Goal: Task Accomplishment & Management: Complete application form

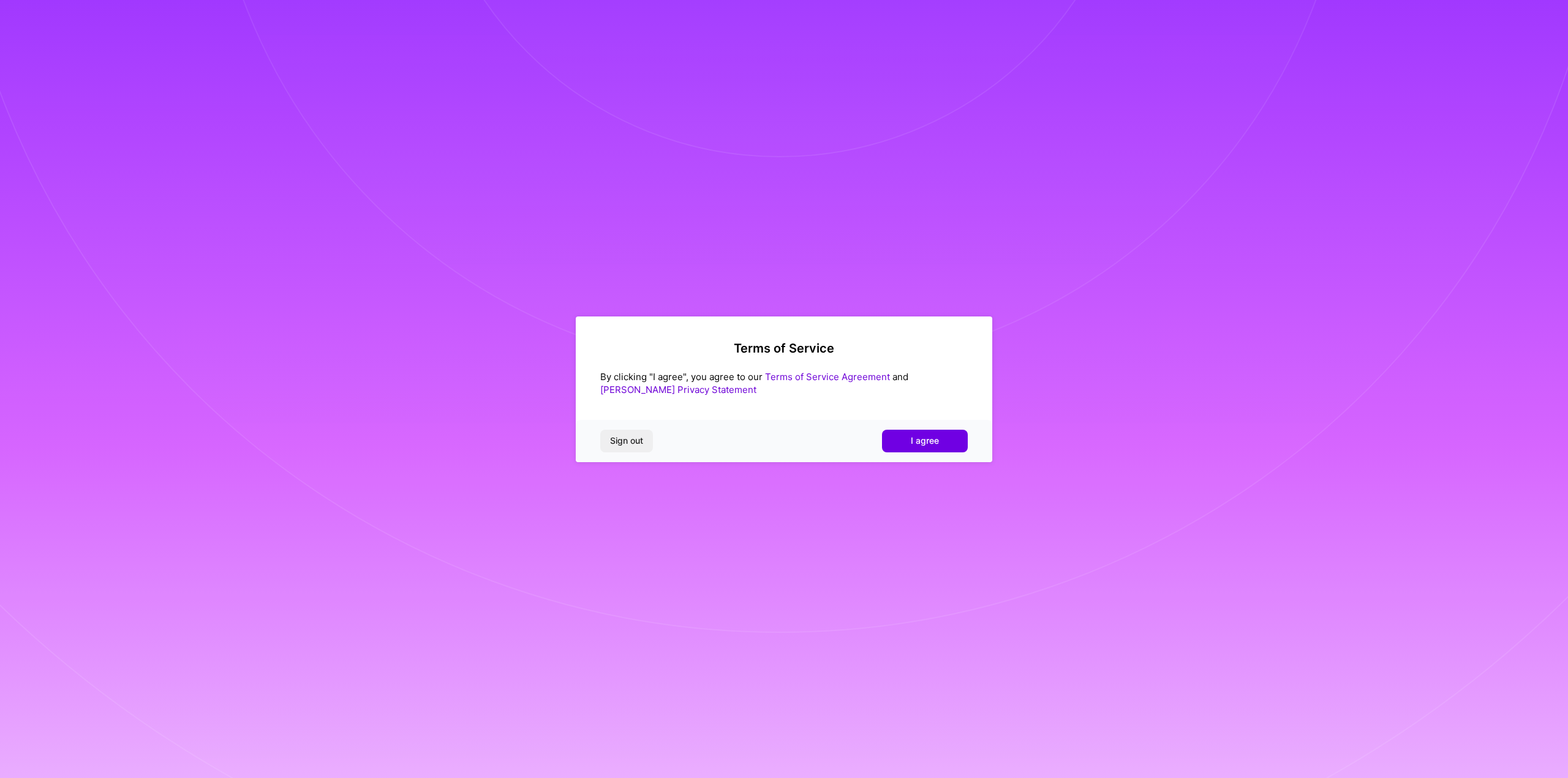
drag, startPoint x: 0, startPoint y: 0, endPoint x: 720, endPoint y: 419, distance: 833.0
click at [748, 400] on div "Terms of Service By clicking "I agree", you agree to our Terms of Service Agree…" at bounding box center [784, 390] width 416 height 146
click at [942, 448] on button "I agree" at bounding box center [925, 440] width 86 height 22
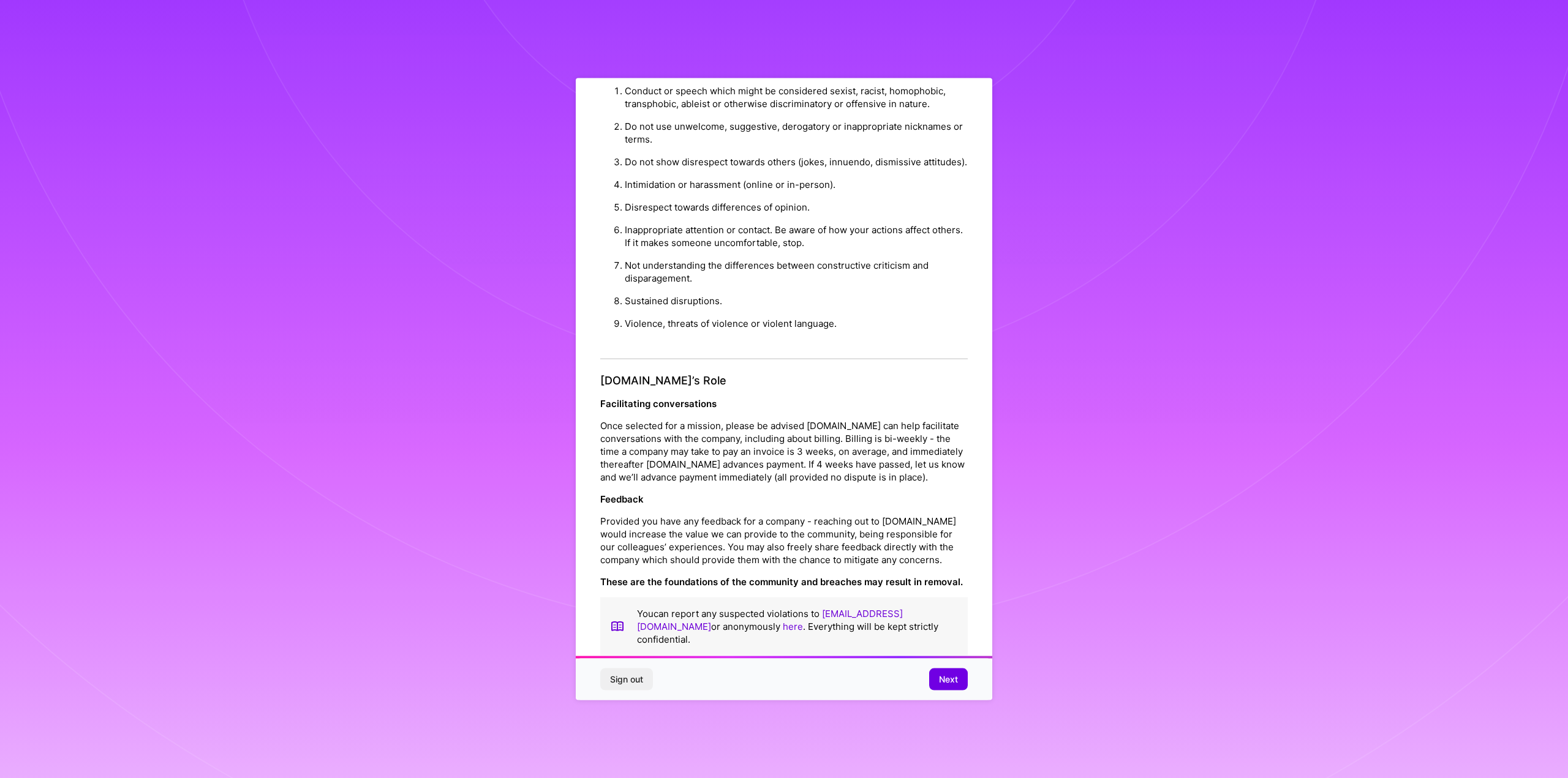
scroll to position [45, 0]
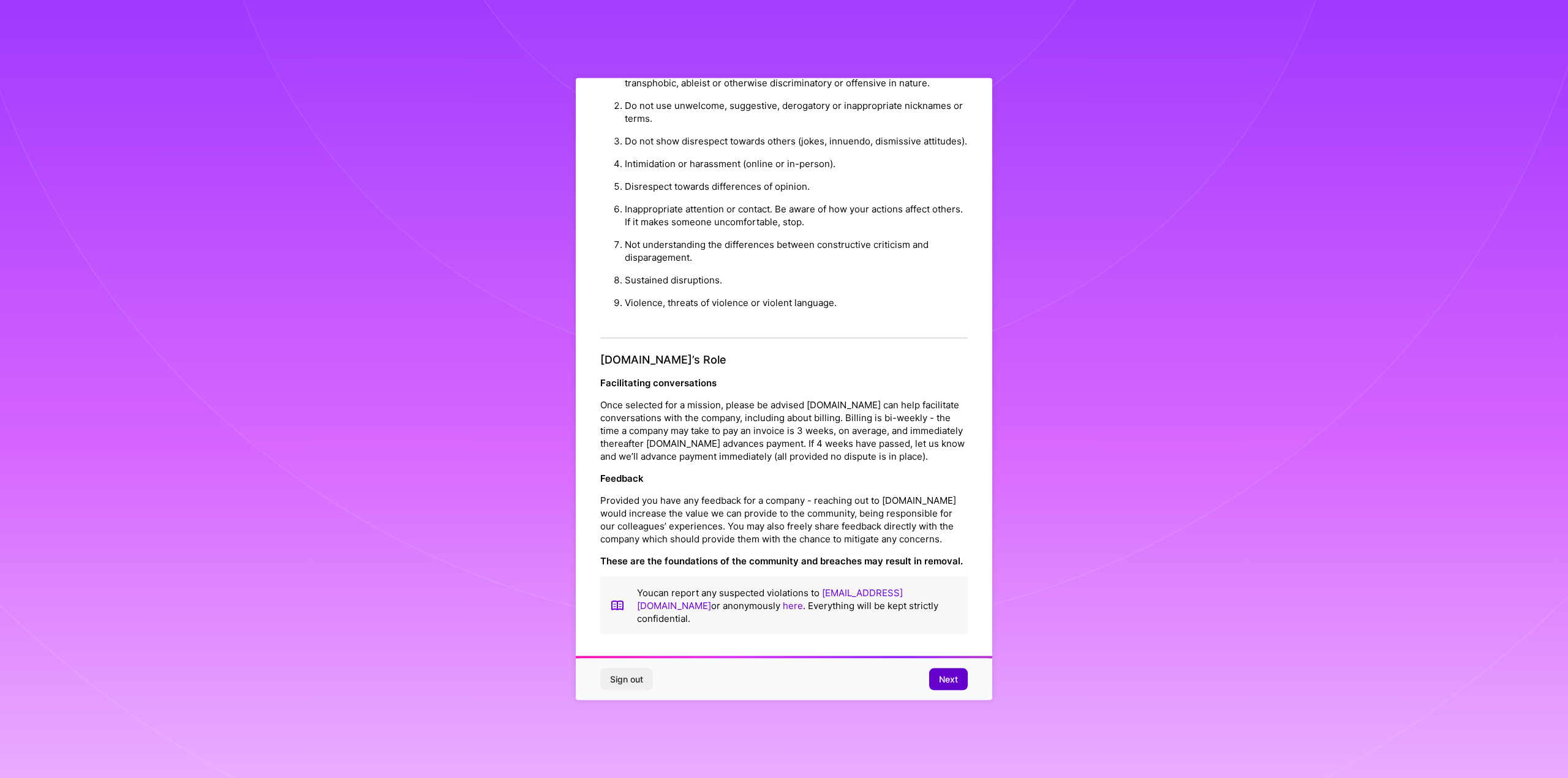
click at [939, 682] on span "Next" at bounding box center [948, 679] width 19 height 12
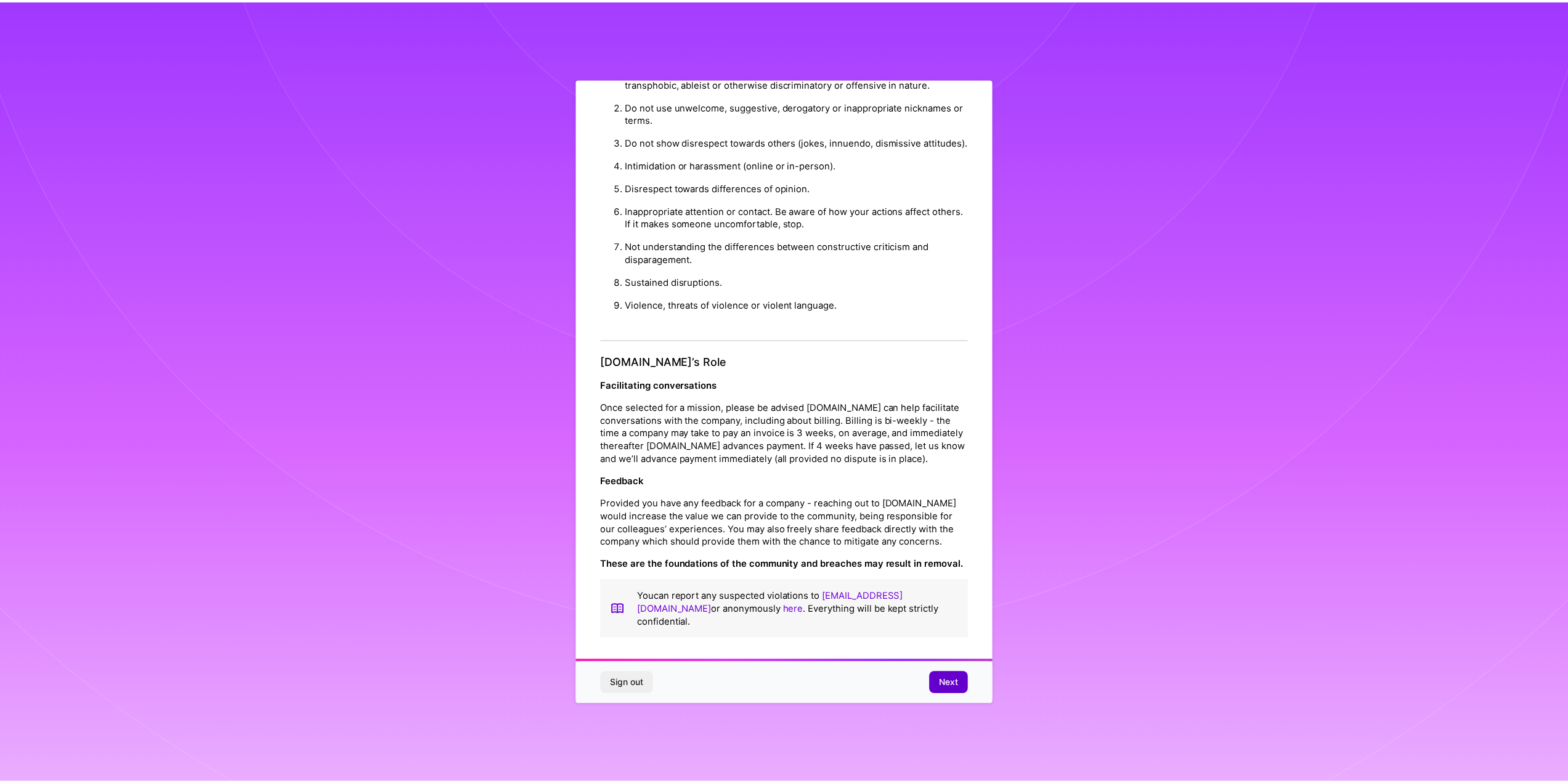
scroll to position [0, 0]
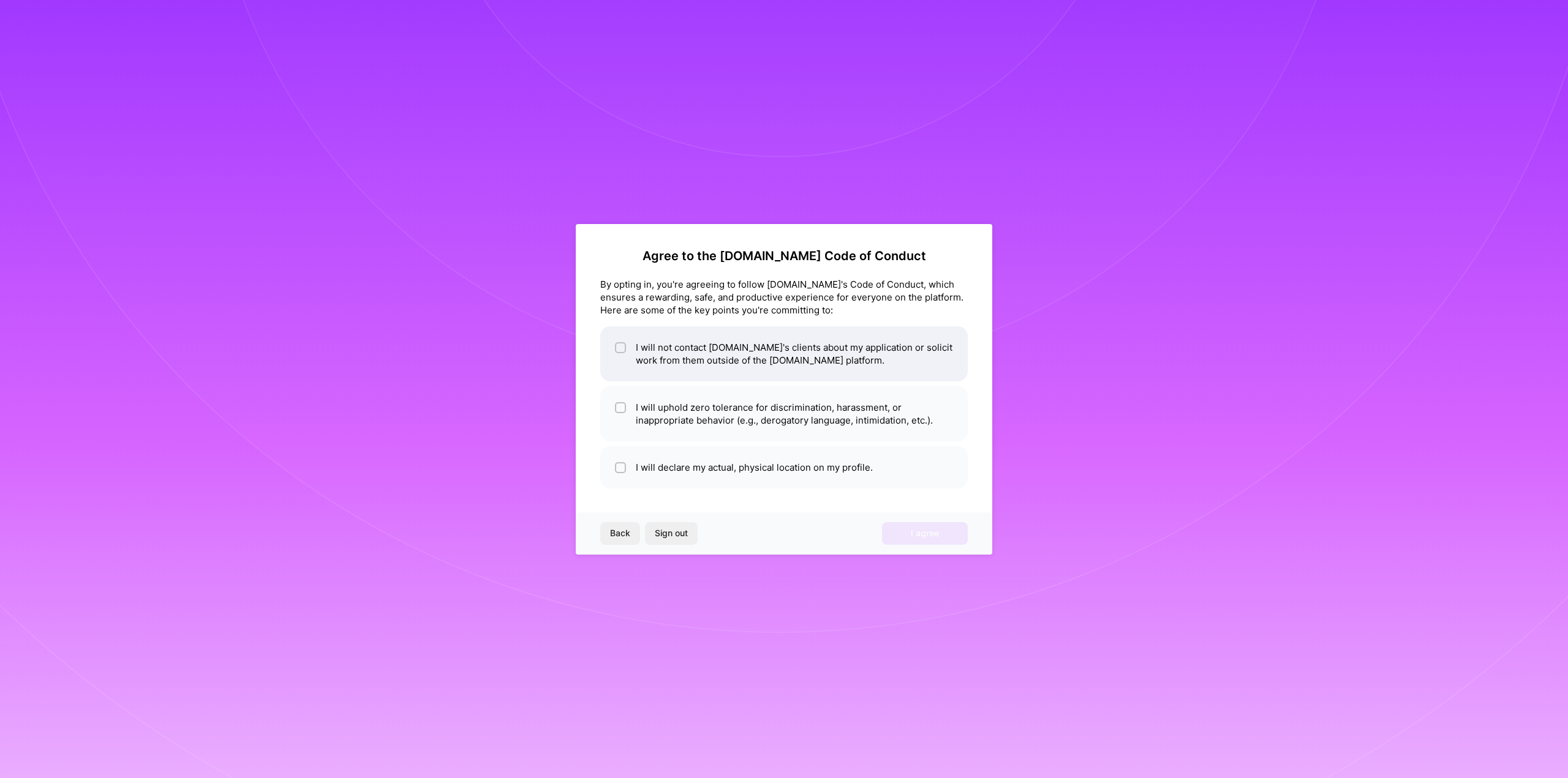
click at [610, 351] on li "I will not contact [DOMAIN_NAME]'s clients about my application or solicit work…" at bounding box center [784, 354] width 367 height 55
checkbox input "true"
click at [617, 409] on input "checkbox" at bounding box center [621, 408] width 8 height 8
checkbox input "true"
click at [618, 471] on input "checkbox" at bounding box center [621, 468] width 8 height 8
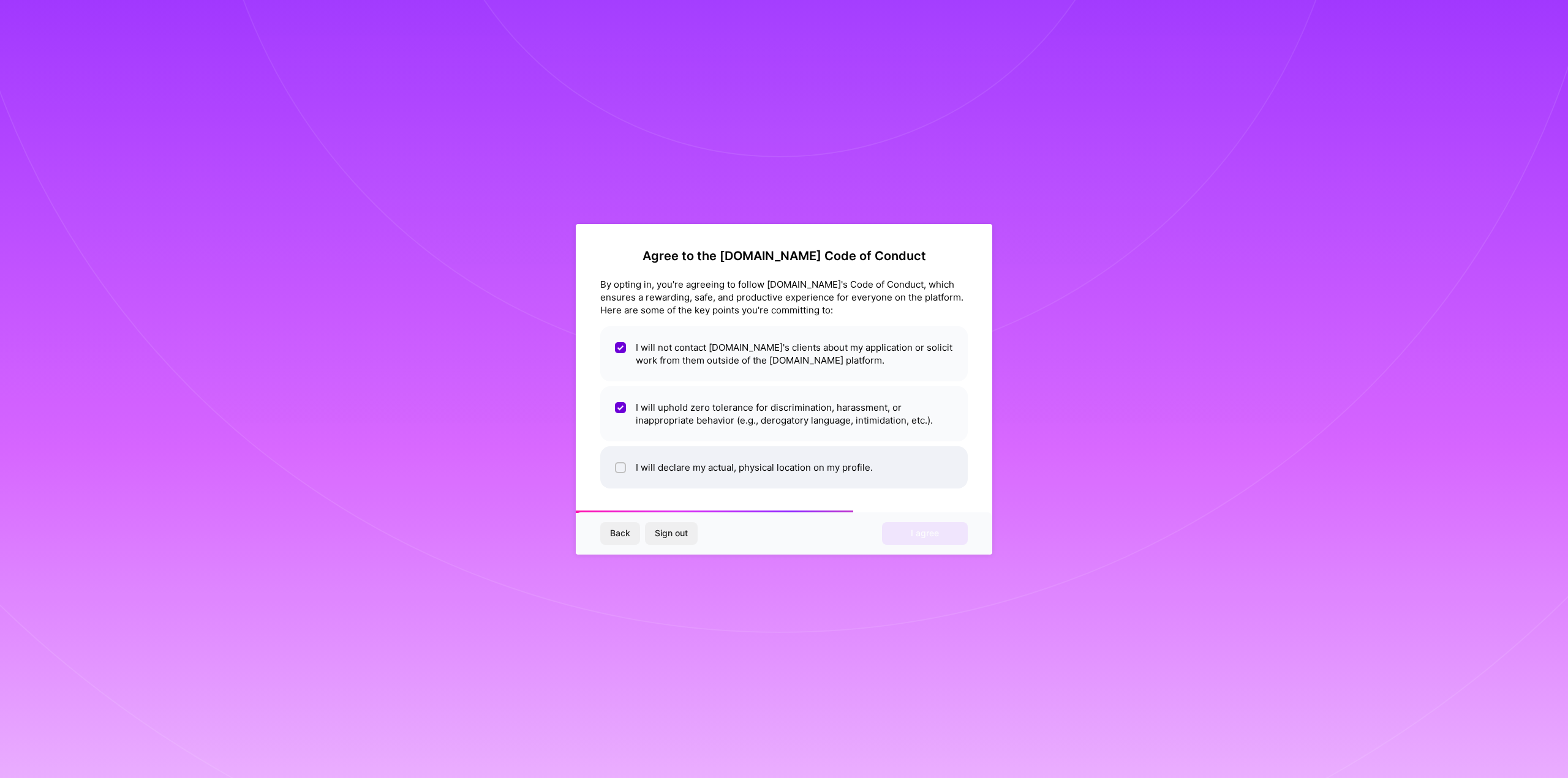
checkbox input "true"
click at [929, 537] on span "I agree" at bounding box center [924, 533] width 28 height 12
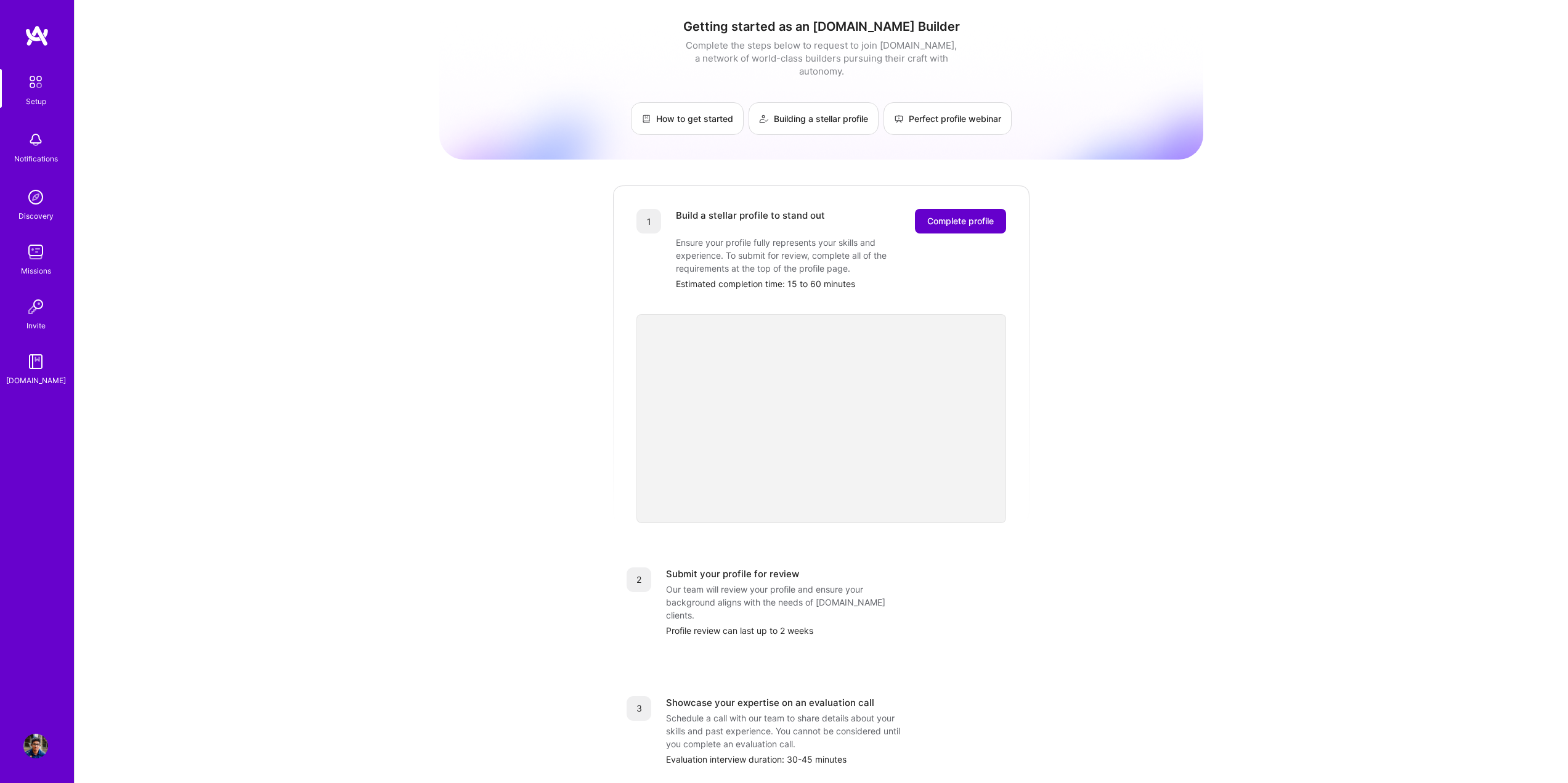
click at [975, 215] on span "Complete profile" at bounding box center [961, 221] width 67 height 12
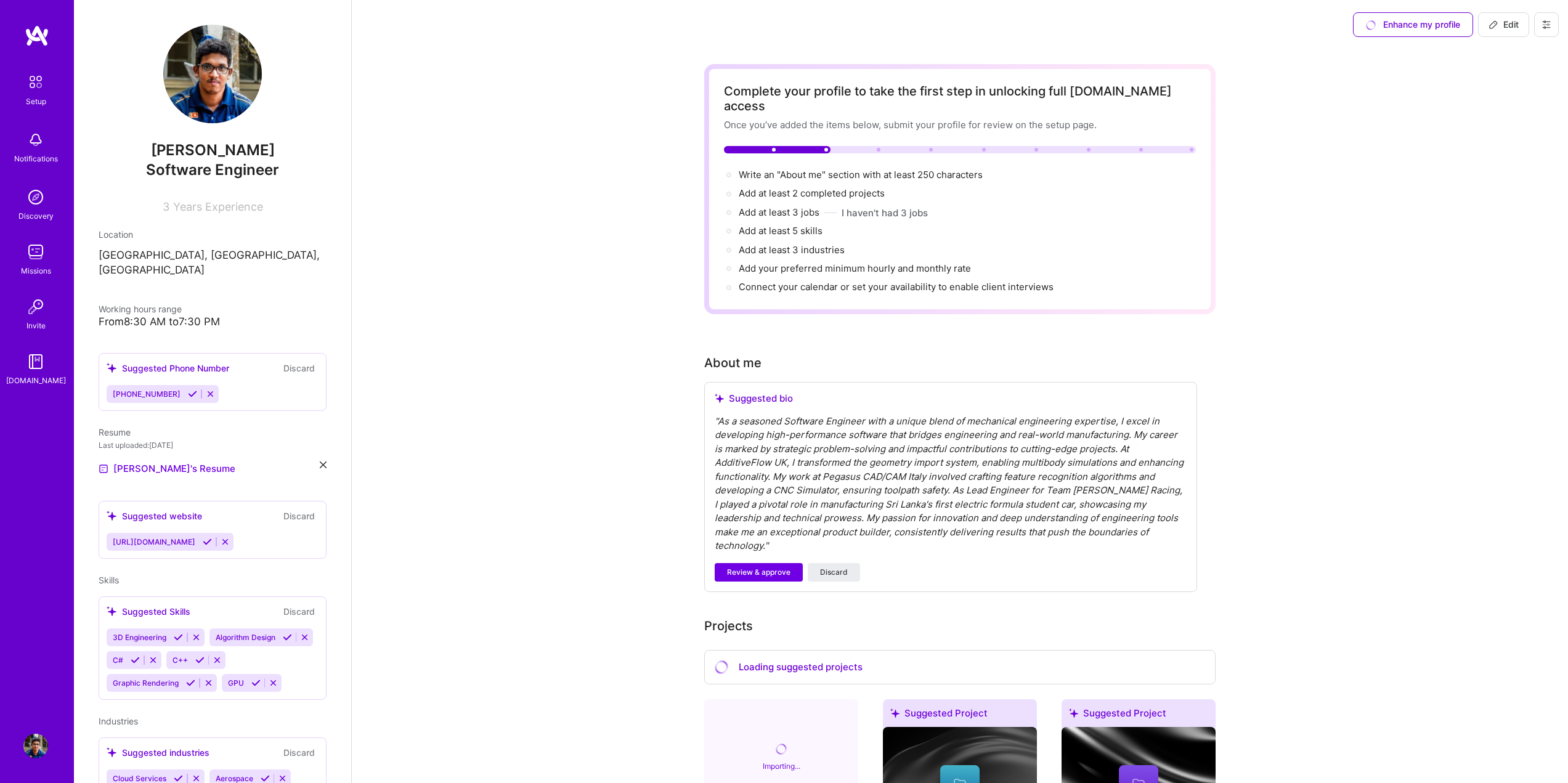
click at [871, 438] on div "" As a seasoned Software Engineer with a unique blend of mechanical engineering…" at bounding box center [950, 484] width 472 height 139
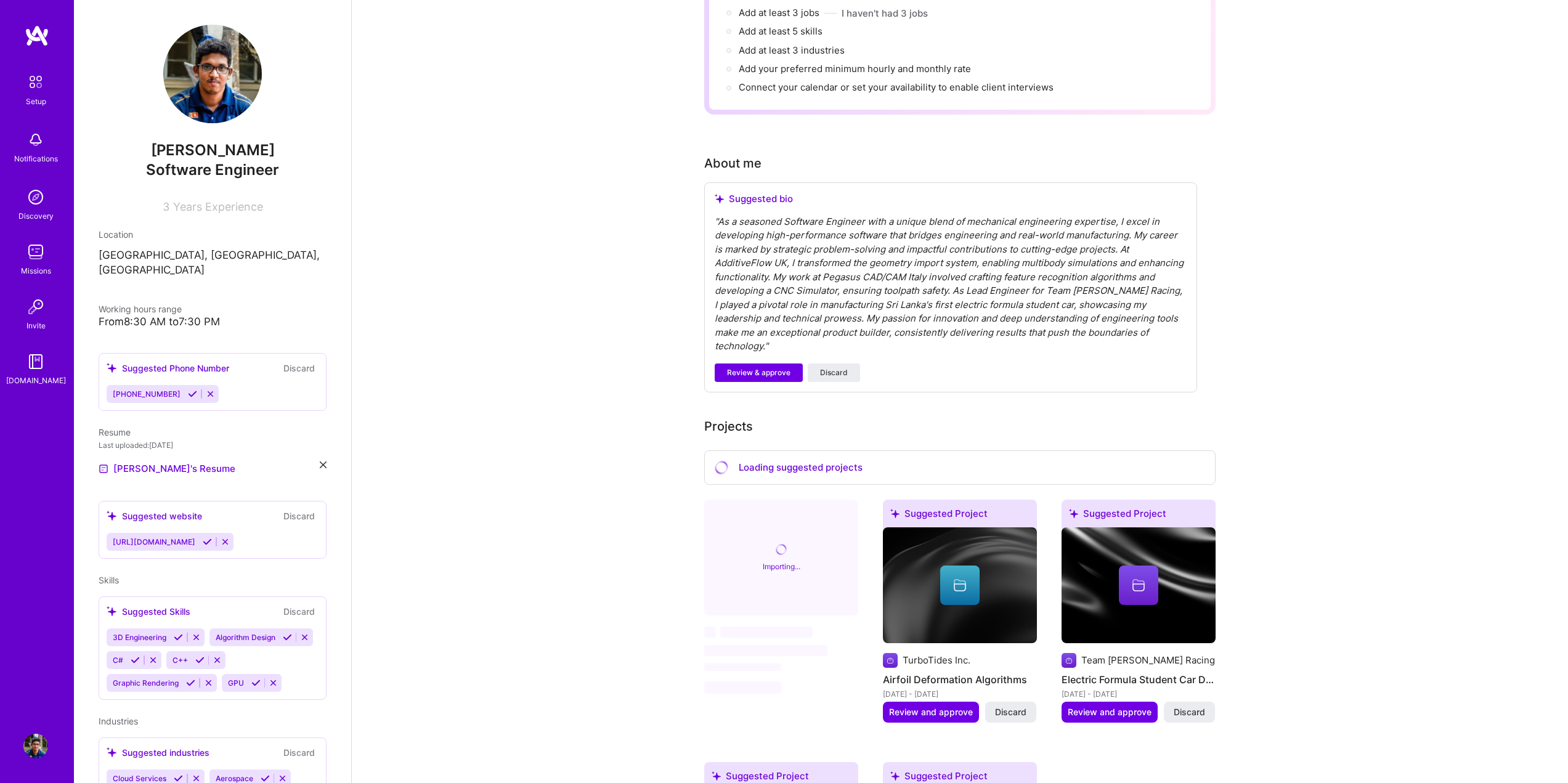
scroll to position [246, 0]
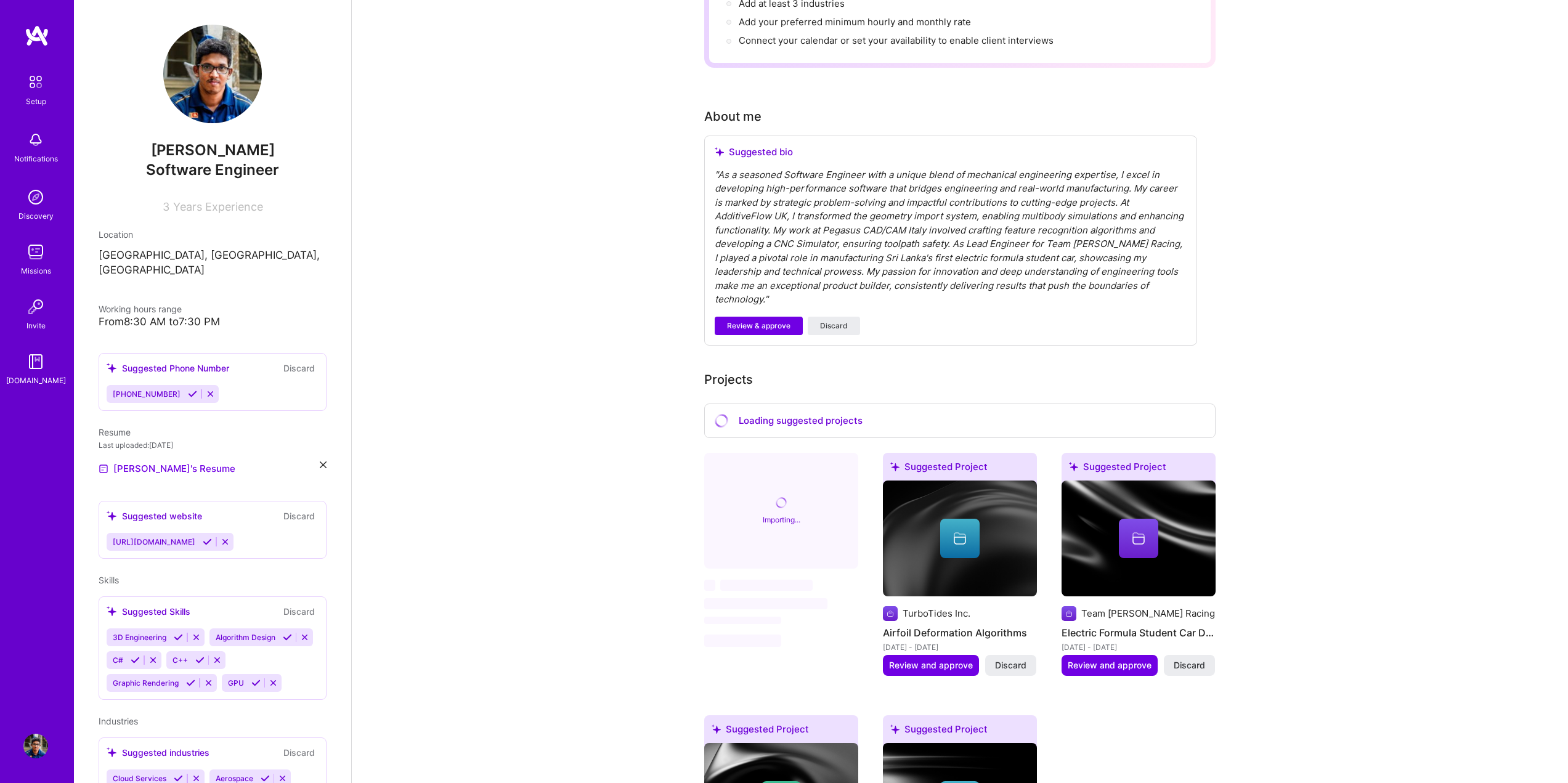
click at [188, 389] on icon at bounding box center [192, 394] width 9 height 9
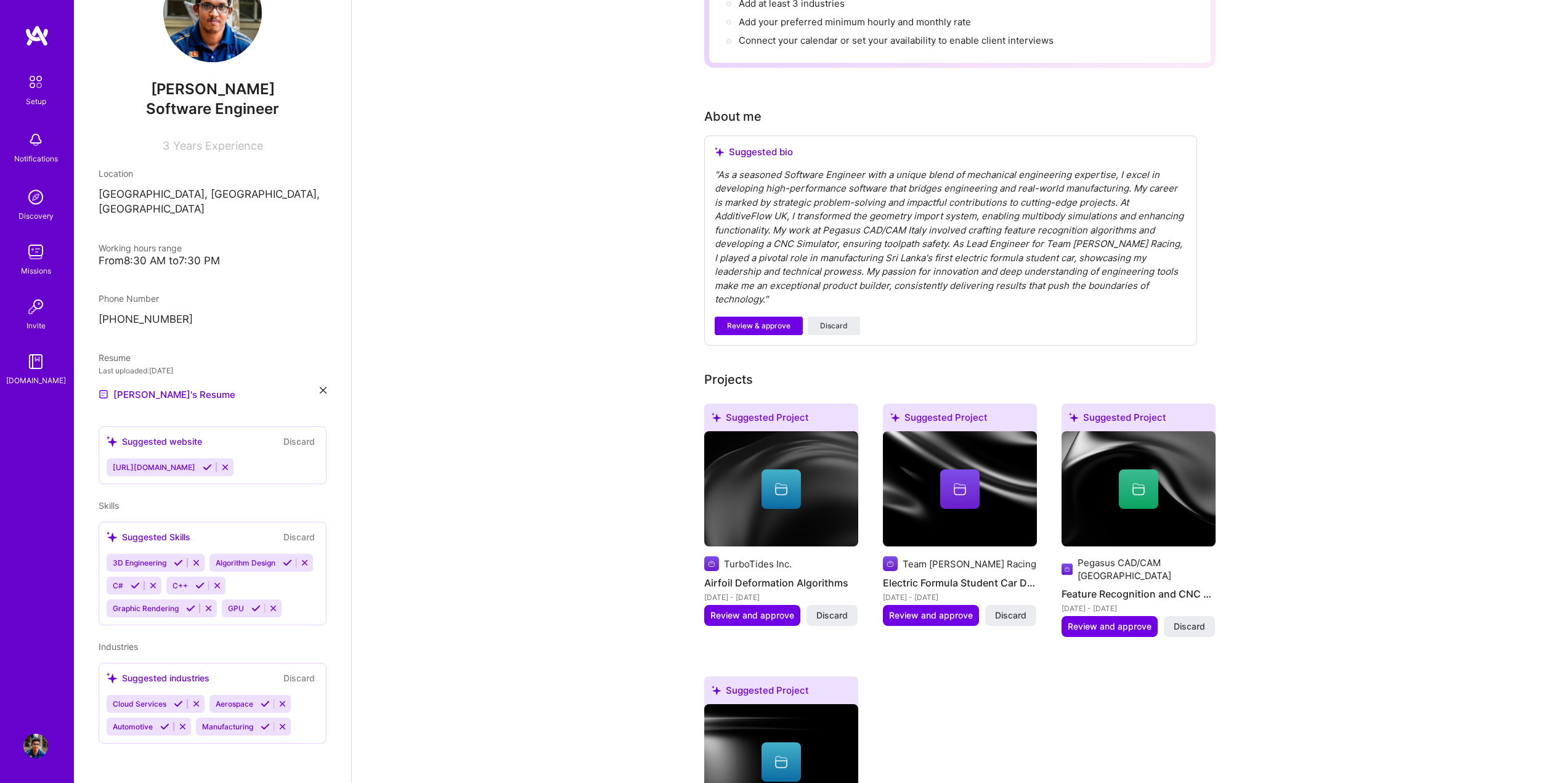
scroll to position [70, 0]
click at [212, 463] on icon at bounding box center [207, 467] width 9 height 9
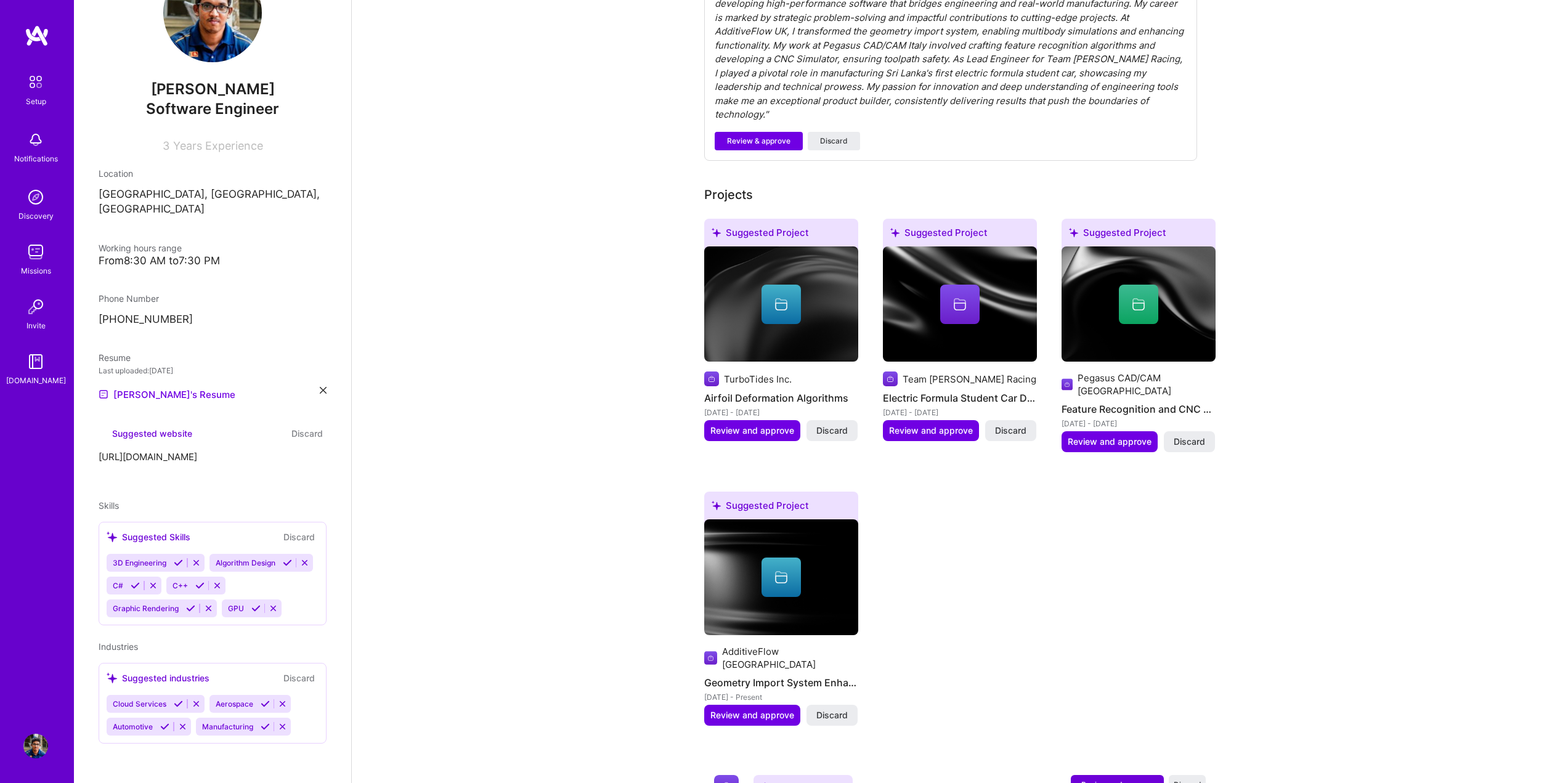
scroll to position [0, 0]
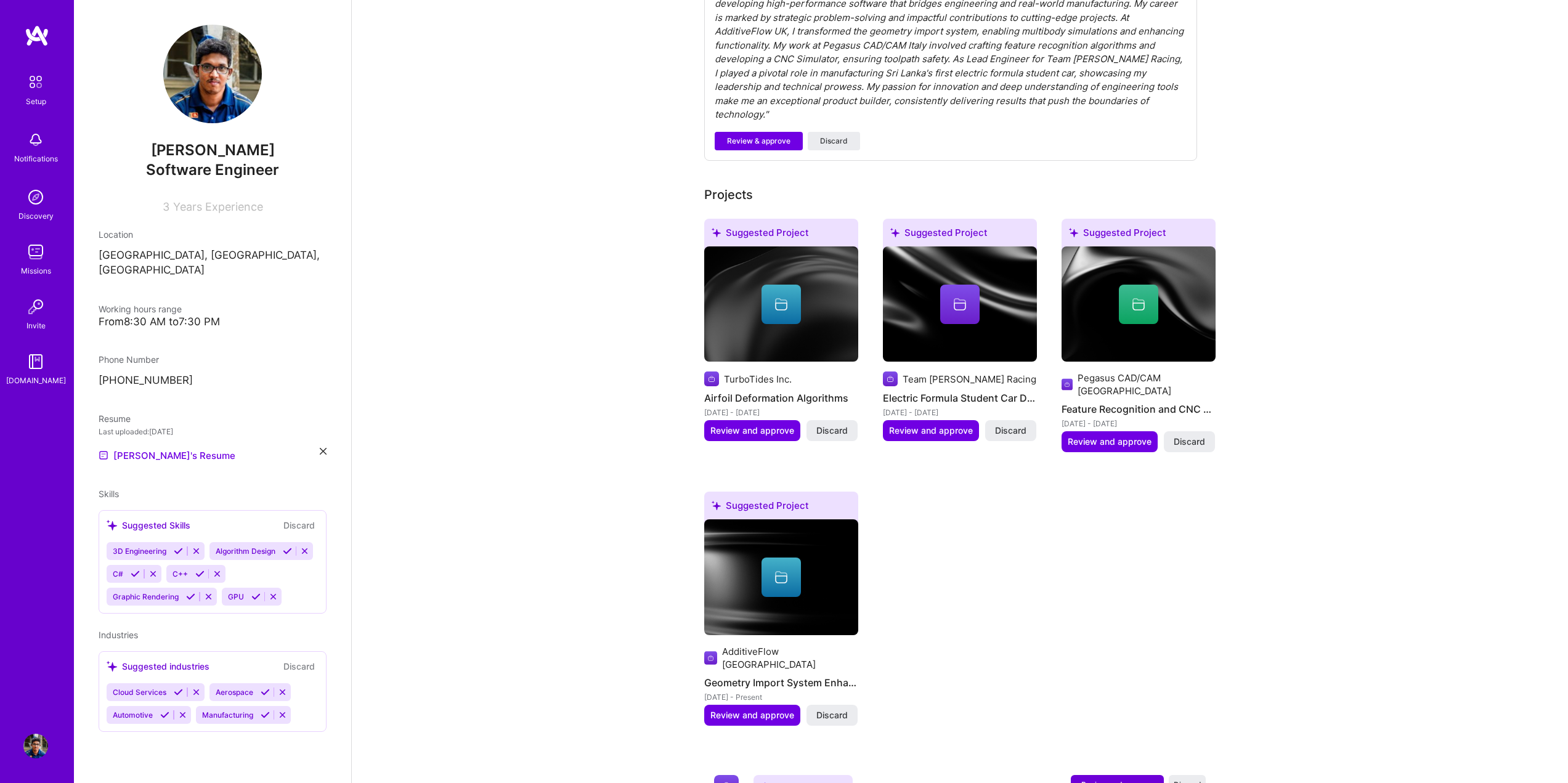
click at [136, 562] on div "Suggested Skills Discard 3D Engineering Algorithm Design C# C++ Graphic Renderi…" at bounding box center [212, 562] width 228 height 104
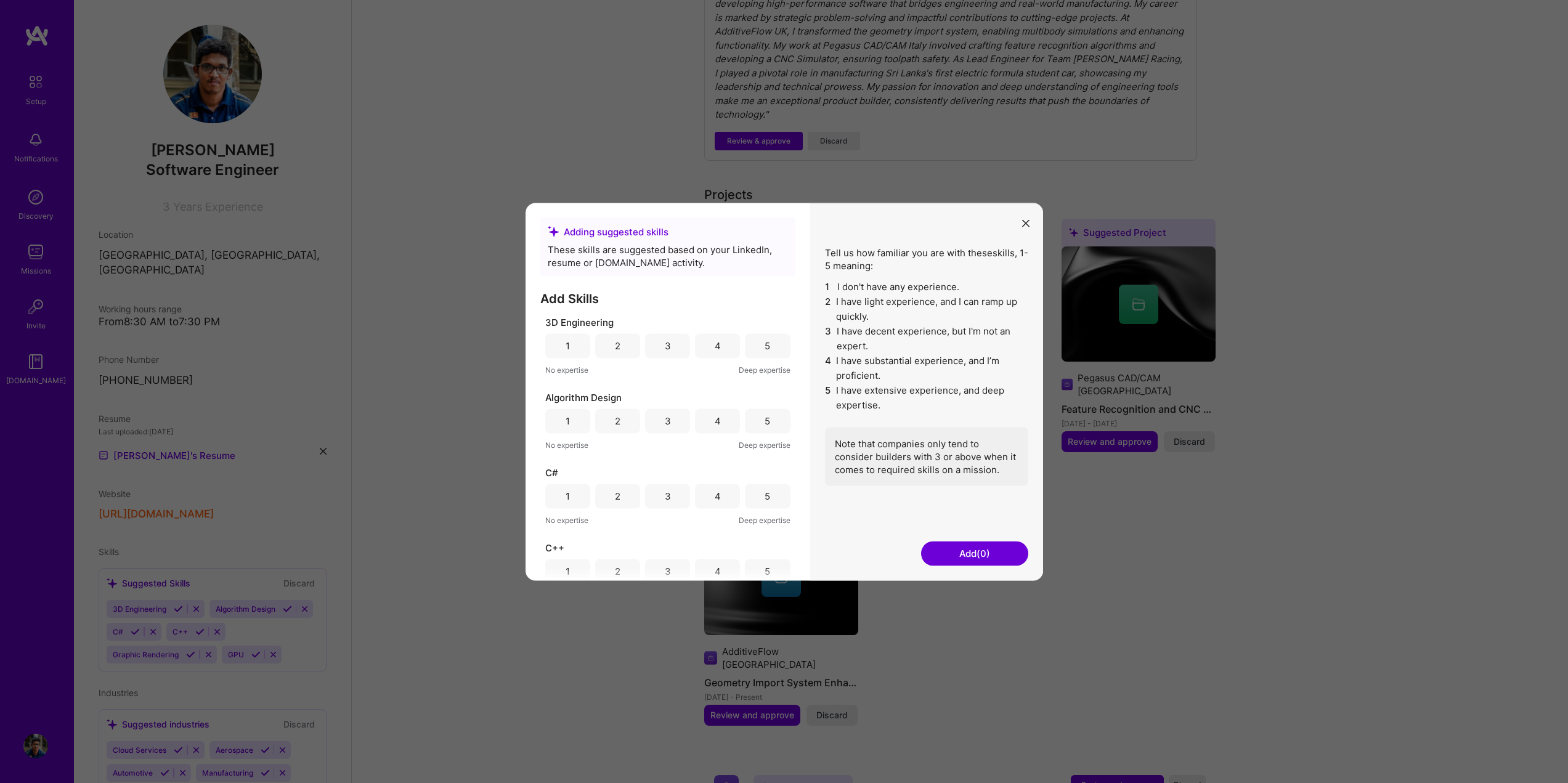
click at [623, 345] on div "2" at bounding box center [617, 345] width 45 height 25
click at [620, 420] on div "2" at bounding box center [617, 421] width 45 height 25
click at [574, 498] on div "1" at bounding box center [567, 496] width 45 height 25
click at [615, 450] on div "2" at bounding box center [617, 448] width 5 height 13
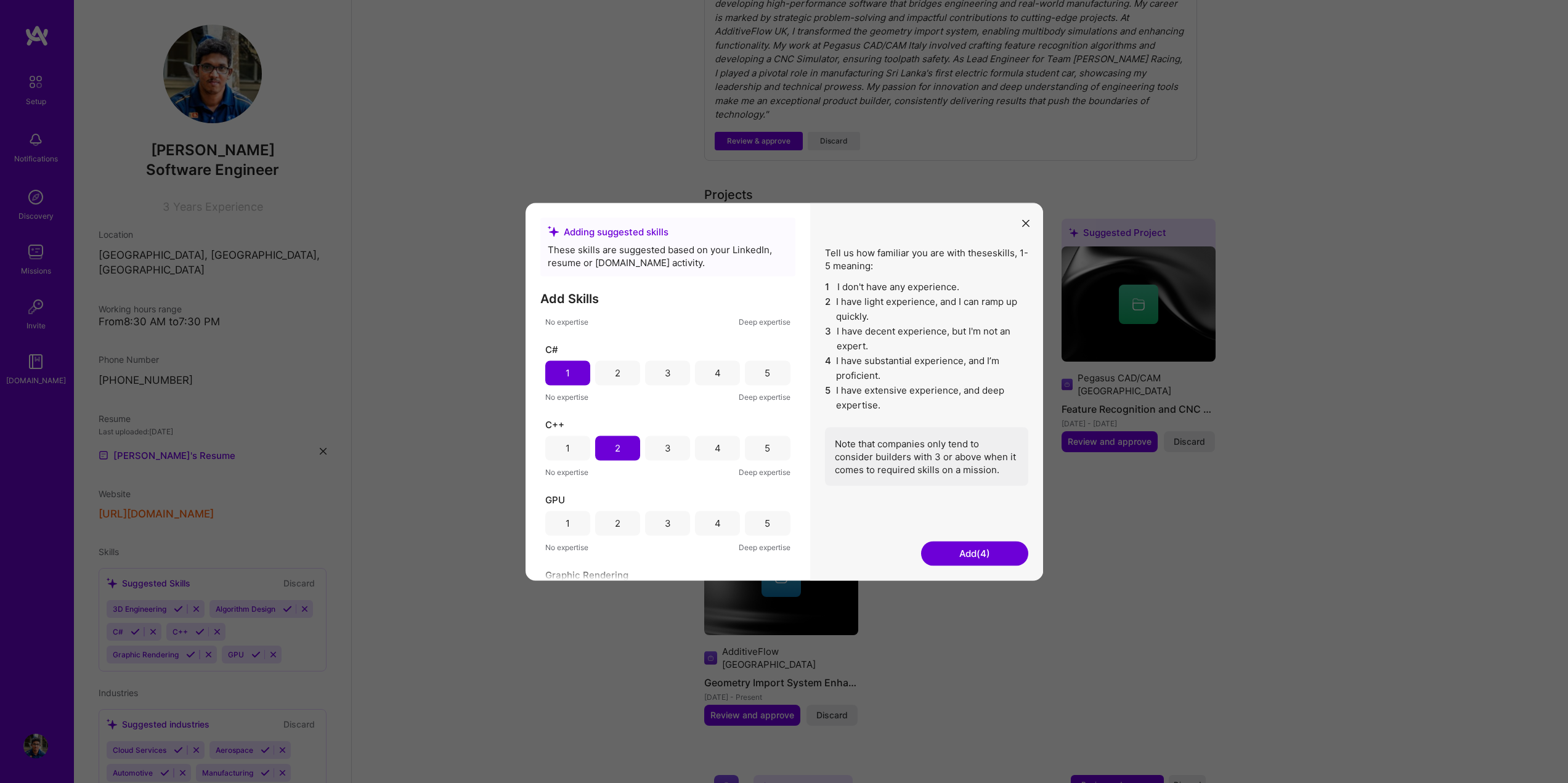
click at [578, 522] on div "1" at bounding box center [567, 523] width 45 height 25
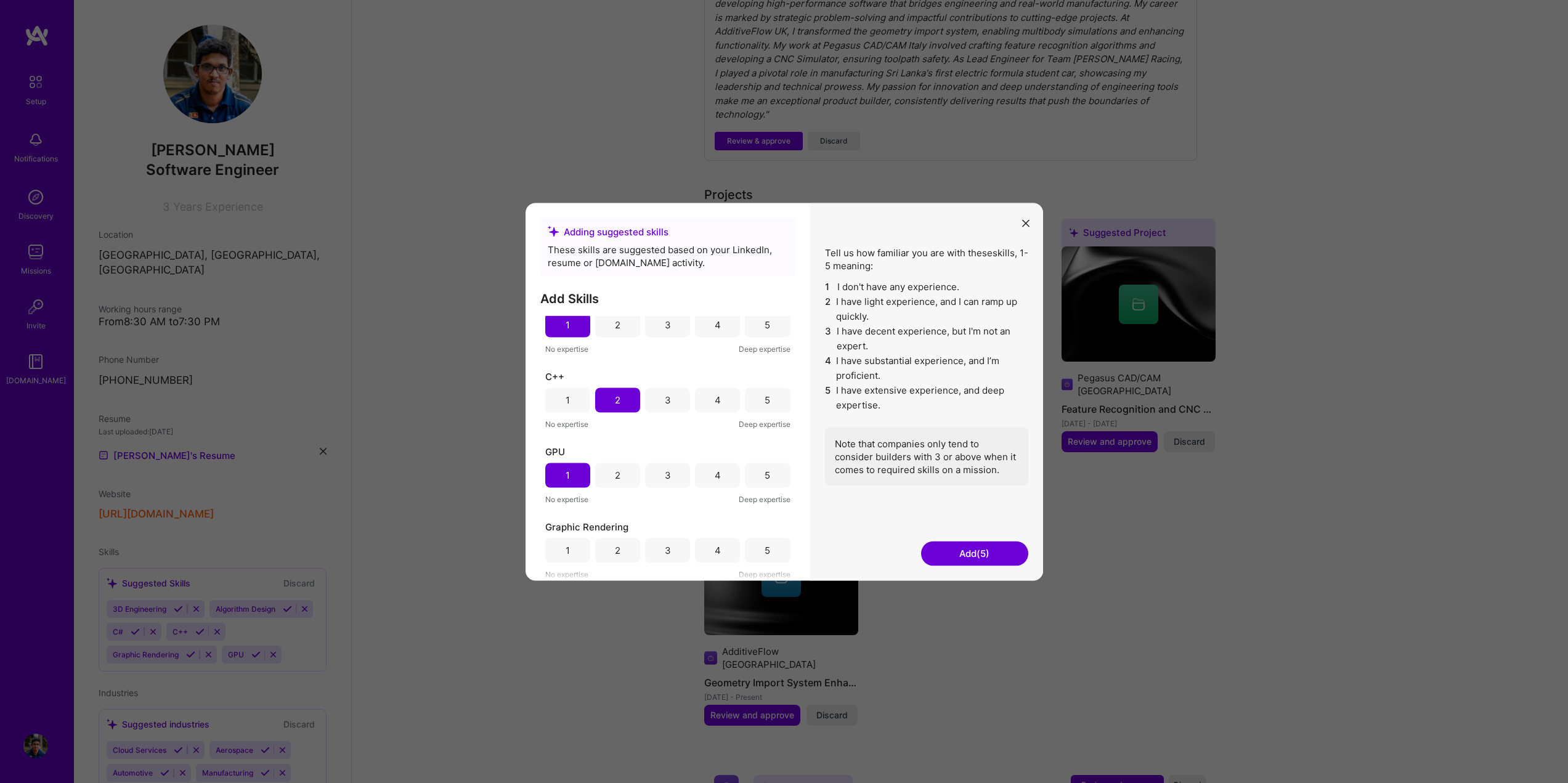
click at [557, 474] on div "1" at bounding box center [567, 475] width 45 height 25
click at [569, 550] on div "1" at bounding box center [568, 551] width 5 height 13
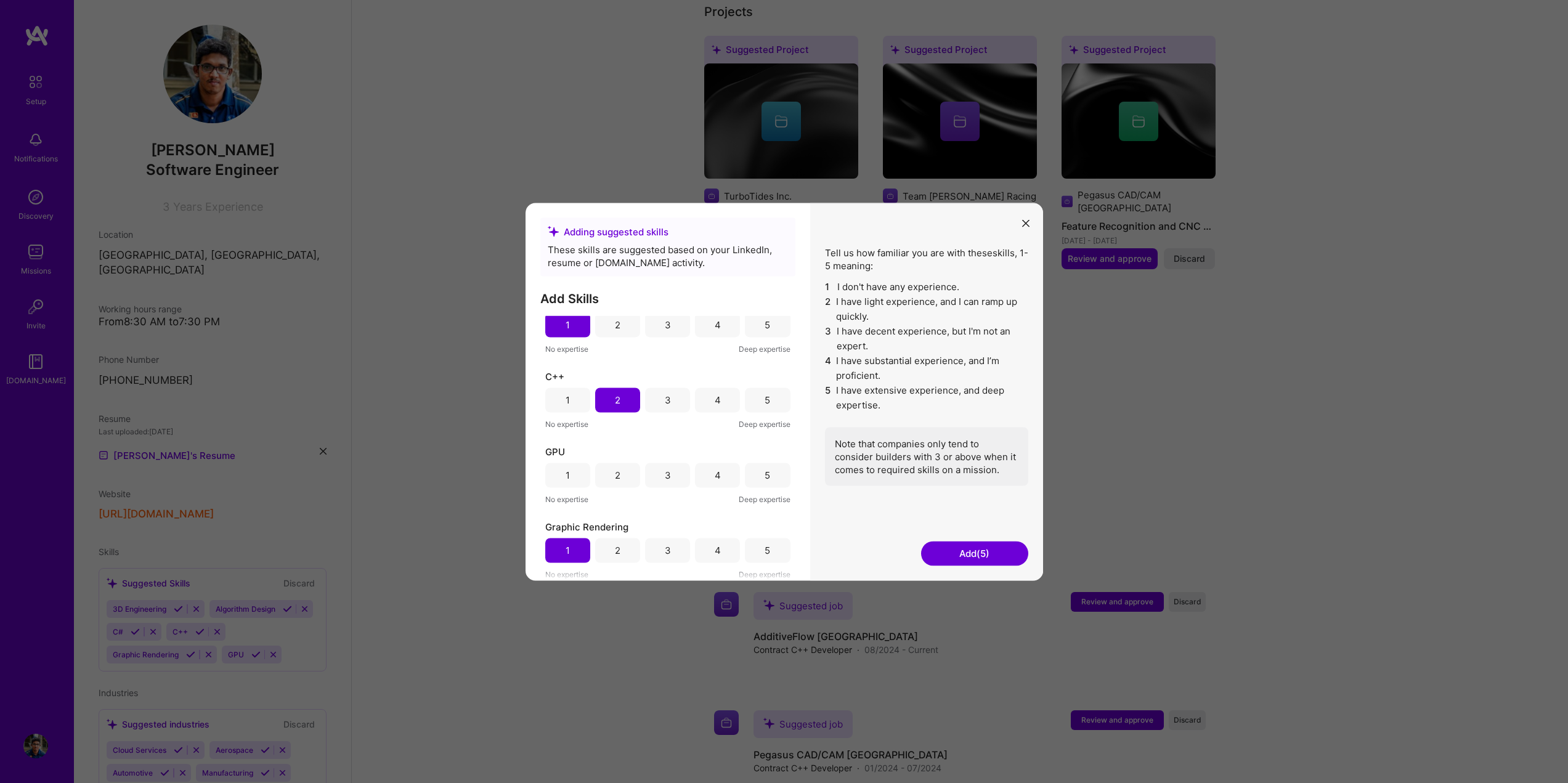
scroll to position [722, 0]
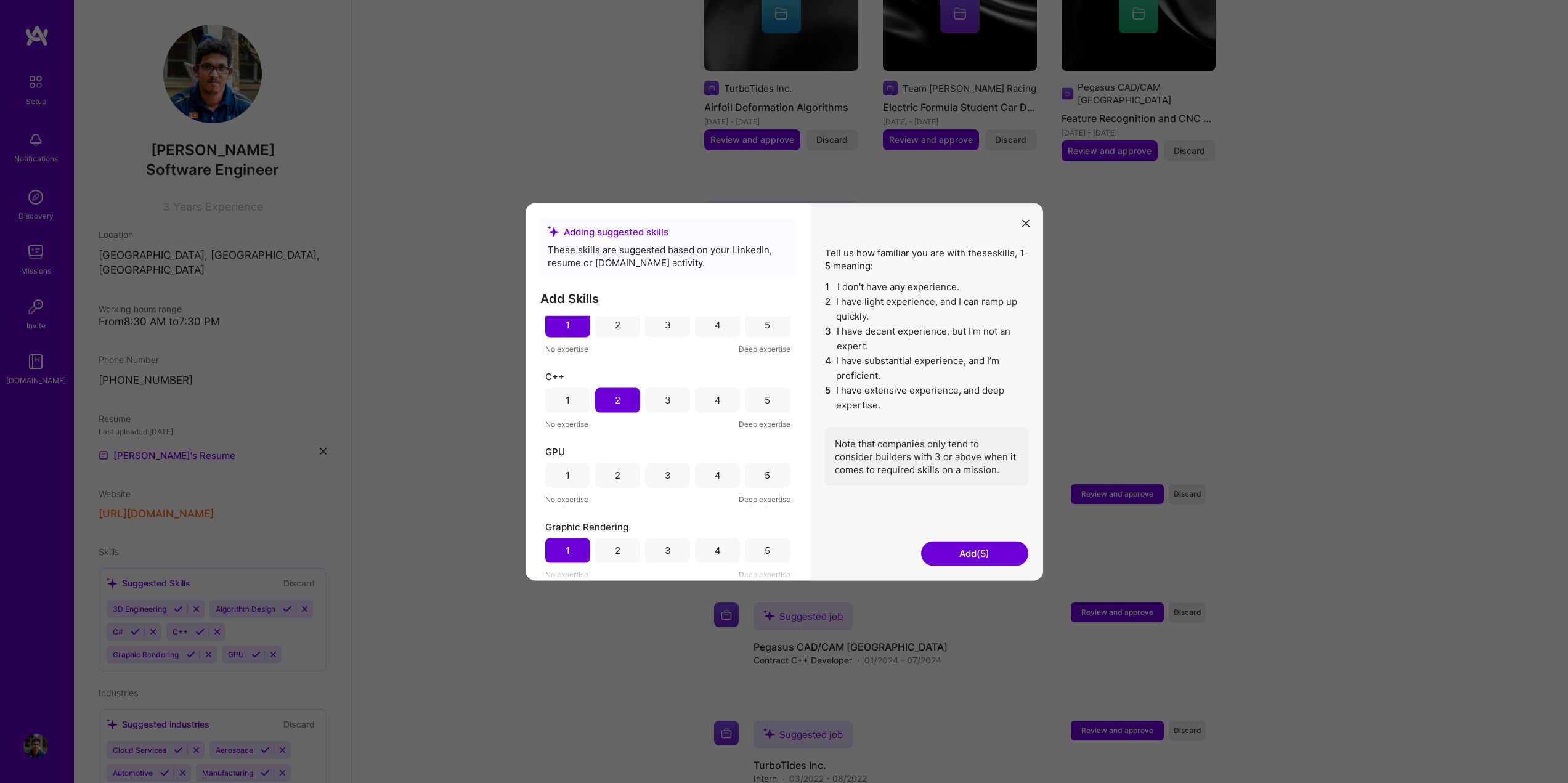
click at [956, 551] on button "Add (5)" at bounding box center [975, 553] width 108 height 25
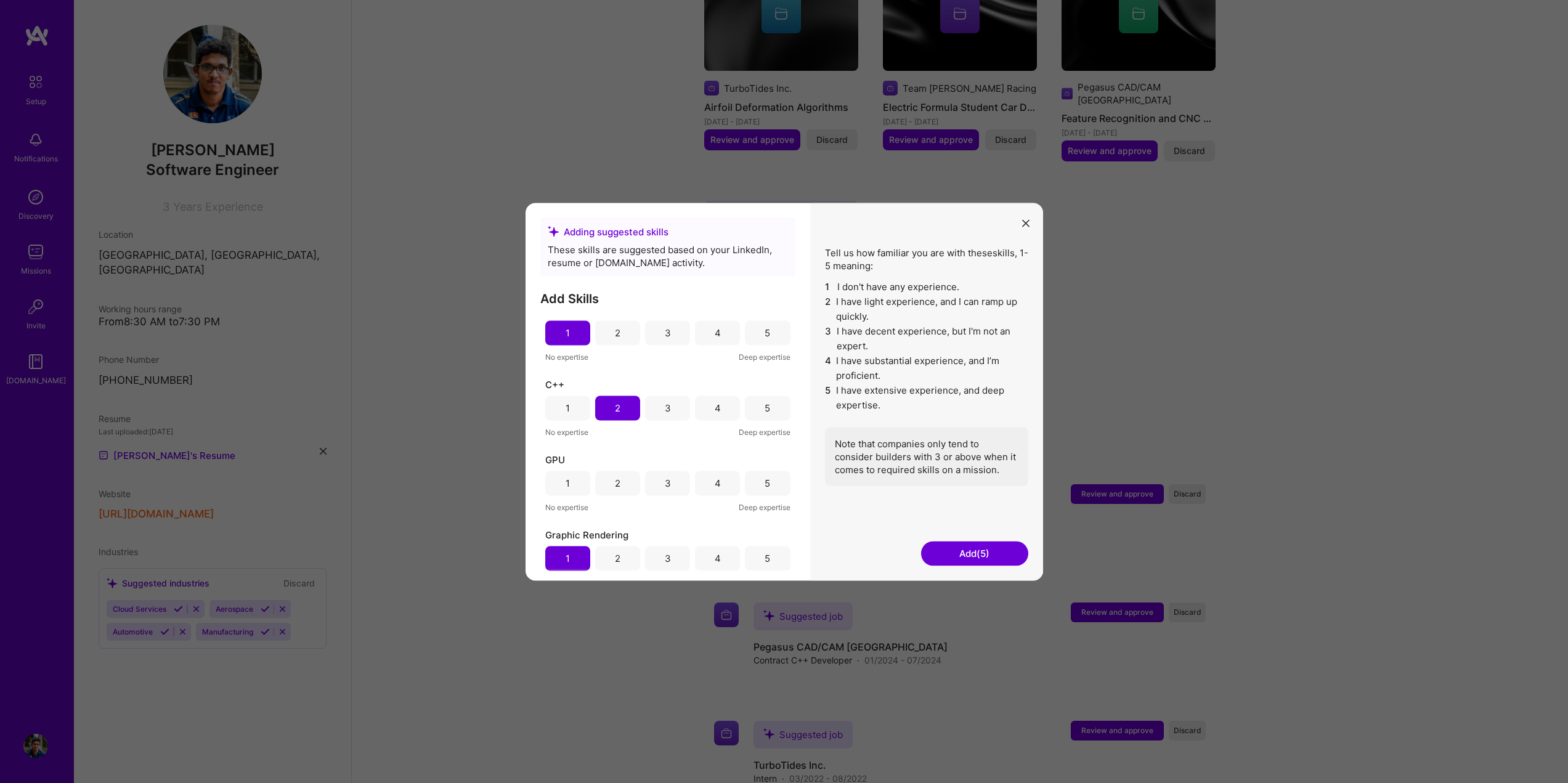
scroll to position [171, 0]
click at [554, 468] on div "1" at bounding box center [567, 475] width 45 height 25
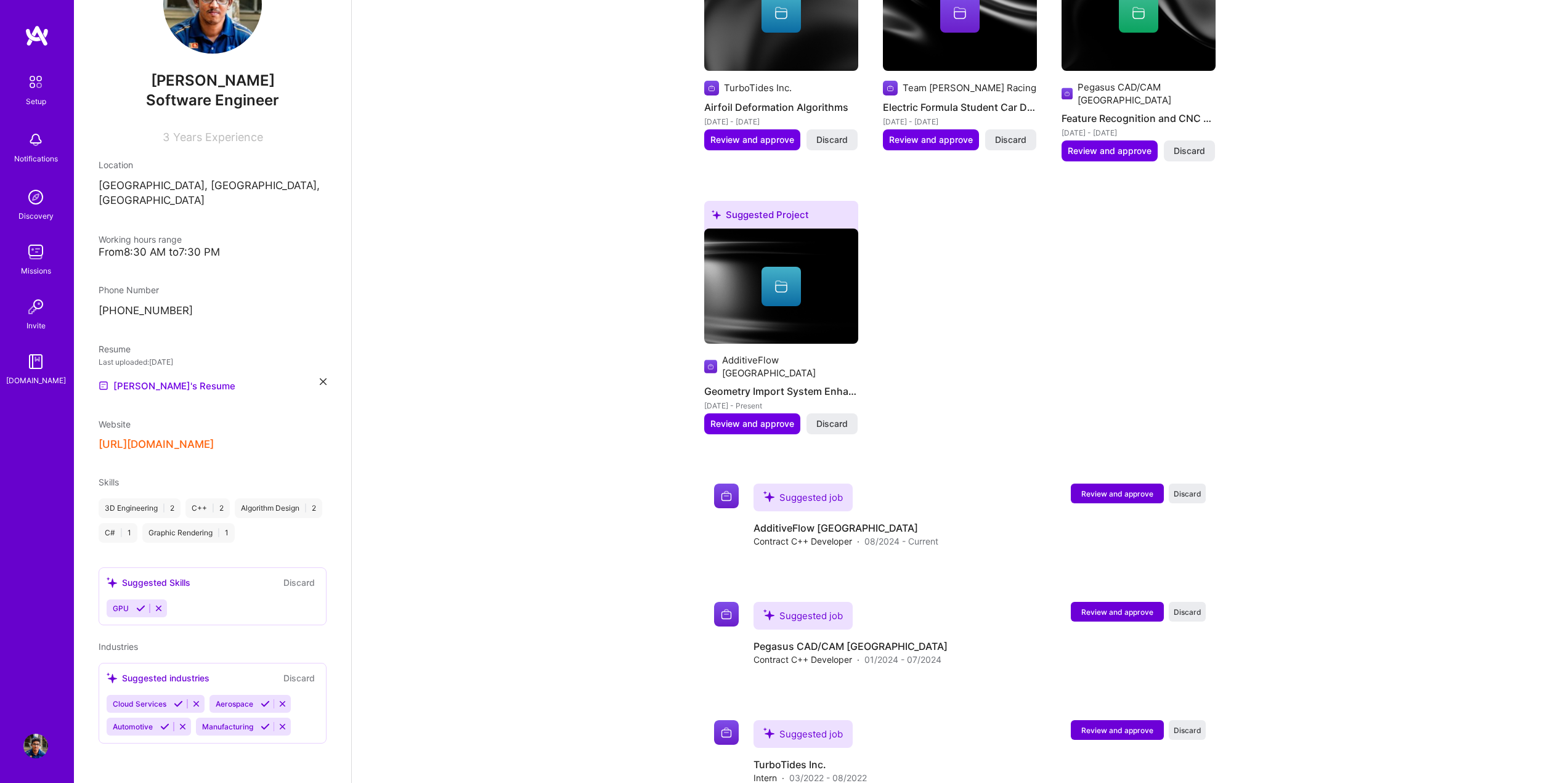
scroll to position [80, 0]
click at [158, 609] on icon at bounding box center [158, 608] width 9 height 9
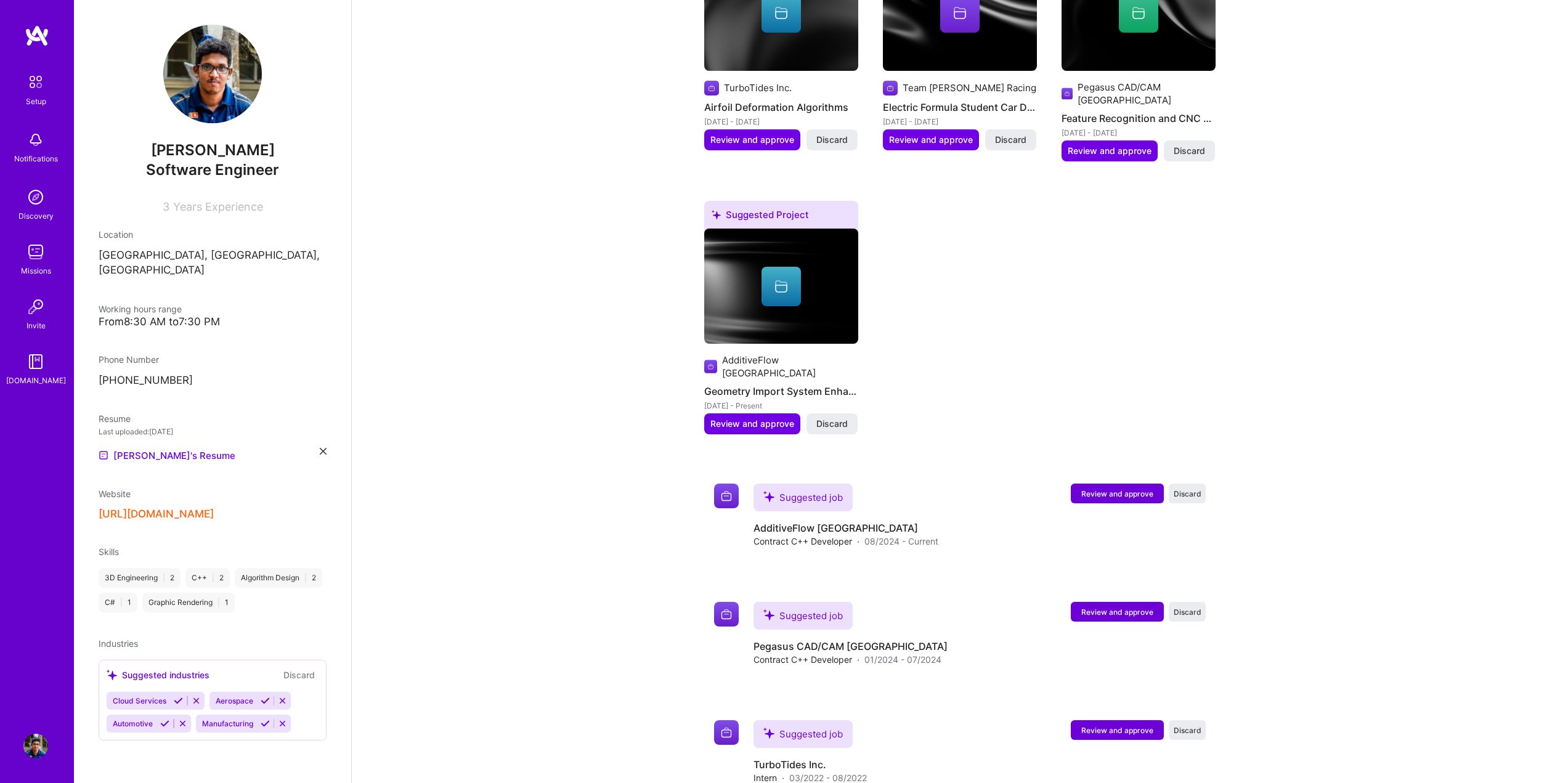
click at [269, 725] on icon at bounding box center [265, 724] width 9 height 9
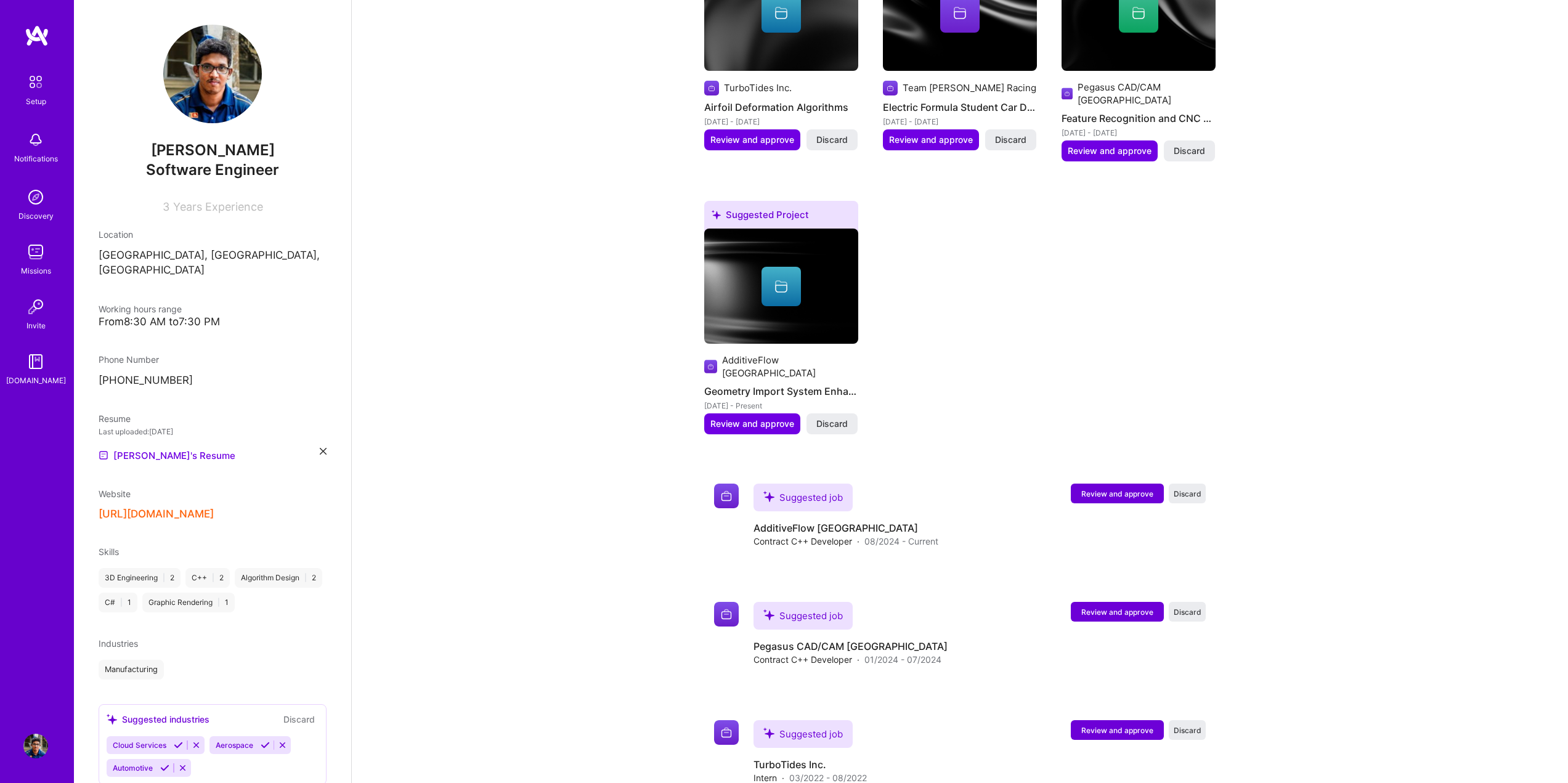
scroll to position [51, 0]
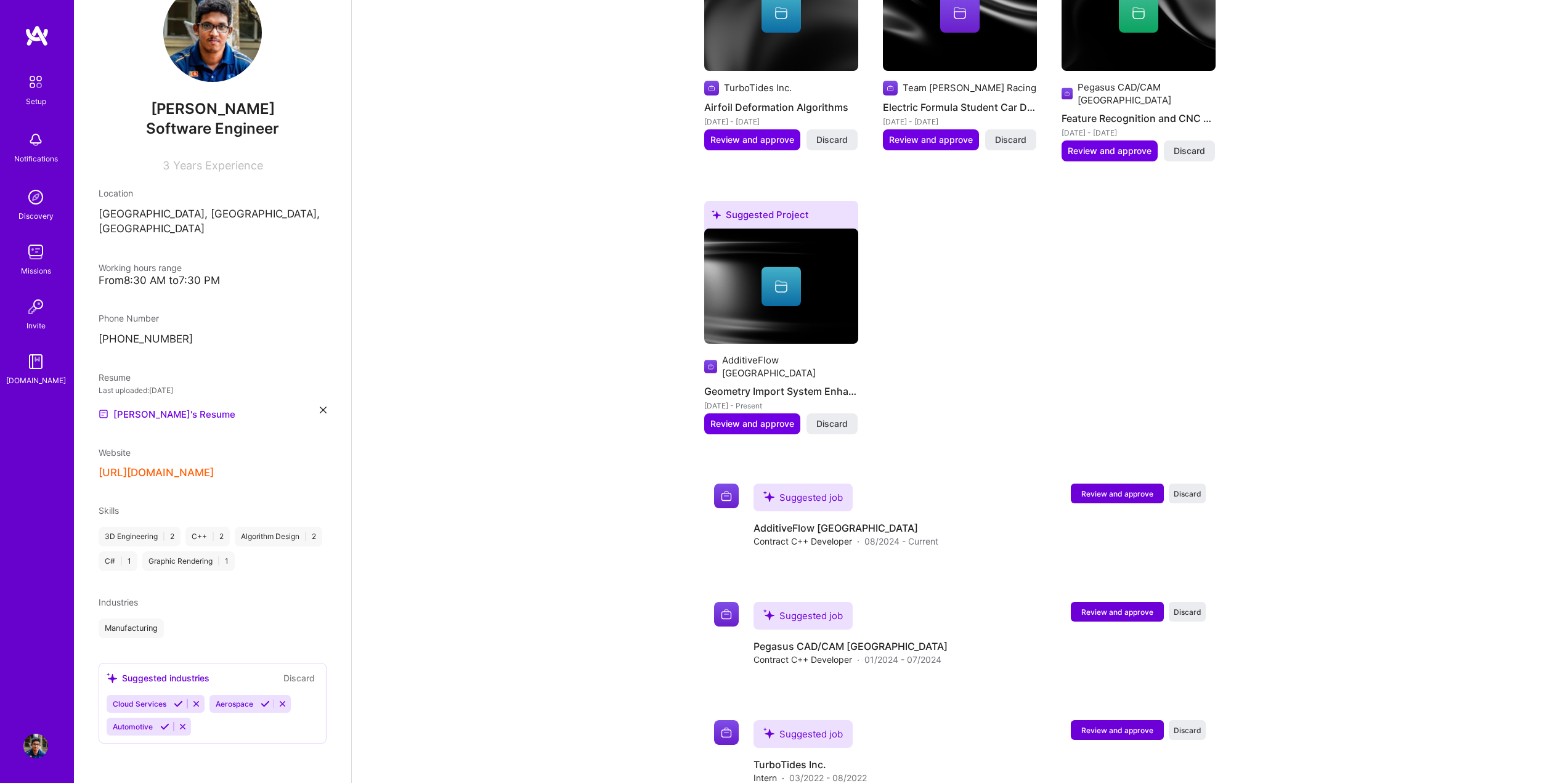
click at [299, 673] on button "Discard" at bounding box center [298, 678] width 39 height 14
click at [226, 729] on div "Cloud Services Aerospace Automotive" at bounding box center [213, 716] width 212 height 41
click at [192, 683] on div "Suggested industries" at bounding box center [158, 678] width 103 height 13
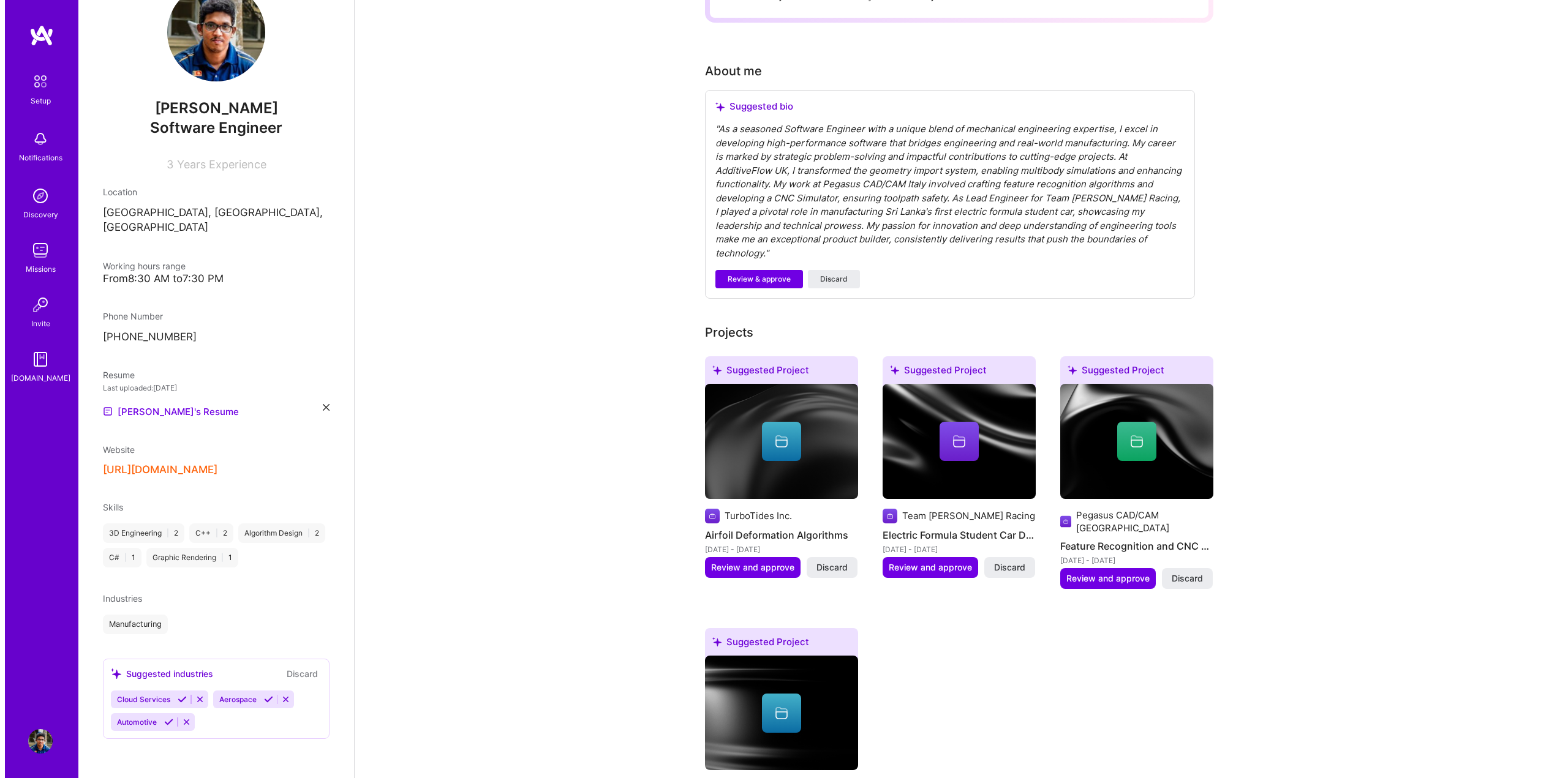
scroll to position [0, 0]
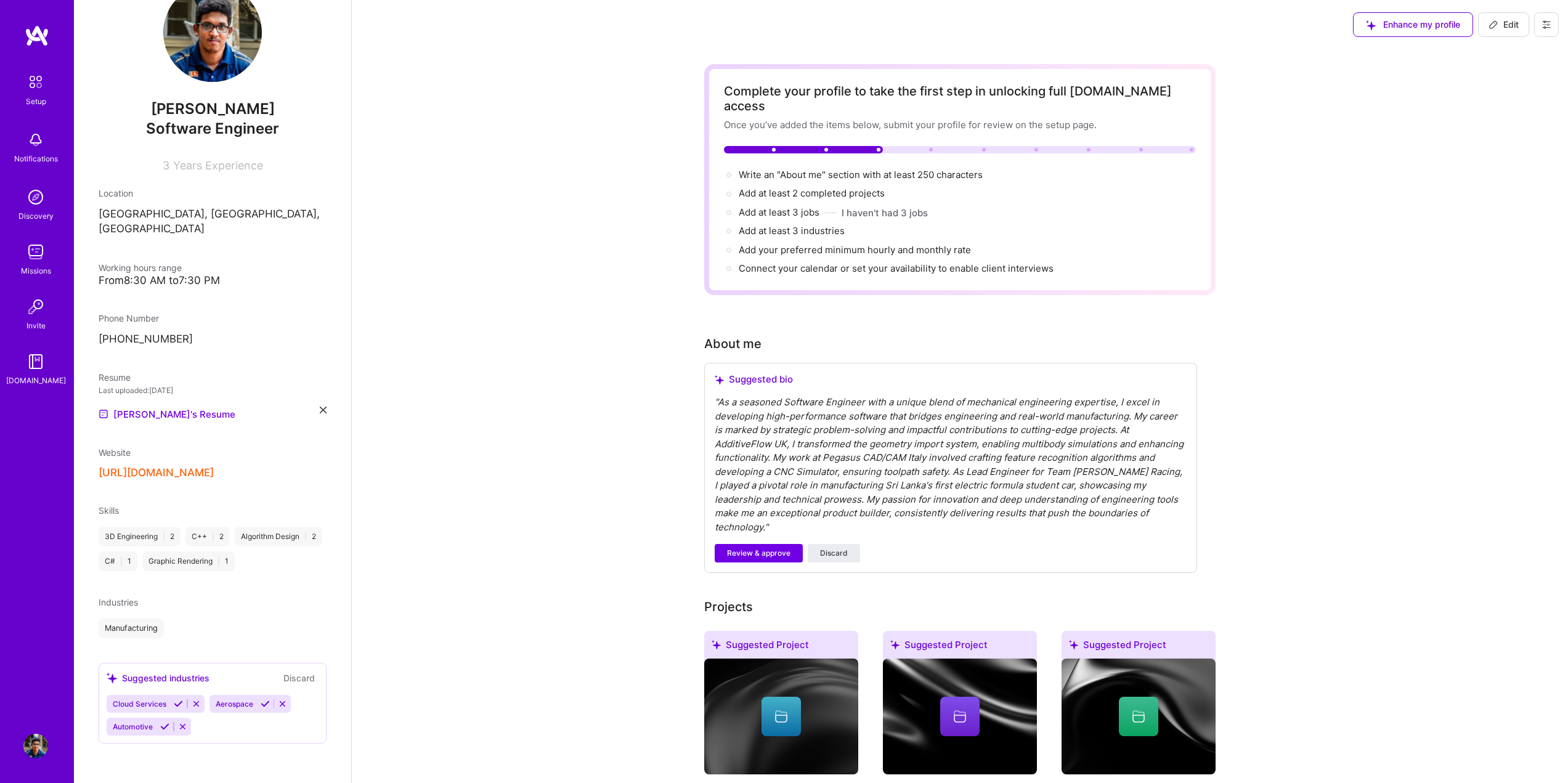
click at [759, 446] on div "" As a seasoned Software Engineer with a unique blend of mechanical engineering…" at bounding box center [950, 464] width 472 height 139
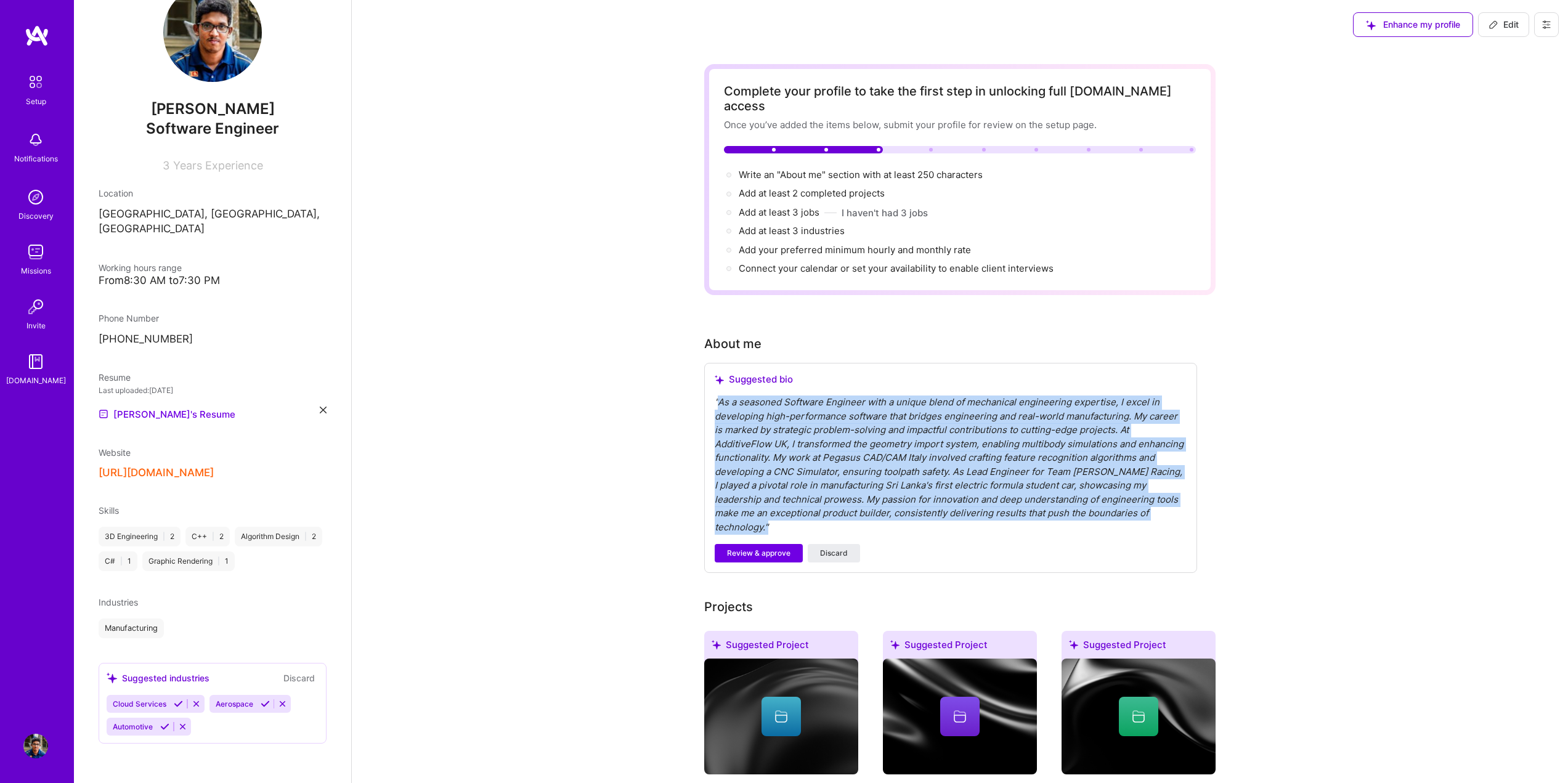
drag, startPoint x: 720, startPoint y: 390, endPoint x: 1120, endPoint y: 496, distance: 413.8
click at [1120, 496] on div "" As a seasoned Software Engineer with a unique blend of mechanical engineering…" at bounding box center [950, 464] width 472 height 139
click at [829, 547] on span "Discard" at bounding box center [834, 553] width 28 height 11
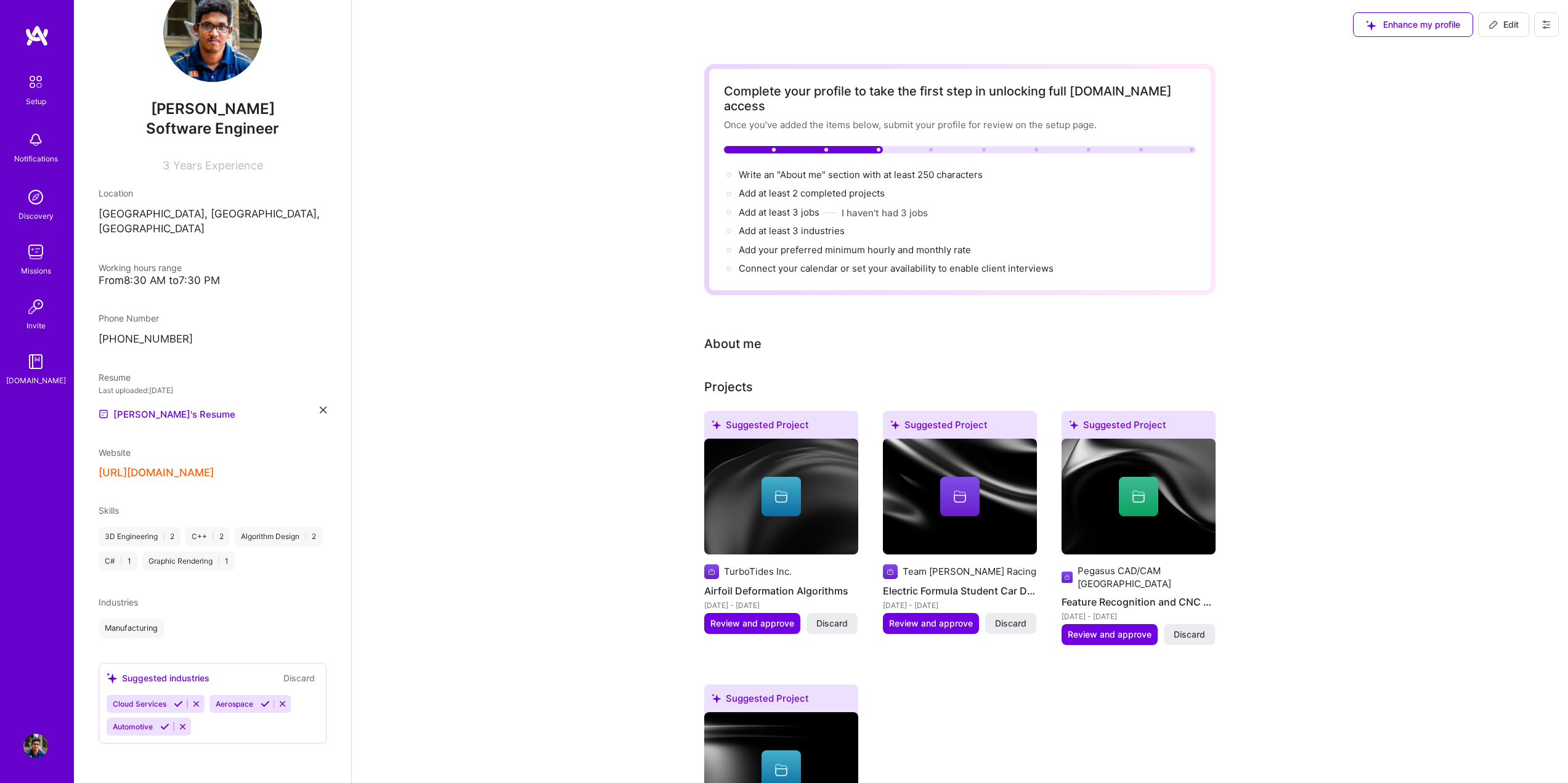
click at [729, 351] on div "Complete your profile to take the first step in unlocking full [DOMAIN_NAME] ac…" at bounding box center [959, 676] width 511 height 1224
click at [730, 617] on span "Review and approve" at bounding box center [752, 623] width 84 height 12
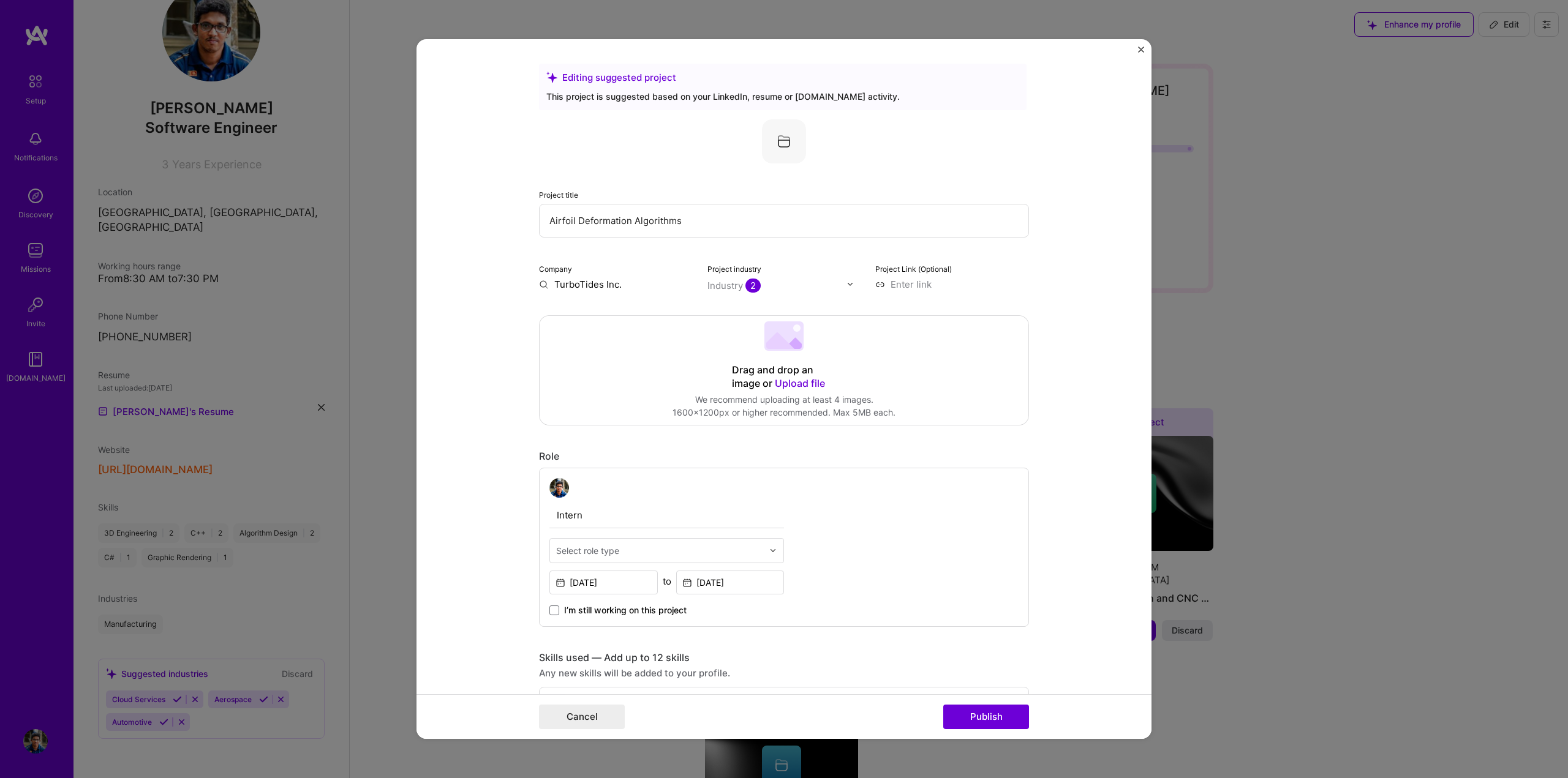
click at [1140, 51] on img "Close" at bounding box center [1141, 50] width 6 height 6
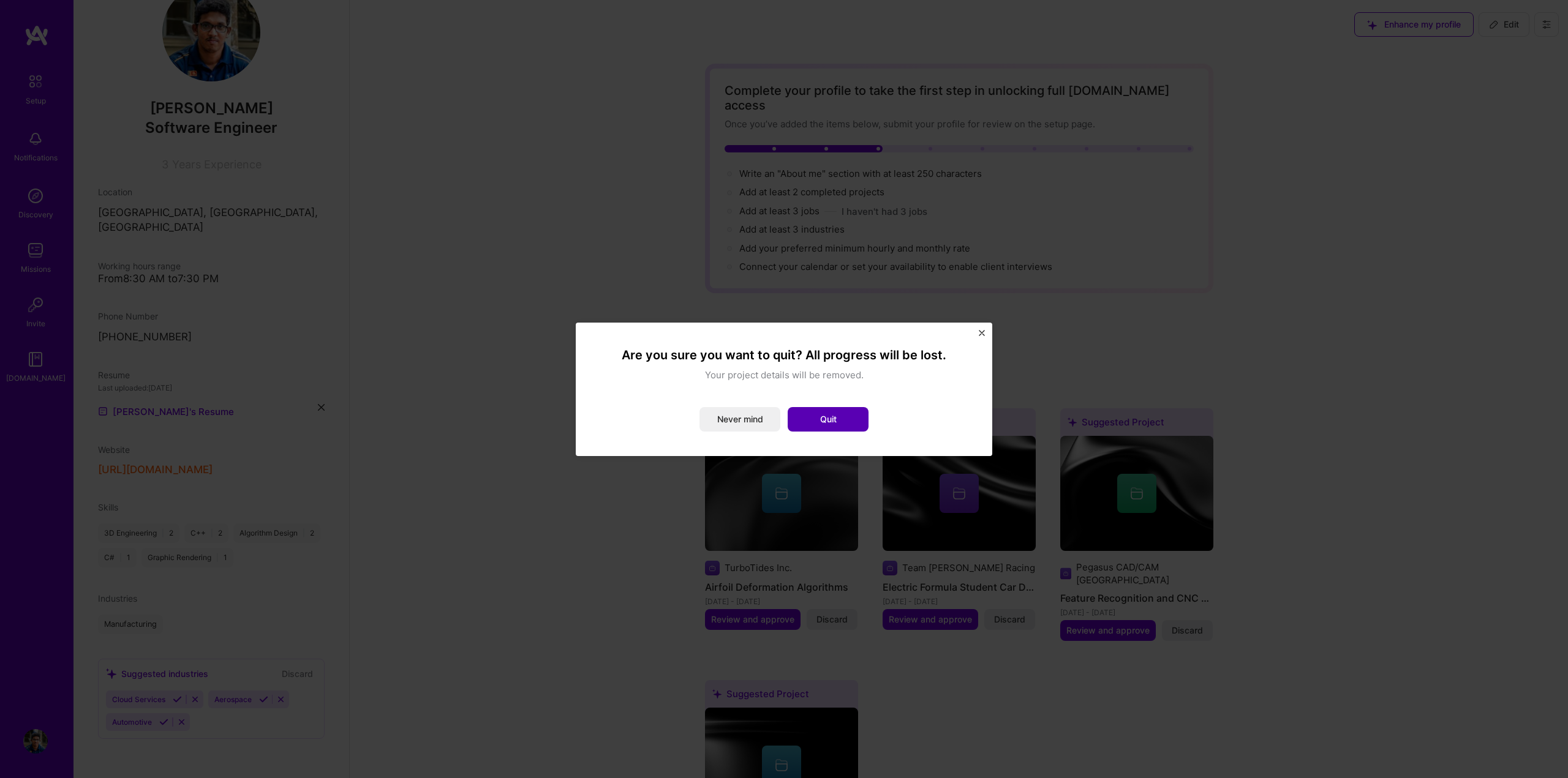
click at [821, 416] on button "Quit" at bounding box center [827, 419] width 81 height 25
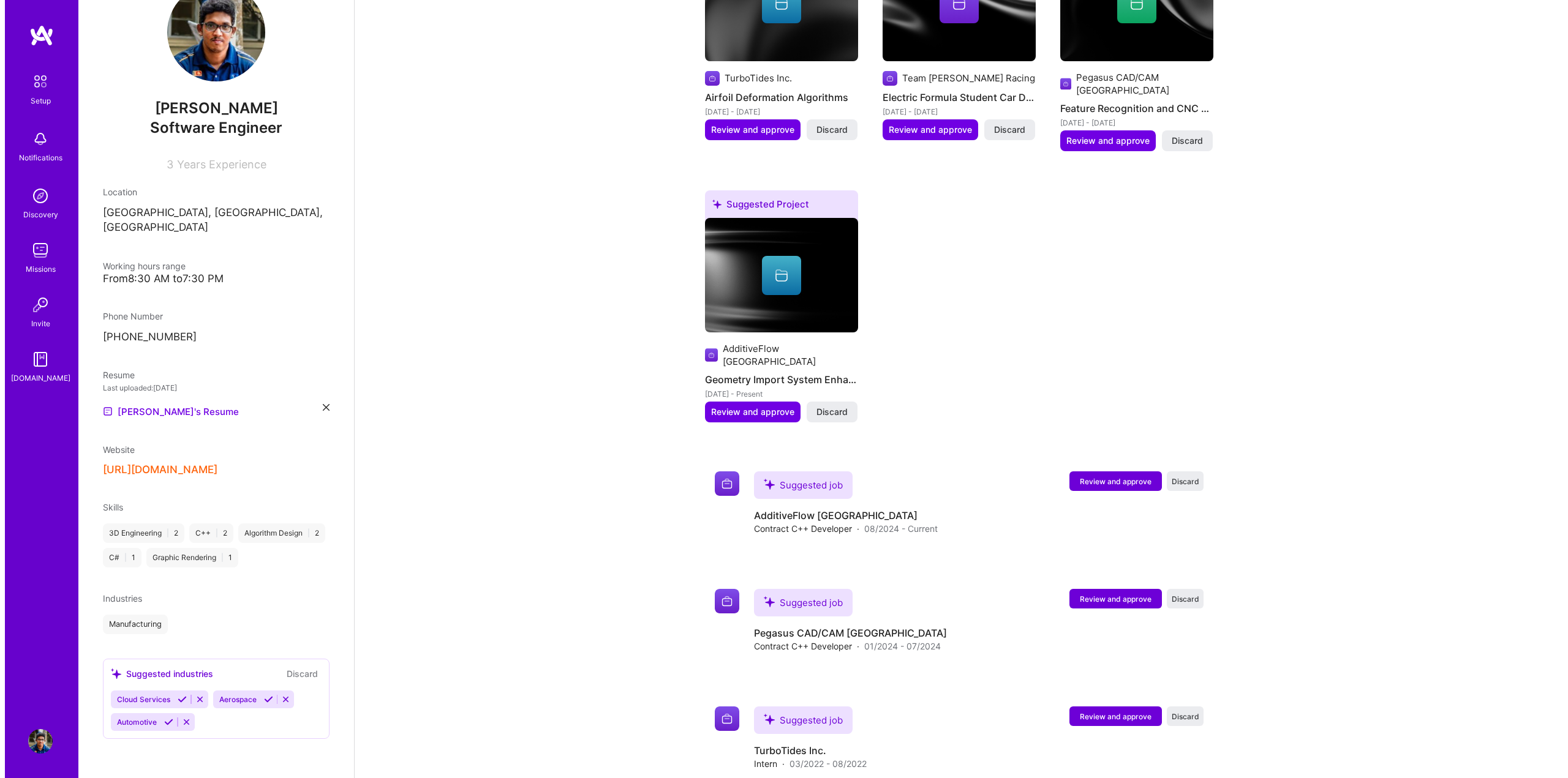
scroll to position [494, 0]
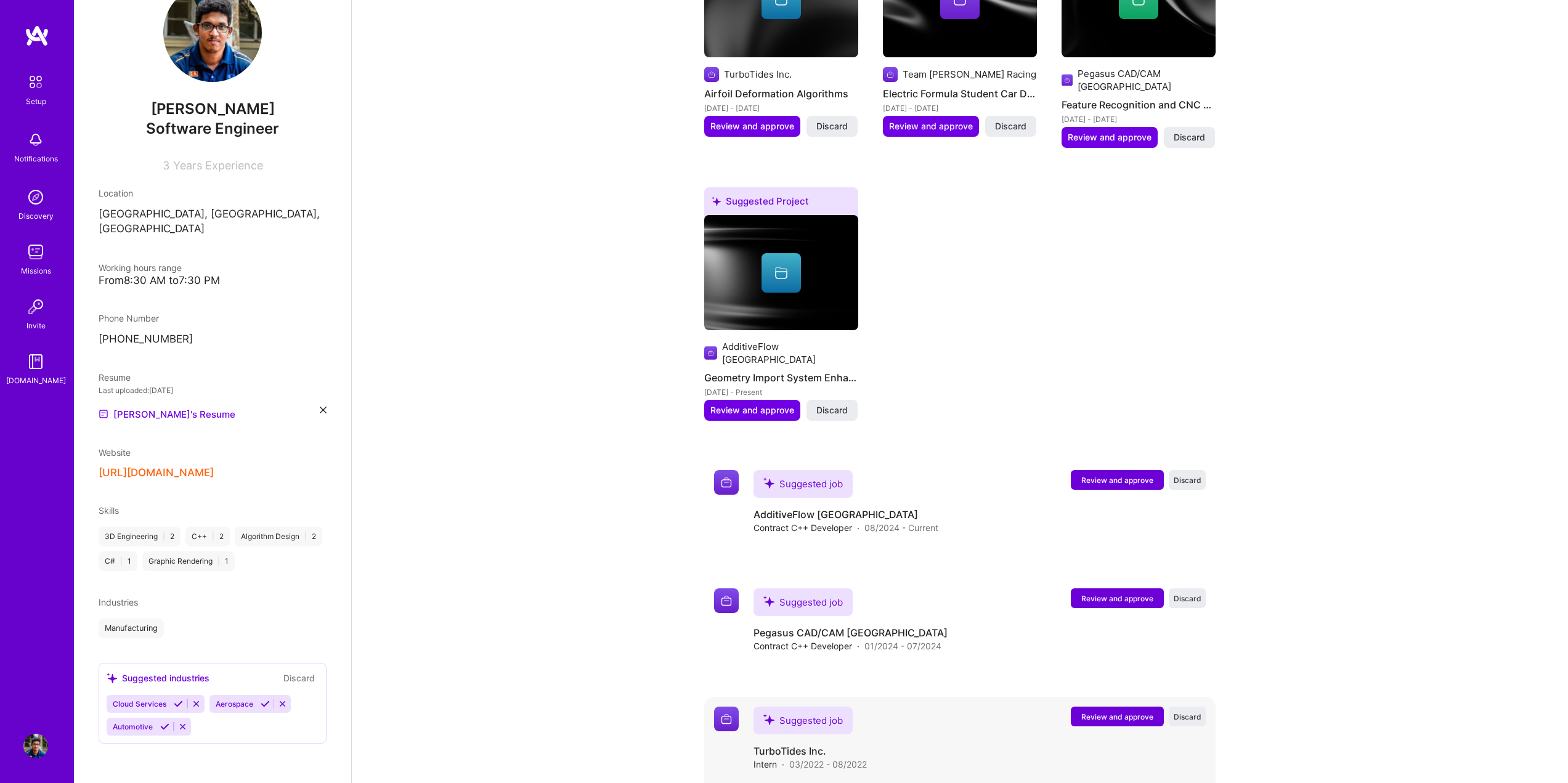
click at [1120, 712] on span "Review and approve" at bounding box center [1117, 717] width 72 height 11
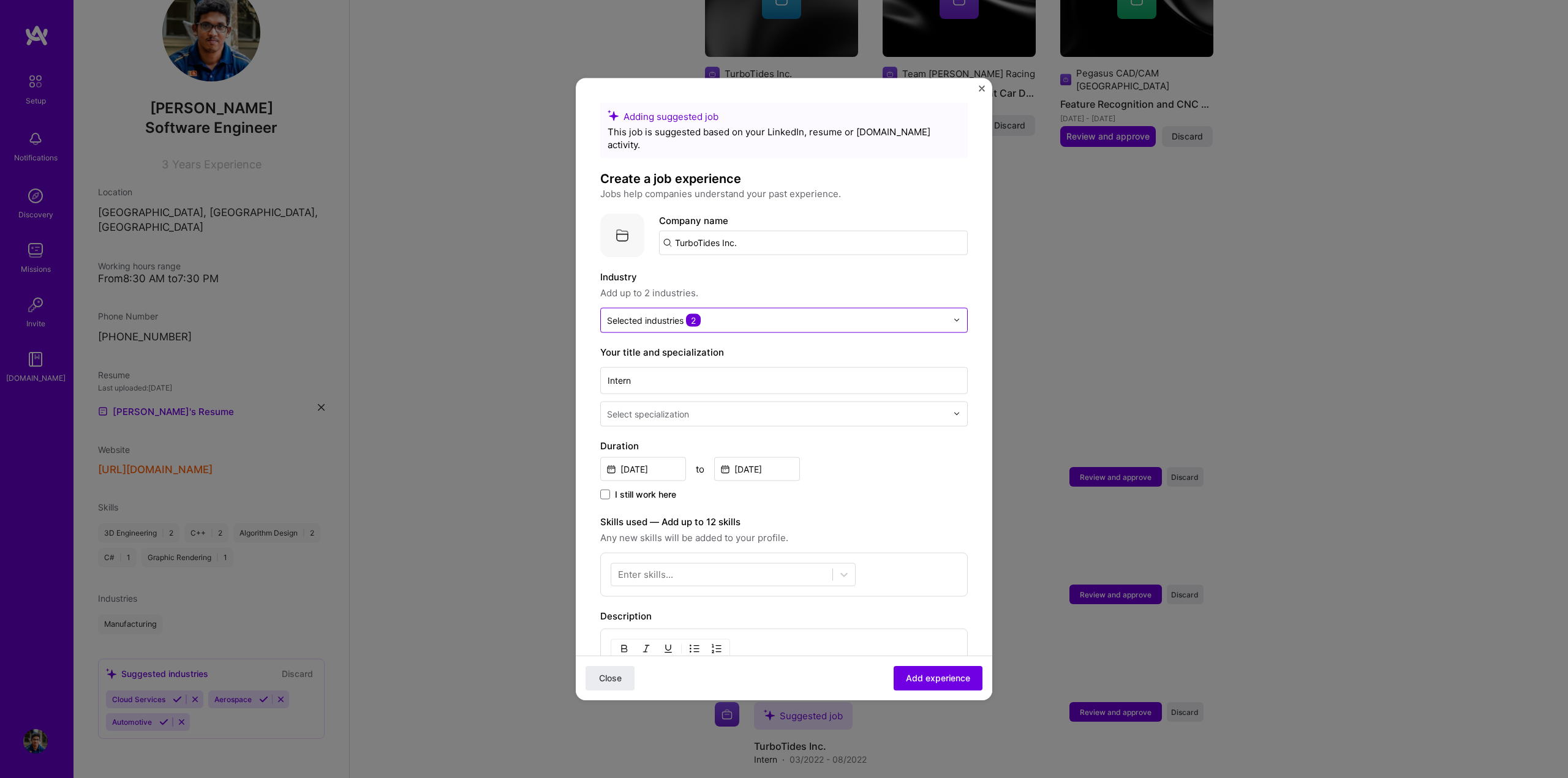
click at [832, 314] on input "text" at bounding box center [777, 320] width 340 height 13
click at [953, 308] on div at bounding box center [960, 320] width 14 height 24
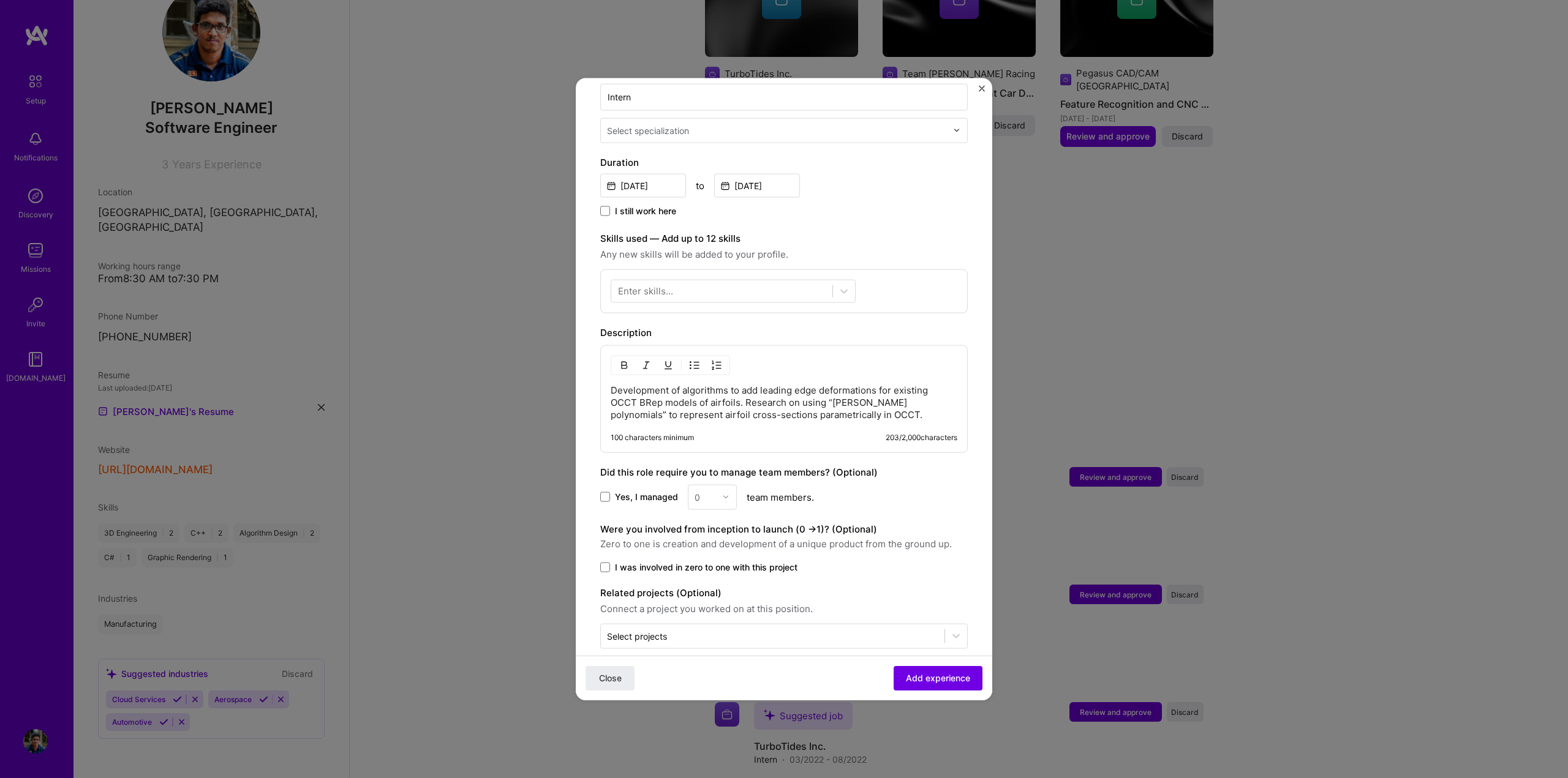
scroll to position [287, 0]
click at [677, 277] on div at bounding box center [722, 287] width 221 height 20
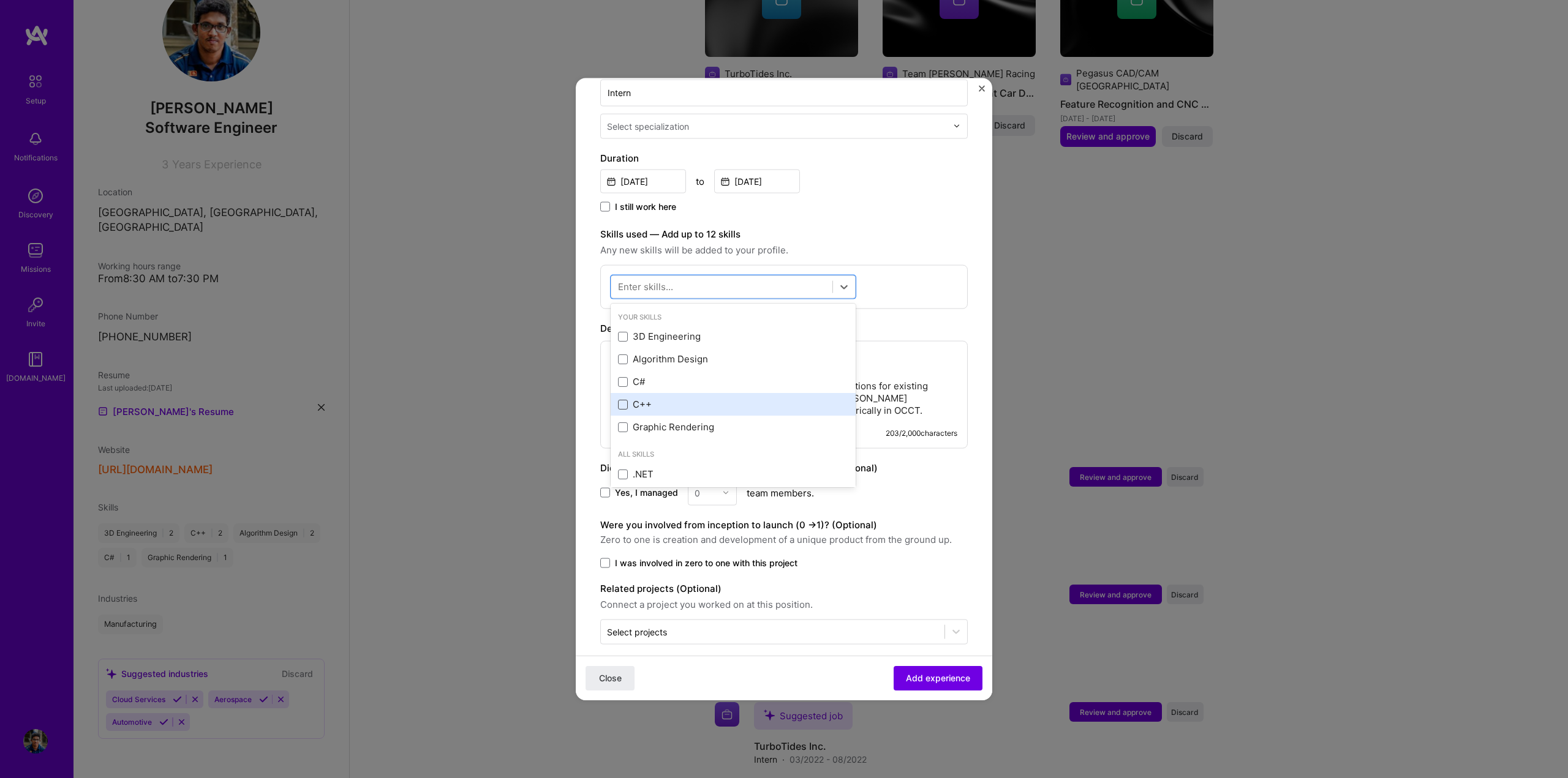
click at [621, 400] on span at bounding box center [623, 404] width 10 height 10
click at [0, 0] on input "checkbox" at bounding box center [0, 0] width 0 height 0
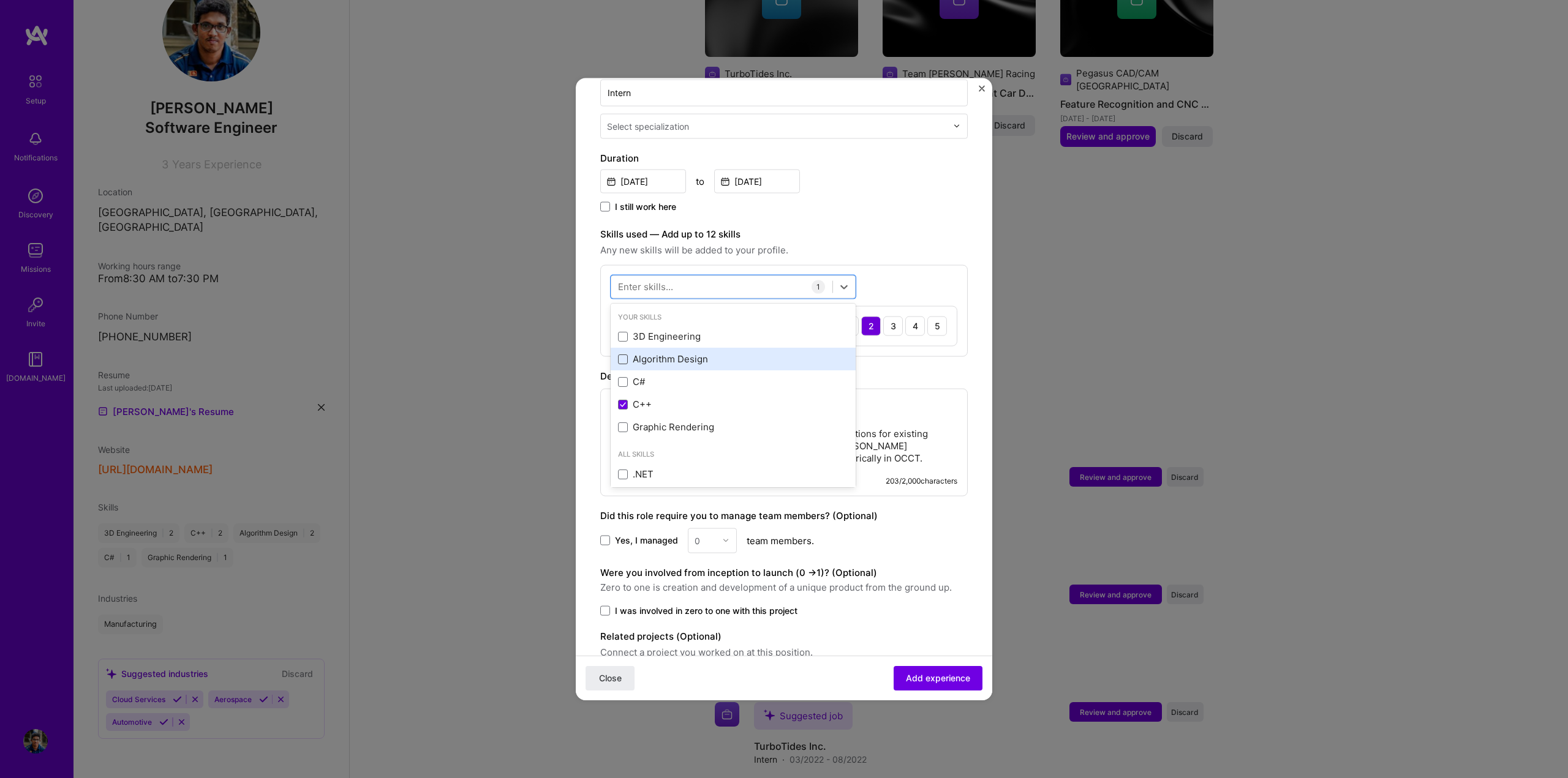
click at [623, 354] on span at bounding box center [623, 358] width 10 height 10
click at [0, 0] on input "checkbox" at bounding box center [0, 0] width 0 height 0
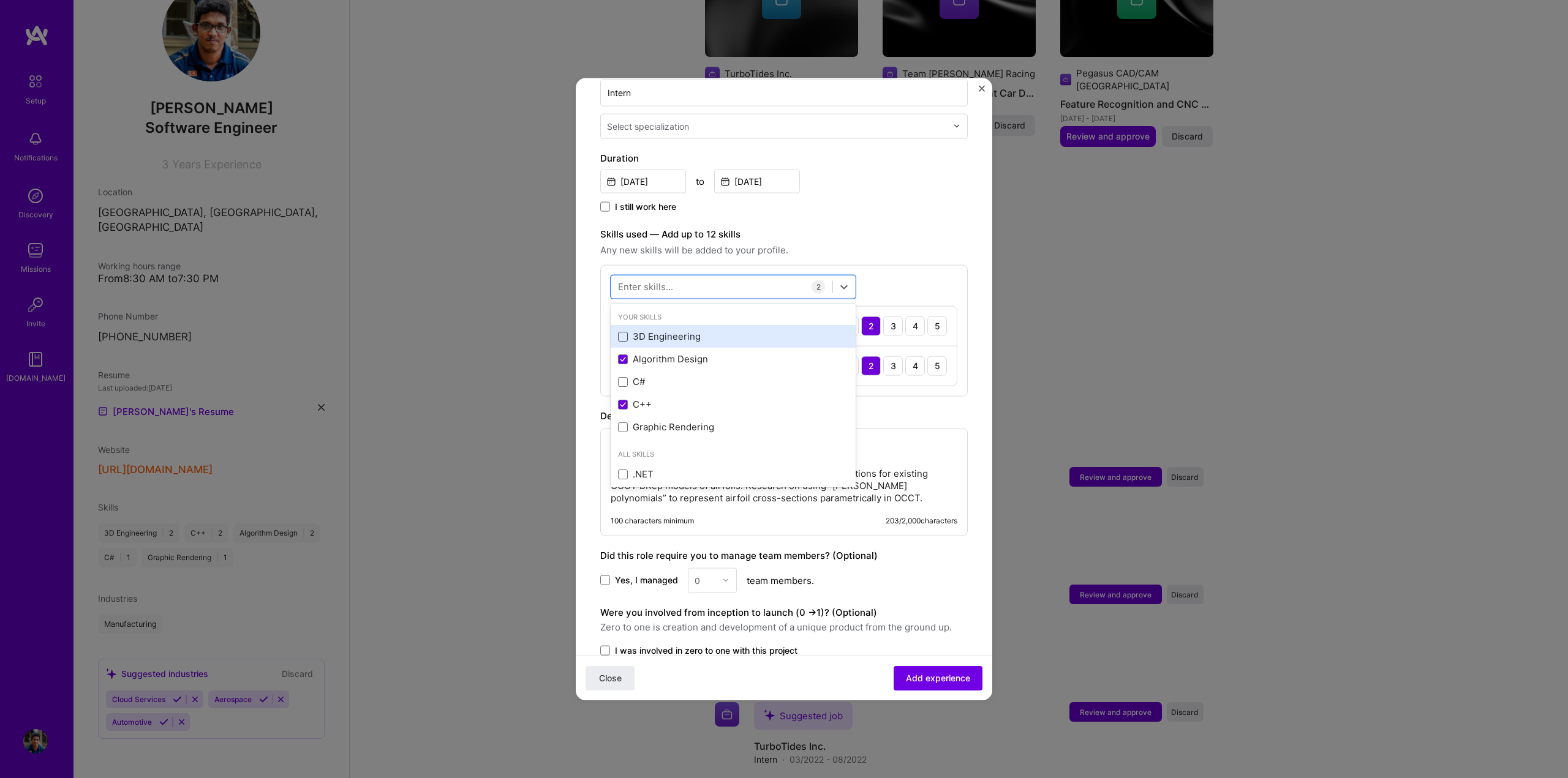
click at [623, 331] on span at bounding box center [623, 336] width 10 height 10
click at [0, 0] on input "checkbox" at bounding box center [0, 0] width 0 height 0
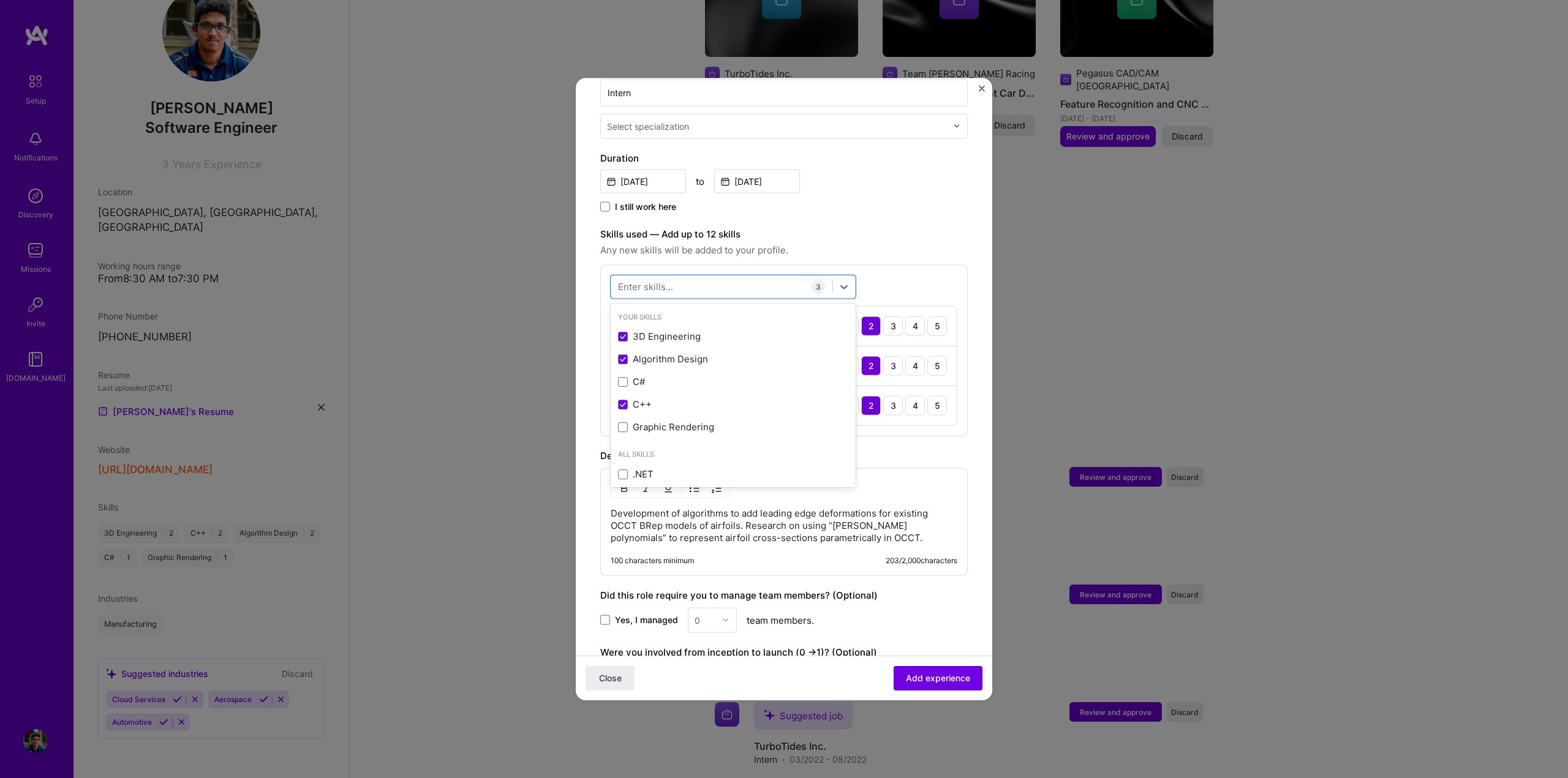
click at [896, 242] on span "Any new skills will be added to your profile." at bounding box center [784, 250] width 367 height 15
click at [918, 226] on label "Skills used — Add up to 12 skills" at bounding box center [784, 234] width 367 height 15
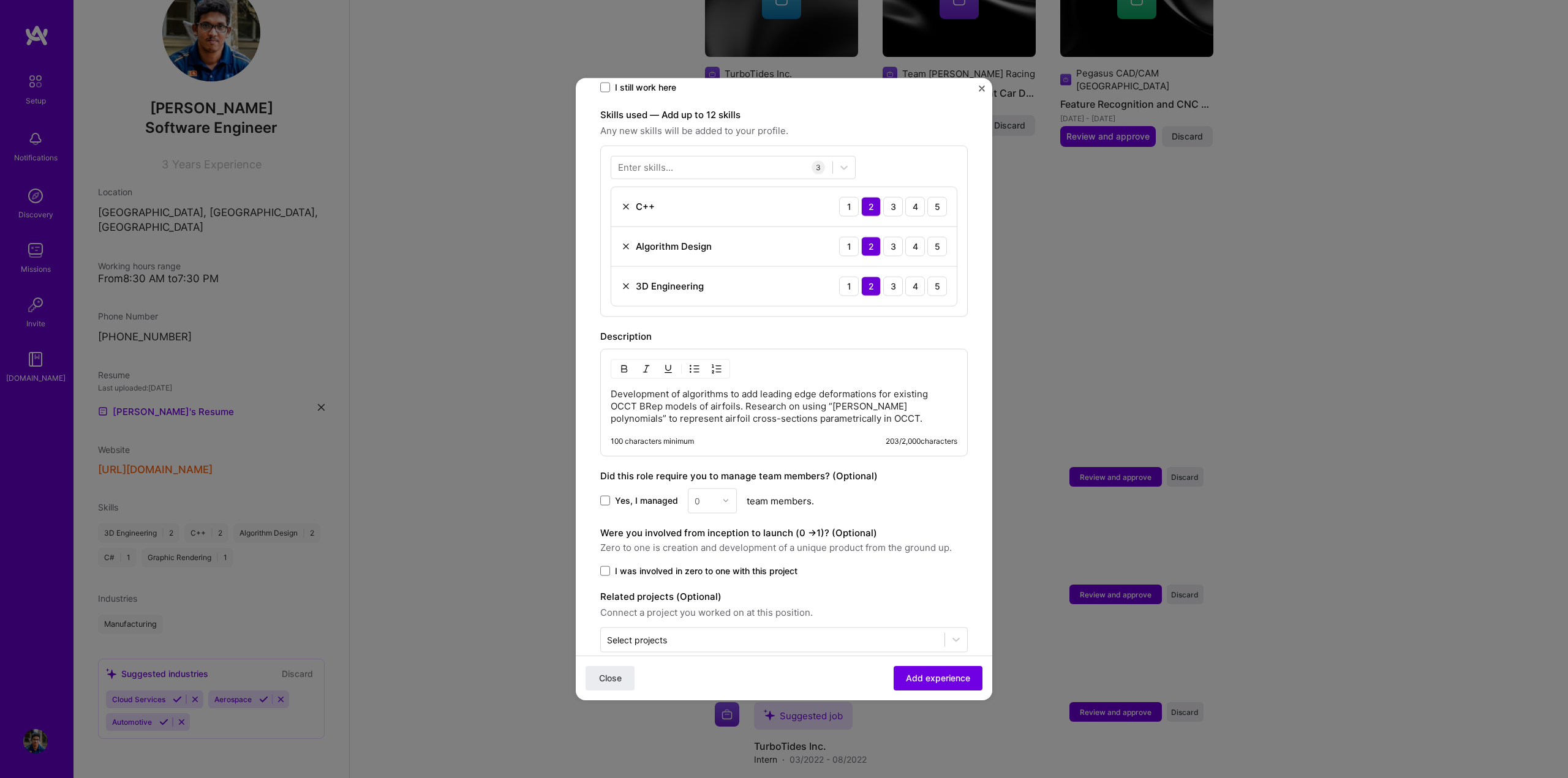
scroll to position [410, 0]
click at [604, 563] on span at bounding box center [604, 567] width 10 height 10
click at [0, 0] on input "I was involved in zero to one with this project" at bounding box center [0, 0] width 0 height 0
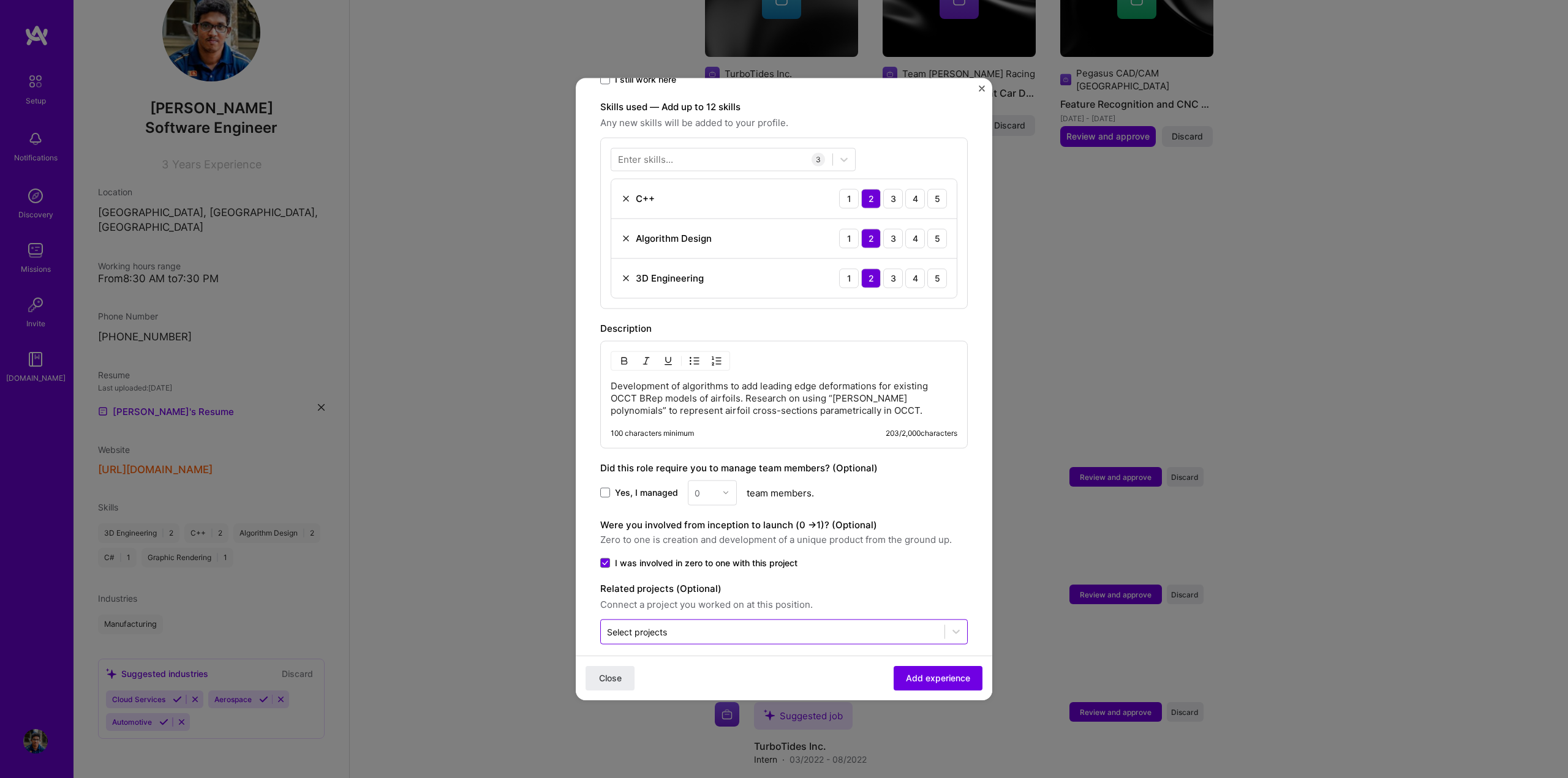
click at [729, 625] on input "text" at bounding box center [772, 631] width 331 height 13
click at [936, 557] on label "I was involved in zero to one with this project" at bounding box center [784, 563] width 367 height 12
click at [0, 0] on input "I was involved in zero to one with this project" at bounding box center [0, 0] width 0 height 0
click at [659, 536] on div "Were you involved from inception to launch (0 - > 1)? (Optional) Zero to one is…" at bounding box center [784, 543] width 367 height 51
click at [666, 557] on span "I was involved in zero to one with this project" at bounding box center [706, 563] width 182 height 12
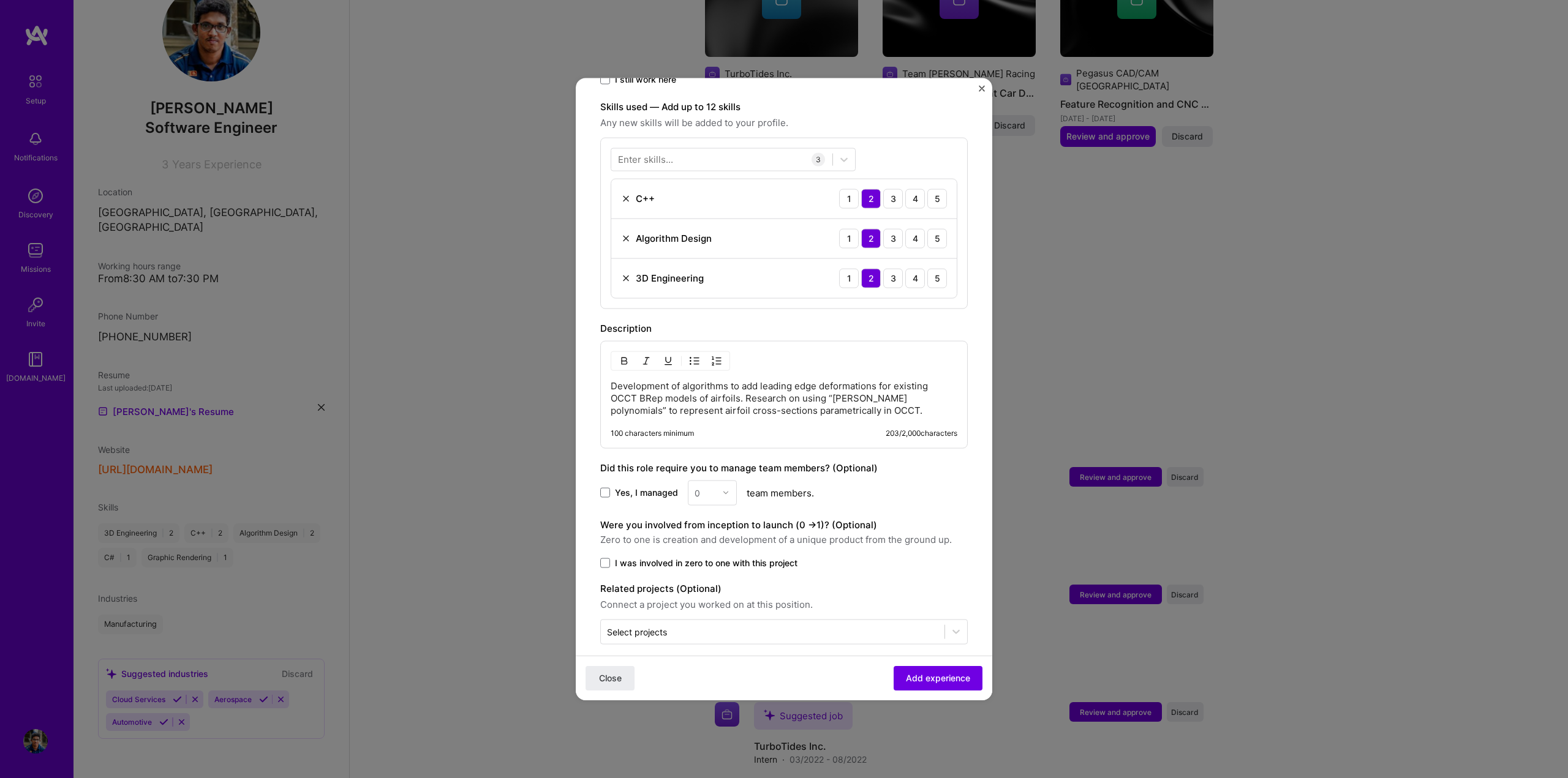
click at [0, 0] on input "I was involved in zero to one with this project" at bounding box center [0, 0] width 0 height 0
click at [814, 671] on div "Close Add experience" at bounding box center [784, 678] width 416 height 44
click at [933, 679] on span "Add experience" at bounding box center [938, 678] width 64 height 12
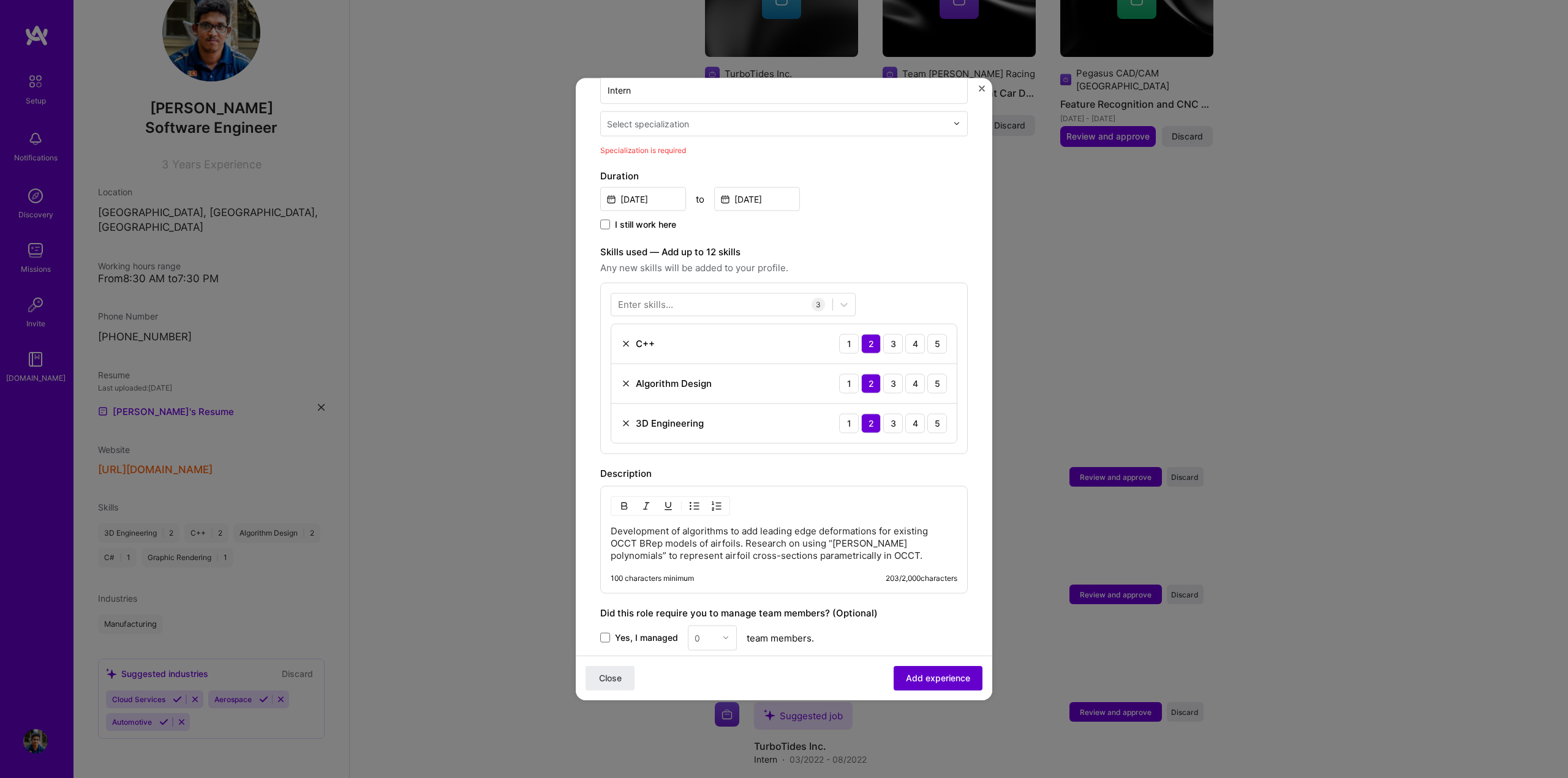
scroll to position [123, 0]
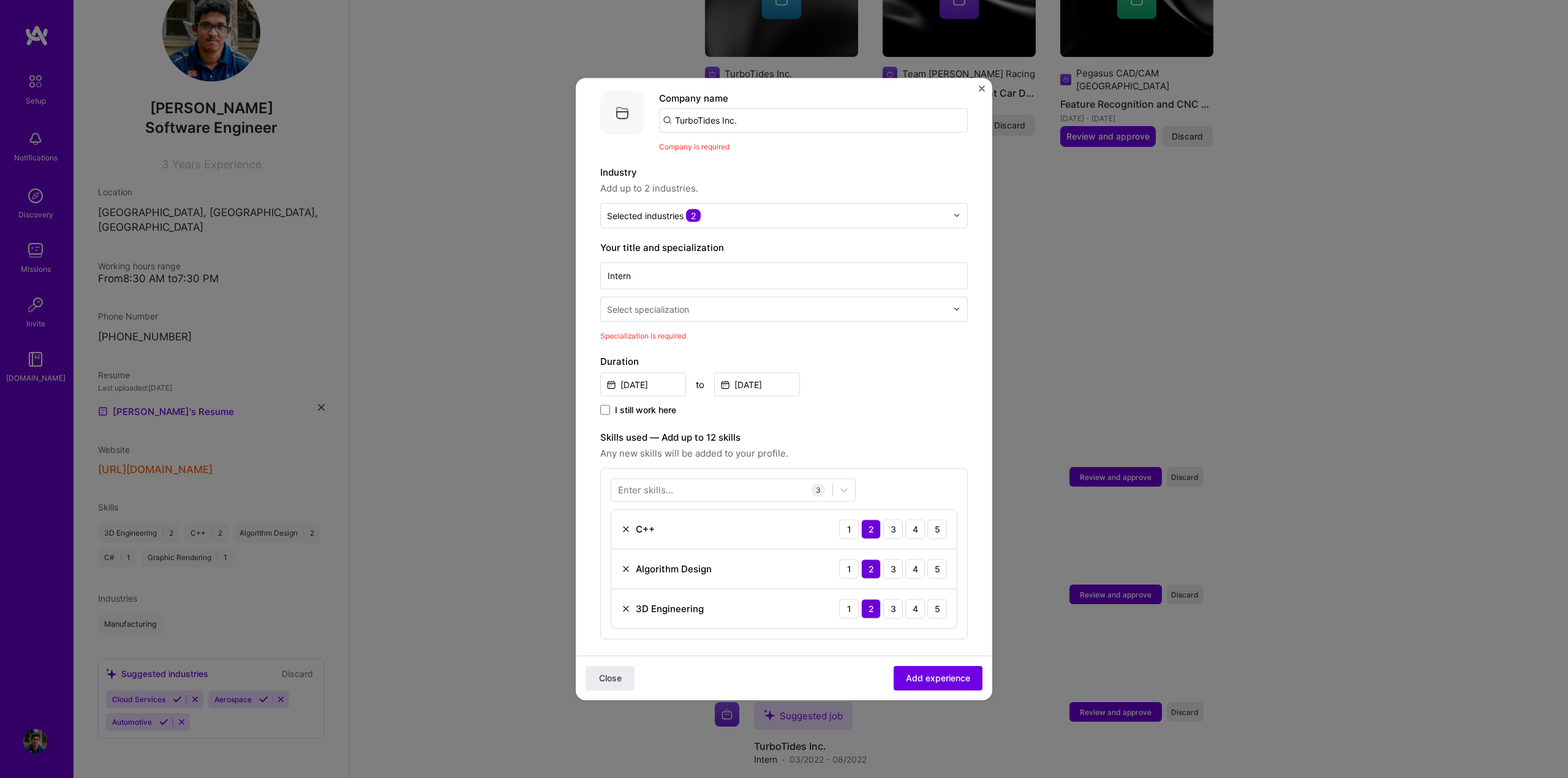
click at [648, 302] on div "Select specialization" at bounding box center [647, 308] width 82 height 13
type input "m"
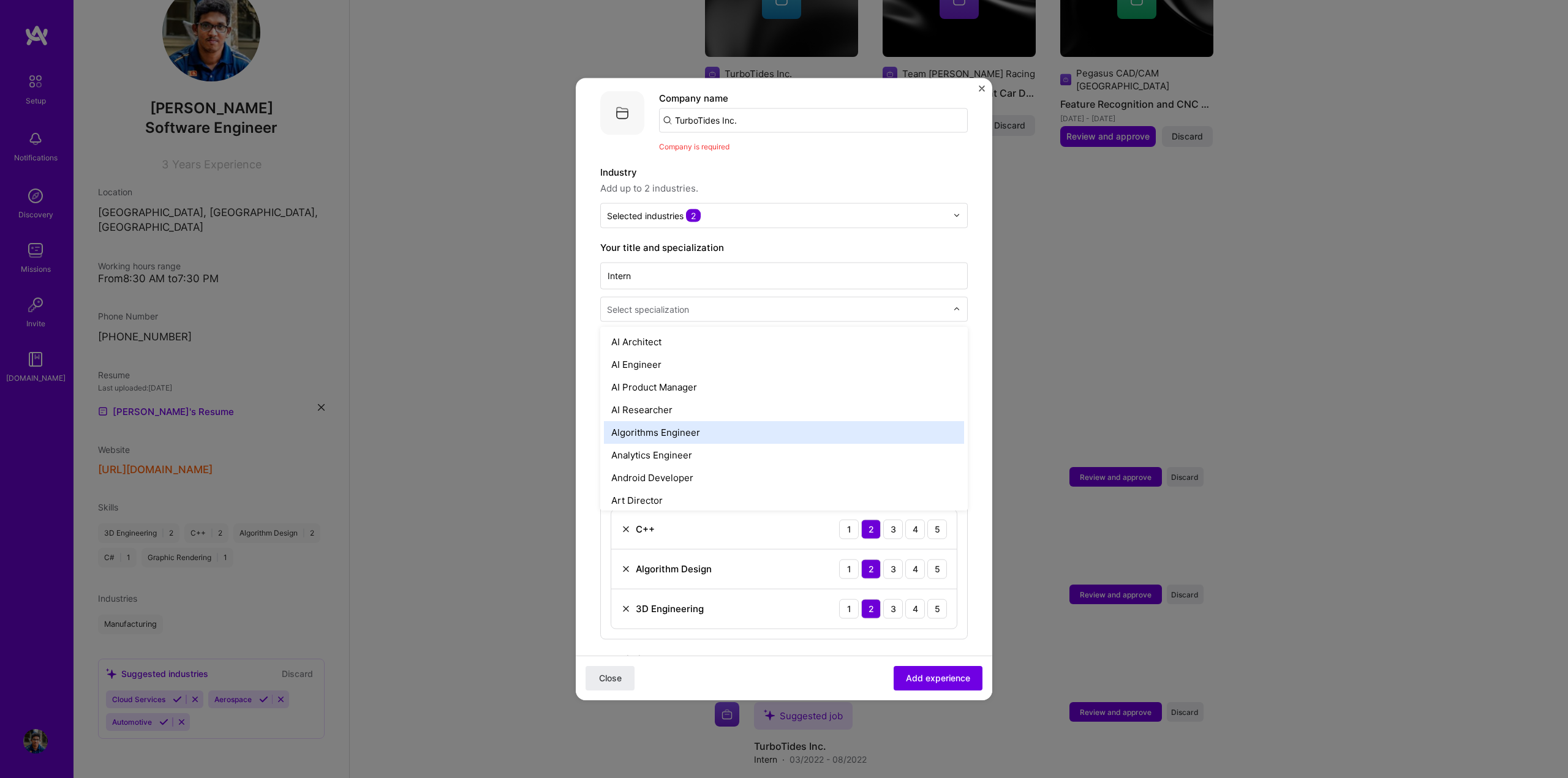
click at [723, 421] on div "Algorithms Engineer" at bounding box center [784, 432] width 360 height 23
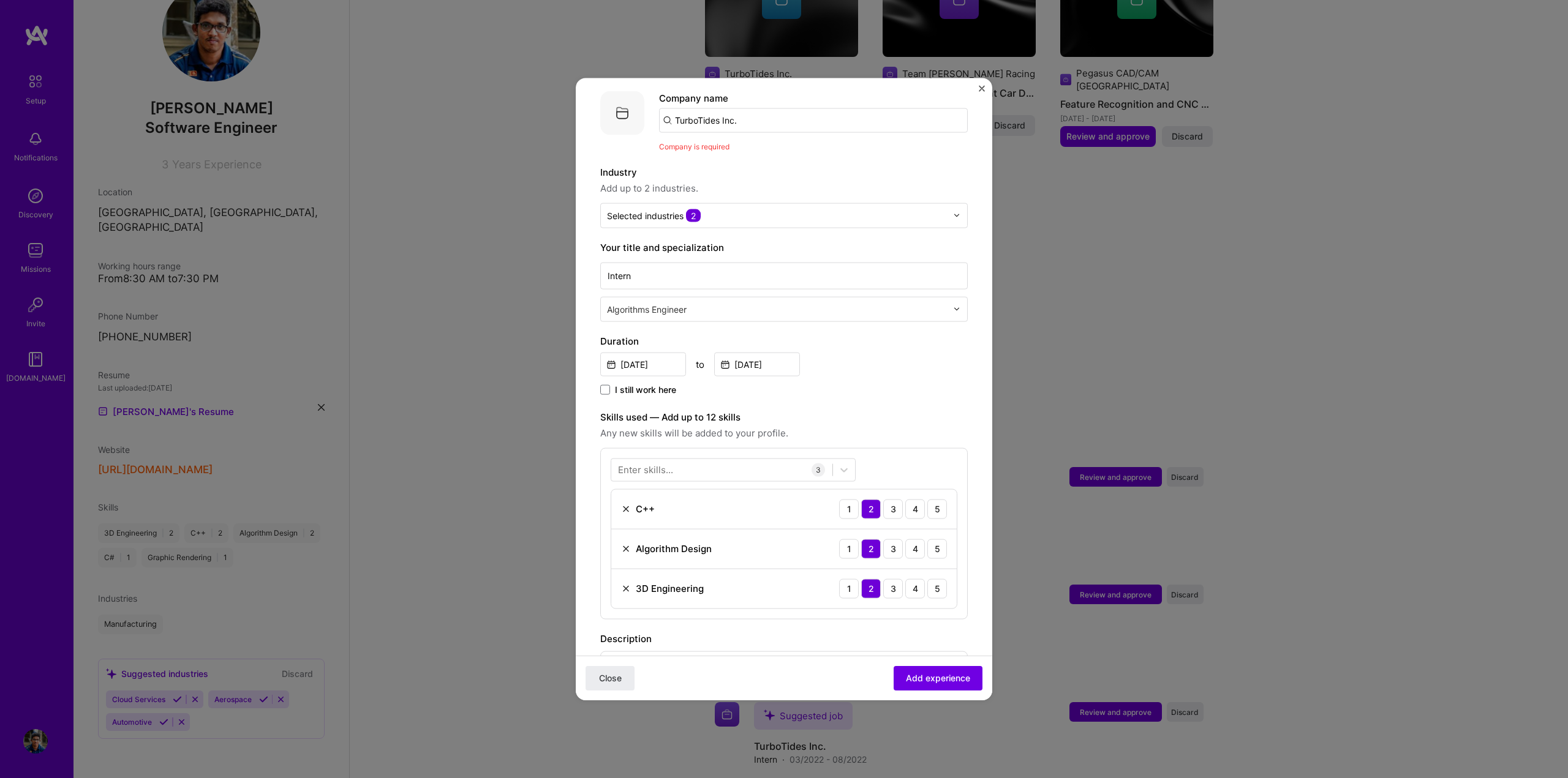
click at [884, 393] on div "Adding suggested job This job is suggested based on your LinkedIn, resume or [D…" at bounding box center [784, 466] width 367 height 974
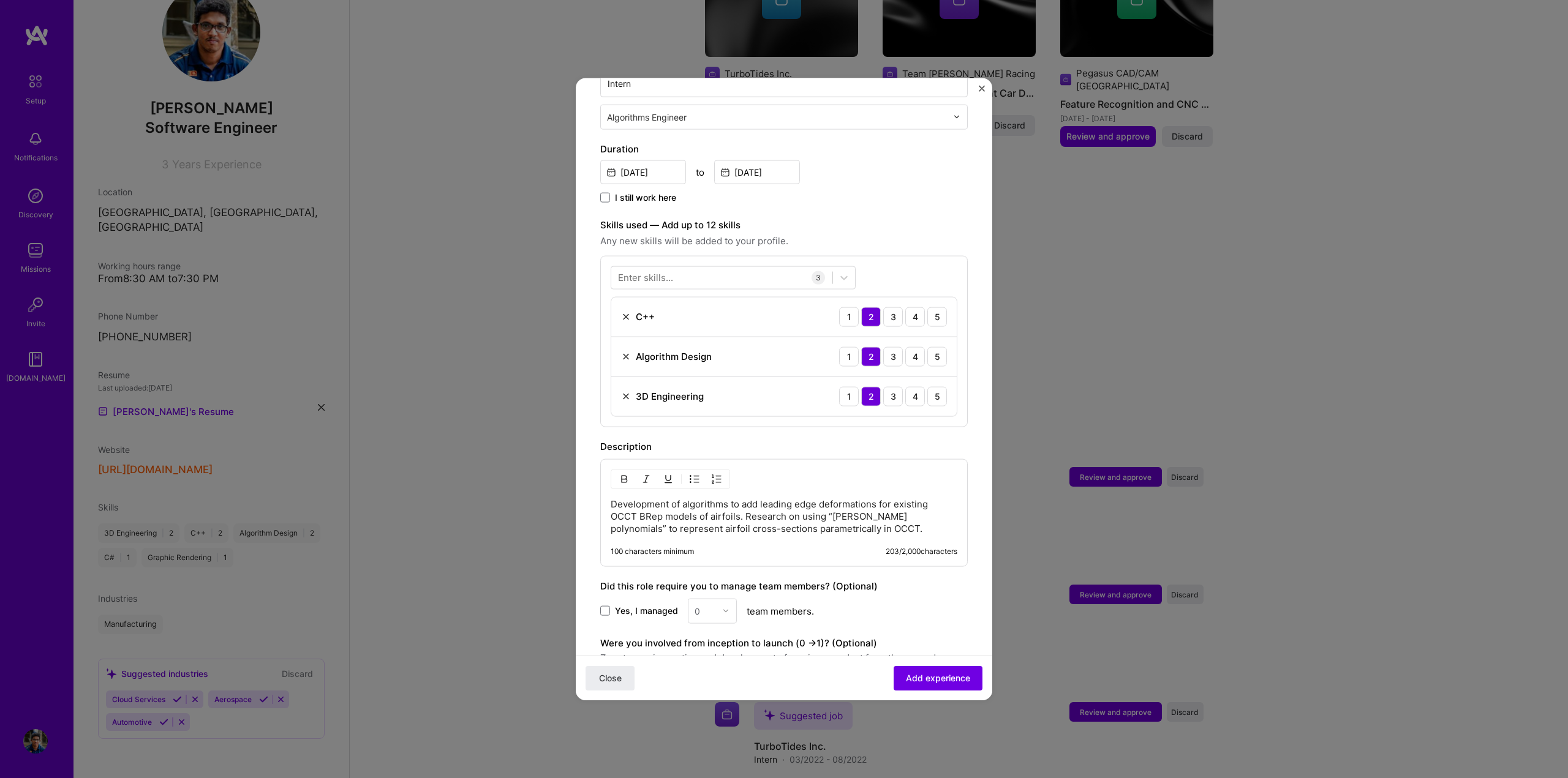
scroll to position [433, 0]
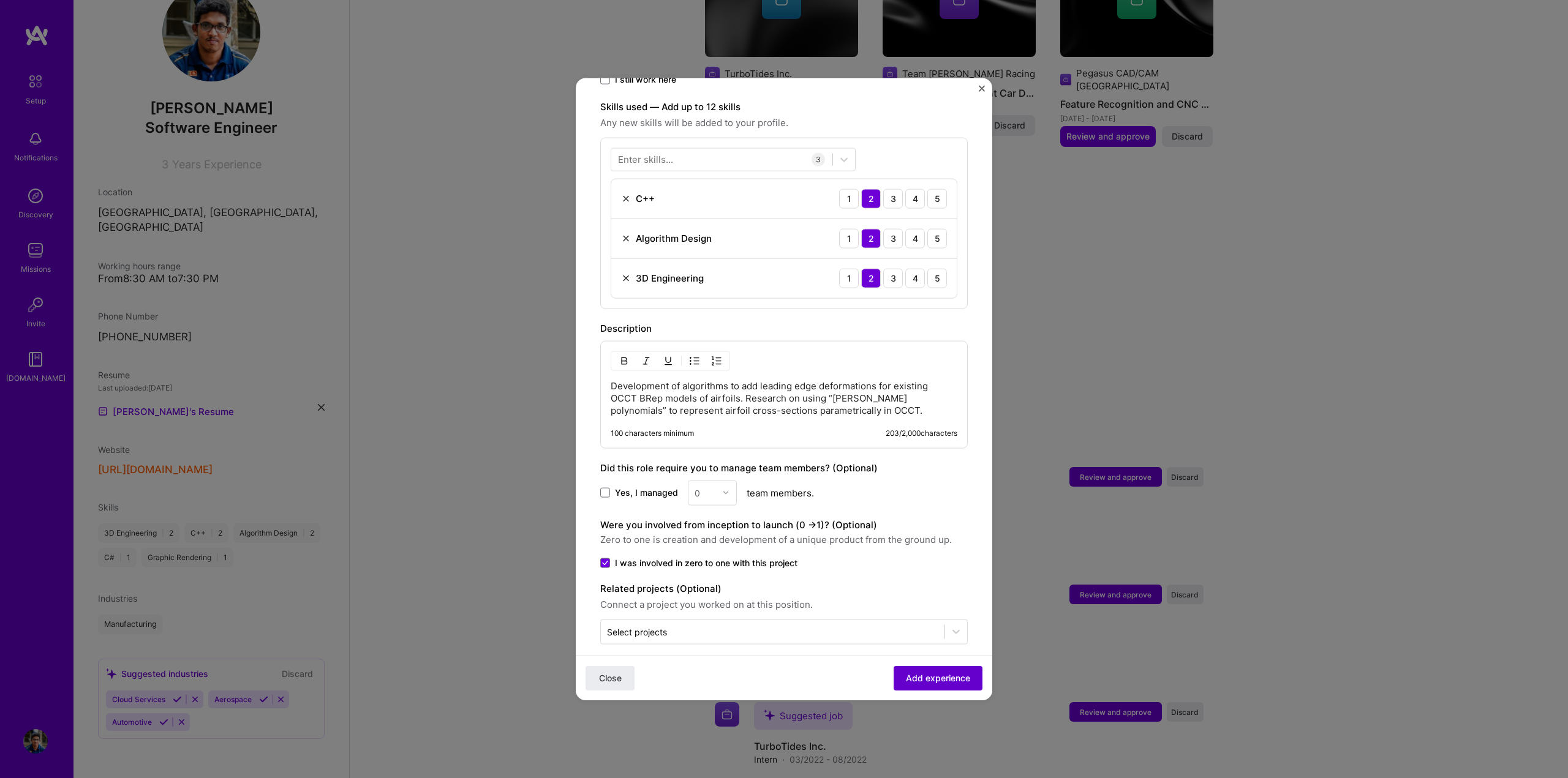
click at [935, 682] on span "Add experience" at bounding box center [938, 678] width 64 height 12
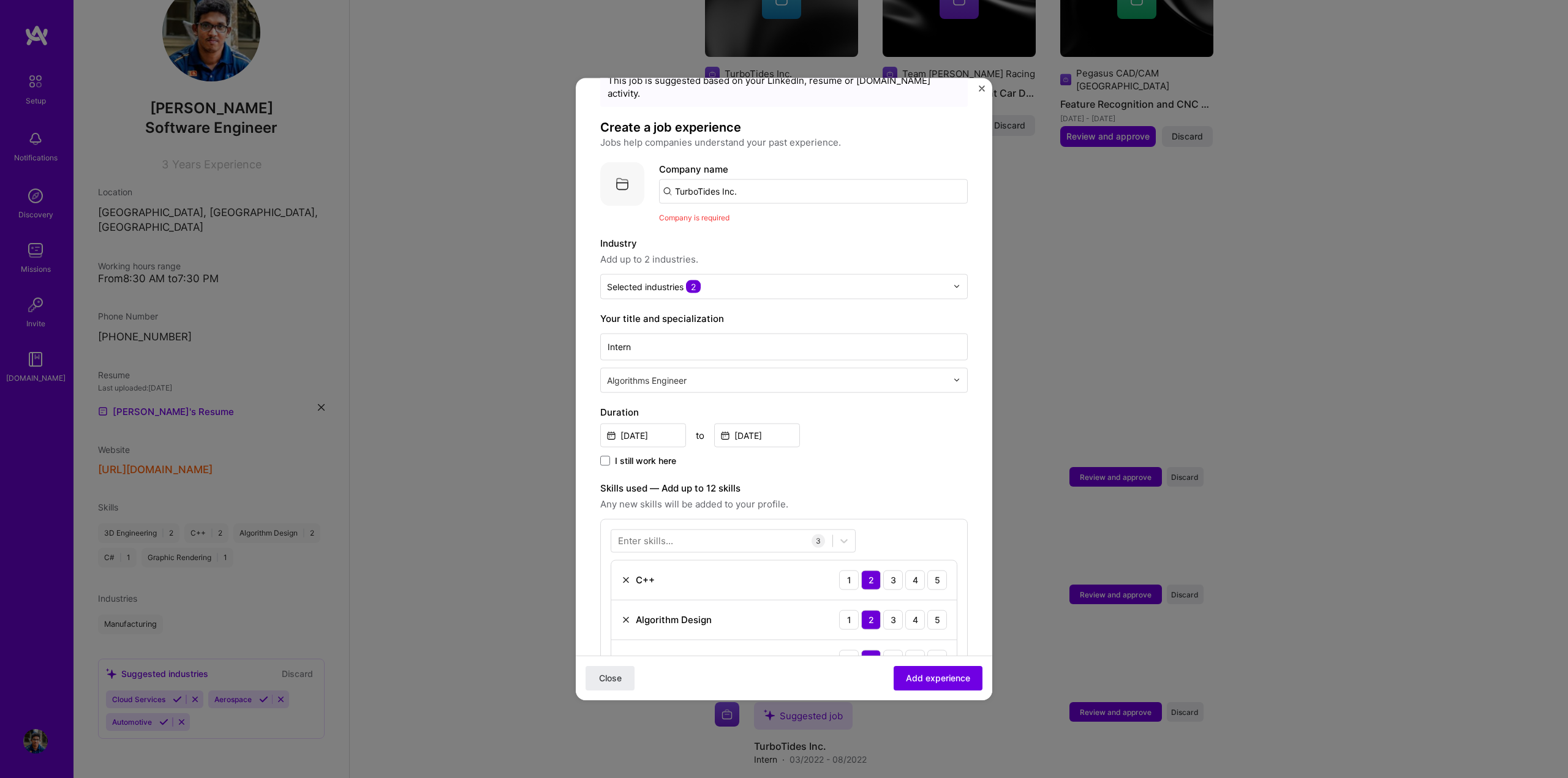
scroll to position [0, 0]
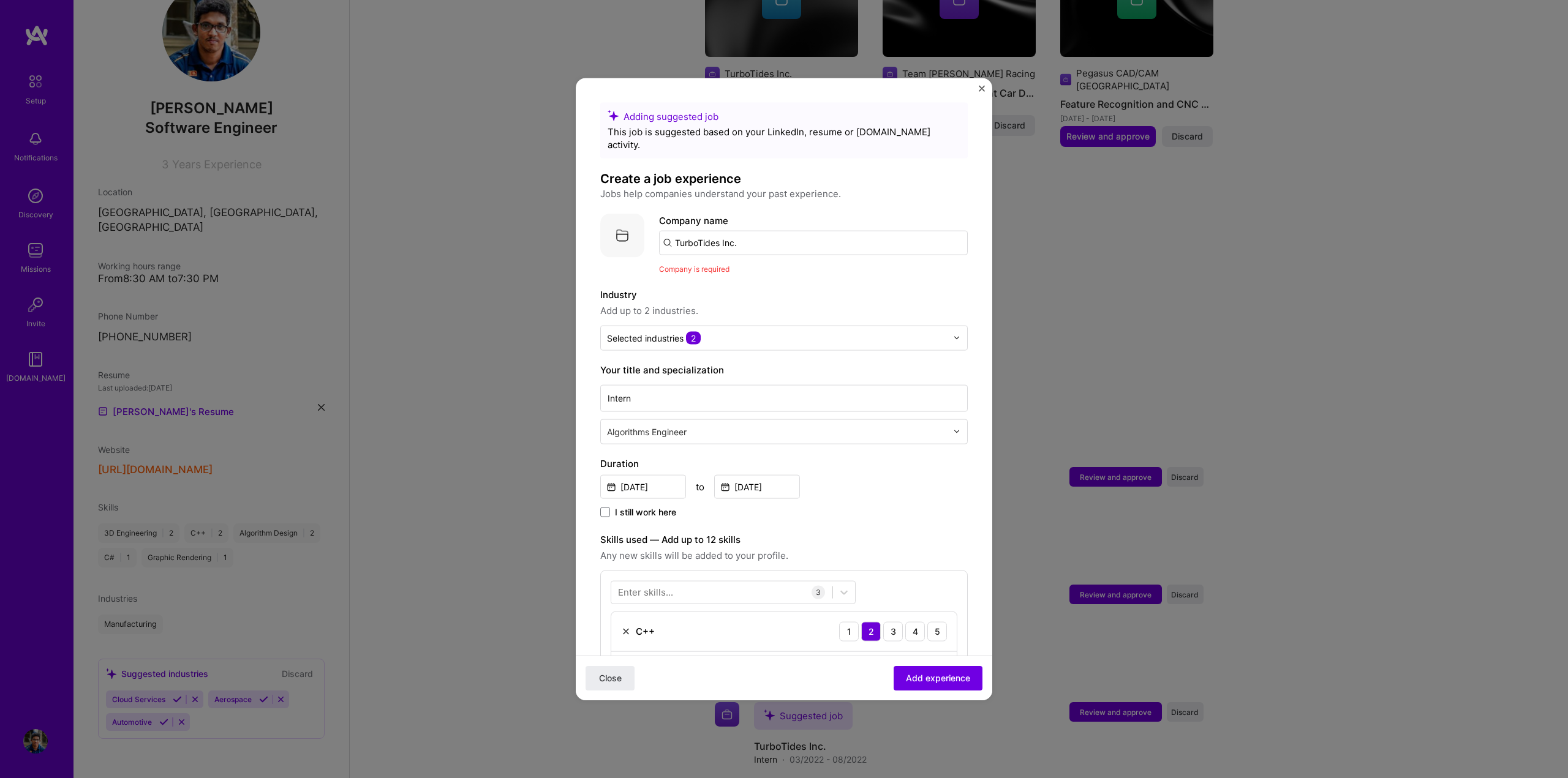
click at [721, 264] on span "Company is required" at bounding box center [695, 269] width 71 height 9
click at [735, 230] on input "TurboTides Inc." at bounding box center [814, 242] width 309 height 25
click at [749, 230] on input "TurboTides Inc." at bounding box center [814, 242] width 309 height 25
drag, startPoint x: 746, startPoint y: 232, endPoint x: 571, endPoint y: 232, distance: 175.0
click at [571, 232] on div "Adding suggested job This job is suggested based on your LinkedIn, resume or [D…" at bounding box center [784, 389] width 1568 height 778
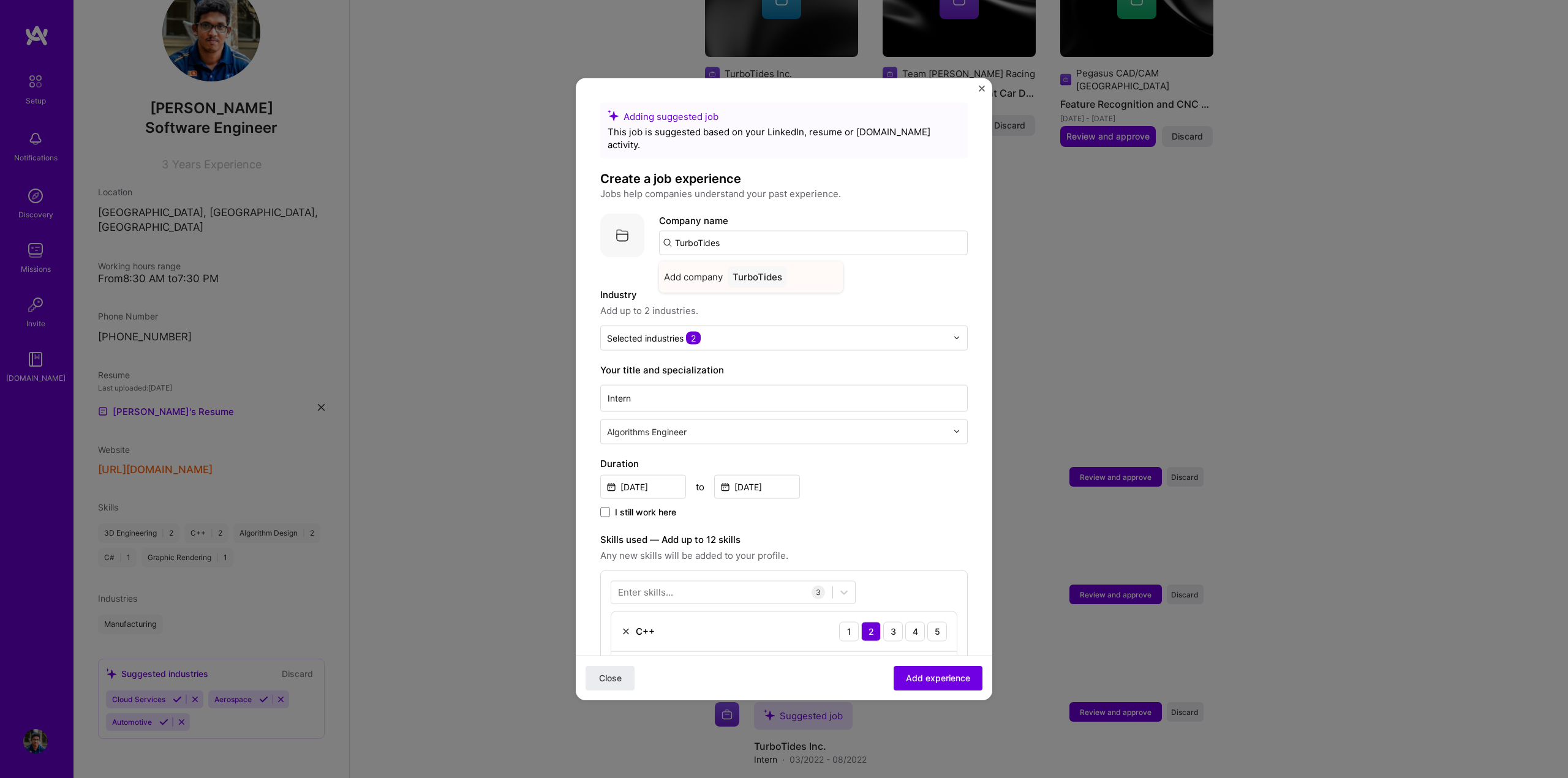
type input "TurboTides"
click at [774, 266] on div "TurboTides" at bounding box center [757, 276] width 59 height 21
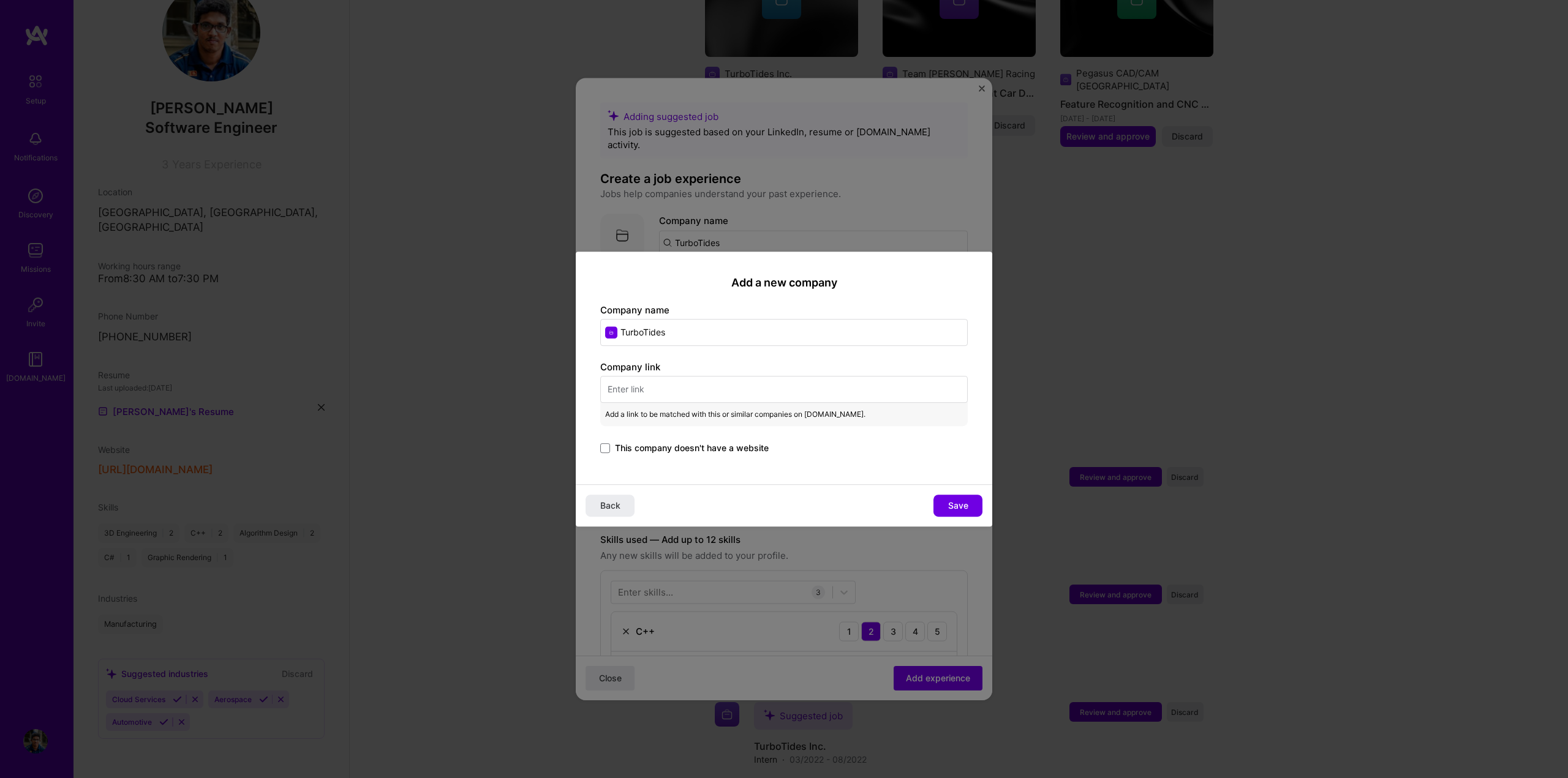
click at [649, 390] on input "text" at bounding box center [784, 390] width 367 height 27
paste input "[URL][DOMAIN_NAME]"
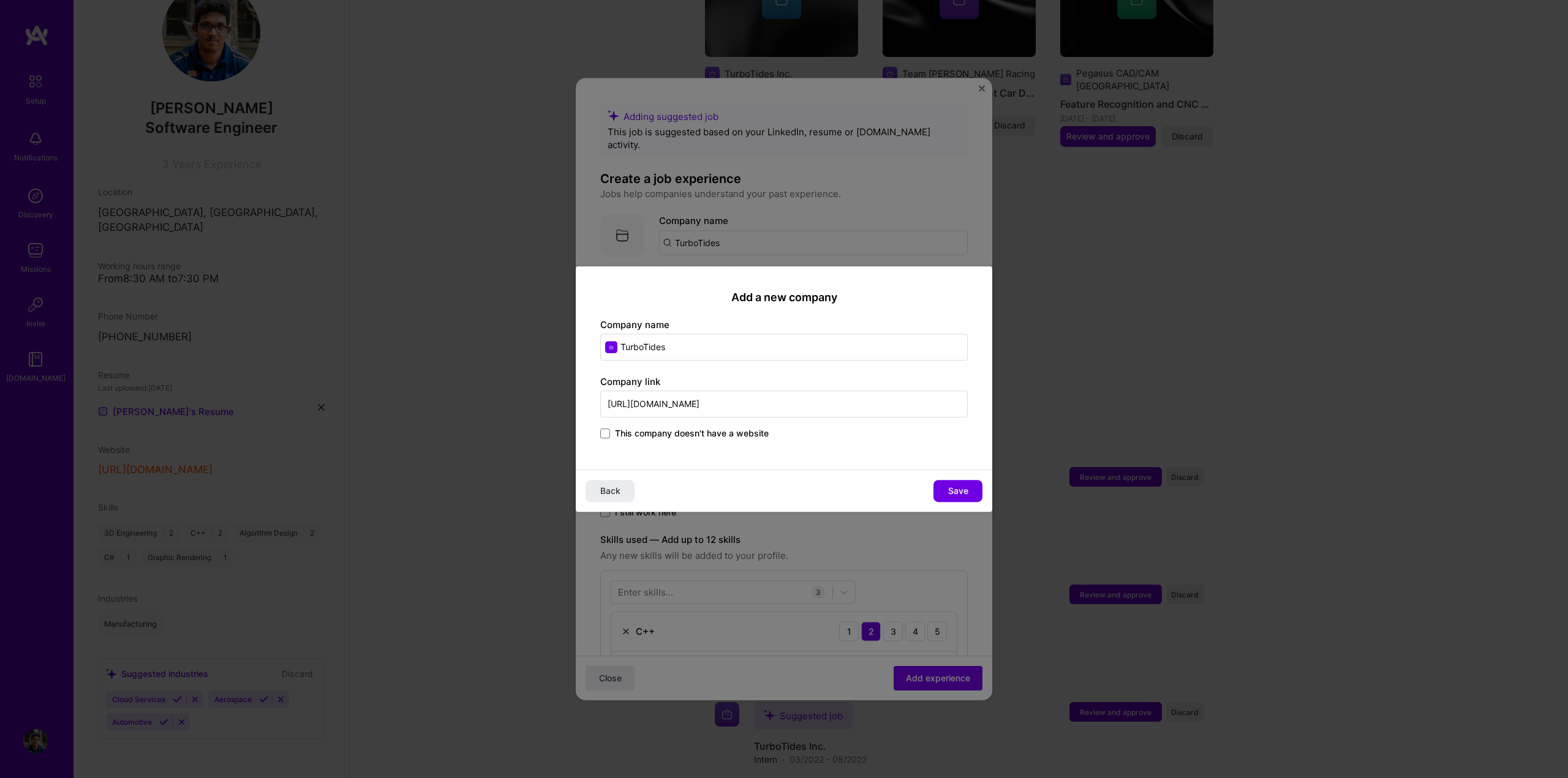
type input "[URL][DOMAIN_NAME]"
click at [802, 463] on div "Add a new company Company name TurboTides Company link [URL][DOMAIN_NAME] This …" at bounding box center [784, 368] width 416 height 204
click at [948, 488] on span "Save" at bounding box center [958, 491] width 20 height 12
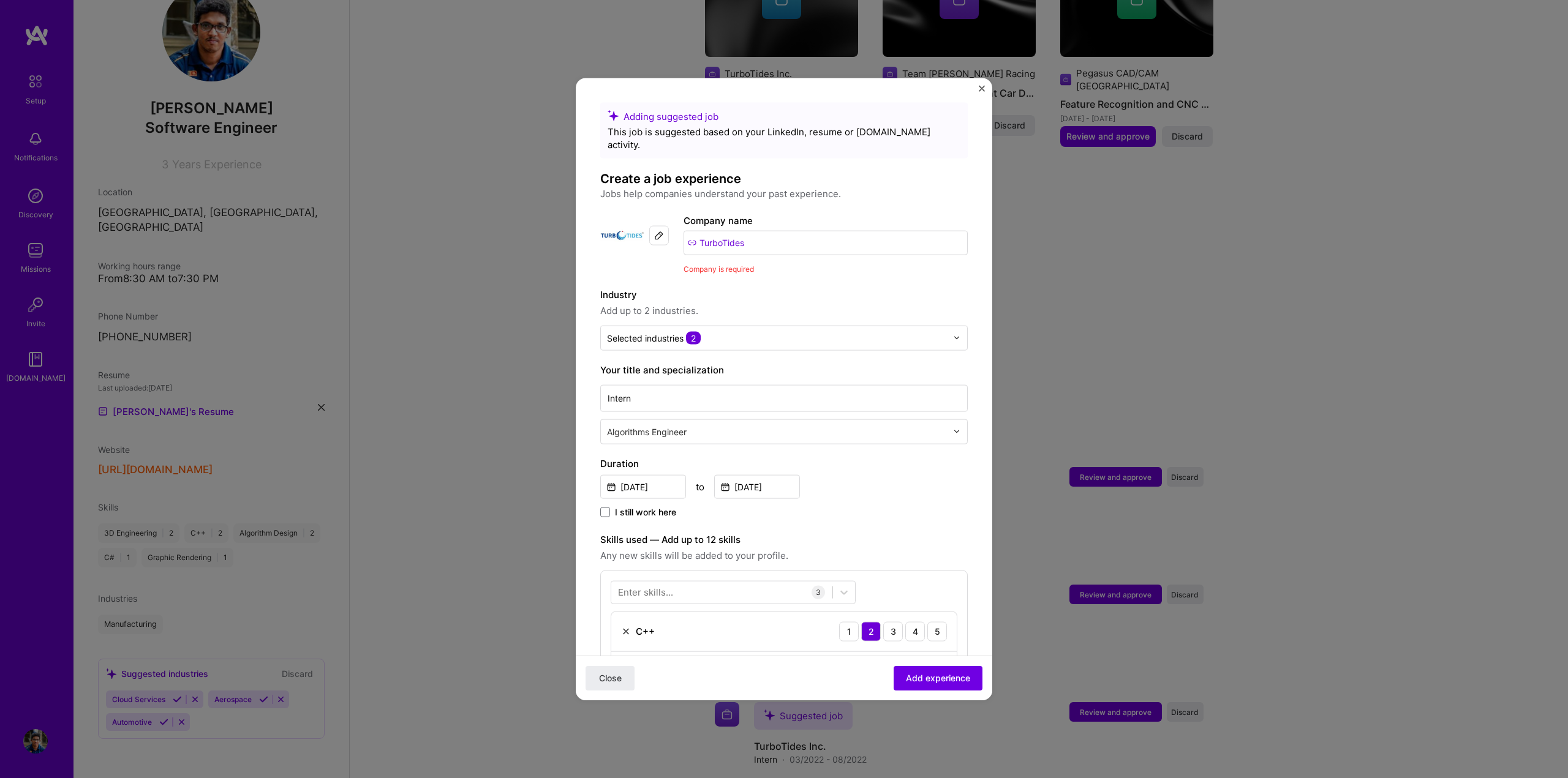
click at [748, 287] on label "Industry" at bounding box center [784, 295] width 367 height 15
click at [922, 683] on span "Add experience" at bounding box center [938, 678] width 64 height 12
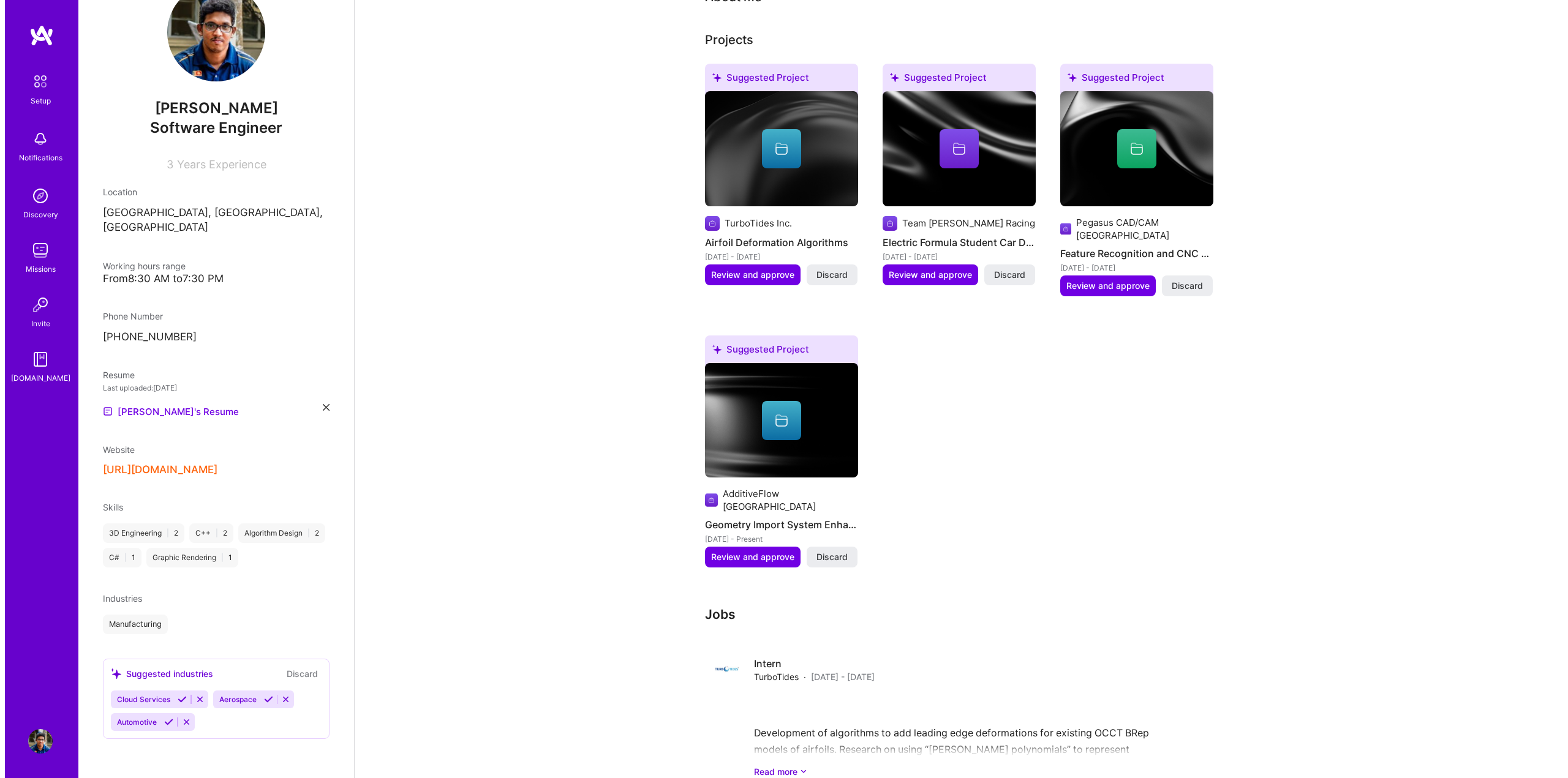
scroll to position [621, 0]
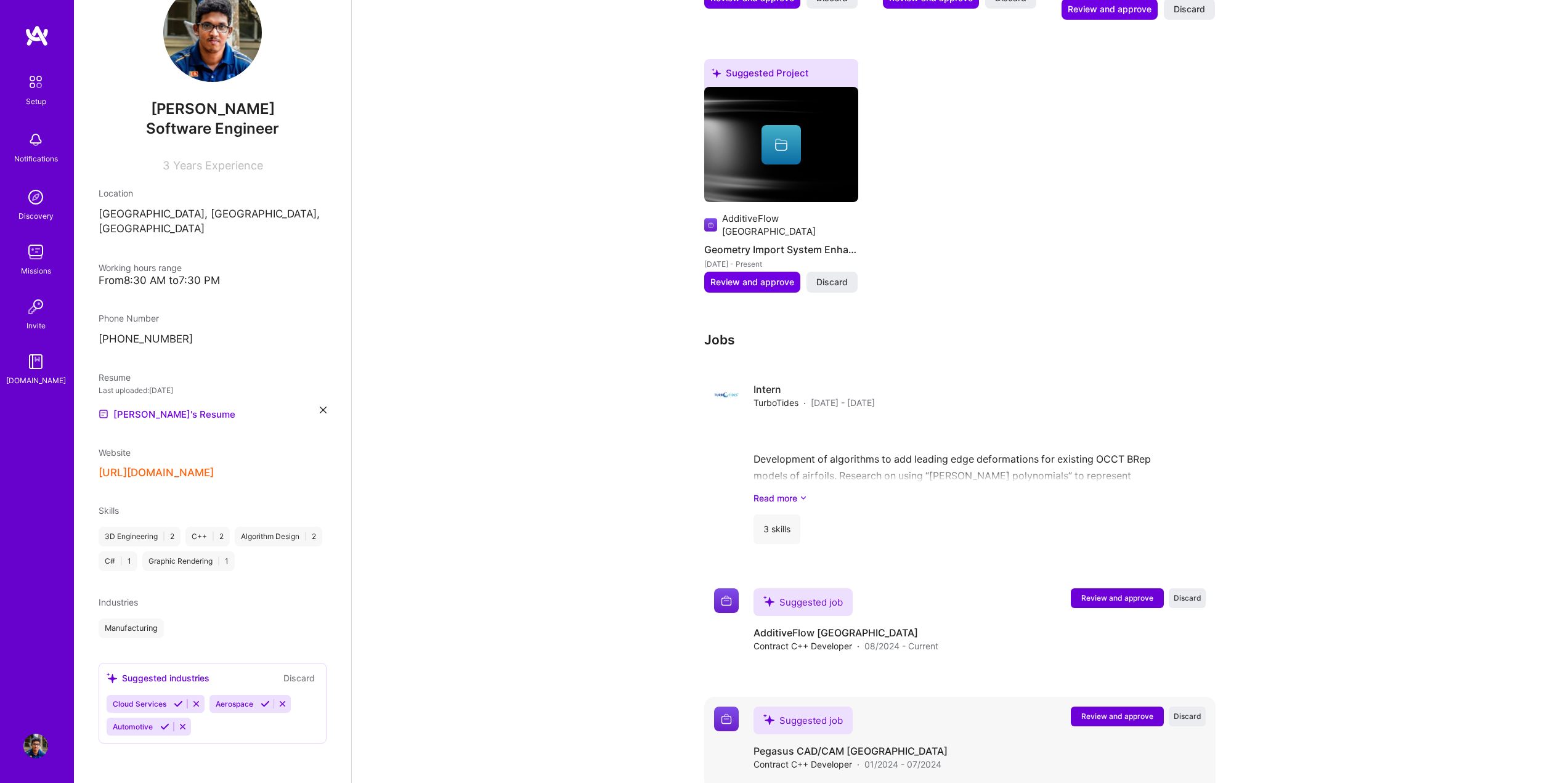
click at [1114, 711] on span "Review and approve" at bounding box center [1117, 716] width 72 height 11
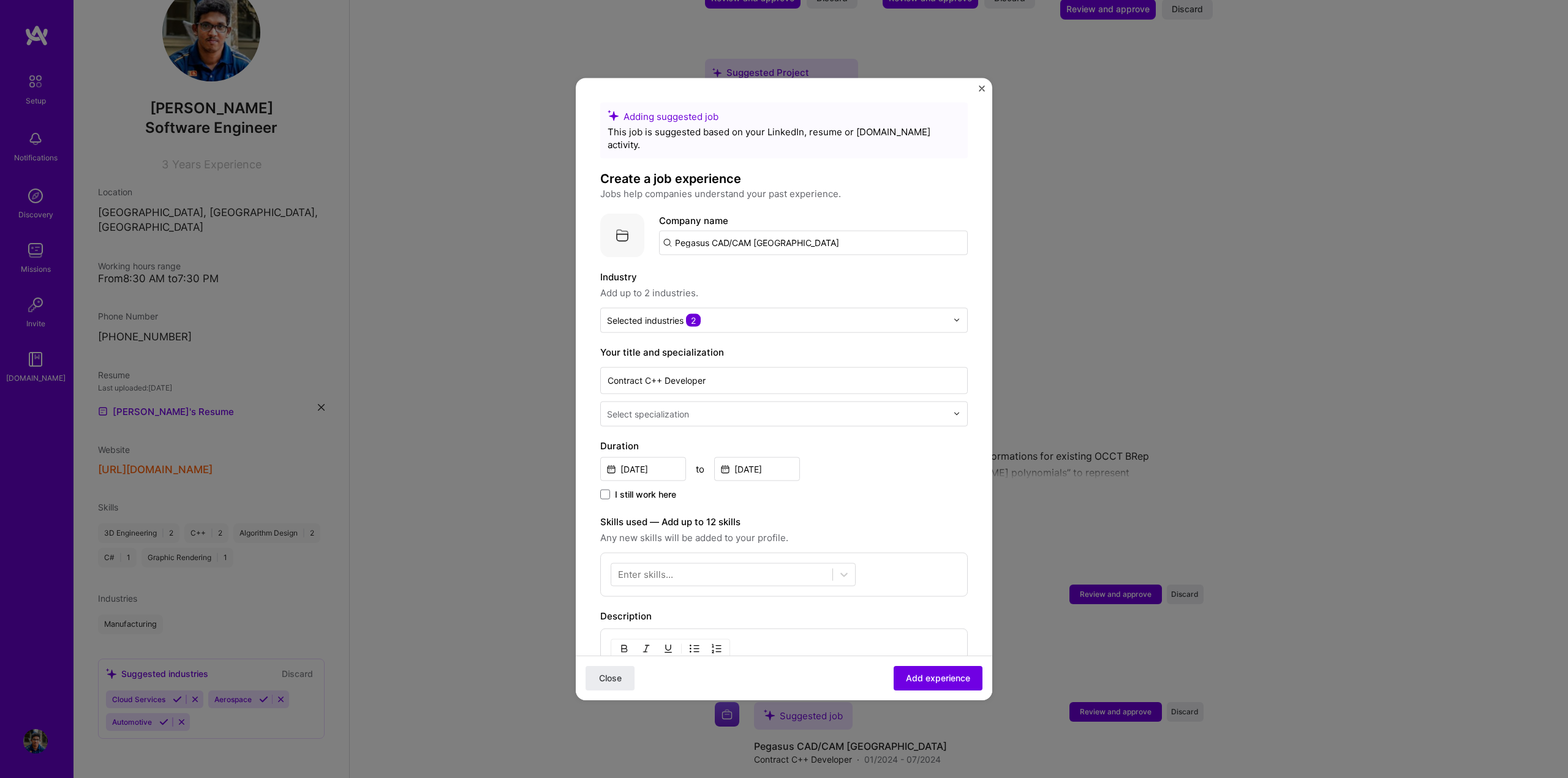
click at [814, 242] on input "Pegasus CAD/CAM [GEOGRAPHIC_DATA]" at bounding box center [814, 242] width 309 height 25
drag, startPoint x: 814, startPoint y: 232, endPoint x: 629, endPoint y: 223, distance: 185.2
click at [629, 223] on div "Company logo Company name Pegasus CAD/CAM [GEOGRAPHIC_DATA]" at bounding box center [784, 235] width 367 height 44
type input "P"
paste input "[URL][DOMAIN_NAME]"
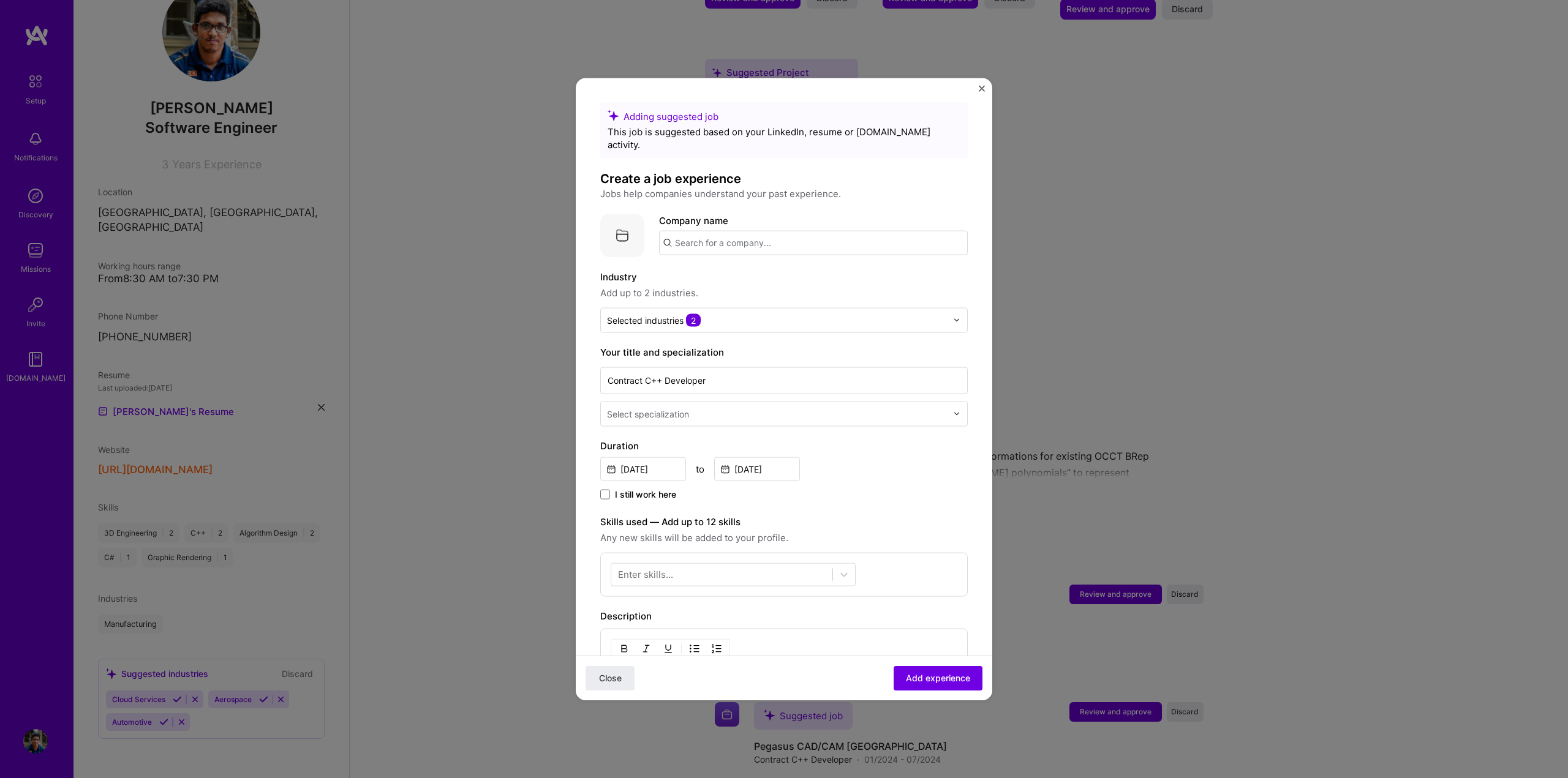
type input "[URL][DOMAIN_NAME]"
click at [847, 230] on input "[URL][DOMAIN_NAME]" at bounding box center [814, 242] width 309 height 25
drag, startPoint x: 848, startPoint y: 222, endPoint x: 559, endPoint y: 200, distance: 289.8
click at [559, 200] on div "Adding suggested job This job is suggested based on your LinkedIn, resume or [D…" at bounding box center [784, 389] width 1568 height 778
type input "Pegasus CAD CAM"
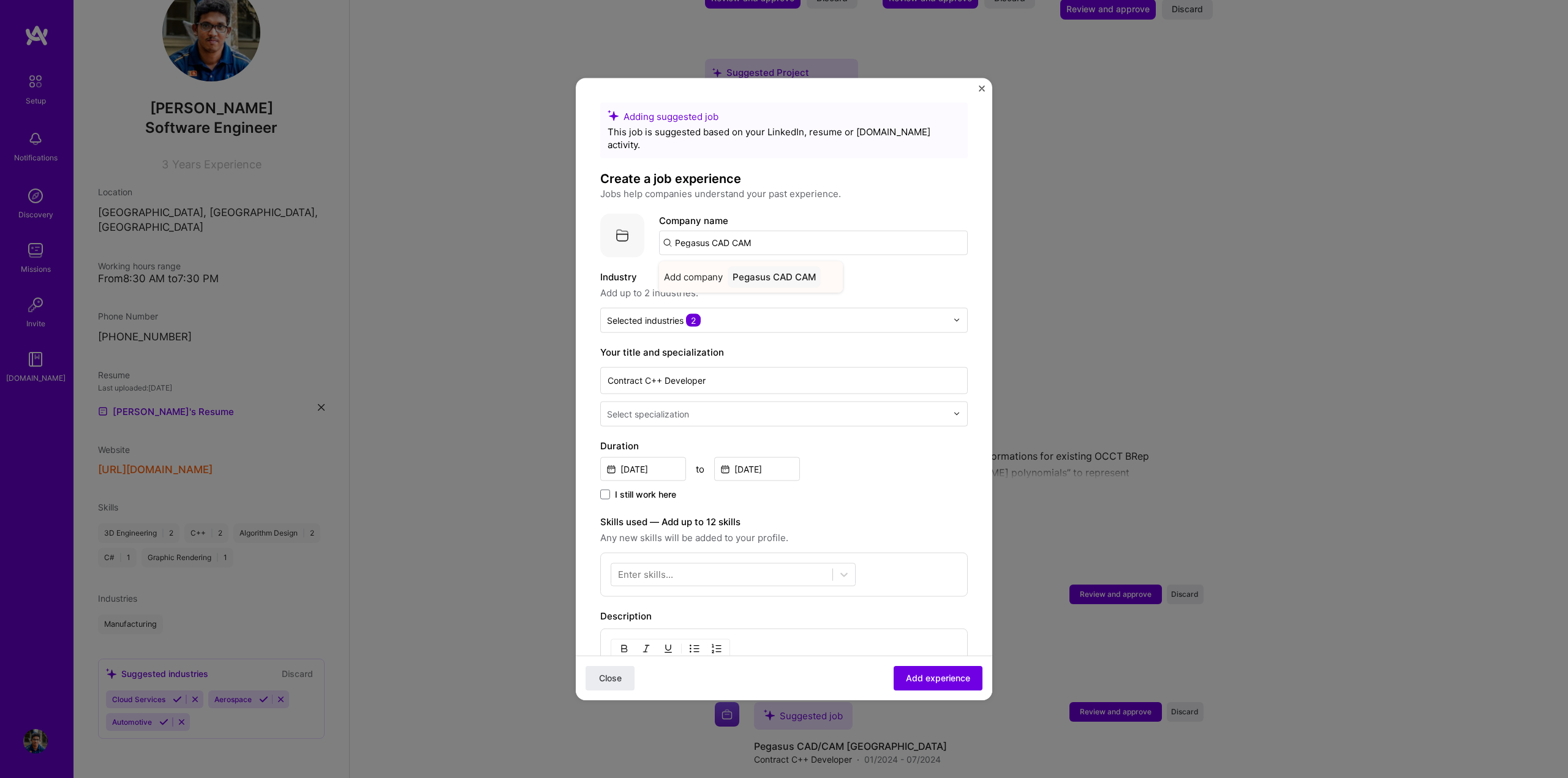
click at [774, 268] on div "Pegasus CAD CAM" at bounding box center [775, 276] width 93 height 21
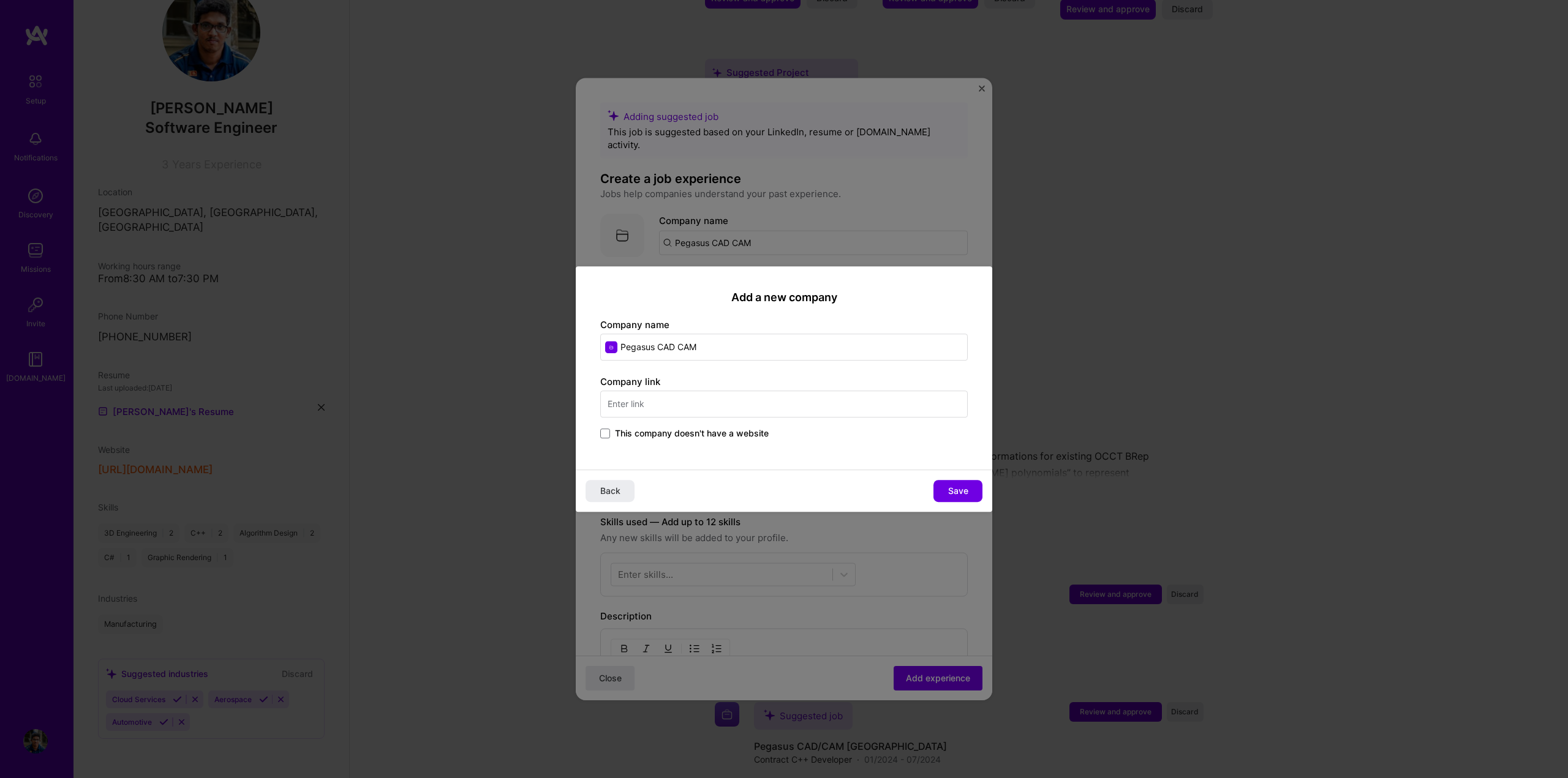
click at [647, 408] on input "text" at bounding box center [784, 404] width 367 height 27
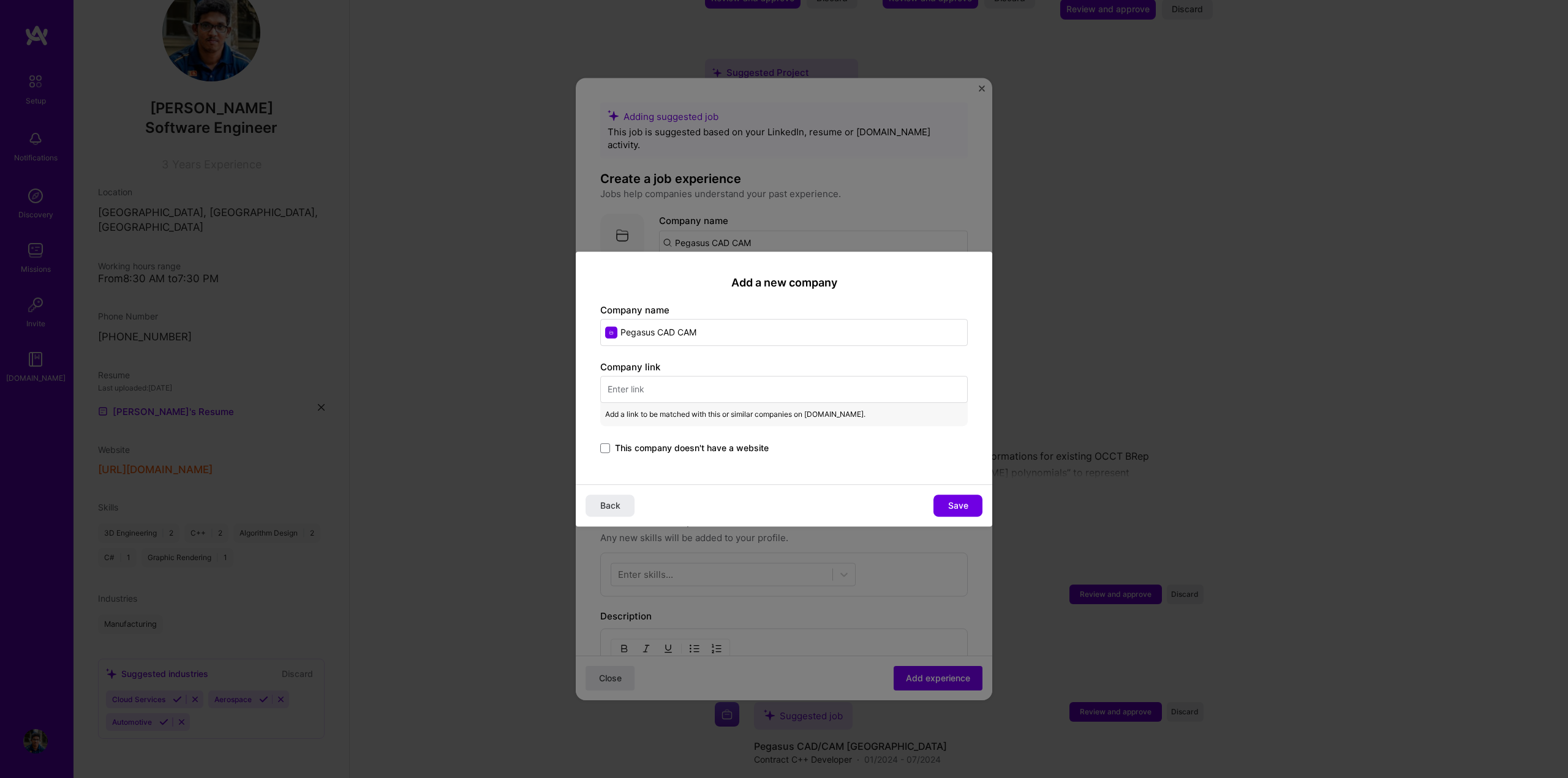
paste input "[URL][DOMAIN_NAME]"
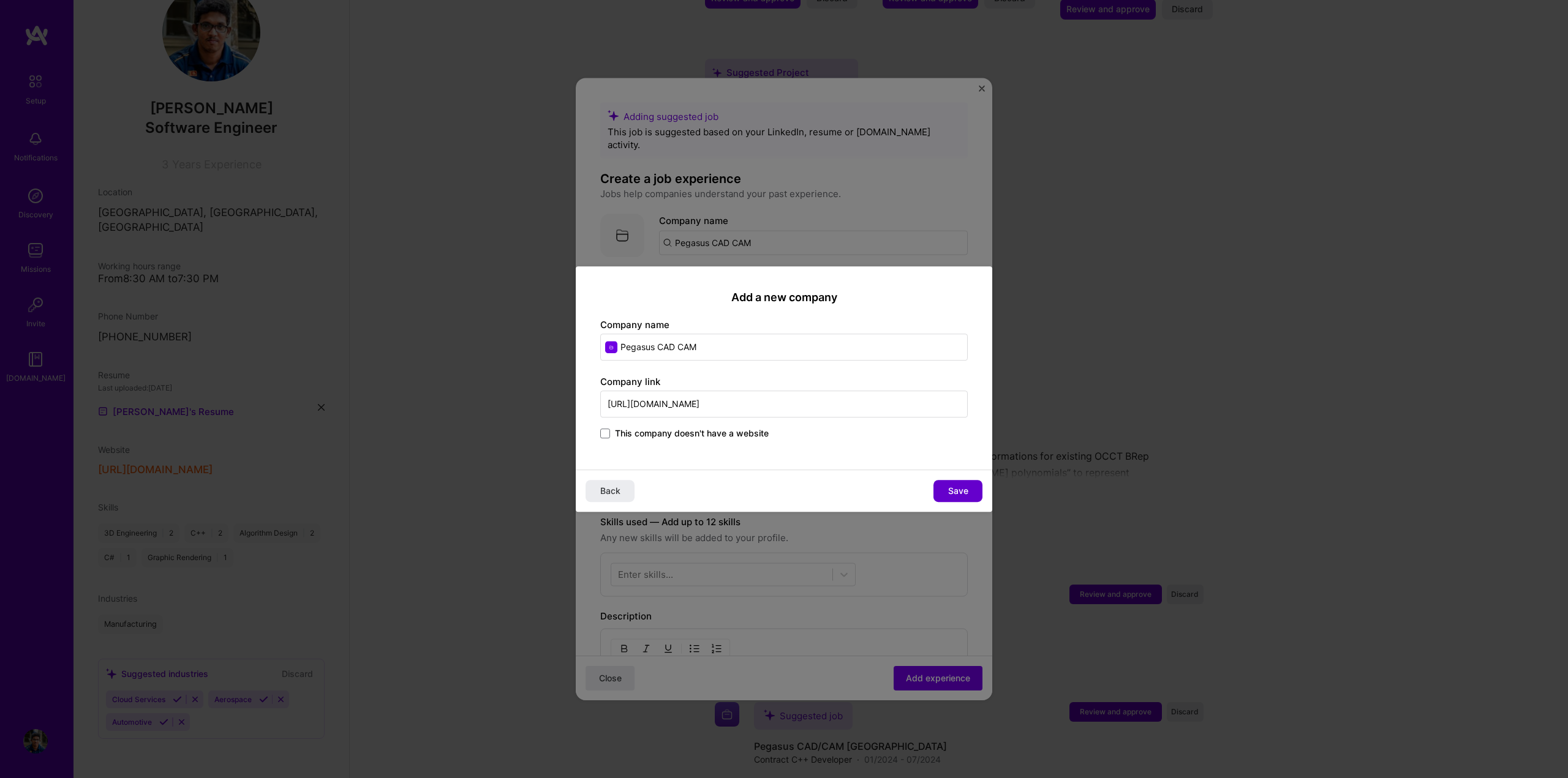
type input "[URL][DOMAIN_NAME]"
click at [968, 492] on span "Save" at bounding box center [958, 491] width 20 height 12
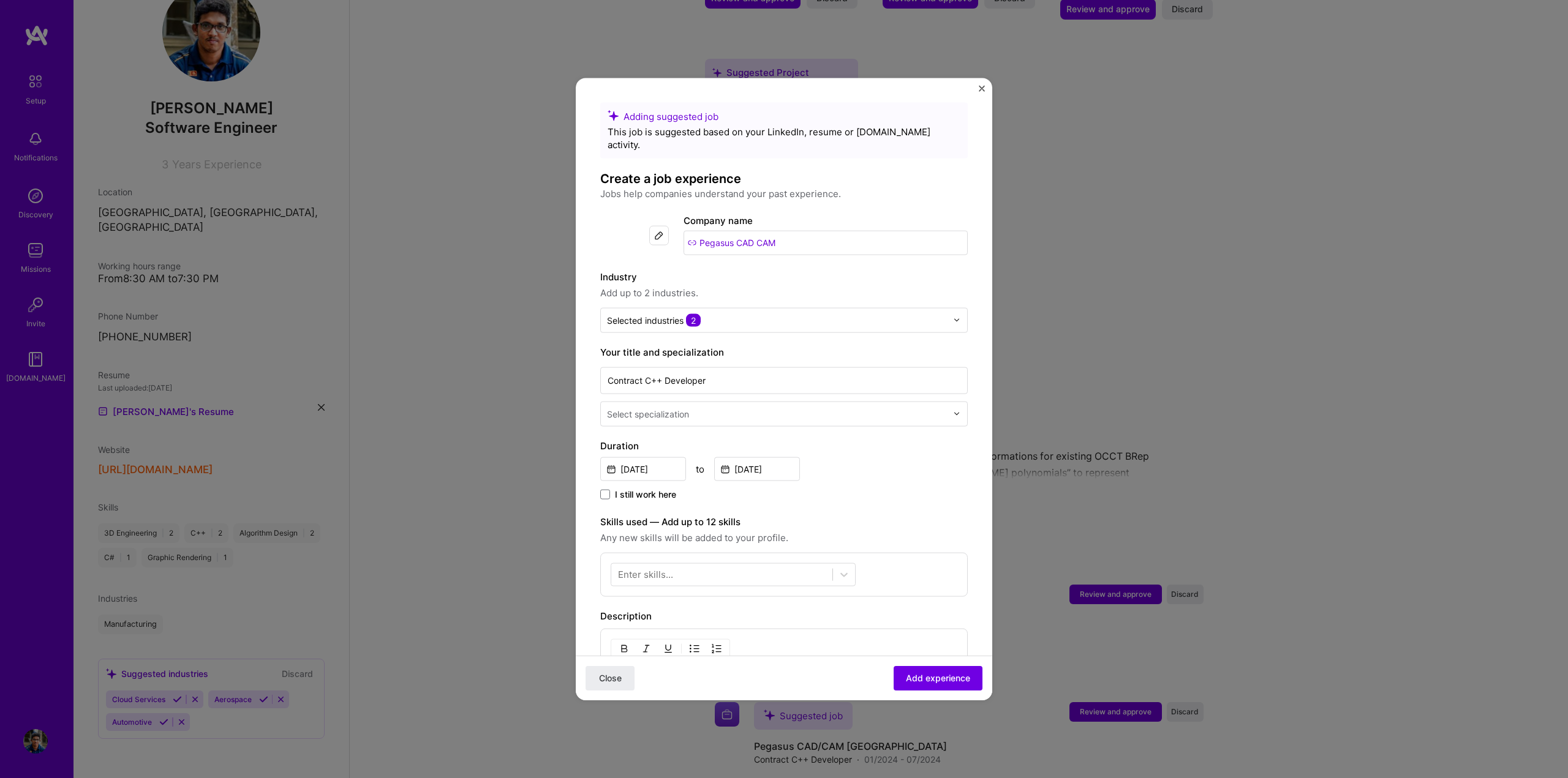
click at [816, 285] on span "Add up to 2 industries." at bounding box center [784, 293] width 367 height 15
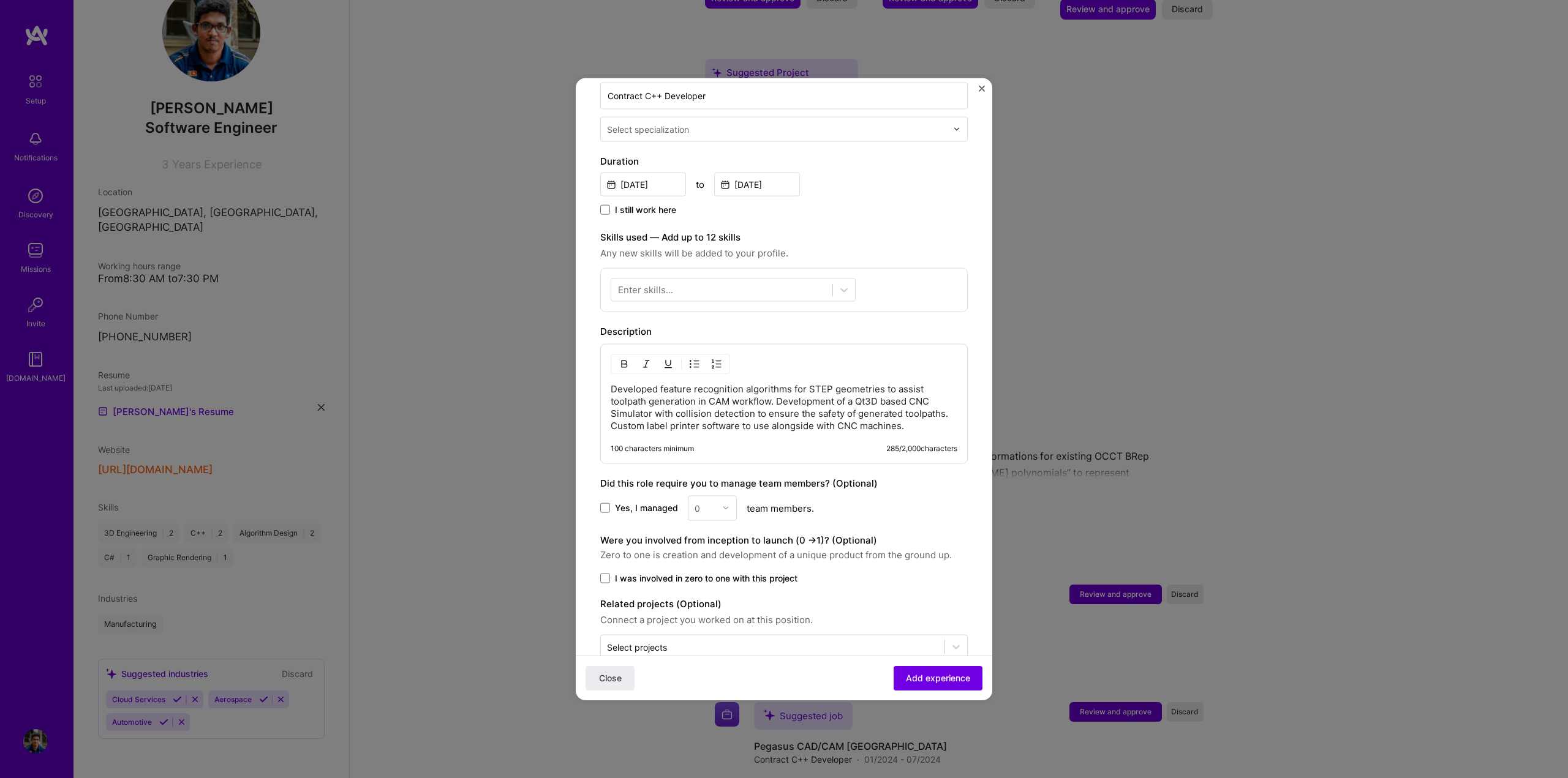
scroll to position [306, 0]
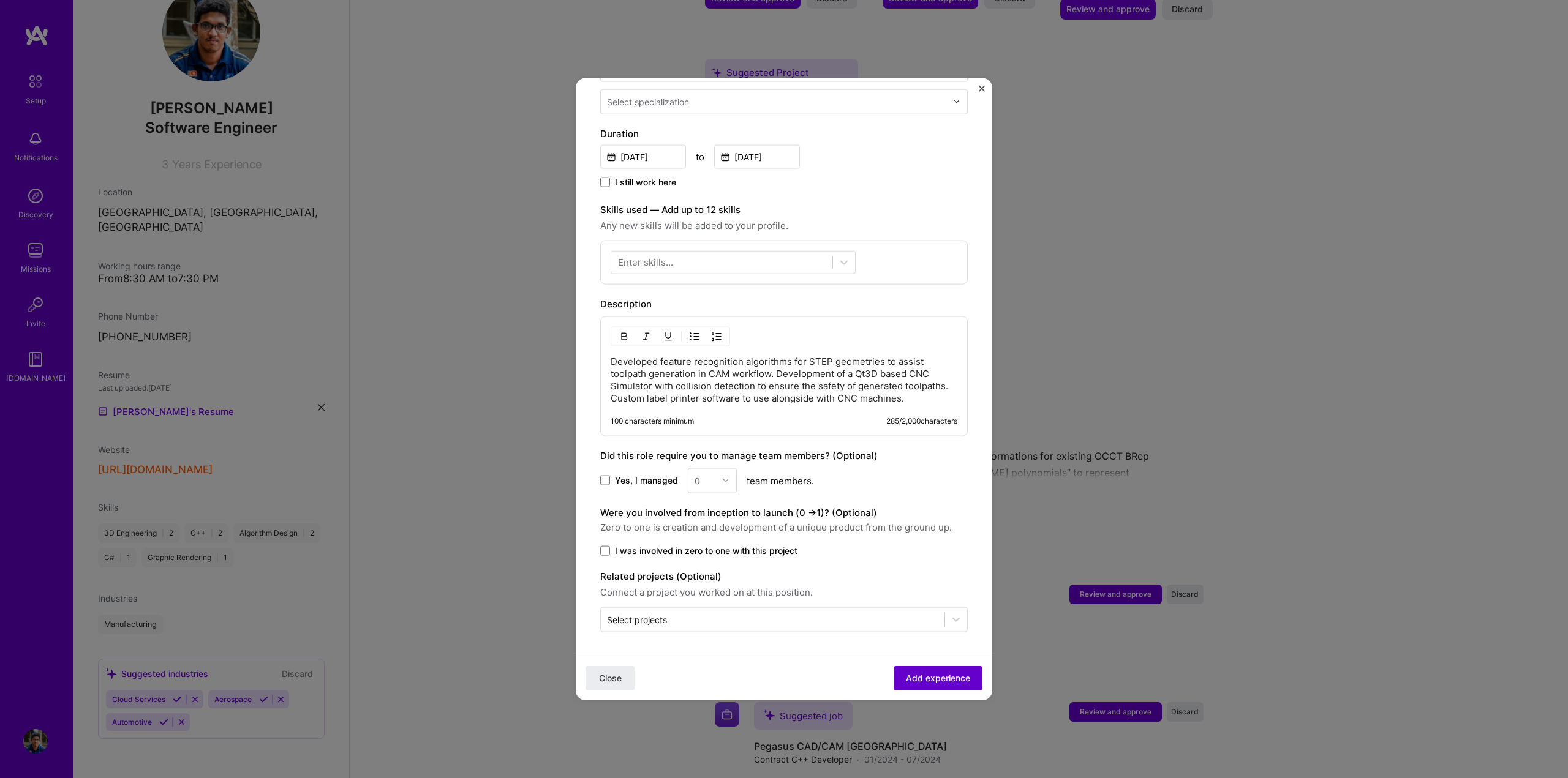
click at [915, 682] on span "Add experience" at bounding box center [938, 678] width 64 height 12
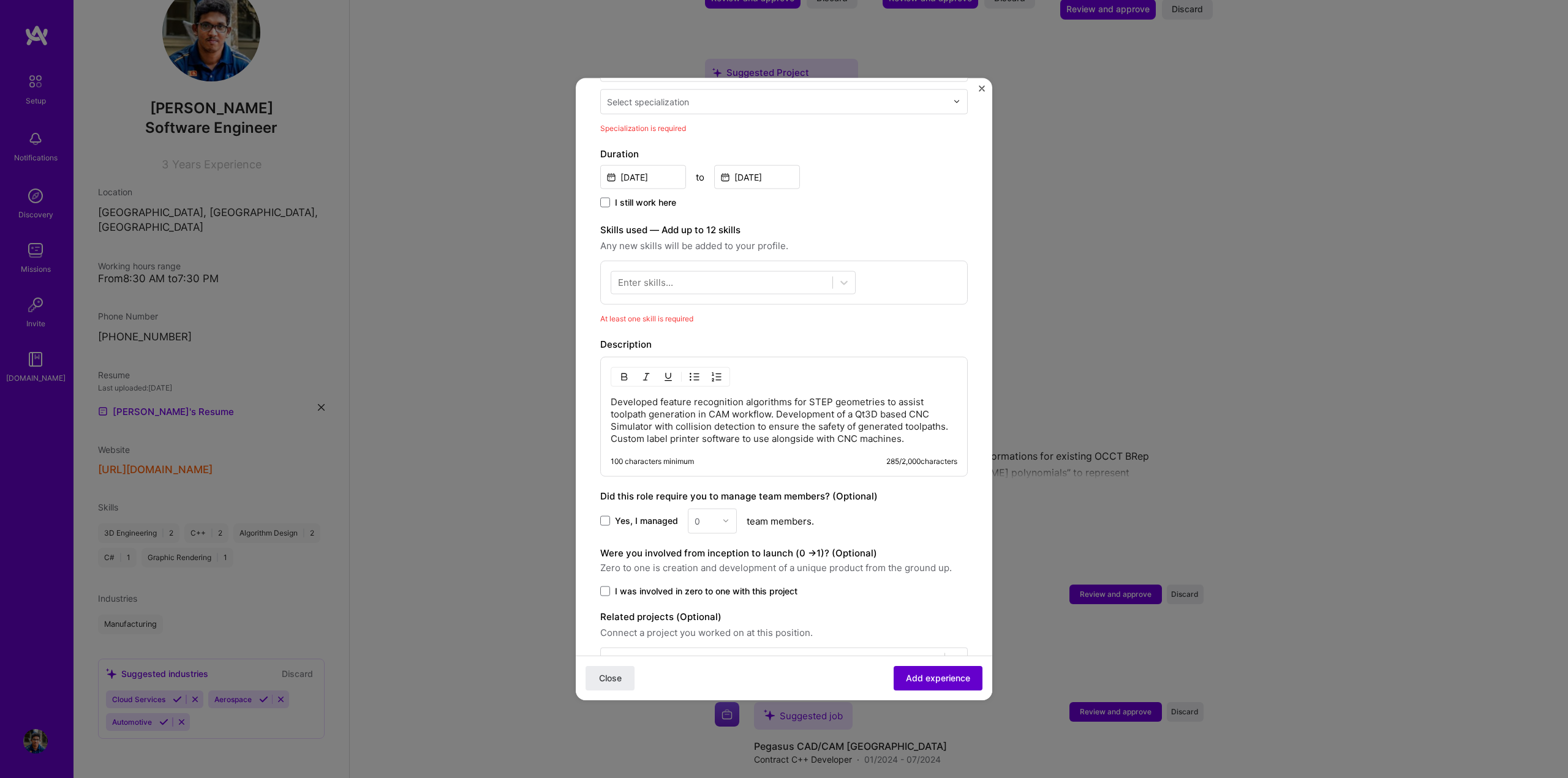
scroll to position [254, 0]
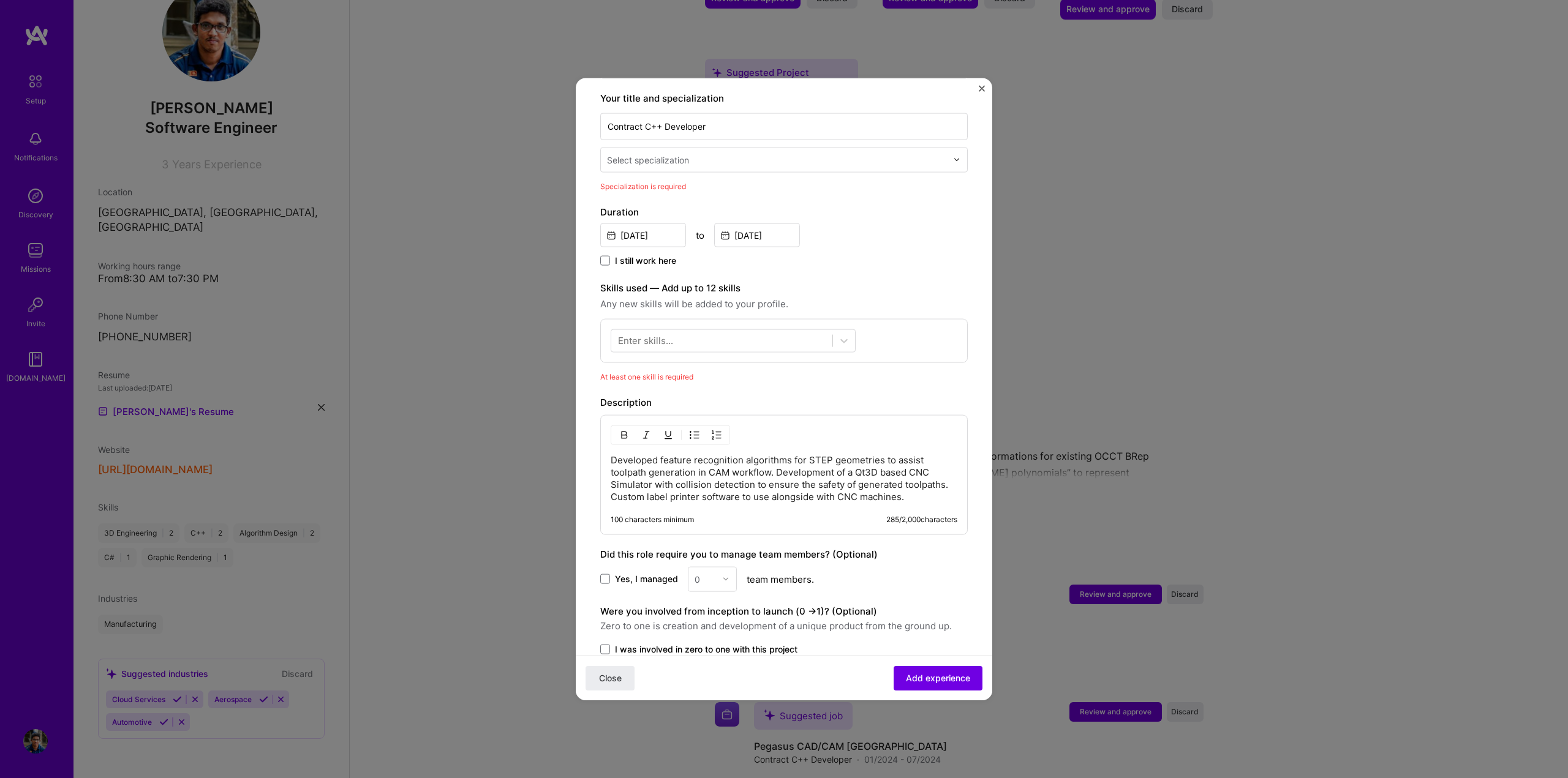
click at [691, 155] on div "Select specialization" at bounding box center [777, 160] width 352 height 24
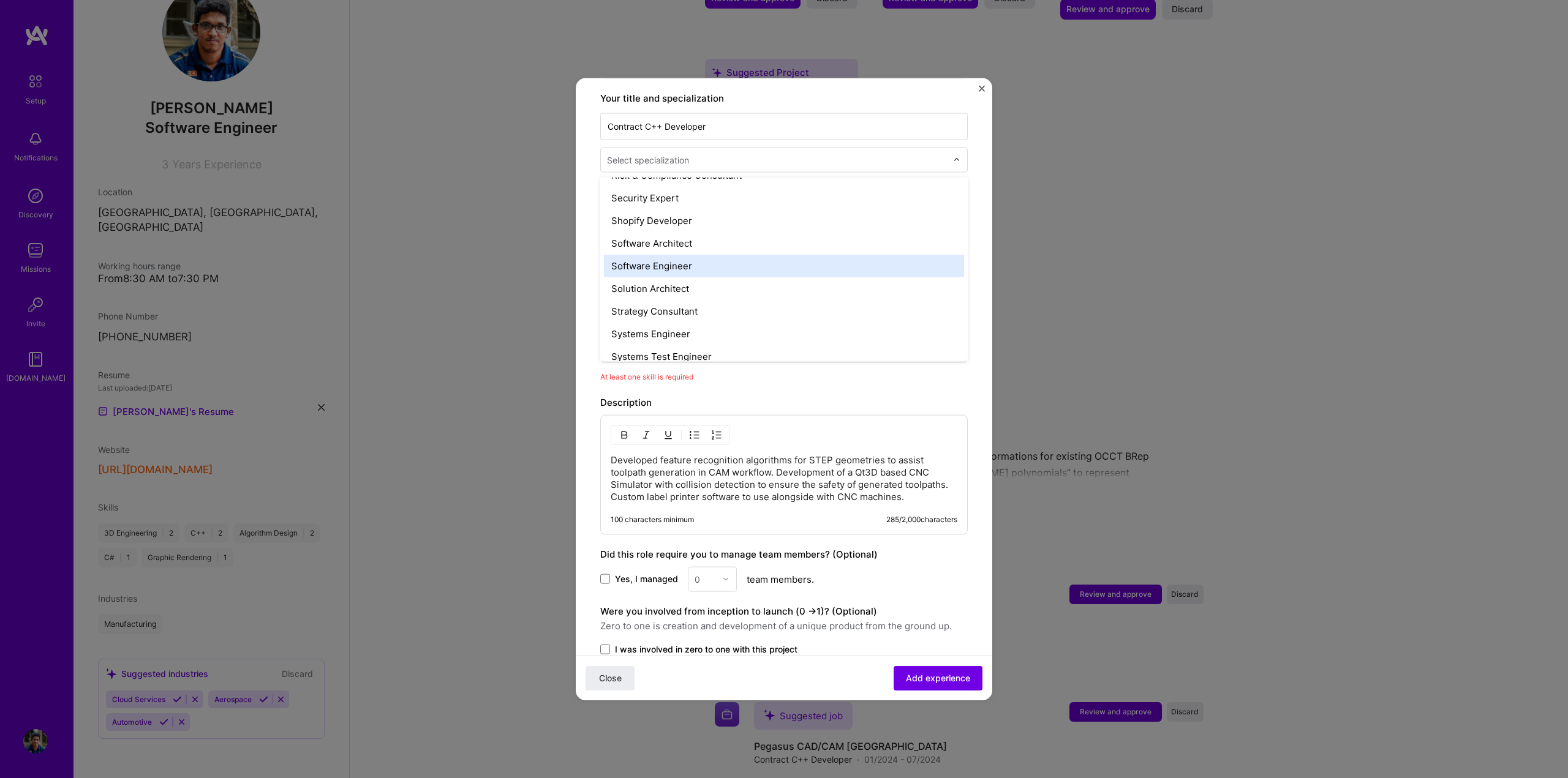
click at [705, 258] on div "Software Engineer" at bounding box center [784, 266] width 360 height 23
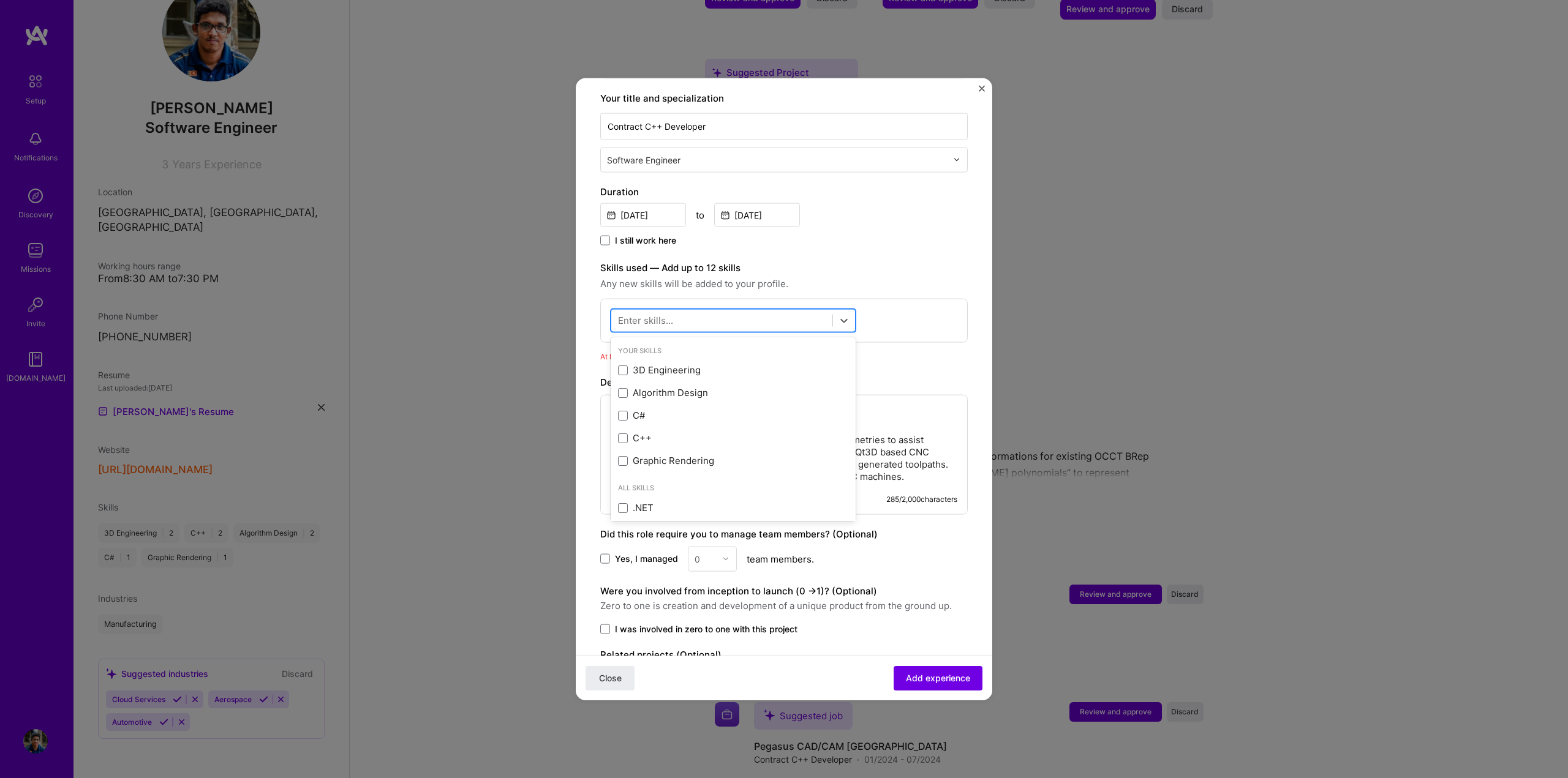
click at [684, 311] on div at bounding box center [722, 321] width 221 height 20
click at [620, 433] on span at bounding box center [623, 437] width 10 height 10
click at [0, 0] on input "checkbox" at bounding box center [0, 0] width 0 height 0
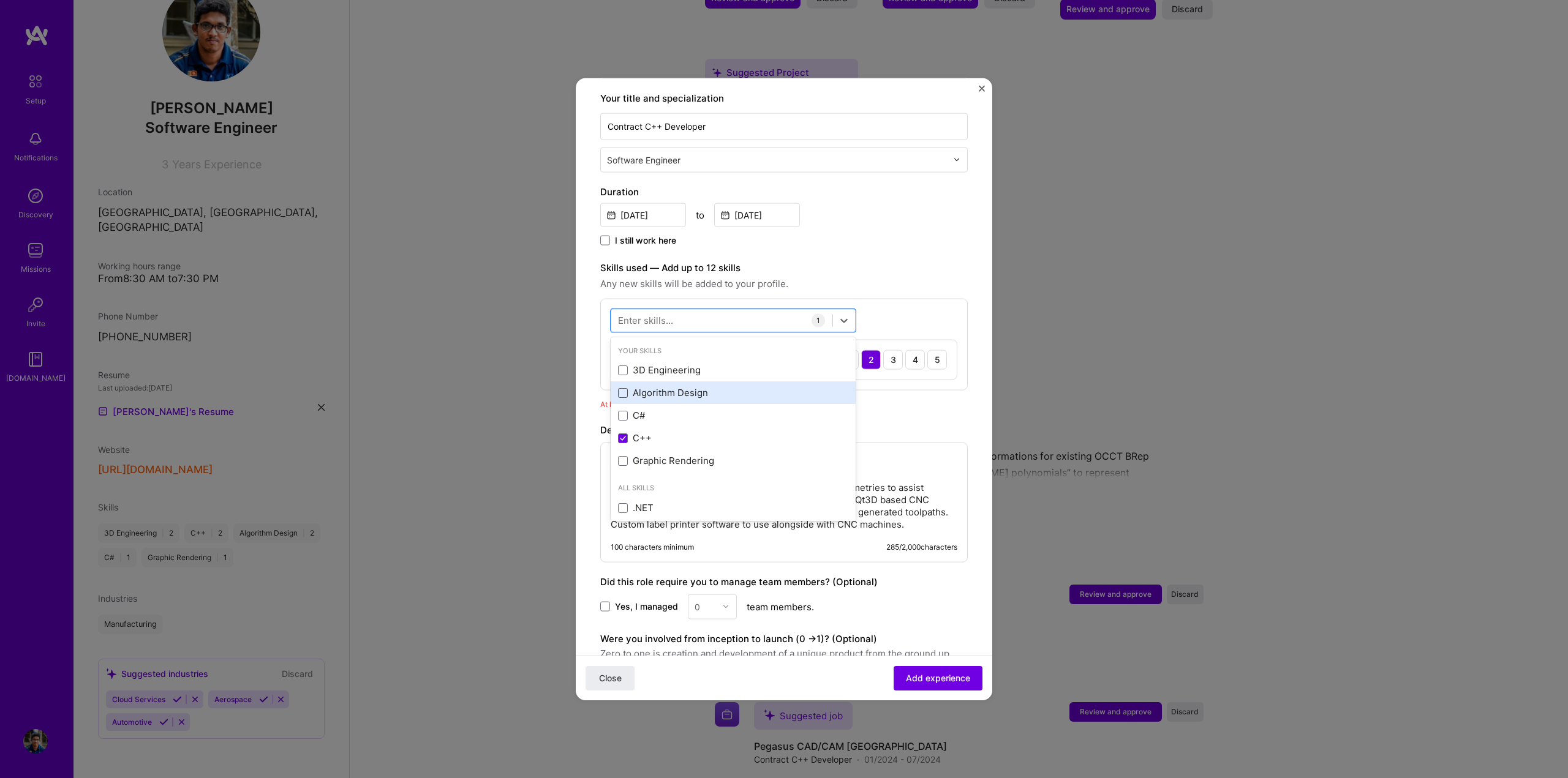
click at [622, 387] on span at bounding box center [623, 392] width 10 height 10
click at [0, 0] on input "checkbox" at bounding box center [0, 0] width 0 height 0
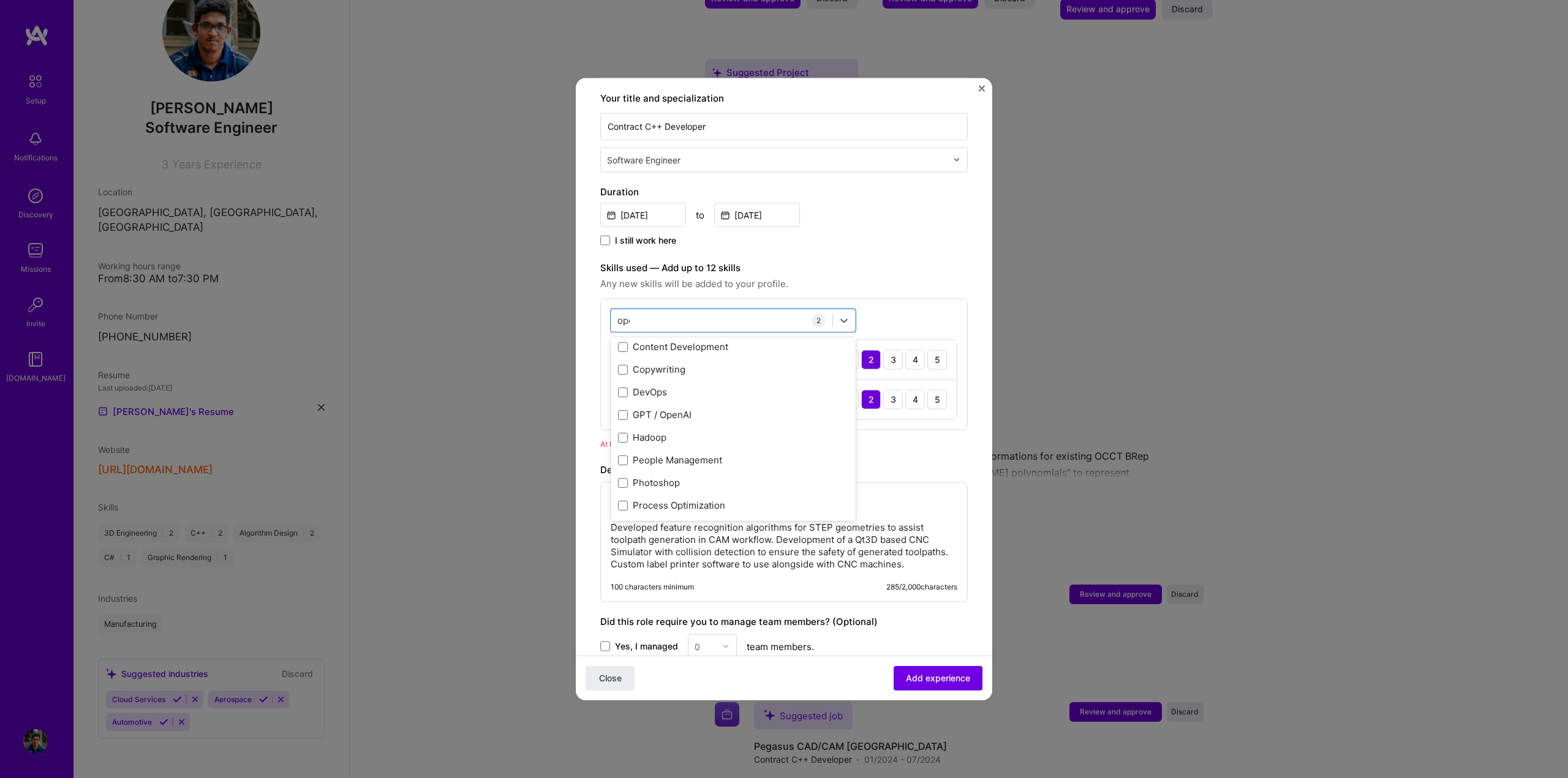
scroll to position [0, 0]
type input "o"
click at [622, 365] on span at bounding box center [623, 369] width 10 height 10
click at [0, 0] on input "checkbox" at bounding box center [0, 0] width 0 height 0
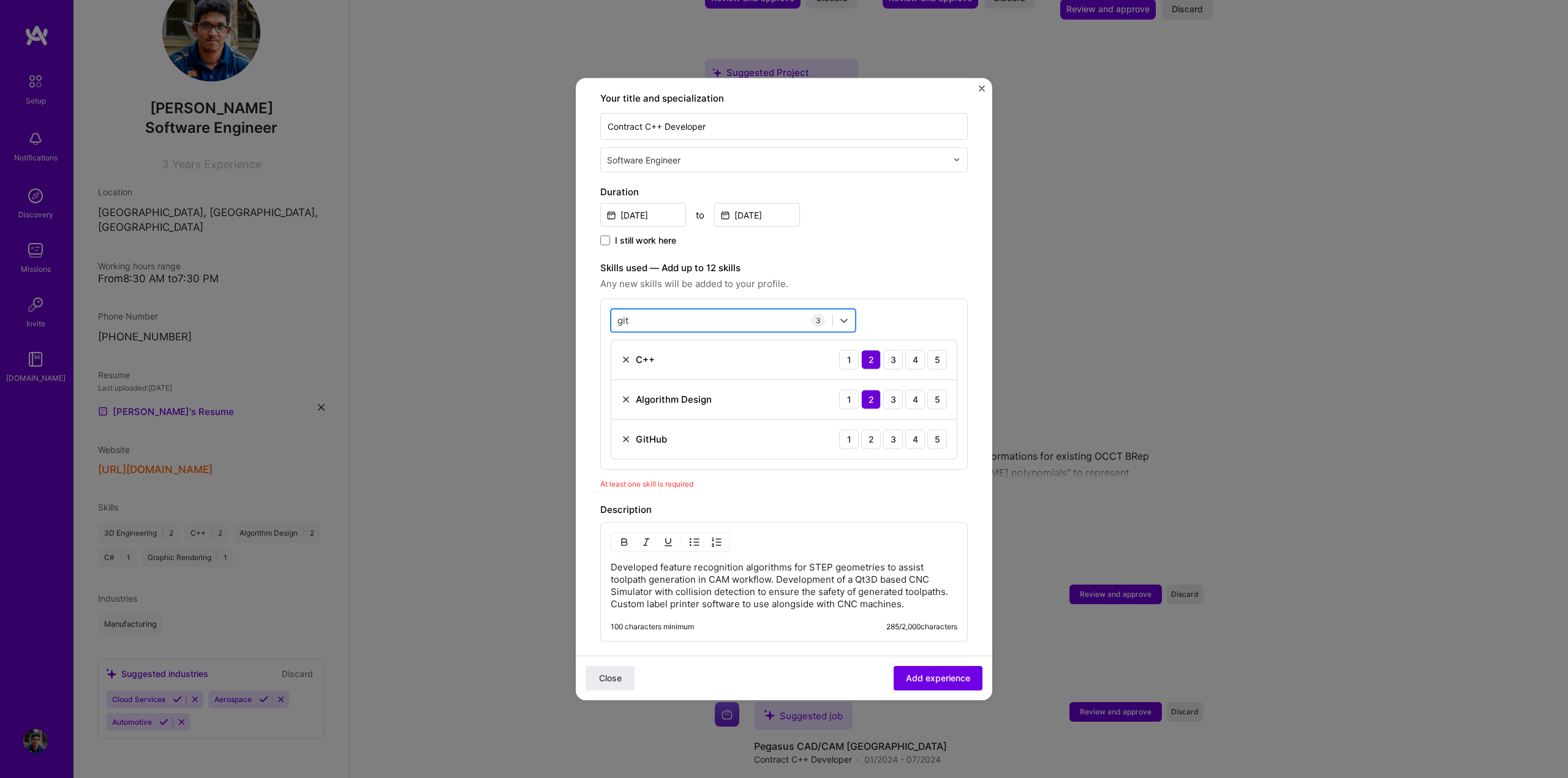
click at [655, 311] on div "git git" at bounding box center [722, 321] width 221 height 20
type input "git"
click at [869, 429] on div "2" at bounding box center [871, 439] width 20 height 20
click at [932, 304] on div "git git 3 C++ 1 2 3 4 5 Algorithm Design 1 2 3 4 5 GitHub 1 2 3 4 5" at bounding box center [784, 384] width 367 height 172
click at [939, 683] on span "Add experience" at bounding box center [938, 678] width 64 height 12
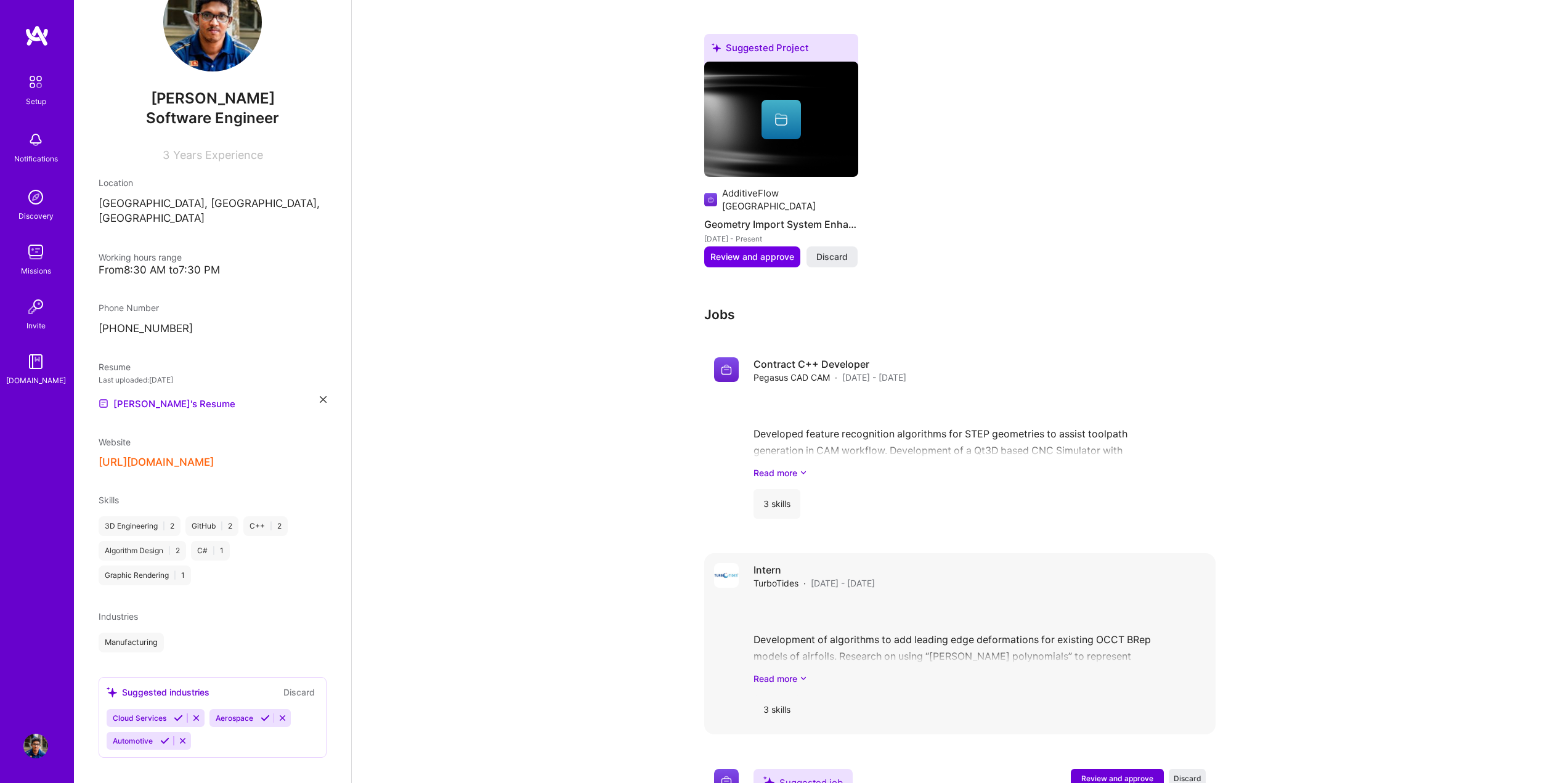
scroll to position [713, 0]
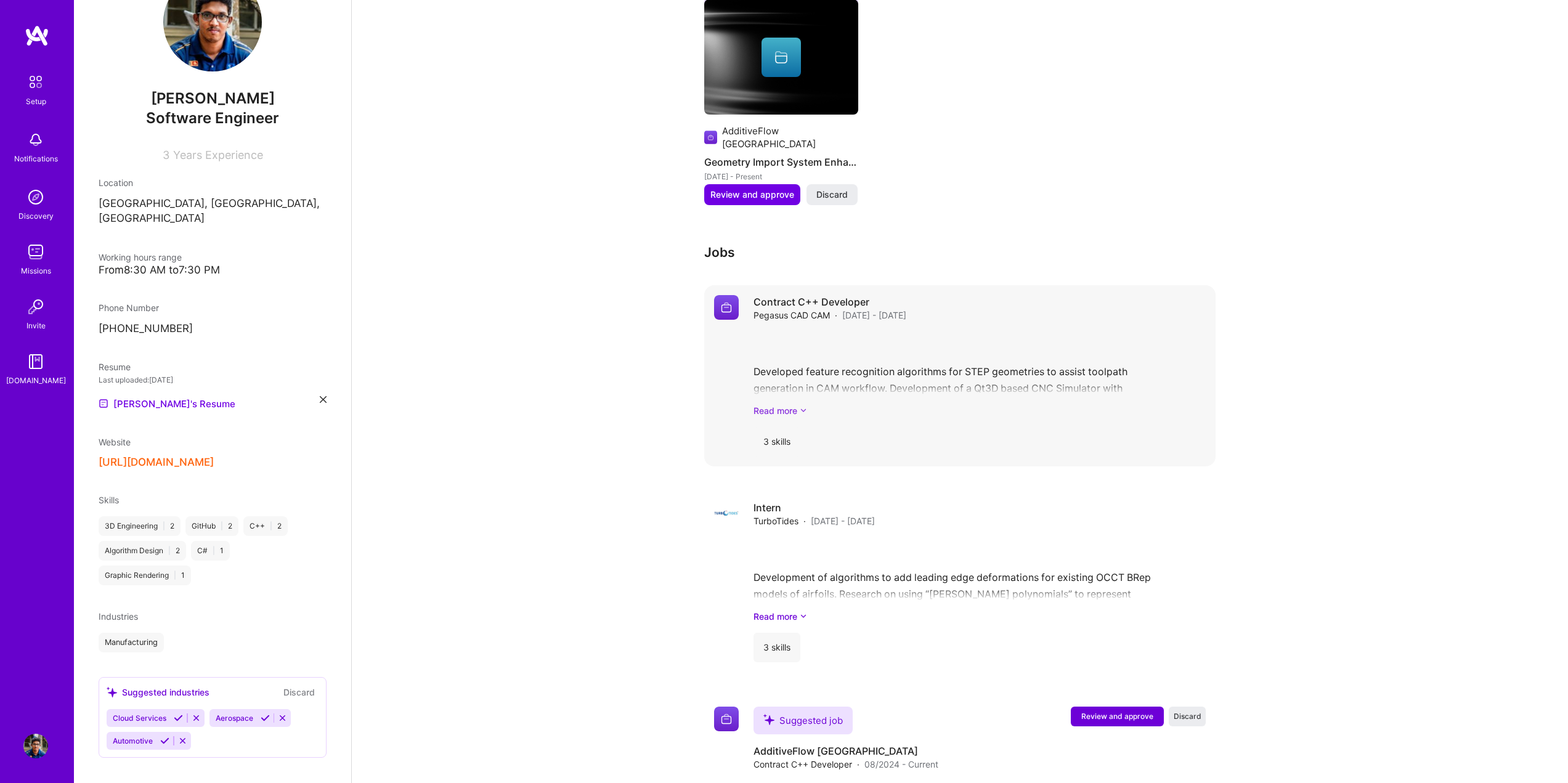
click at [778, 404] on link "Read more" at bounding box center [979, 410] width 452 height 13
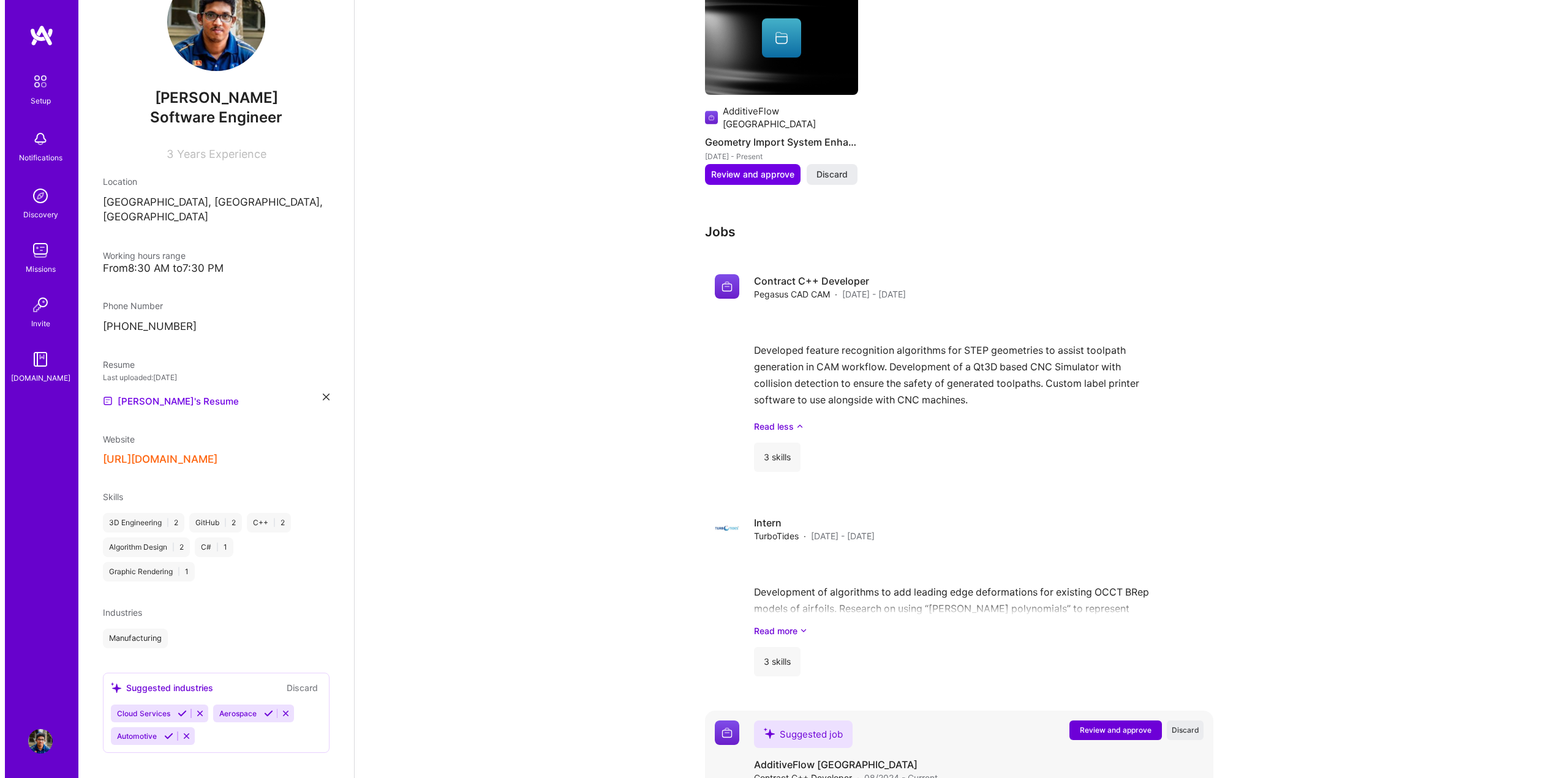
scroll to position [746, 0]
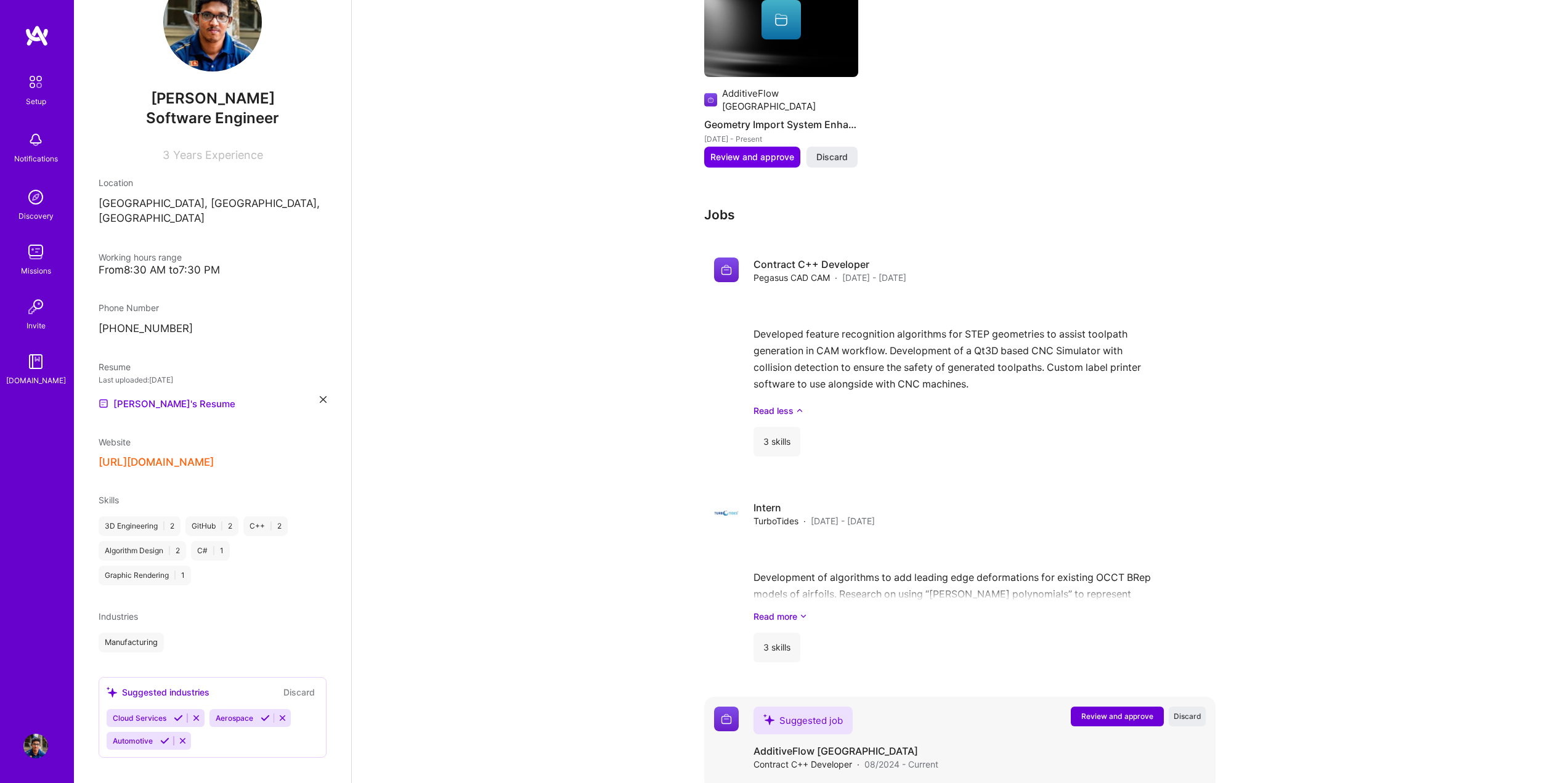
click at [1132, 711] on span "Review and approve" at bounding box center [1117, 716] width 72 height 11
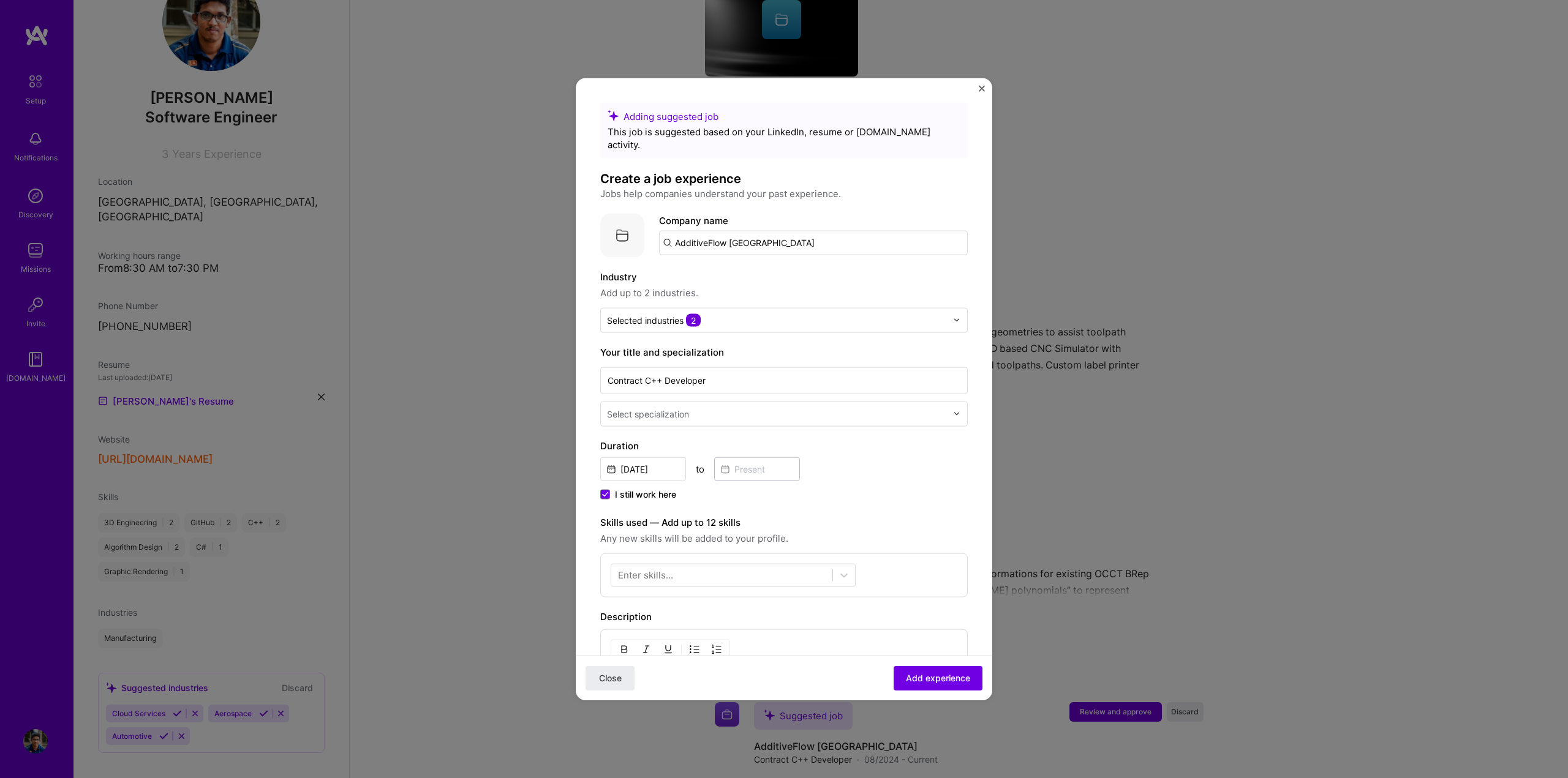
drag, startPoint x: 775, startPoint y: 230, endPoint x: 731, endPoint y: 233, distance: 44.1
click at [731, 233] on input "AdditiveFlow [GEOGRAPHIC_DATA]" at bounding box center [814, 242] width 309 height 25
type input "AdditiveFlow"
click at [769, 268] on div "AdditiveFlow" at bounding box center [761, 276] width 67 height 21
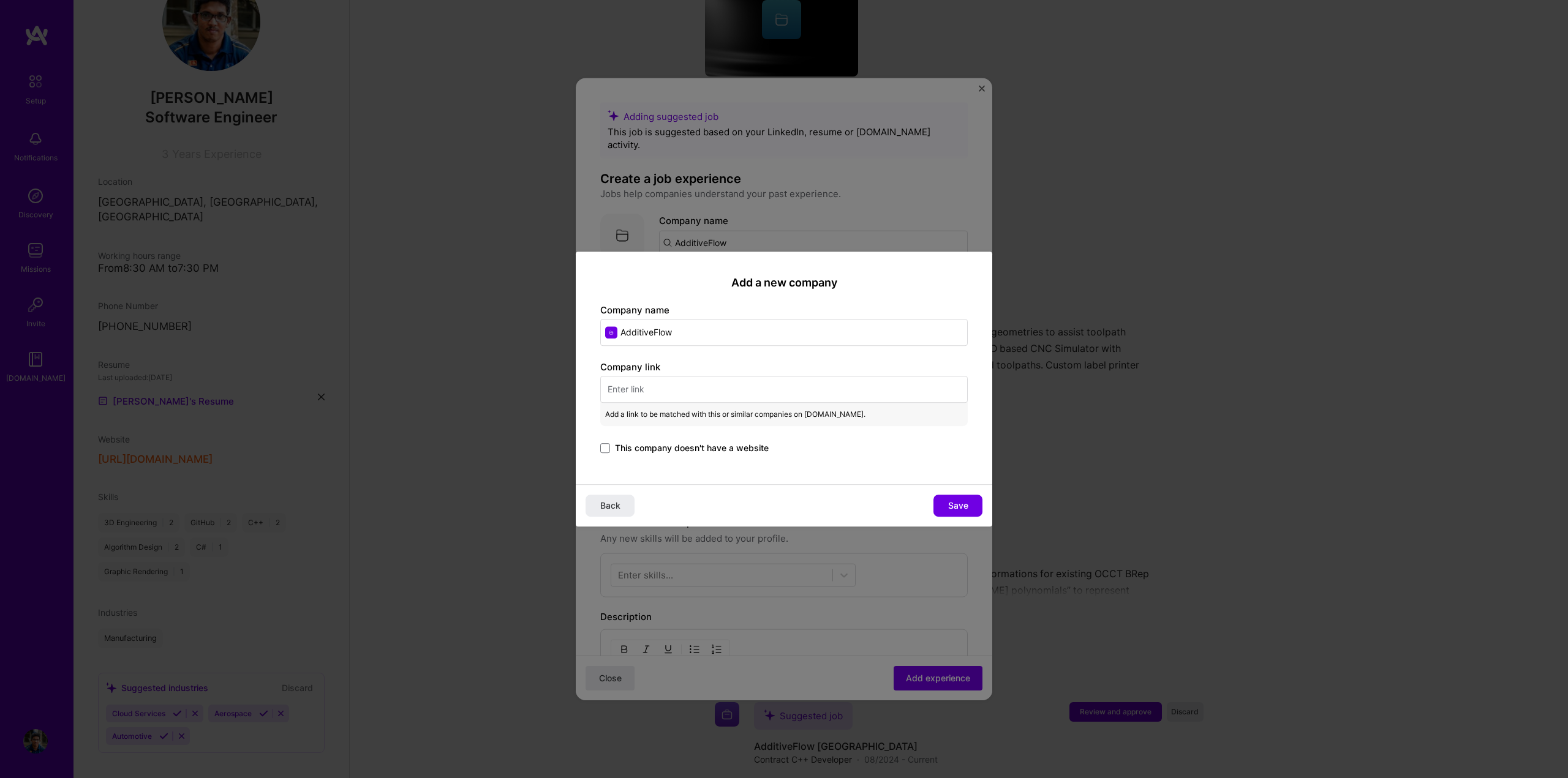
click at [653, 394] on input "text" at bounding box center [784, 390] width 367 height 27
paste input "[URL][DOMAIN_NAME]"
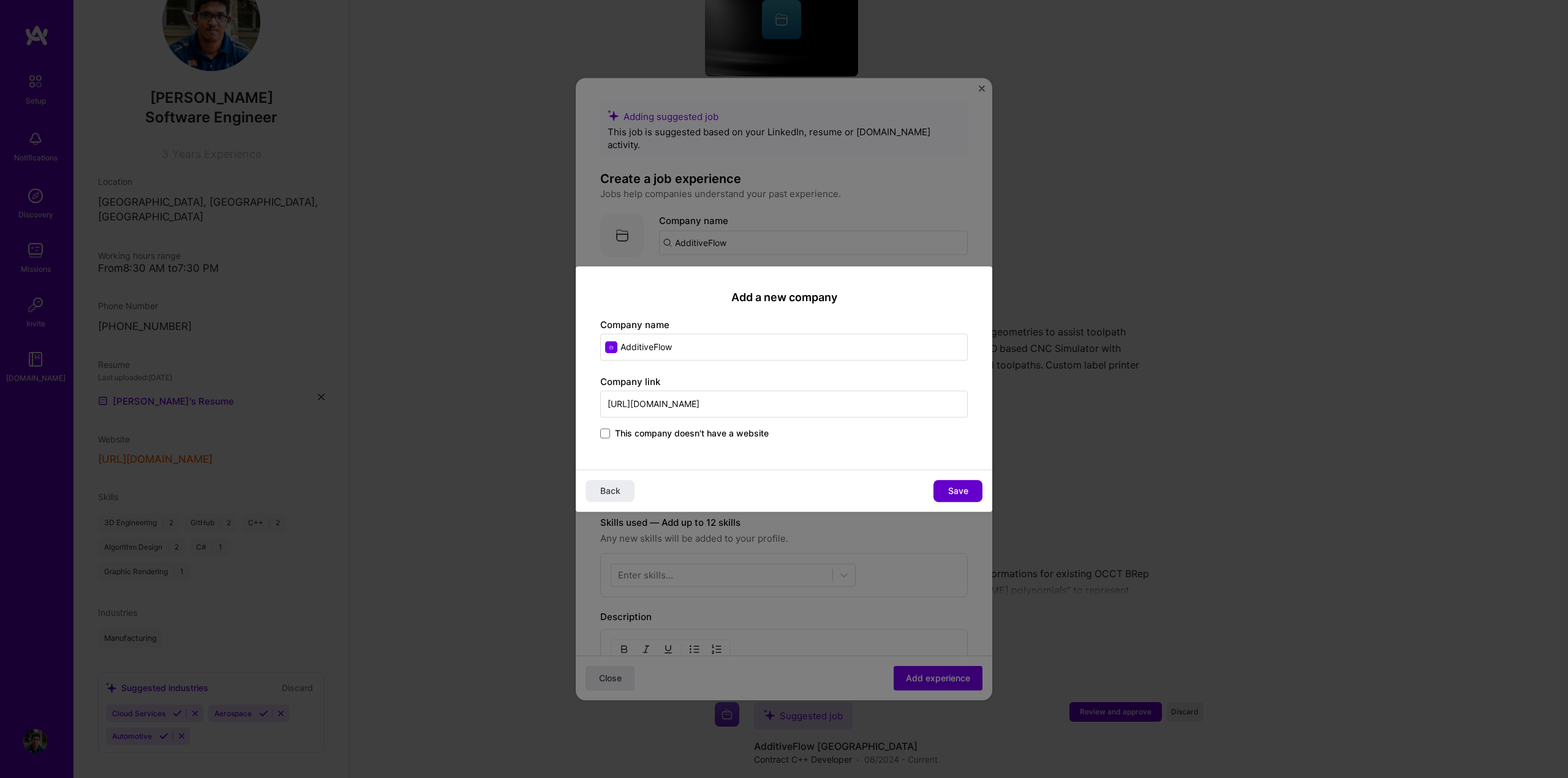
type input "[URL][DOMAIN_NAME]"
click at [958, 497] on span "Save" at bounding box center [958, 491] width 20 height 12
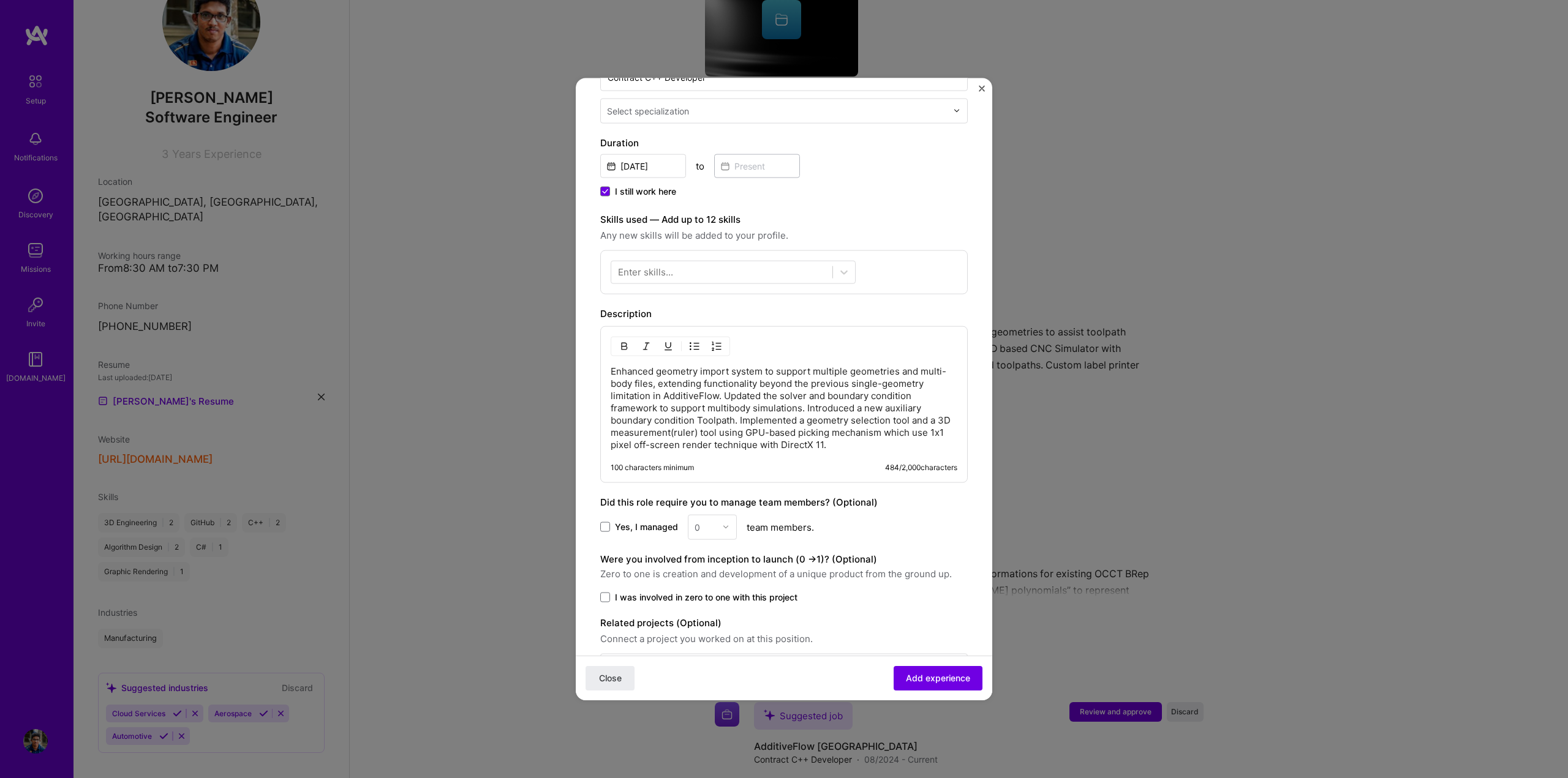
scroll to position [215, 0]
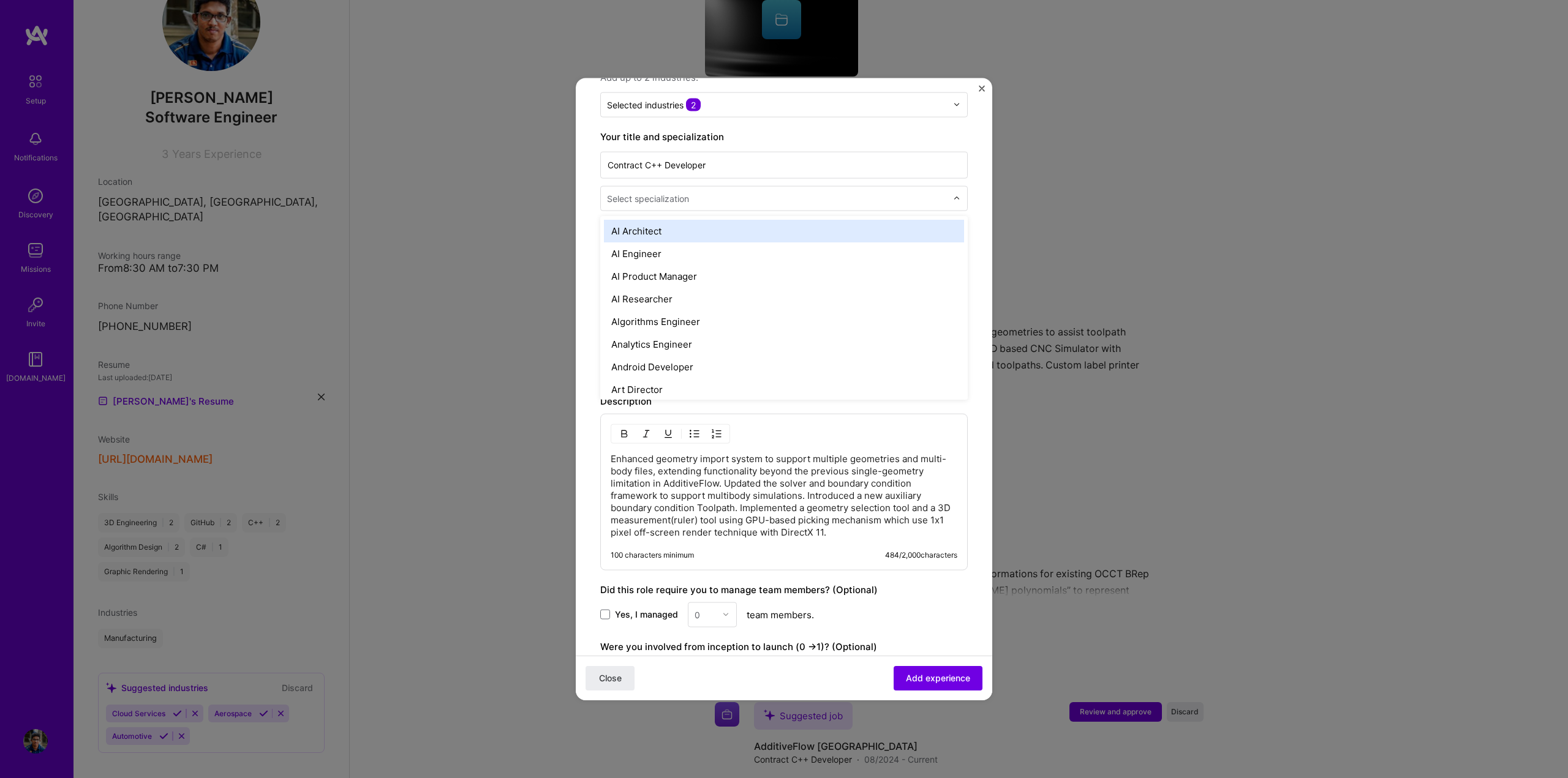
click at [681, 192] on div "Select specialization" at bounding box center [647, 198] width 82 height 13
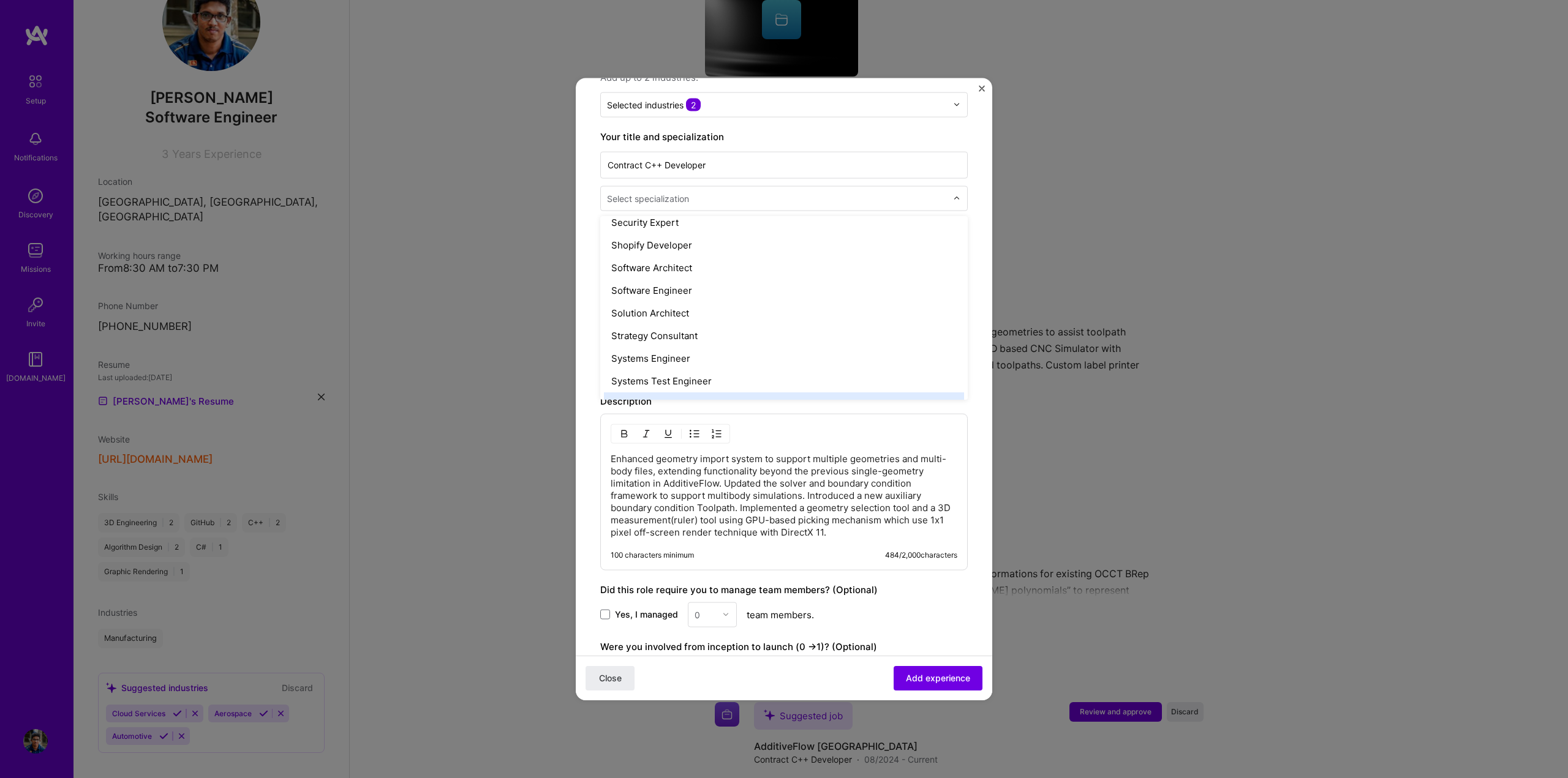
scroll to position [1286, 0]
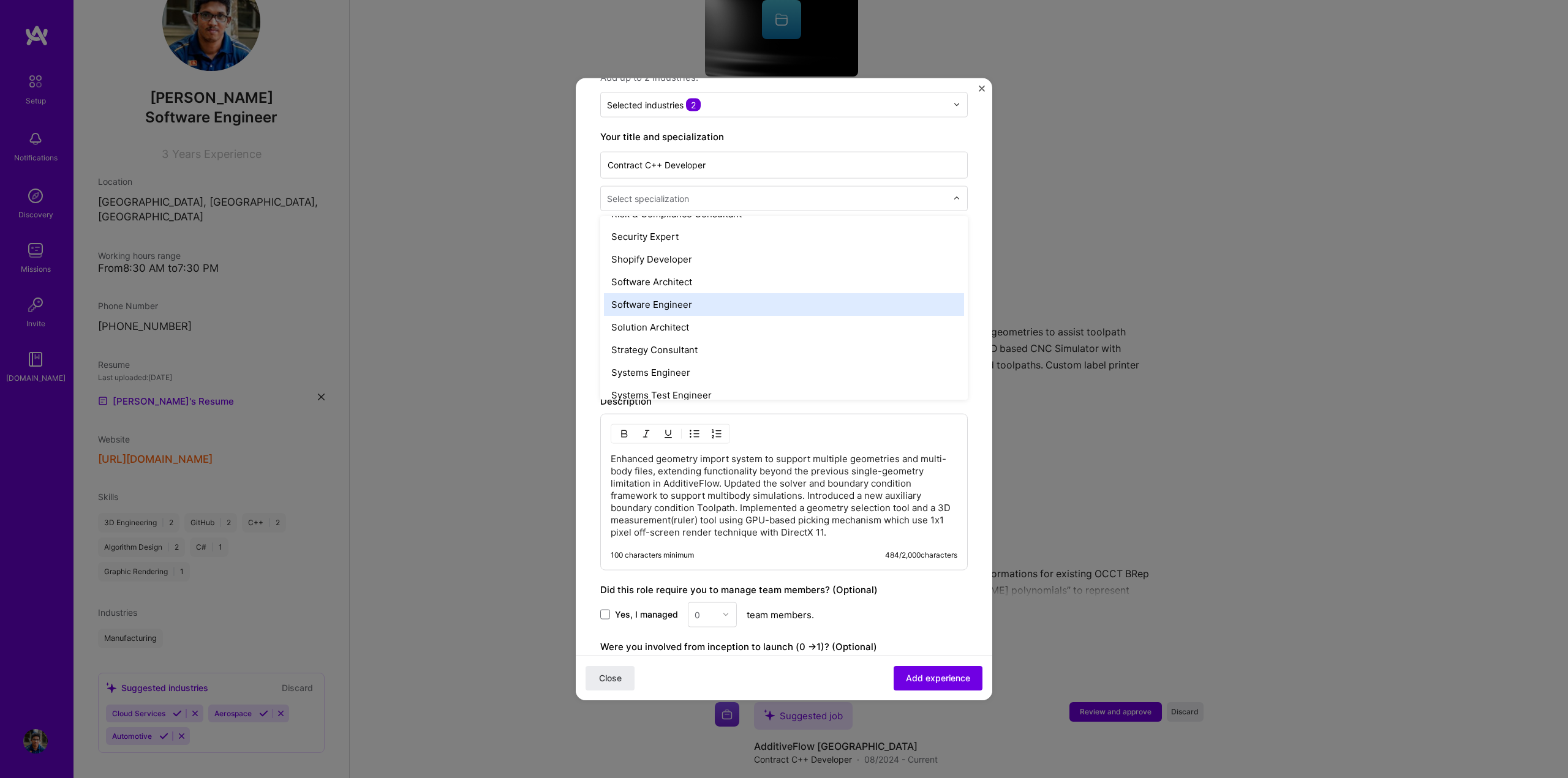
click at [673, 293] on div "Software Engineer" at bounding box center [784, 304] width 360 height 23
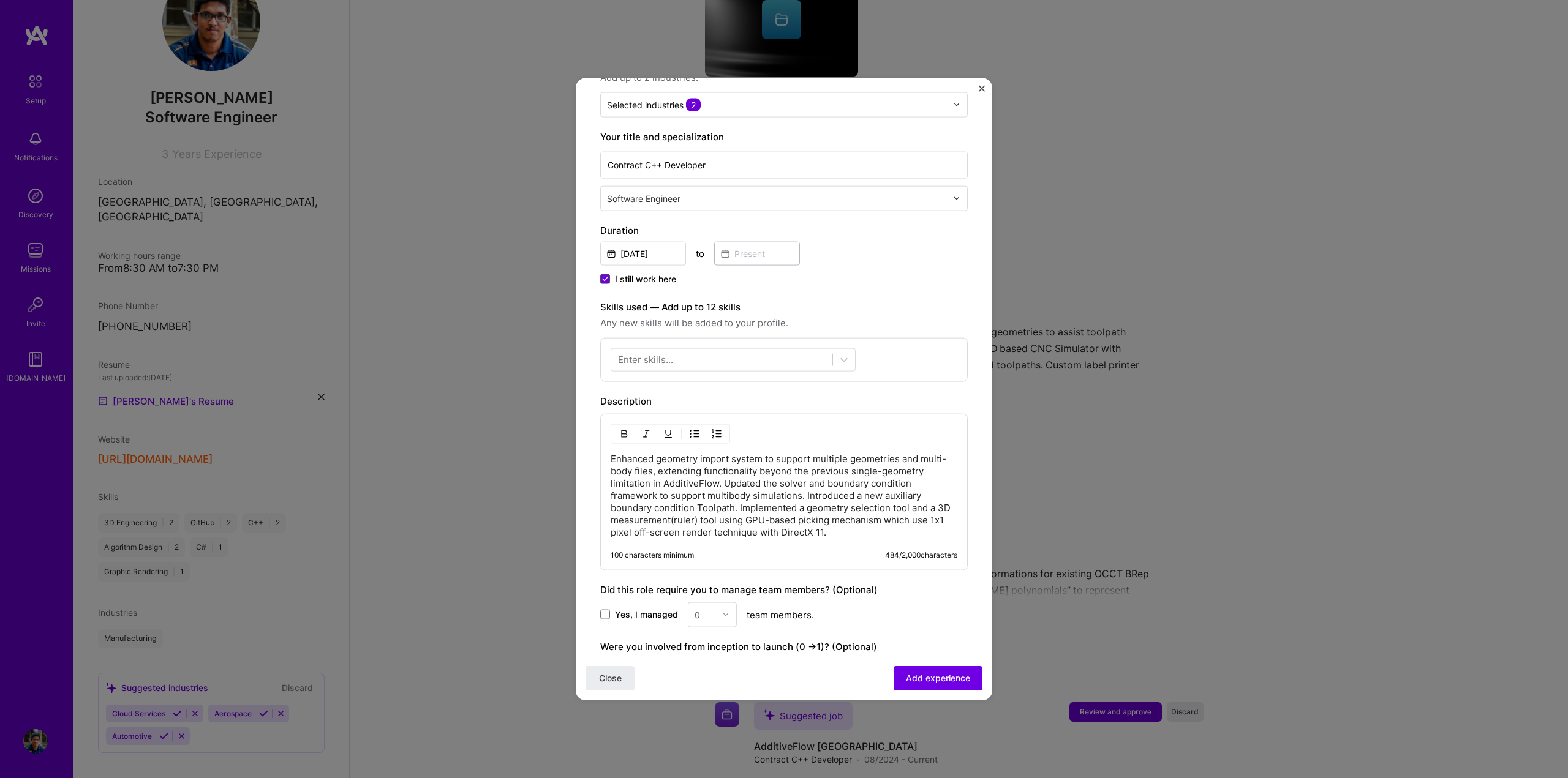
click at [607, 274] on span at bounding box center [604, 278] width 10 height 10
click at [0, 0] on input "I still work here" at bounding box center [0, 0] width 0 height 0
click at [751, 242] on input at bounding box center [757, 254] width 86 height 24
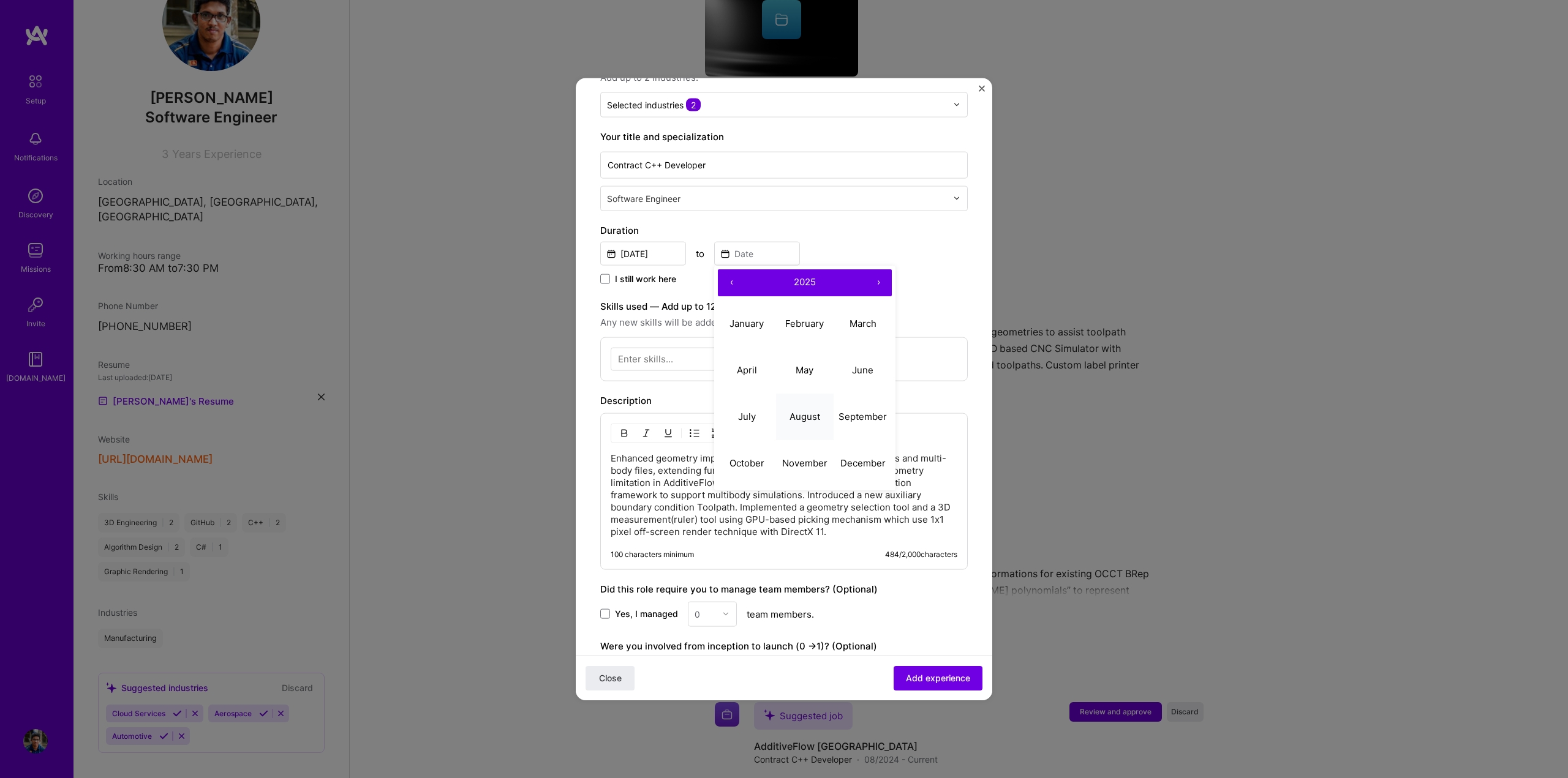
click at [808, 411] on abbr "August" at bounding box center [805, 416] width 31 height 11
type input "[DATE]"
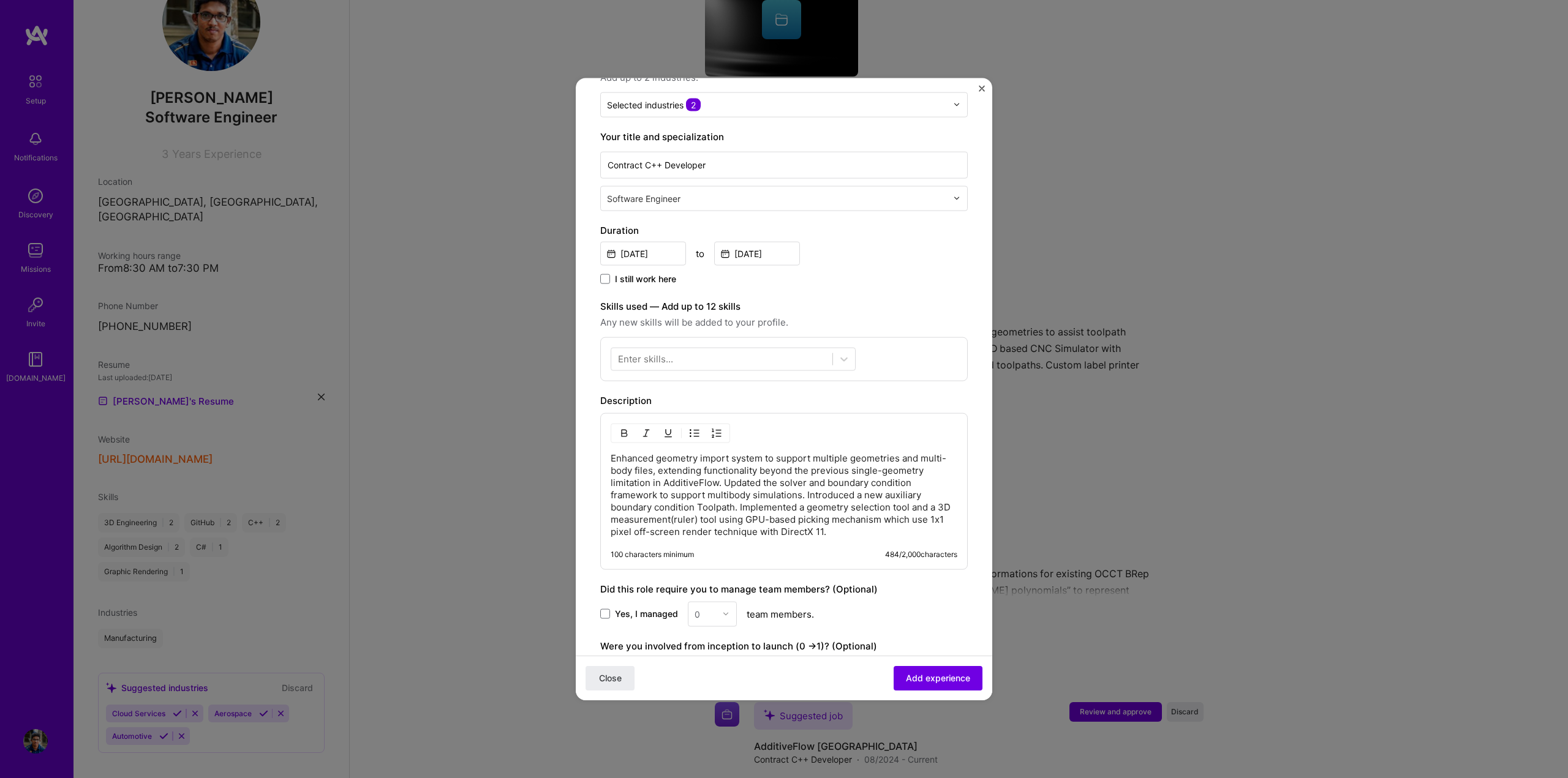
click at [909, 272] on div "I still work here" at bounding box center [784, 279] width 367 height 14
click at [715, 349] on div at bounding box center [722, 359] width 221 height 20
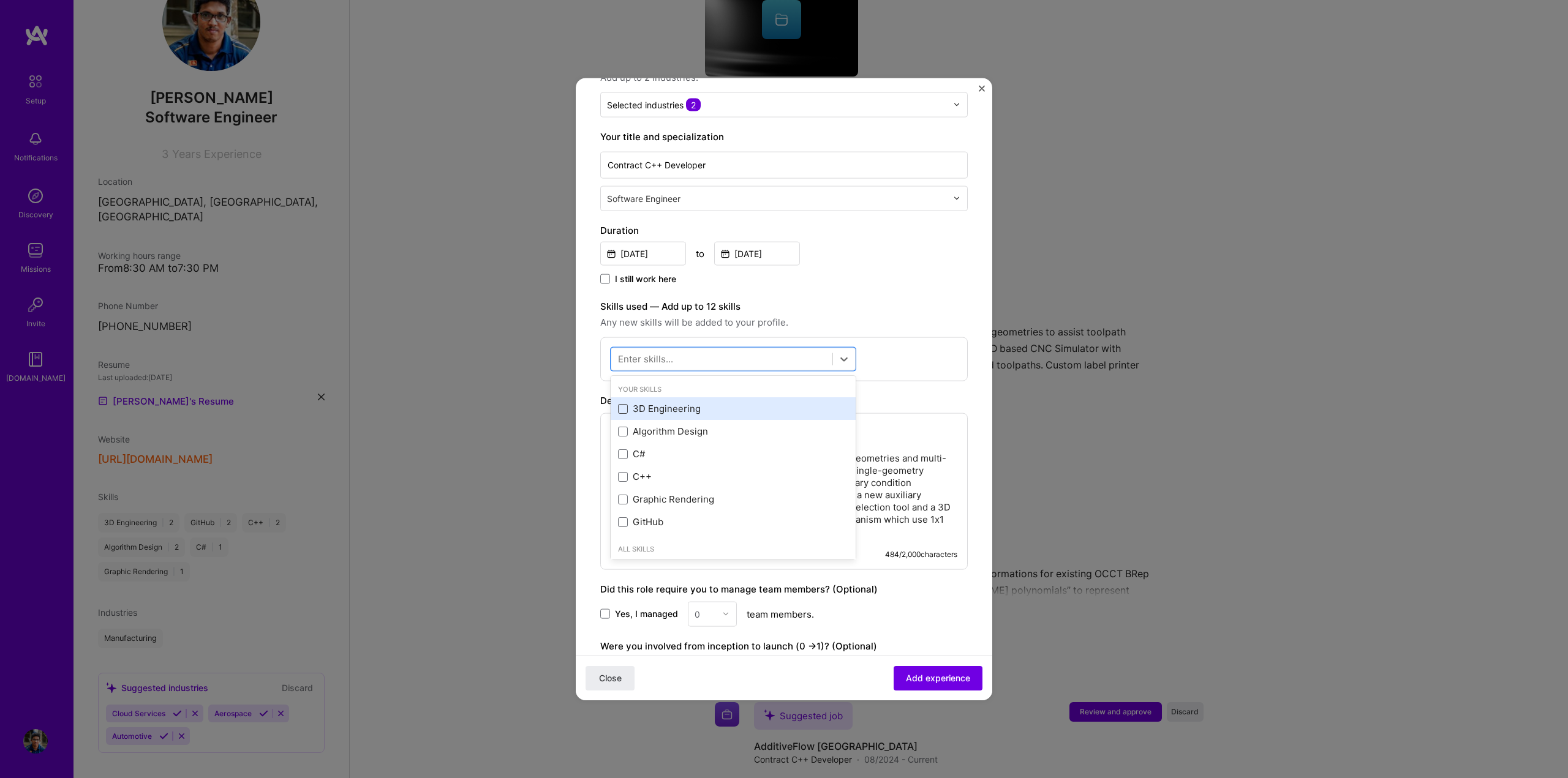
click at [626, 403] on span at bounding box center [623, 408] width 10 height 10
click at [0, 0] on input "checkbox" at bounding box center [0, 0] width 0 height 0
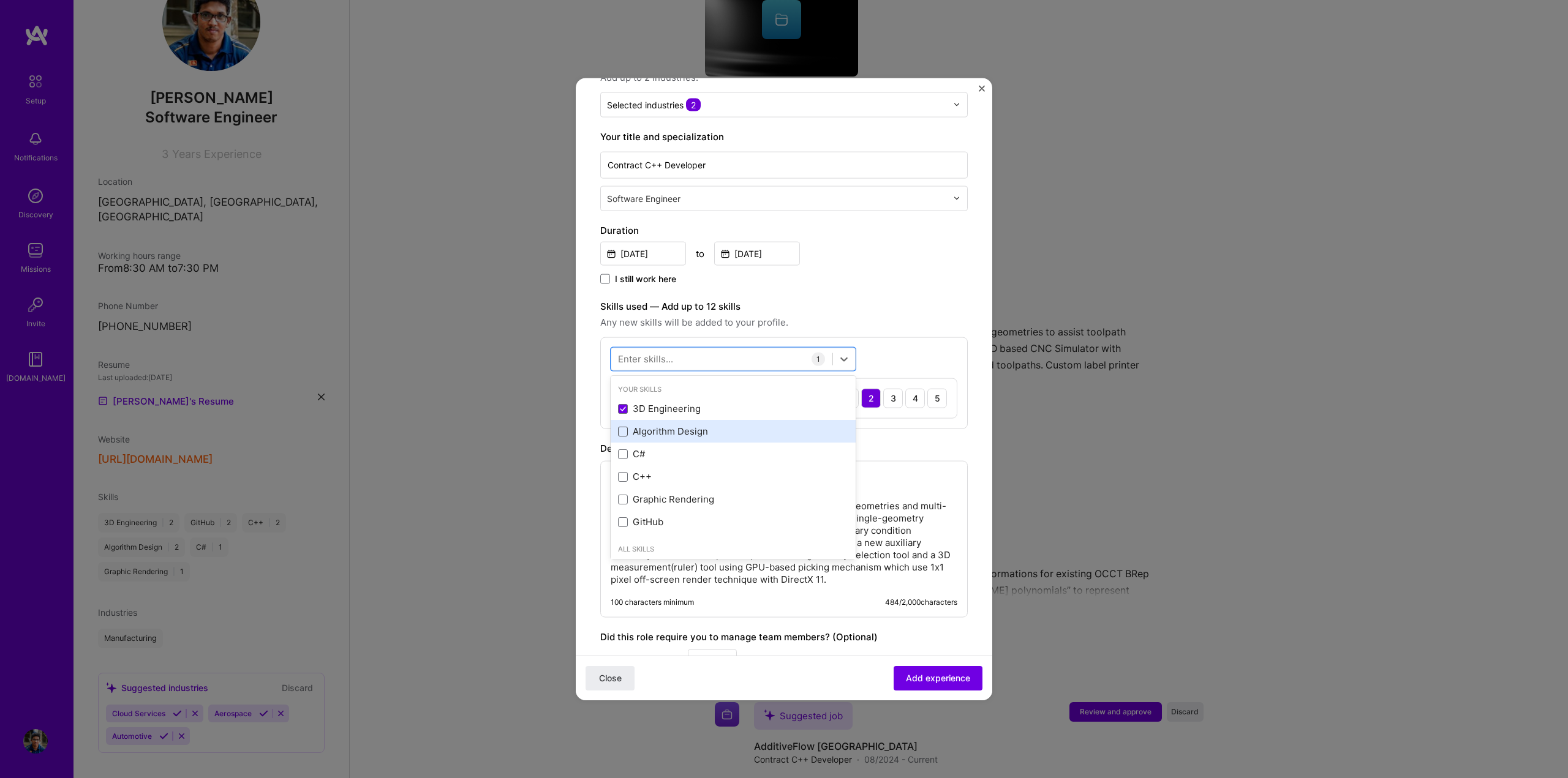
click at [620, 426] on span at bounding box center [623, 430] width 10 height 10
click at [0, 0] on input "checkbox" at bounding box center [0, 0] width 0 height 0
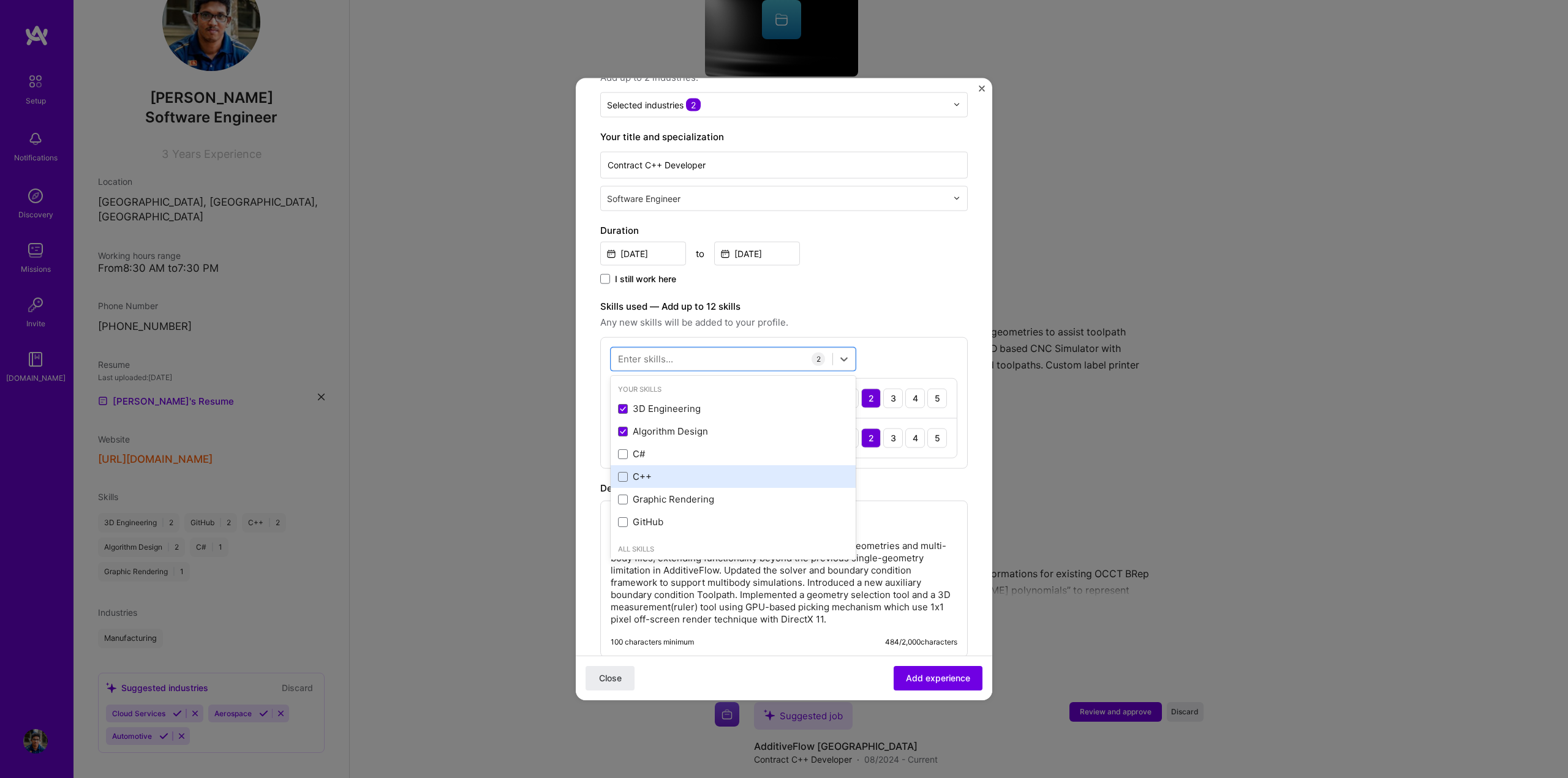
drag, startPoint x: 623, startPoint y: 441, endPoint x: 621, endPoint y: 458, distance: 17.1
click at [623, 448] on span at bounding box center [623, 453] width 10 height 10
click at [0, 0] on input "checkbox" at bounding box center [0, 0] width 0 height 0
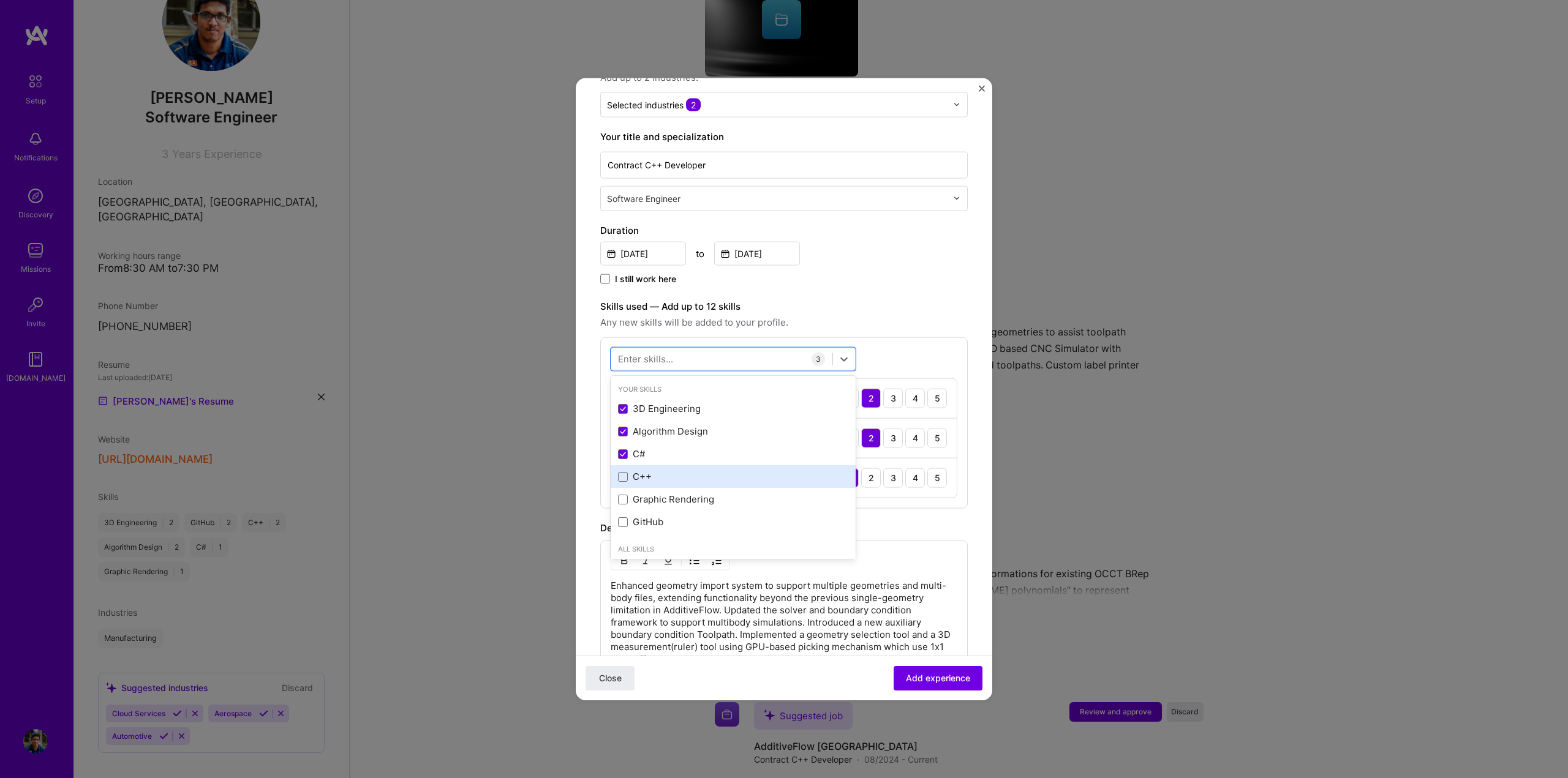
click at [621, 470] on div "C++" at bounding box center [733, 476] width 230 height 13
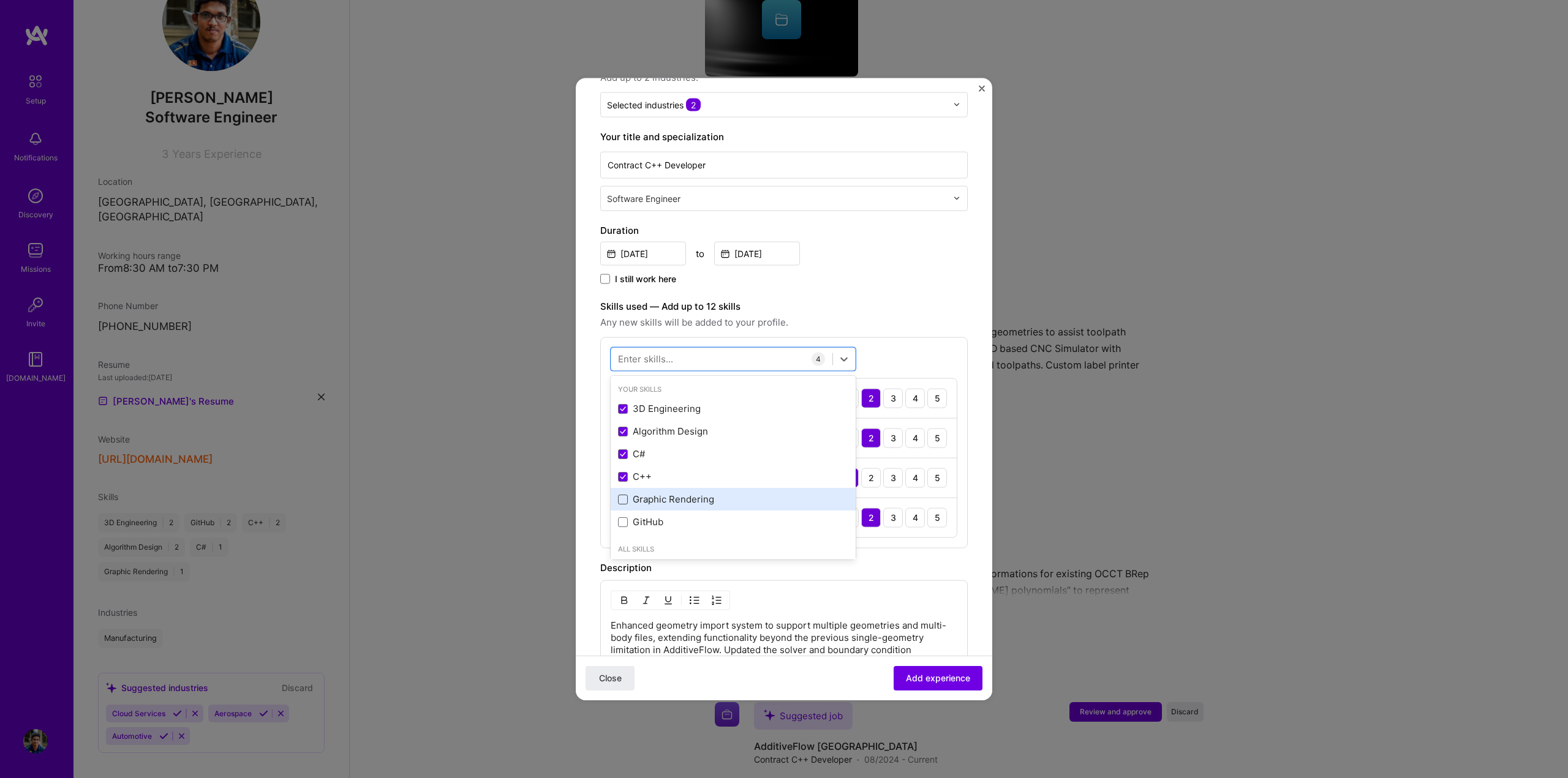
click at [620, 494] on span at bounding box center [623, 499] width 10 height 10
click at [0, 0] on input "checkbox" at bounding box center [0, 0] width 0 height 0
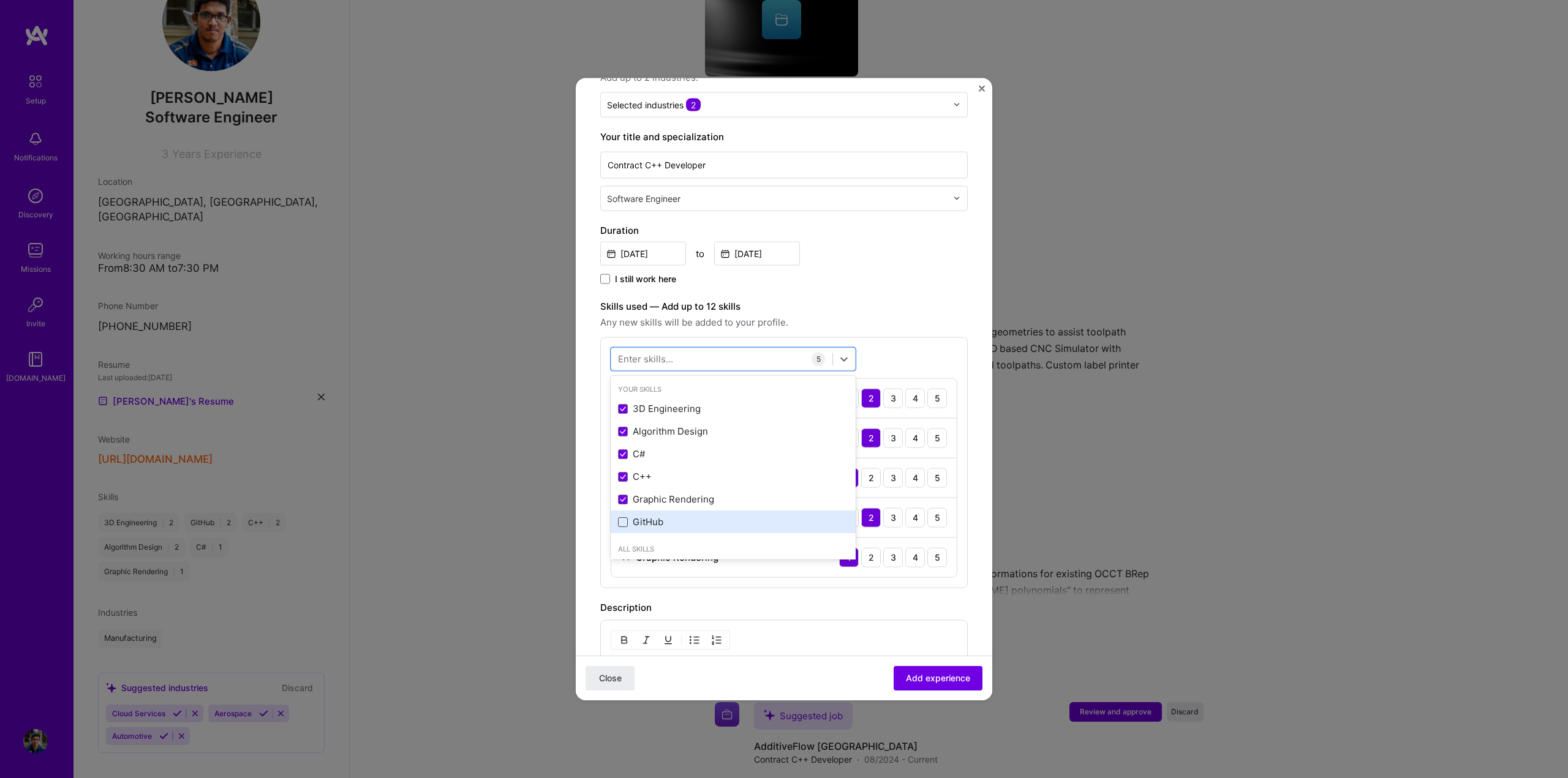
click at [621, 517] on span at bounding box center [623, 521] width 10 height 10
click at [0, 0] on input "checkbox" at bounding box center [0, 0] width 0 height 0
click at [825, 640] on div "Description" at bounding box center [784, 647] width 367 height 15
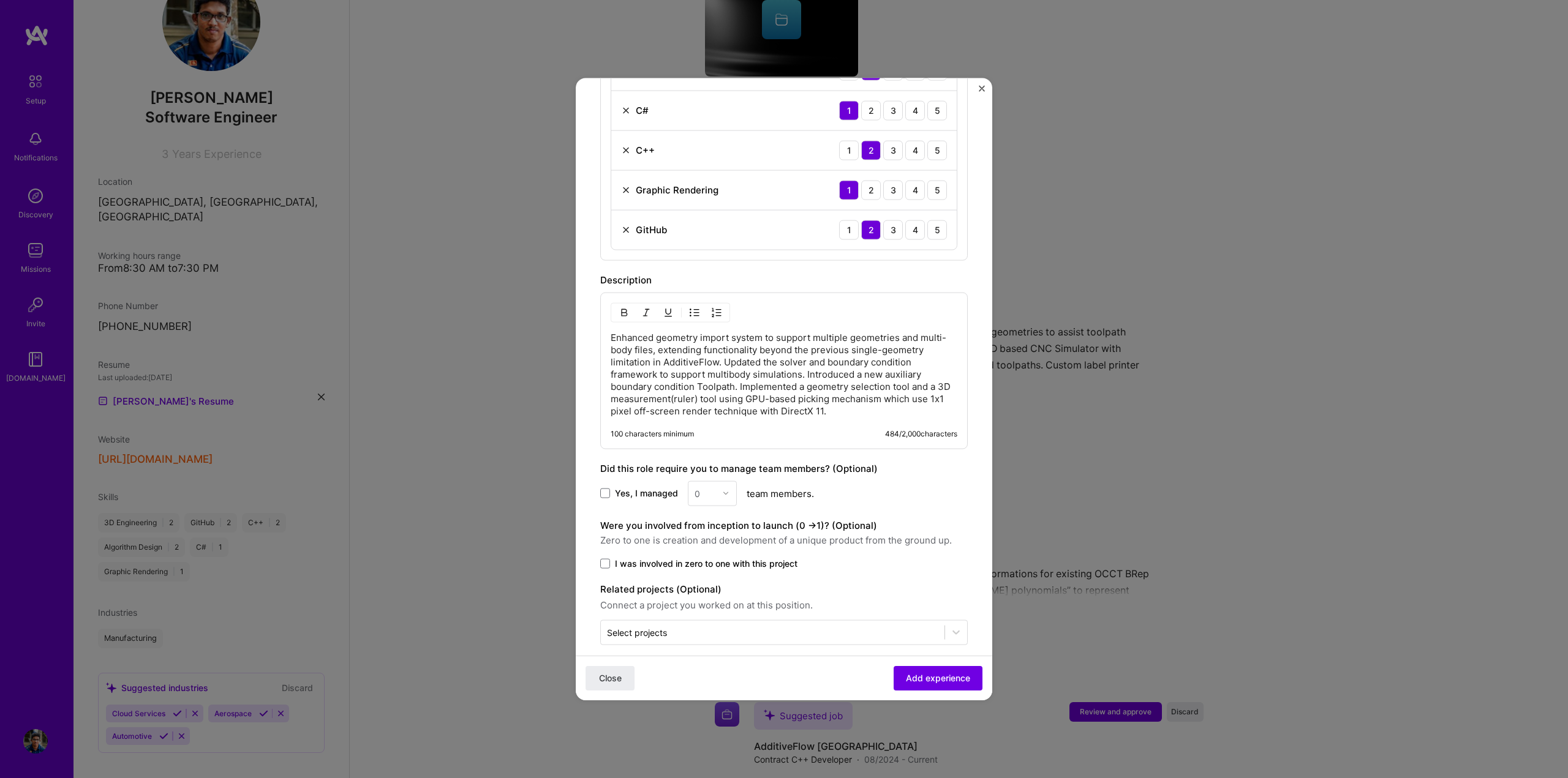
scroll to position [583, 0]
click at [922, 676] on span "Add experience" at bounding box center [938, 678] width 64 height 12
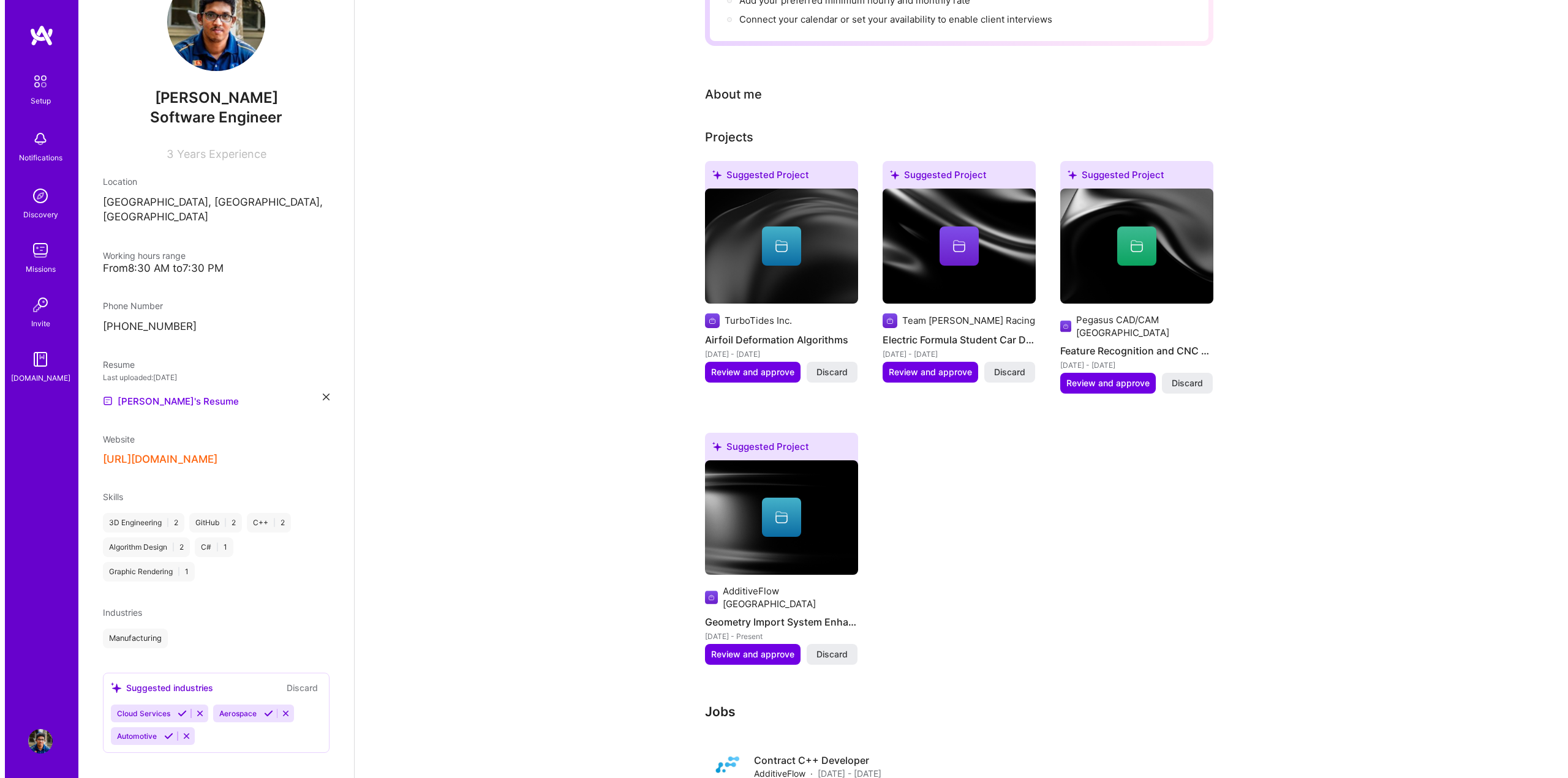
scroll to position [256, 0]
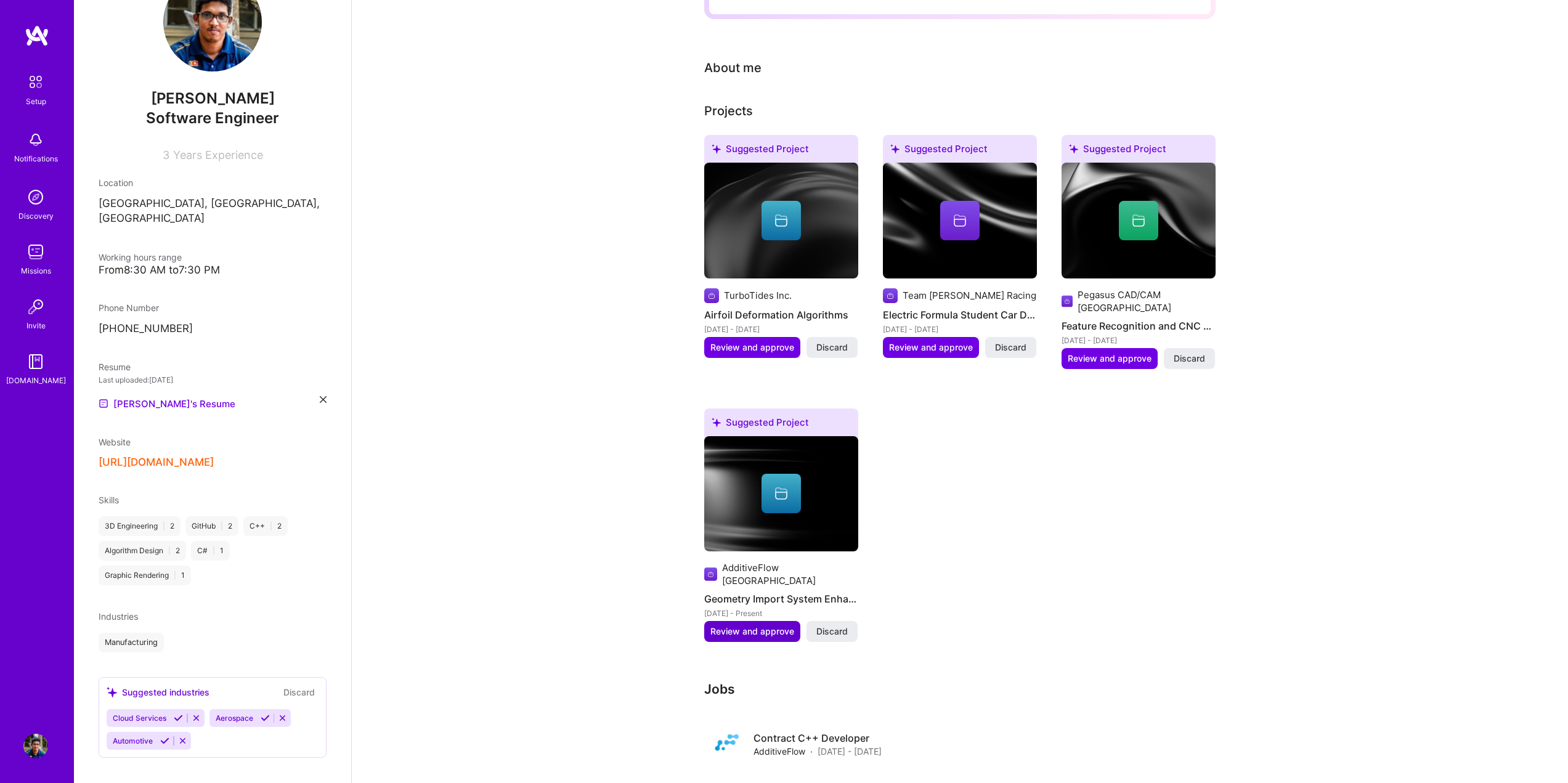
click at [759, 625] on span "Review and approve" at bounding box center [752, 632] width 84 height 12
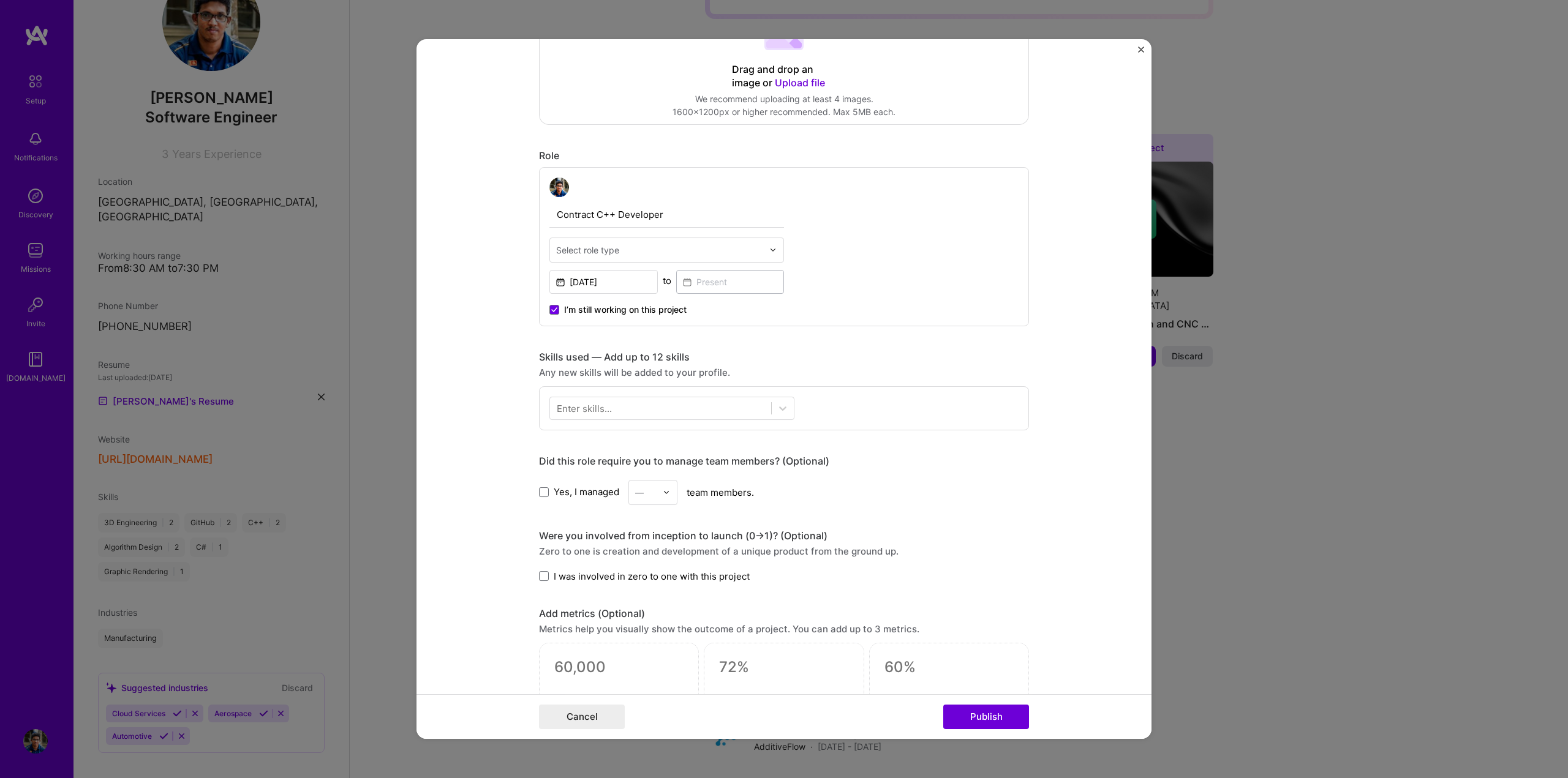
scroll to position [429, 0]
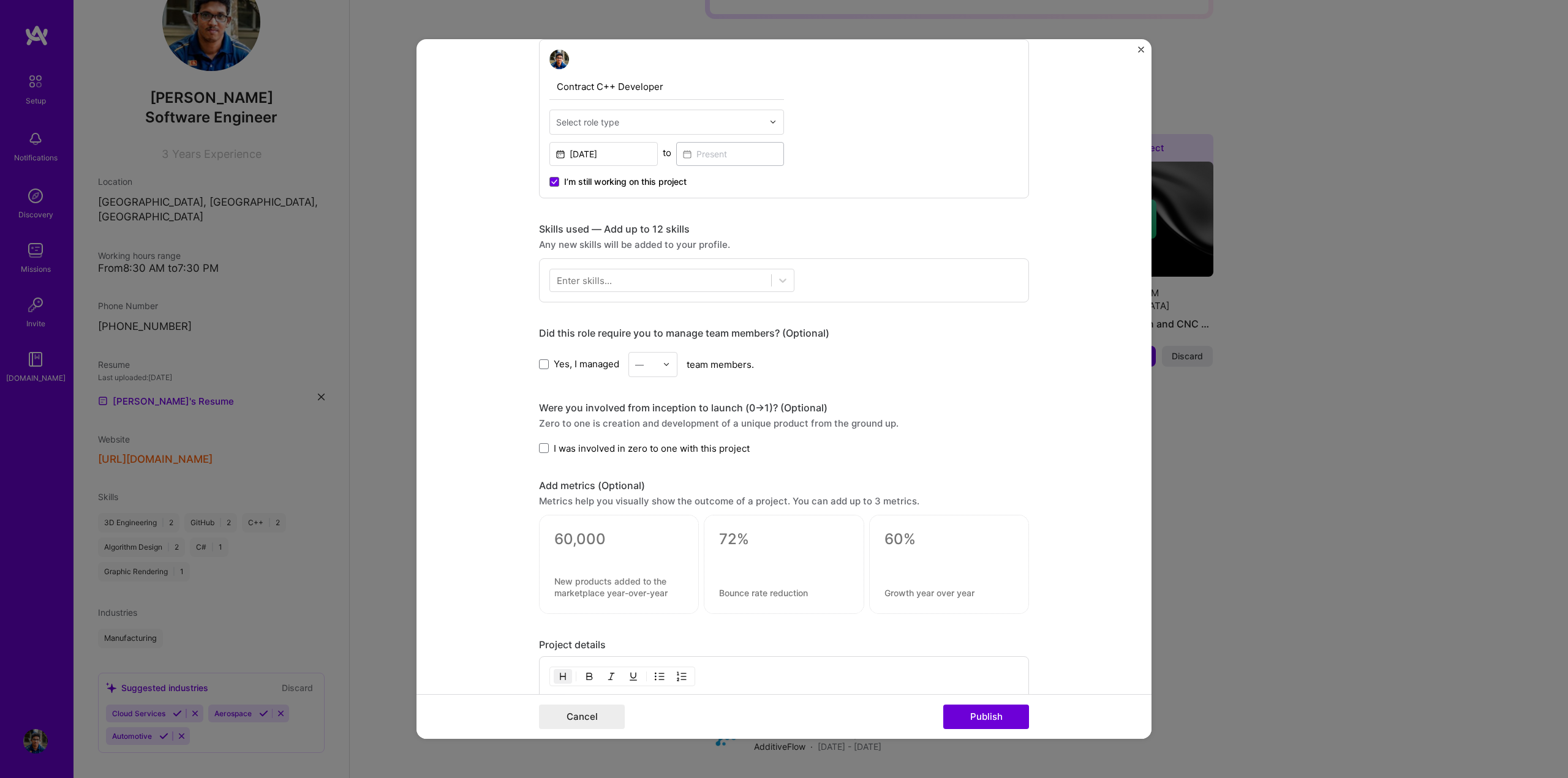
click at [1143, 51] on img "Close" at bounding box center [1141, 50] width 6 height 6
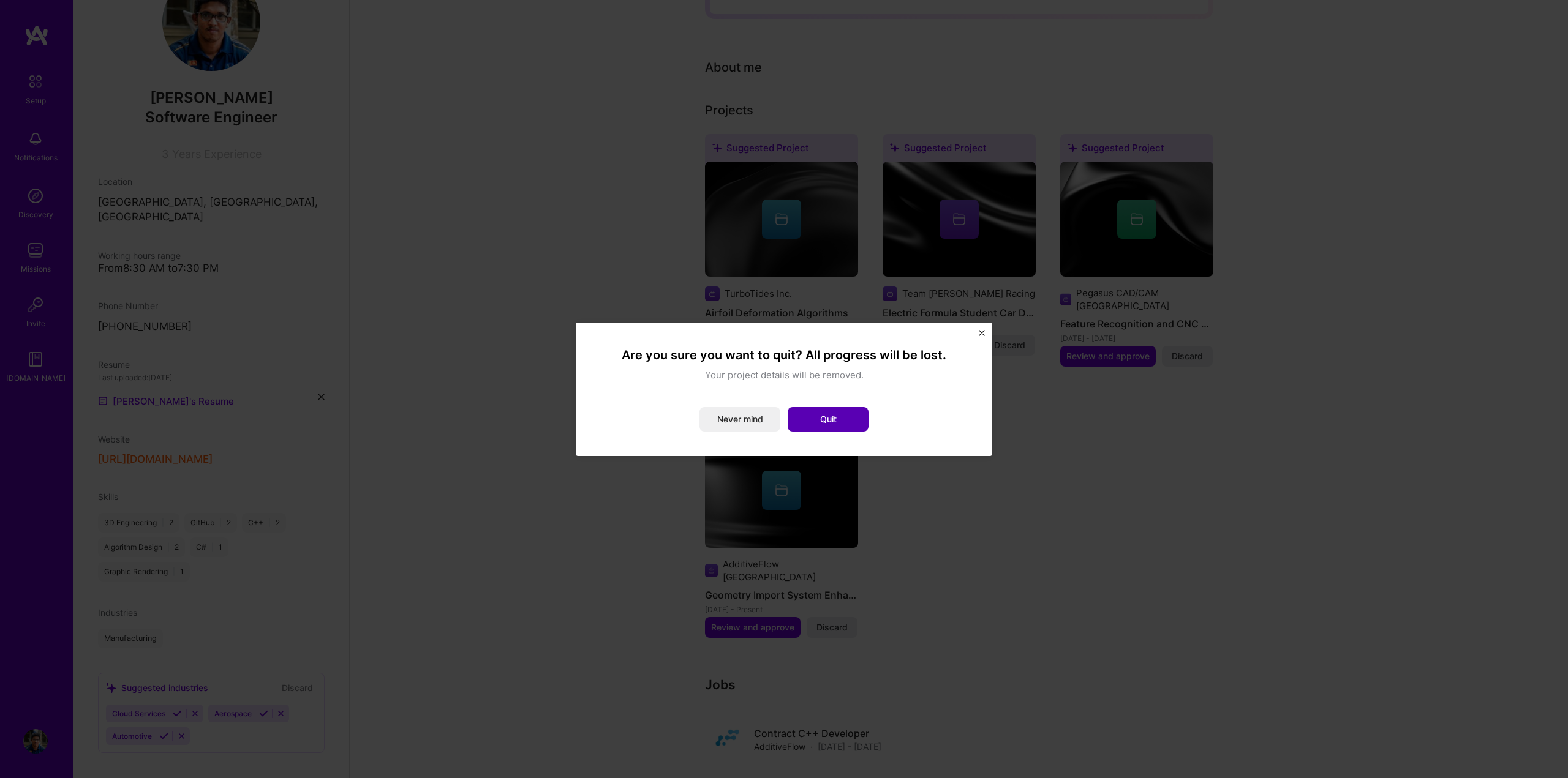
click at [840, 421] on button "Quit" at bounding box center [827, 419] width 81 height 25
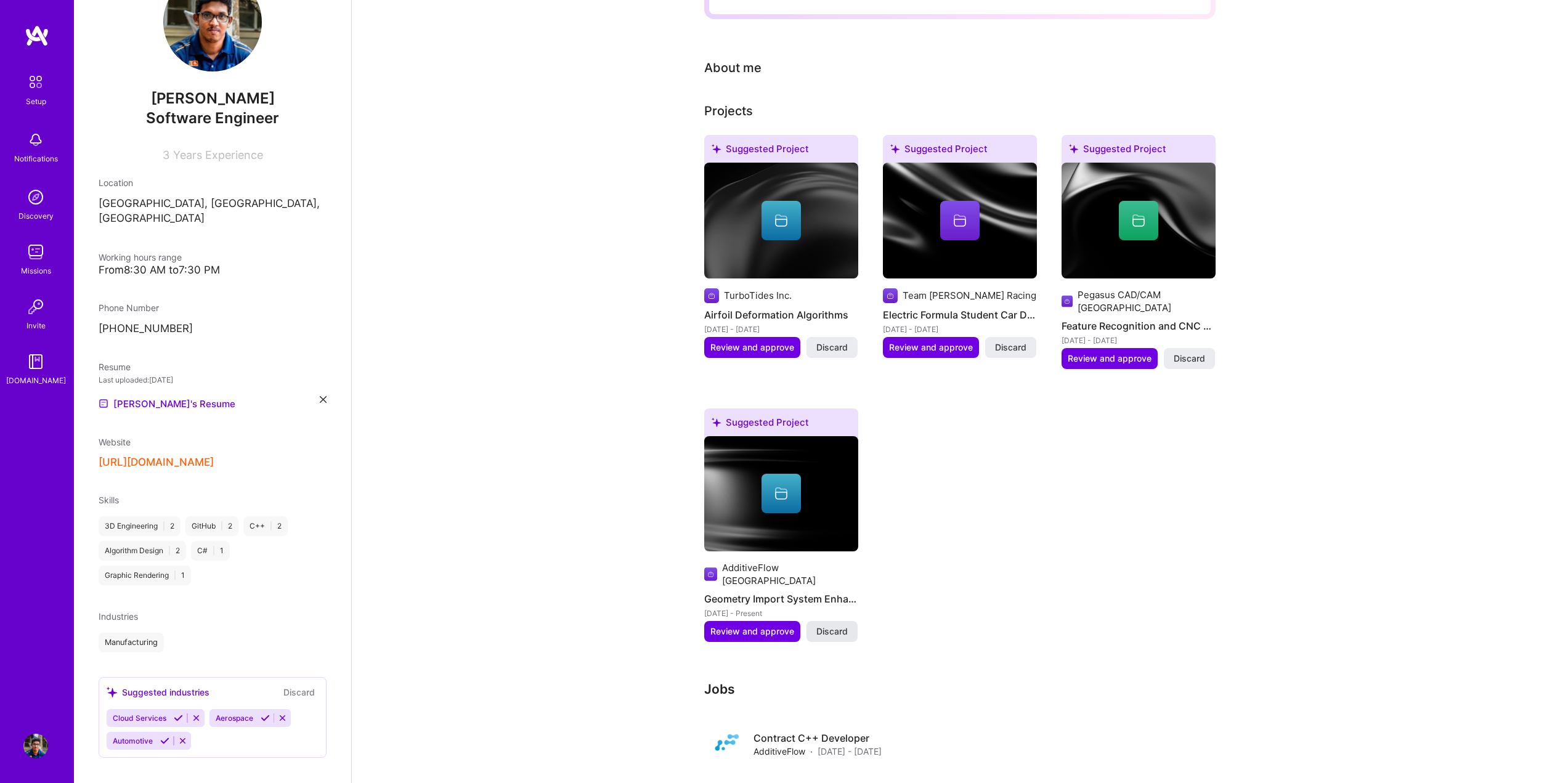
click at [834, 625] on span "Discard" at bounding box center [832, 632] width 32 height 12
click at [1196, 352] on span "Discard" at bounding box center [1189, 358] width 32 height 12
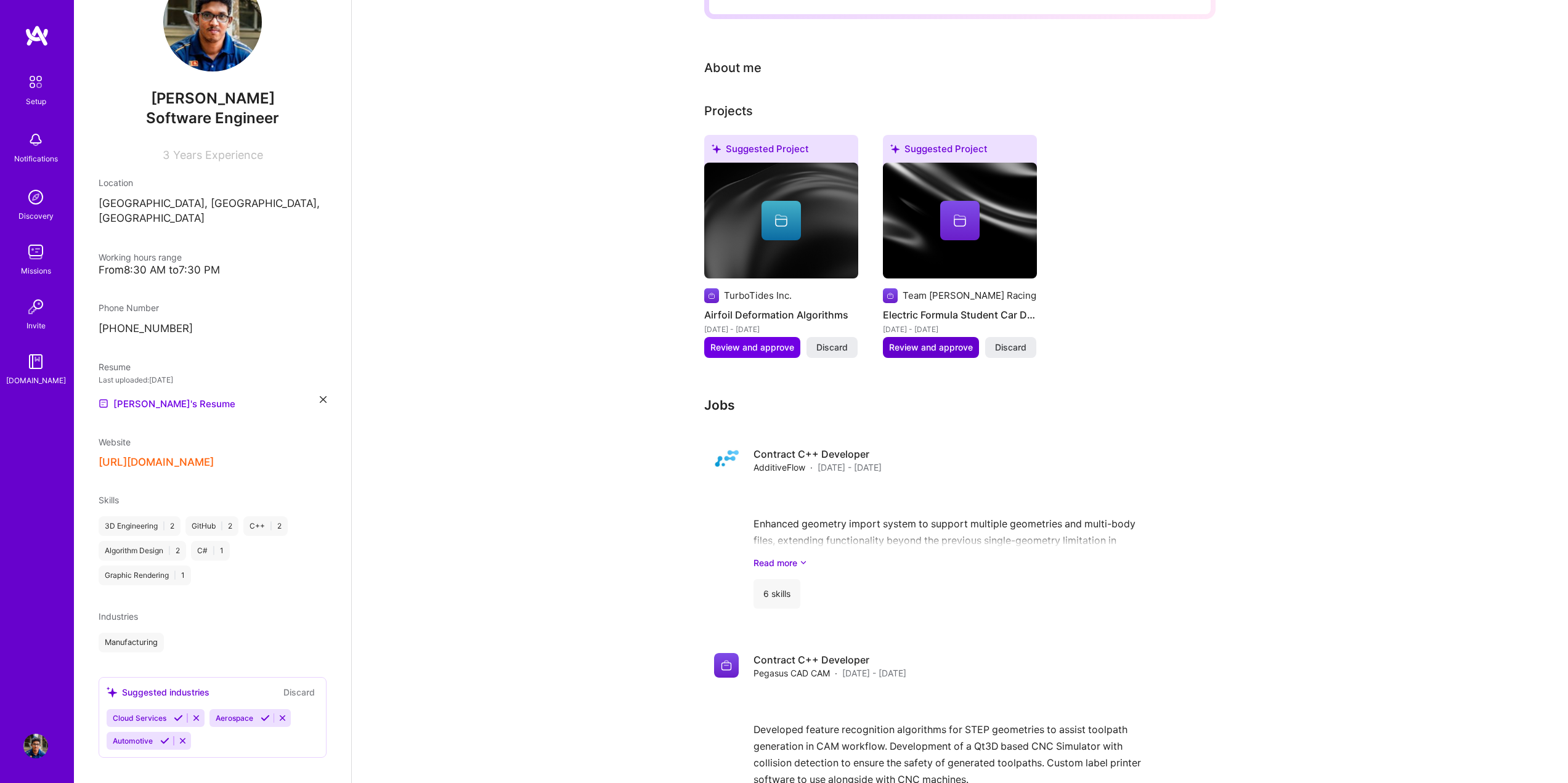
click at [958, 342] on span "Review and approve" at bounding box center [931, 348] width 84 height 12
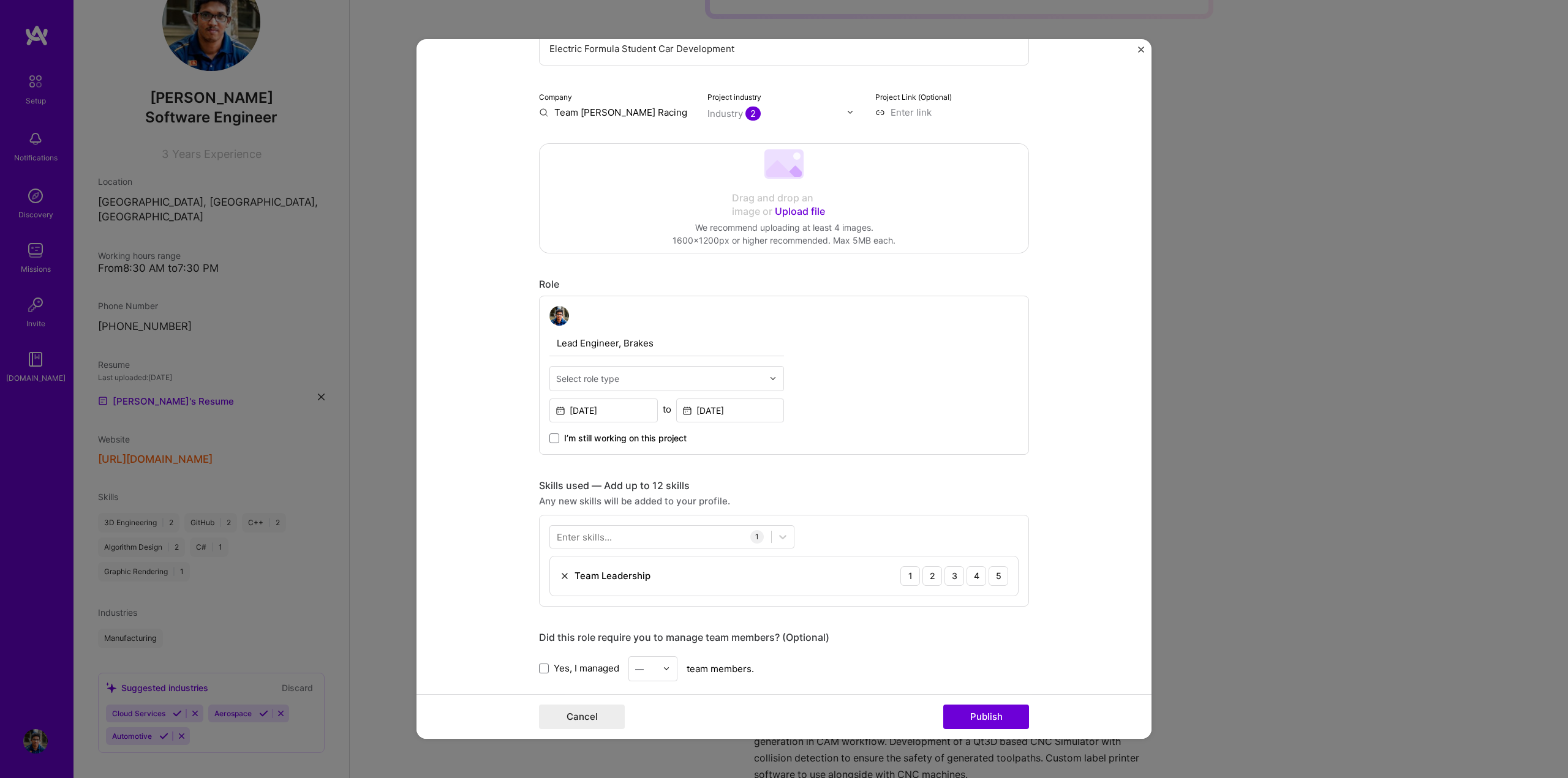
scroll to position [245, 0]
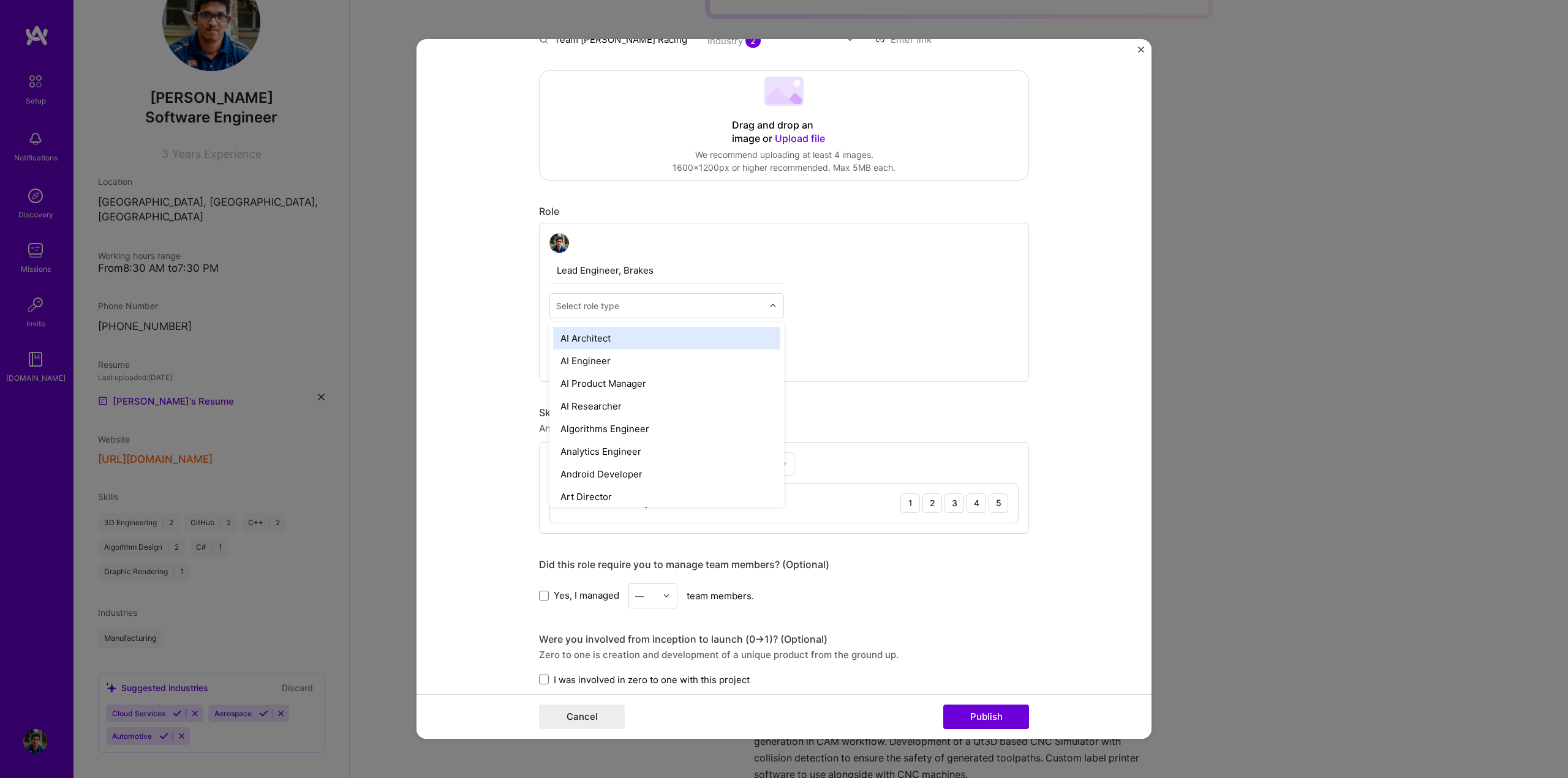
click at [666, 309] on input "text" at bounding box center [659, 305] width 207 height 13
click at [1014, 318] on div "Lead Engineer, Brakes option Embedded Engineer focused, 29 of 70. 70 results av…" at bounding box center [784, 302] width 490 height 160
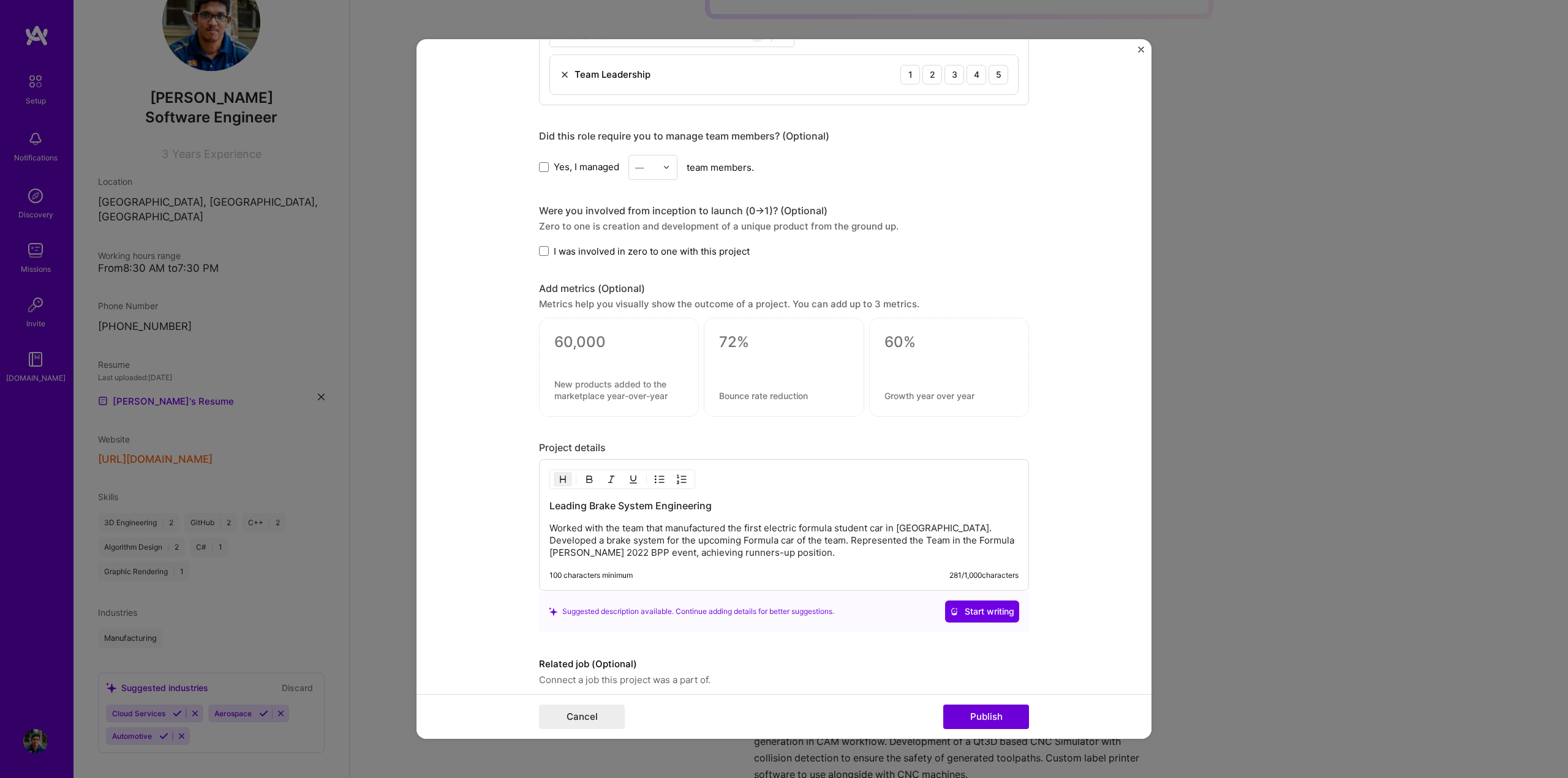
scroll to position [722, 0]
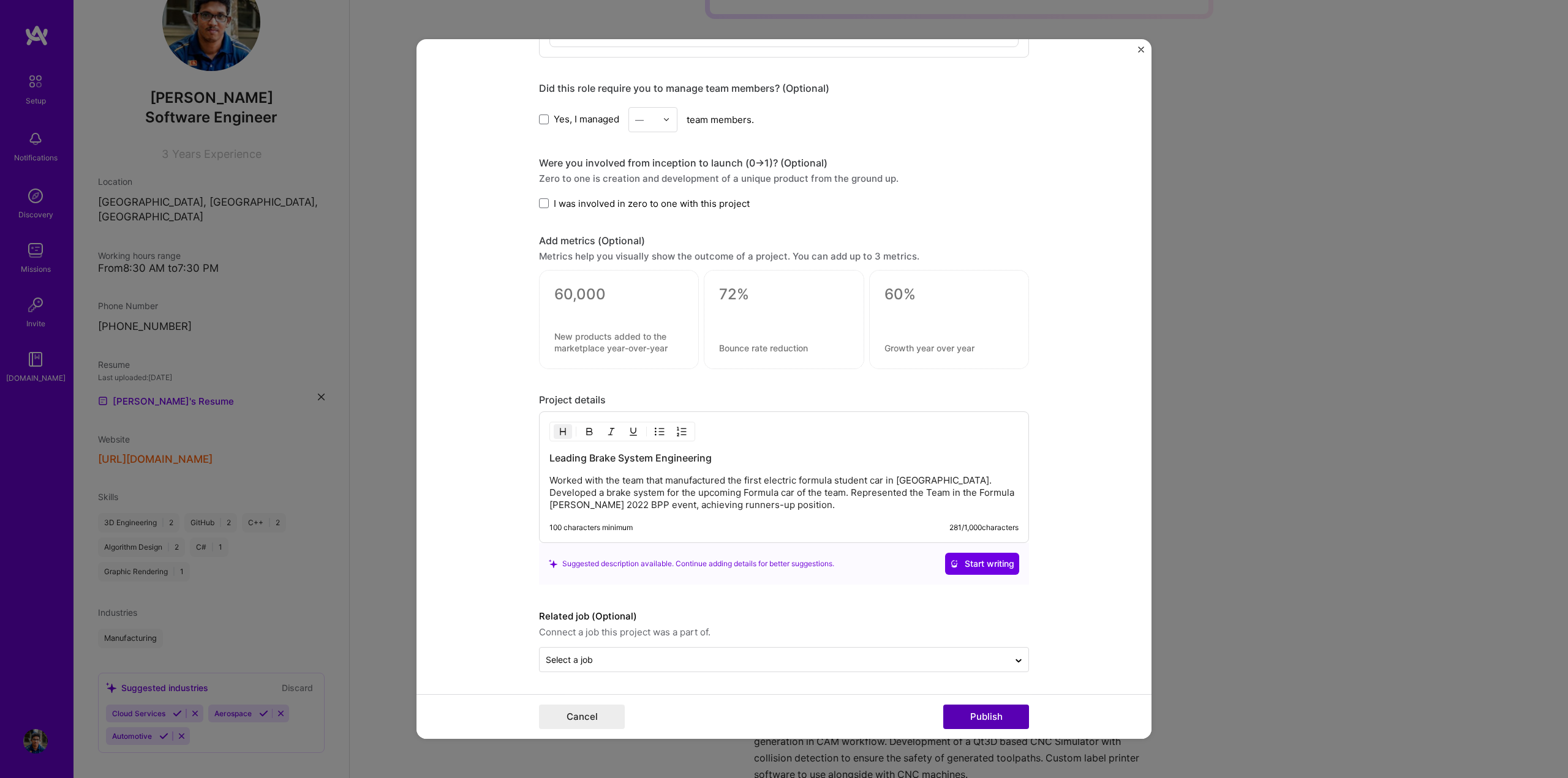
click at [990, 715] on button "Publish" at bounding box center [986, 717] width 86 height 25
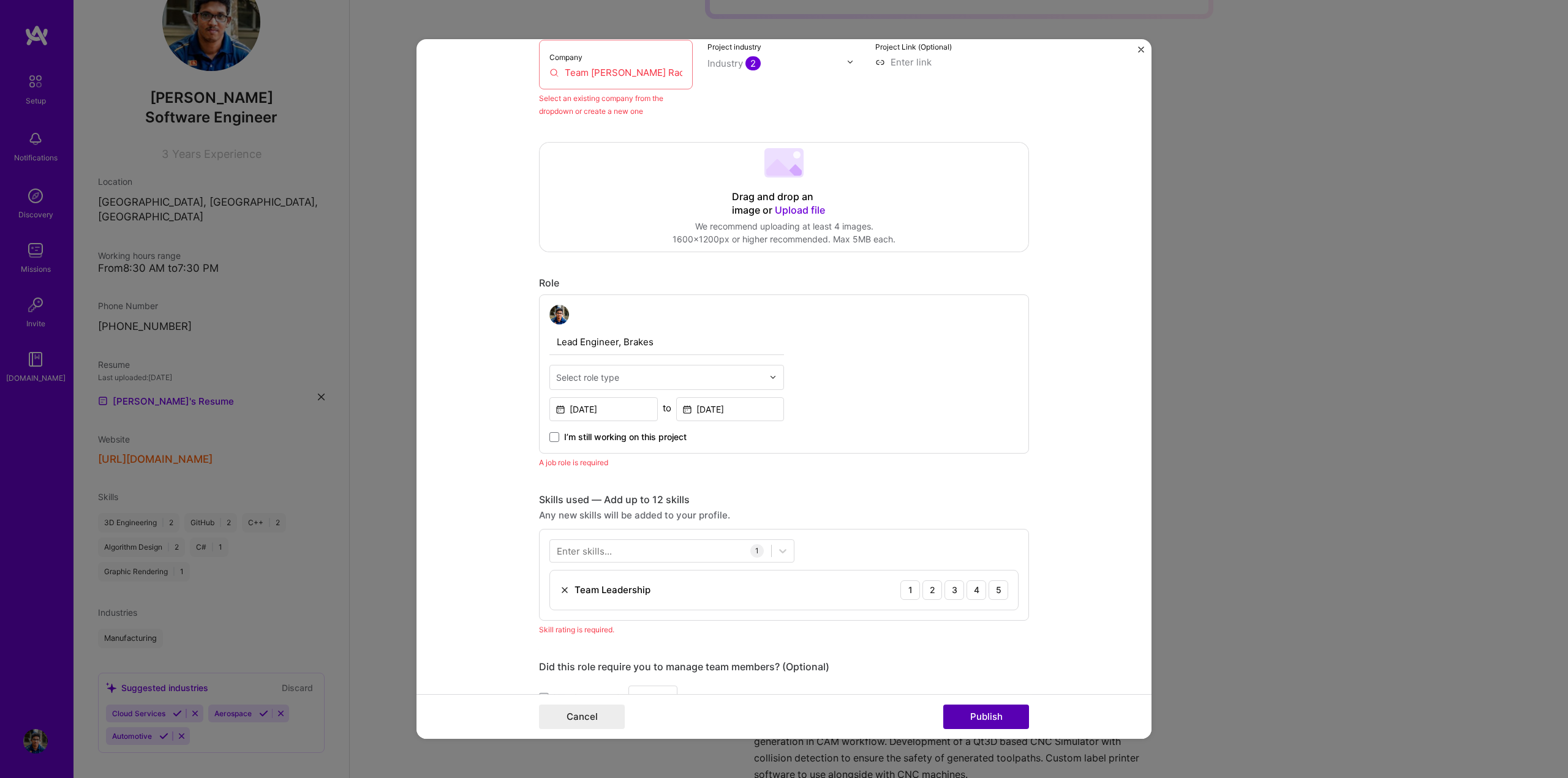
scroll to position [81, 0]
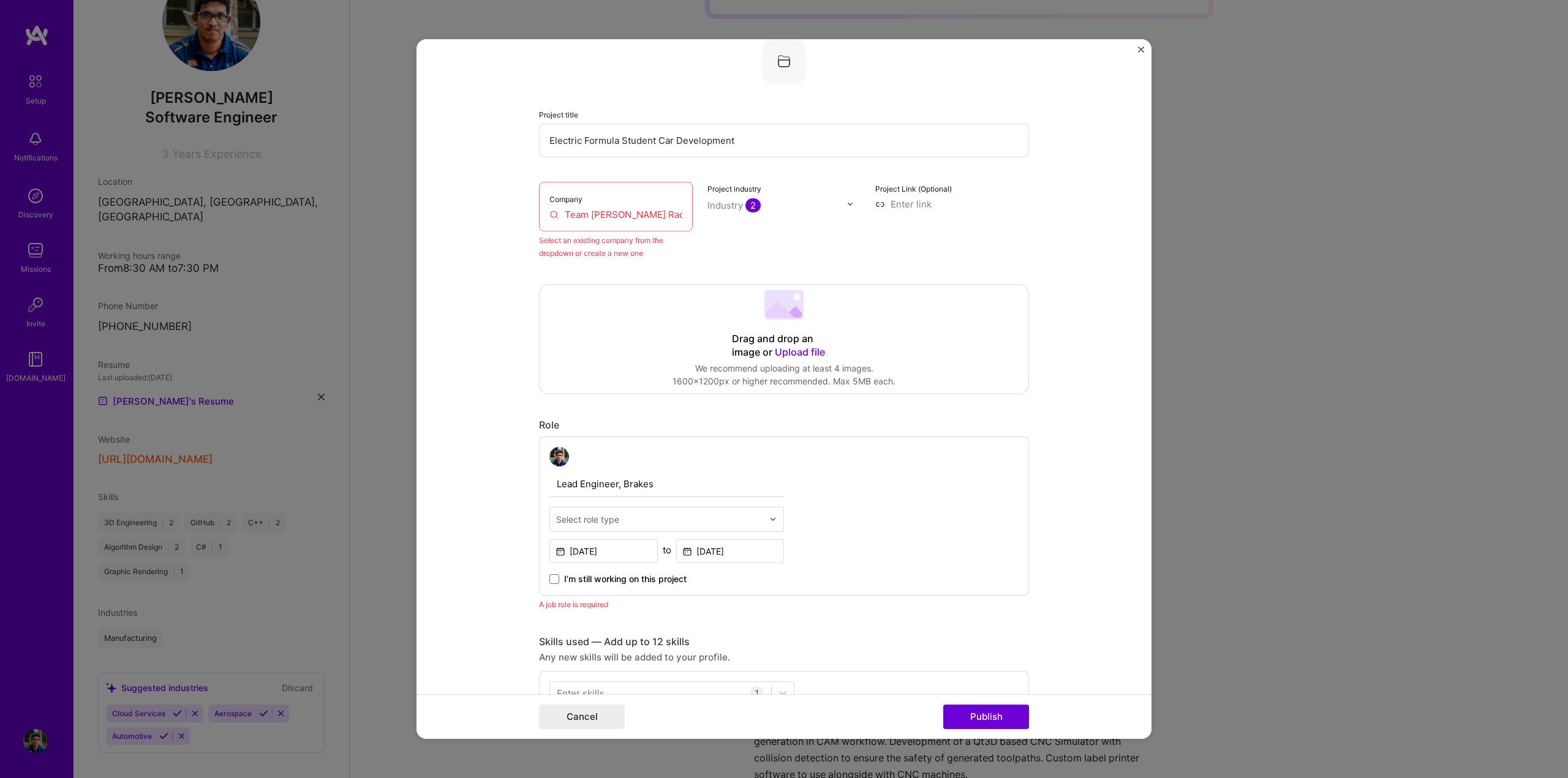
click at [716, 233] on div "Project industry Industry 2" at bounding box center [784, 220] width 154 height 77
click at [732, 205] on div "Industry 2" at bounding box center [734, 205] width 53 height 13
click at [580, 219] on input "Team [PERSON_NAME] Racing" at bounding box center [616, 214] width 133 height 13
click at [579, 217] on input "Team [PERSON_NAME] Racing" at bounding box center [616, 214] width 133 height 13
drag, startPoint x: 663, startPoint y: 215, endPoint x: 541, endPoint y: 212, distance: 122.0
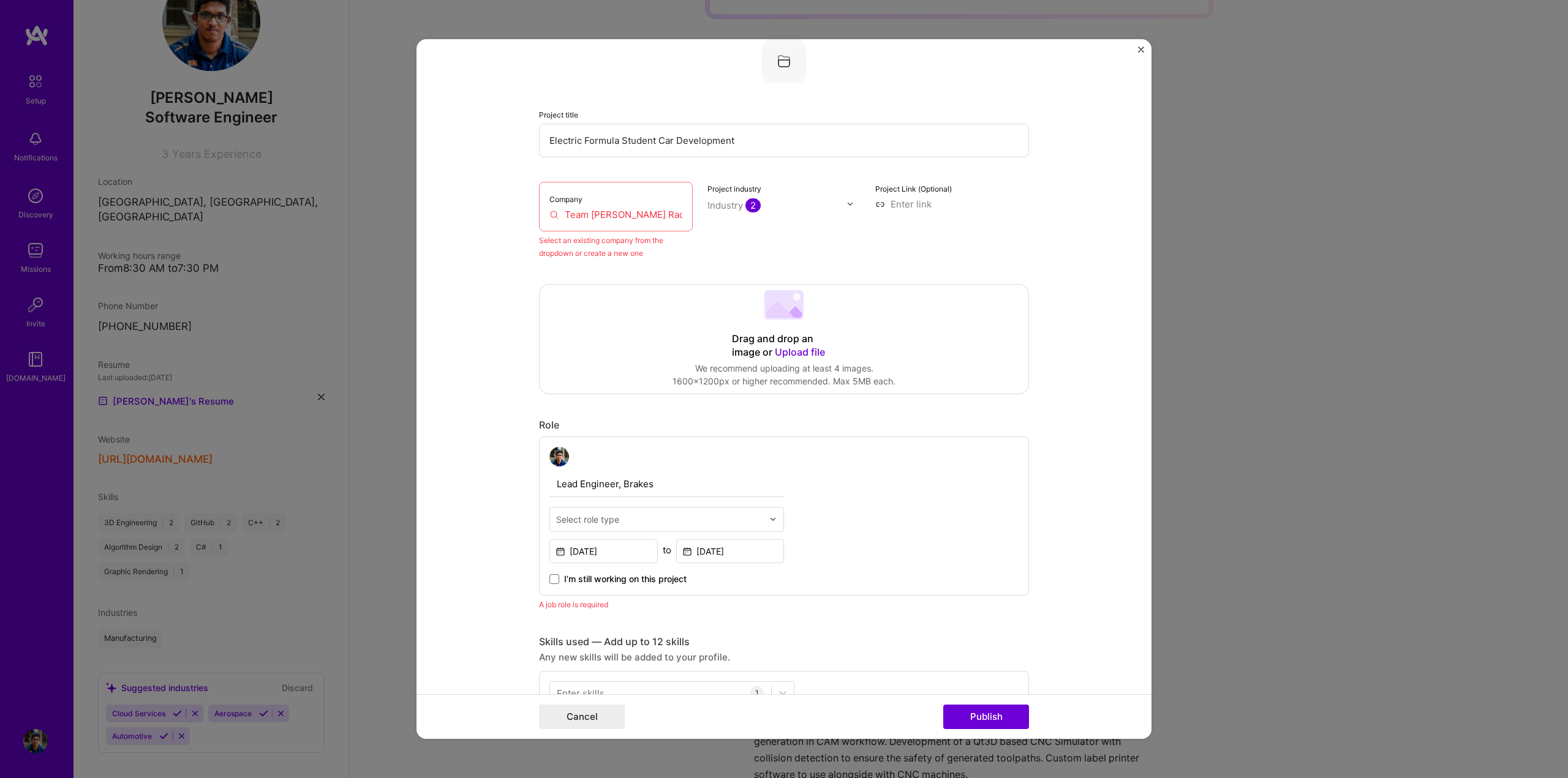
click at [541, 212] on div "Company Team [PERSON_NAME] Racing" at bounding box center [616, 207] width 154 height 50
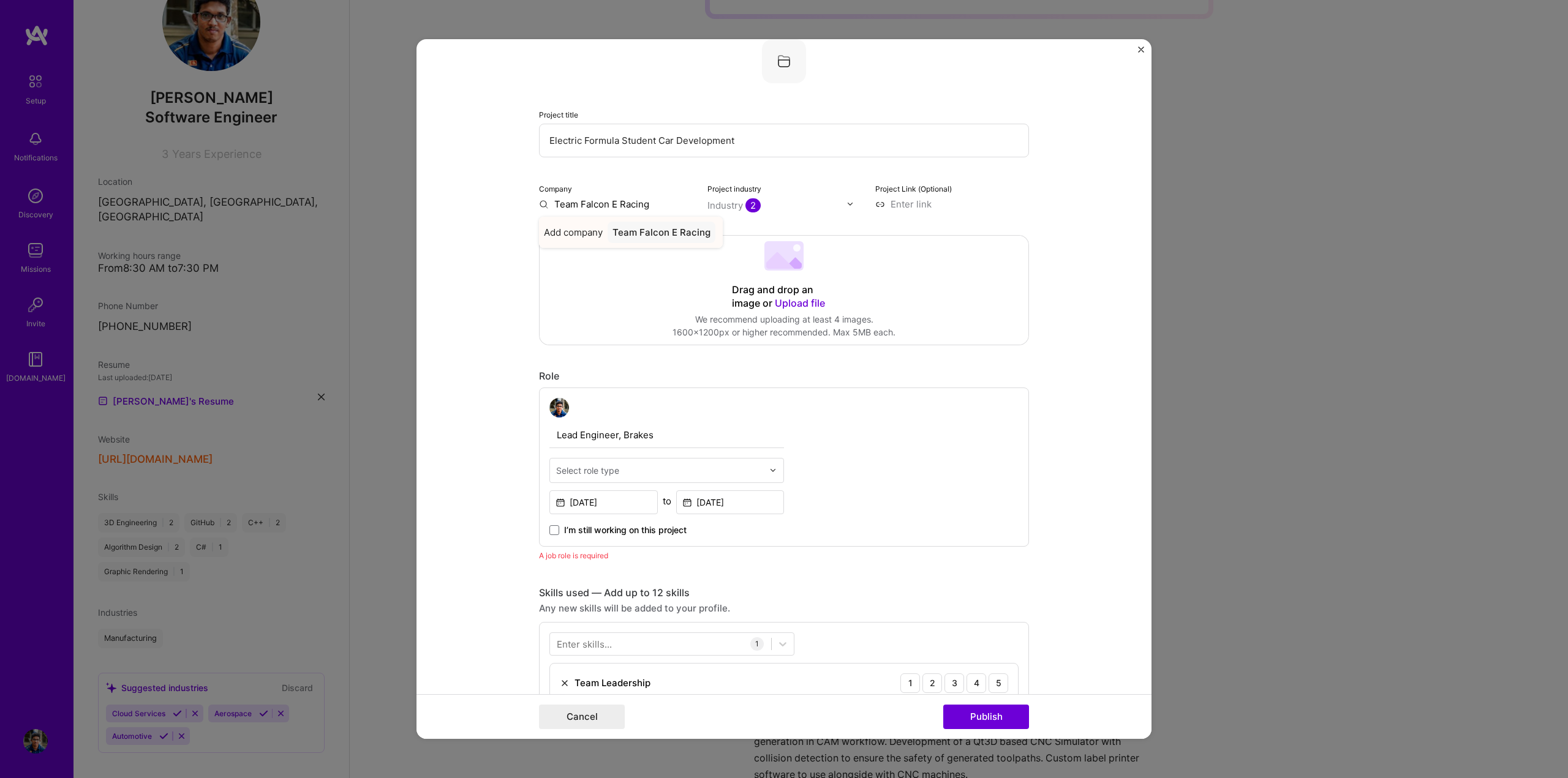
type input "Team Falcon E Racing"
click at [626, 232] on div "Team Falcon E Racing" at bounding box center [661, 232] width 108 height 21
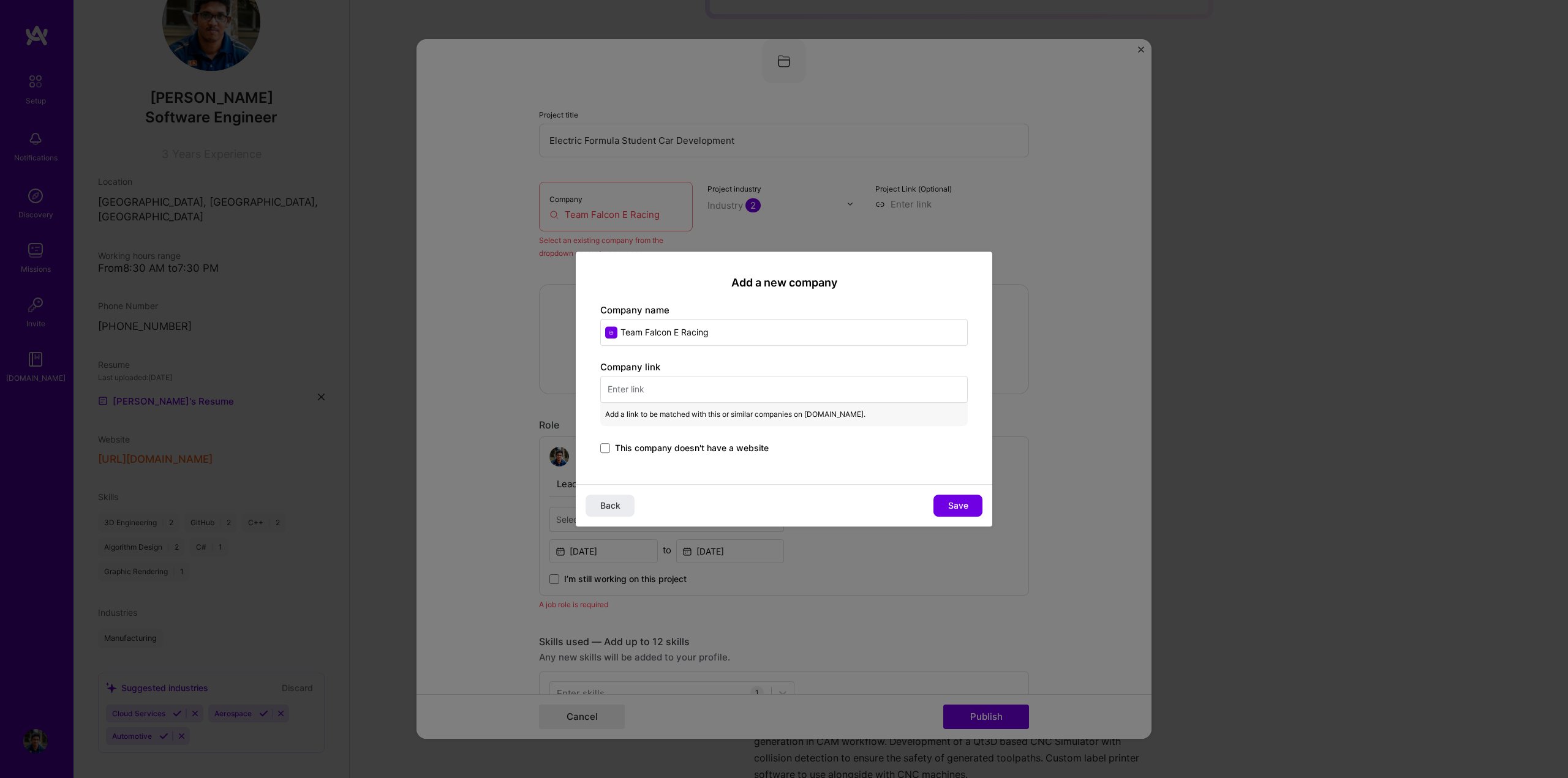
click at [648, 385] on input "text" at bounding box center [784, 390] width 367 height 27
paste input "[URL][DOMAIN_NAME]"
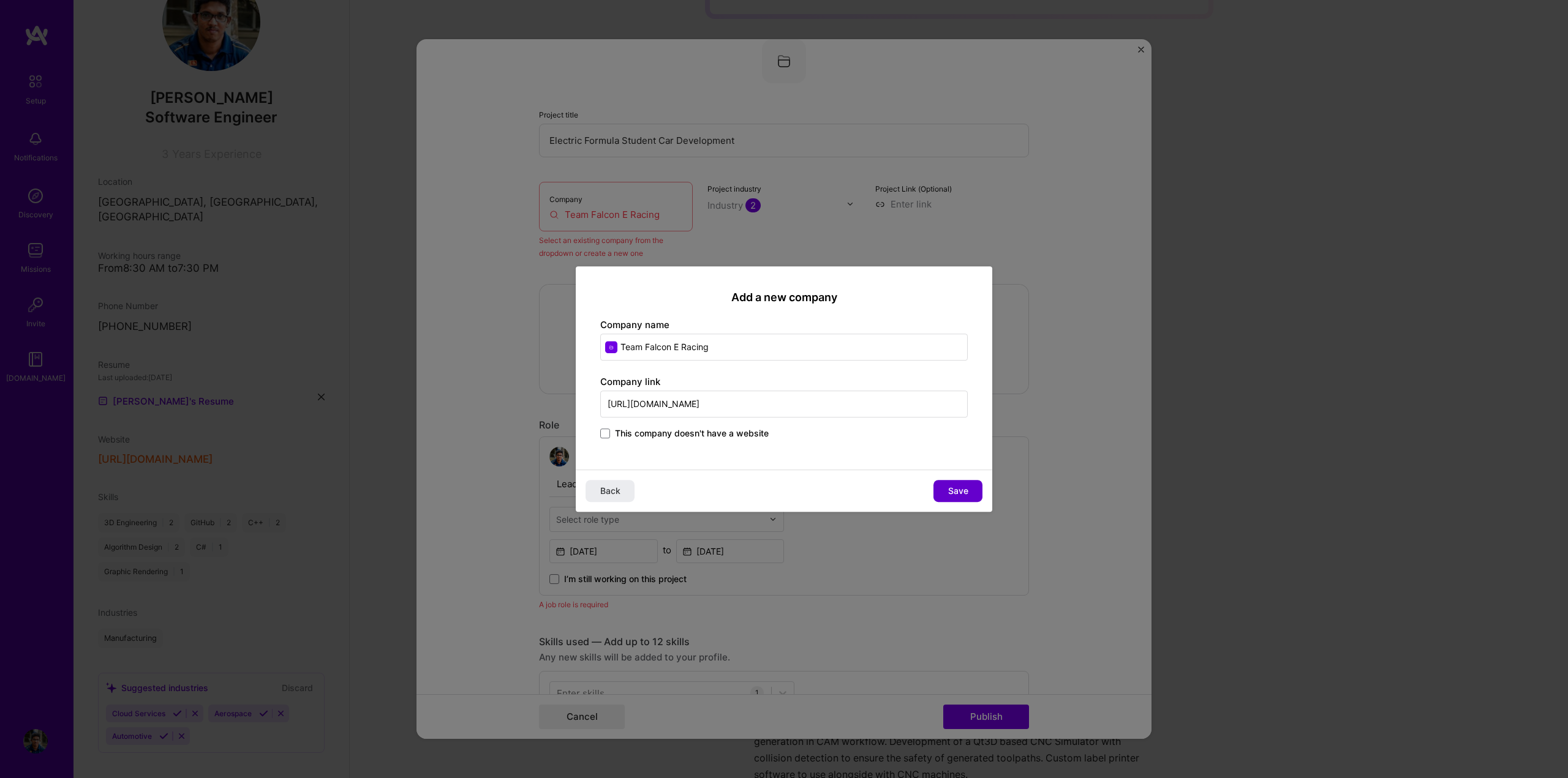
type input "[URL][DOMAIN_NAME]"
click at [939, 488] on button "Save" at bounding box center [958, 491] width 49 height 22
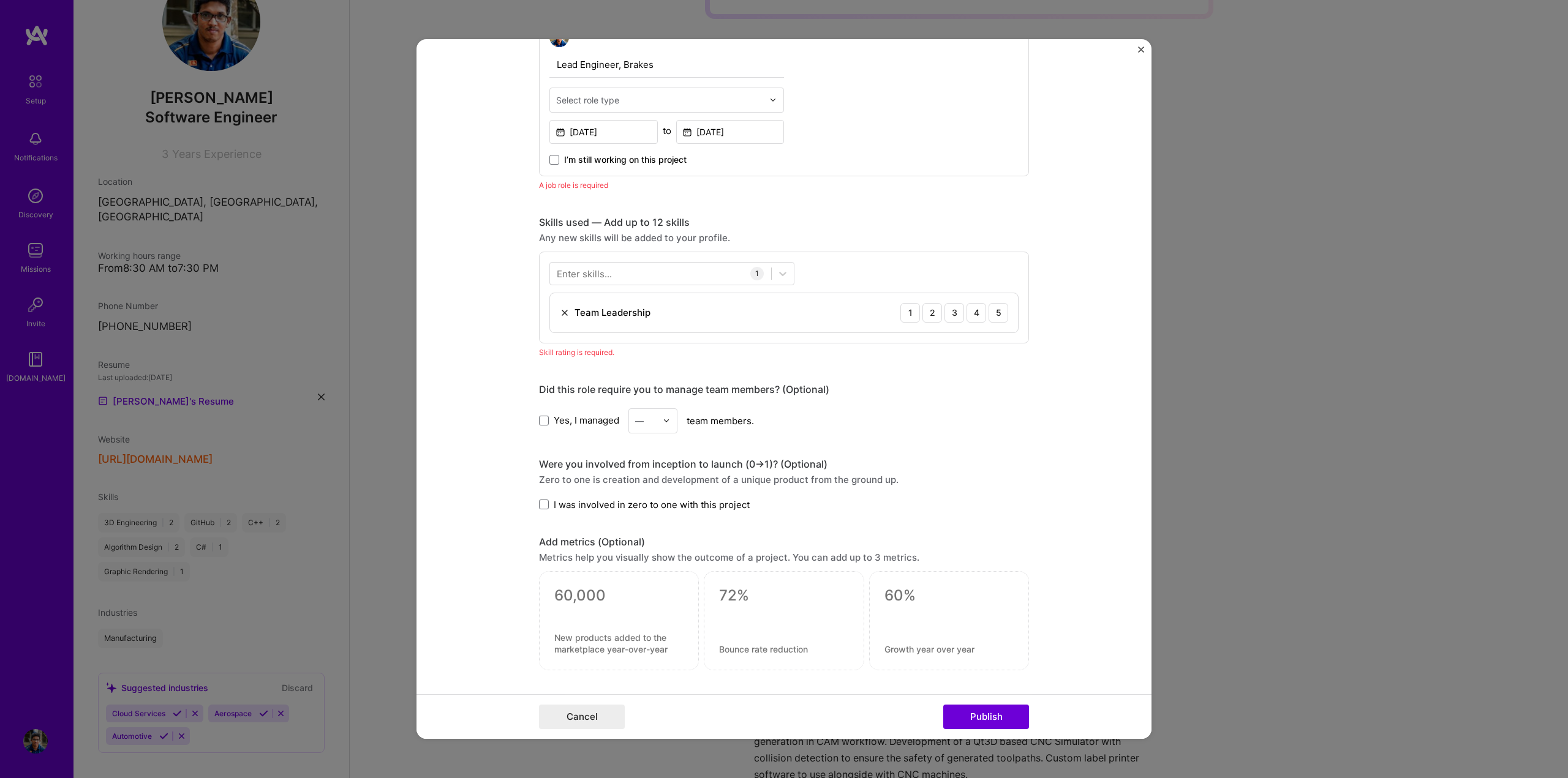
scroll to position [448, 0]
click at [633, 277] on div at bounding box center [661, 276] width 221 height 20
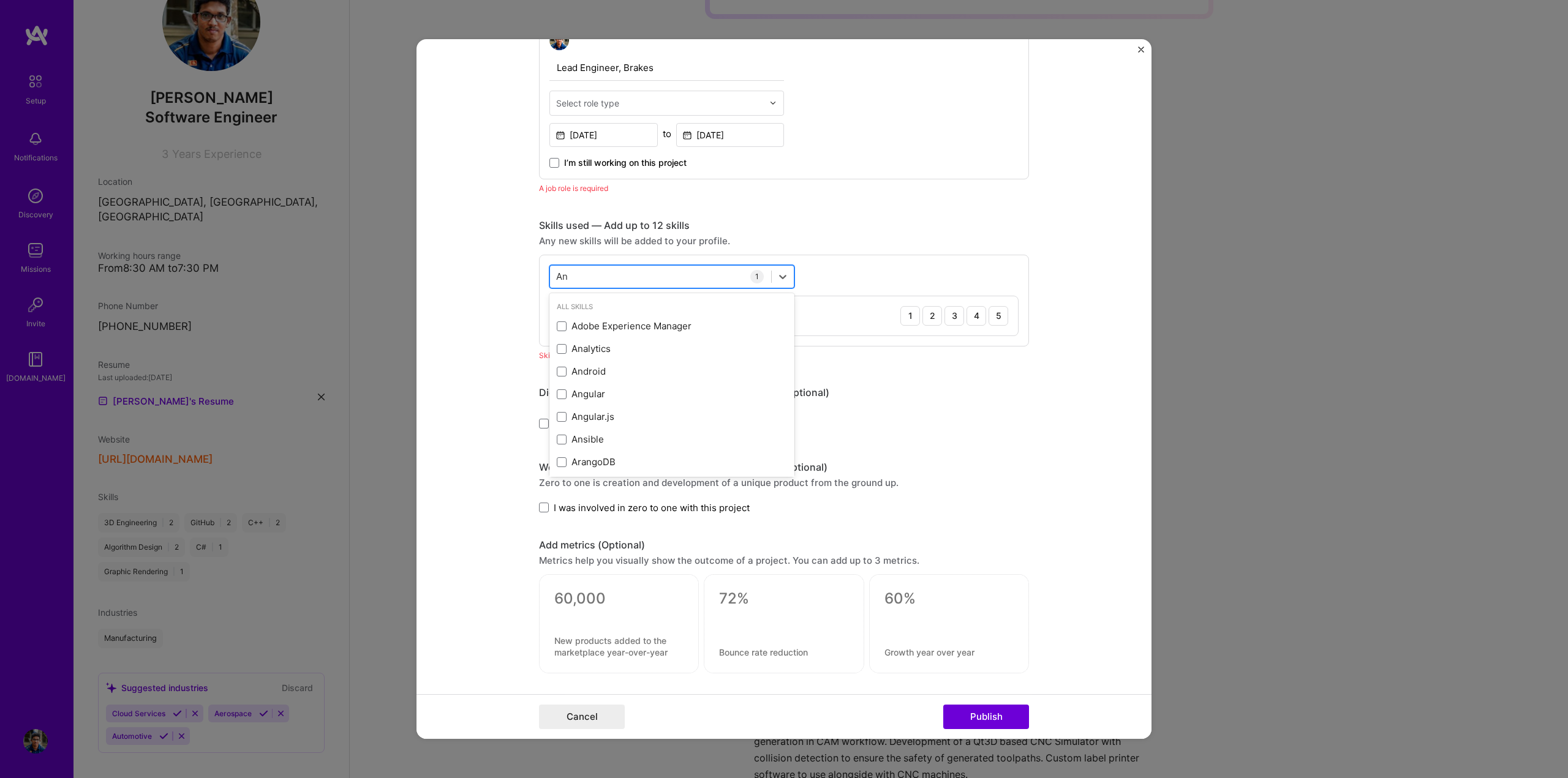
type input "A"
type input "F"
click at [896, 261] on div "option Airflow focused, 0 of 2. 378 results available. Use Up and Down to choos…" at bounding box center [784, 301] width 490 height 92
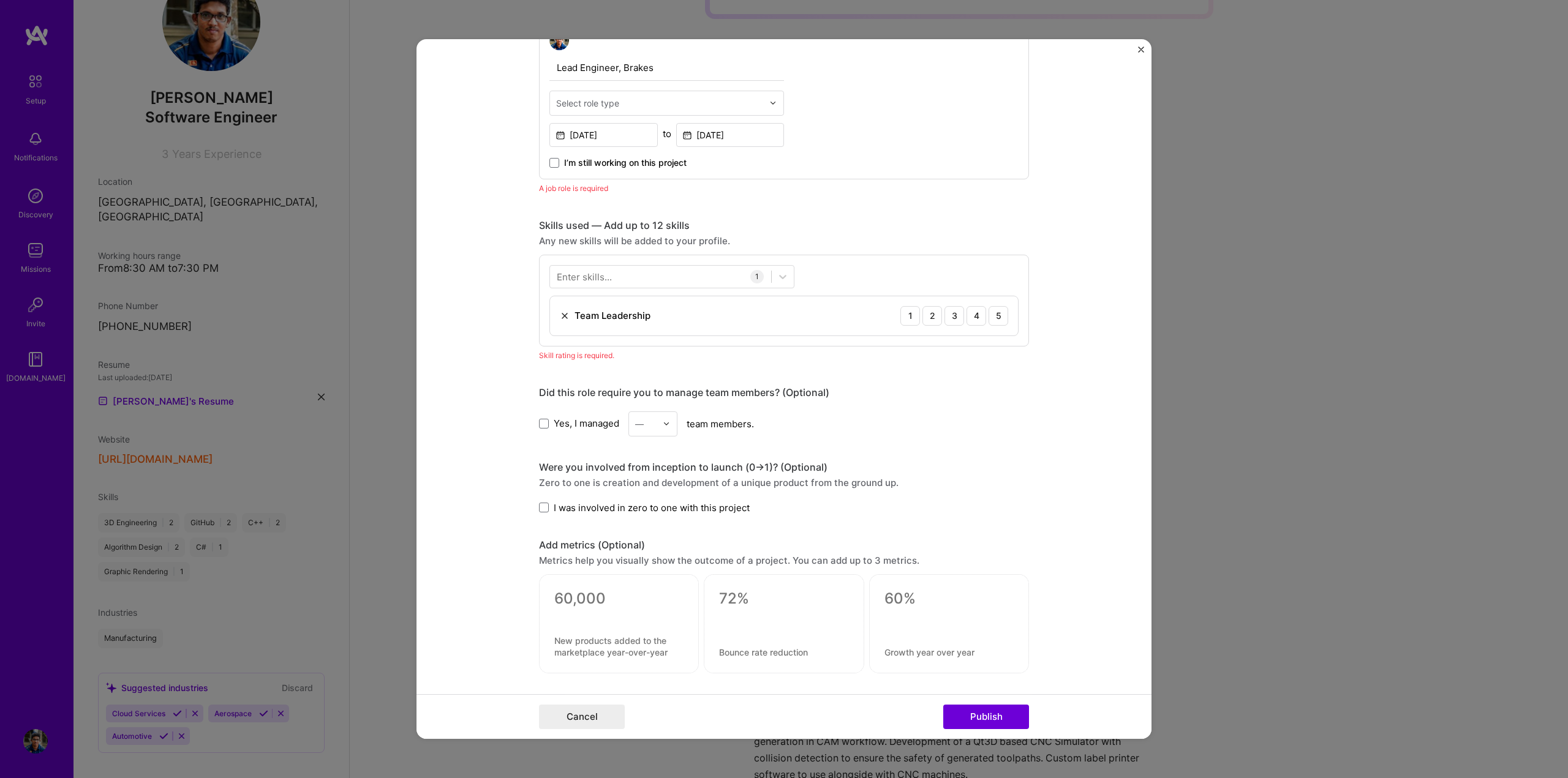
click at [597, 275] on div "Enter skills..." at bounding box center [584, 276] width 55 height 13
click at [596, 275] on div "Enter skills..." at bounding box center [584, 276] width 55 height 13
click at [598, 275] on div "Enter skills..." at bounding box center [584, 276] width 55 height 13
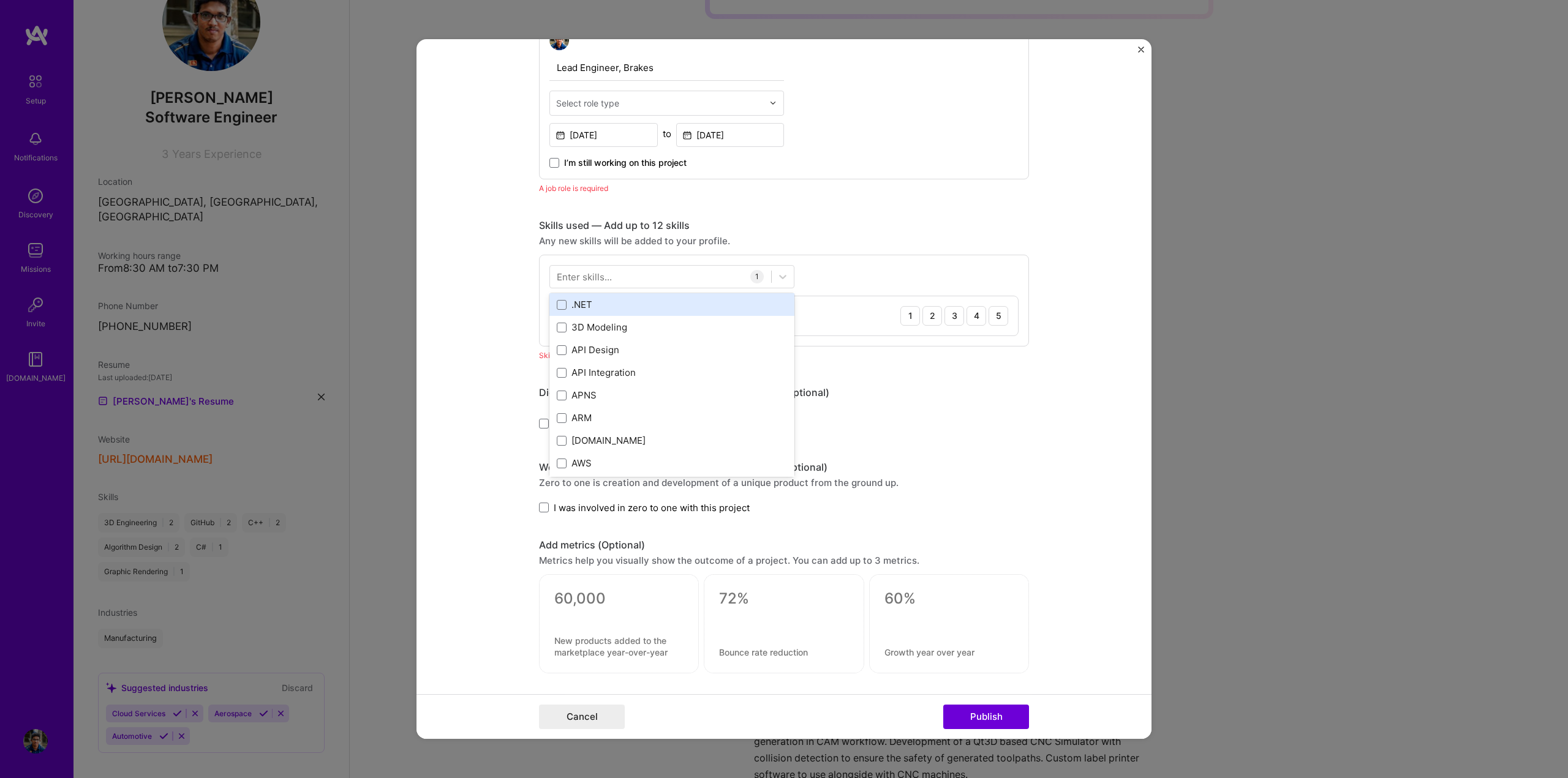
scroll to position [184, 0]
click at [598, 277] on div "Enter skills..." at bounding box center [584, 276] width 55 height 13
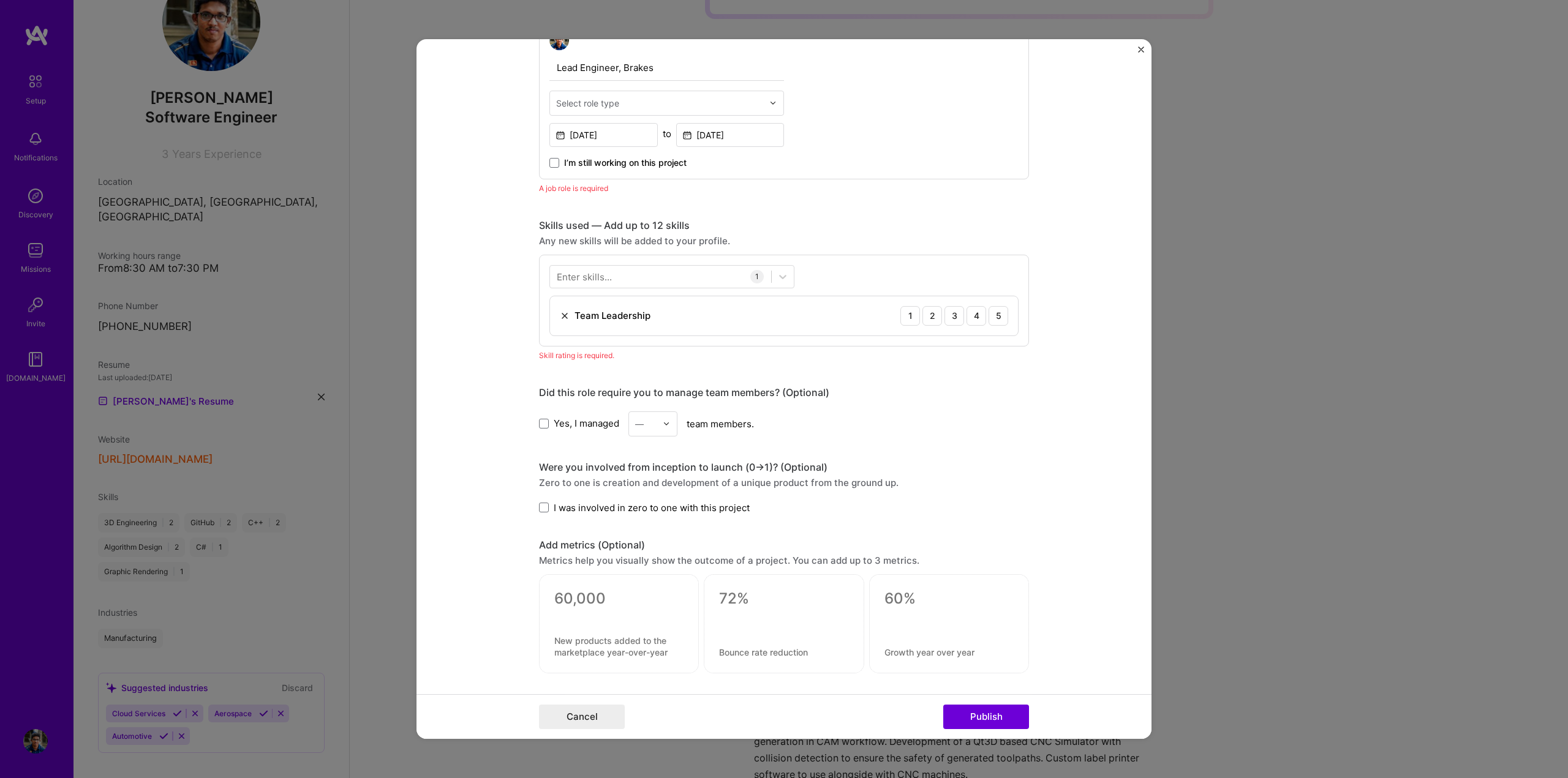
click at [1051, 419] on form "Editing suggested project This project is suggested based on your LinkedIn, res…" at bounding box center [784, 389] width 735 height 701
click at [922, 318] on div "2" at bounding box center [932, 316] width 20 height 20
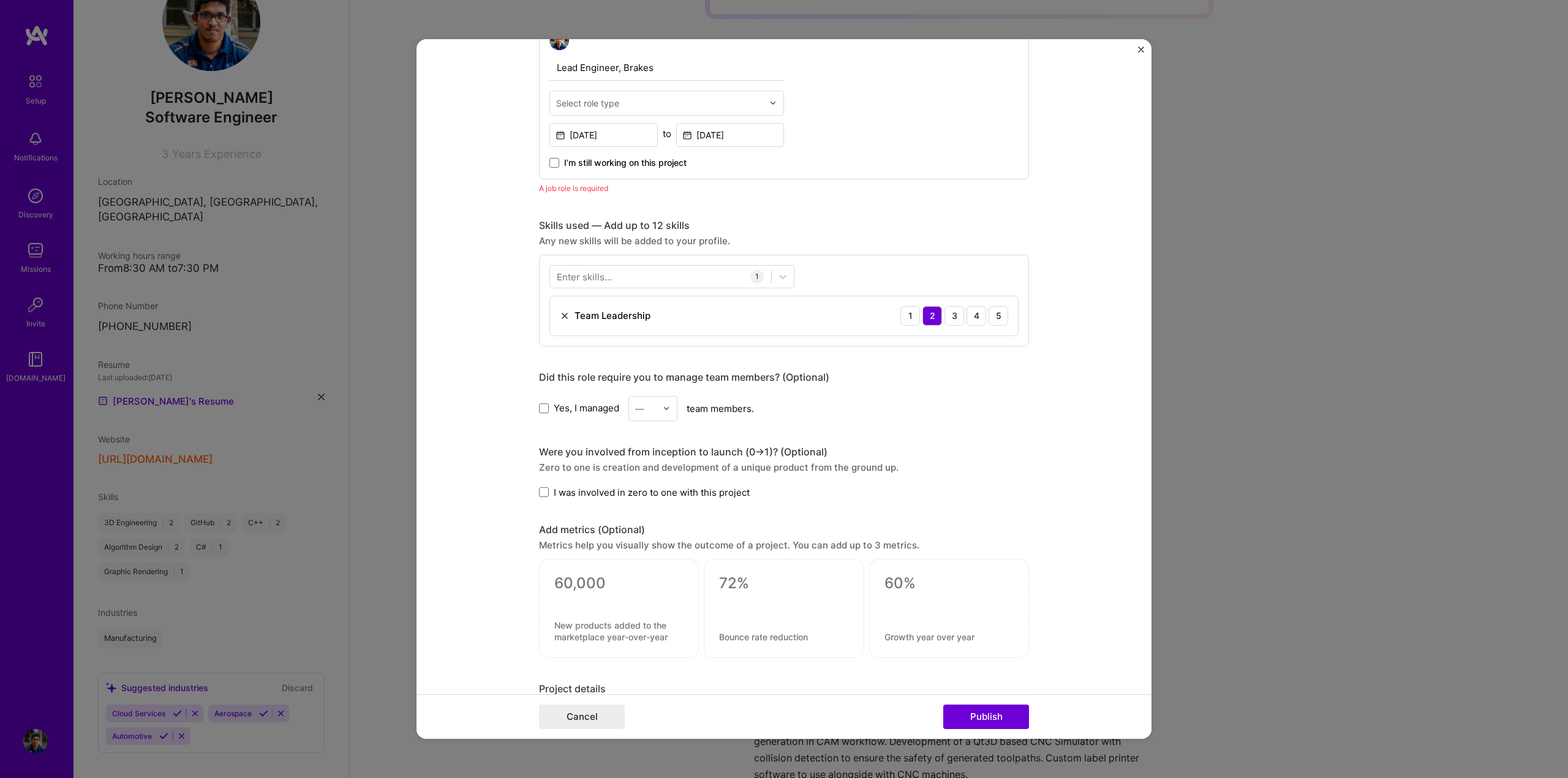
click at [505, 238] on form "Editing suggested project This project is suggested based on your LinkedIn, res…" at bounding box center [784, 389] width 735 height 701
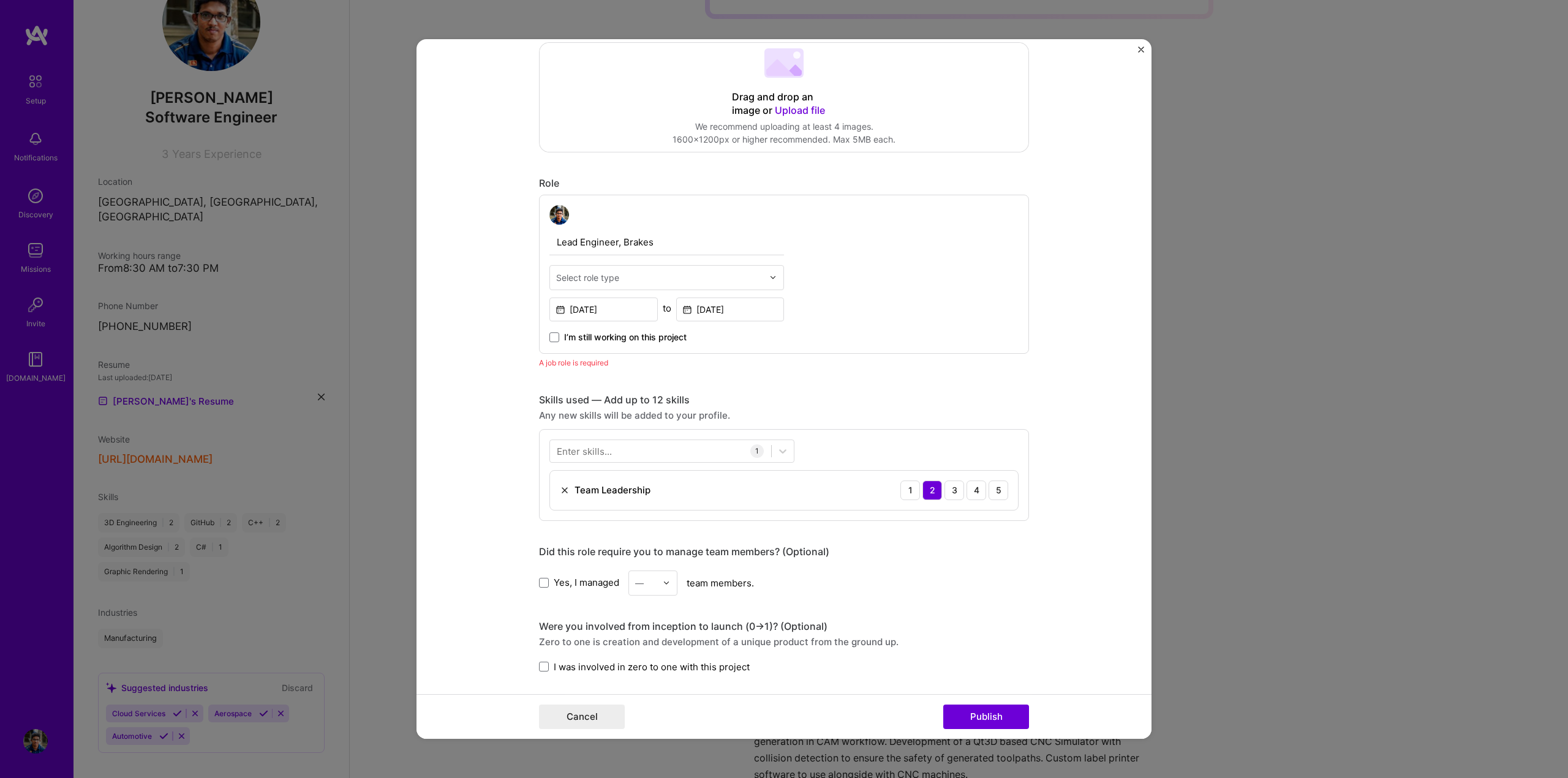
scroll to position [264, 0]
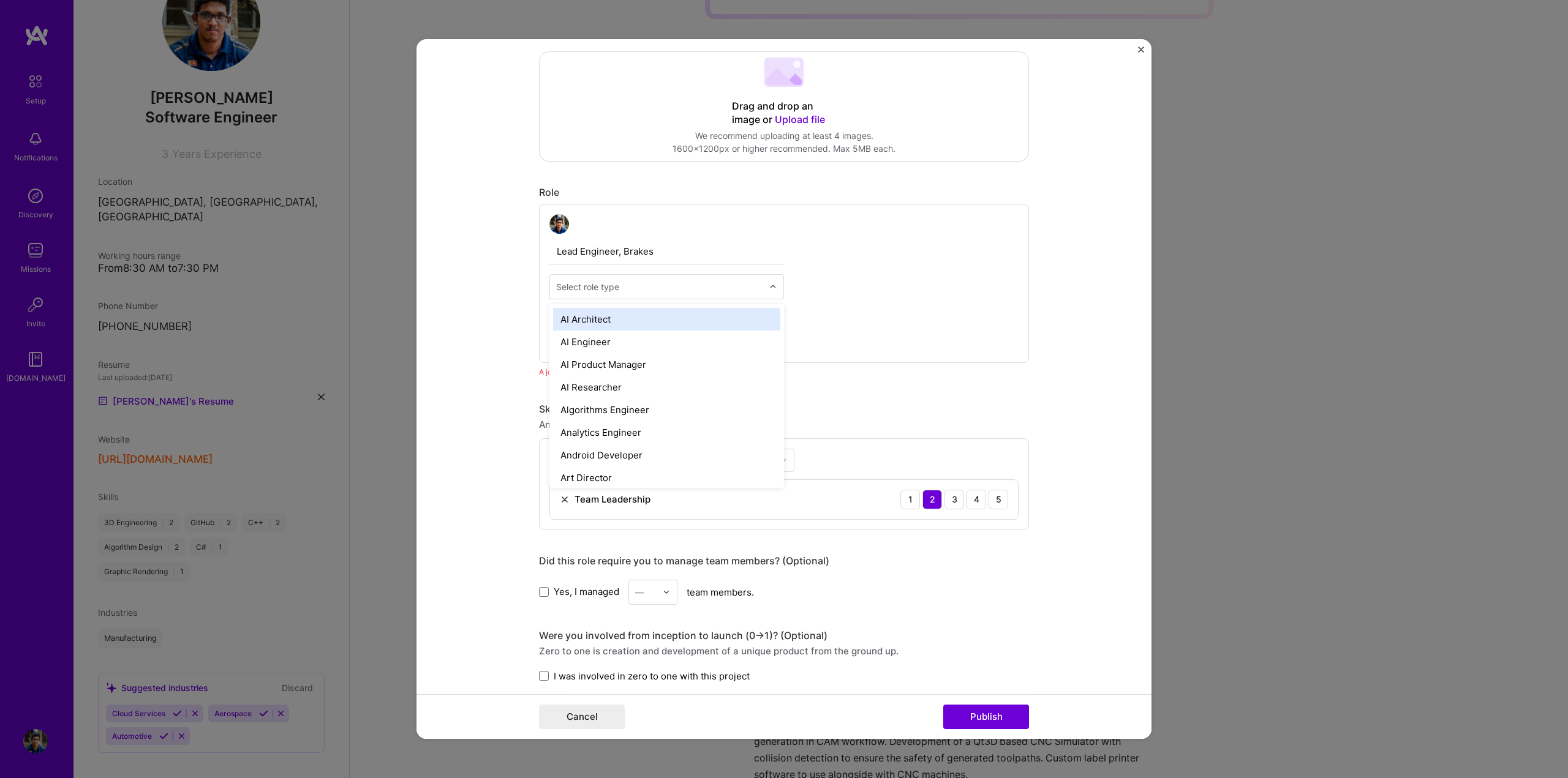
click at [613, 281] on div "Select role type" at bounding box center [588, 287] width 63 height 13
drag, startPoint x: 634, startPoint y: 337, endPoint x: 522, endPoint y: 296, distance: 119.3
click at [522, 296] on form "Editing suggested project This project is suggested based on your LinkedIn, res…" at bounding box center [784, 389] width 735 height 701
click at [601, 288] on div "Select role type" at bounding box center [588, 287] width 63 height 13
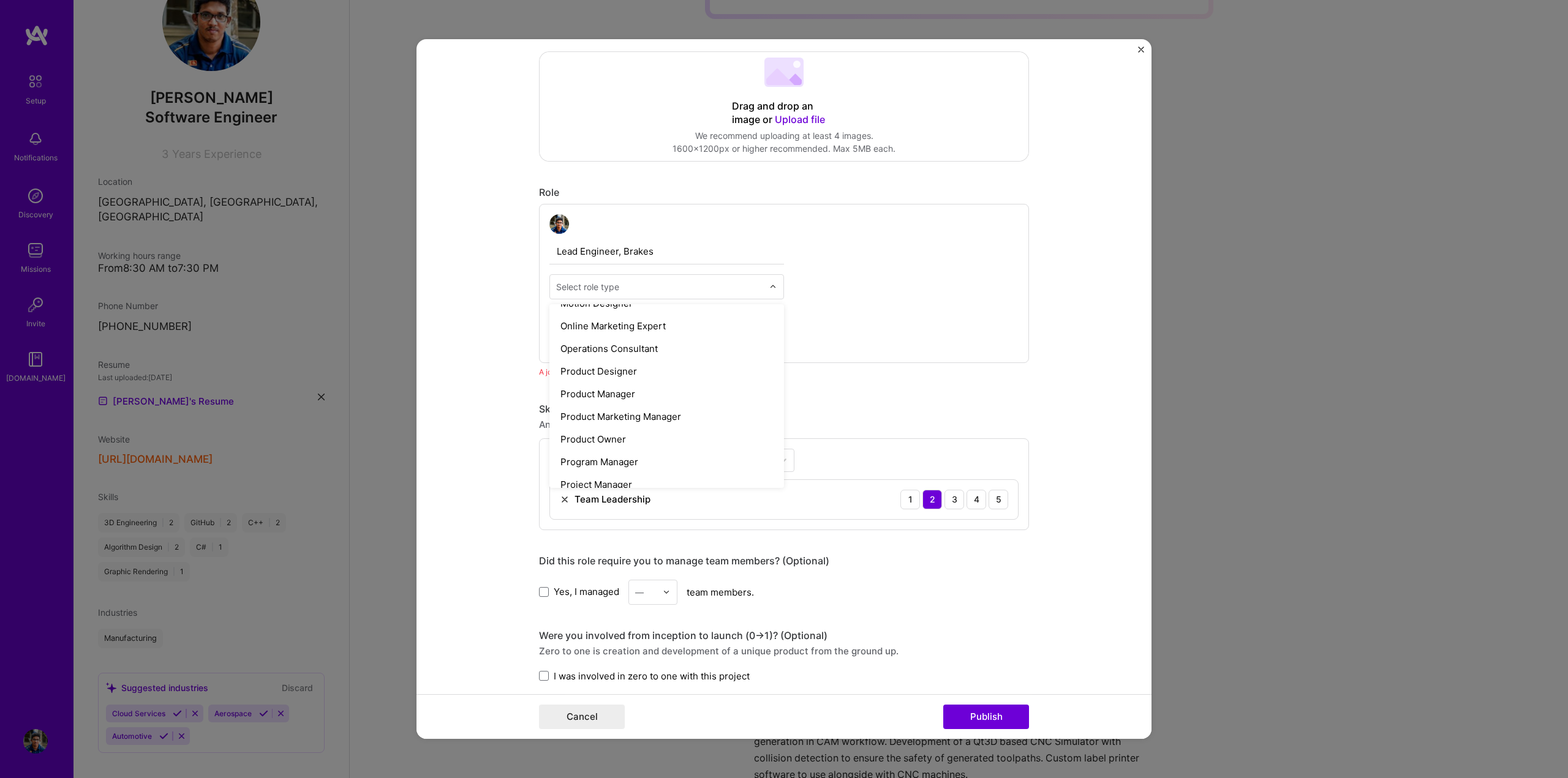
scroll to position [1102, 0]
click at [653, 354] on div "Product Manager" at bounding box center [667, 350] width 227 height 23
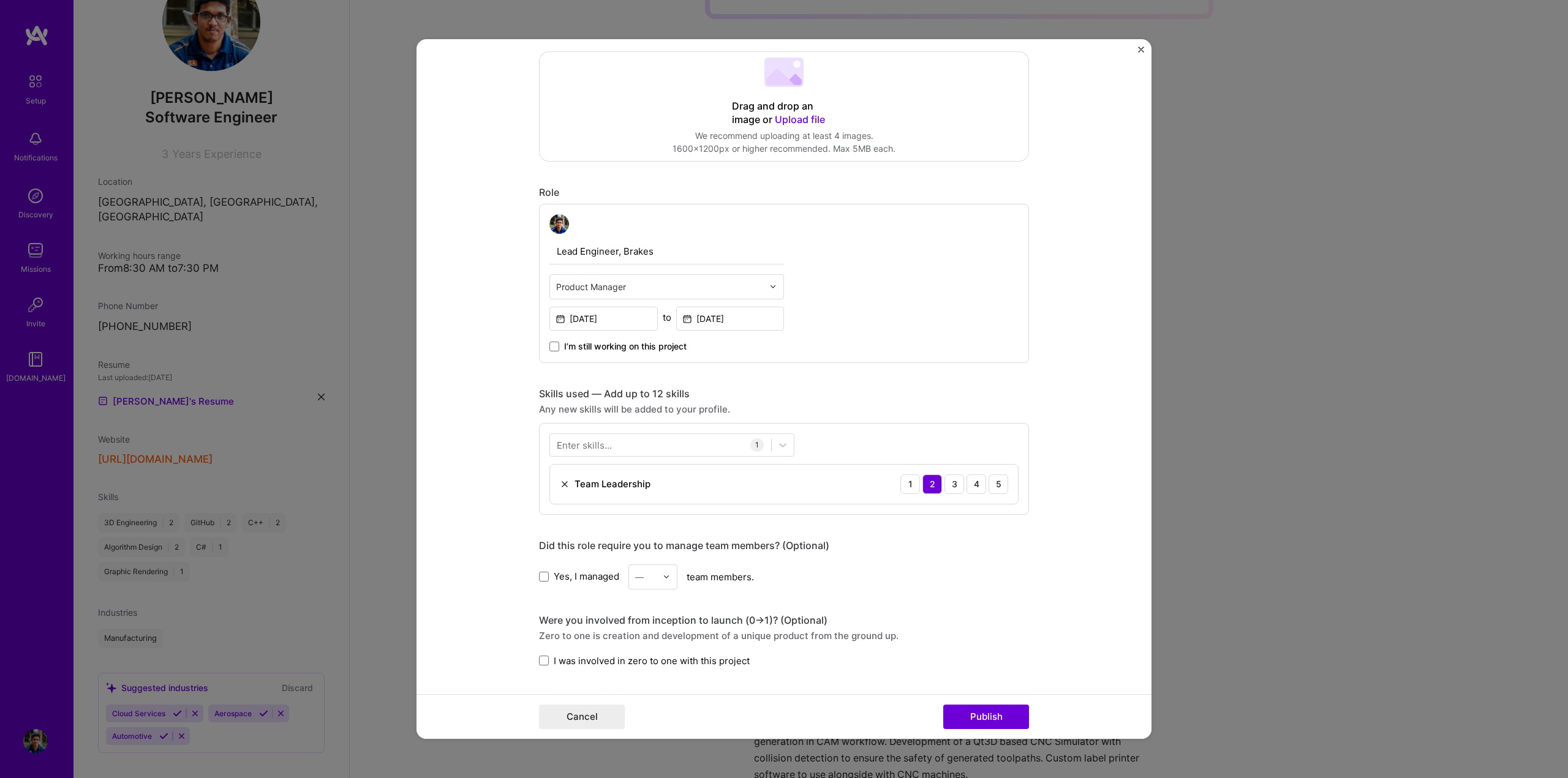
click at [951, 322] on div "Lead Engineer, Brakes Product Manager [DATE] to [DATE] I’m still working on thi…" at bounding box center [784, 284] width 490 height 160
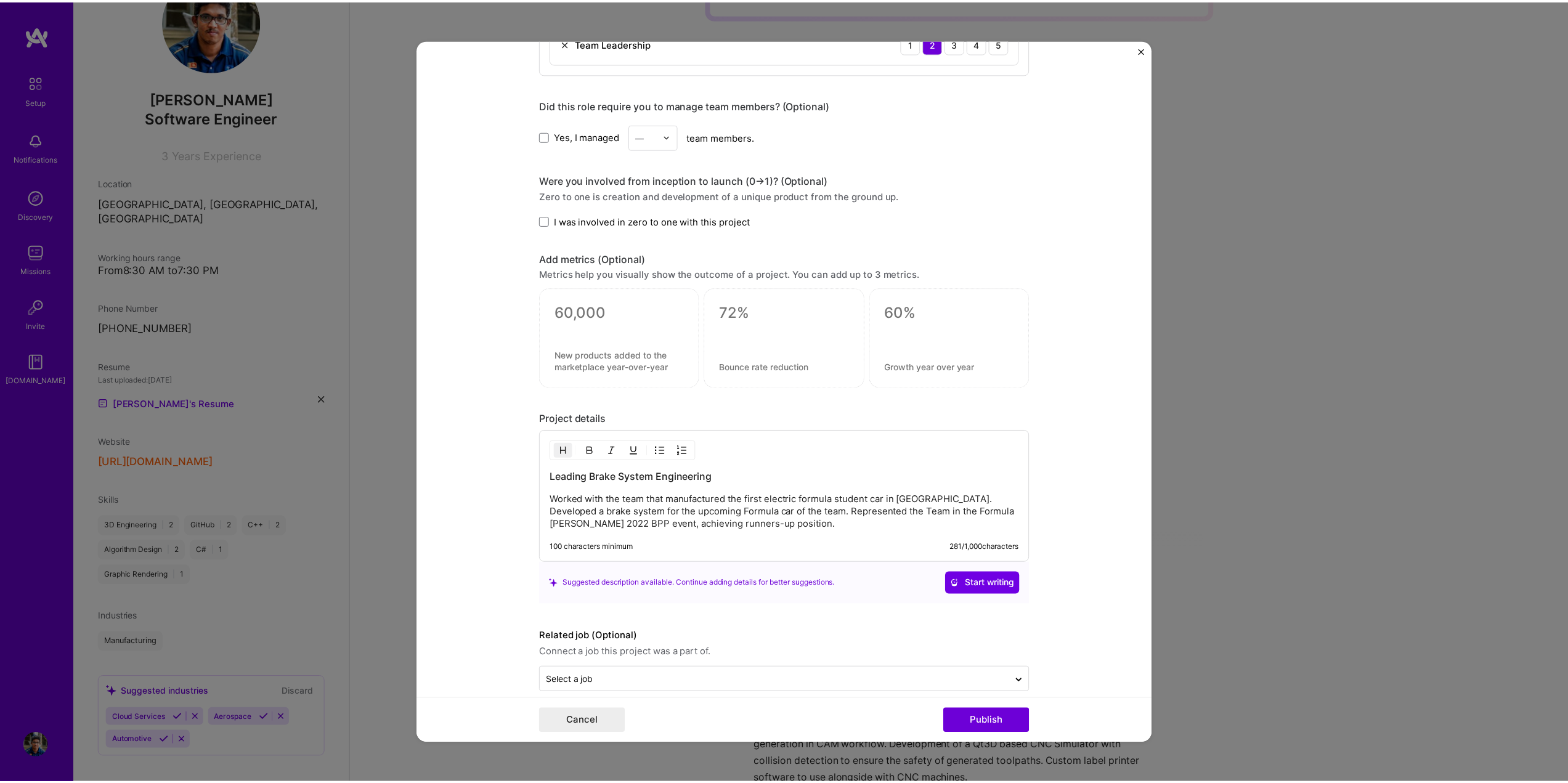
scroll to position [726, 0]
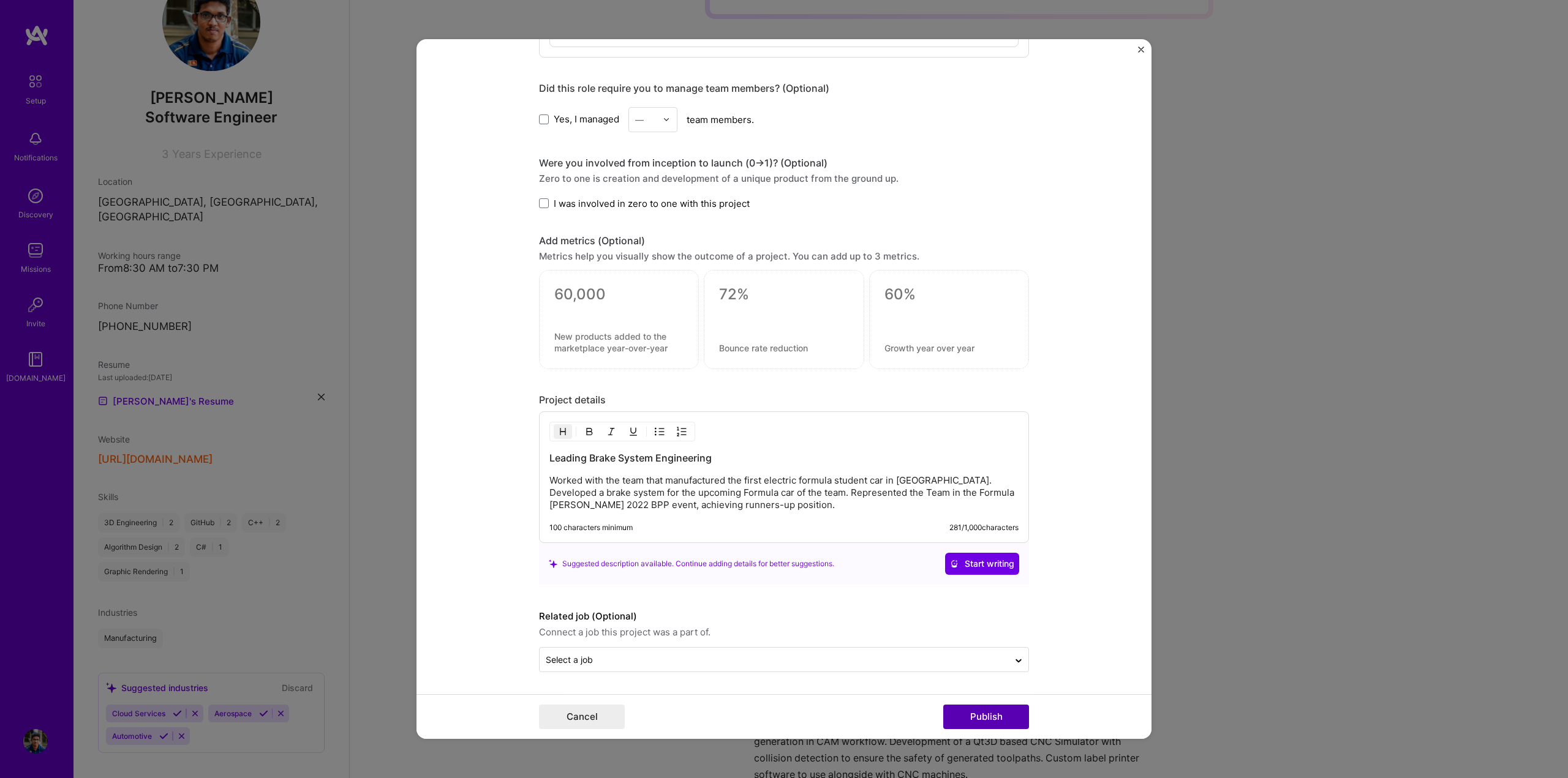
click at [979, 716] on button "Publish" at bounding box center [986, 717] width 86 height 25
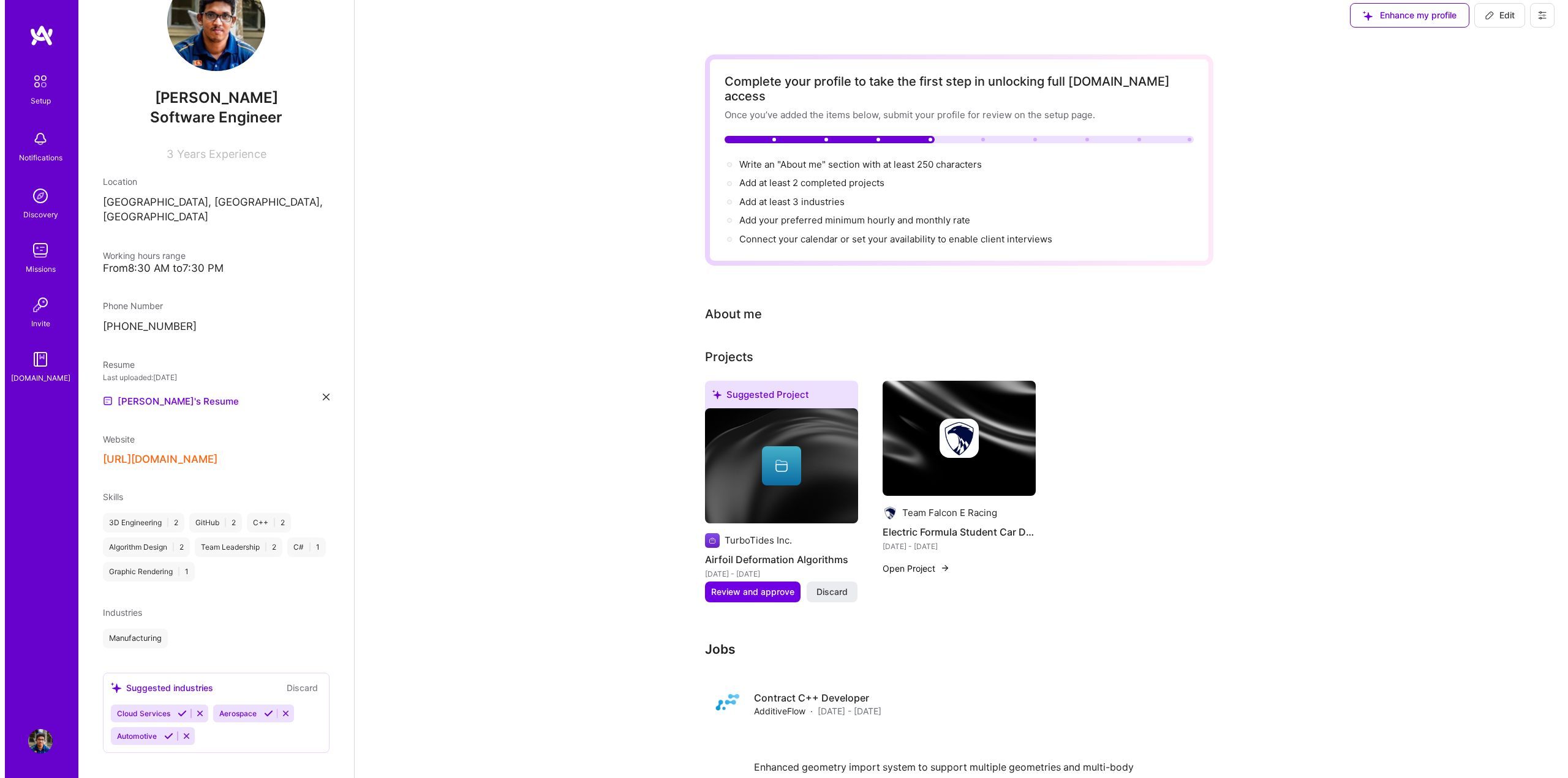
scroll to position [0, 0]
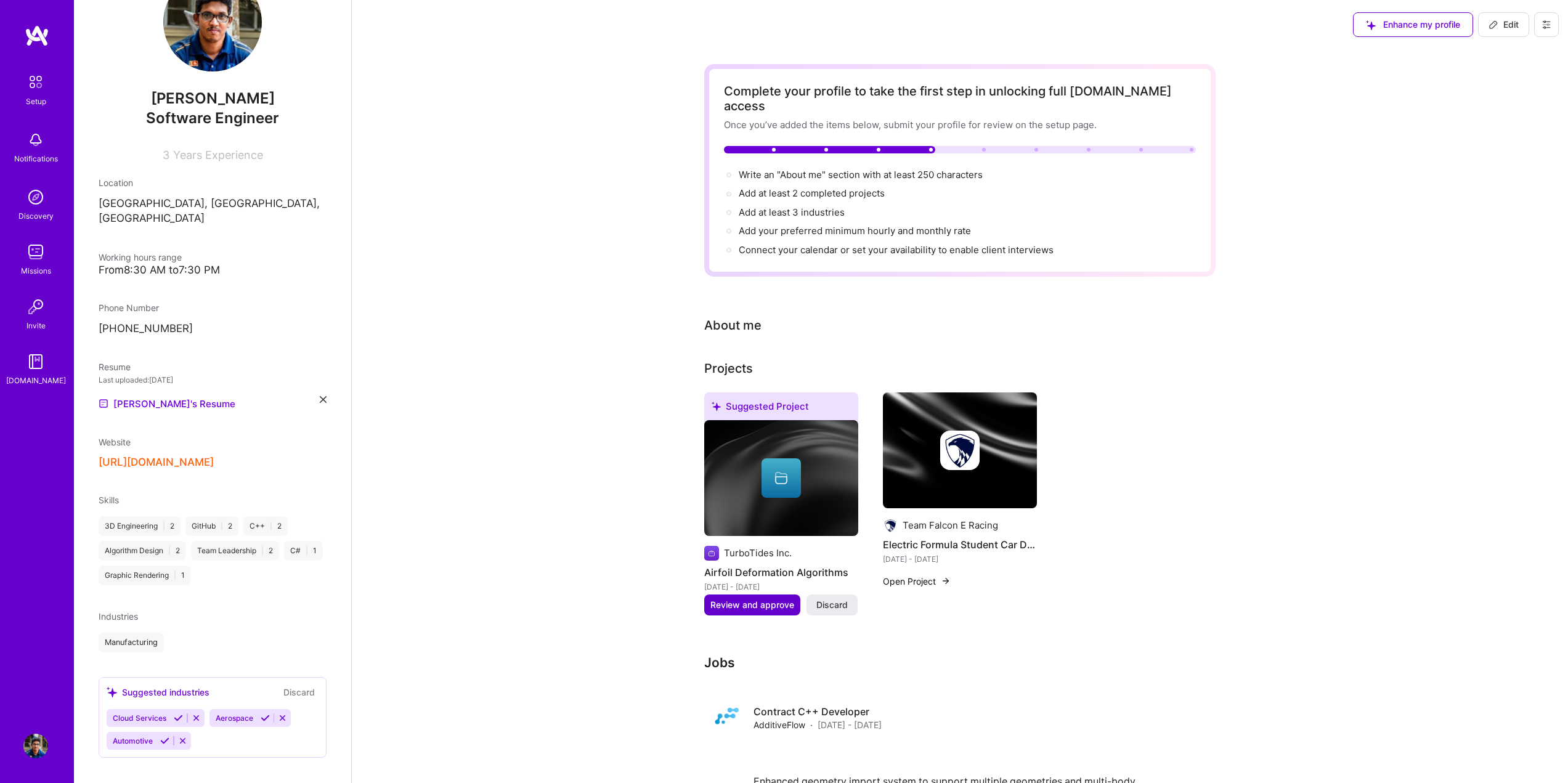
click at [753, 599] on span "Review and approve" at bounding box center [752, 605] width 84 height 12
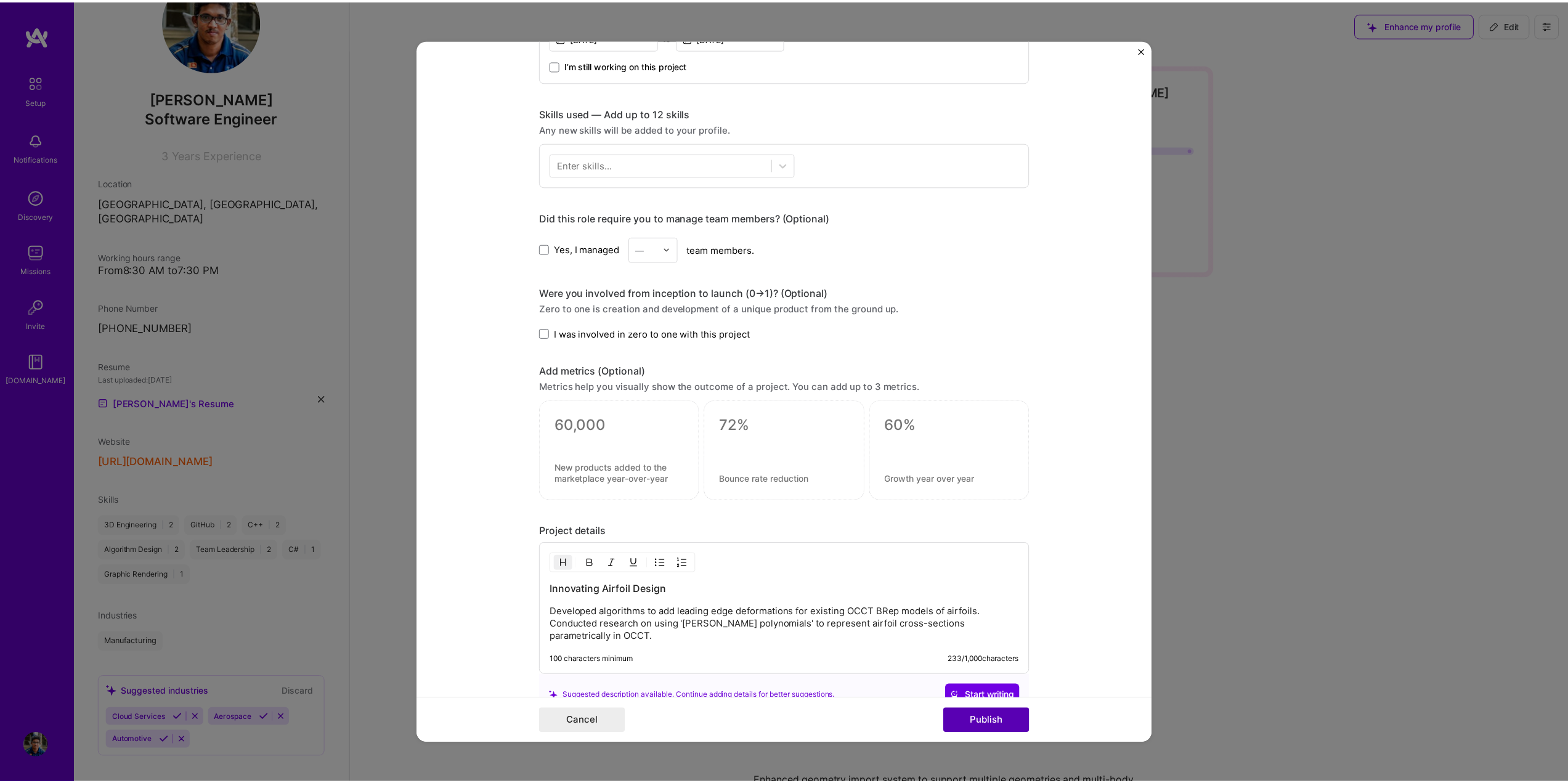
scroll to position [554, 0]
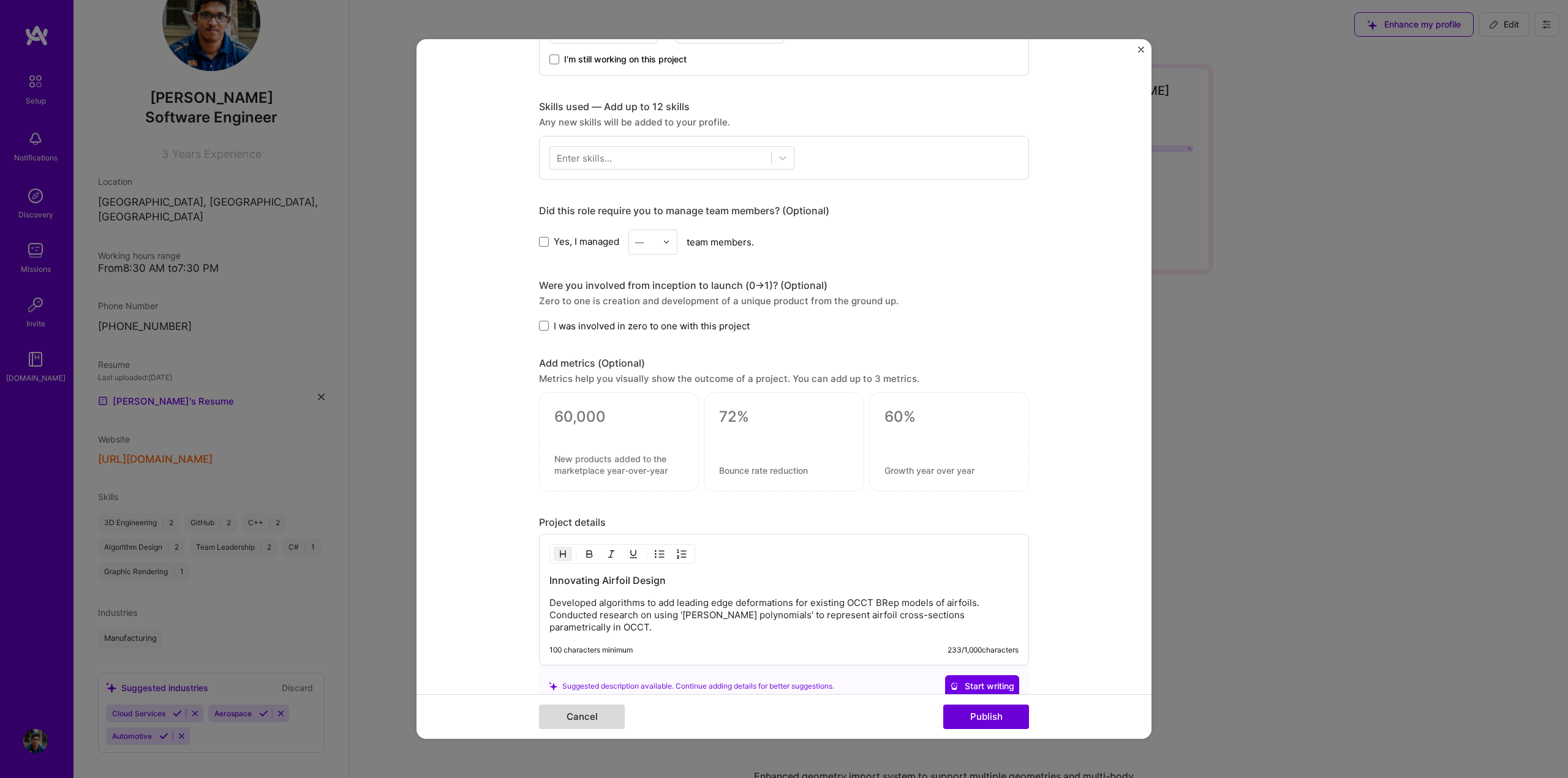
click at [561, 718] on button "Cancel" at bounding box center [582, 717] width 86 height 25
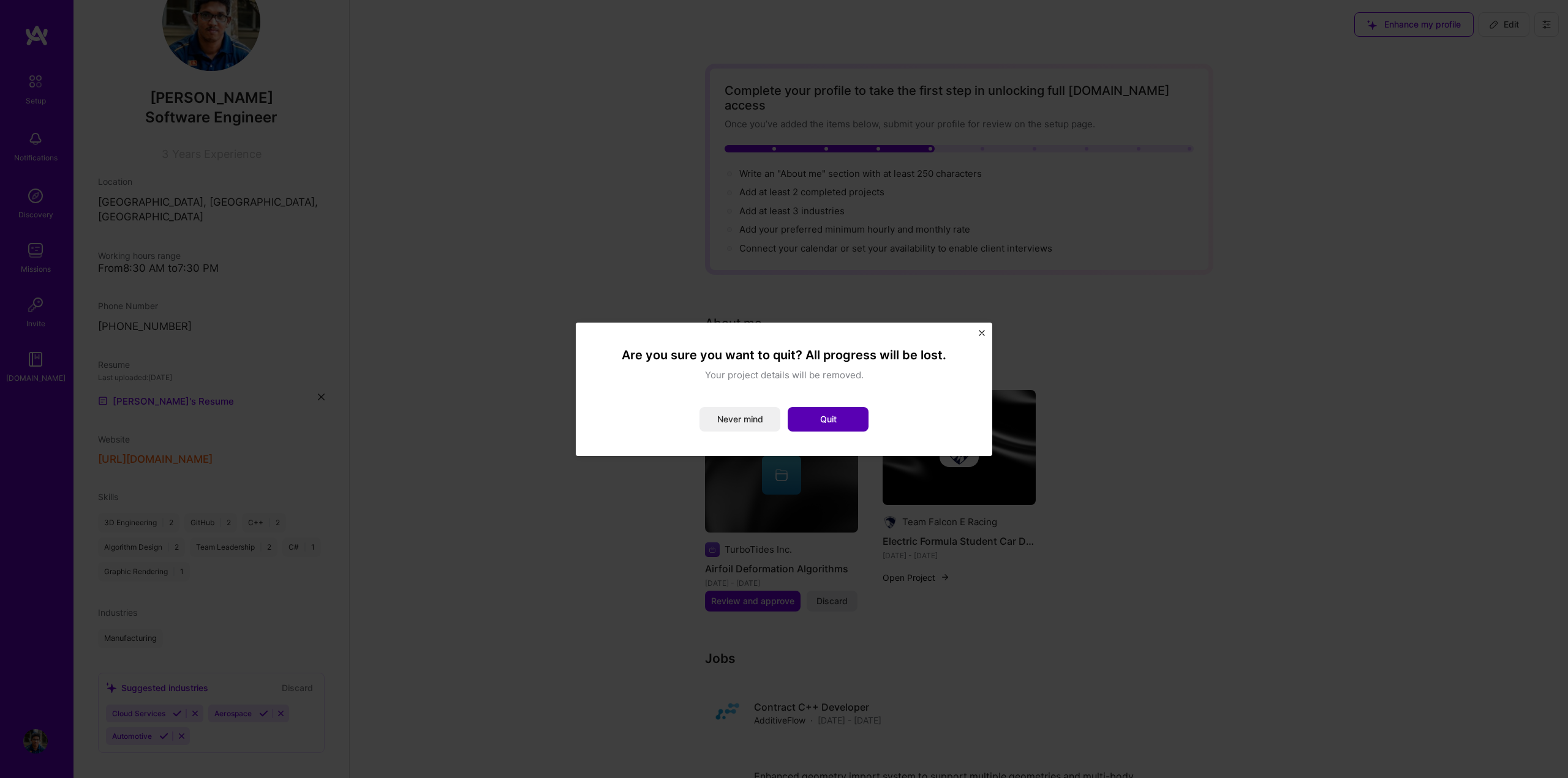
click at [817, 416] on button "Quit" at bounding box center [827, 419] width 81 height 25
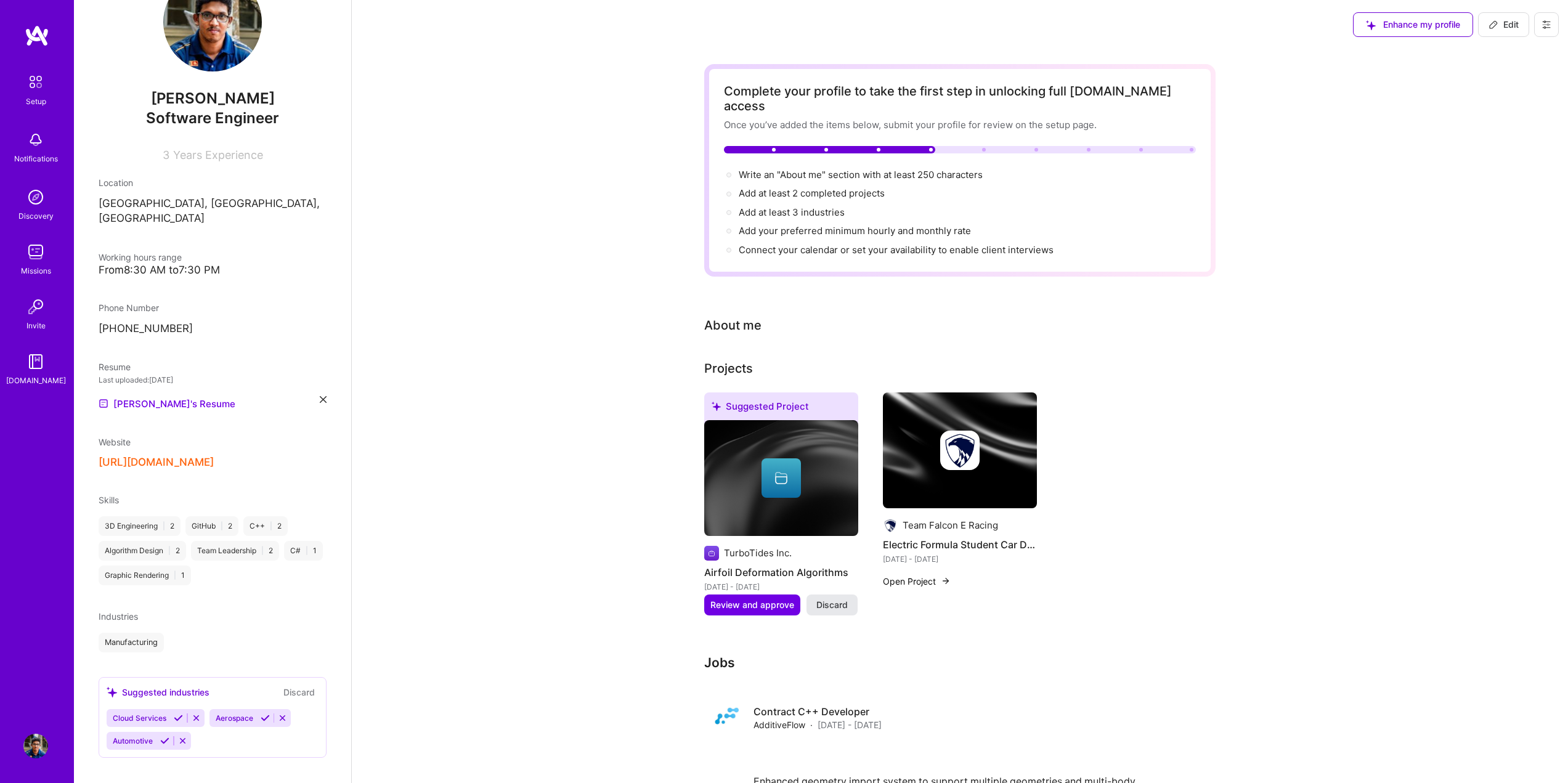
click at [841, 599] on span "Discard" at bounding box center [832, 605] width 32 height 12
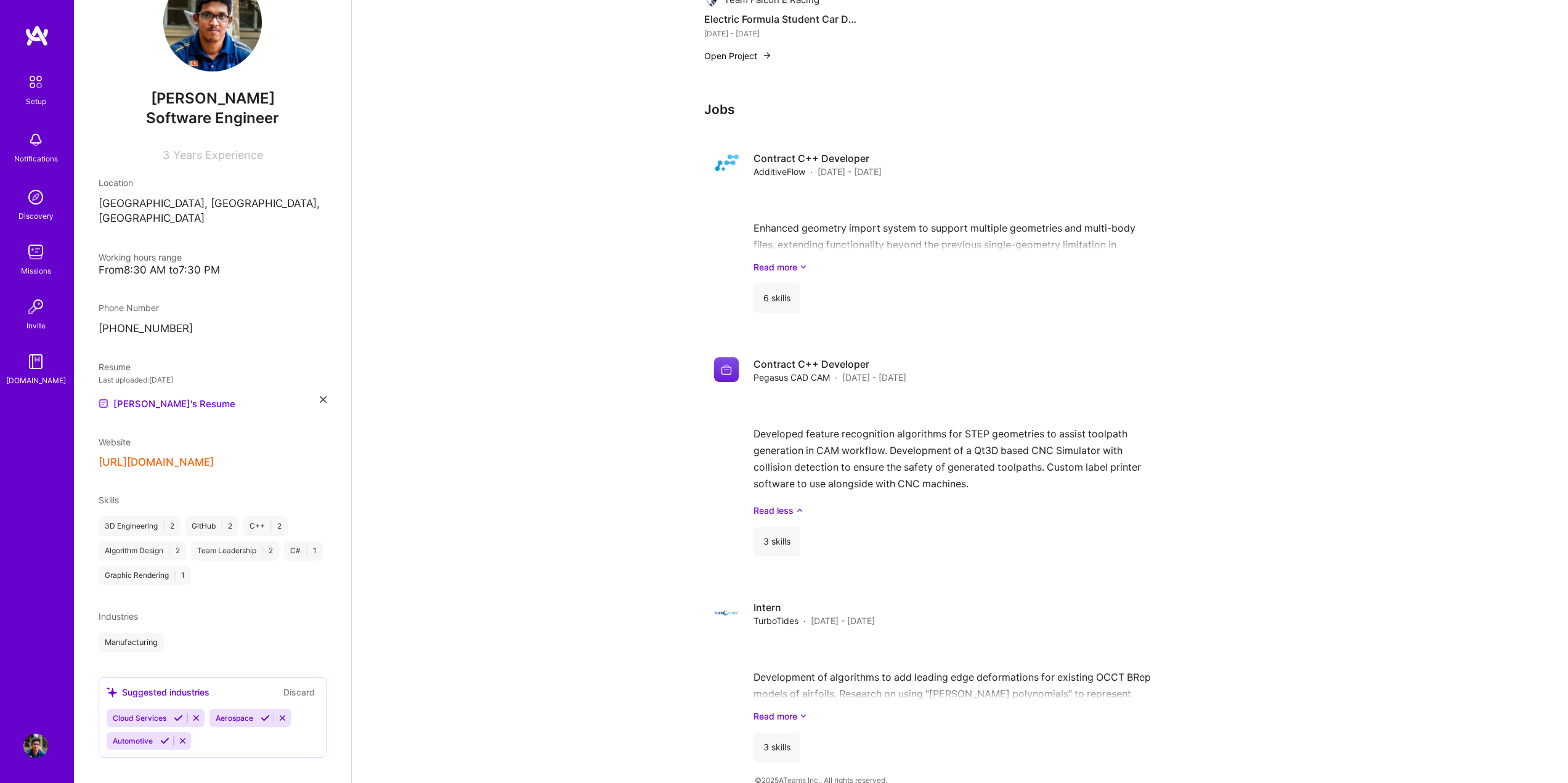
scroll to position [529, 0]
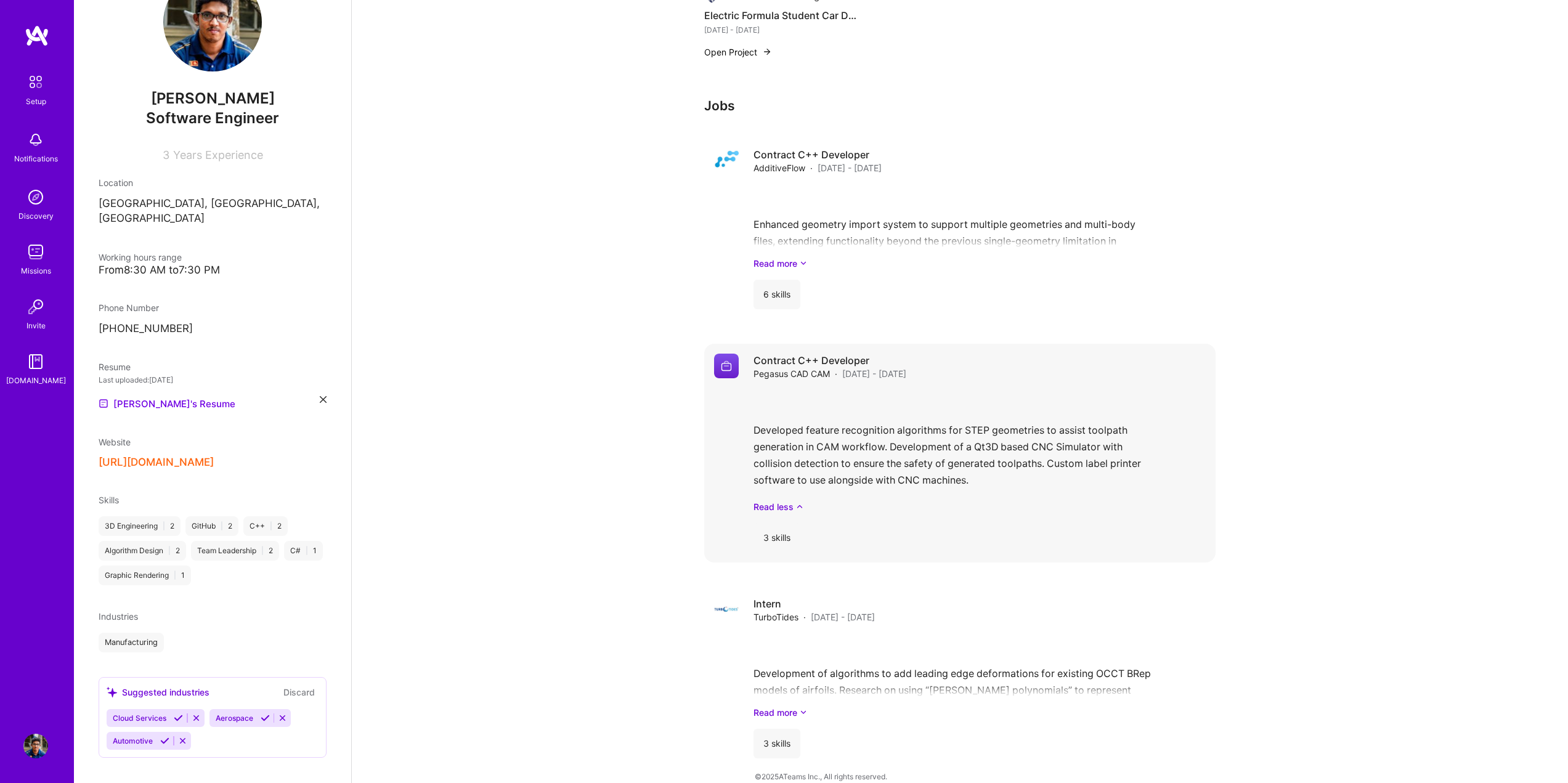
click at [874, 390] on div "Developed feature recognition algorithms for STEP geometries to assist toolpath…" at bounding box center [979, 451] width 452 height 123
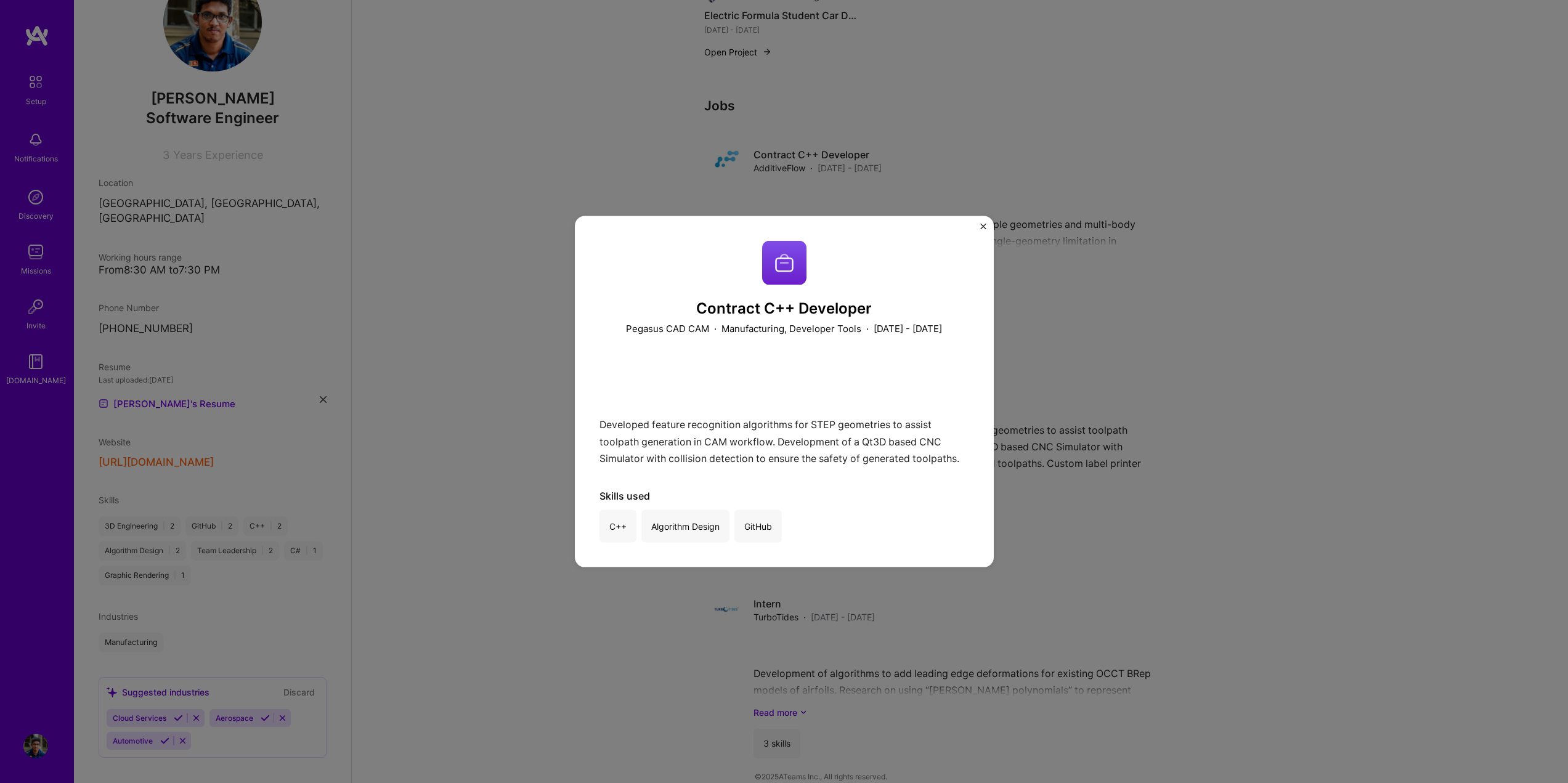
click at [983, 232] on button "Close" at bounding box center [984, 229] width 6 height 13
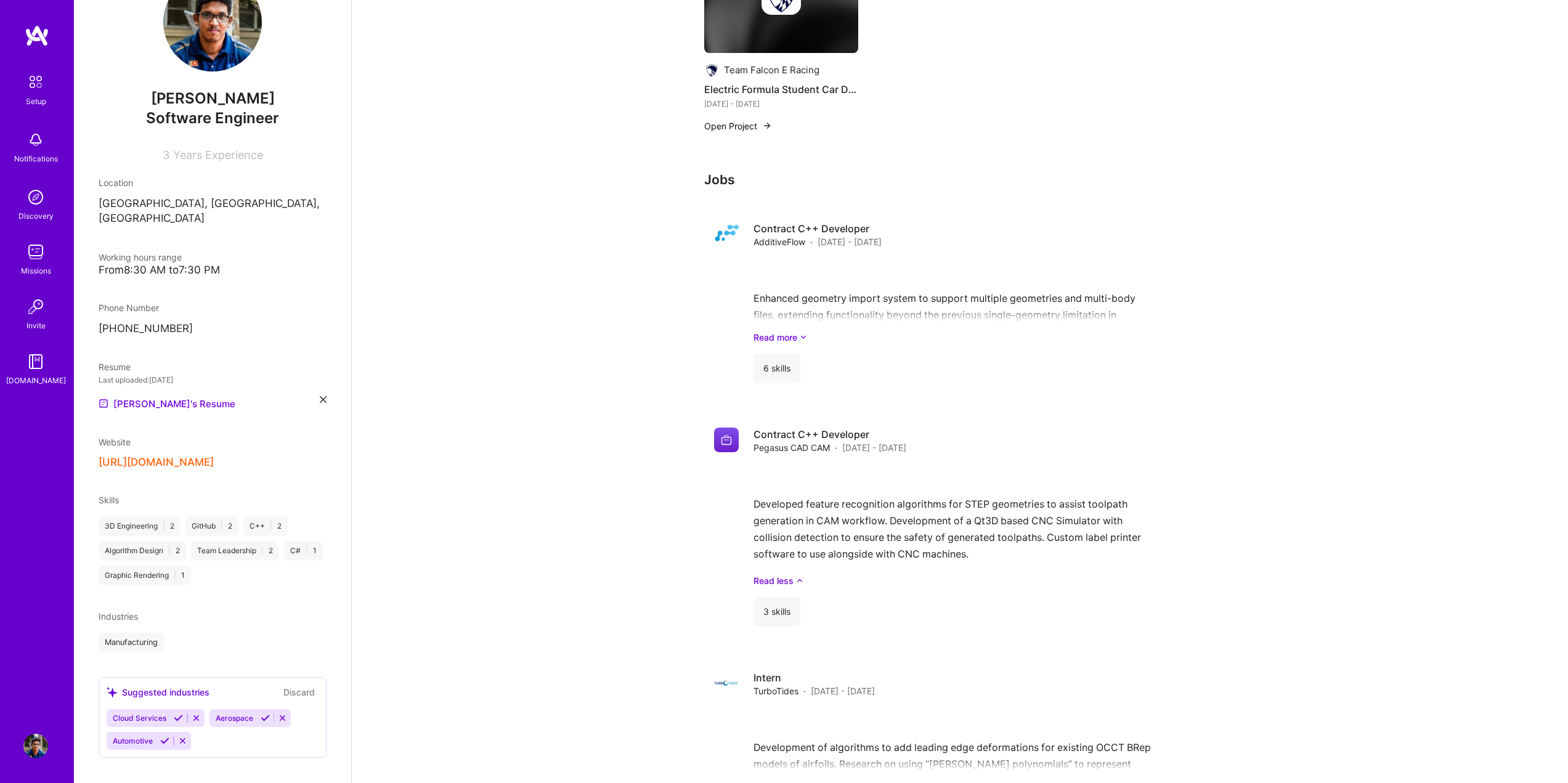
scroll to position [529, 0]
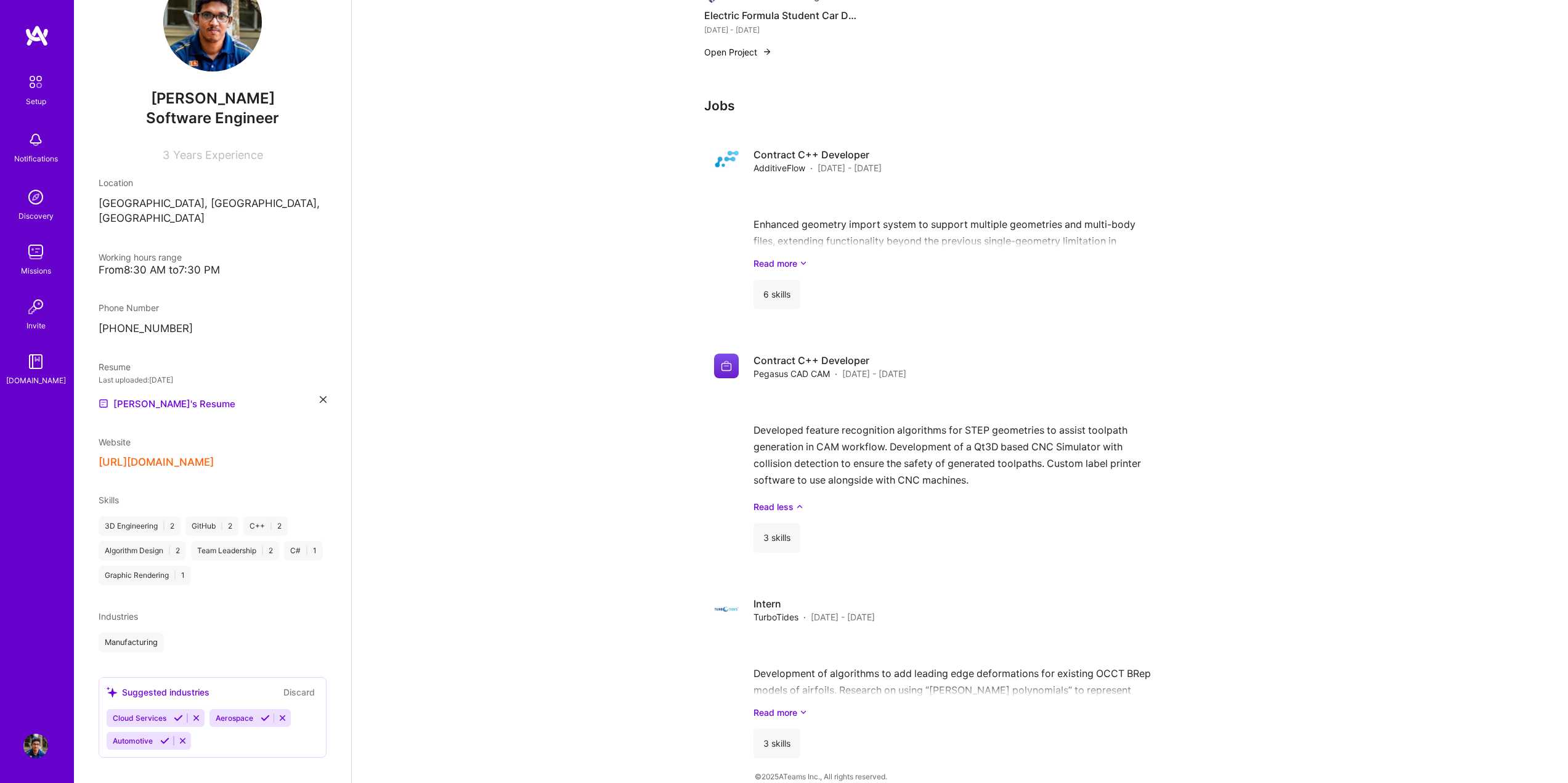
click at [31, 200] on img at bounding box center [36, 197] width 25 height 25
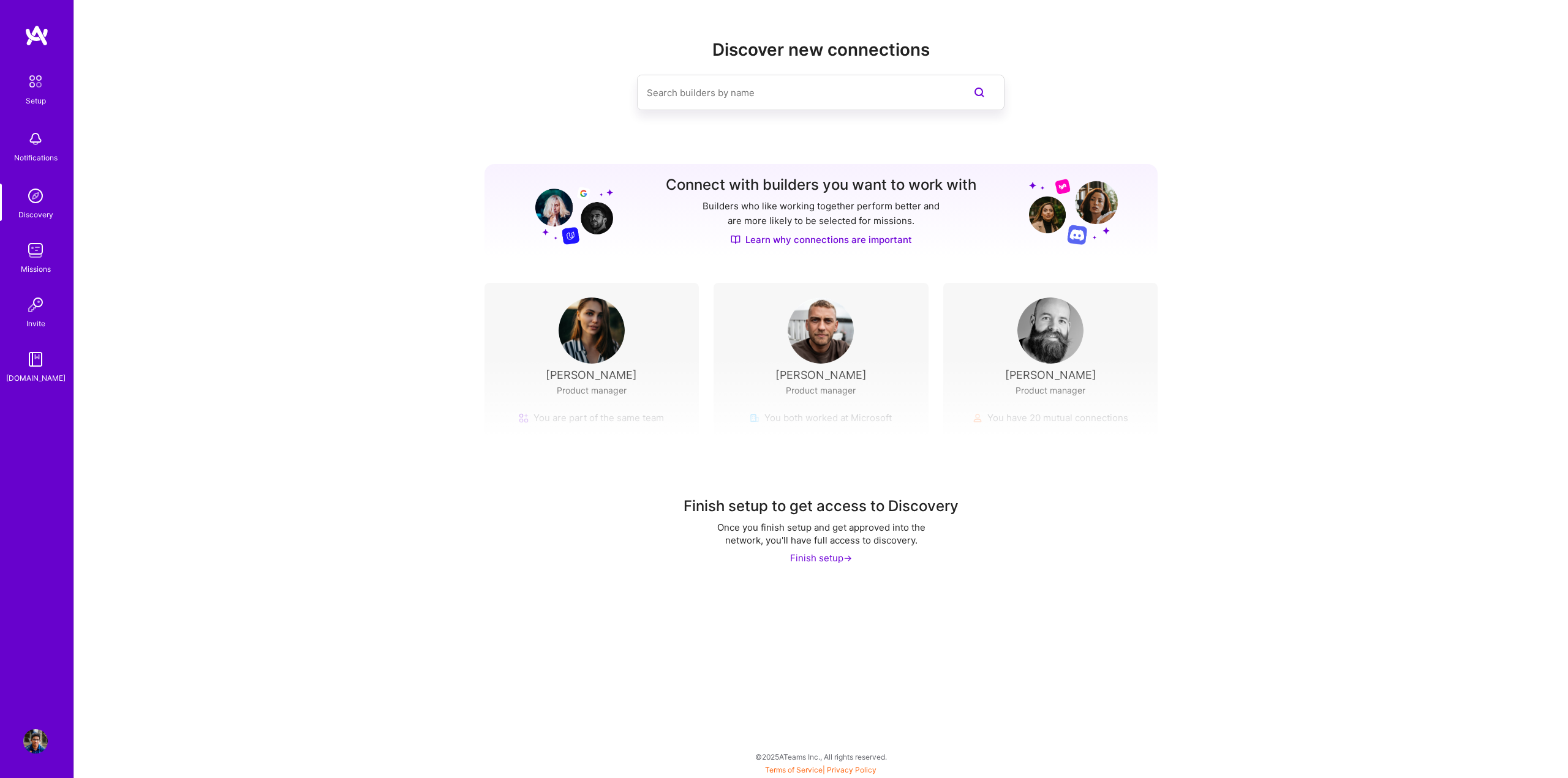
click at [36, 77] on img at bounding box center [35, 81] width 26 height 26
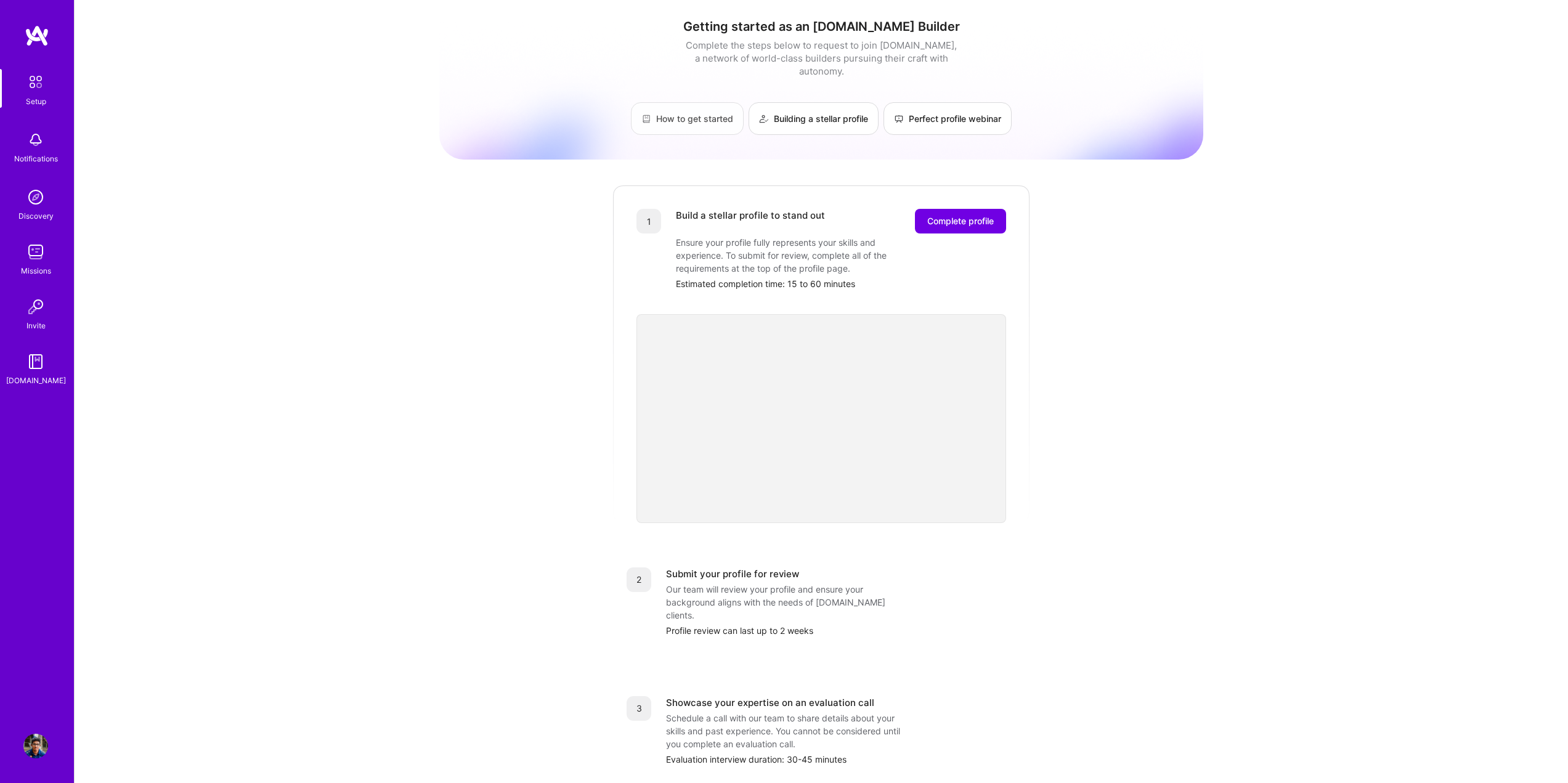
click at [664, 105] on link "How to get started" at bounding box center [687, 118] width 113 height 33
click at [39, 85] on img at bounding box center [36, 82] width 26 height 26
click at [31, 367] on img at bounding box center [36, 361] width 25 height 25
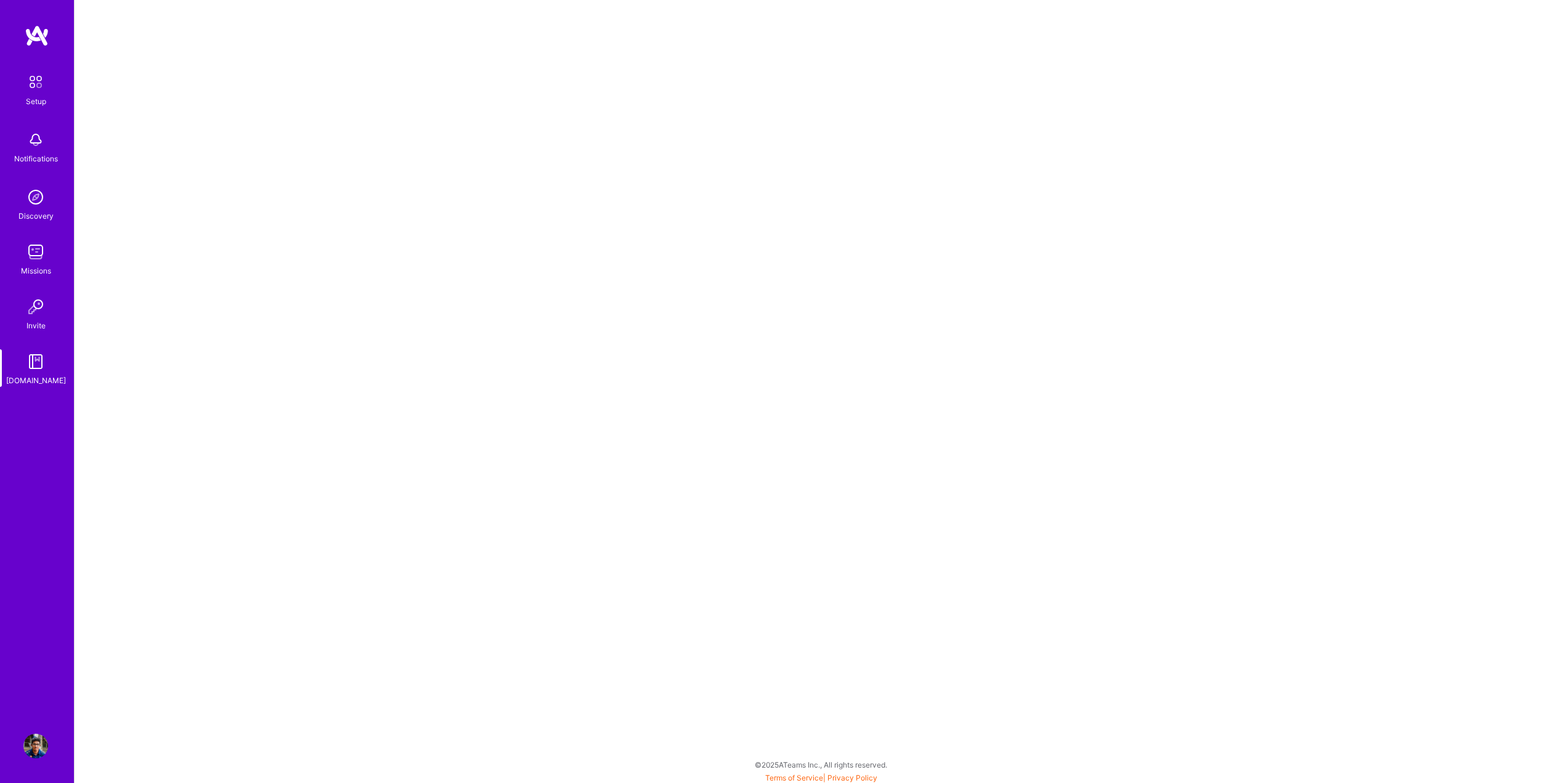
click at [38, 87] on img at bounding box center [36, 82] width 26 height 26
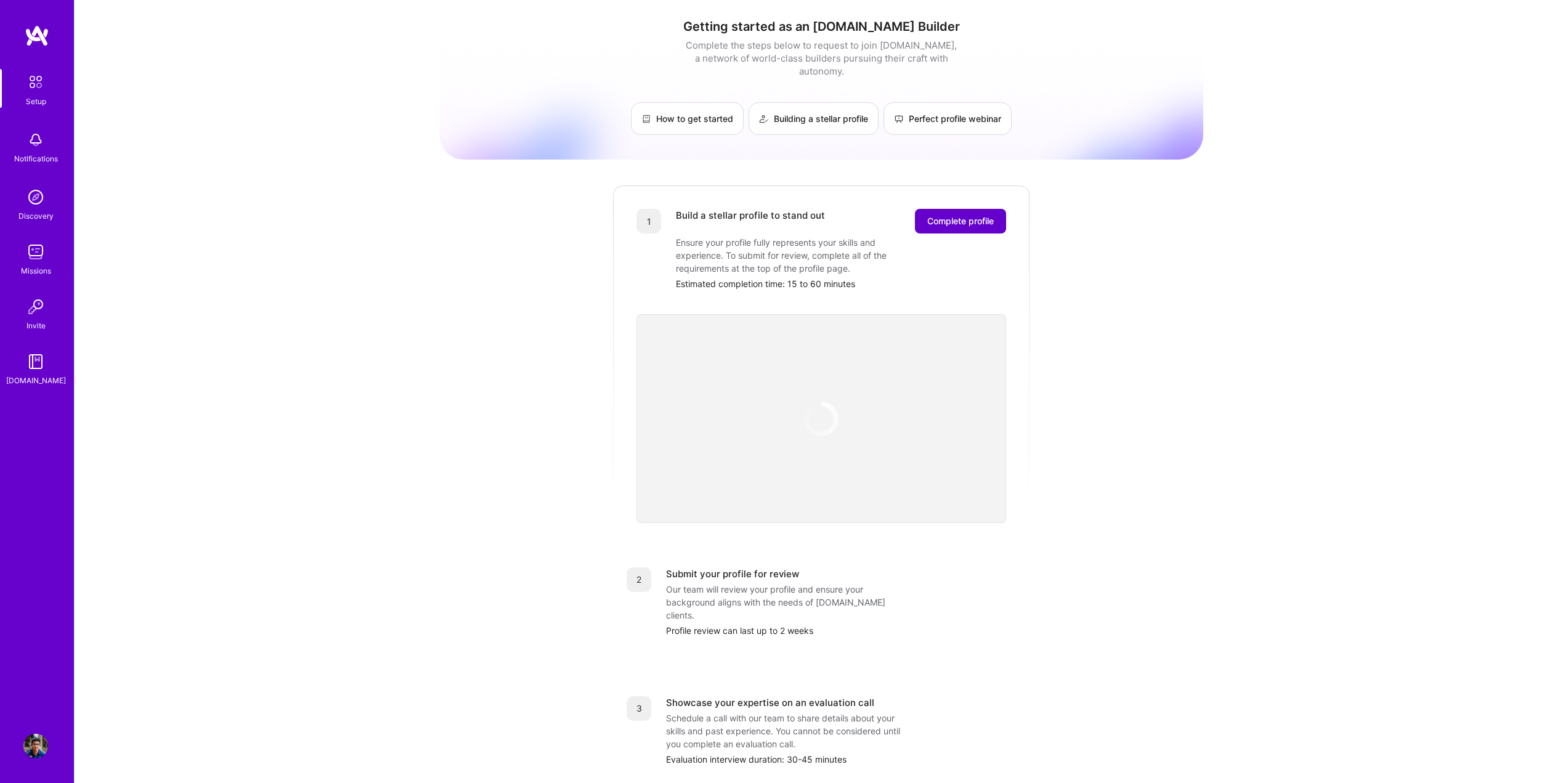
click at [955, 215] on span "Complete profile" at bounding box center [961, 221] width 67 height 12
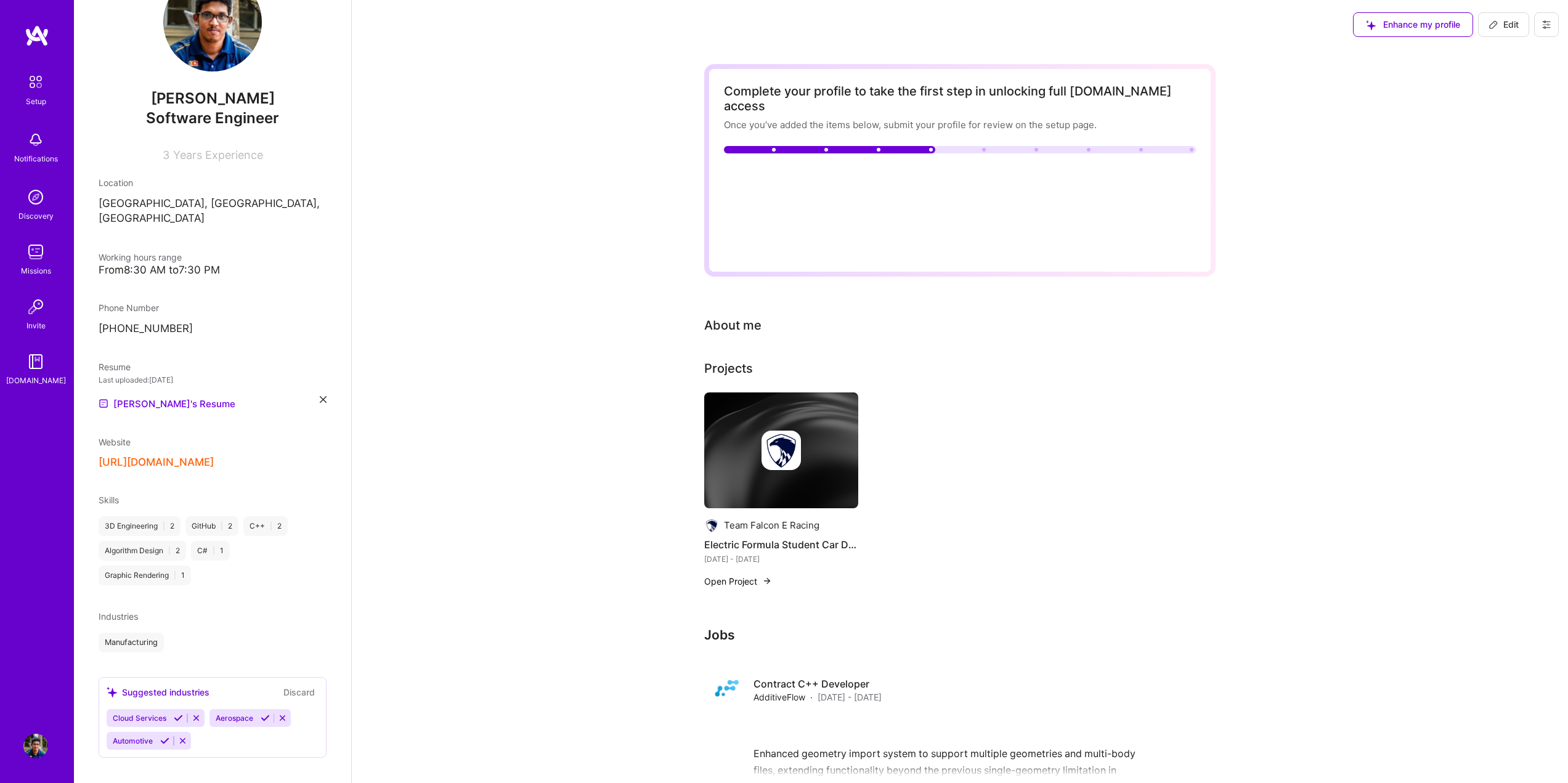
click at [1553, 25] on button at bounding box center [1546, 24] width 25 height 25
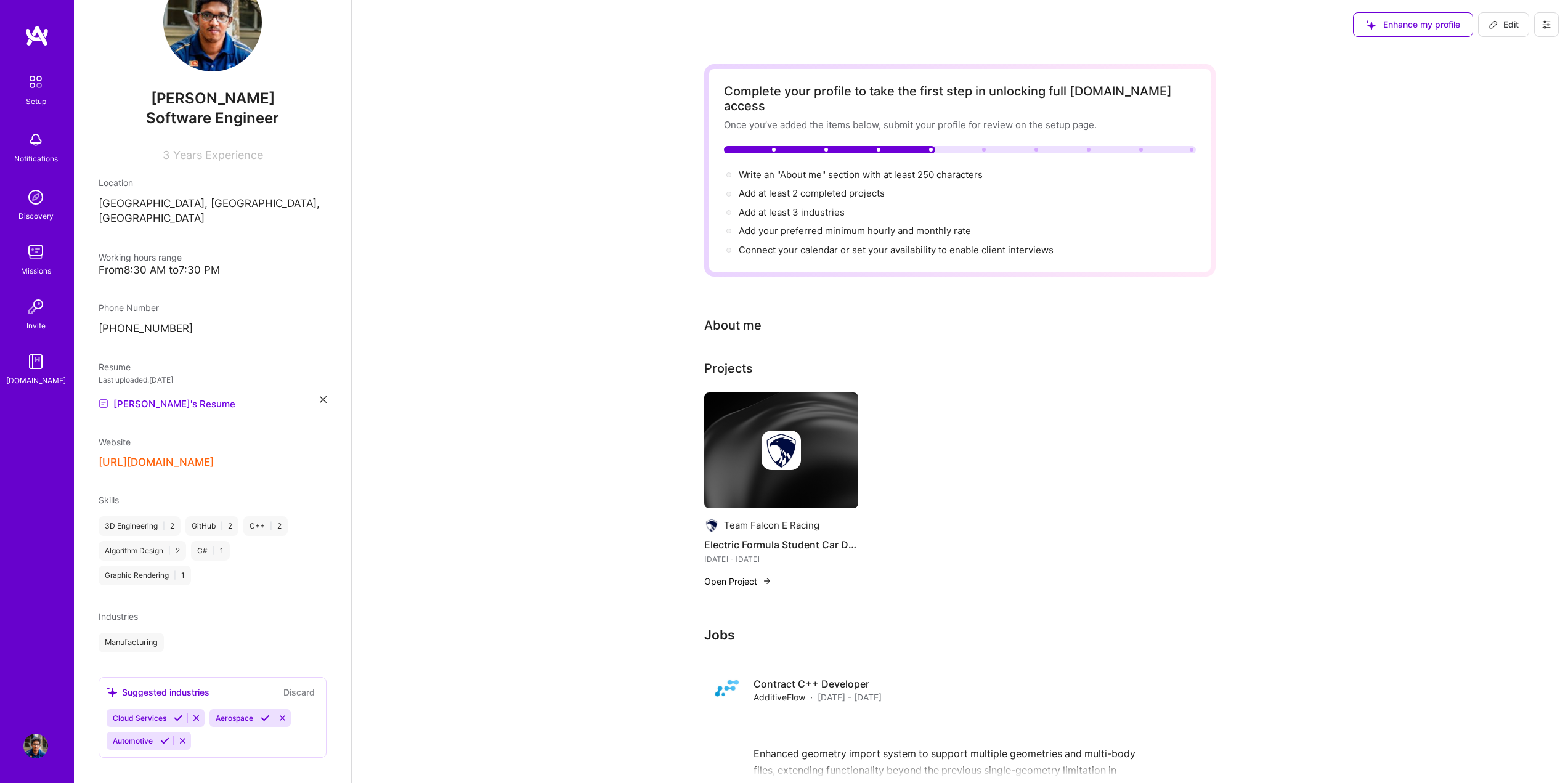
click at [1504, 22] on span "Edit" at bounding box center [1504, 24] width 30 height 12
select select "LK"
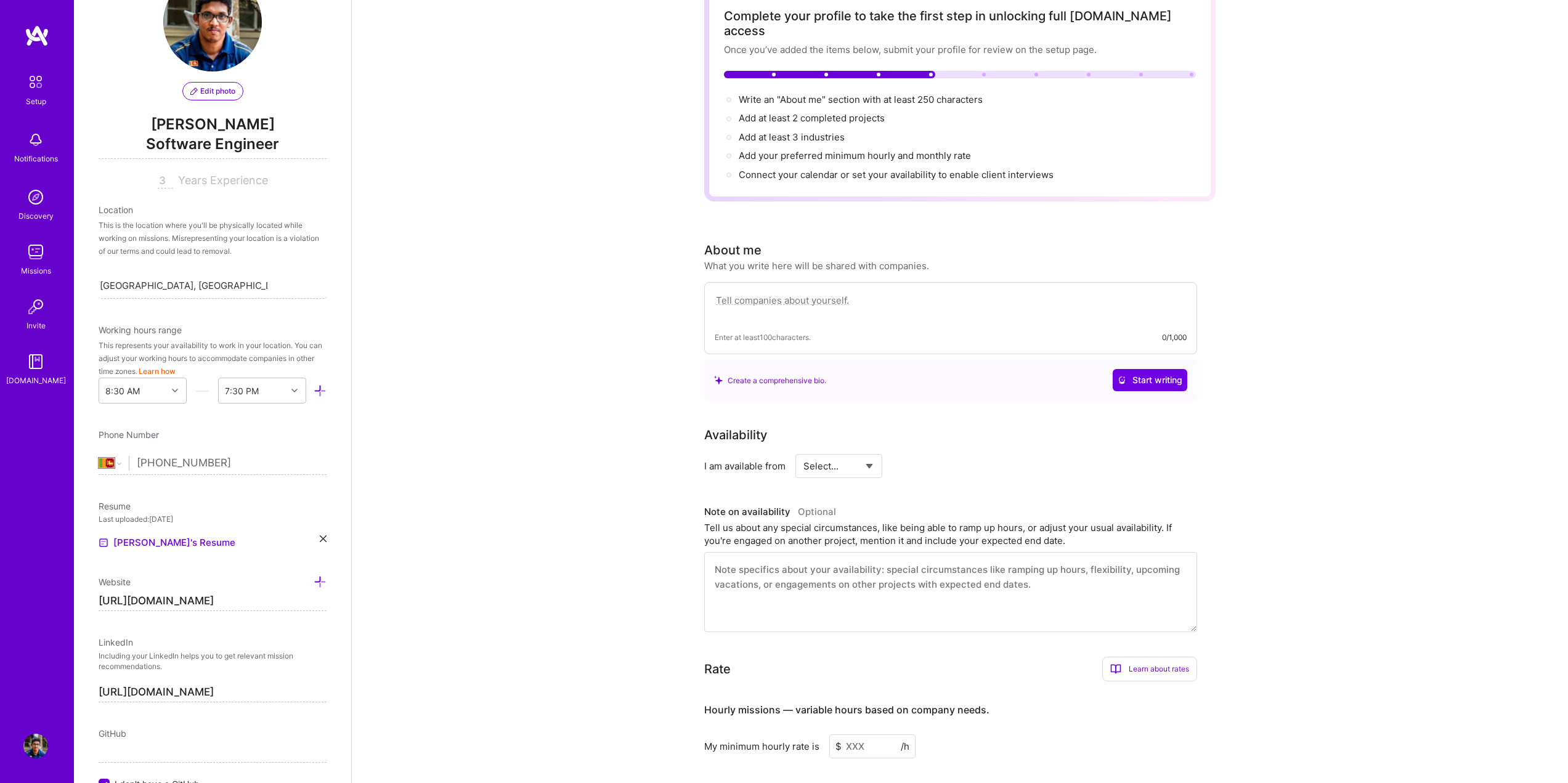
scroll to position [123, 0]
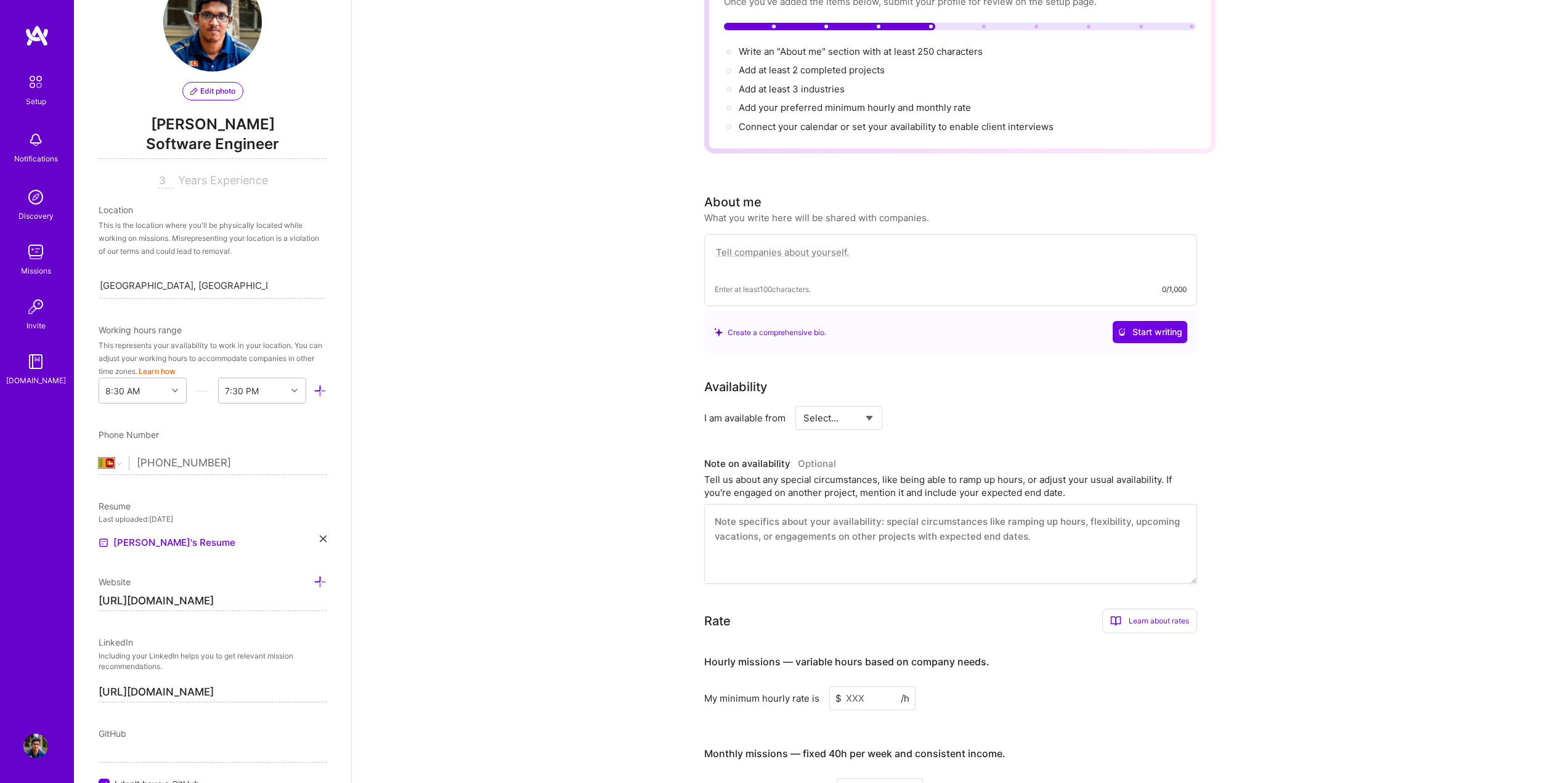
paste textarea "Software developer specialized in Computer Aided Engineering Application develo…"
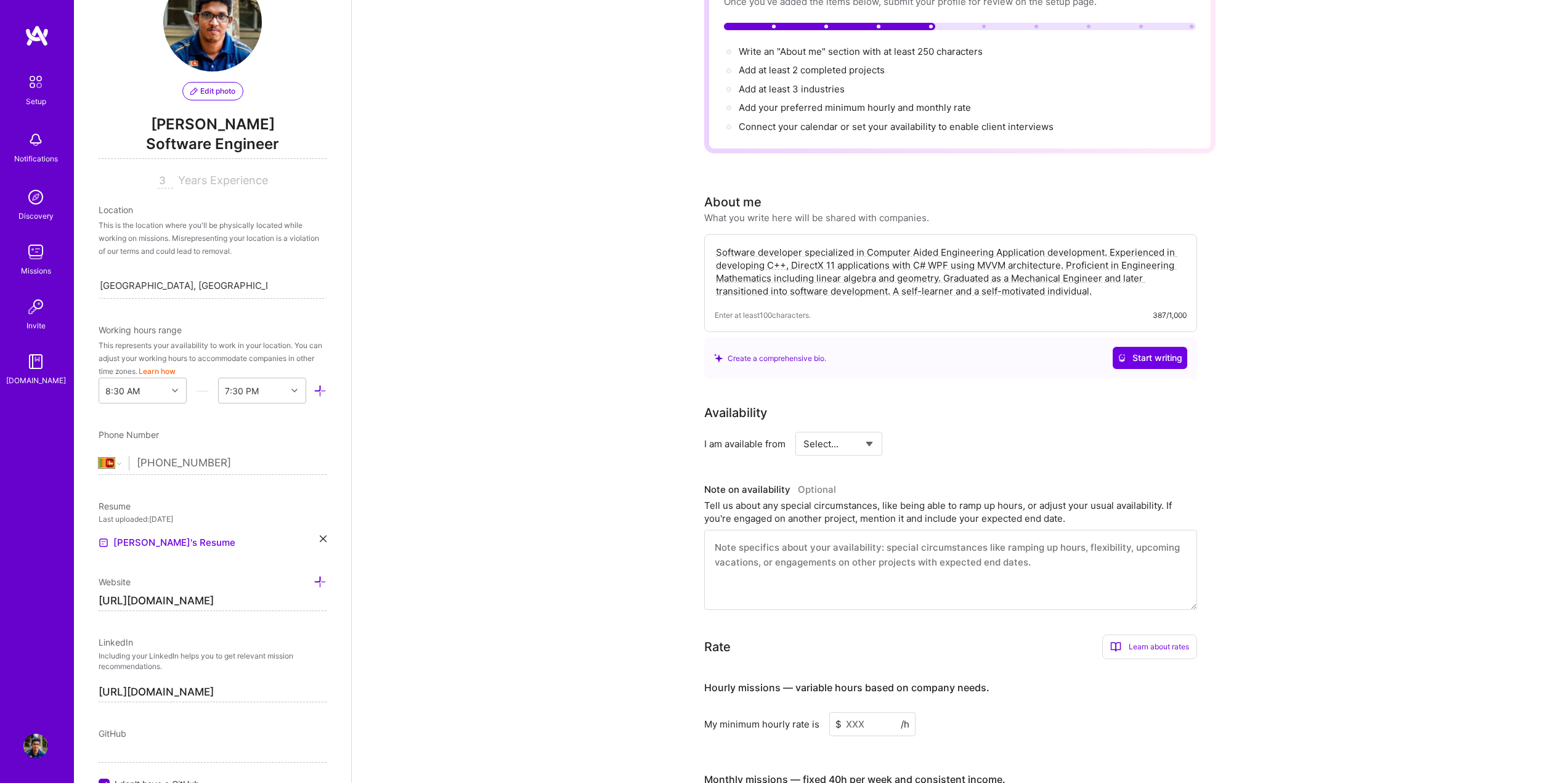
click at [1142, 280] on textarea "Software developer specialized in Computer Aided Engineering Application develo…" at bounding box center [950, 272] width 472 height 55
type textarea "Software developer specialized in Computer Aided Engineering Application develo…"
click at [1074, 404] on div "Availability" at bounding box center [950, 413] width 493 height 18
click at [853, 435] on select "Select... Right Now Future Date Not Available" at bounding box center [839, 445] width 71 height 32
select select "Right Now"
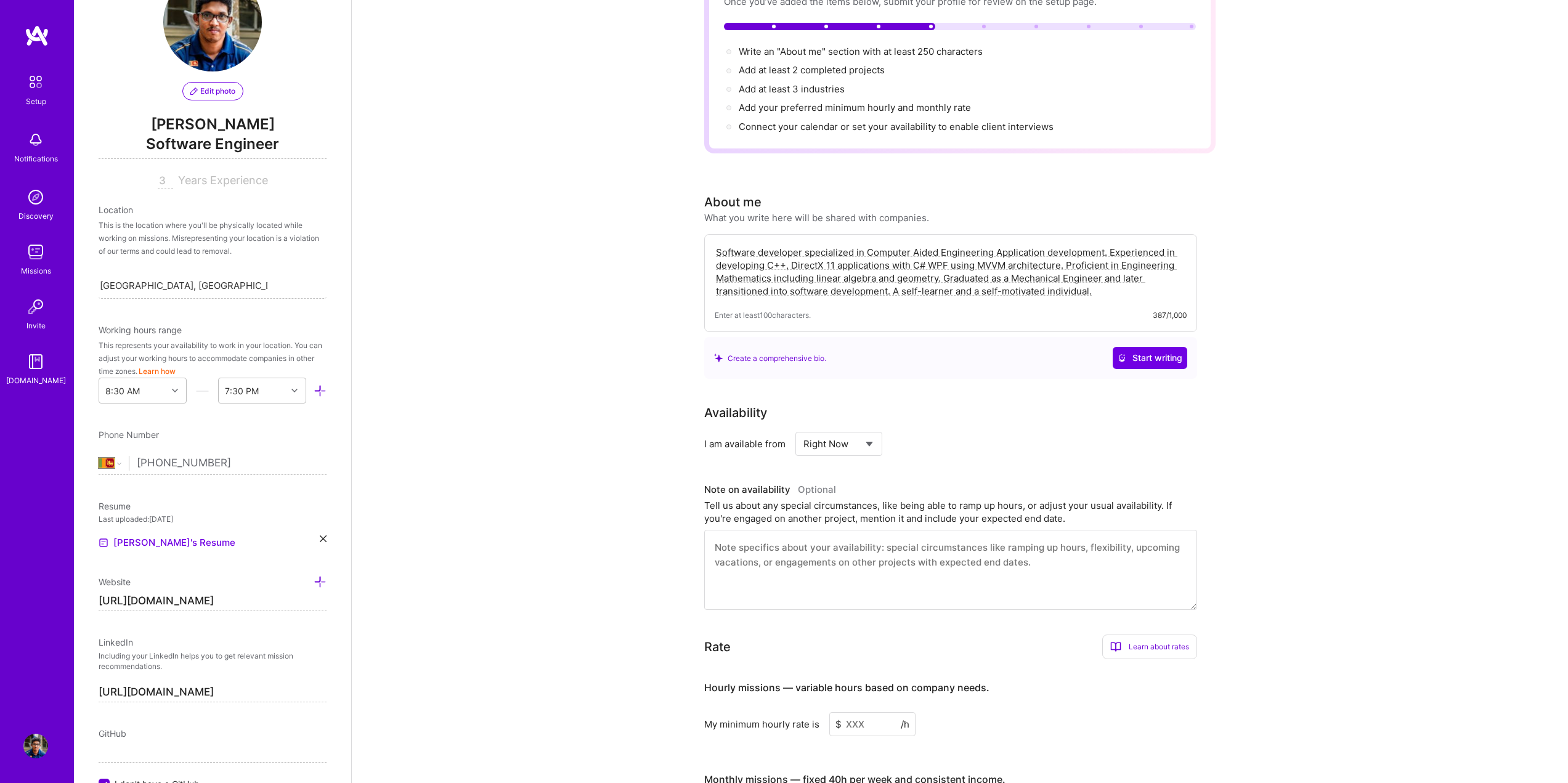
click at [803, 429] on select "Select... Right Now Future Date Not Available" at bounding box center [839, 445] width 71 height 32
drag, startPoint x: 921, startPoint y: 426, endPoint x: 950, endPoint y: 430, distance: 29.3
click at [950, 432] on input at bounding box center [952, 444] width 74 height 24
type input "40"
click at [1087, 435] on div "I am available from Select... Right Now Future Date Not Available for 40 h/week" at bounding box center [950, 444] width 493 height 24
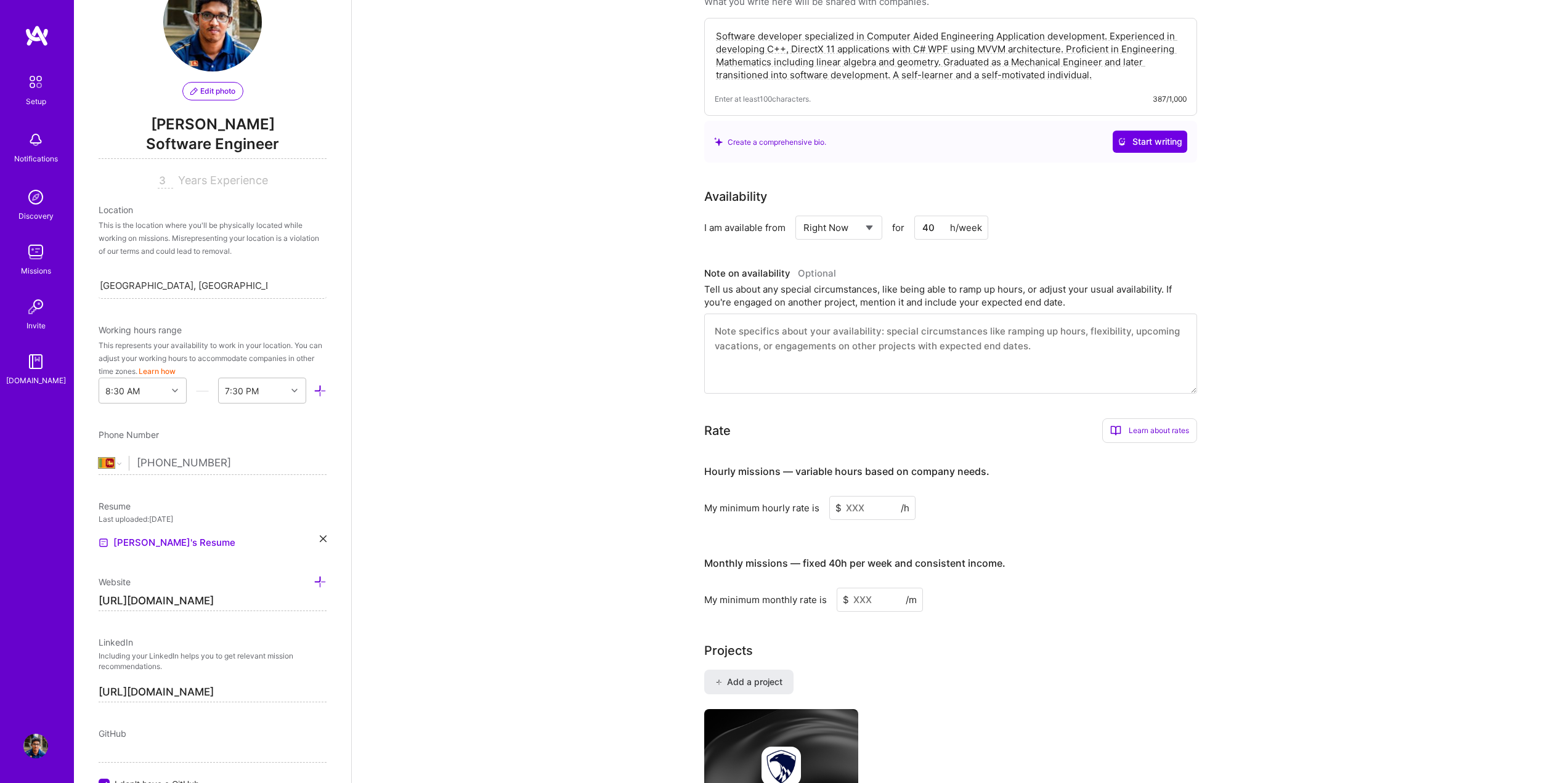
scroll to position [370, 0]
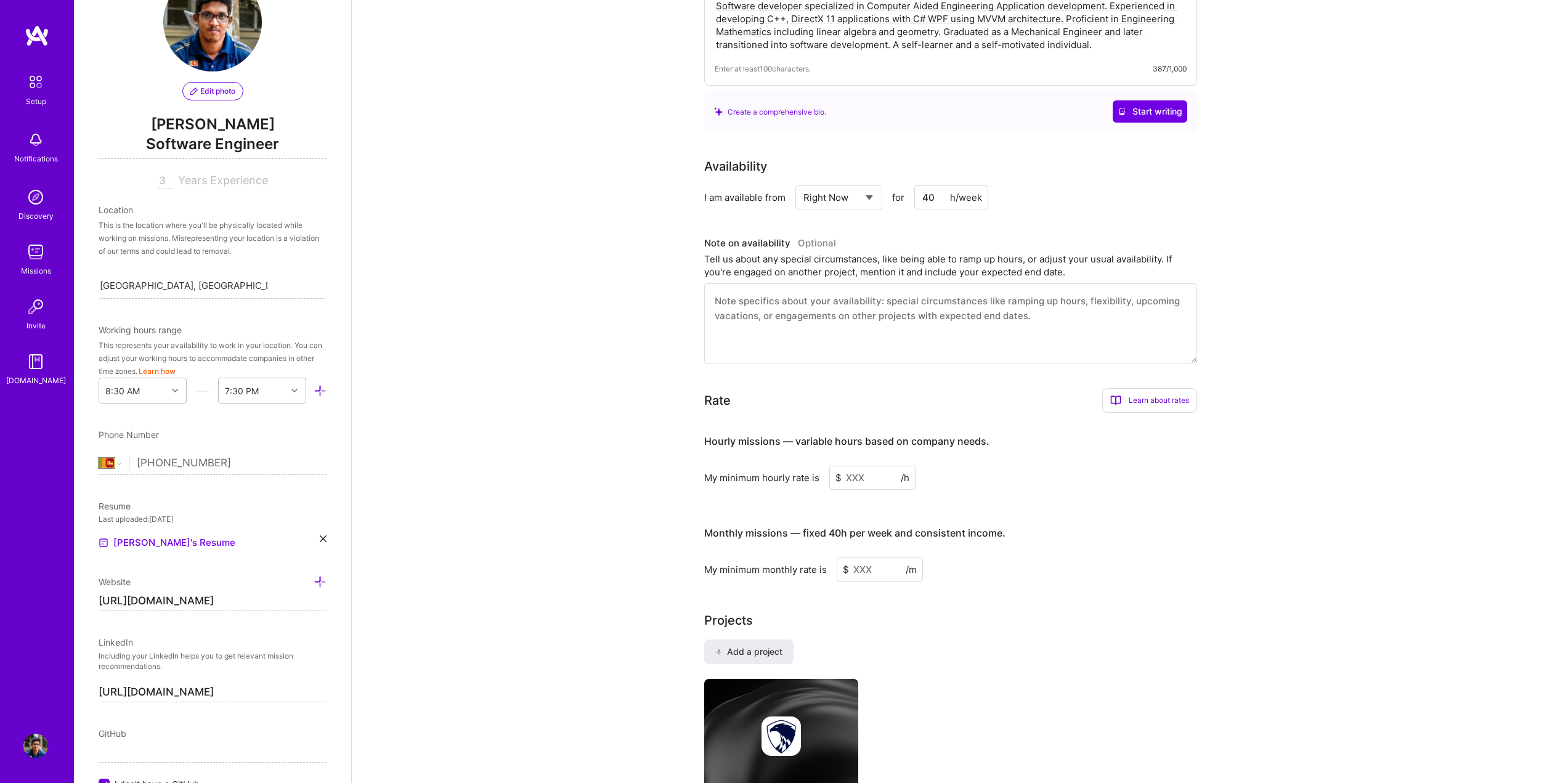
click at [869, 466] on input at bounding box center [872, 478] width 86 height 24
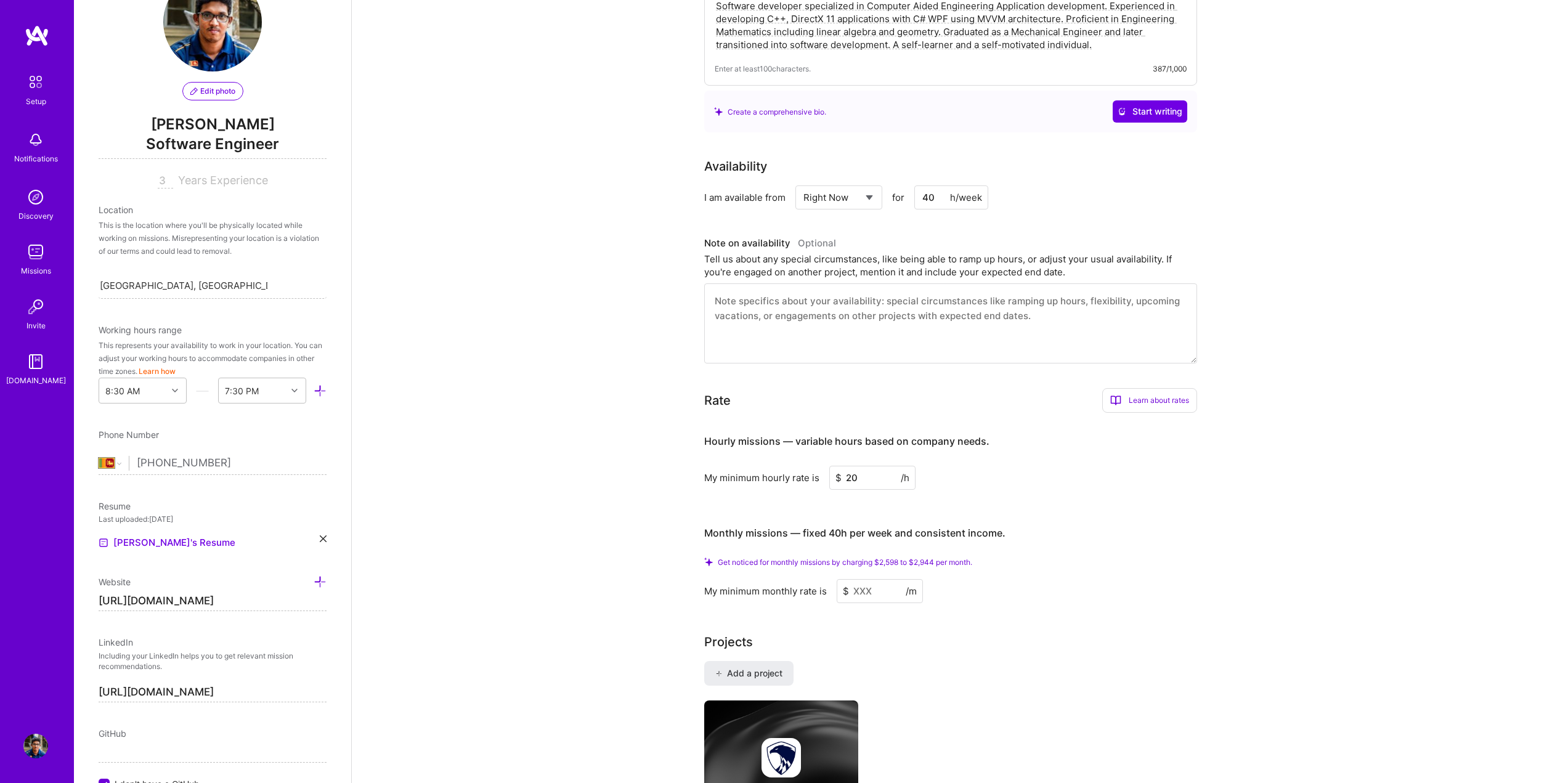
type input "20"
click at [1098, 482] on div "Hourly missions — variable hours based on company needs. My minimum hourly rate…" at bounding box center [950, 513] width 493 height 180
click at [640, 494] on div "Complete your profile to take the first step in unlocking full [DOMAIN_NAME] ac…" at bounding box center [960, 657] width 1216 height 1955
click at [865, 579] on input at bounding box center [880, 591] width 86 height 24
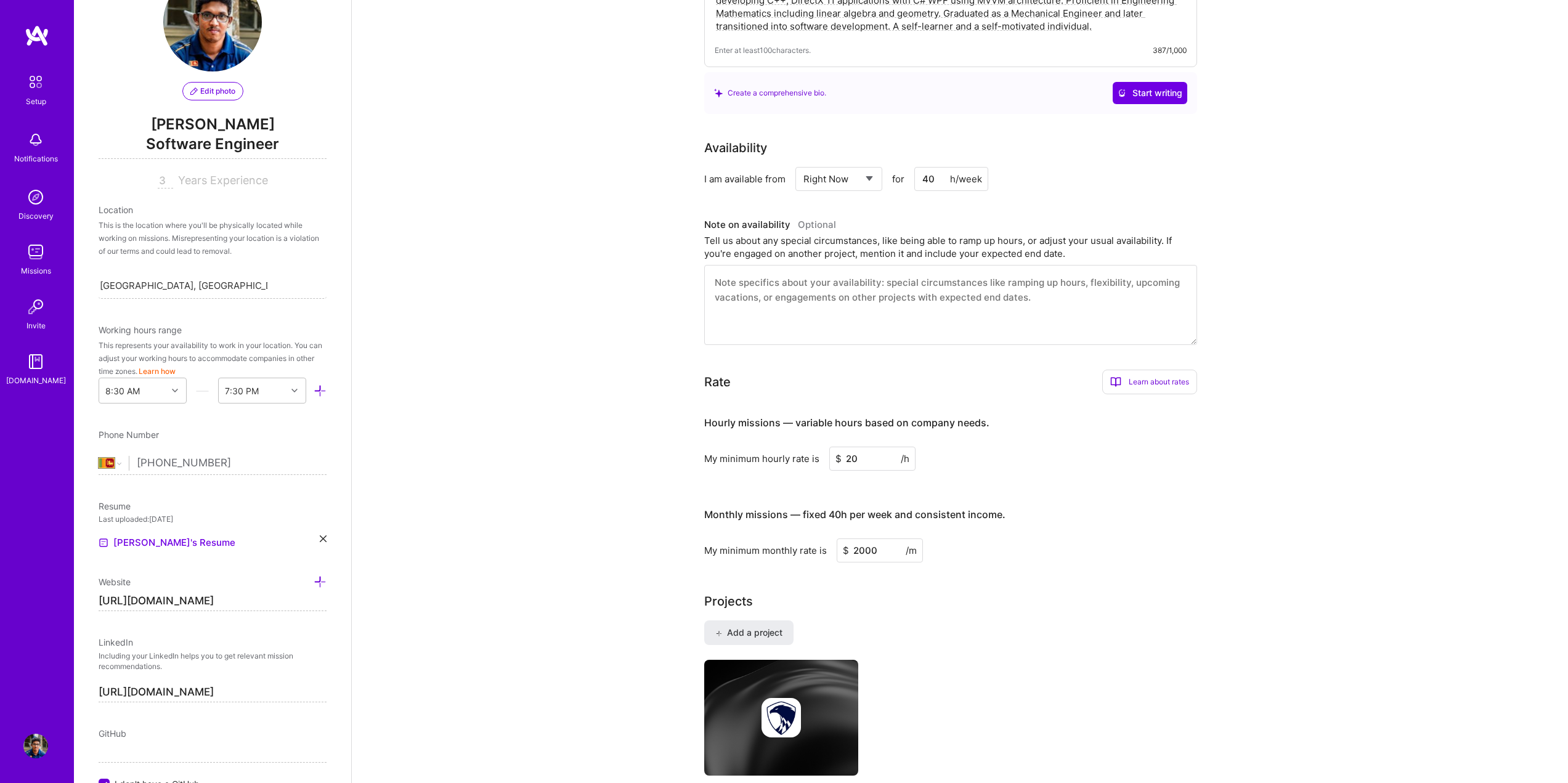
click at [895, 576] on div "Complete your profile to take the first step in unlocking full [DOMAIN_NAME] ac…" at bounding box center [959, 629] width 511 height 1870
drag, startPoint x: 860, startPoint y: 534, endPoint x: 890, endPoint y: 535, distance: 30.0
click at [890, 538] on input "2000" at bounding box center [880, 551] width 86 height 24
click at [927, 567] on div "Complete your profile to take the first step in unlocking full [DOMAIN_NAME] ac…" at bounding box center [959, 629] width 511 height 1870
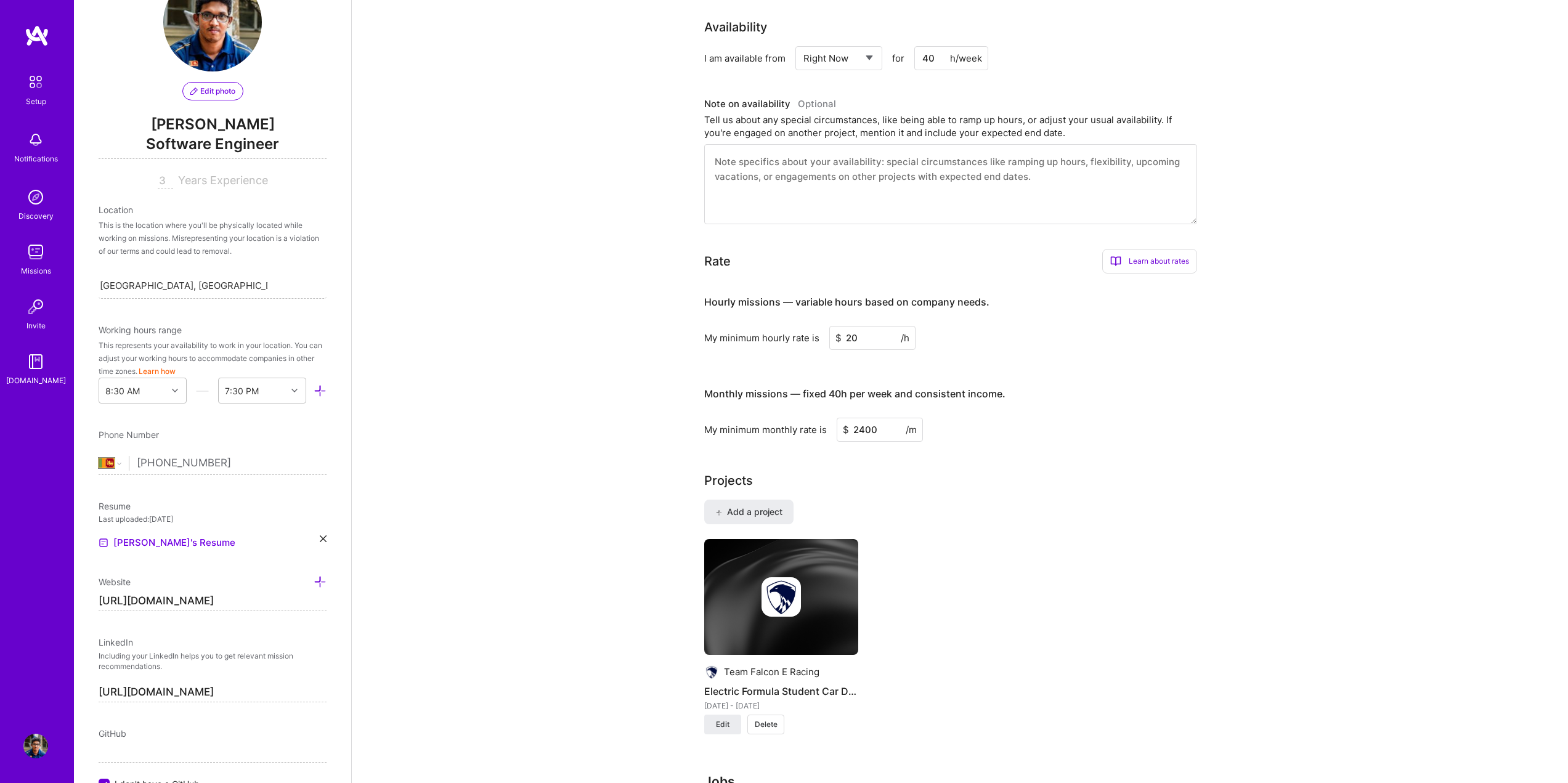
scroll to position [493, 0]
drag, startPoint x: 859, startPoint y: 412, endPoint x: 893, endPoint y: 415, distance: 34.1
click at [893, 415] on input "2400" at bounding box center [880, 427] width 86 height 24
type input "2300"
click at [905, 473] on div "Projects Add a project Team Falcon E Racing Electric Formula Student Car Develo…" at bounding box center [959, 607] width 511 height 278
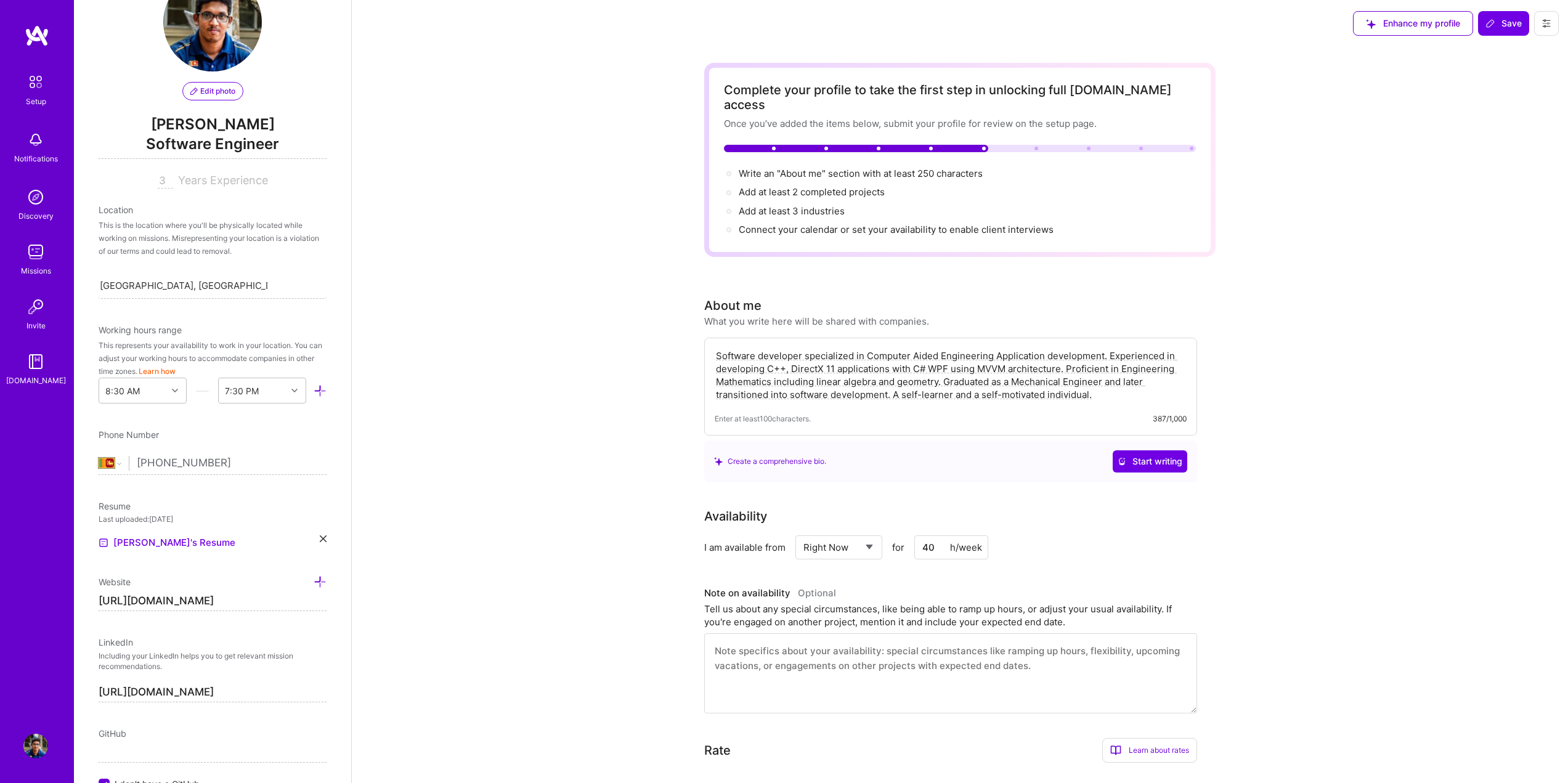
scroll to position [0, 0]
click at [172, 392] on icon at bounding box center [175, 391] width 6 height 6
click at [332, 431] on div "Edit photo [PERSON_NAME] Software Engineer 3 Years Experience Location This is …" at bounding box center [213, 392] width 277 height 783
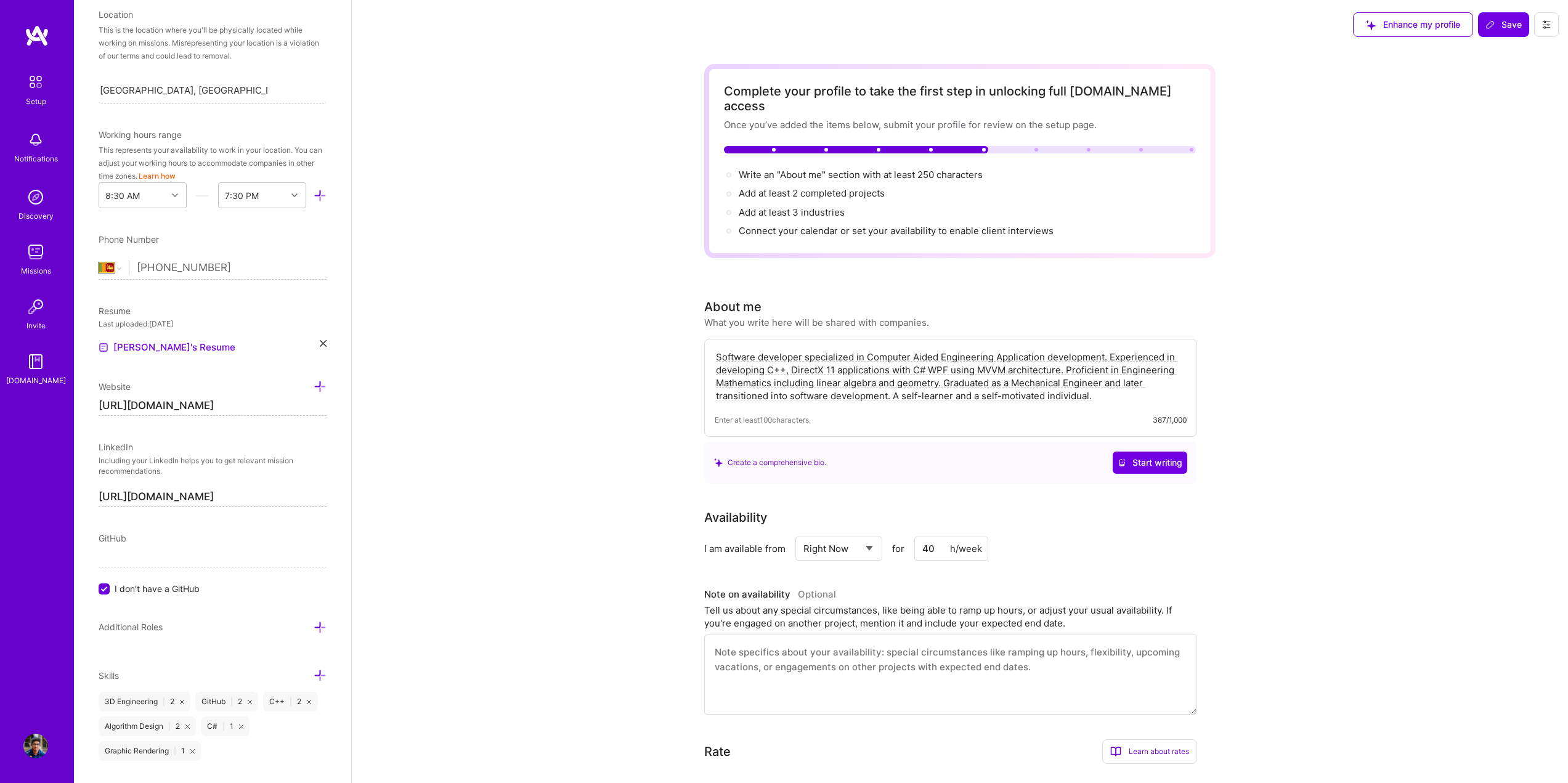
scroll to position [0, 0]
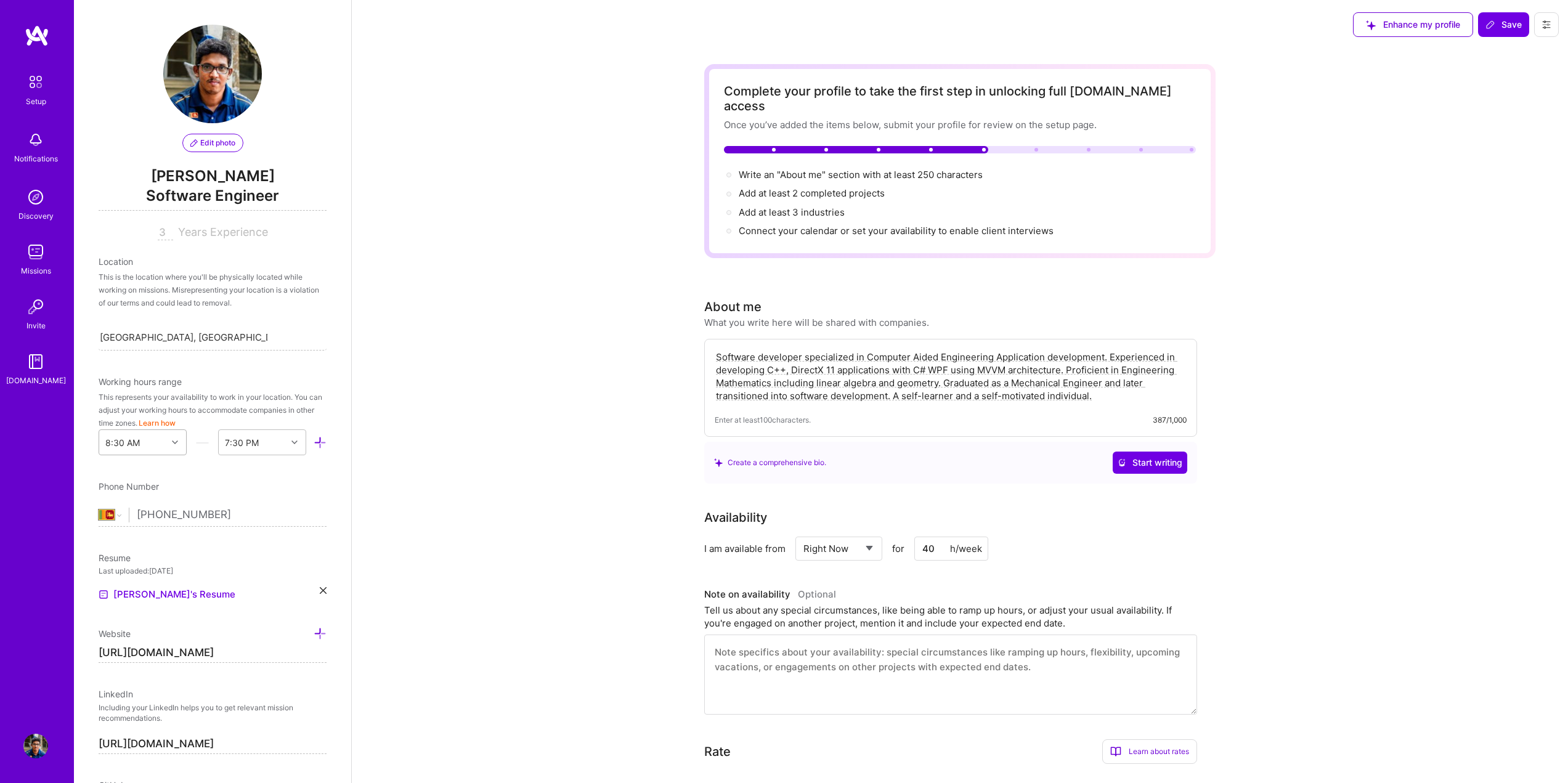
click at [173, 437] on div at bounding box center [176, 442] width 19 height 16
click at [131, 607] on div "8:00 AM" at bounding box center [142, 604] width 88 height 23
click at [263, 438] on div "End Time" at bounding box center [253, 442] width 68 height 25
click at [163, 445] on div "8:00 AM" at bounding box center [142, 442] width 88 height 26
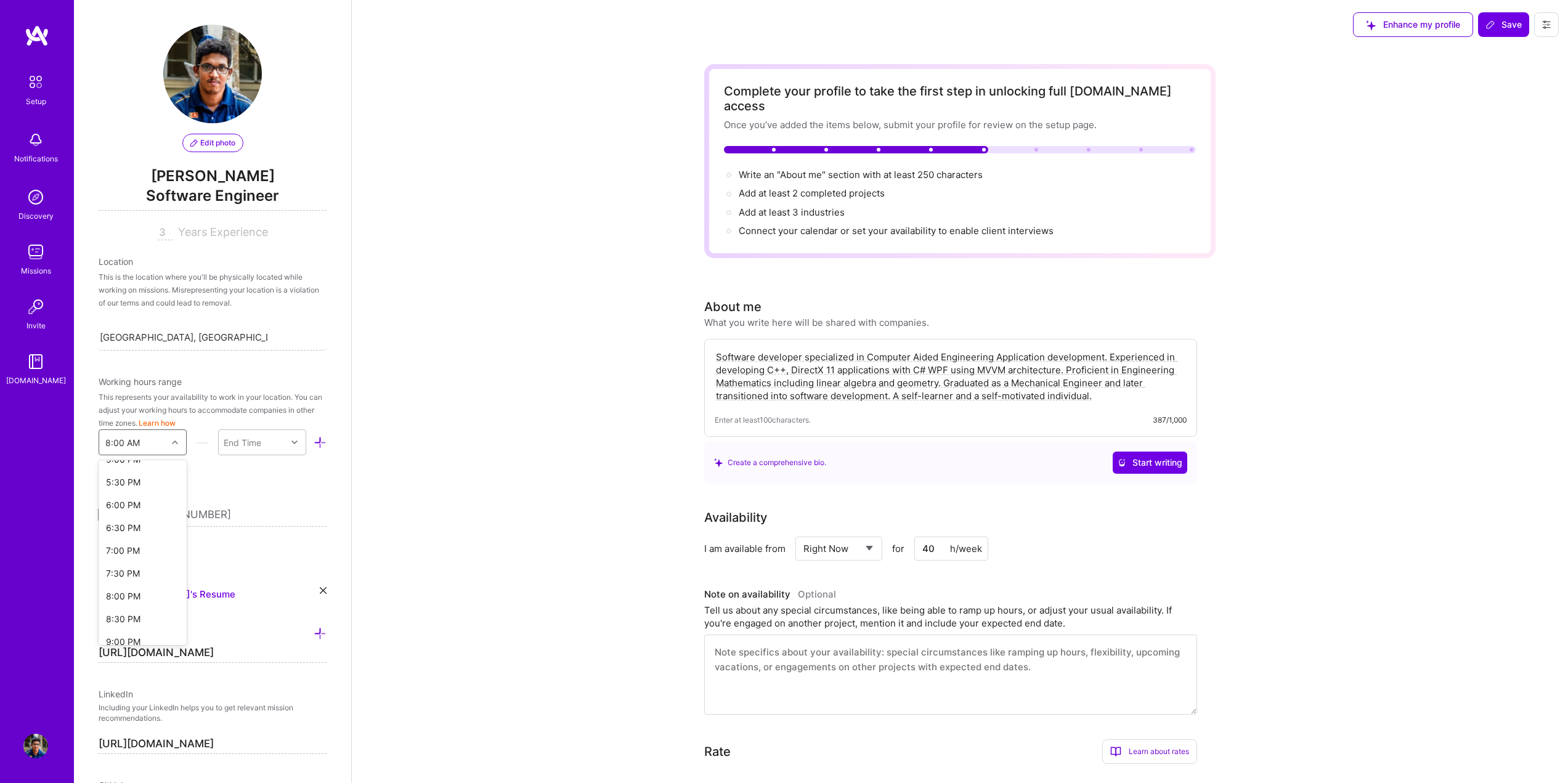
scroll to position [801, 0]
click at [127, 543] on div "7:00 PM" at bounding box center [142, 539] width 88 height 23
click at [268, 446] on div "End Time" at bounding box center [253, 442] width 68 height 25
click at [250, 547] on div "6:00 AM" at bounding box center [262, 542] width 88 height 23
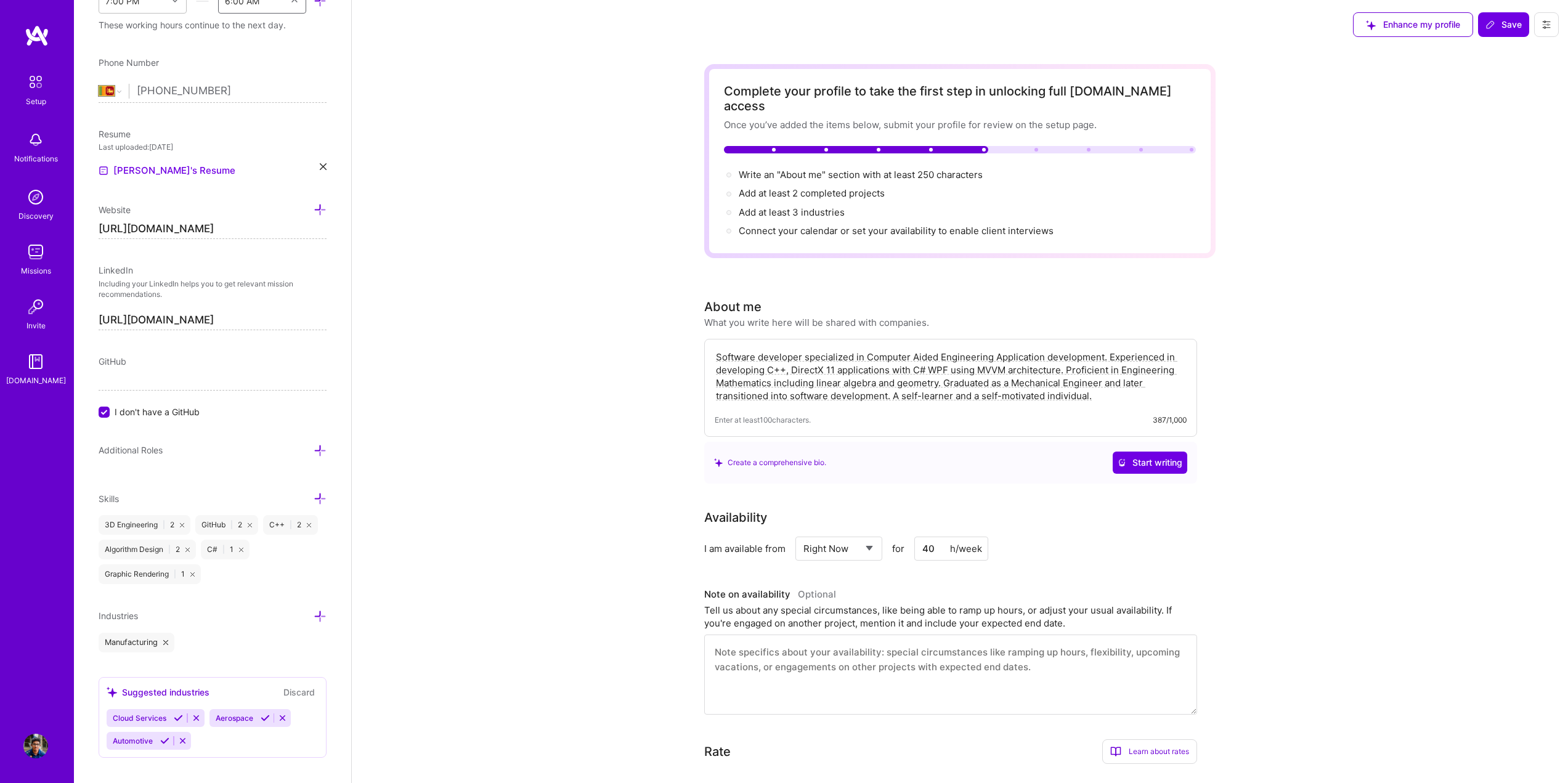
scroll to position [456, 0]
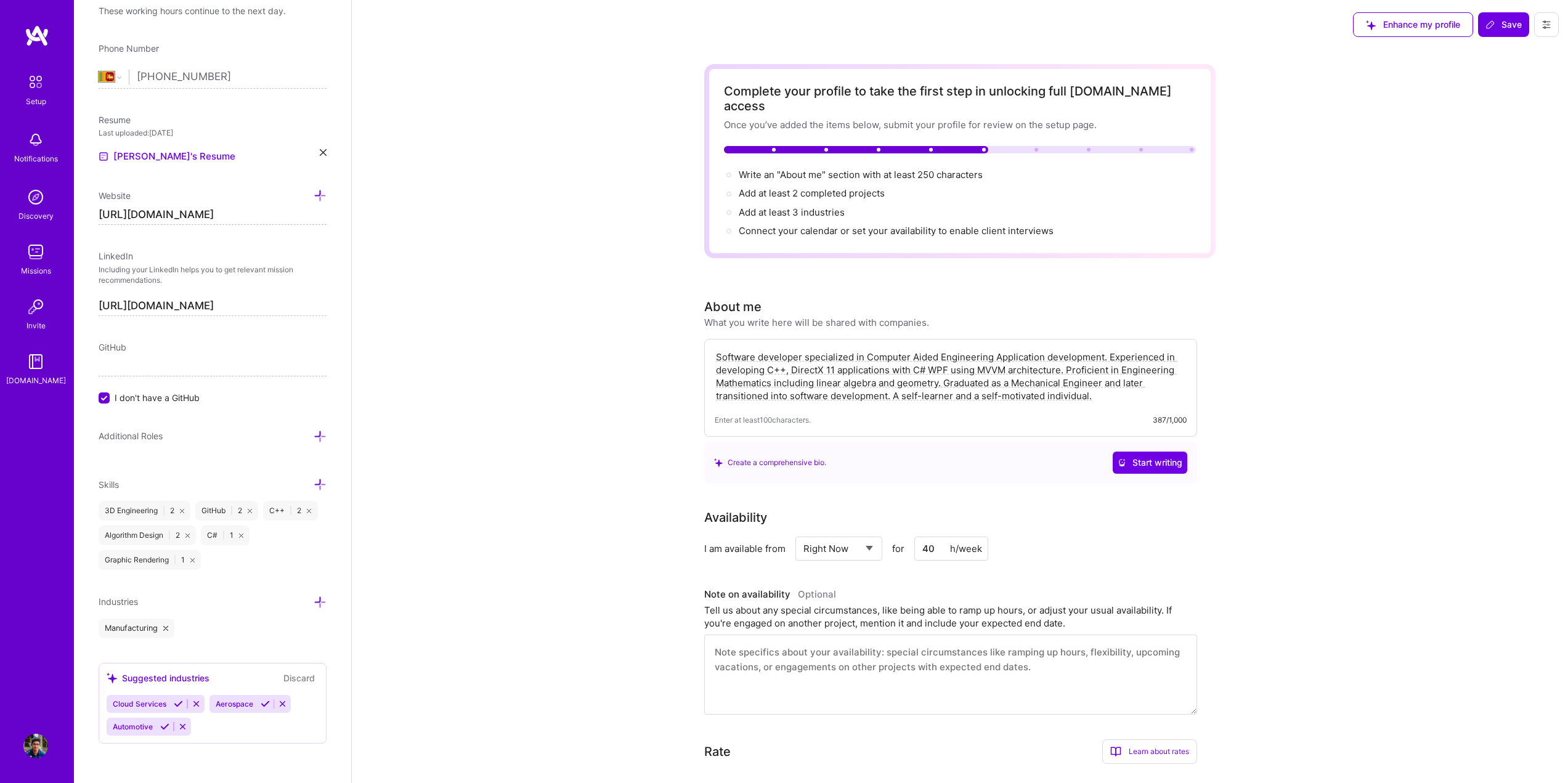
click at [106, 396] on input "I don't have a GitHub" at bounding box center [105, 398] width 11 height 11
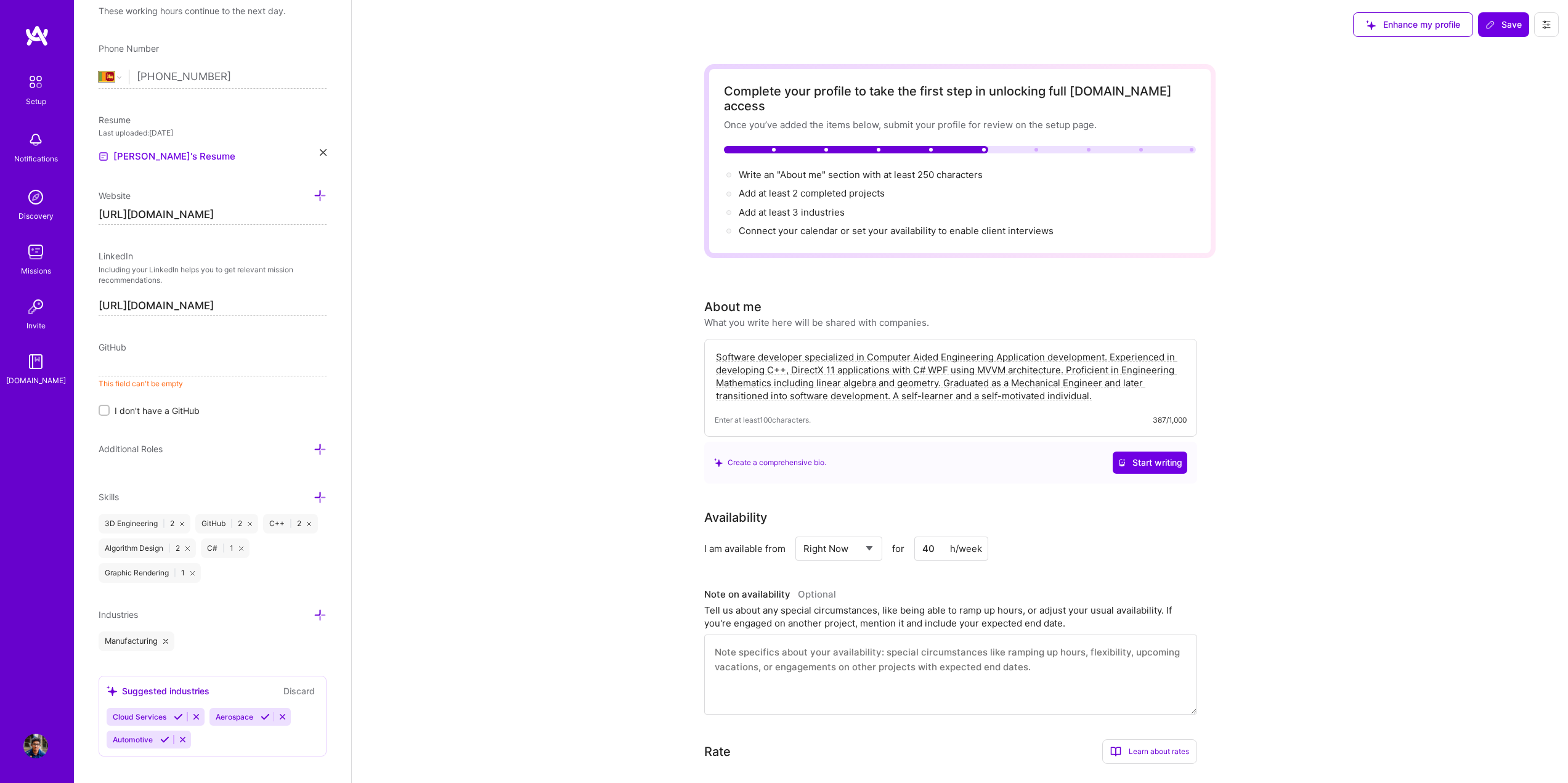
click at [175, 376] on input at bounding box center [212, 367] width 228 height 20
click at [137, 366] on input at bounding box center [212, 367] width 228 height 20
paste input "[URL][DOMAIN_NAME]"
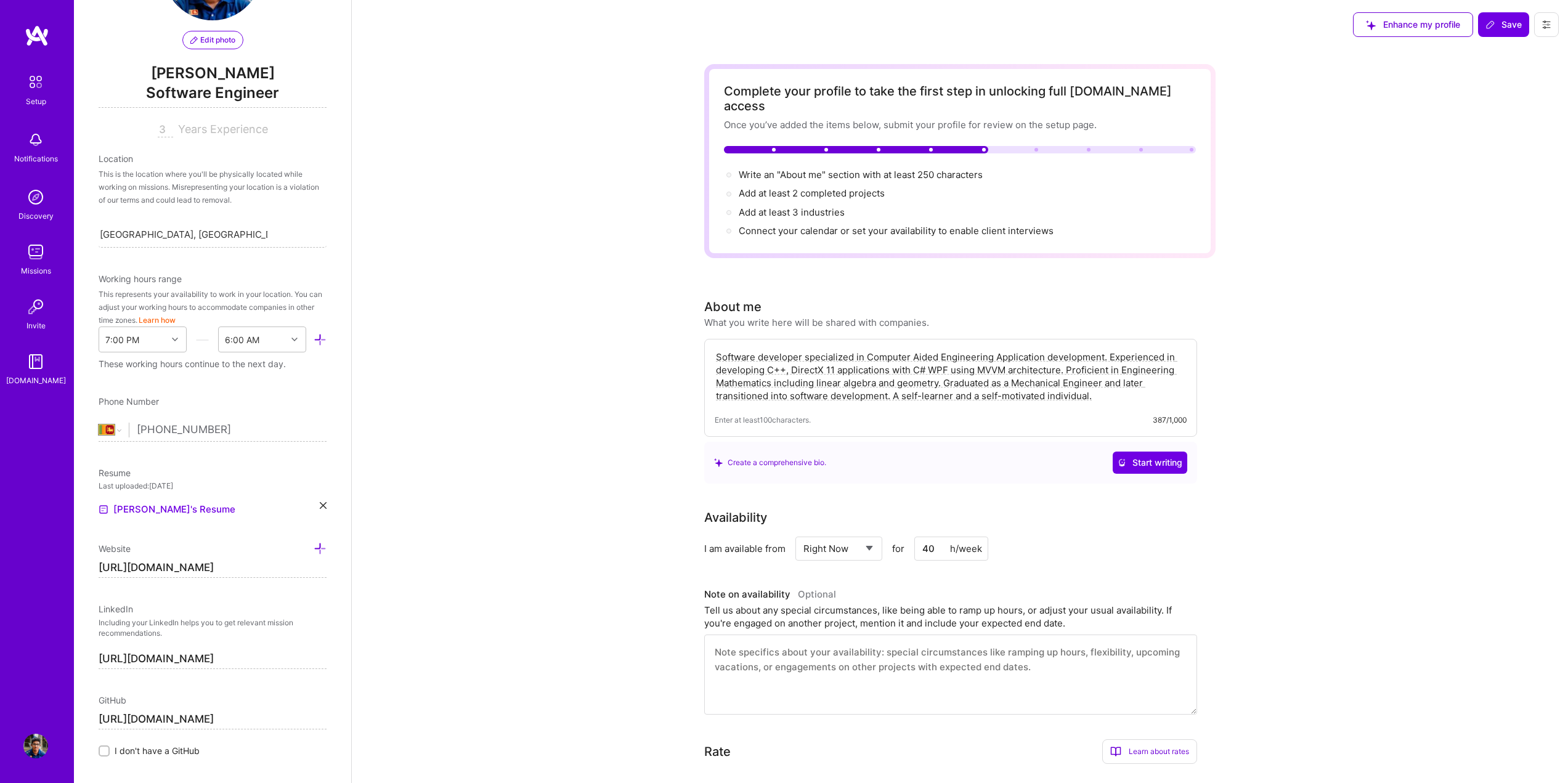
scroll to position [86, 0]
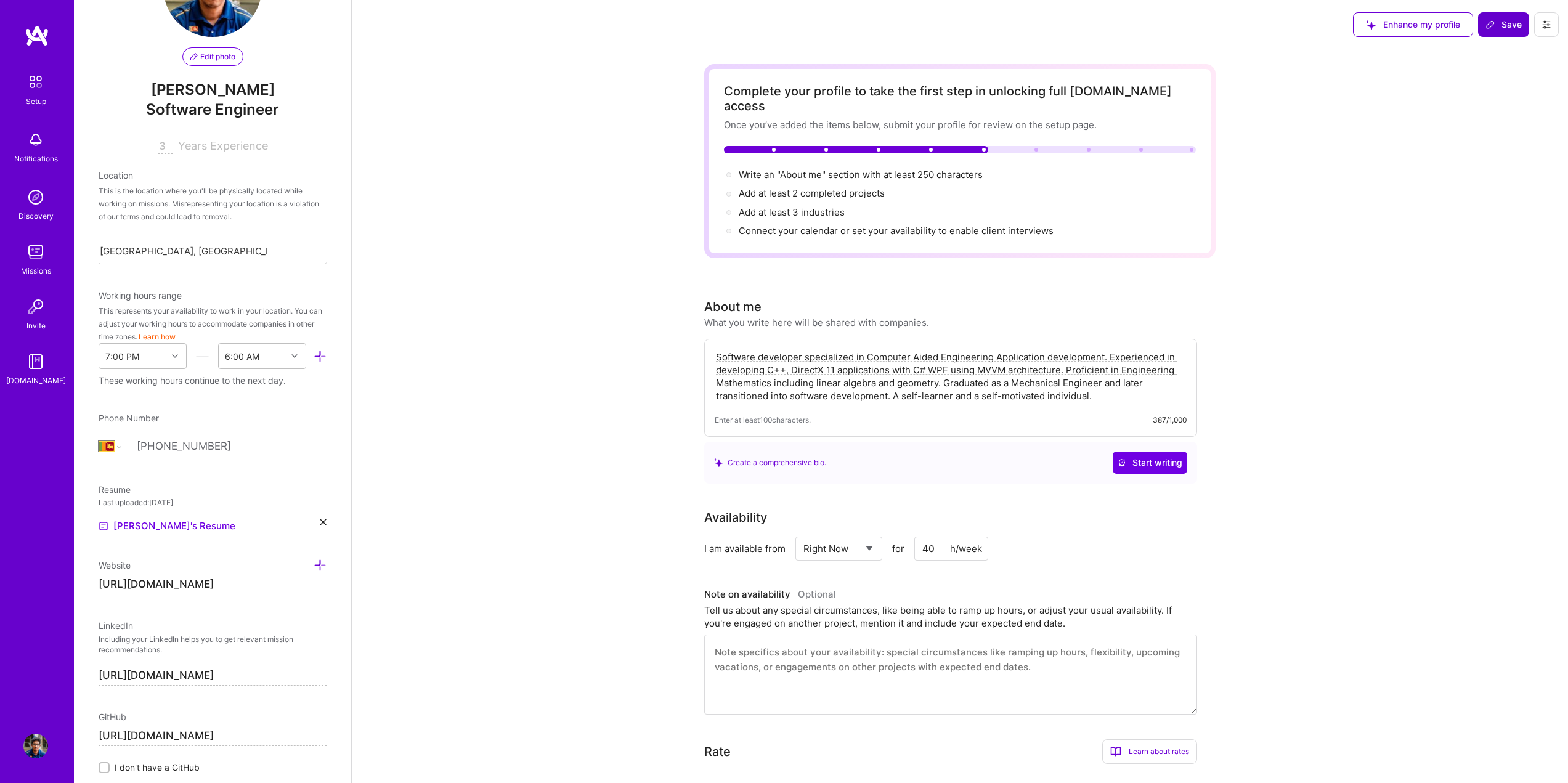
type input "[URL][DOMAIN_NAME]"
click at [1500, 18] on button "Save" at bounding box center [1504, 24] width 51 height 25
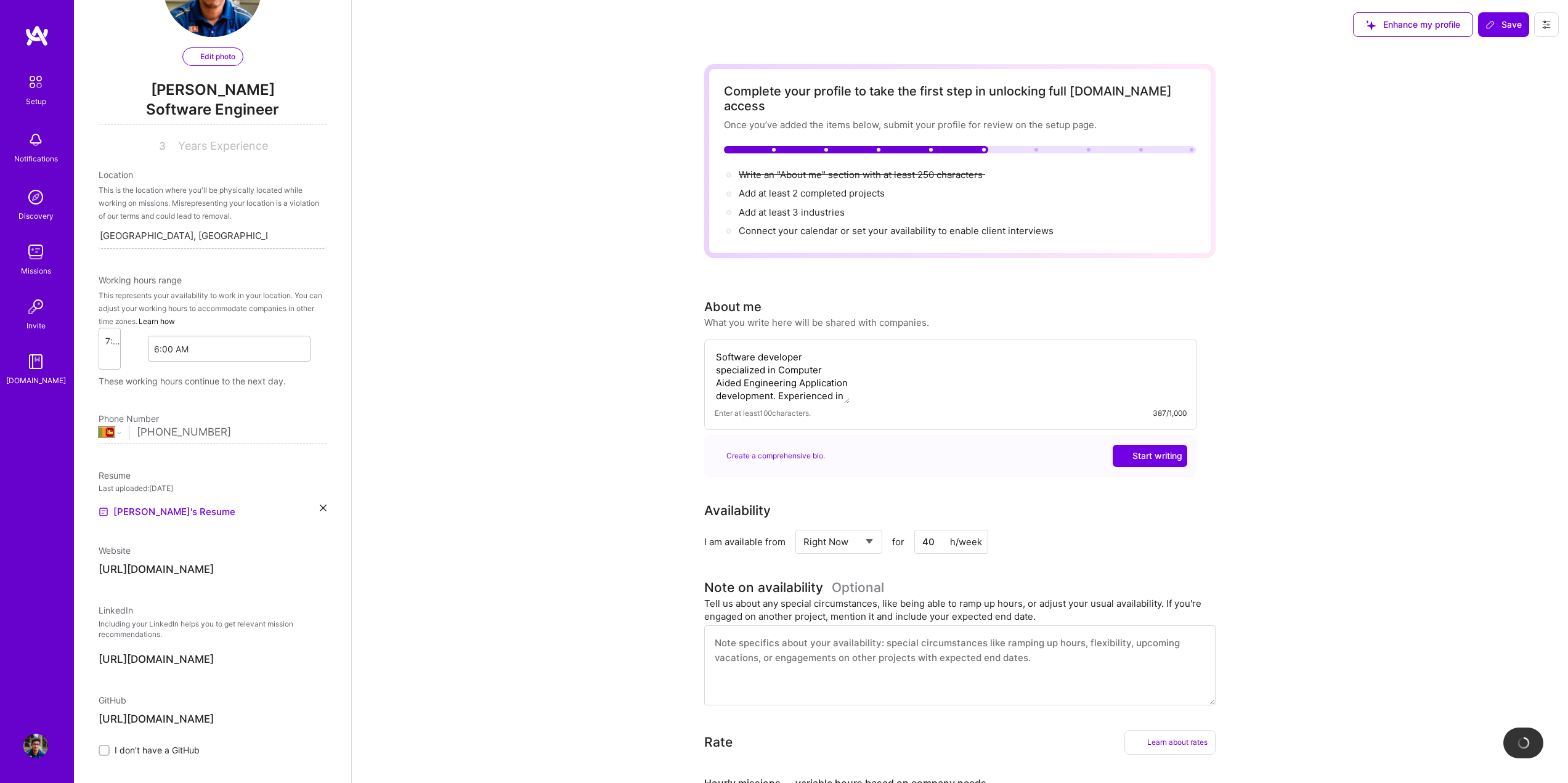
scroll to position [64, 0]
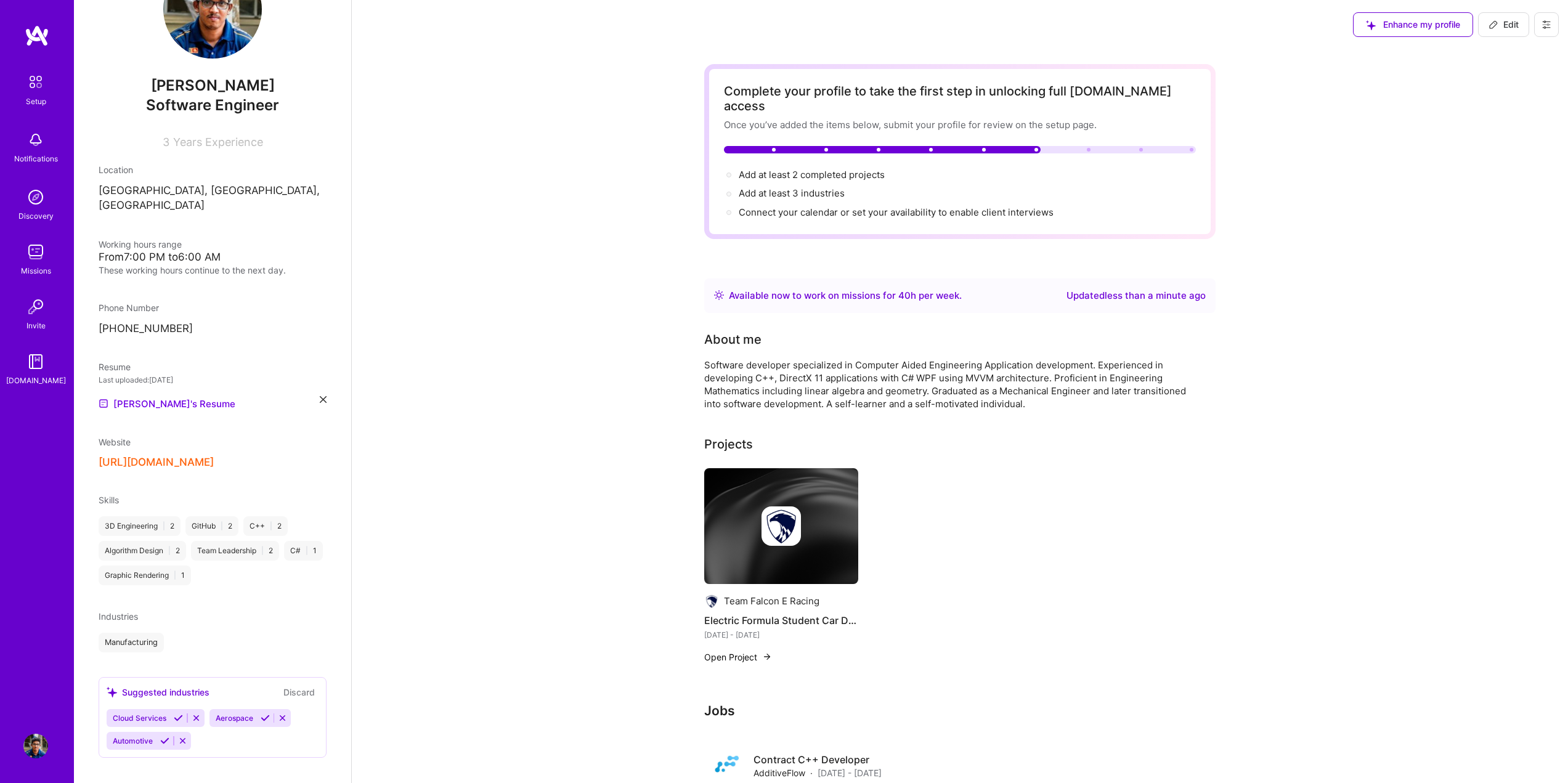
click at [37, 144] on img at bounding box center [36, 139] width 25 height 25
click at [37, 144] on div "Setup Notifications Discovery Missions Invite [DOMAIN_NAME]" at bounding box center [37, 228] width 74 height 318
click at [38, 192] on img at bounding box center [36, 197] width 25 height 25
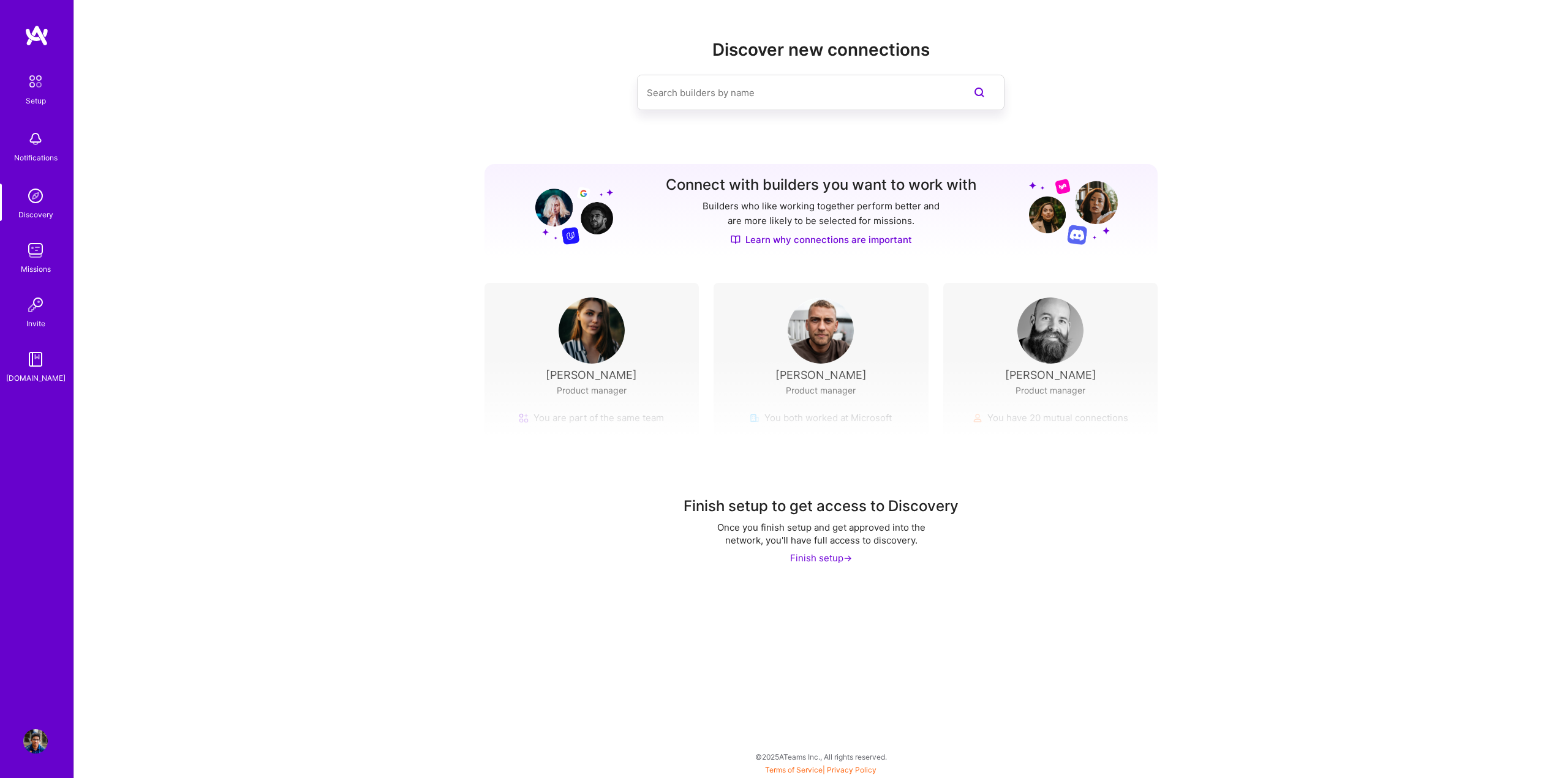
click at [720, 100] on input at bounding box center [796, 93] width 299 height 32
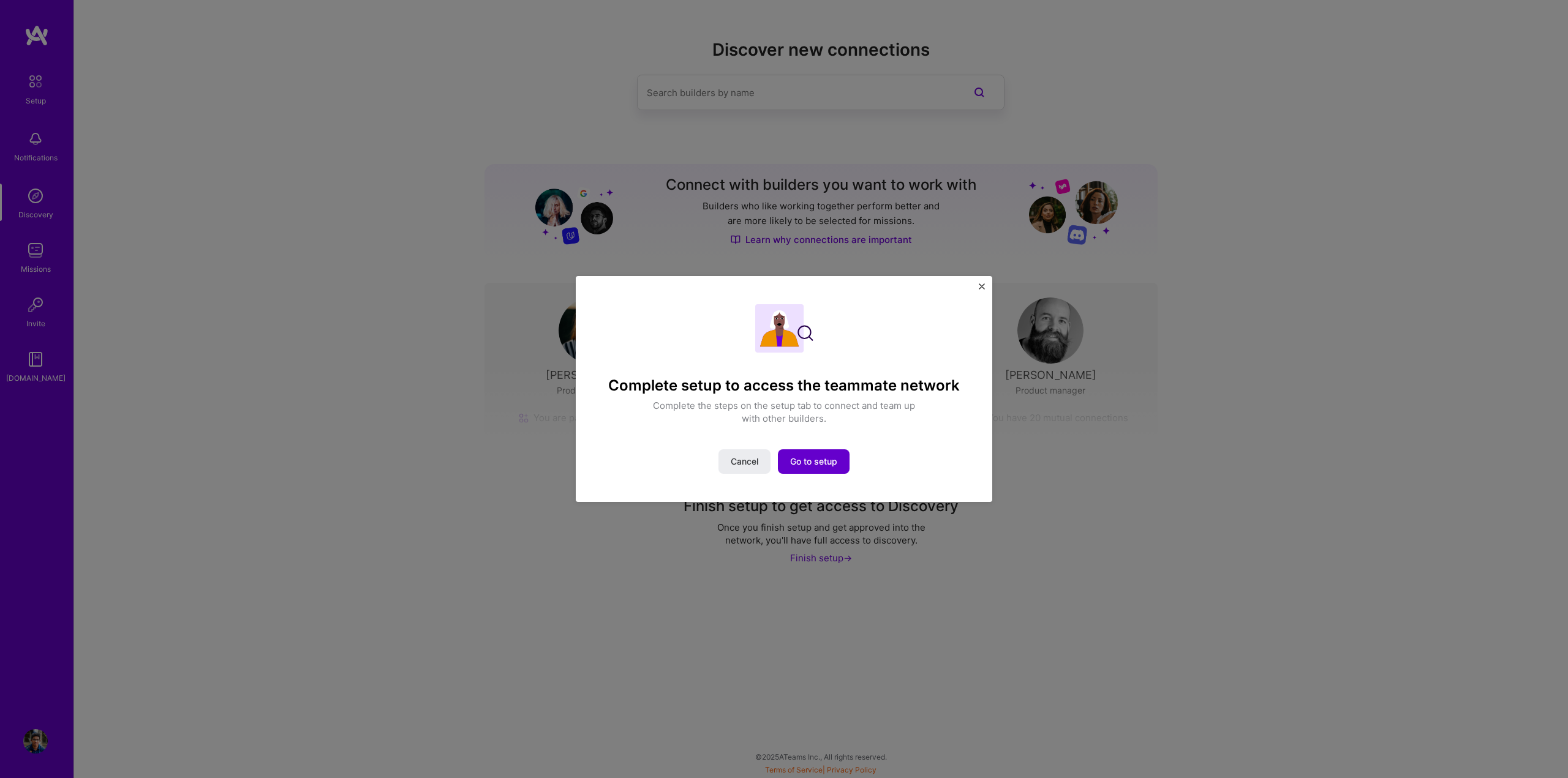
click at [822, 460] on span "Go to setup" at bounding box center [814, 461] width 47 height 12
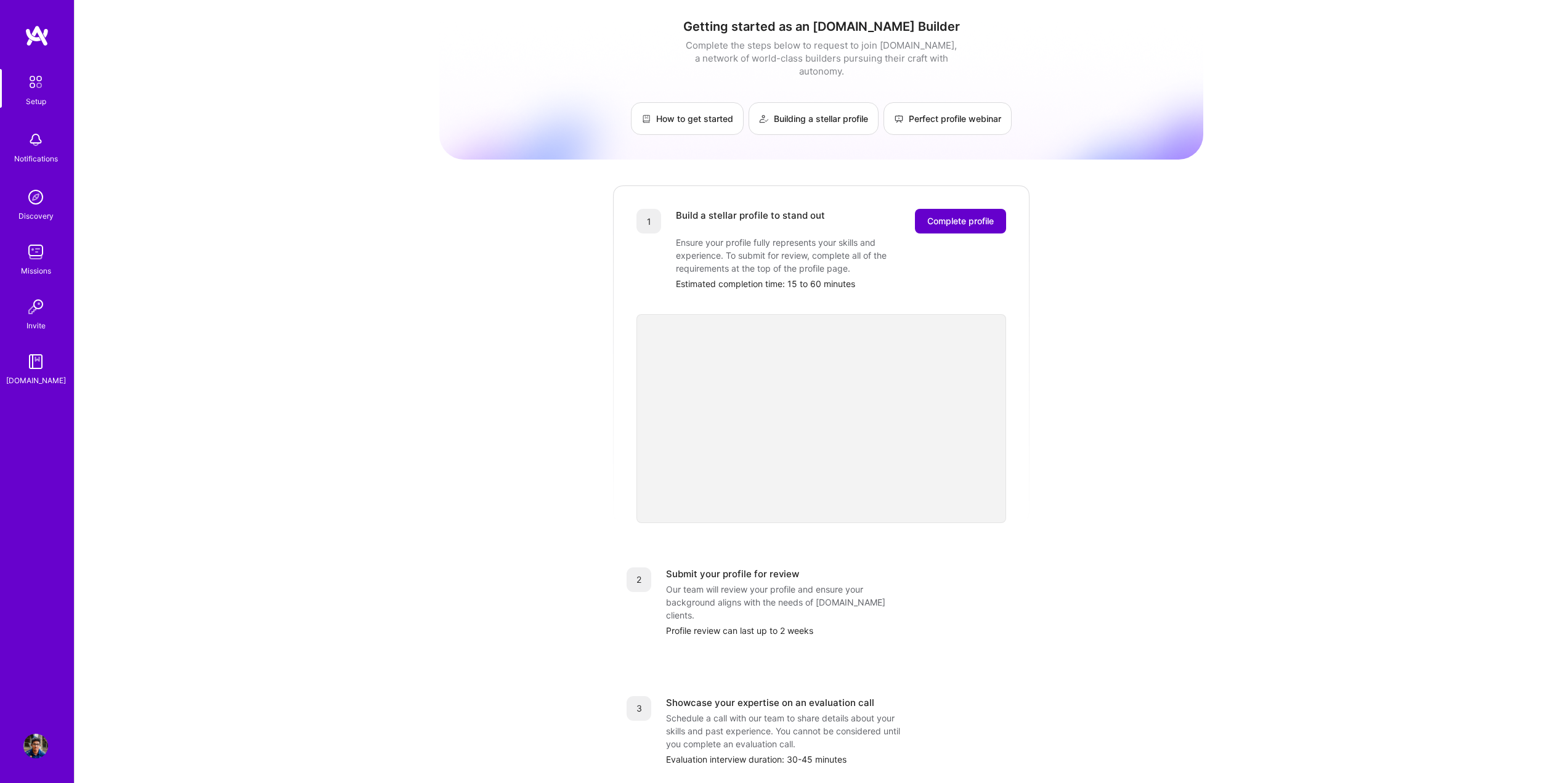
click at [967, 209] on button "Complete profile" at bounding box center [960, 221] width 91 height 25
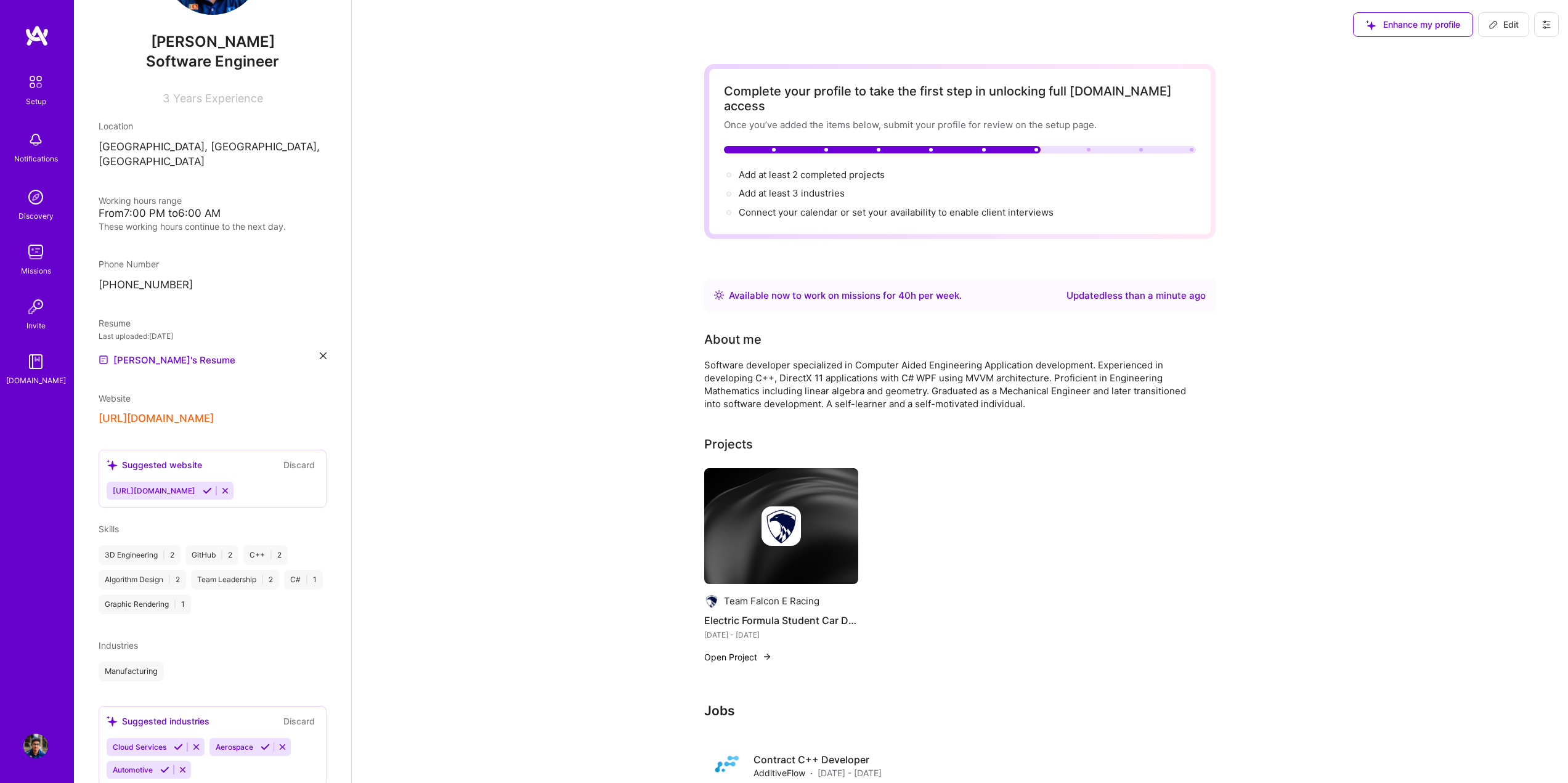
scroll to position [137, 0]
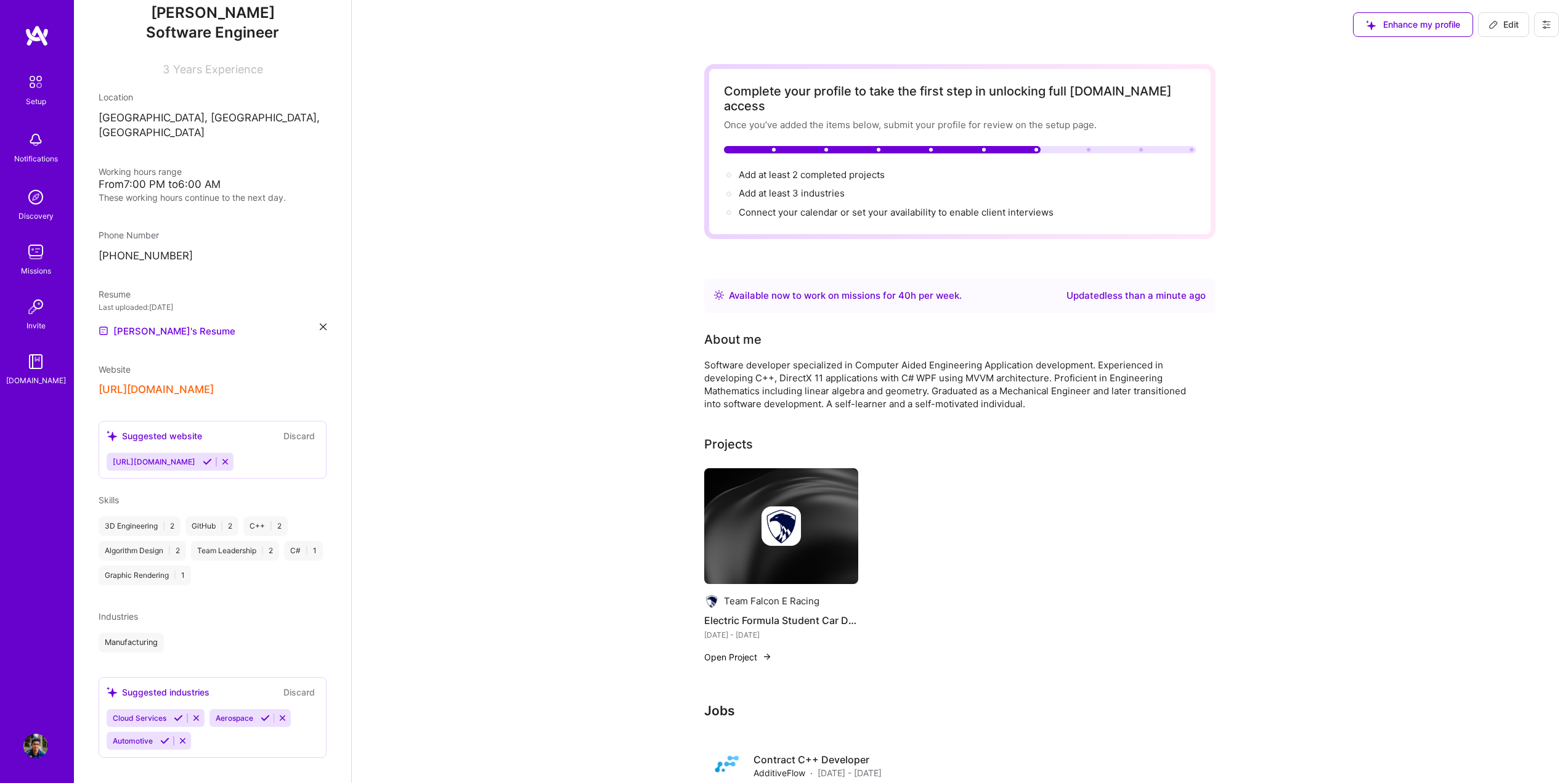
click at [126, 633] on div "Manufacturing" at bounding box center [131, 643] width 65 height 20
click at [143, 610] on div "Industries" at bounding box center [212, 616] width 228 height 13
click at [242, 644] on div "[PERSON_NAME] Software Engineer 3 Years Experience Location [GEOGRAPHIC_DATA], …" at bounding box center [213, 392] width 277 height 783
click at [209, 686] on div "Suggested industries" at bounding box center [158, 692] width 103 height 13
click at [204, 686] on div "Suggested industries" at bounding box center [158, 692] width 103 height 13
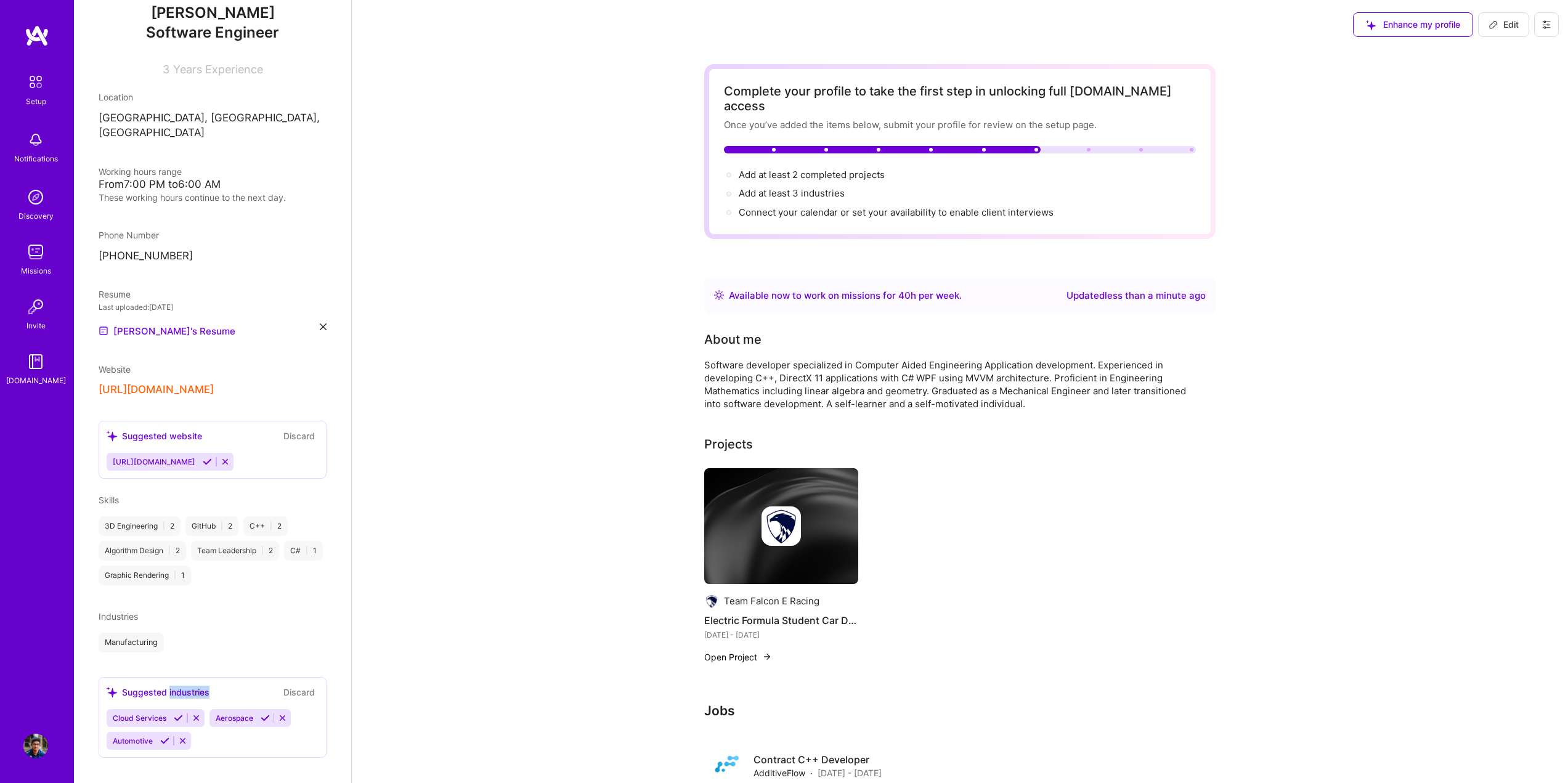
click at [206, 686] on div "Suggested industries" at bounding box center [158, 692] width 103 height 13
click at [223, 685] on div "Suggested industries Discard" at bounding box center [213, 692] width 212 height 14
click at [185, 735] on div "Automotive" at bounding box center [148, 741] width 84 height 18
click at [179, 736] on icon at bounding box center [182, 741] width 9 height 9
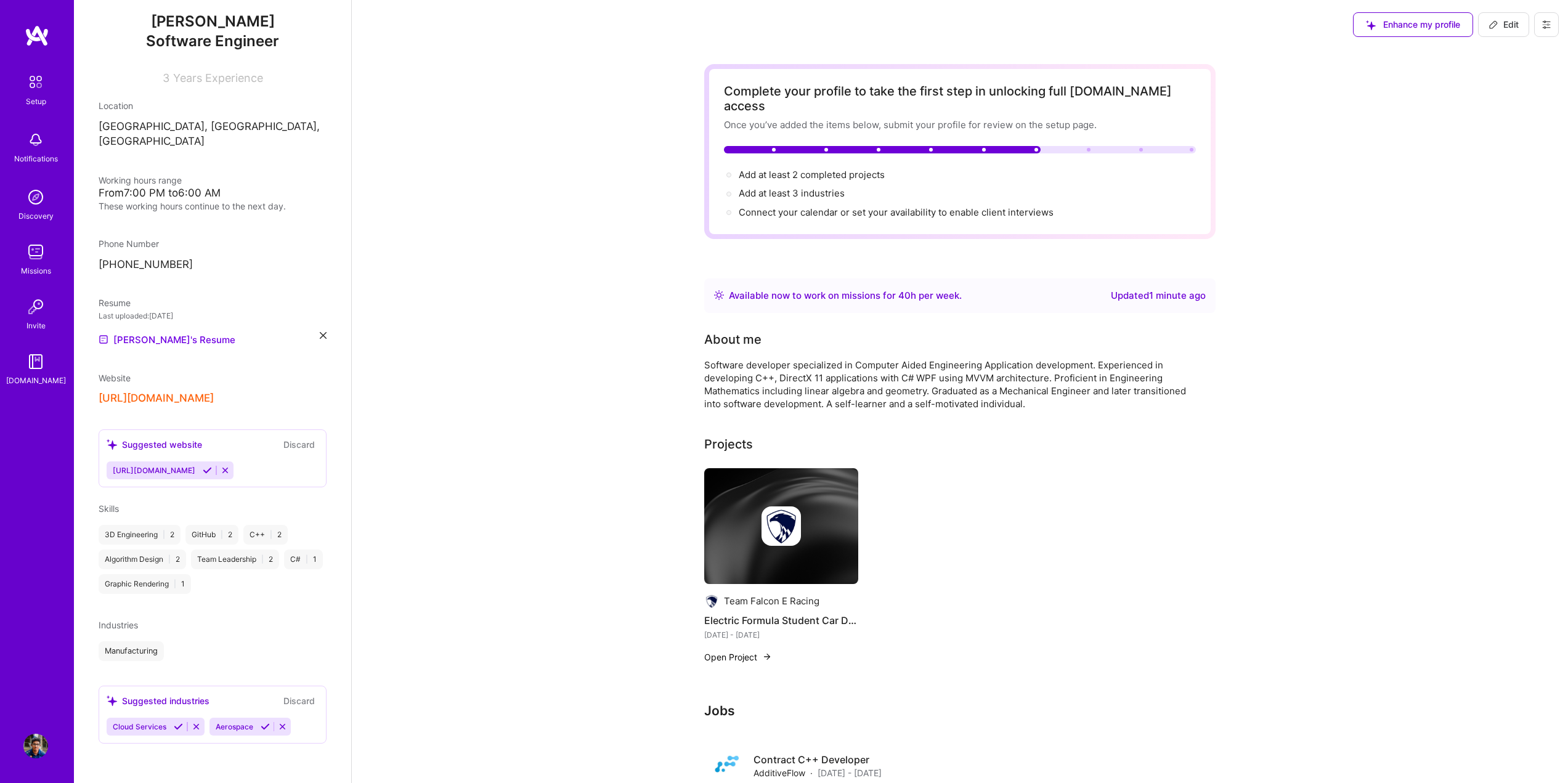
scroll to position [114, 0]
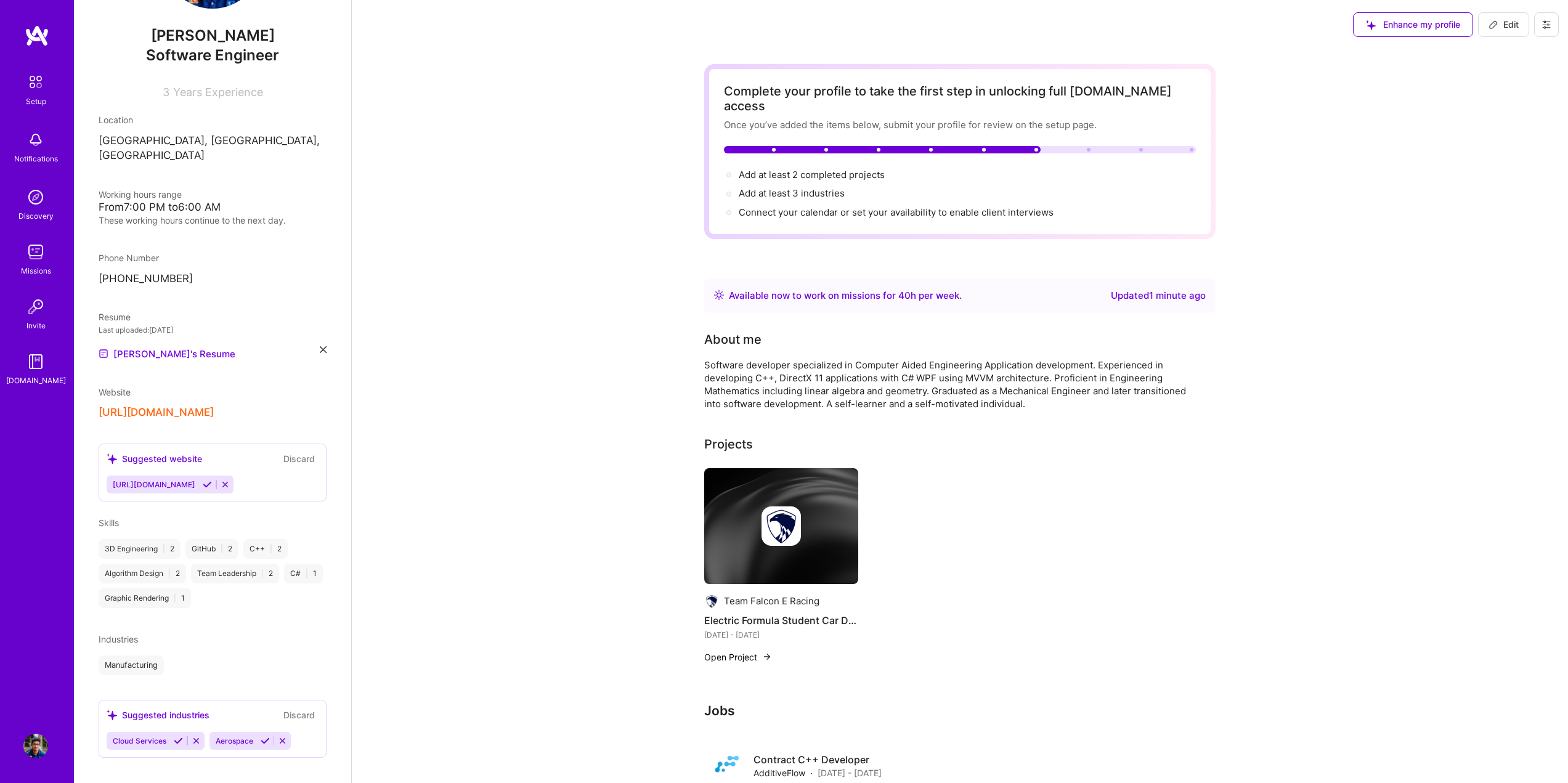
click at [198, 736] on button at bounding box center [196, 741] width 17 height 11
click at [182, 736] on icon at bounding box center [180, 741] width 9 height 9
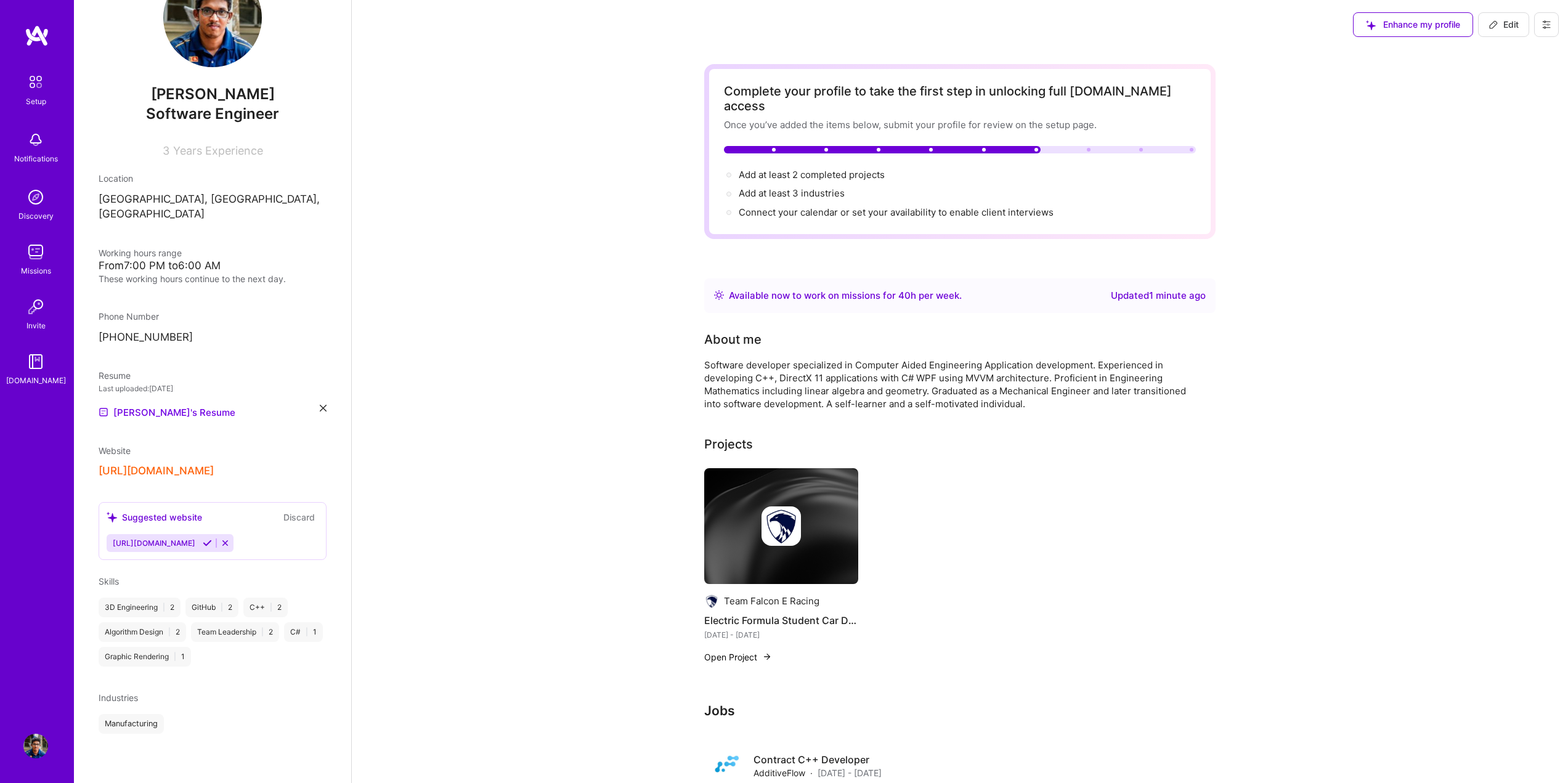
scroll to position [42, 0]
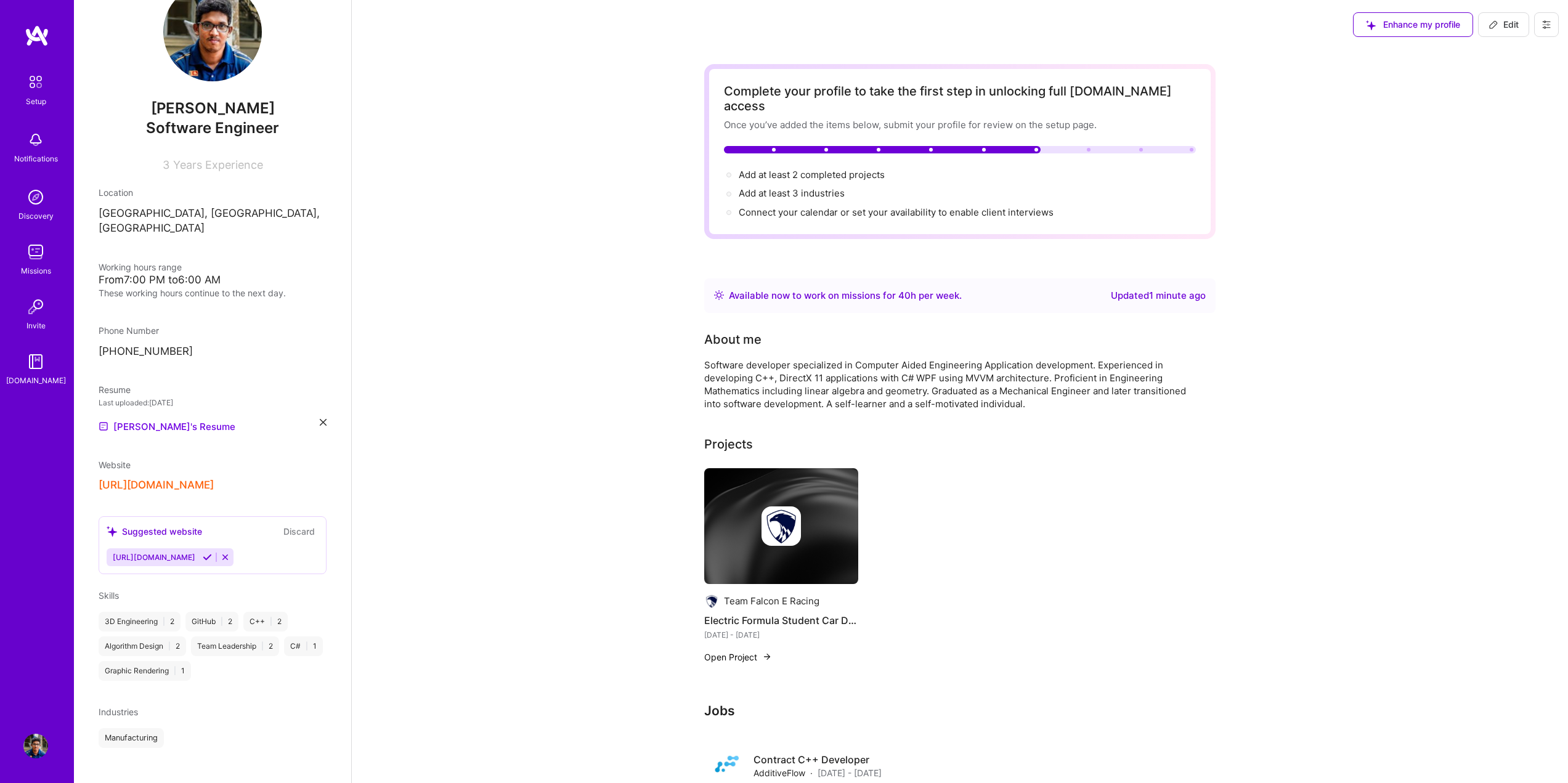
click at [187, 706] on div "Industries" at bounding box center [212, 712] width 228 height 13
click at [1504, 23] on span "Edit" at bounding box center [1504, 24] width 30 height 12
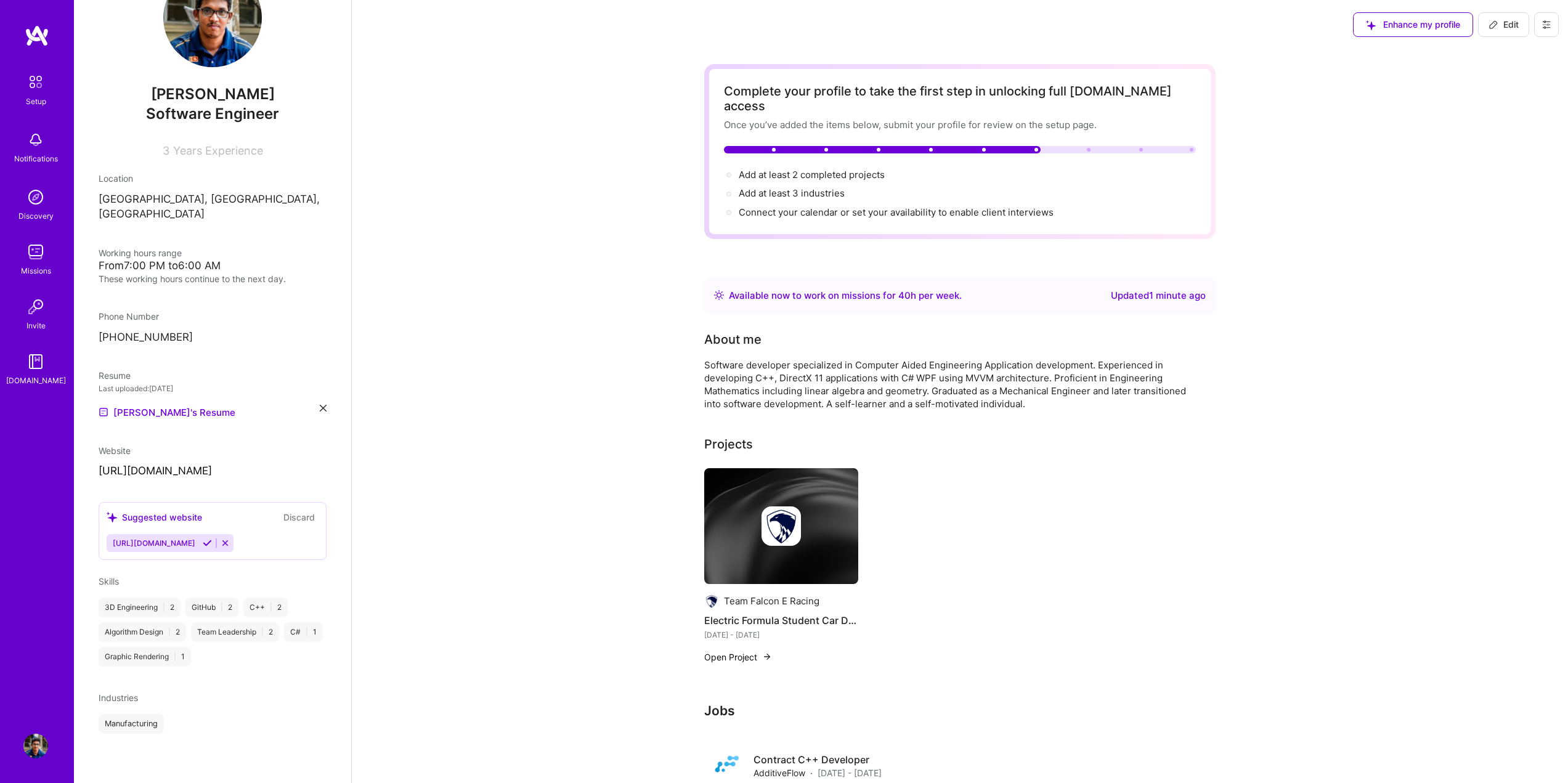
select select "LK"
select select "Right Now"
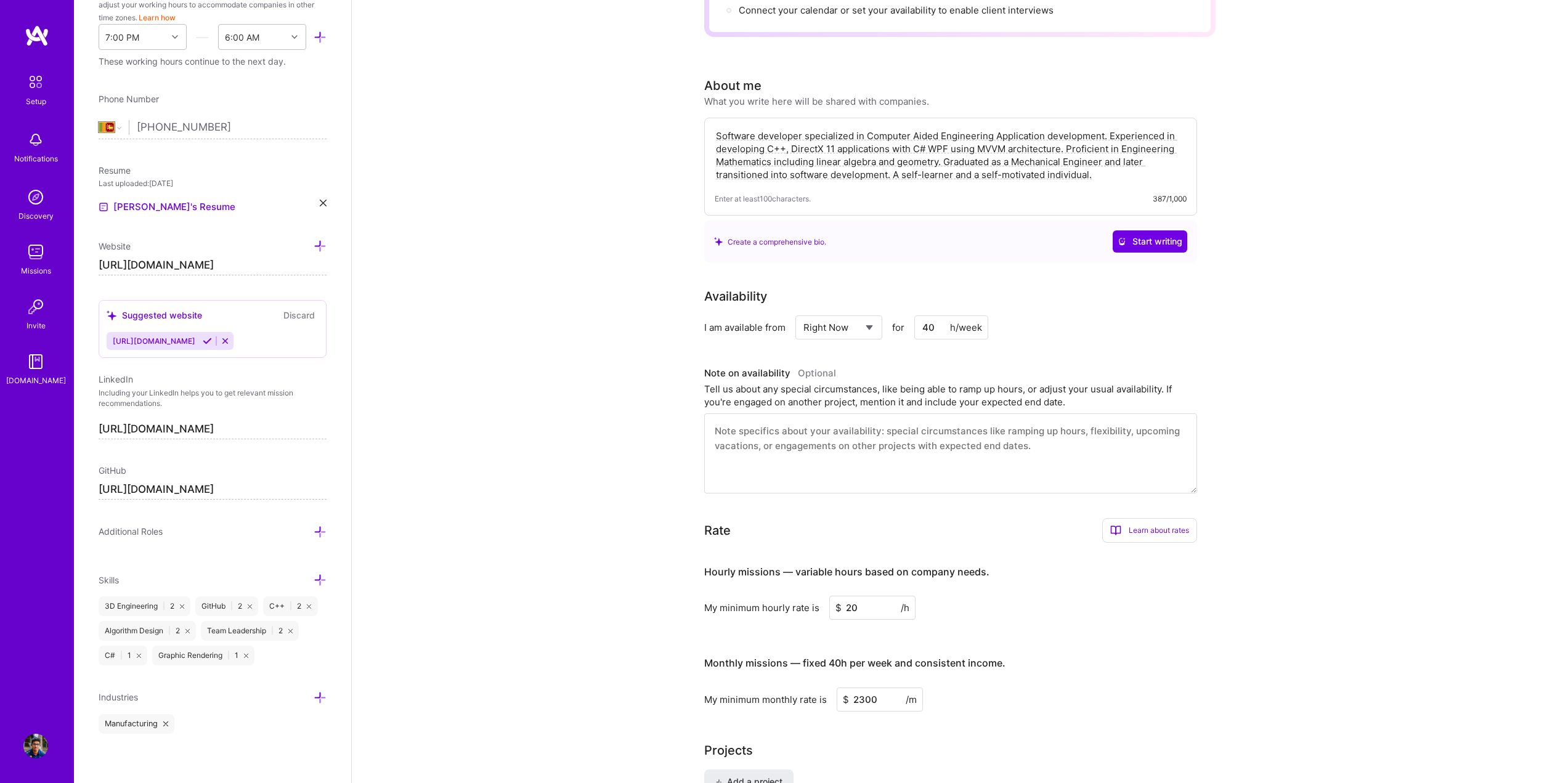
scroll to position [246, 0]
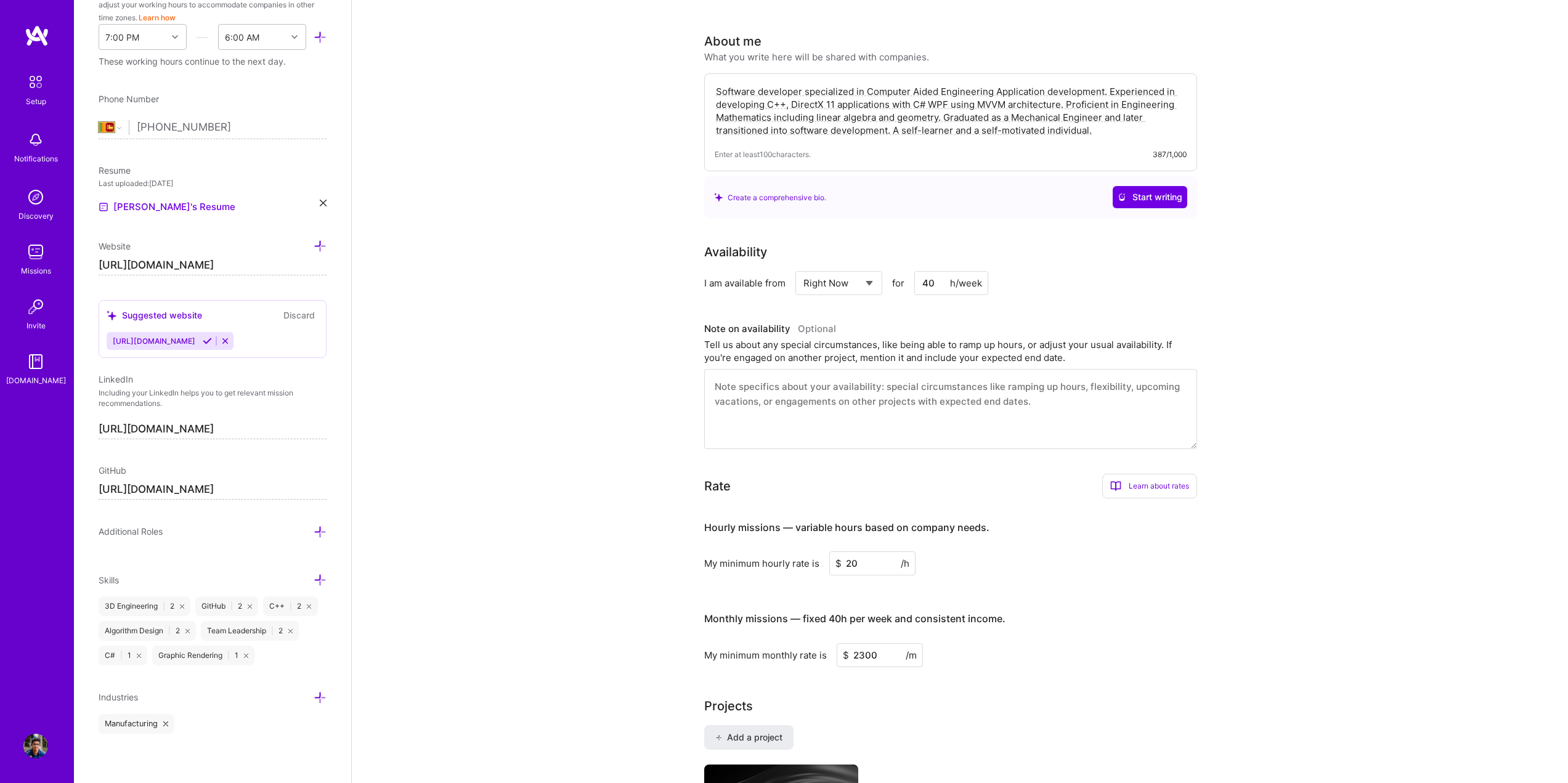
click at [213, 726] on div "Manufacturing" at bounding box center [212, 724] width 228 height 20
click at [313, 699] on icon at bounding box center [320, 697] width 13 height 13
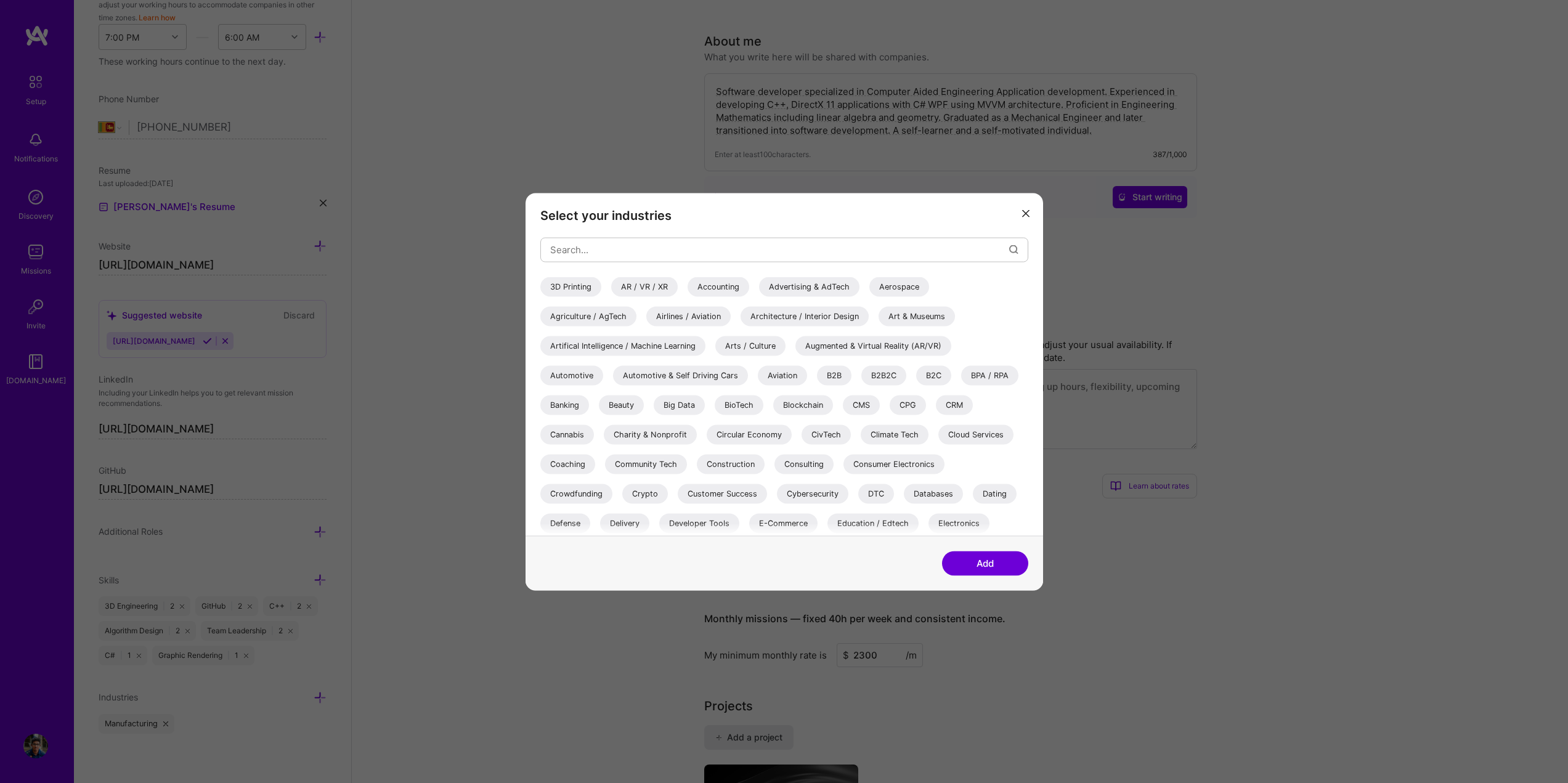
click at [574, 292] on div "3D Printing" at bounding box center [571, 286] width 61 height 20
click at [691, 253] on input "modal" at bounding box center [780, 250] width 459 height 32
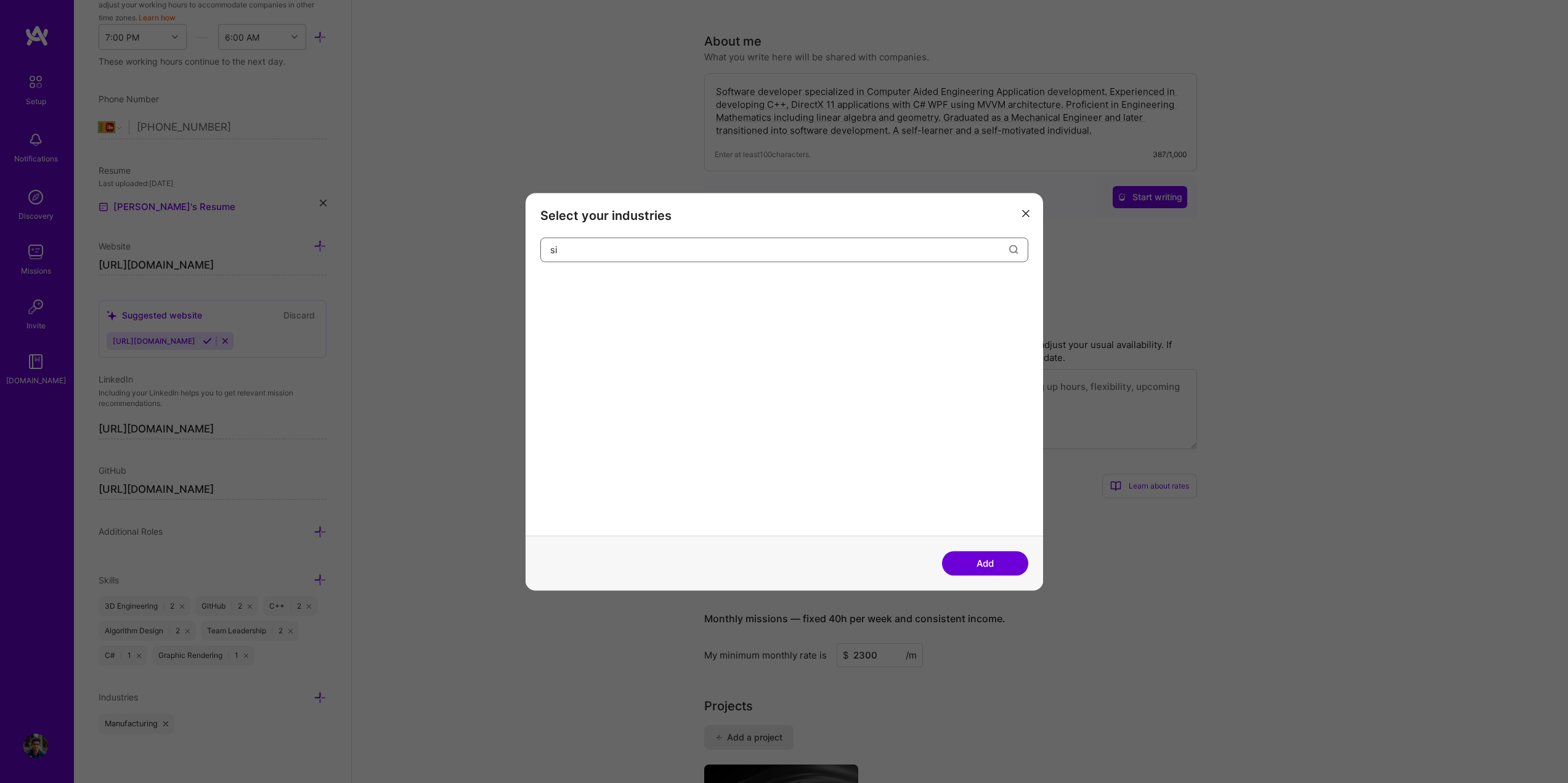
type input "s"
type input "c"
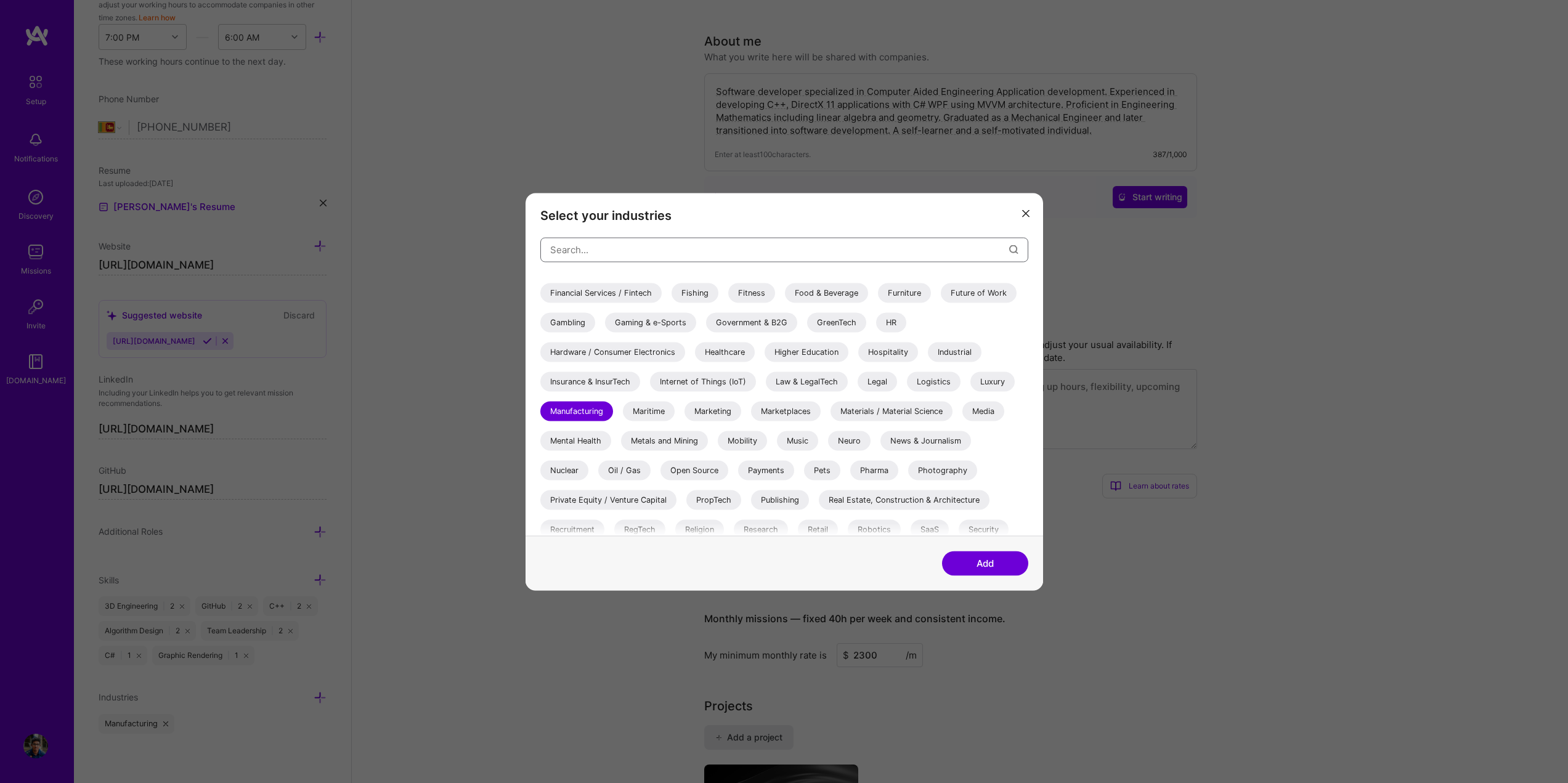
scroll to position [0, 0]
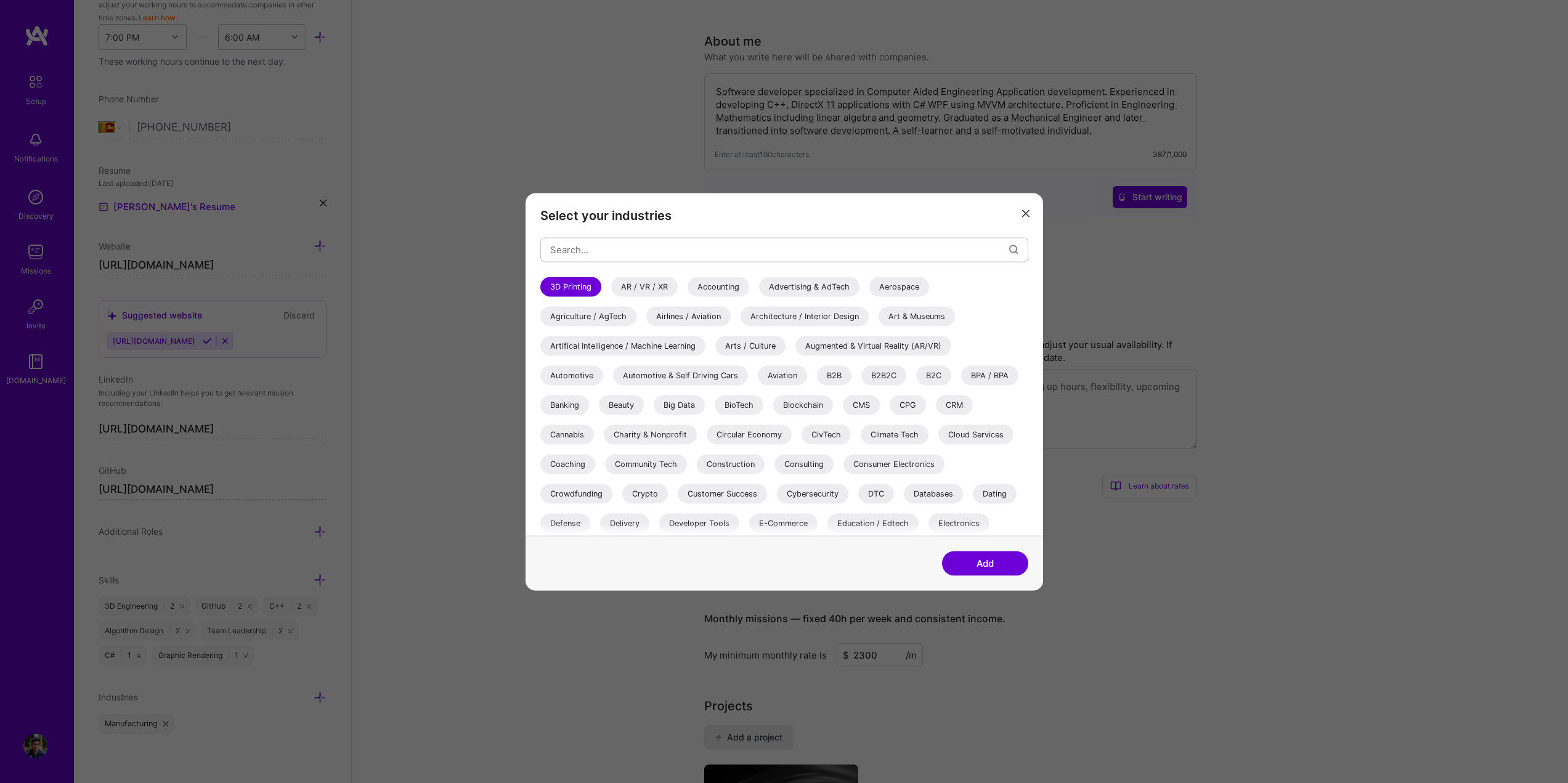
click at [912, 295] on div "Aerospace" at bounding box center [899, 286] width 60 height 20
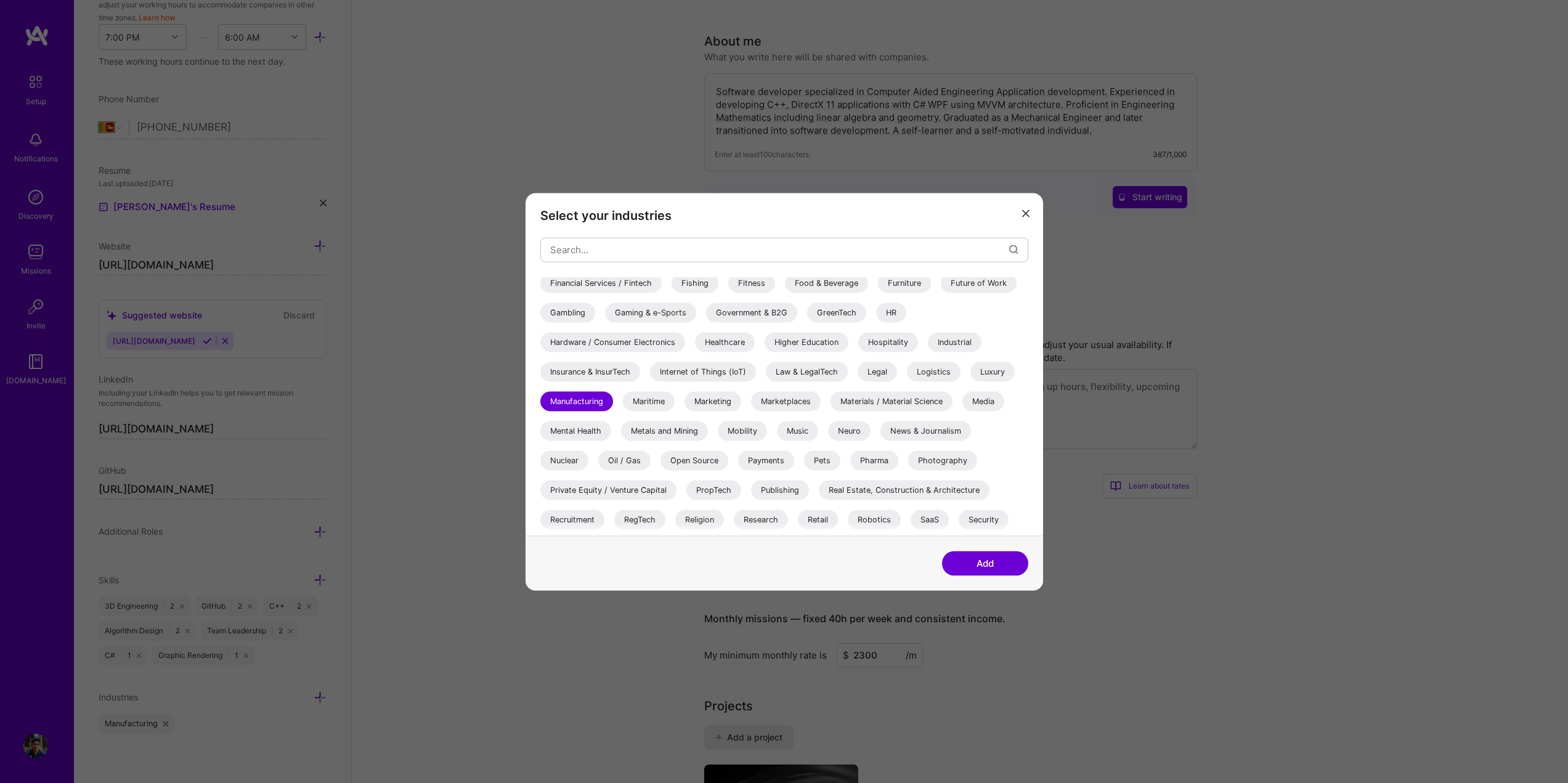
scroll to position [357, 0]
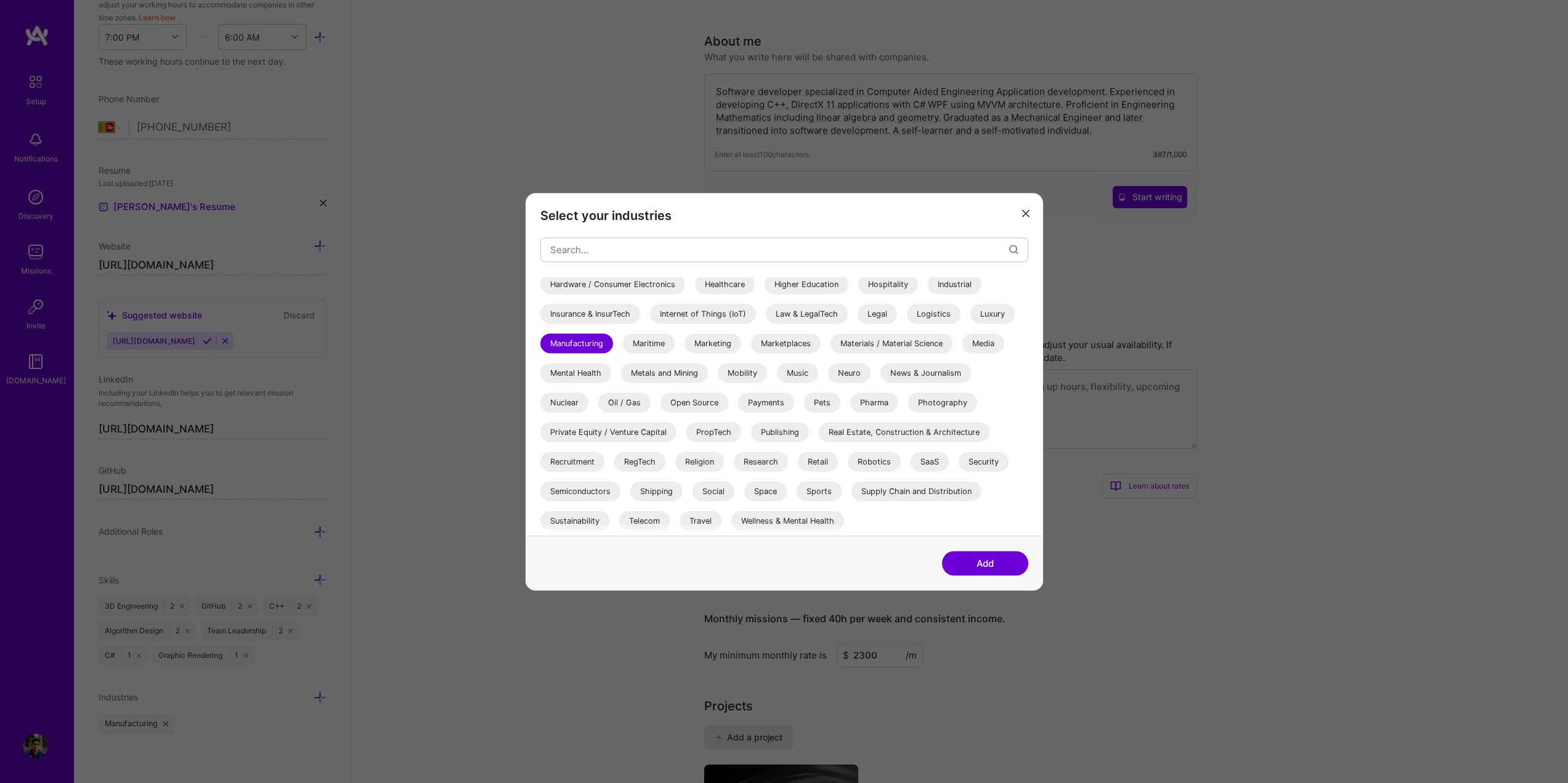
click at [974, 568] on button "Add" at bounding box center [985, 563] width 86 height 25
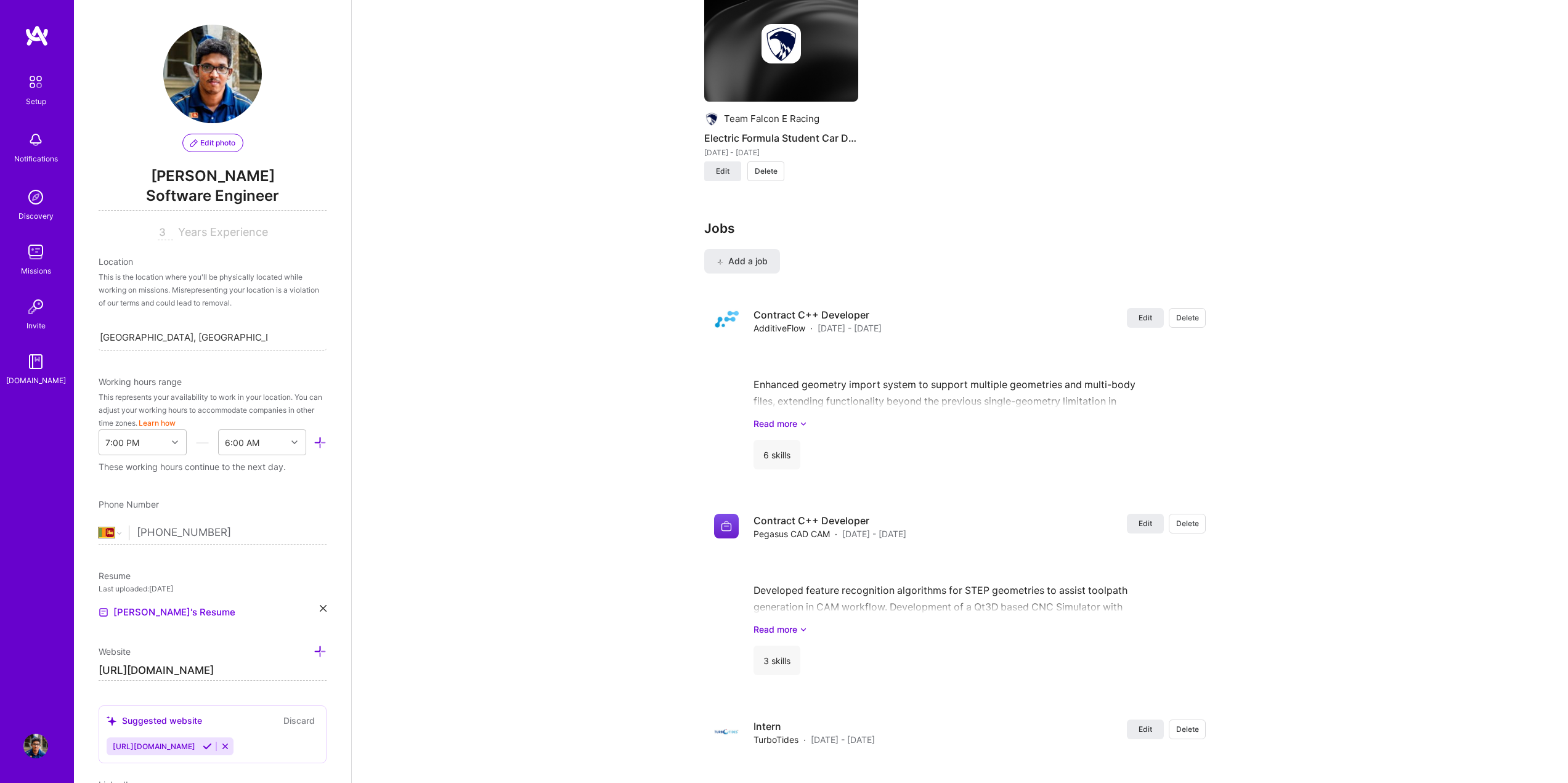
scroll to position [760, 0]
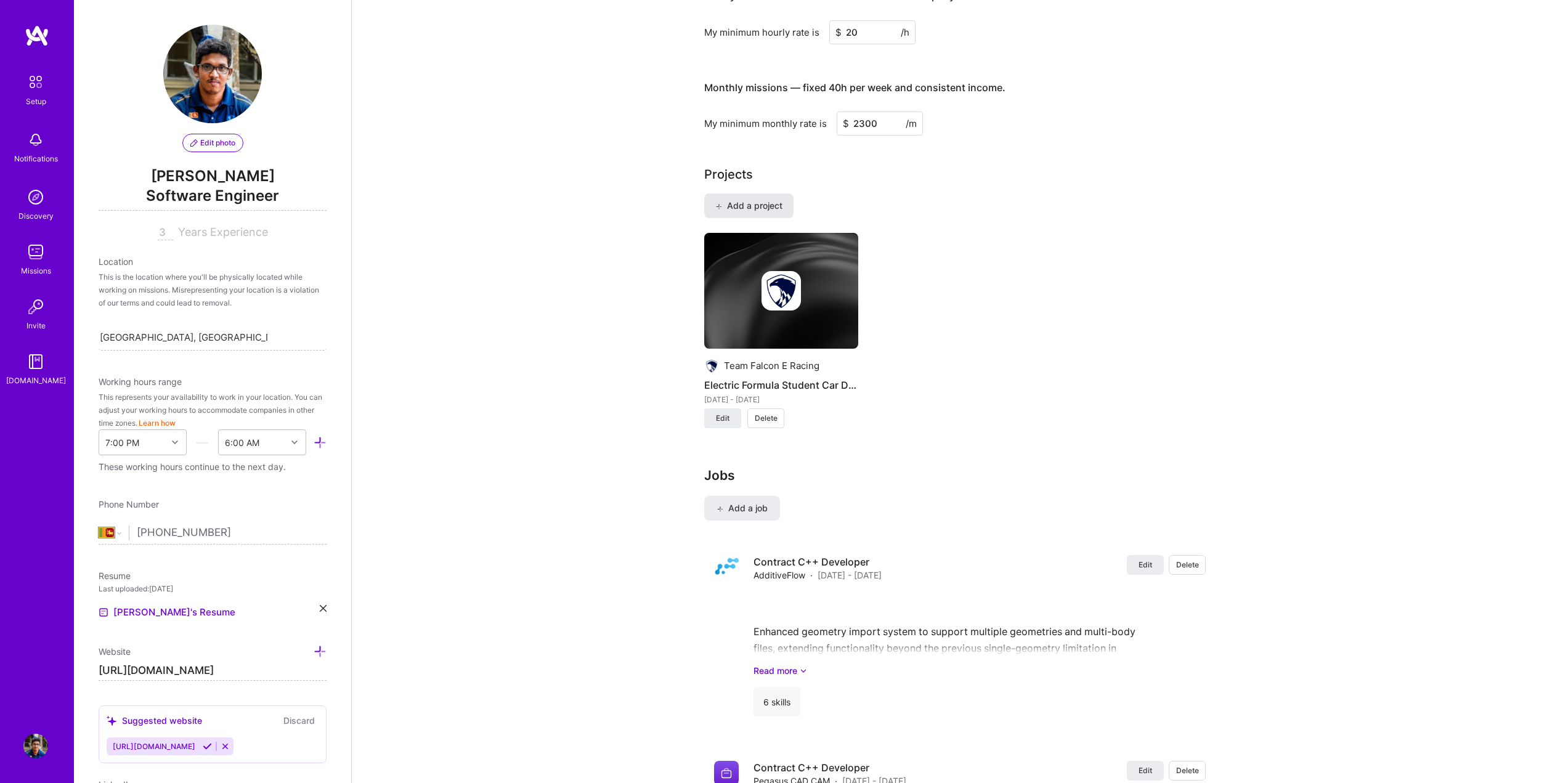
click at [740, 194] on button "Add a project" at bounding box center [749, 206] width 89 height 25
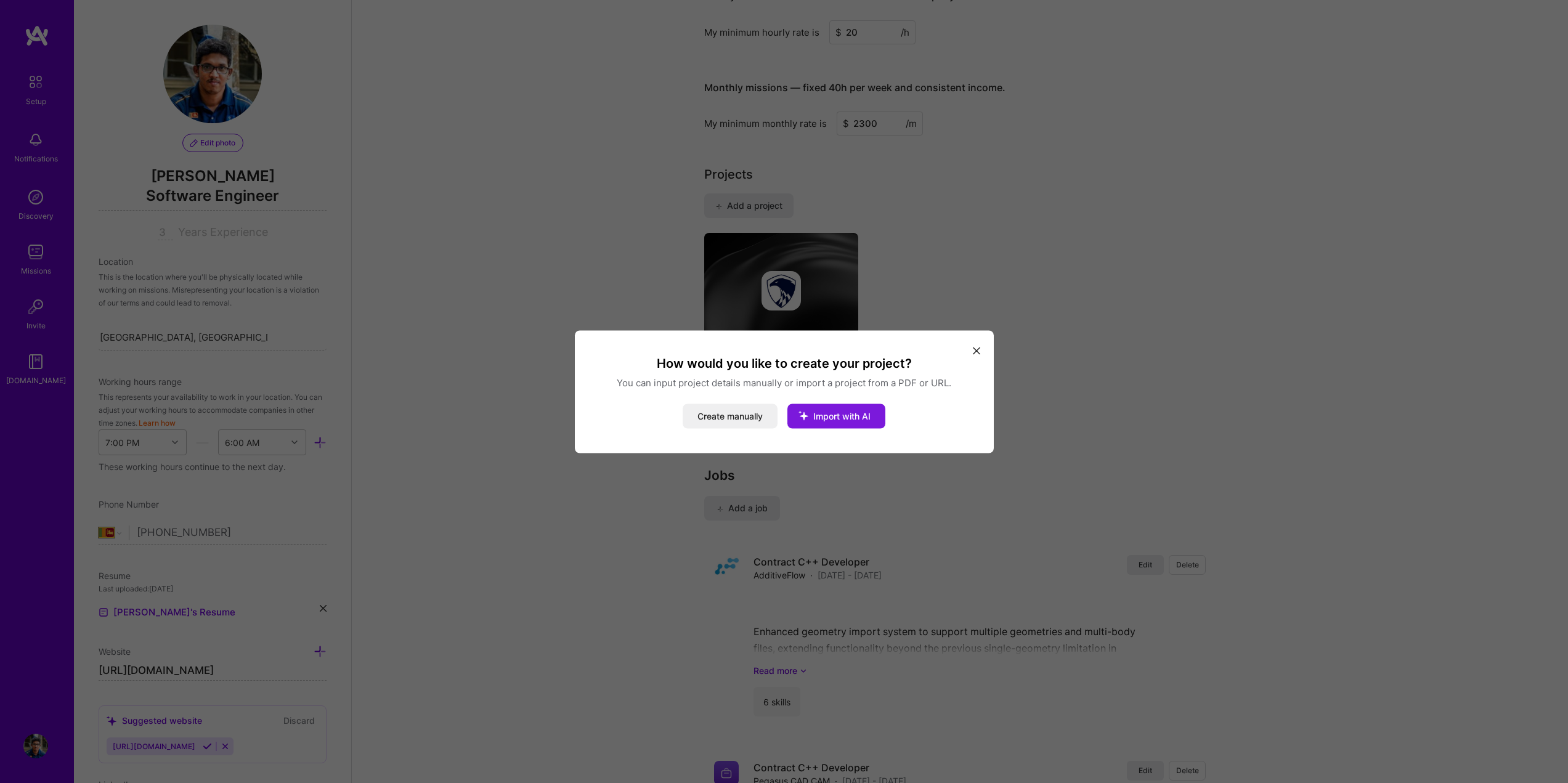
click at [843, 418] on span "Import with AI" at bounding box center [842, 416] width 58 height 11
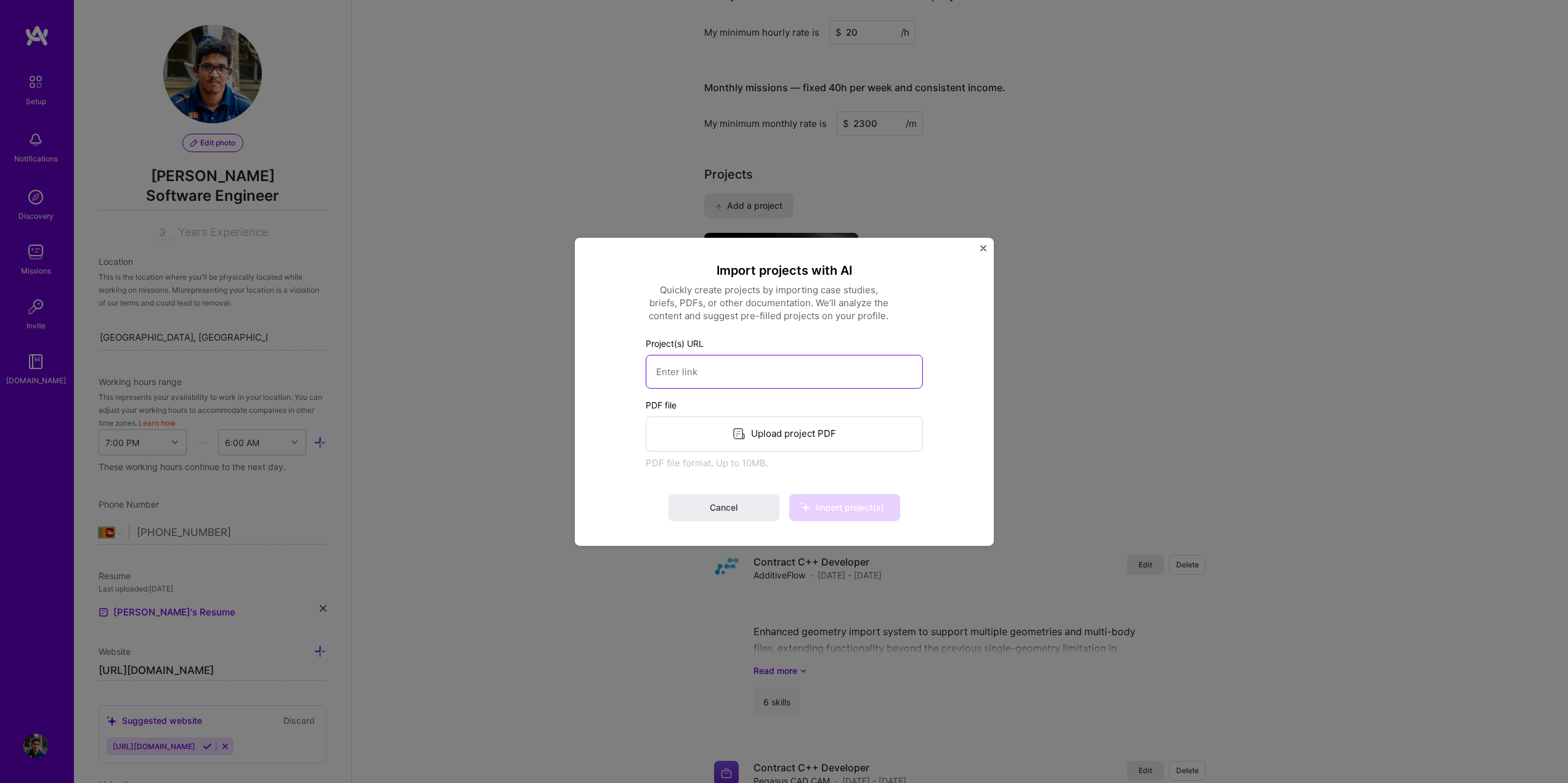
click at [748, 371] on input at bounding box center [784, 371] width 277 height 34
paste input "[URL][DOMAIN_NAME]"
type input "[URL][DOMAIN_NAME]"
click at [865, 516] on button "Import project(s)" at bounding box center [844, 508] width 111 height 27
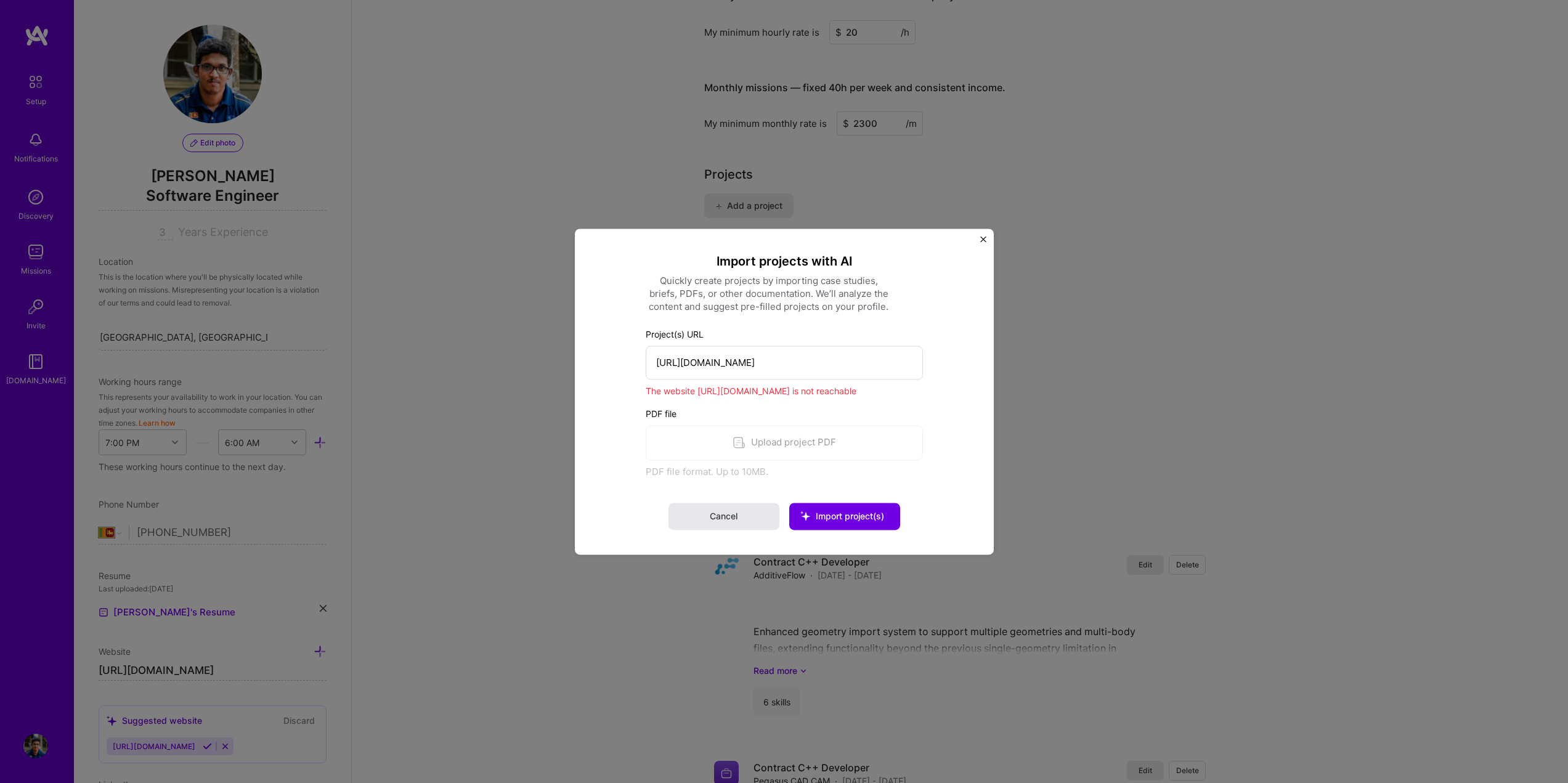
click at [697, 518] on button "Cancel" at bounding box center [724, 516] width 111 height 27
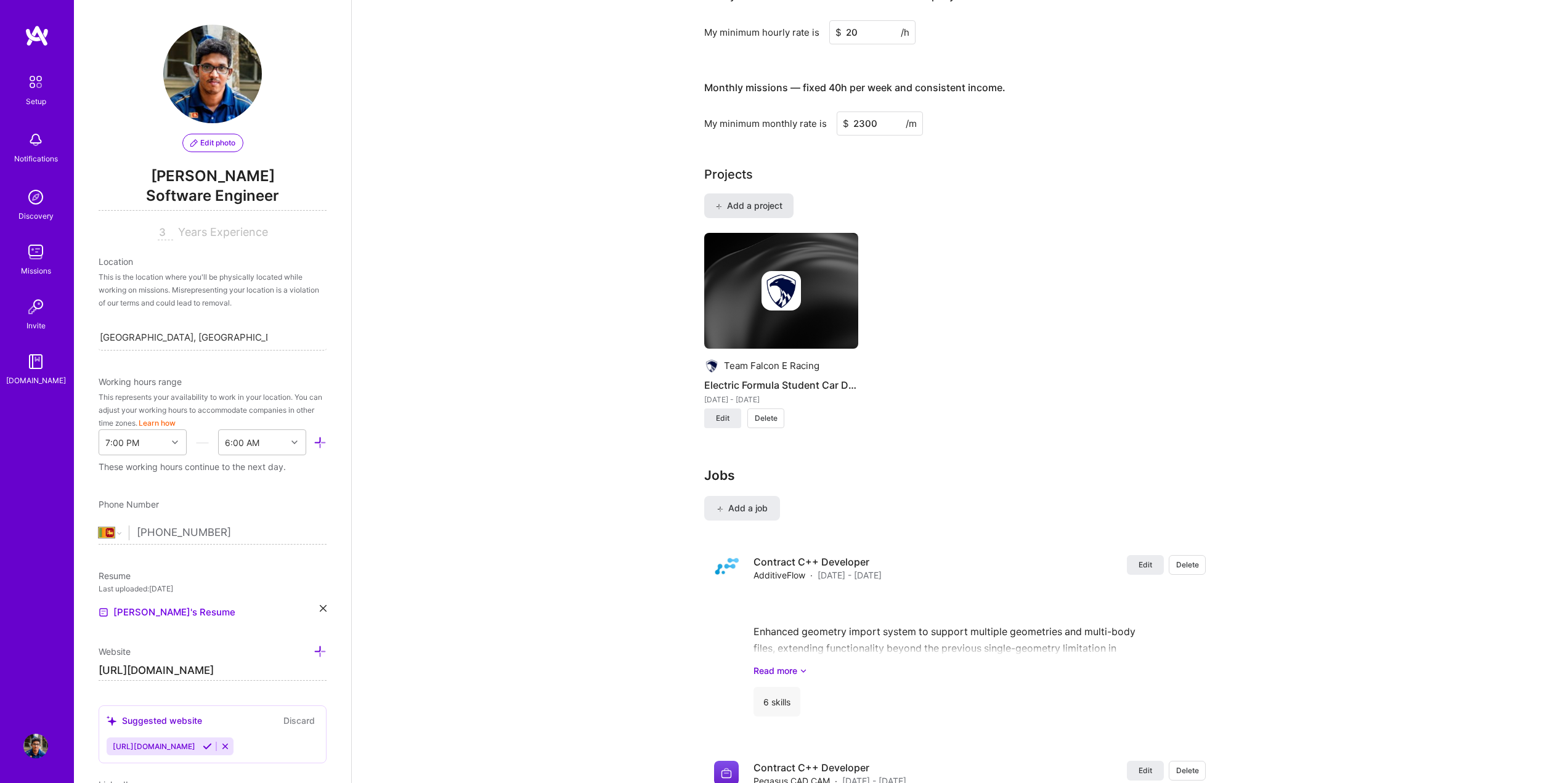
click at [756, 198] on button "Add a project" at bounding box center [749, 206] width 89 height 25
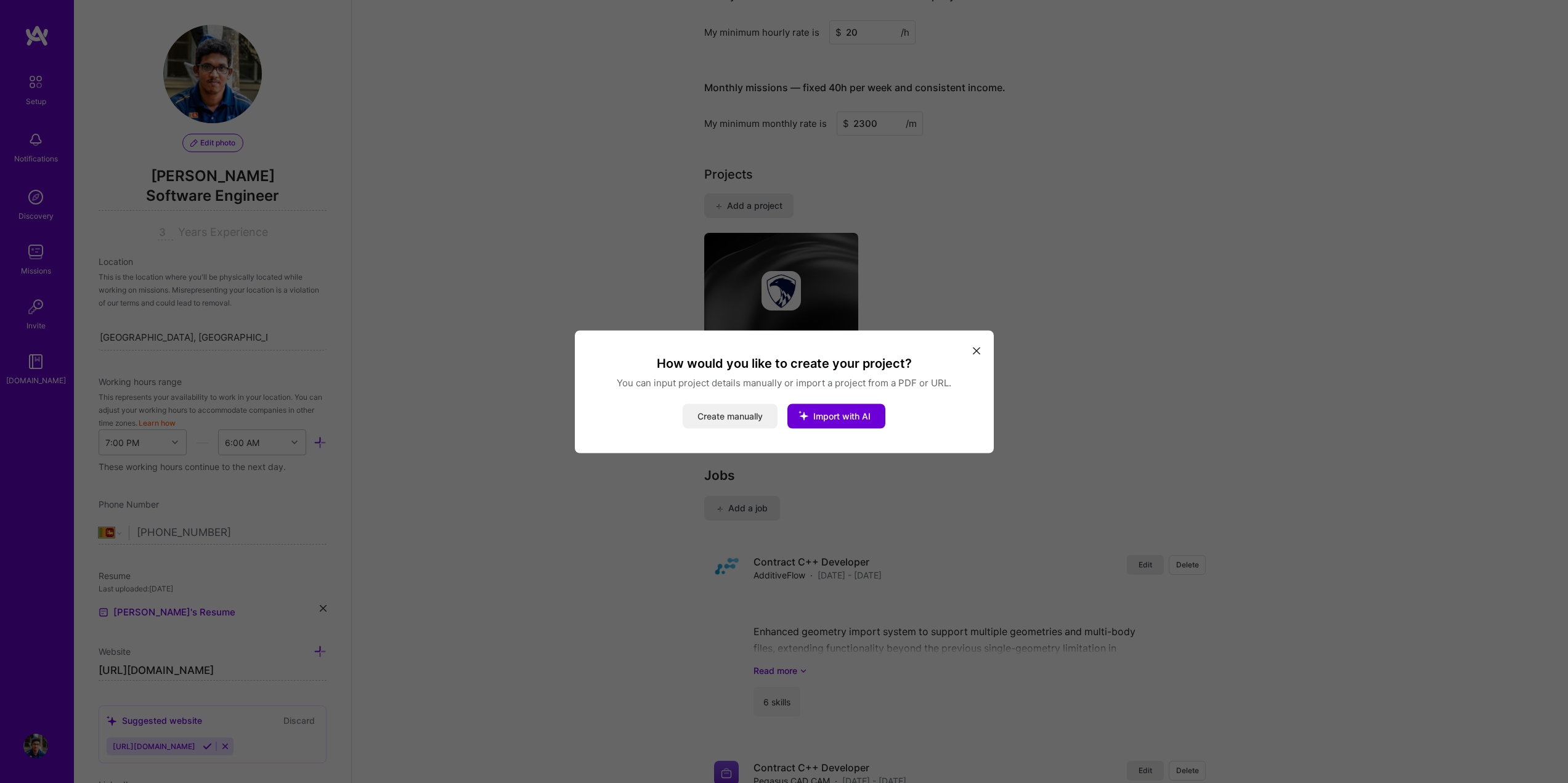
click at [721, 426] on button "Create manually" at bounding box center [730, 416] width 95 height 25
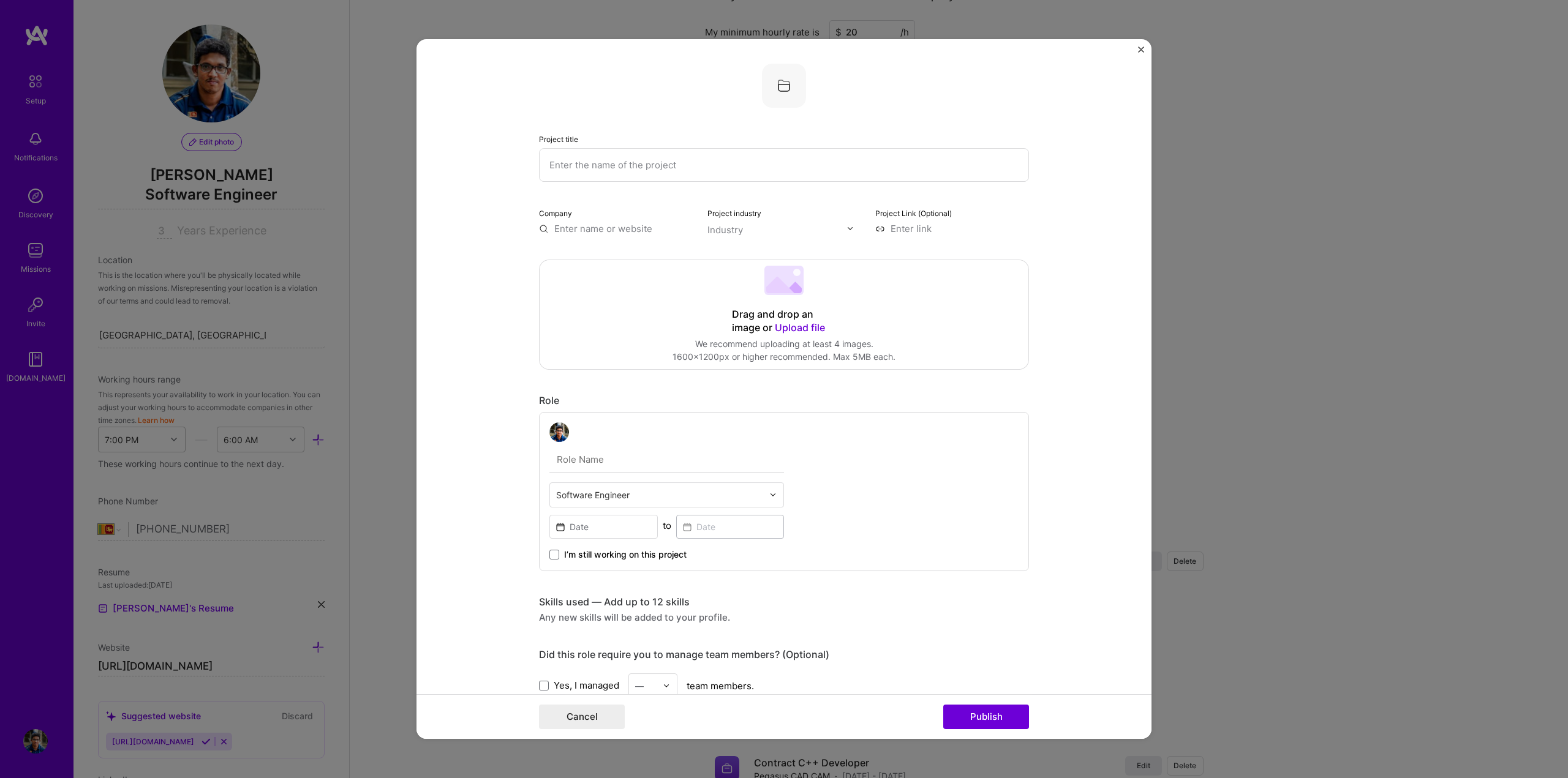
click at [616, 163] on input "text" at bounding box center [784, 165] width 490 height 34
click at [728, 157] on input "text" at bounding box center [784, 165] width 490 height 34
paste input "Aerofoil 3D Model Generator"
type input "Aerofoil 3D Model Generator"
click at [620, 223] on input "text" at bounding box center [616, 228] width 154 height 13
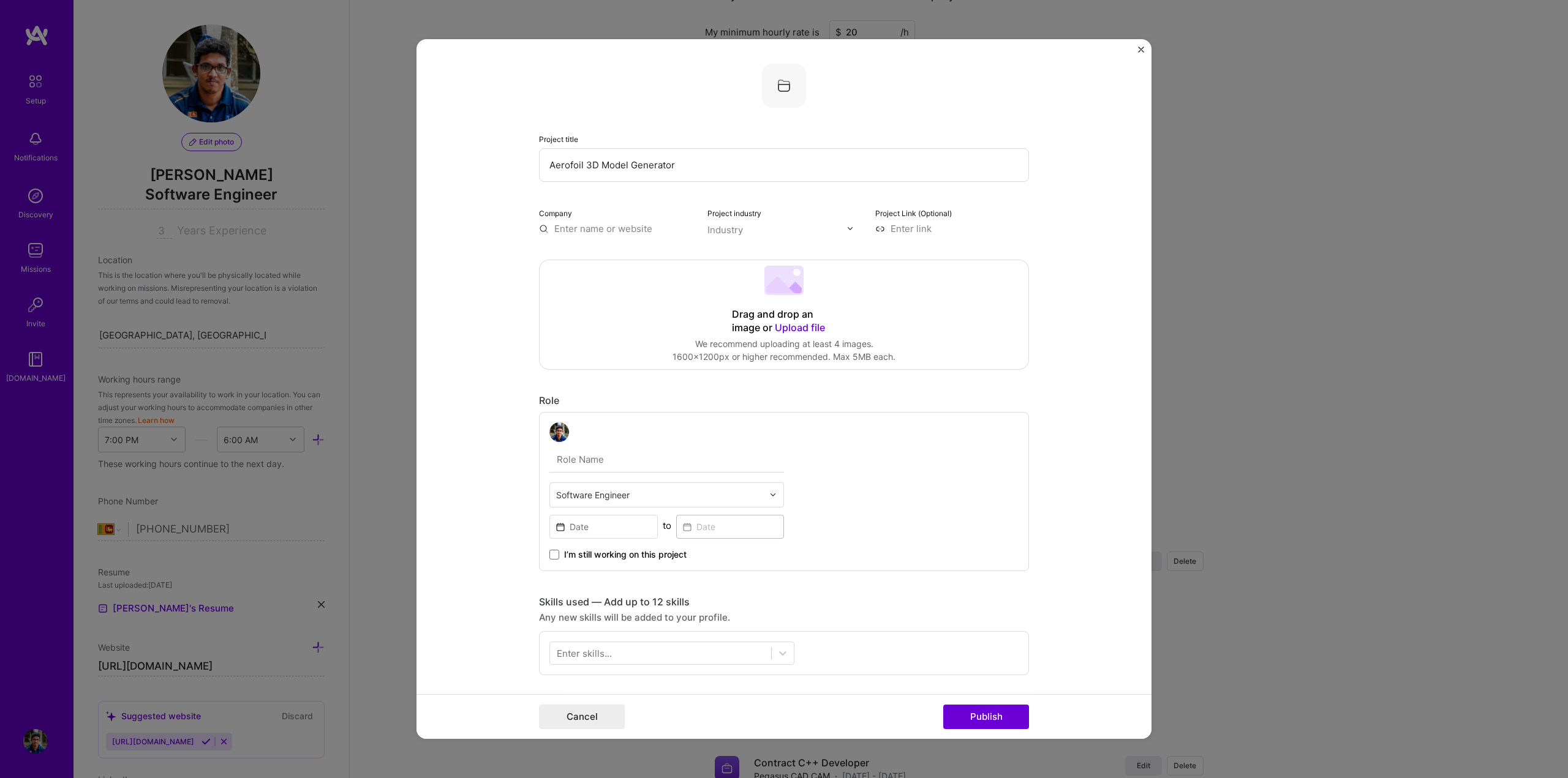
click at [991, 448] on div "Software Engineer to I’m still working on this project" at bounding box center [784, 492] width 490 height 160
click at [1142, 49] on img "Close" at bounding box center [1141, 50] width 6 height 6
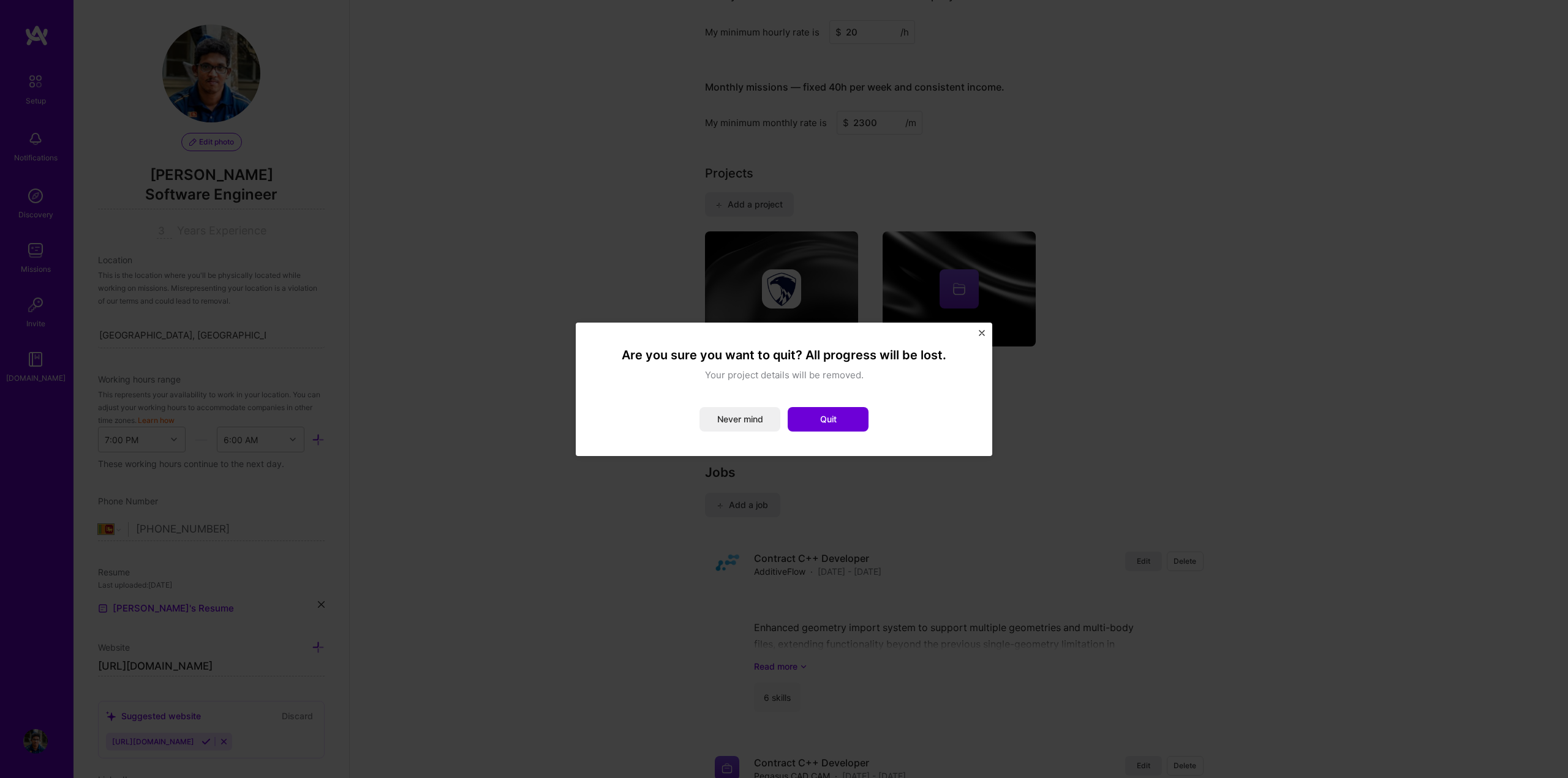
click at [827, 414] on button "Quit" at bounding box center [827, 419] width 81 height 25
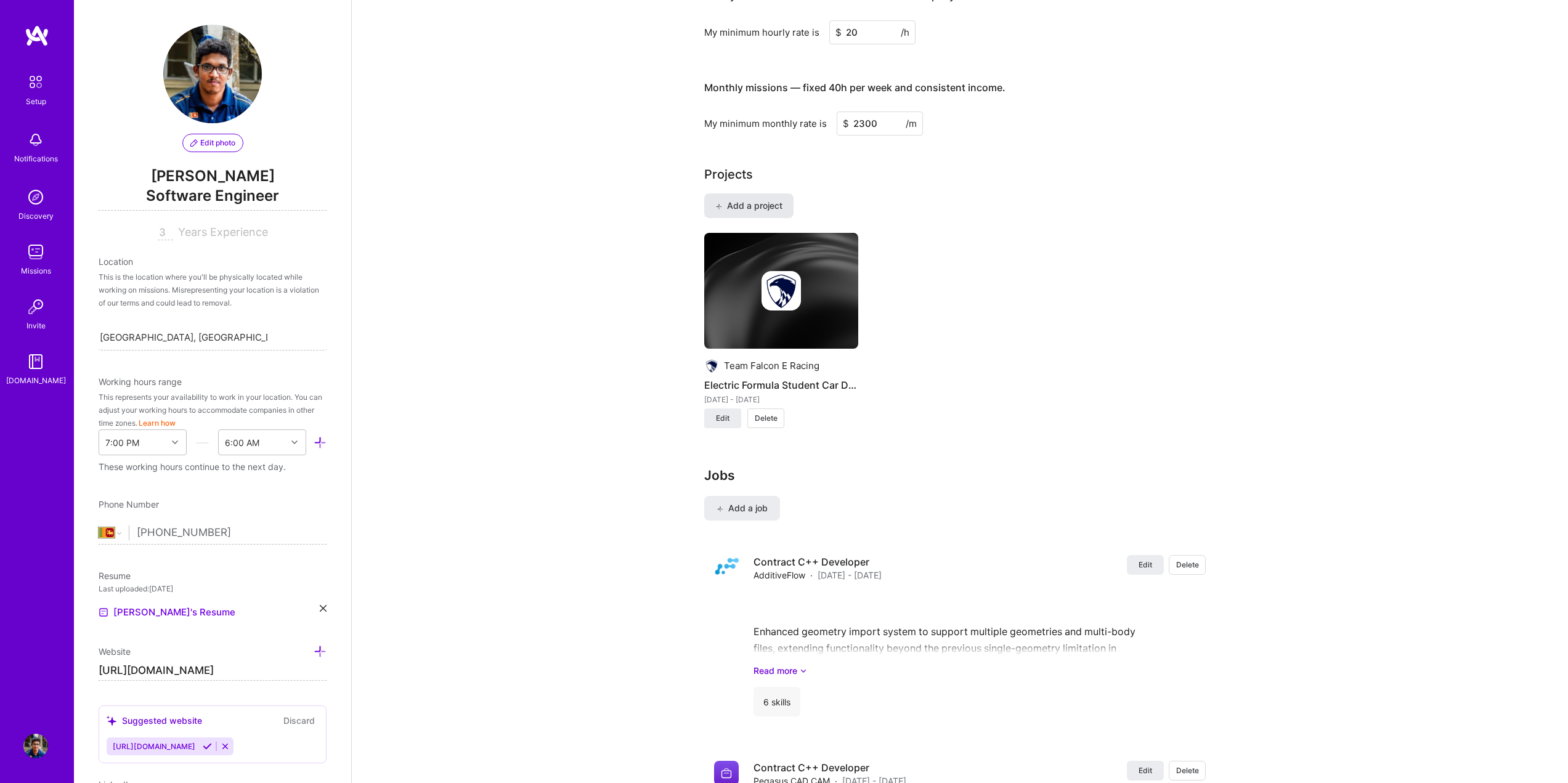
click at [766, 200] on span "Add a project" at bounding box center [749, 206] width 67 height 12
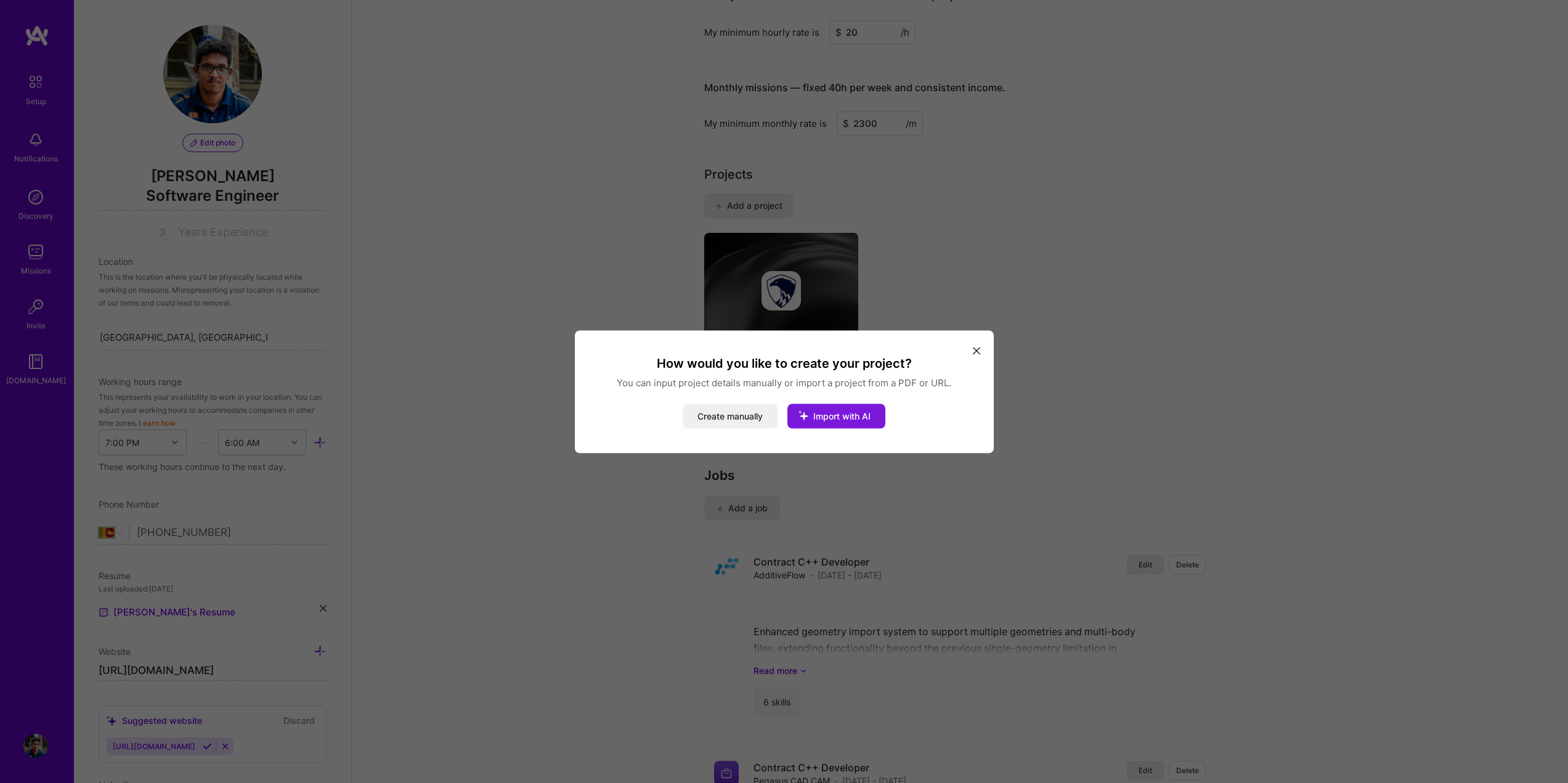
click at [833, 421] on button "Import with AI" at bounding box center [836, 416] width 98 height 25
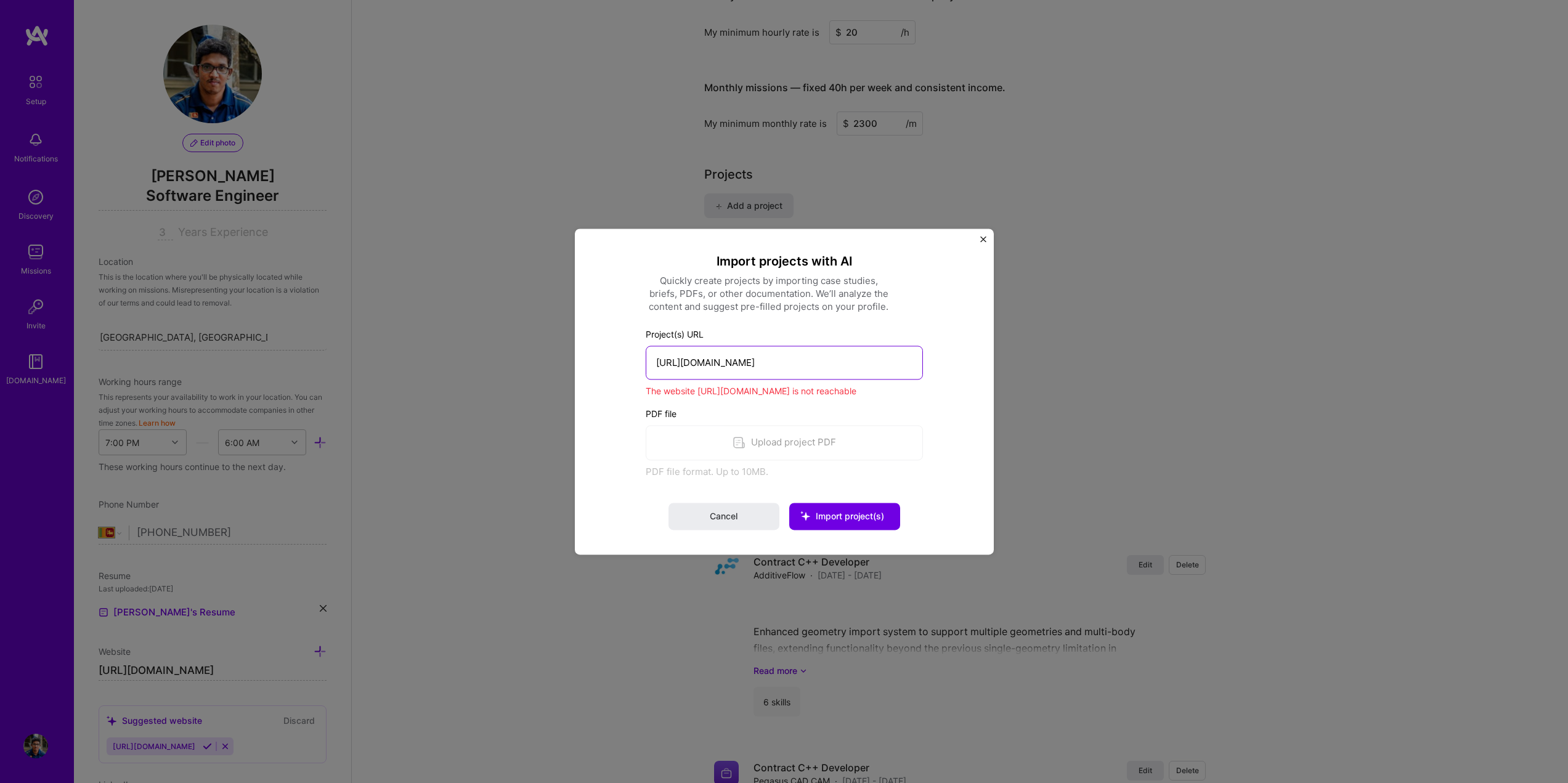
drag, startPoint x: 840, startPoint y: 366, endPoint x: 539, endPoint y: 351, distance: 301.4
click at [541, 350] on div "Import projects with AI Quickly create projects by importing case studies, brie…" at bounding box center [784, 392] width 1568 height 783
paste input "[DOMAIN_NAME][URL]"
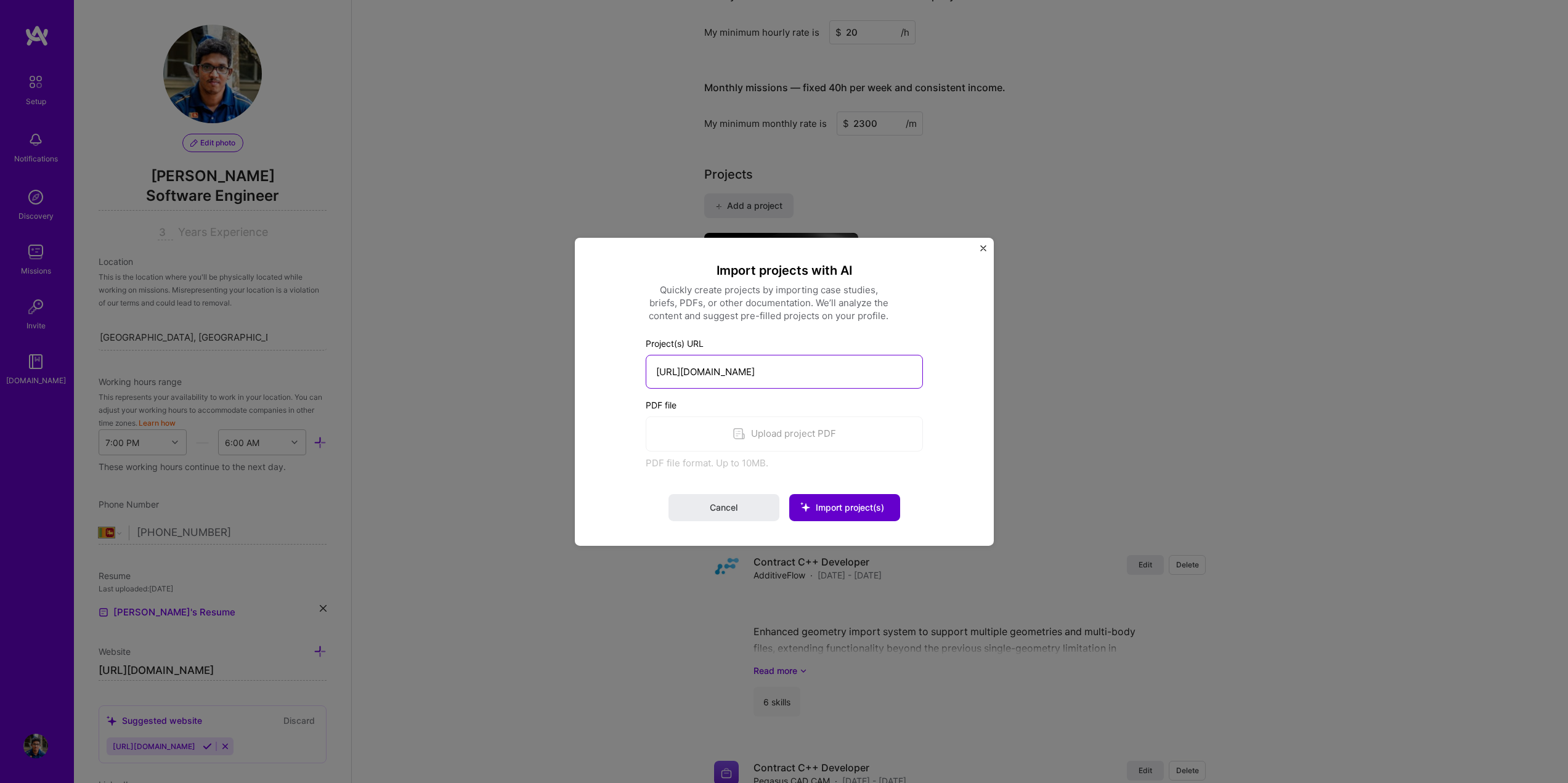
type input "[URL][DOMAIN_NAME]"
click at [834, 507] on span "Import project(s)" at bounding box center [849, 507] width 68 height 11
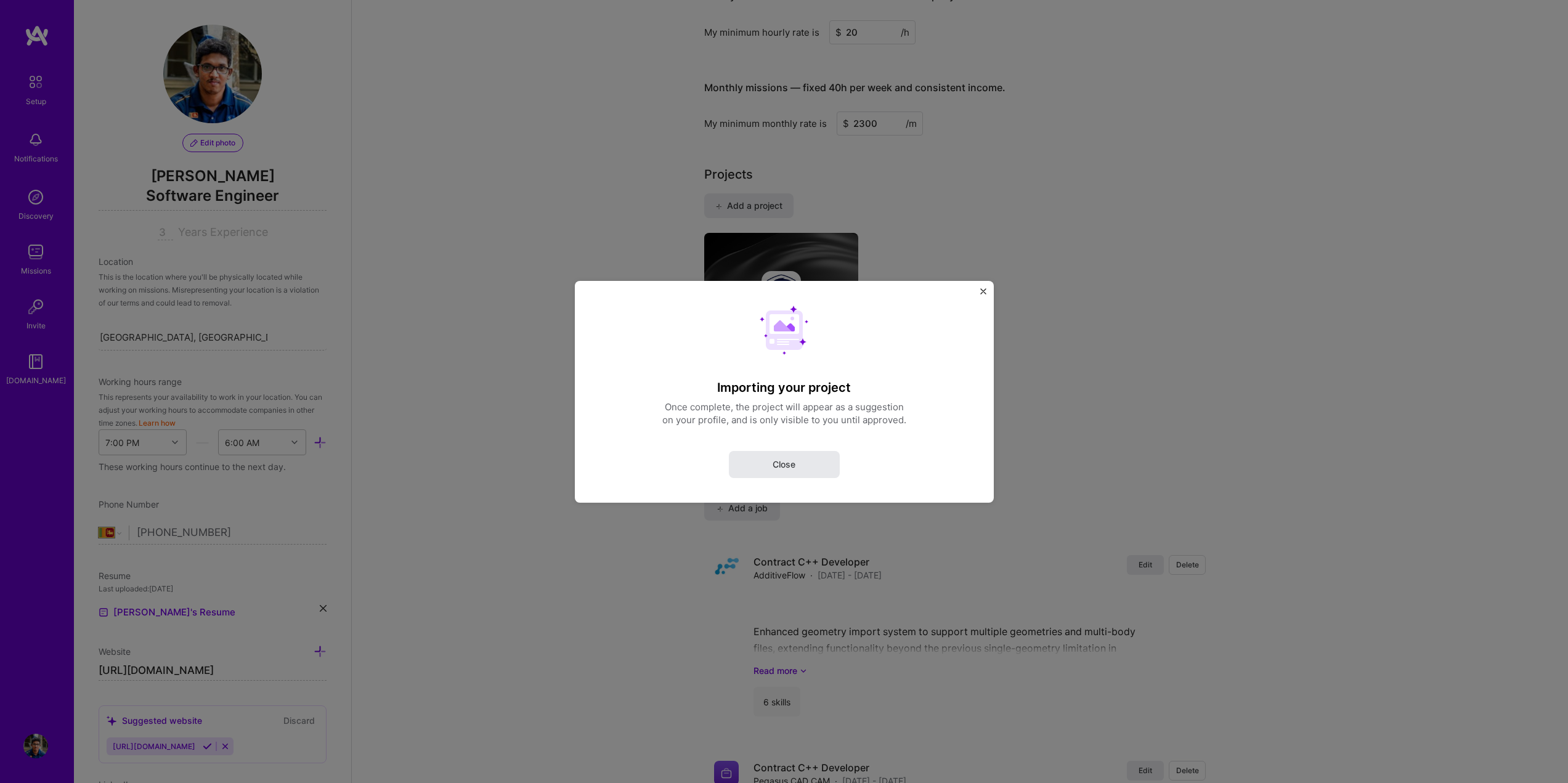
click at [784, 468] on span "Close" at bounding box center [784, 464] width 23 height 12
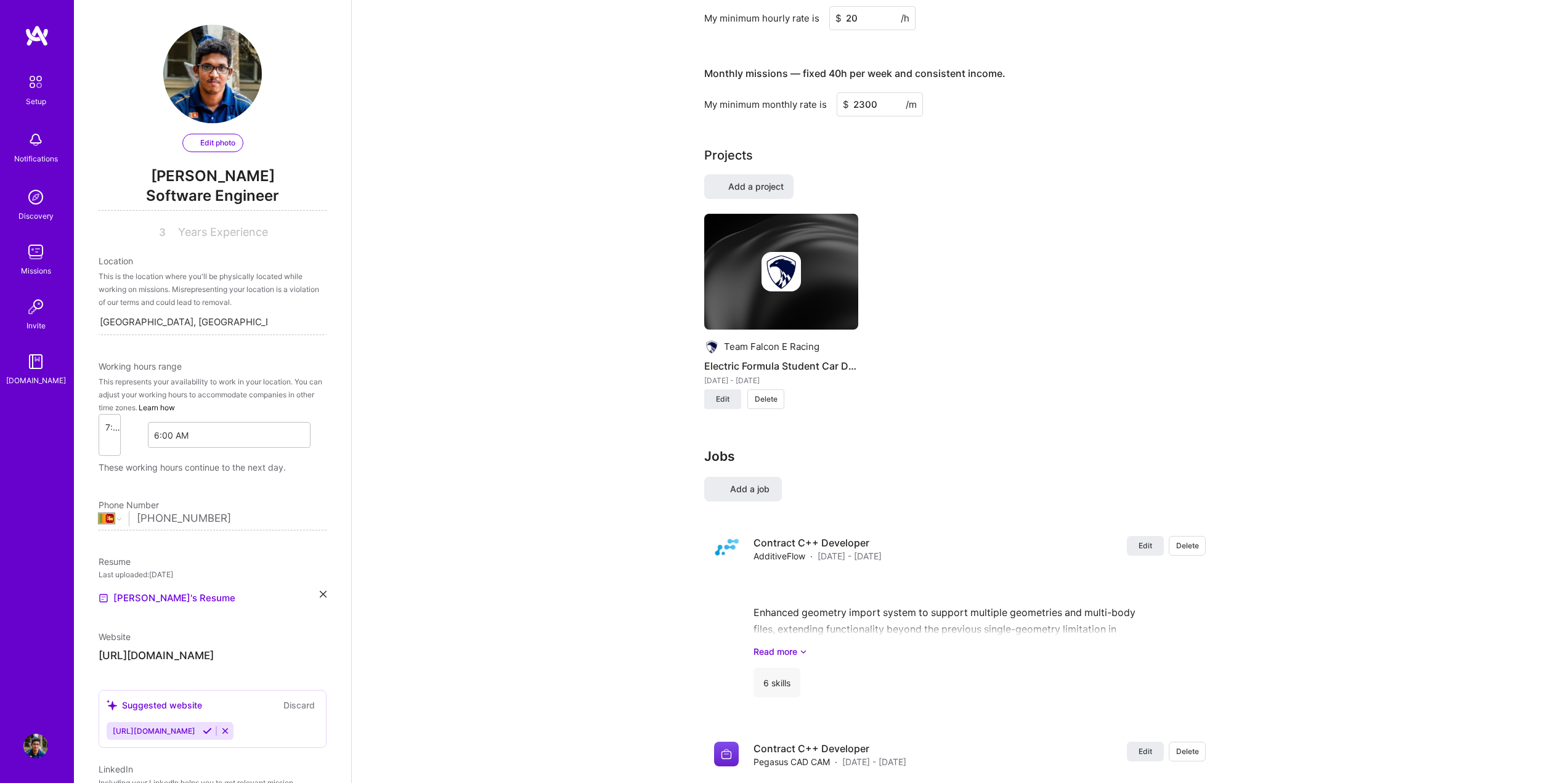
select select "LK"
select select "Right Now"
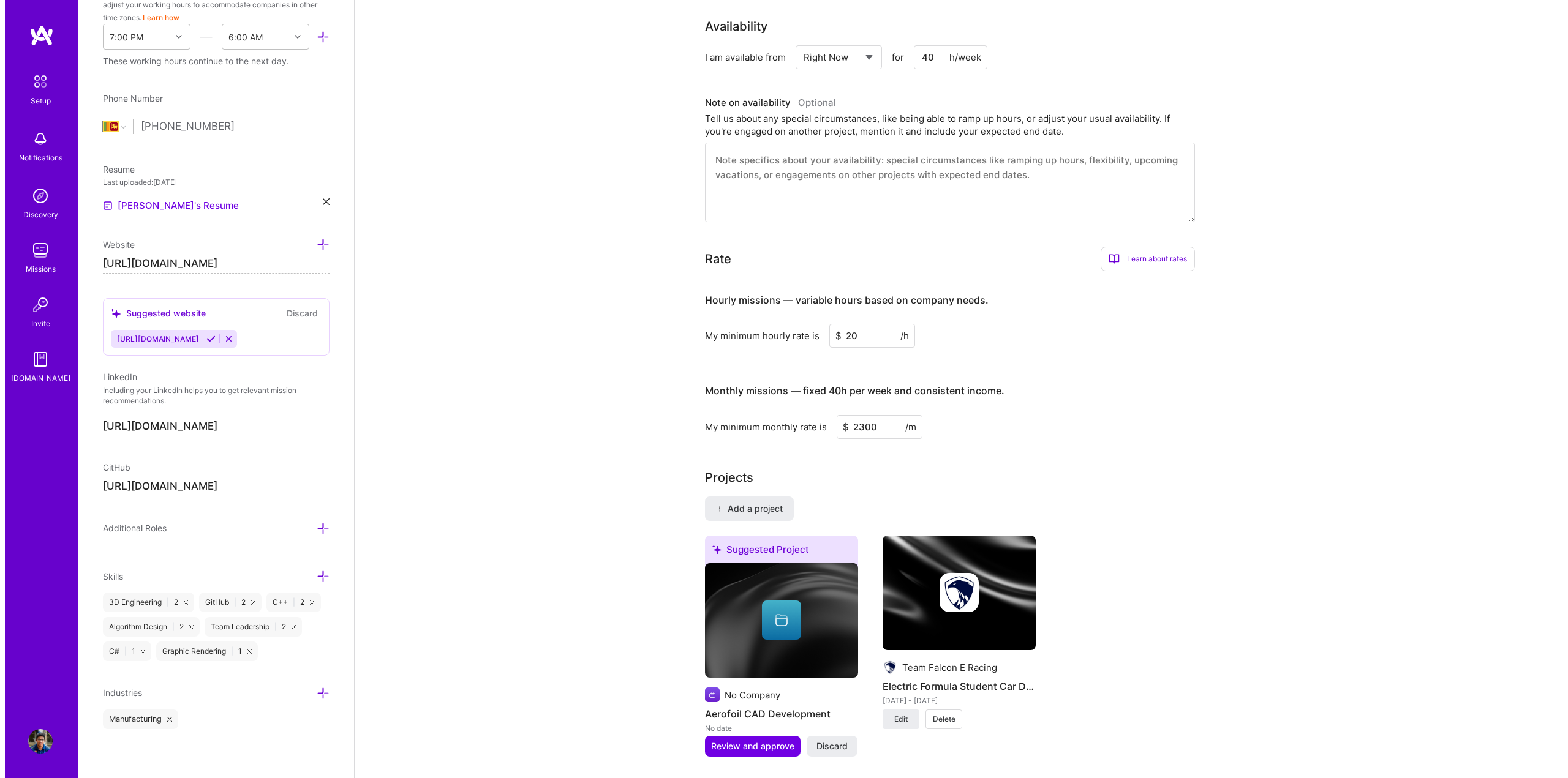
scroll to position [551, 0]
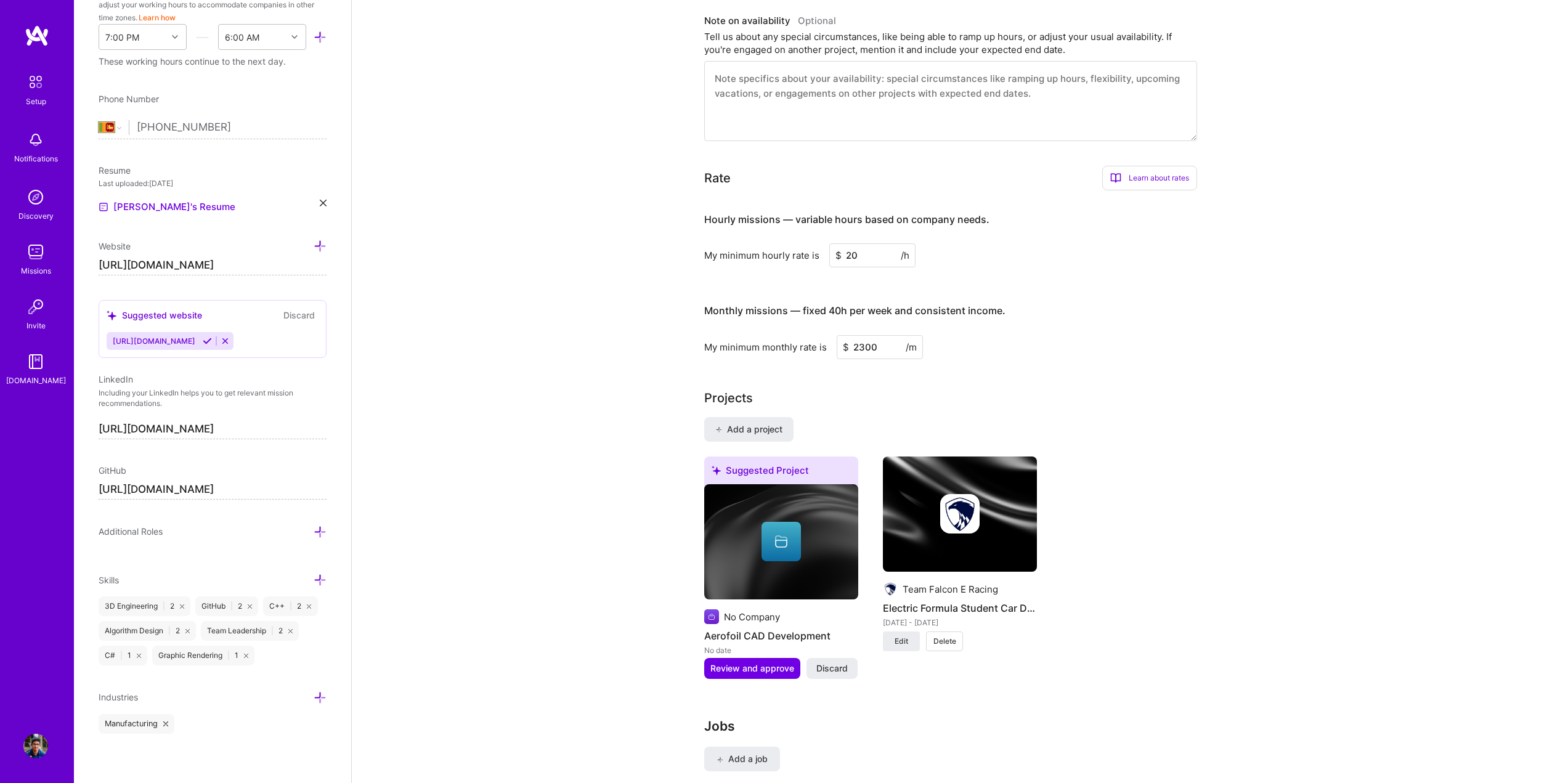
click at [1214, 542] on div "Suggested Project No Company Aerofoil CAD Development No date Review and approv…" at bounding box center [959, 576] width 511 height 238
click at [765, 658] on button "Review and approve" at bounding box center [752, 669] width 96 height 21
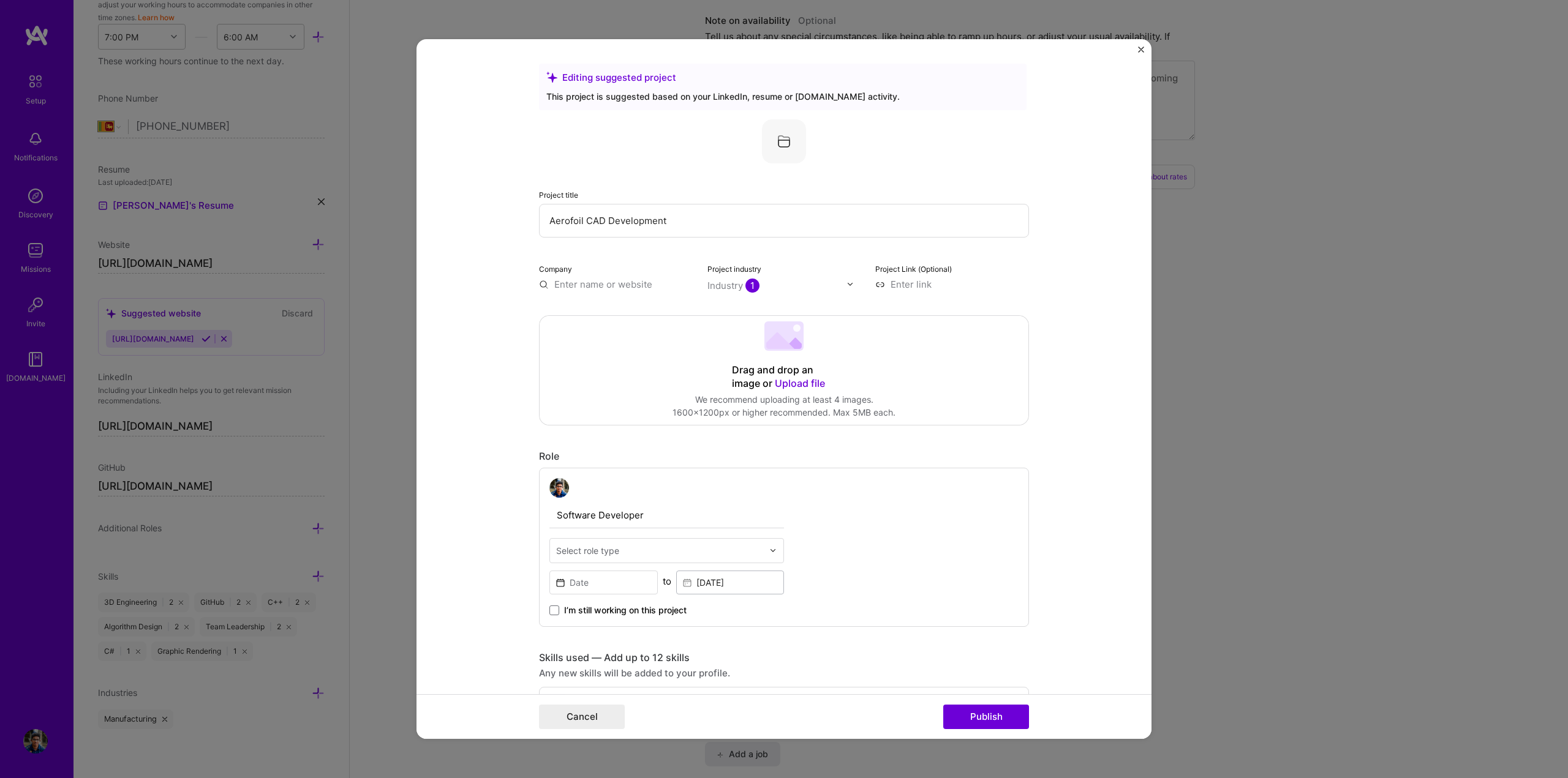
click at [763, 279] on input "text" at bounding box center [778, 285] width 140 height 13
click at [761, 254] on div "Project title Aerofoil CAD Development Company Project industry option Gambling…" at bounding box center [784, 205] width 490 height 172
click at [896, 287] on input at bounding box center [952, 284] width 154 height 13
paste input "[URL][DOMAIN_NAME]"
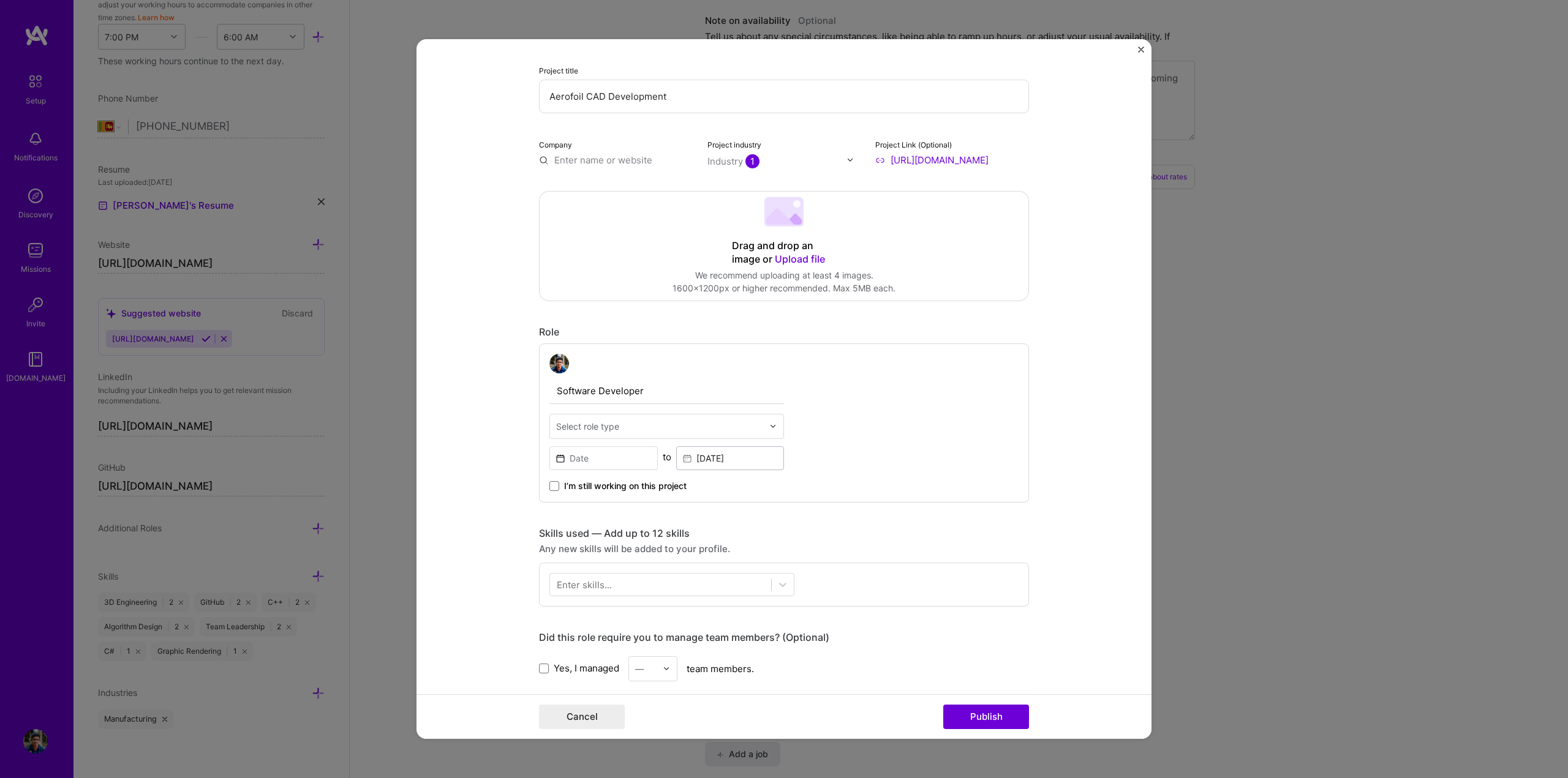
scroll to position [184, 0]
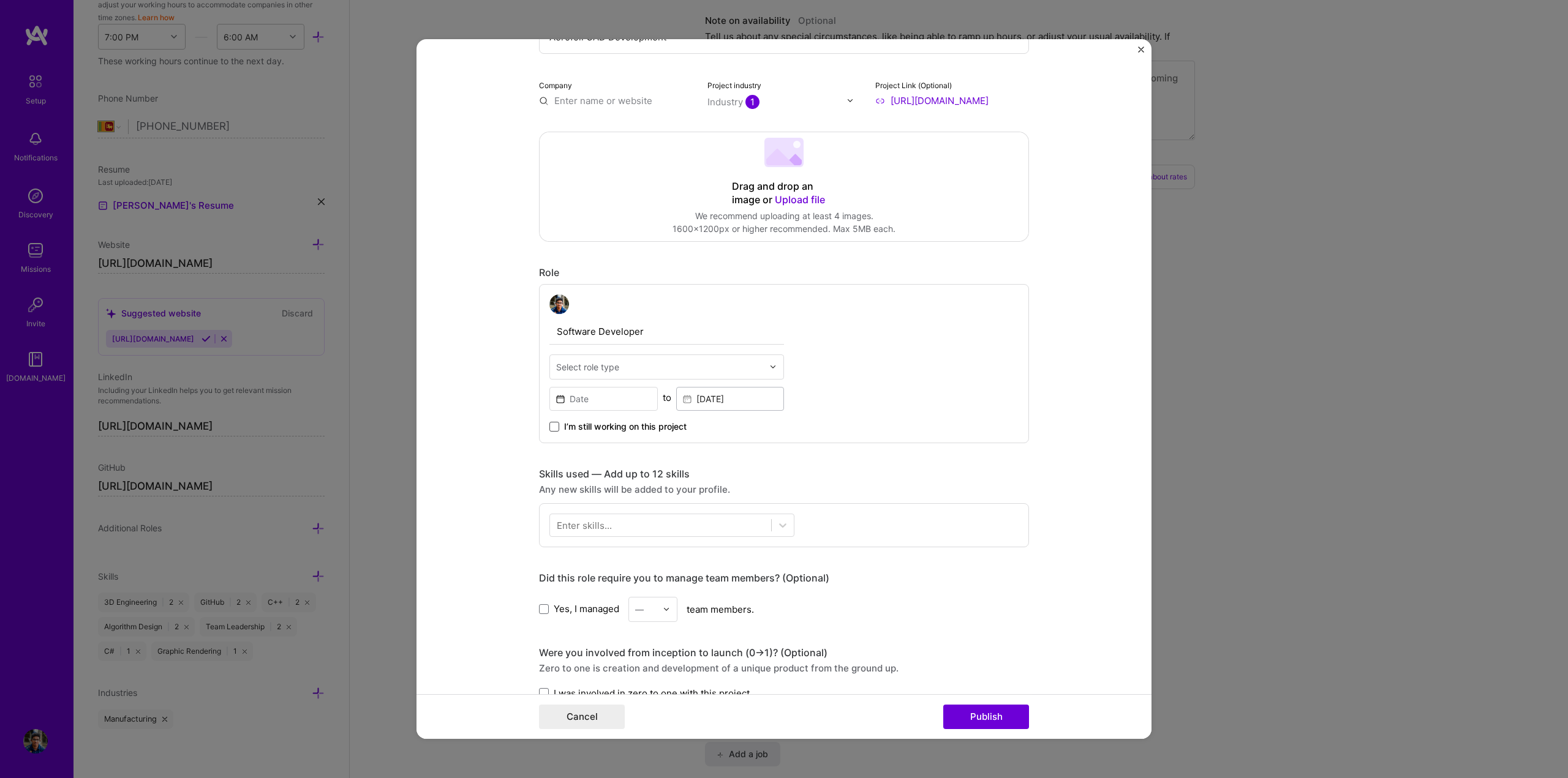
type input "[URL][DOMAIN_NAME]"
click at [554, 429] on span at bounding box center [554, 427] width 10 height 10
click at [0, 0] on input "I’m still working on this project" at bounding box center [0, 0] width 0 height 0
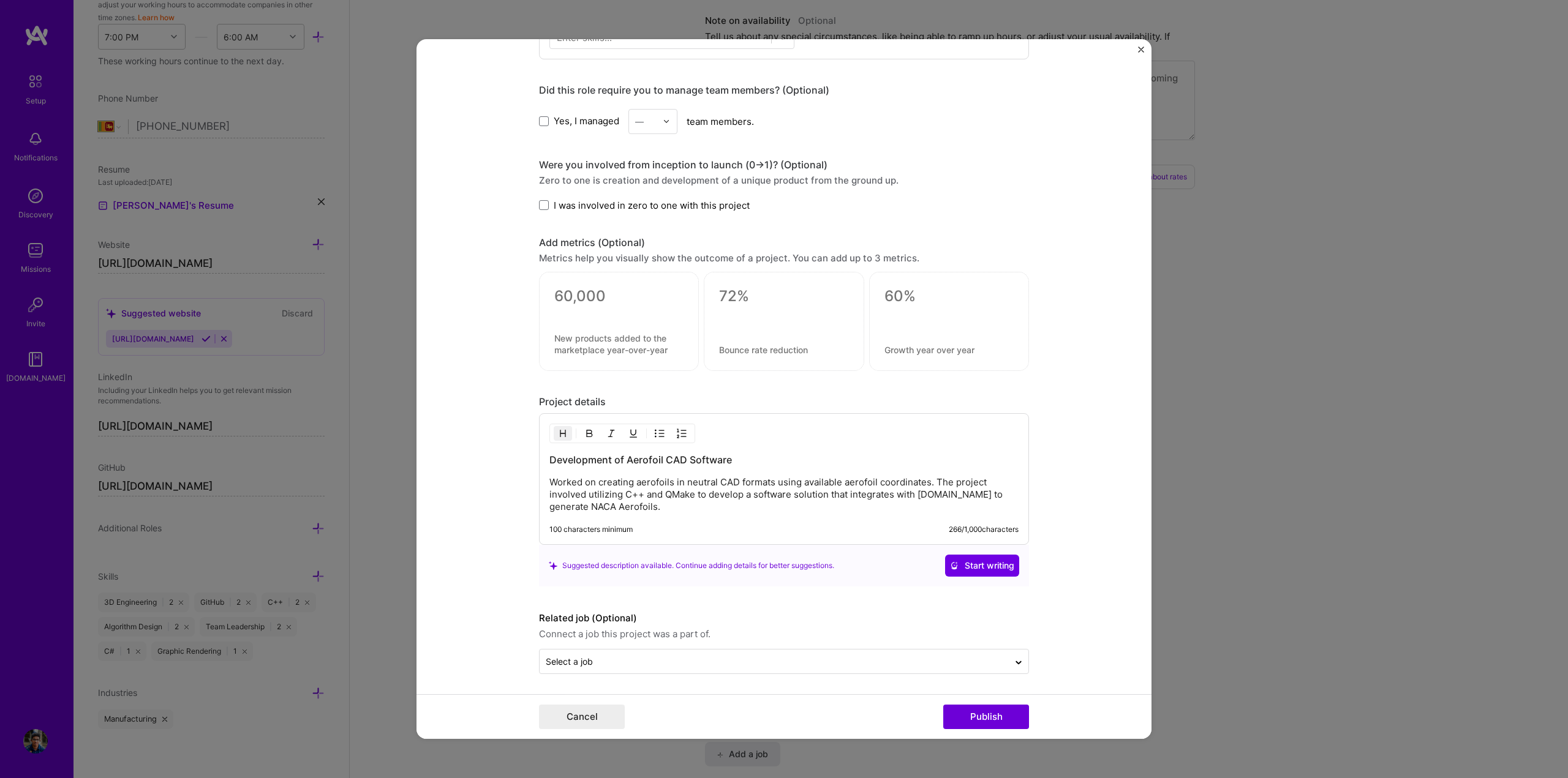
scroll to position [673, 0]
click at [973, 717] on button "Publish" at bounding box center [986, 717] width 86 height 25
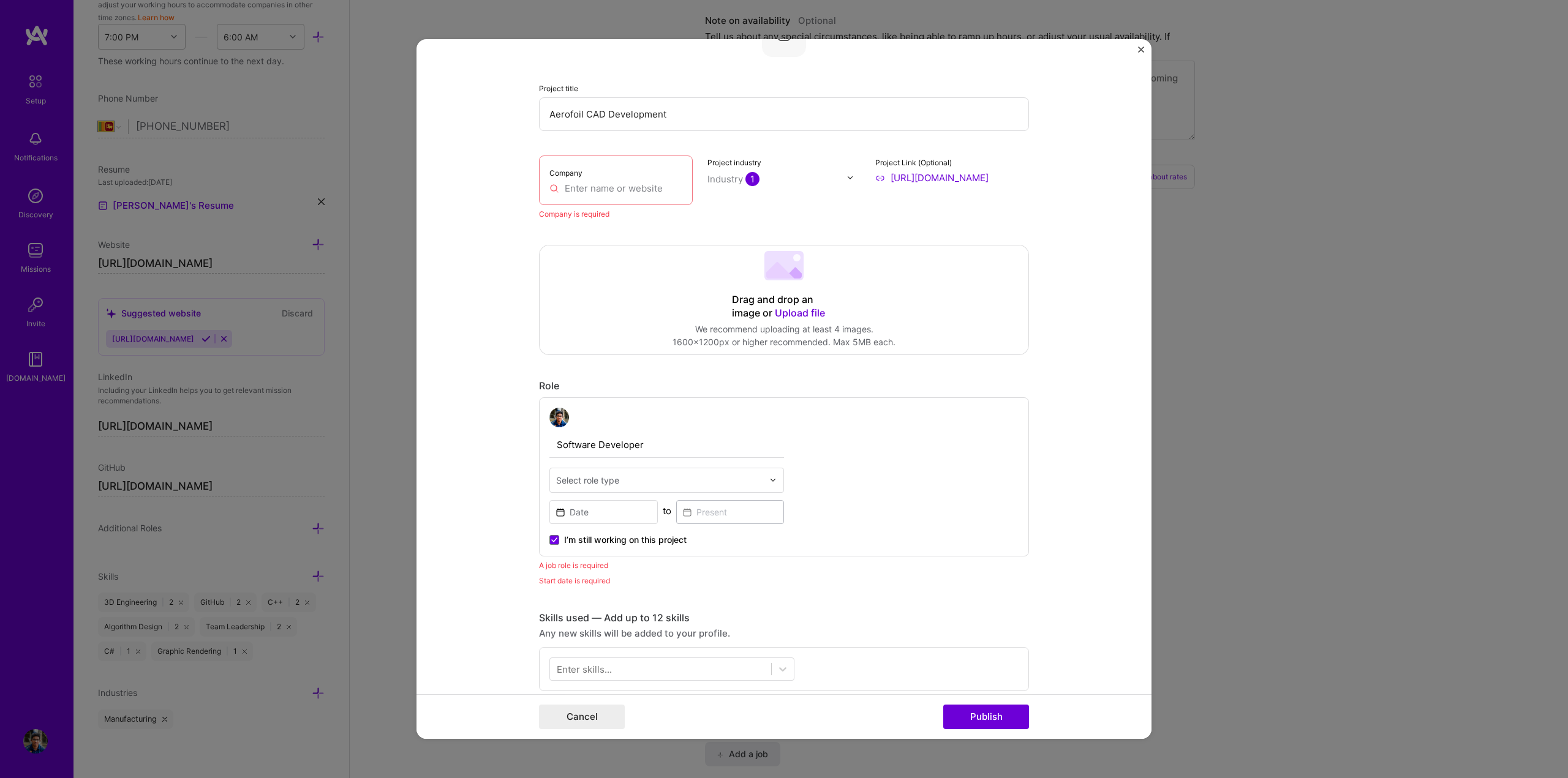
scroll to position [81, 0]
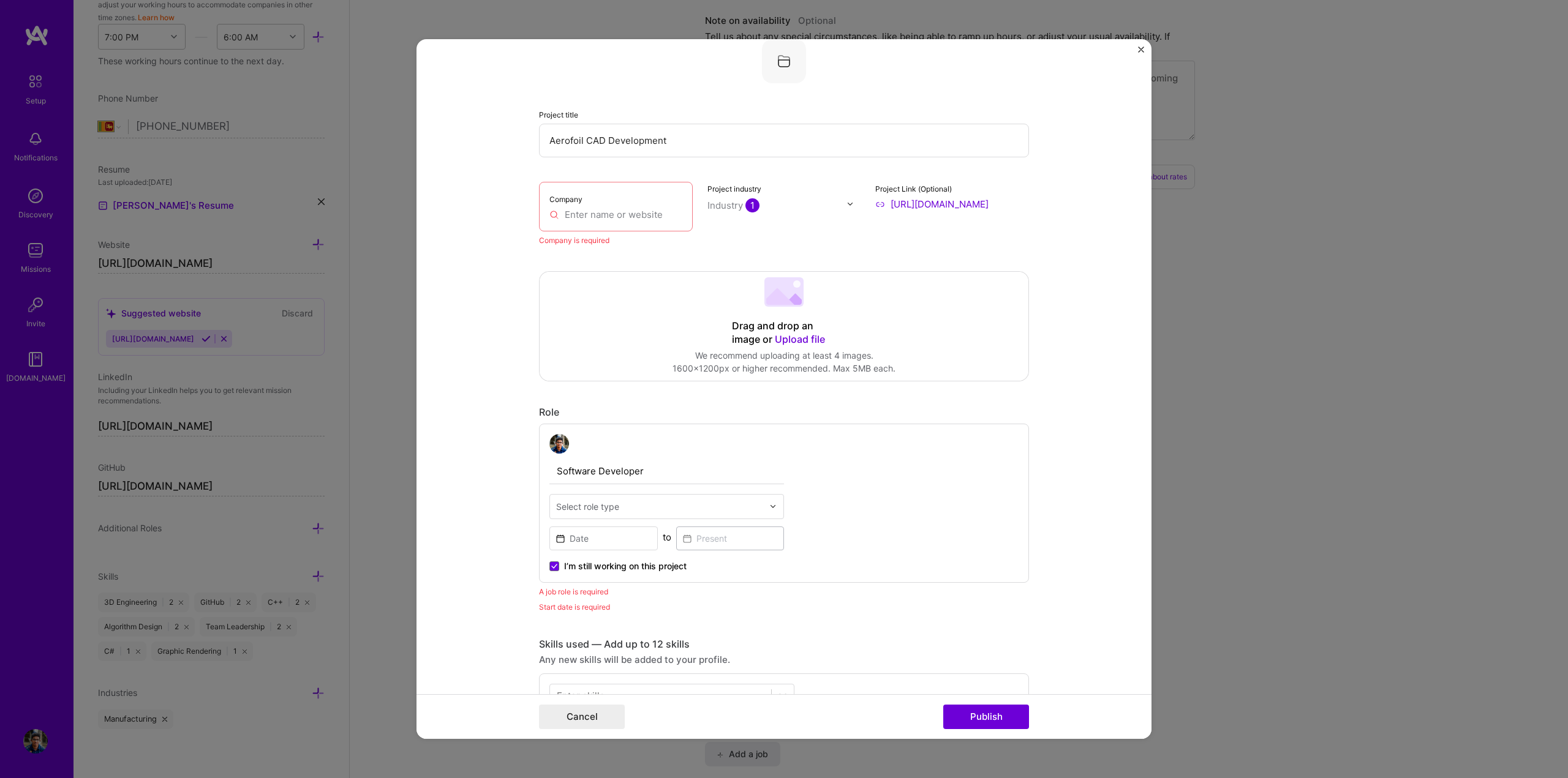
click at [583, 222] on div "Company" at bounding box center [616, 207] width 154 height 50
click at [586, 218] on input "text" at bounding box center [616, 214] width 133 height 13
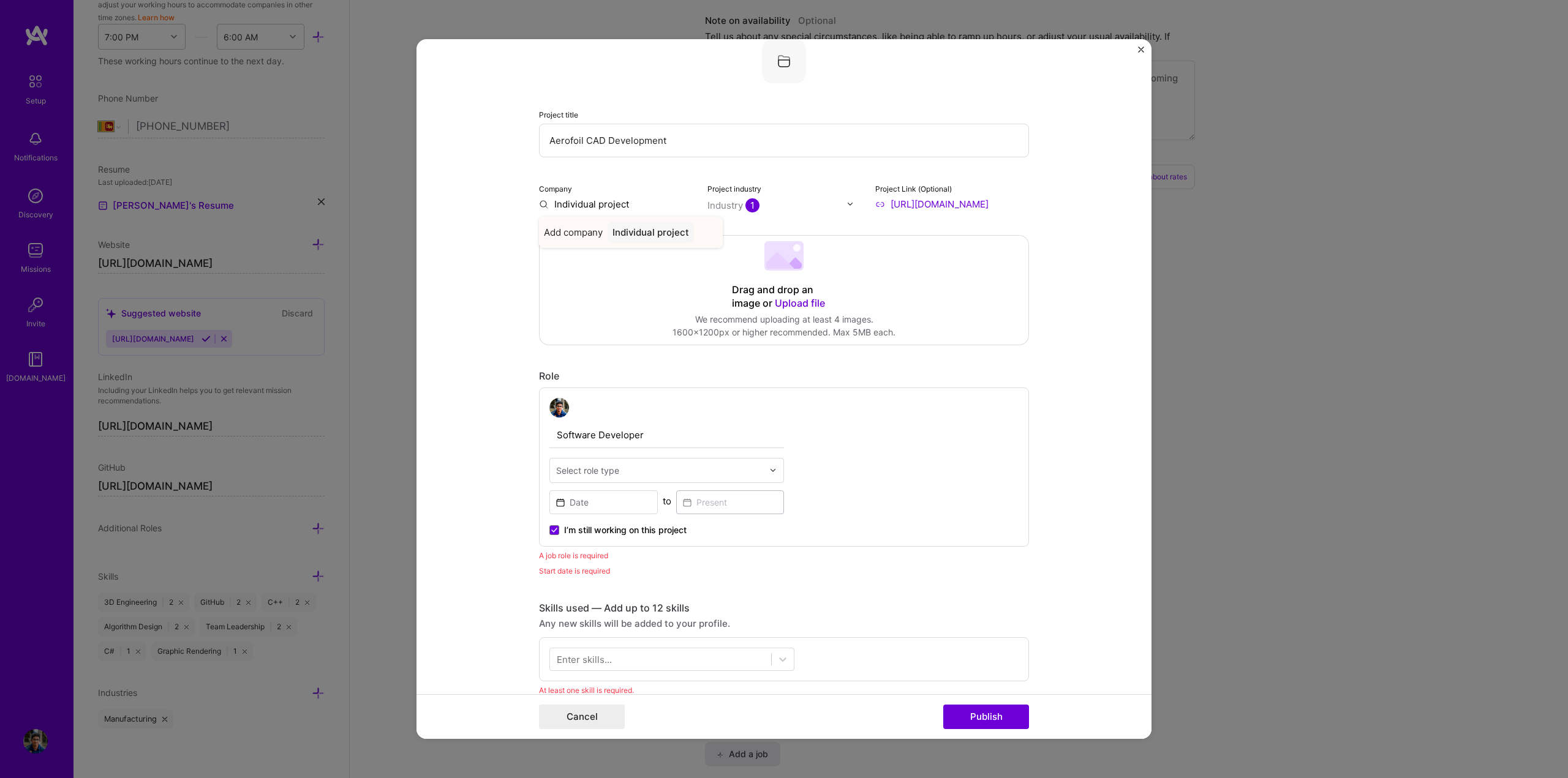
type input "Individual project"
click at [653, 227] on div "Individual project" at bounding box center [650, 232] width 87 height 21
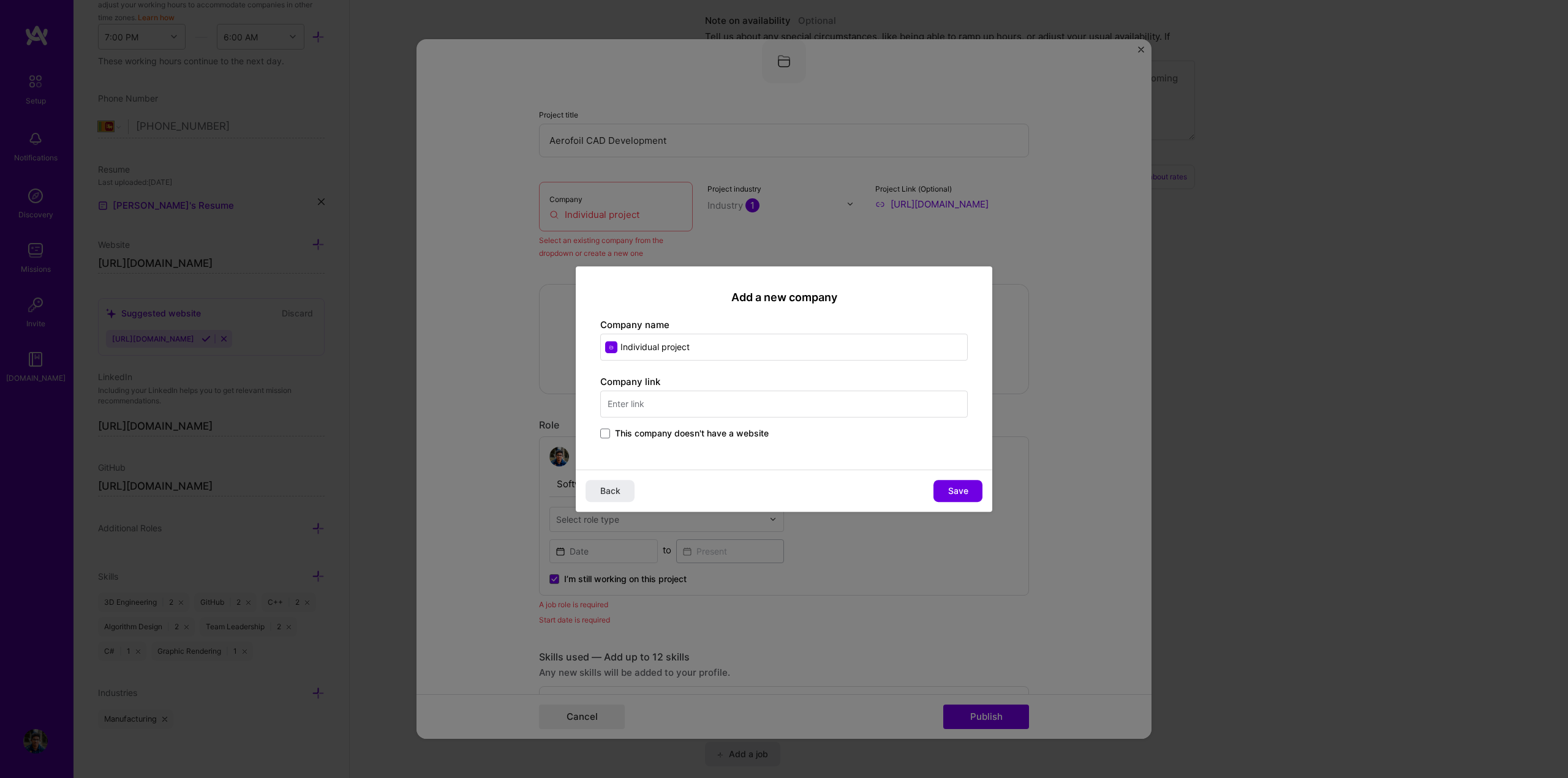
click at [694, 434] on span "This company doesn't have a website" at bounding box center [692, 433] width 154 height 12
click at [0, 0] on input "This company doesn't have a website" at bounding box center [0, 0] width 0 height 0
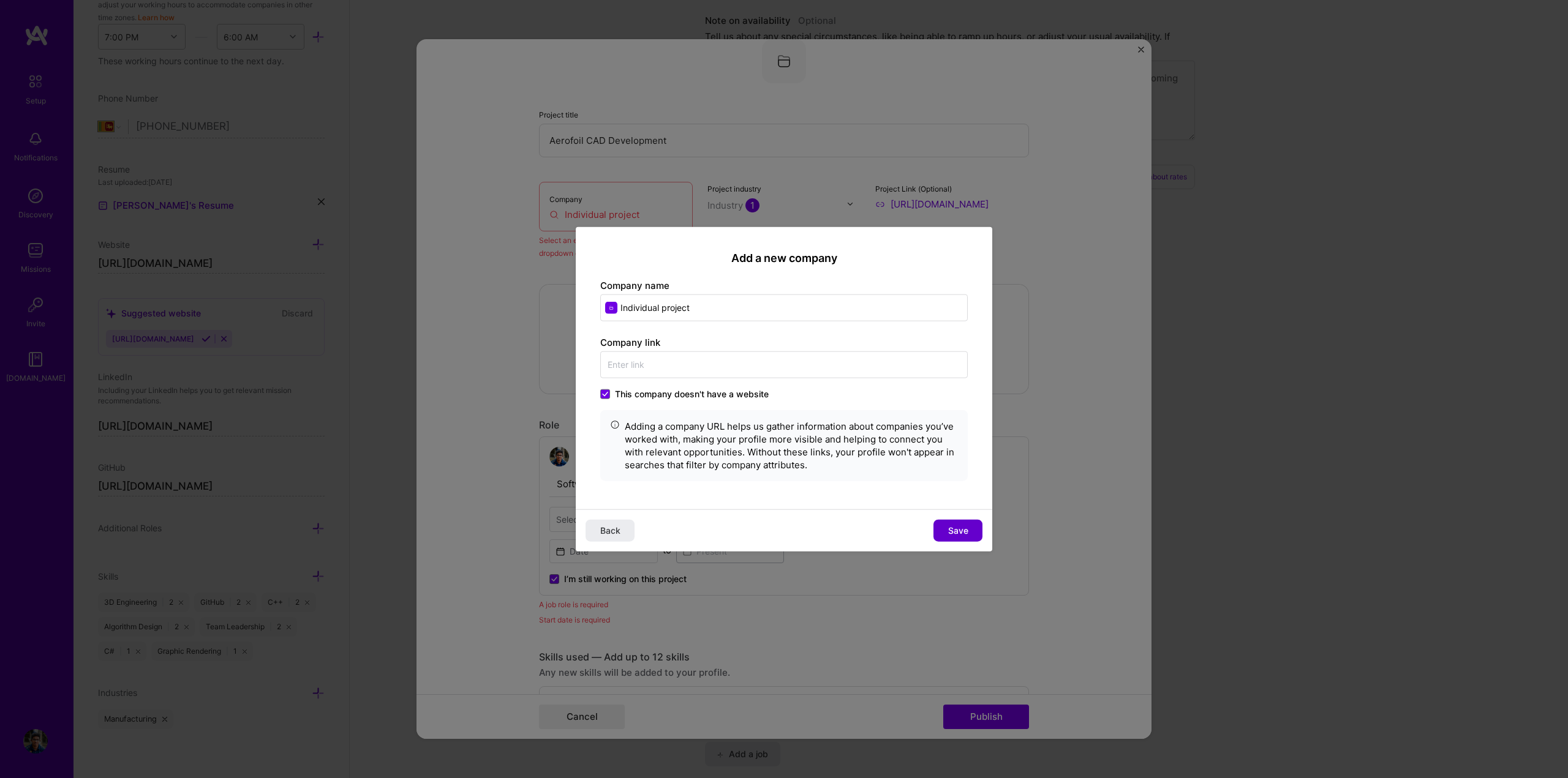
click at [958, 531] on span "Save" at bounding box center [958, 530] width 20 height 12
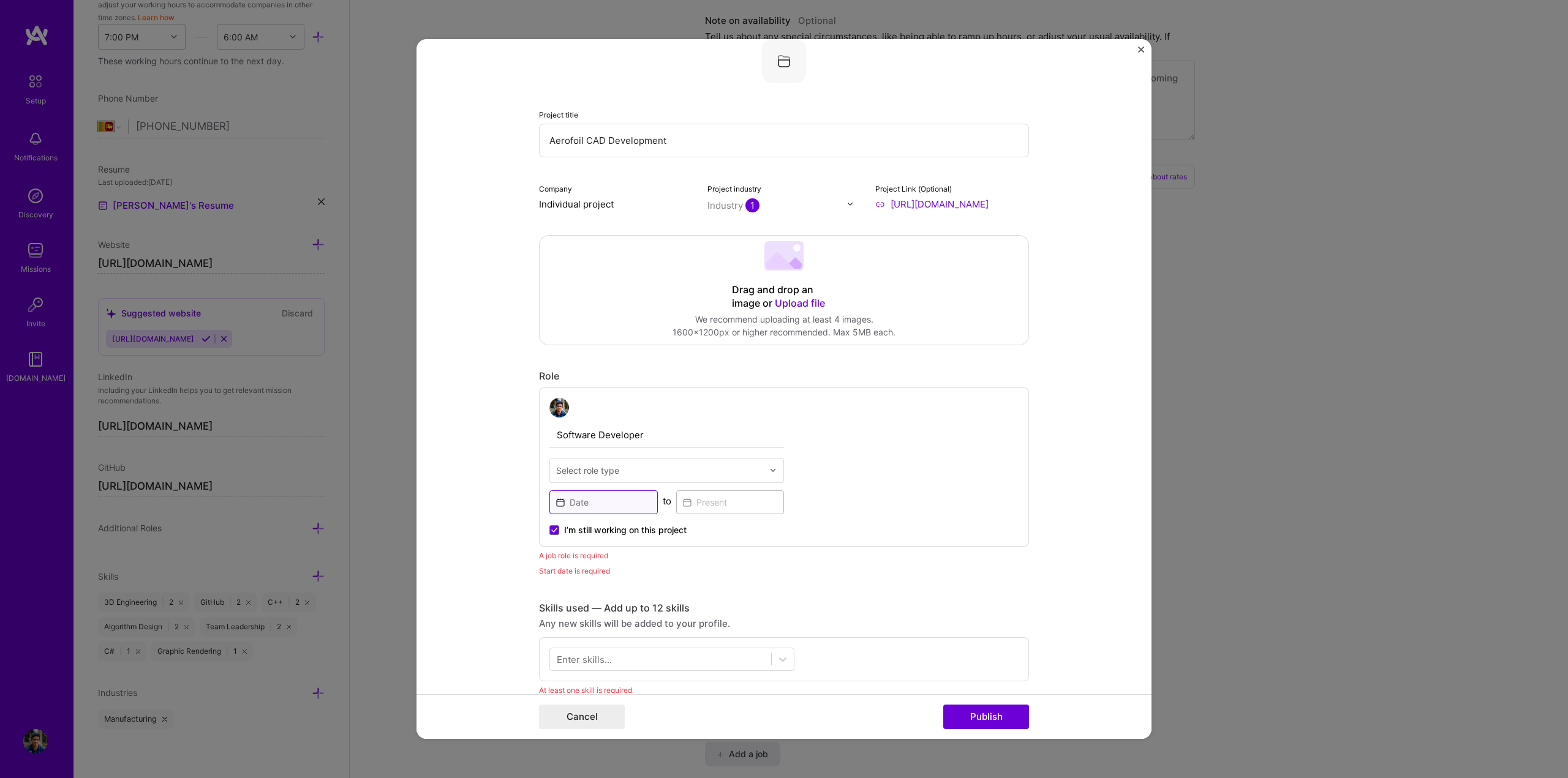
click at [609, 498] on input at bounding box center [604, 503] width 108 height 24
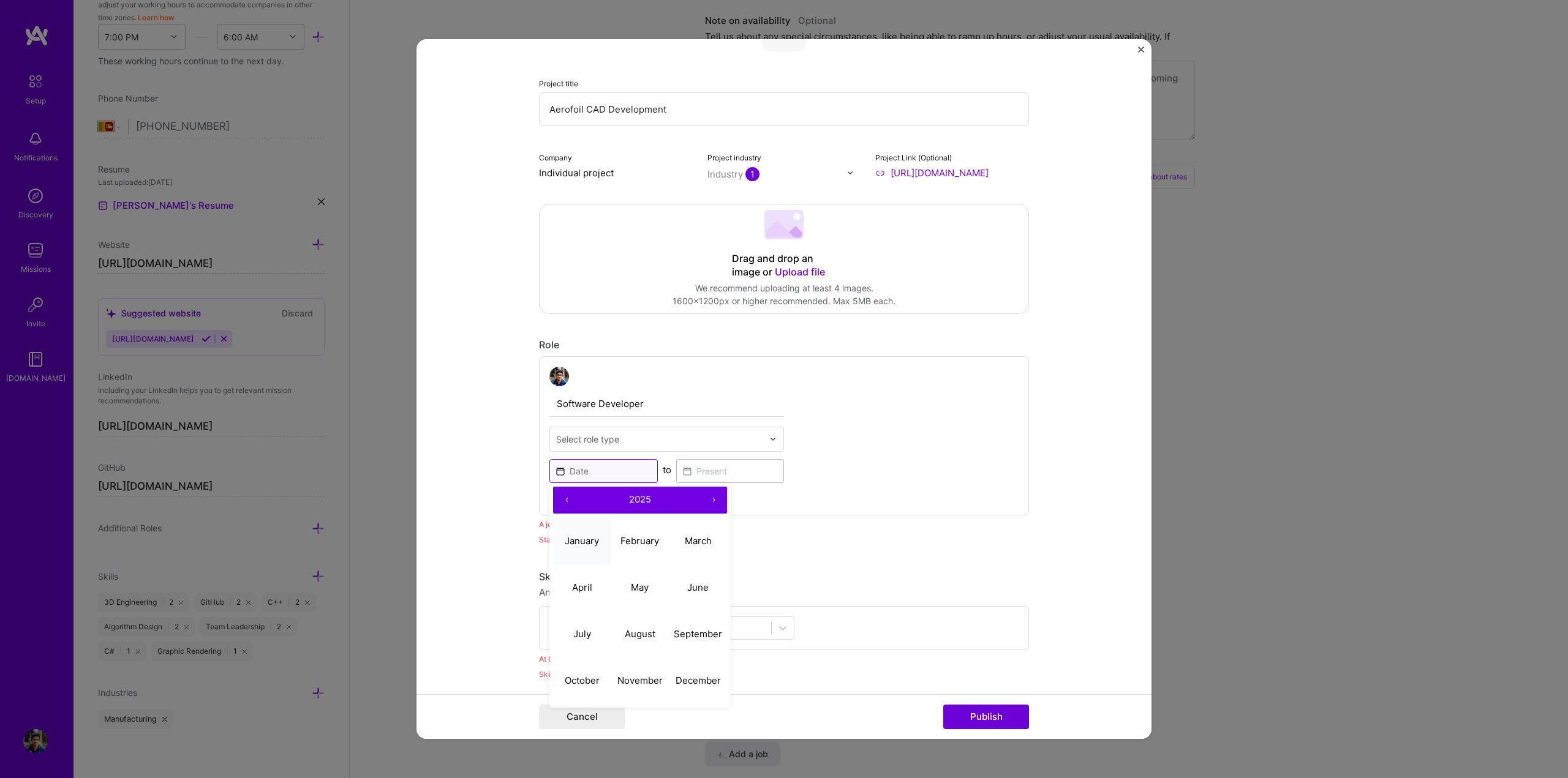
scroll to position [141, 0]
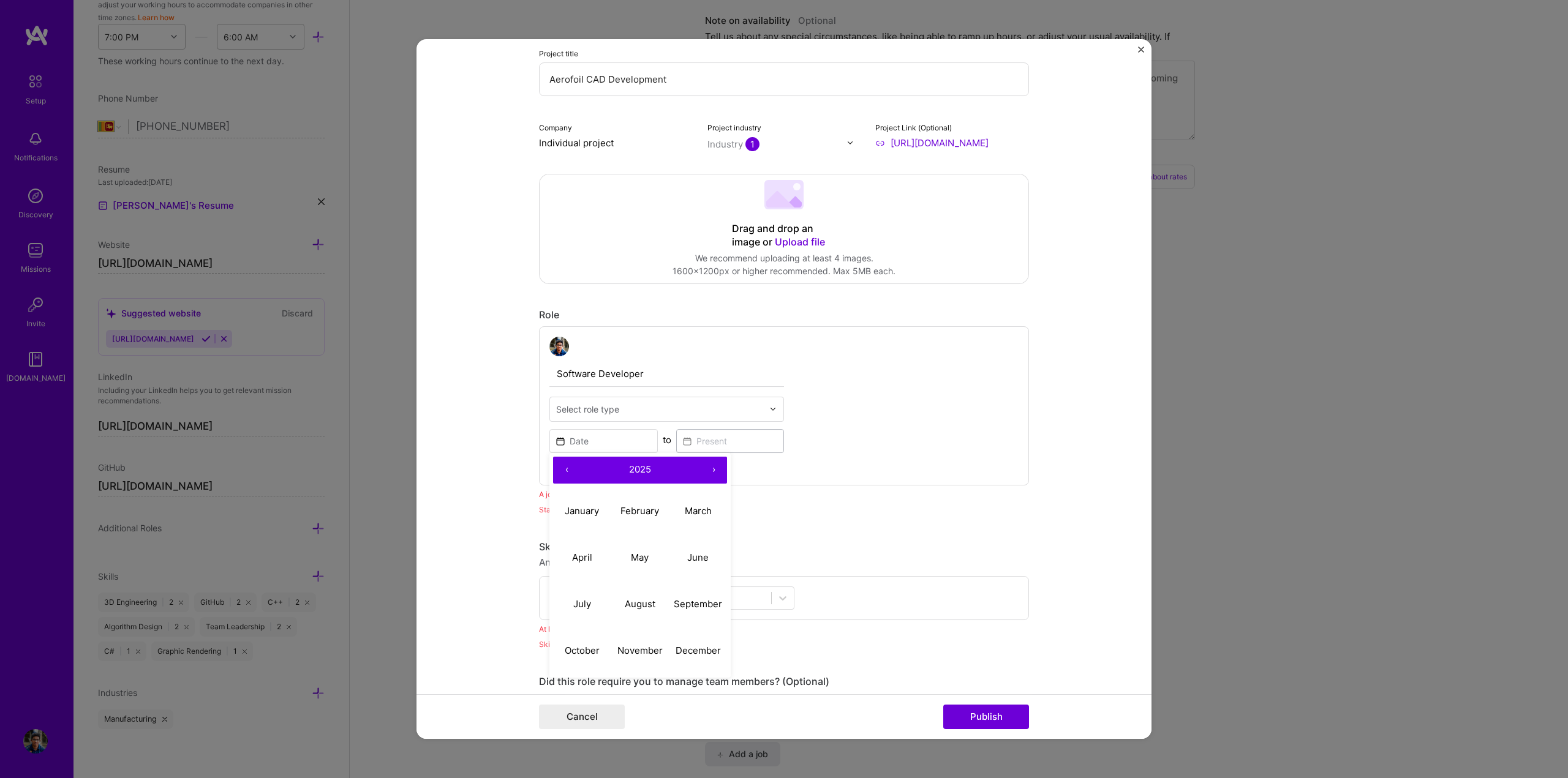
click at [561, 473] on button "‹" at bounding box center [567, 470] width 27 height 27
click at [705, 615] on button "September" at bounding box center [698, 604] width 58 height 47
type input "[DATE]"
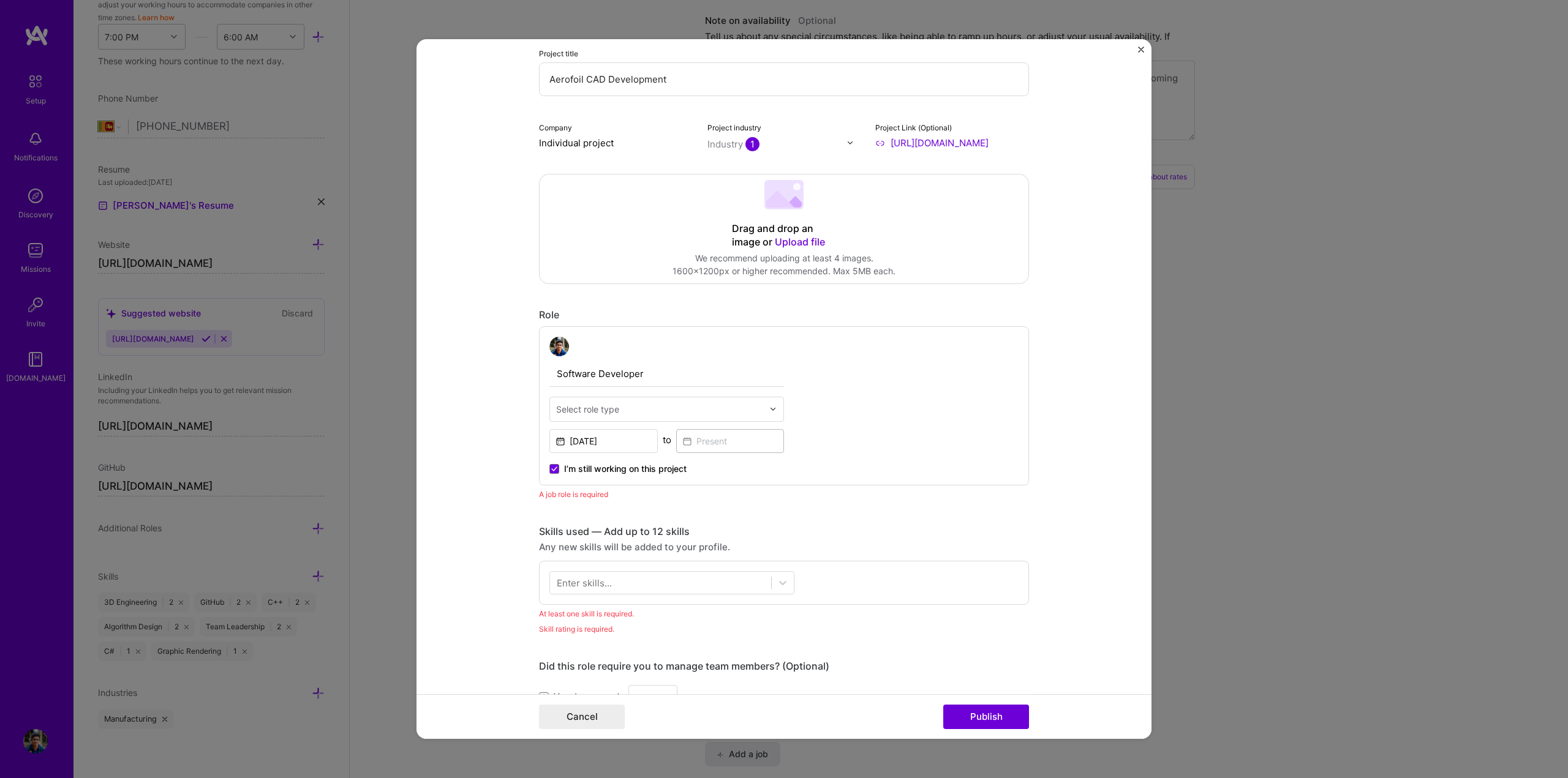
click at [931, 439] on div "Software Developer Select role type [DATE] to I’m still working on this project" at bounding box center [784, 406] width 490 height 160
click at [578, 580] on div "Enter skills..." at bounding box center [584, 582] width 55 height 13
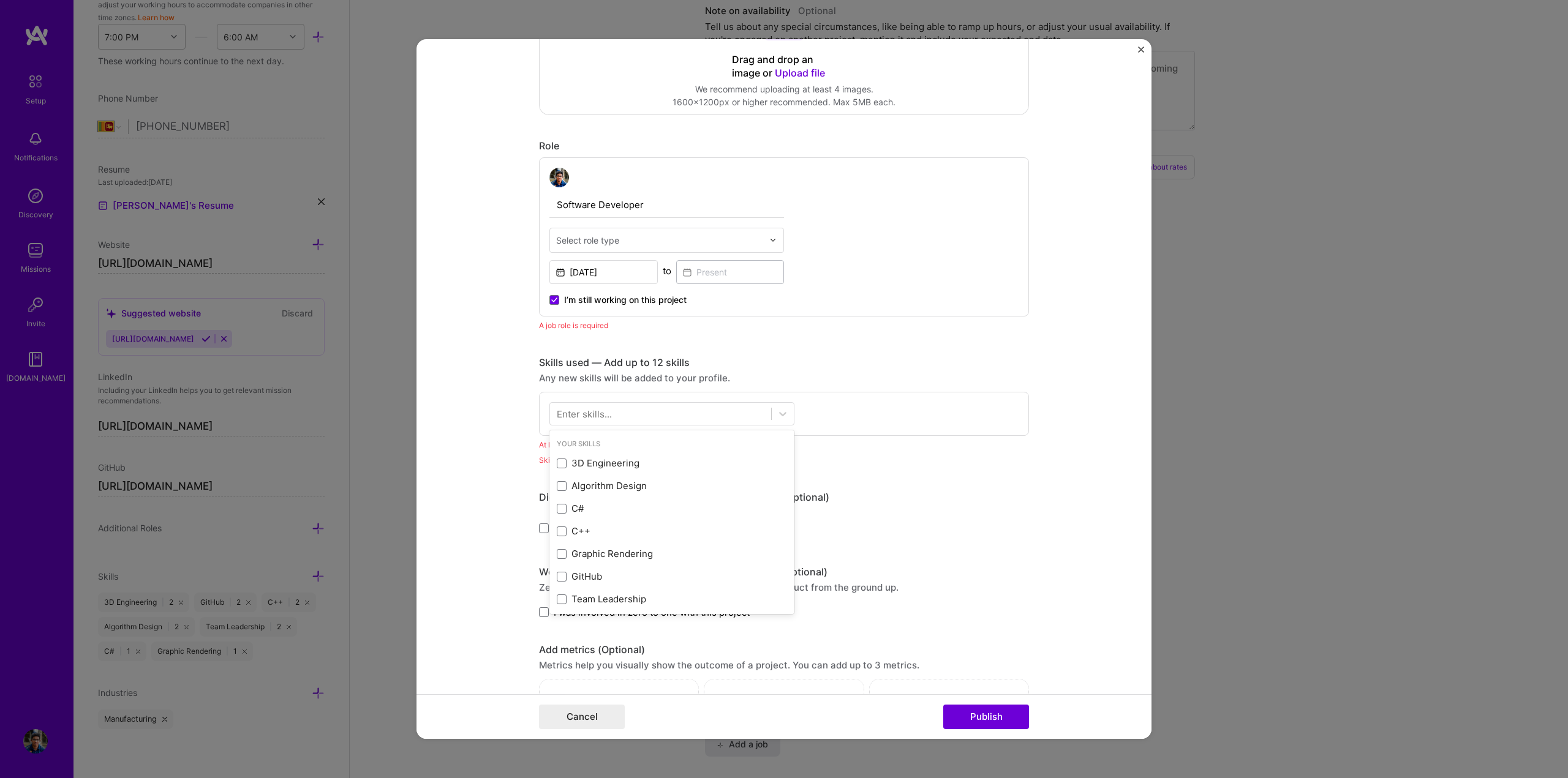
scroll to position [325, 0]
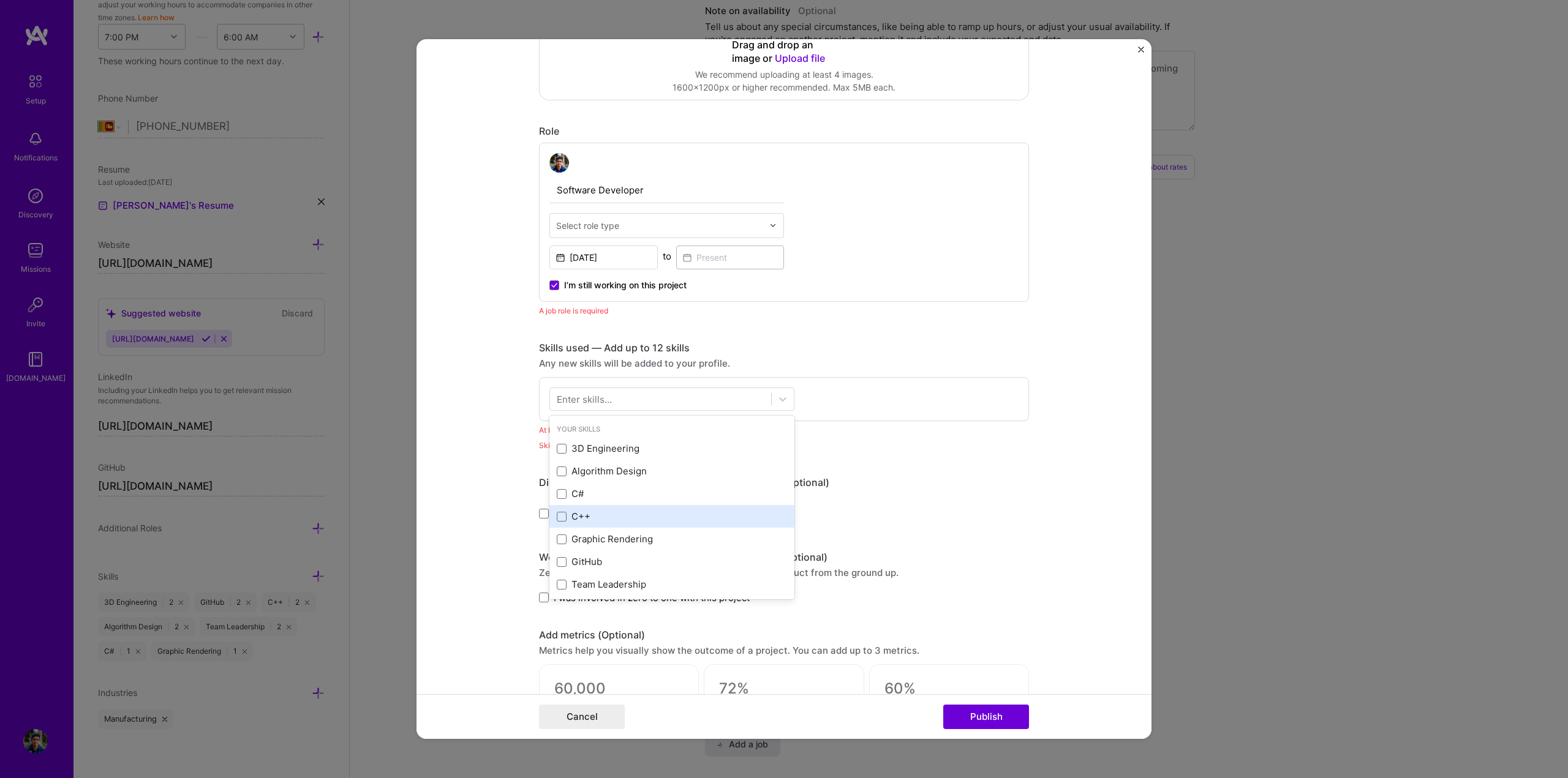
click at [580, 521] on div "C++" at bounding box center [672, 516] width 230 height 13
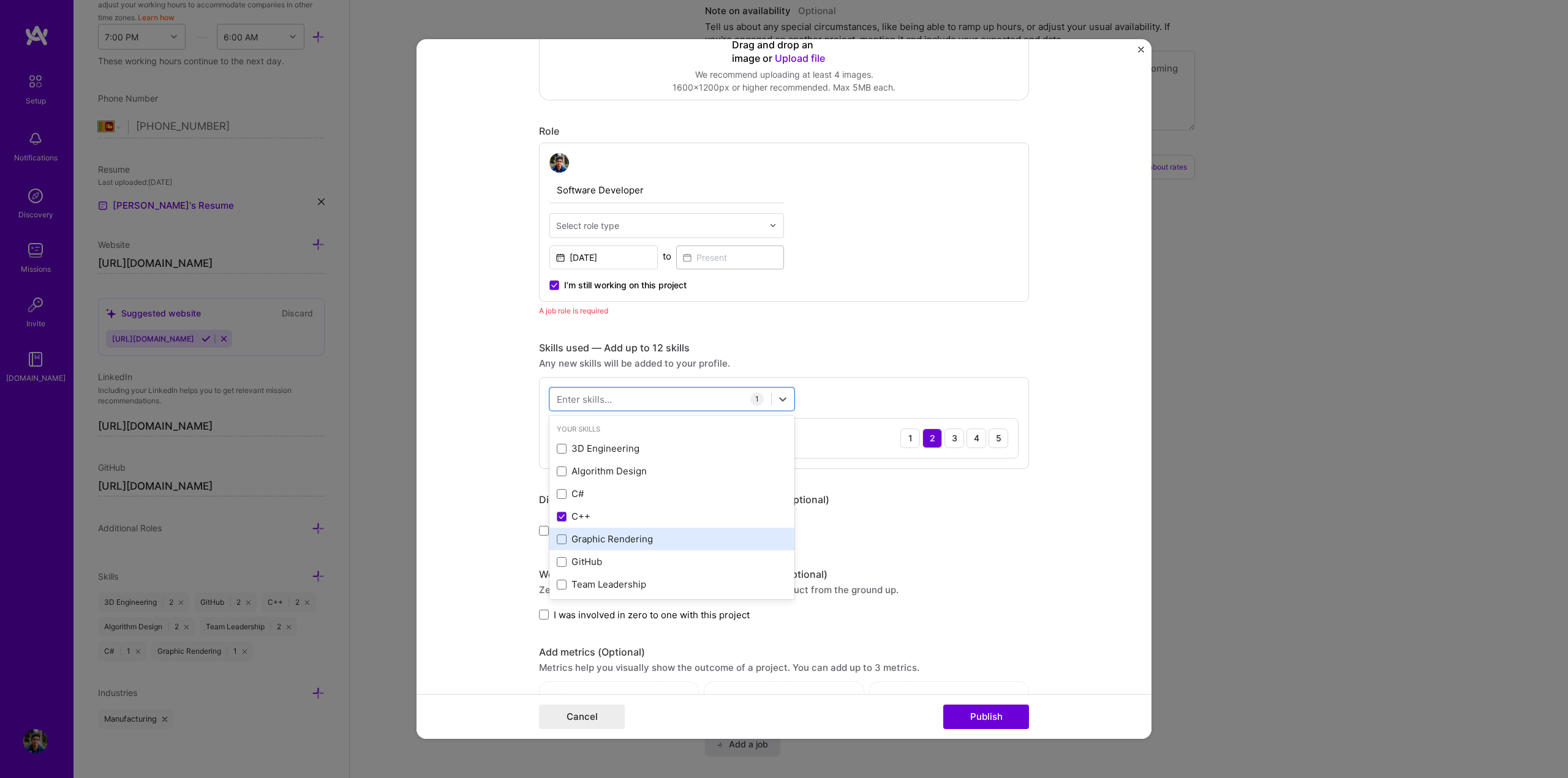
click at [656, 549] on div "Graphic Rendering" at bounding box center [671, 539] width 245 height 23
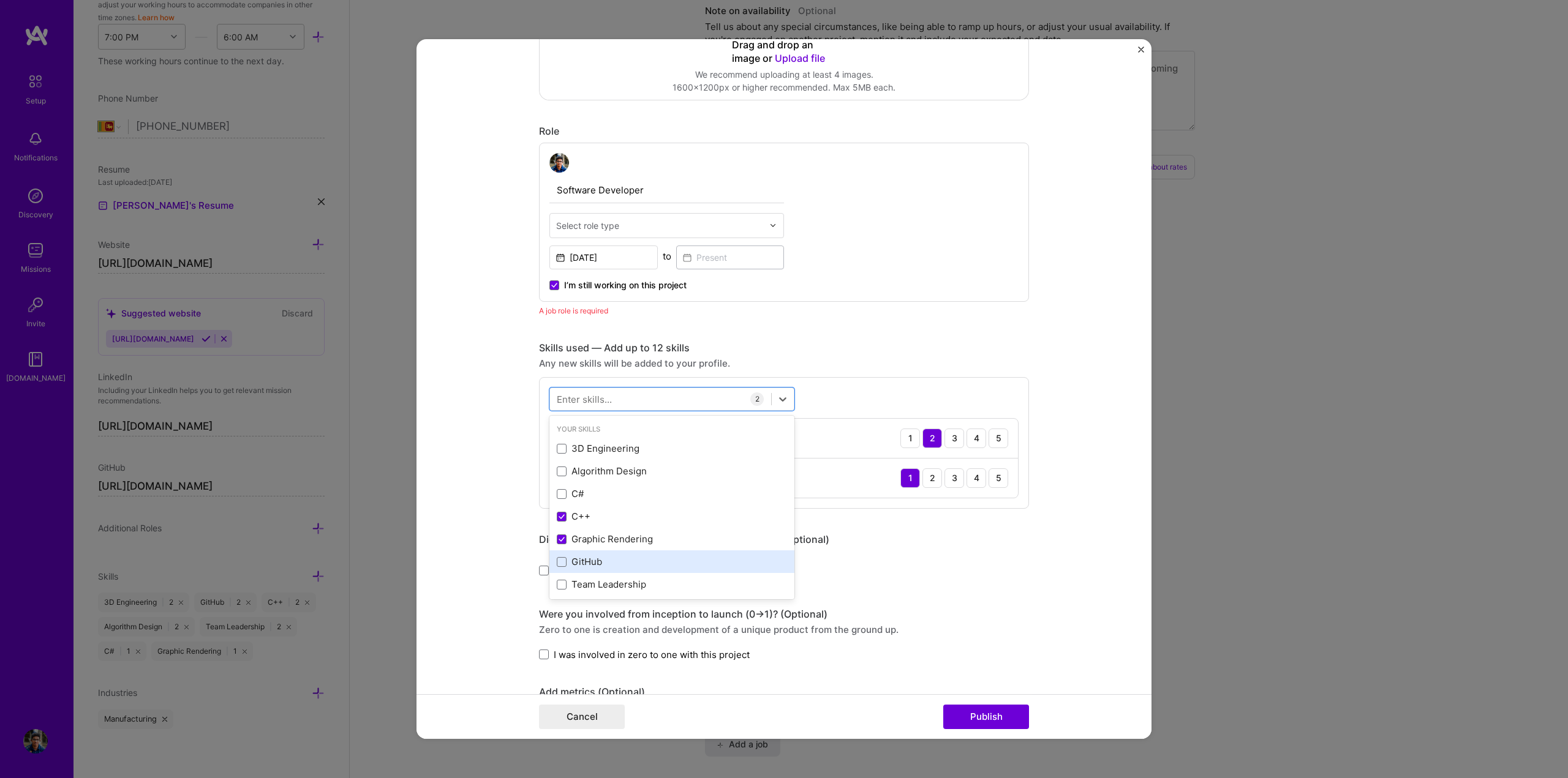
click at [572, 567] on div "GitHub" at bounding box center [672, 561] width 230 height 13
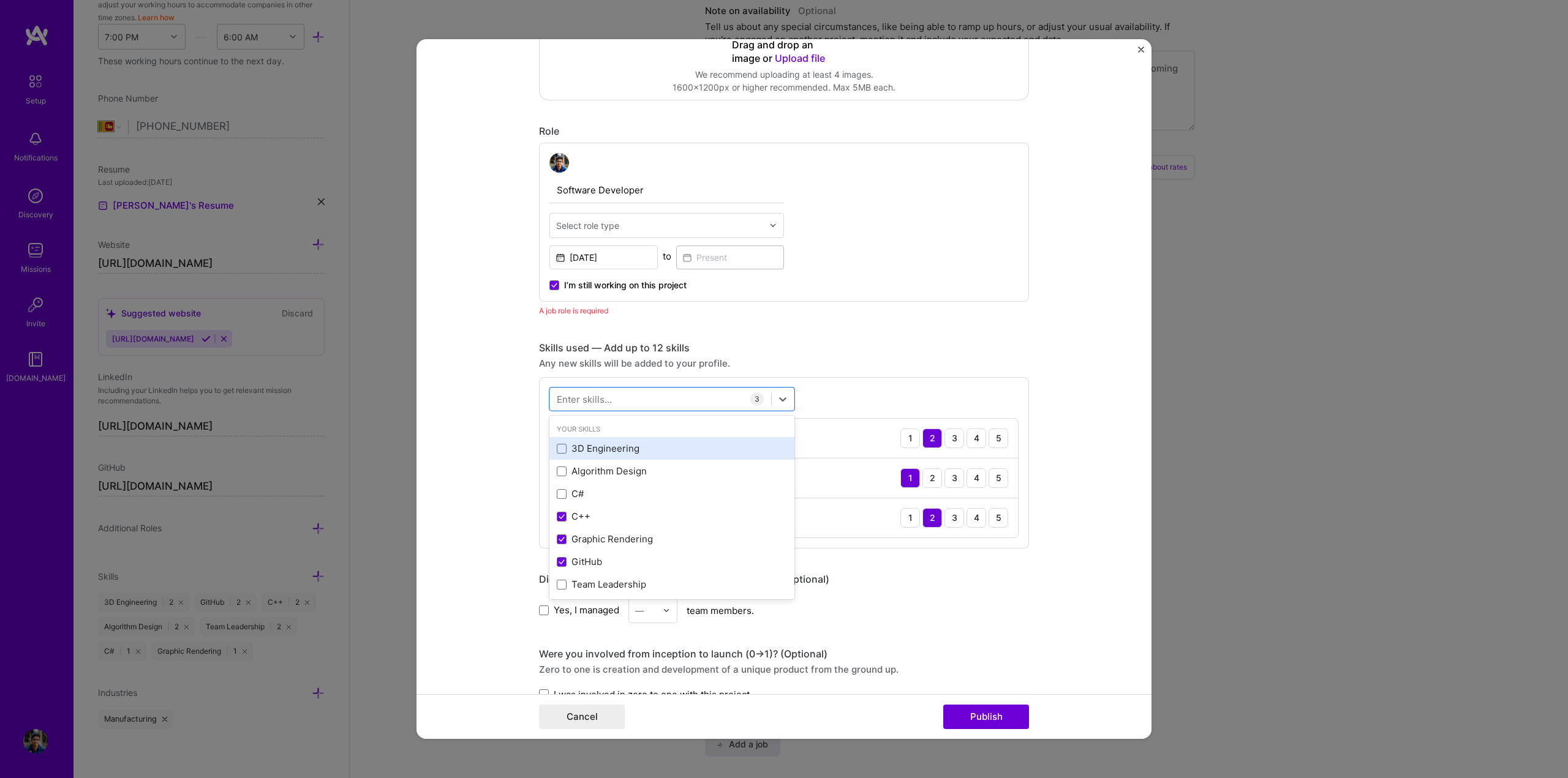
click at [589, 451] on div "3D Engineering" at bounding box center [672, 448] width 230 height 13
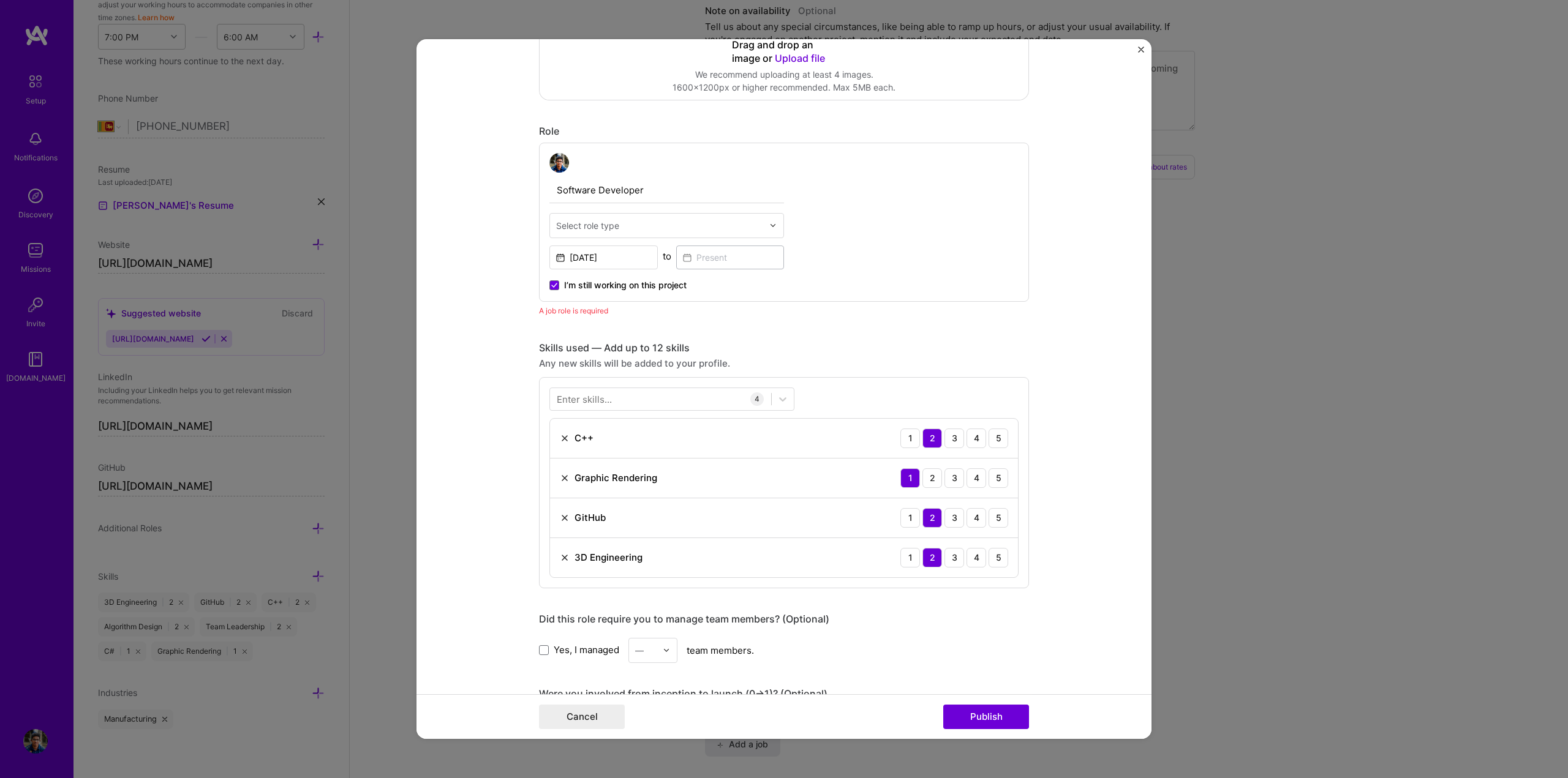
click at [865, 354] on div "Skills used — Add up to 12 skills" at bounding box center [784, 348] width 490 height 13
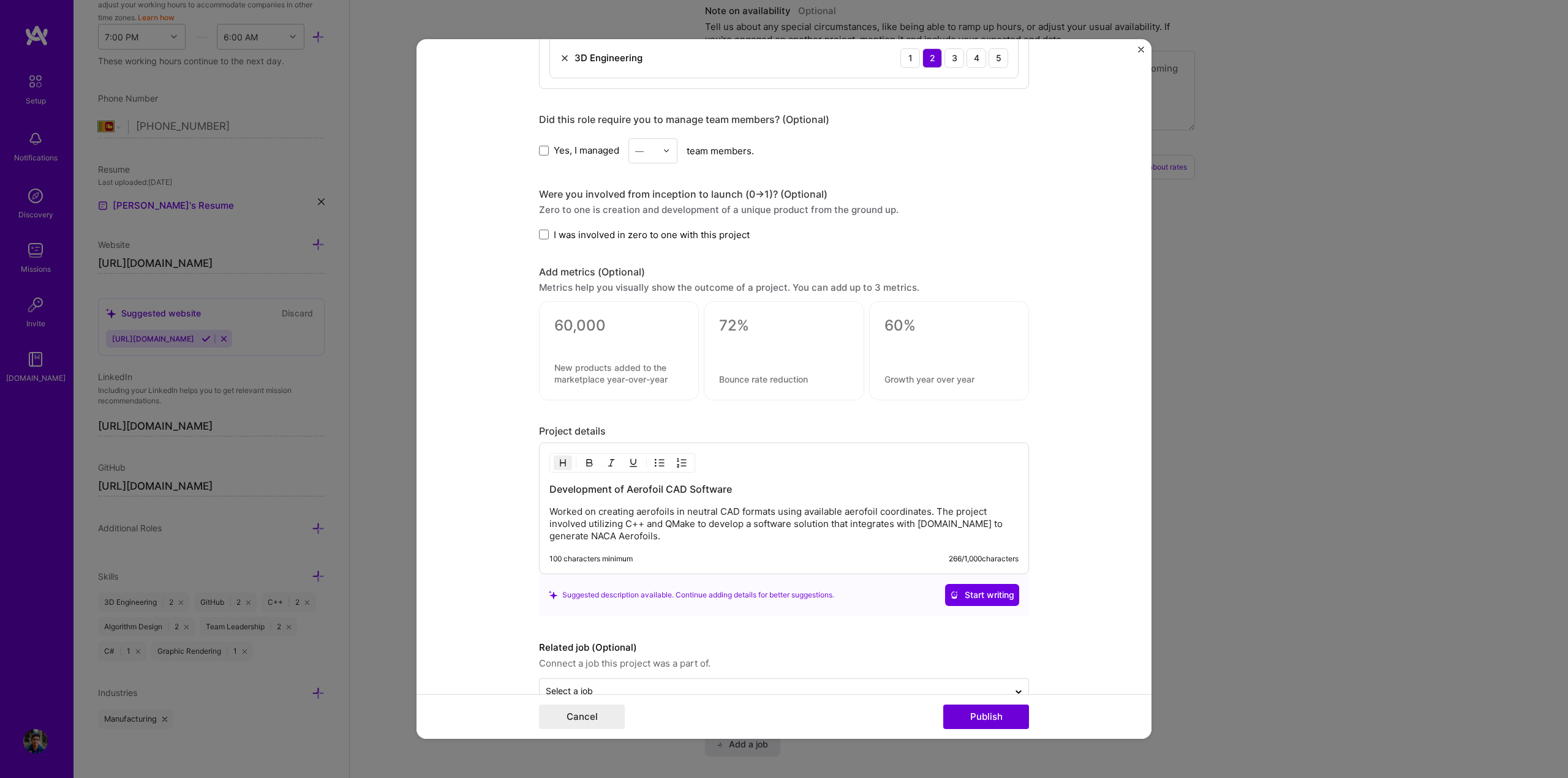
scroll to position [856, 0]
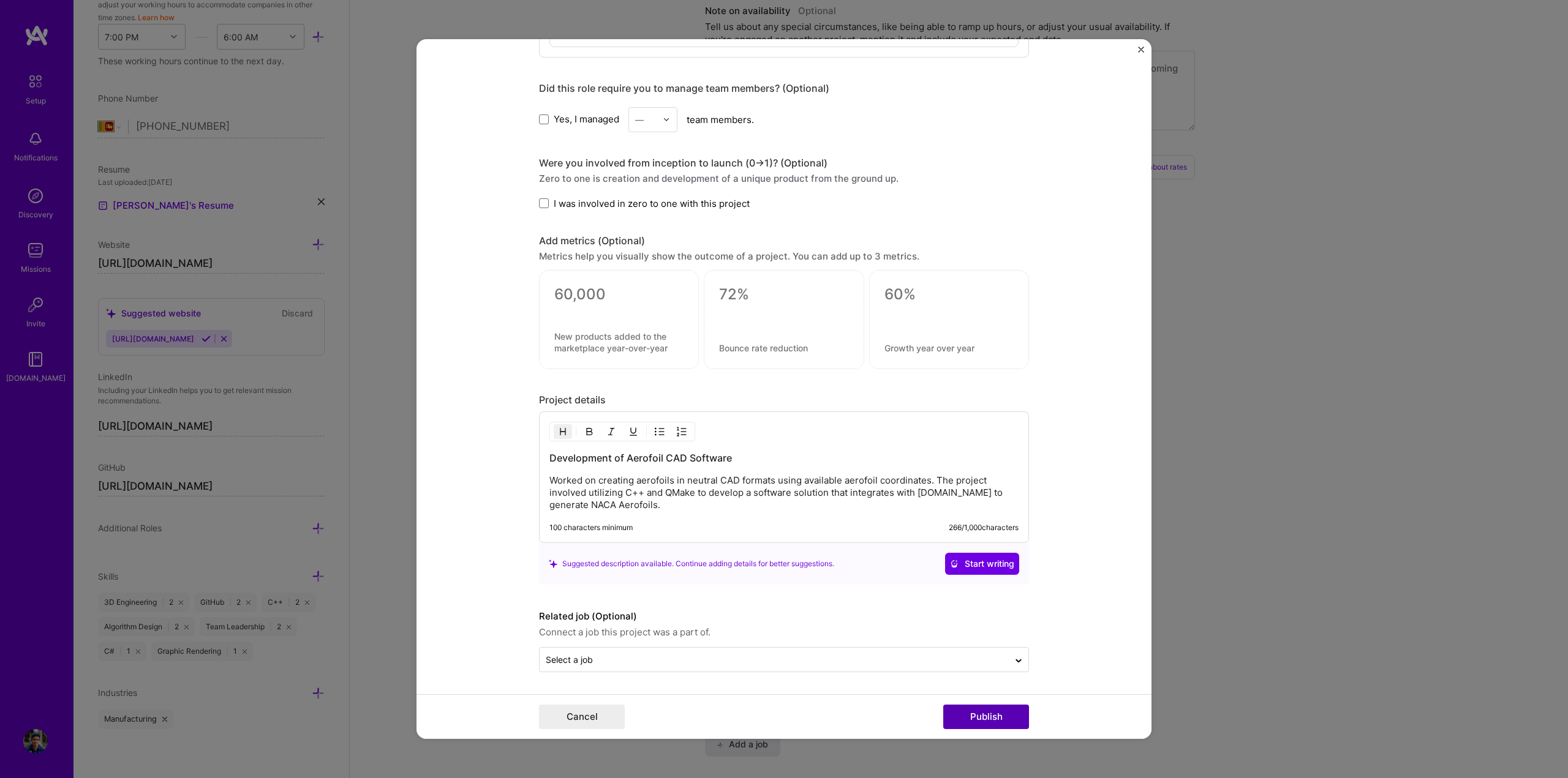
click at [993, 720] on button "Publish" at bounding box center [986, 717] width 86 height 25
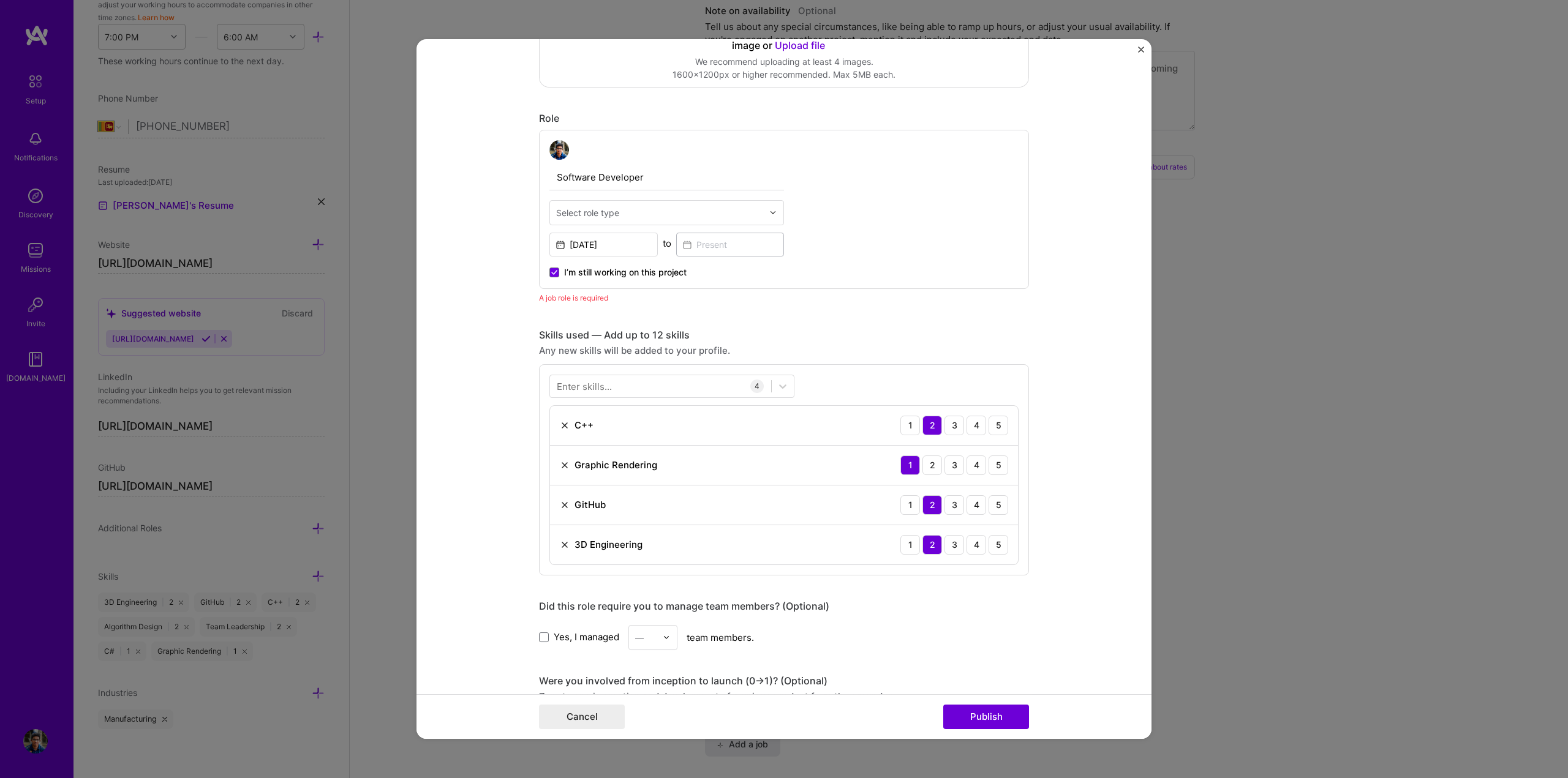
scroll to position [288, 0]
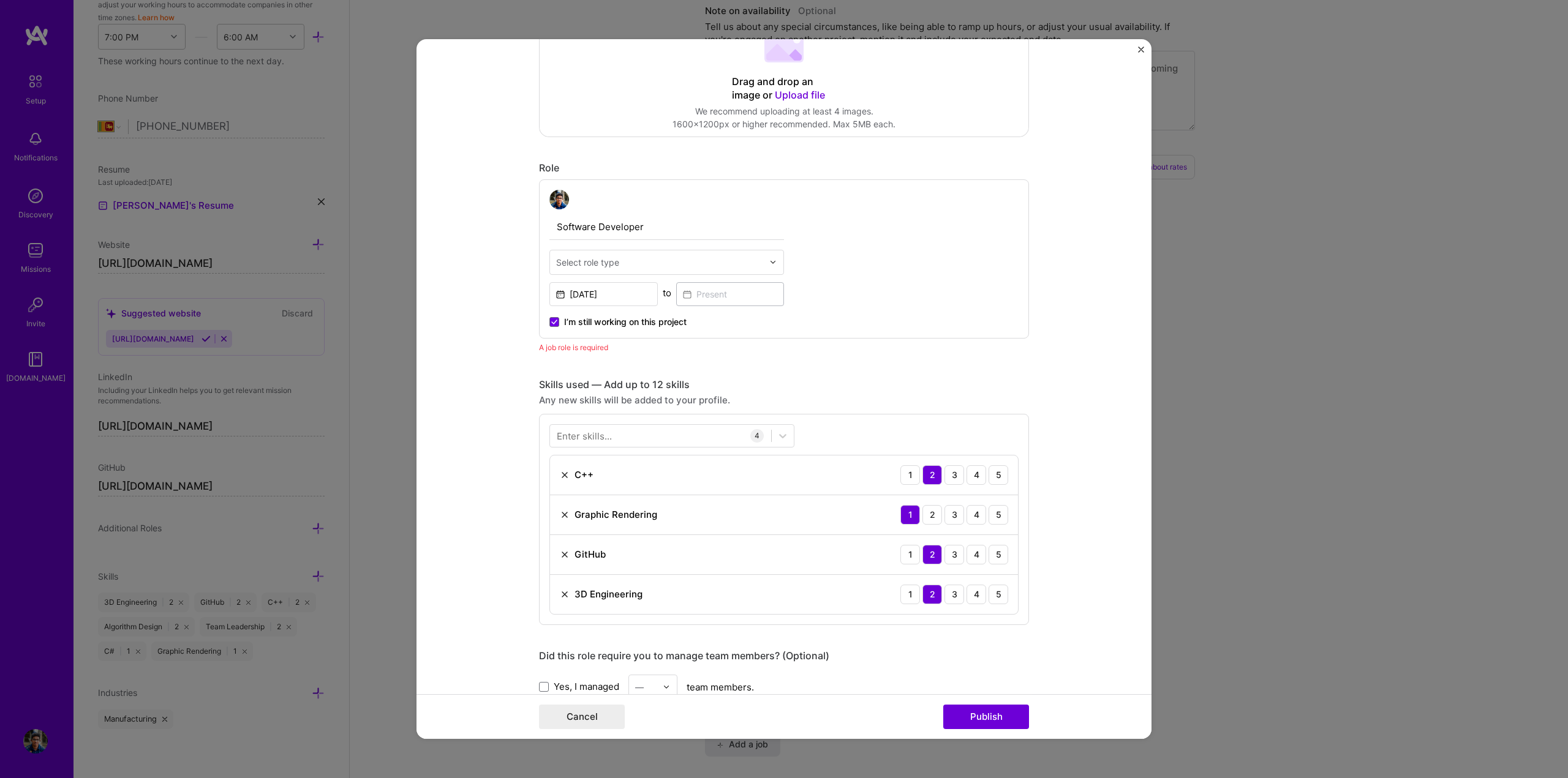
click at [620, 260] on input "text" at bounding box center [659, 262] width 207 height 13
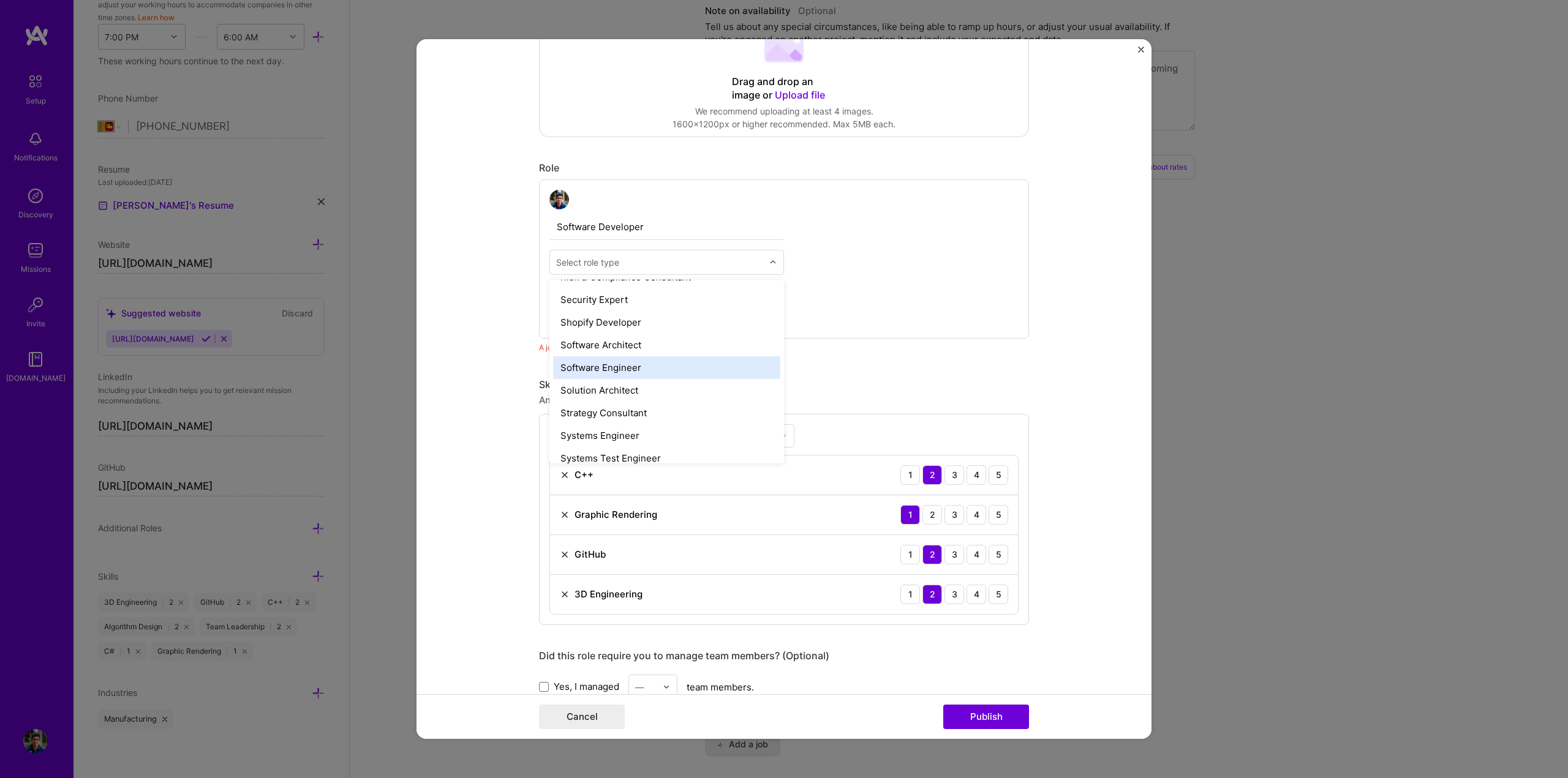
scroll to position [1286, 0]
click at [620, 369] on div "Software Engineer" at bounding box center [667, 368] width 227 height 23
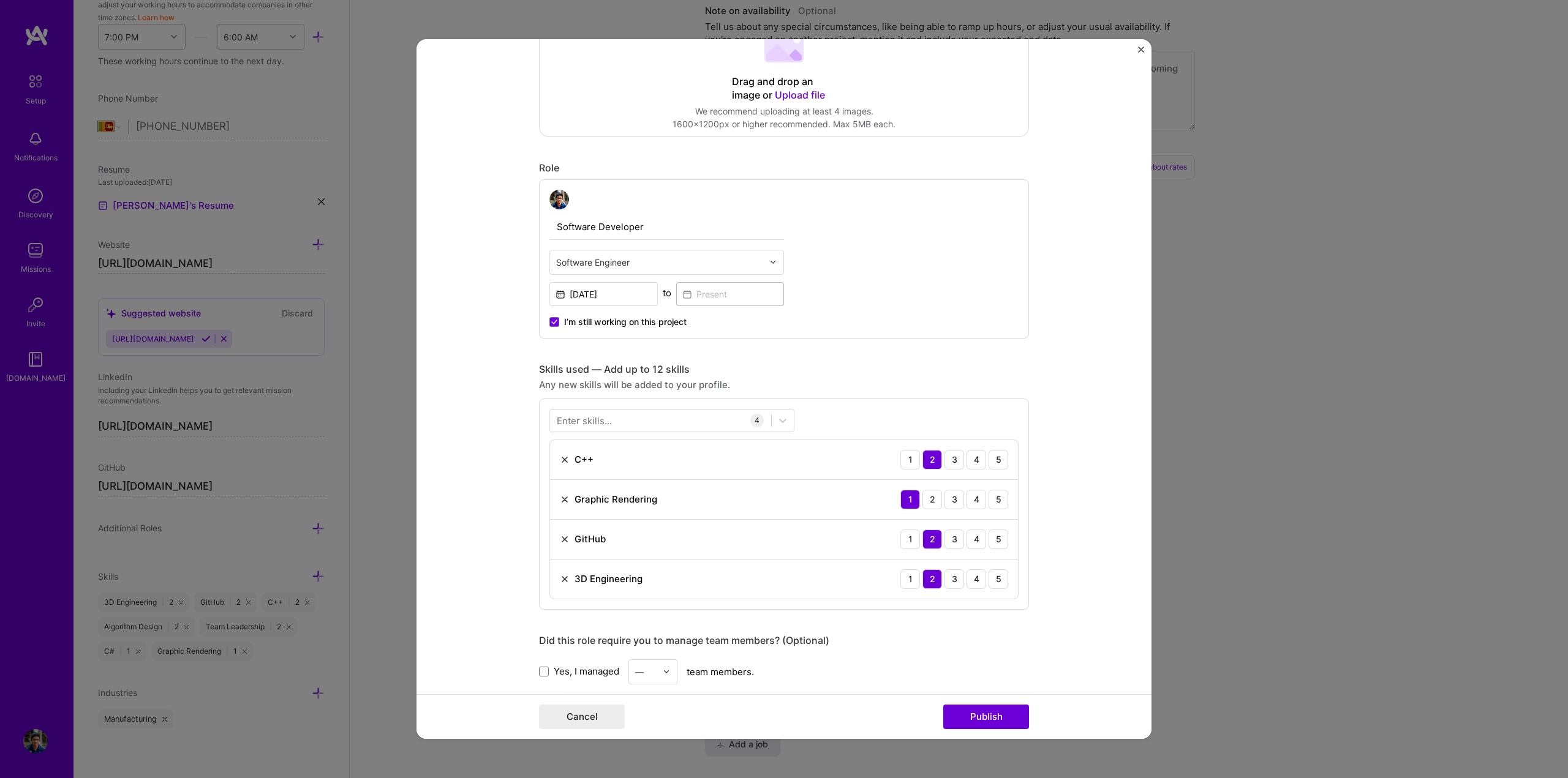
click at [902, 247] on div "Software Developer Software Engineer [DATE] to I’m still working on this project" at bounding box center [784, 259] width 490 height 160
click at [663, 232] on input "Software Developer" at bounding box center [667, 227] width 235 height 26
click at [983, 720] on button "Publish" at bounding box center [986, 717] width 86 height 25
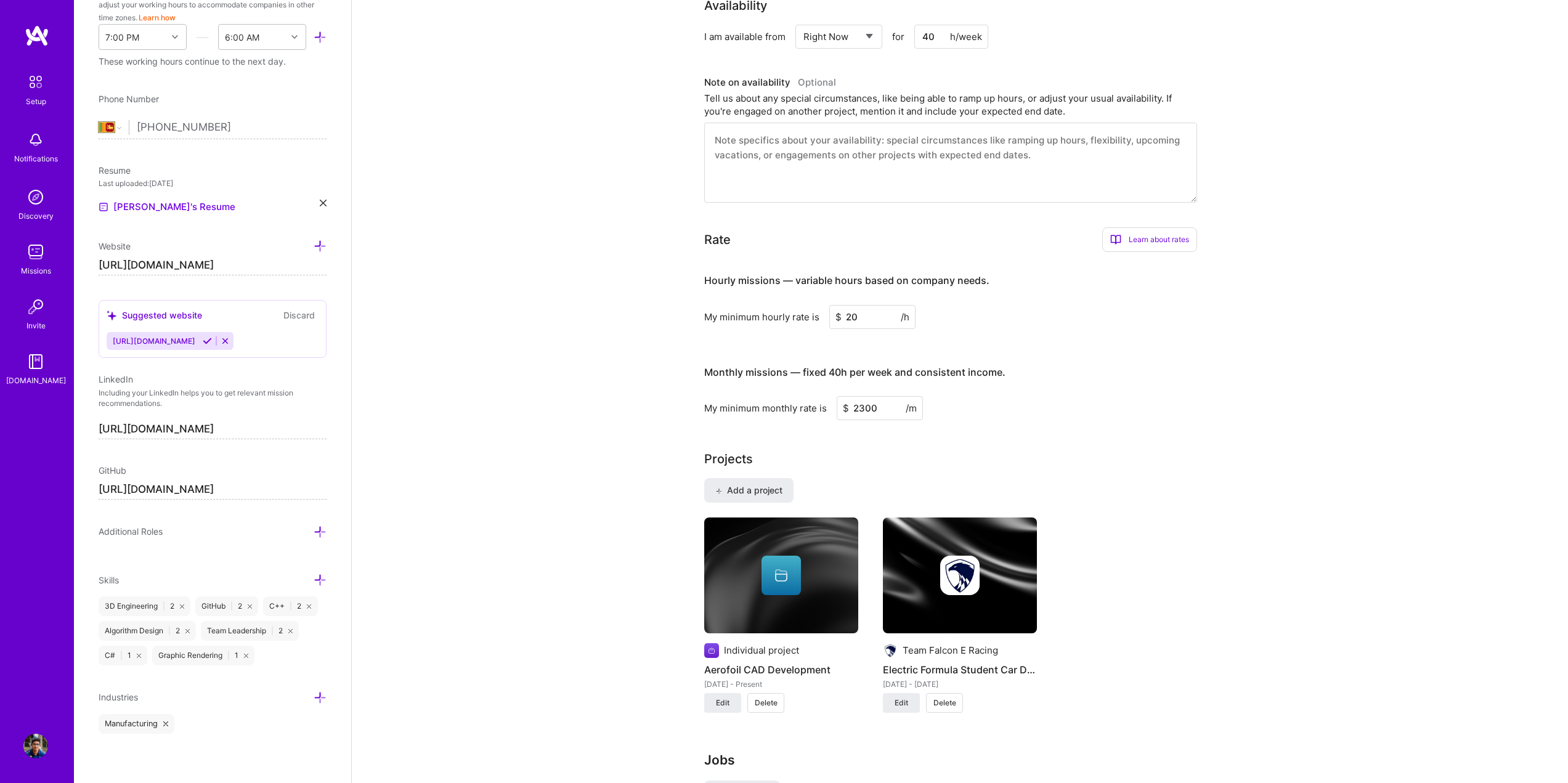
scroll to position [493, 0]
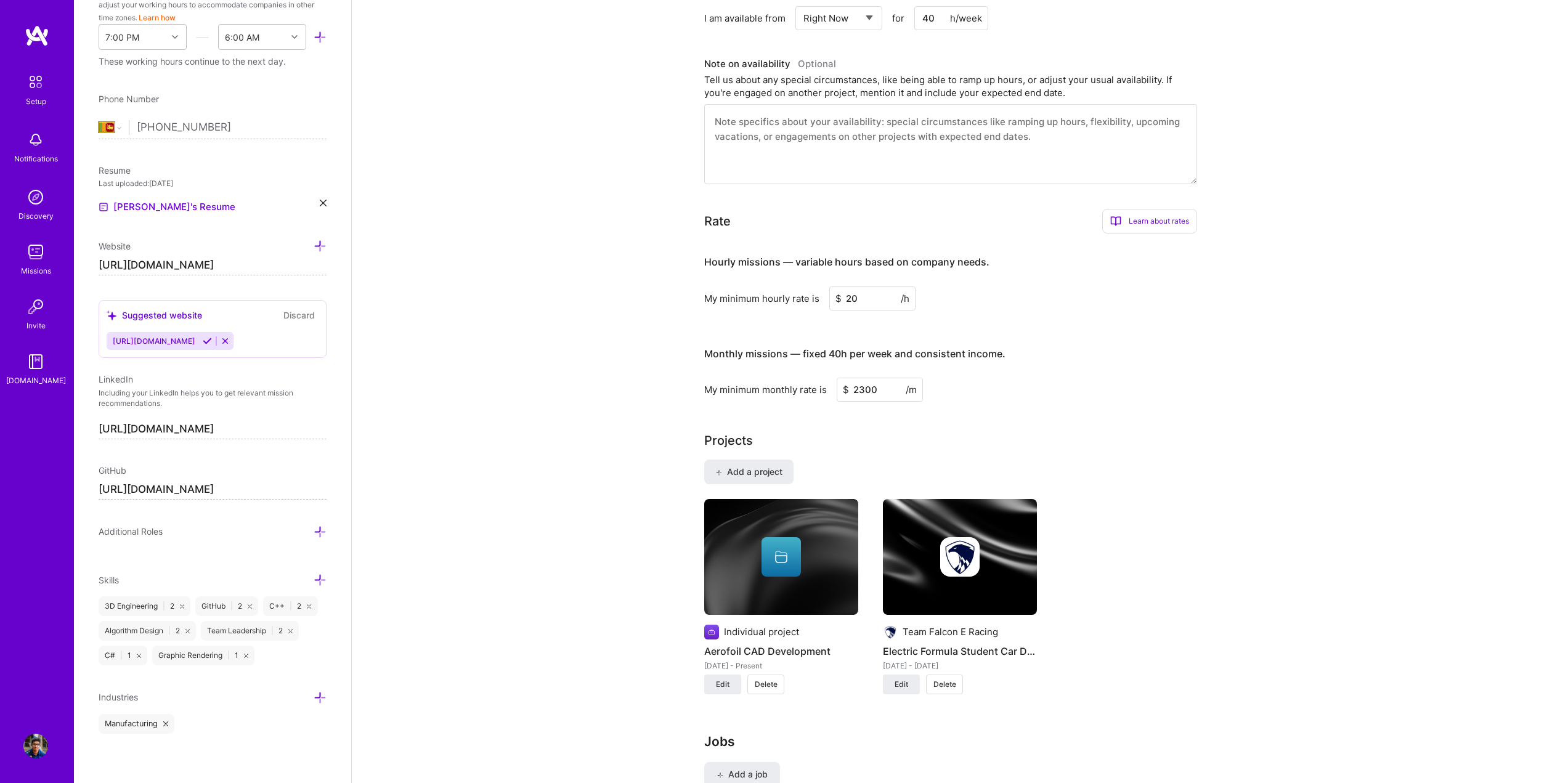
click at [313, 694] on icon at bounding box center [320, 697] width 13 height 13
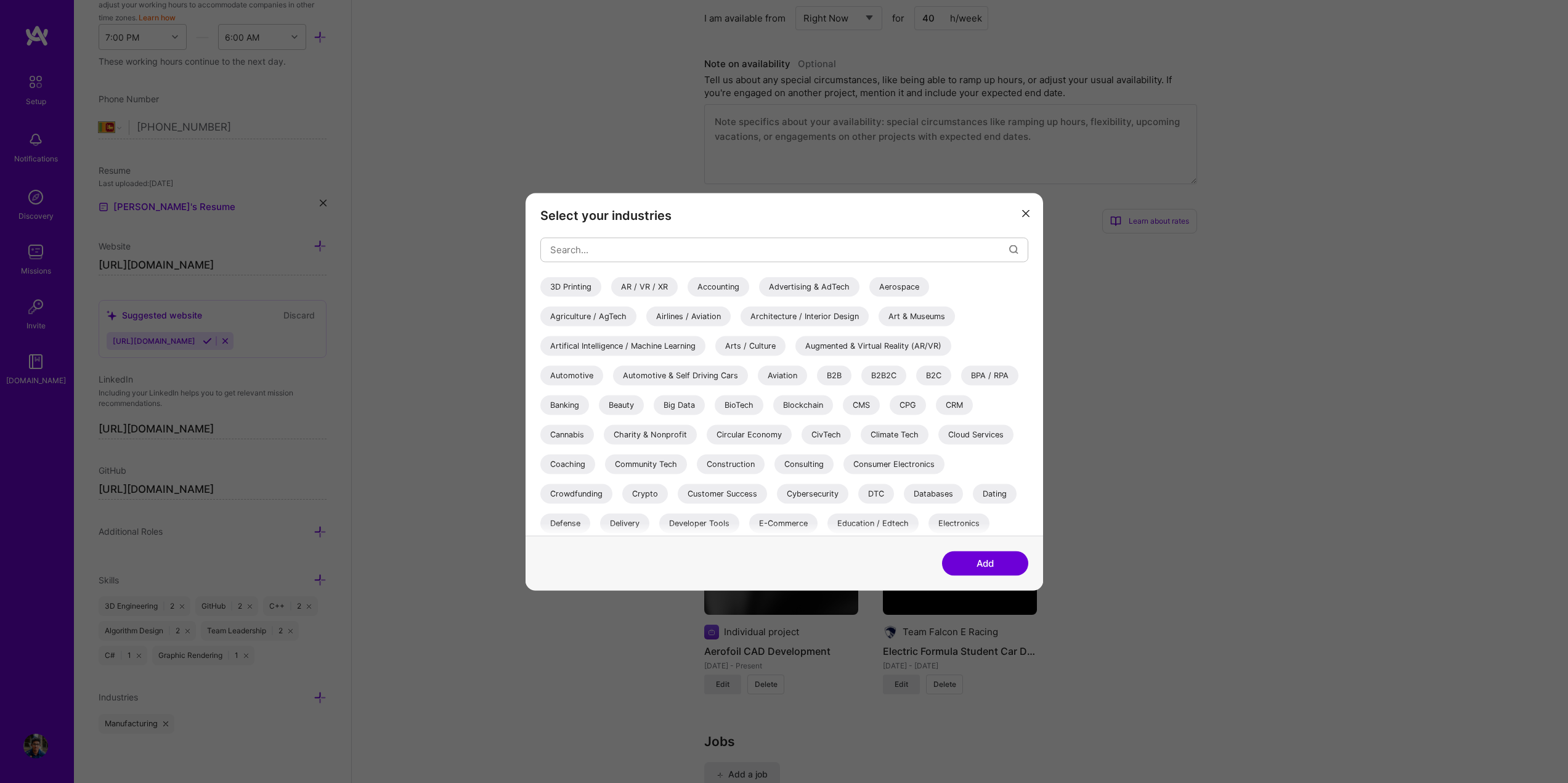
click at [568, 287] on div "3D Printing" at bounding box center [571, 286] width 61 height 20
click at [896, 289] on div "Aerospace" at bounding box center [899, 286] width 60 height 20
click at [987, 564] on button "Add" at bounding box center [985, 563] width 86 height 25
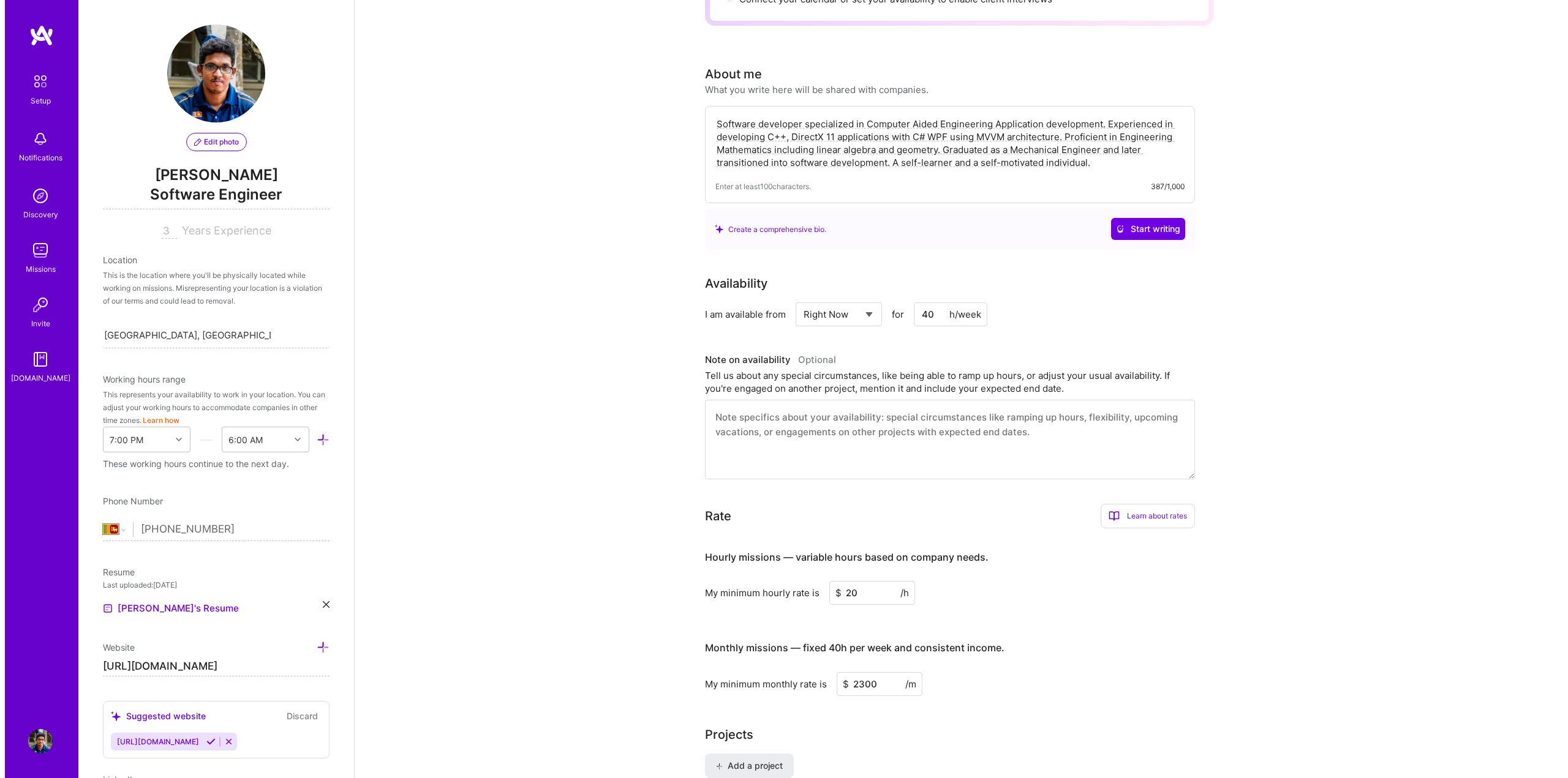
scroll to position [0, 0]
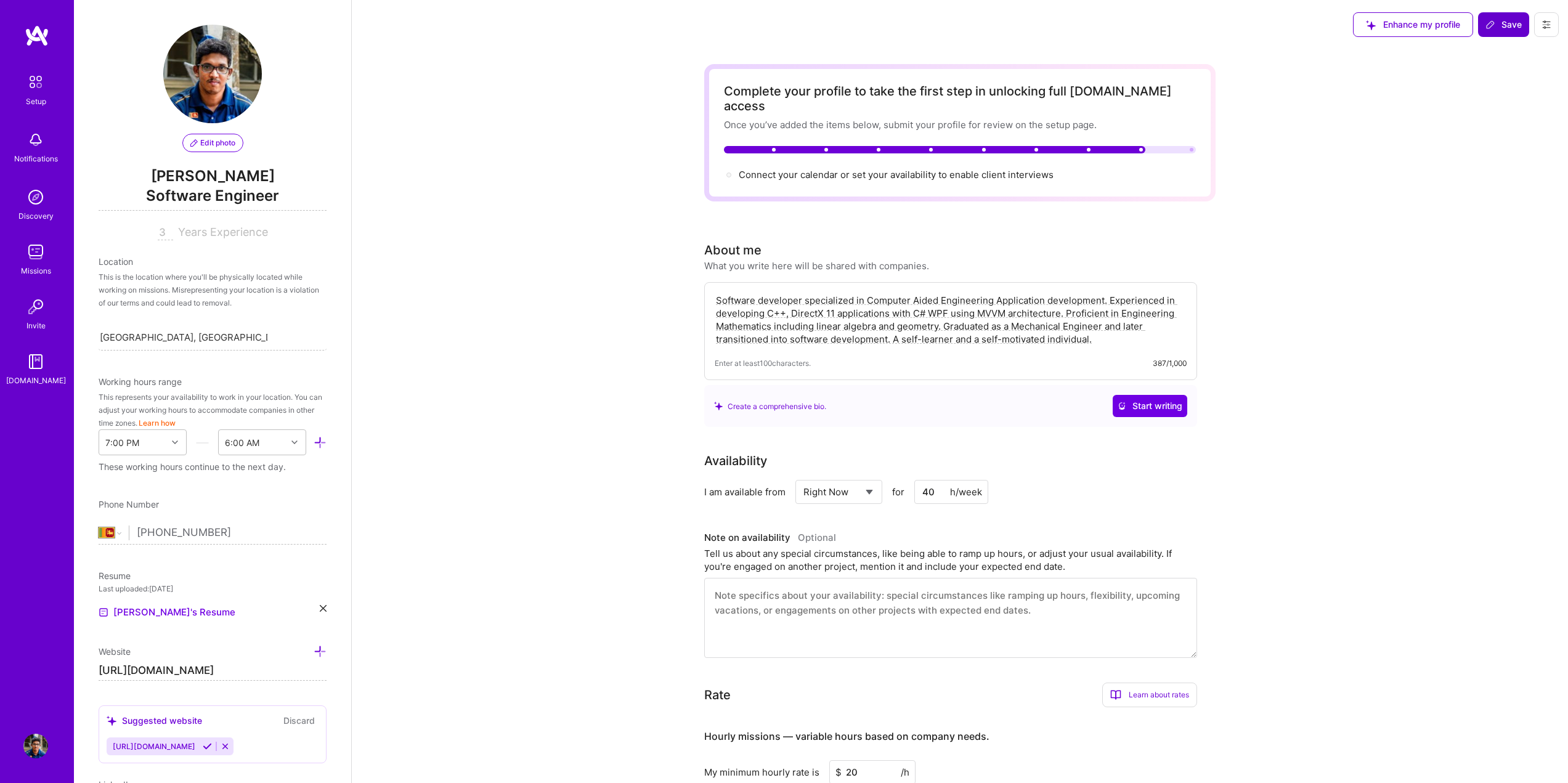
click at [1508, 31] on span "Save" at bounding box center [1504, 24] width 36 height 12
click at [753, 169] on span "Connect your calendar or set your availability to enable client interviews →" at bounding box center [902, 174] width 326 height 11
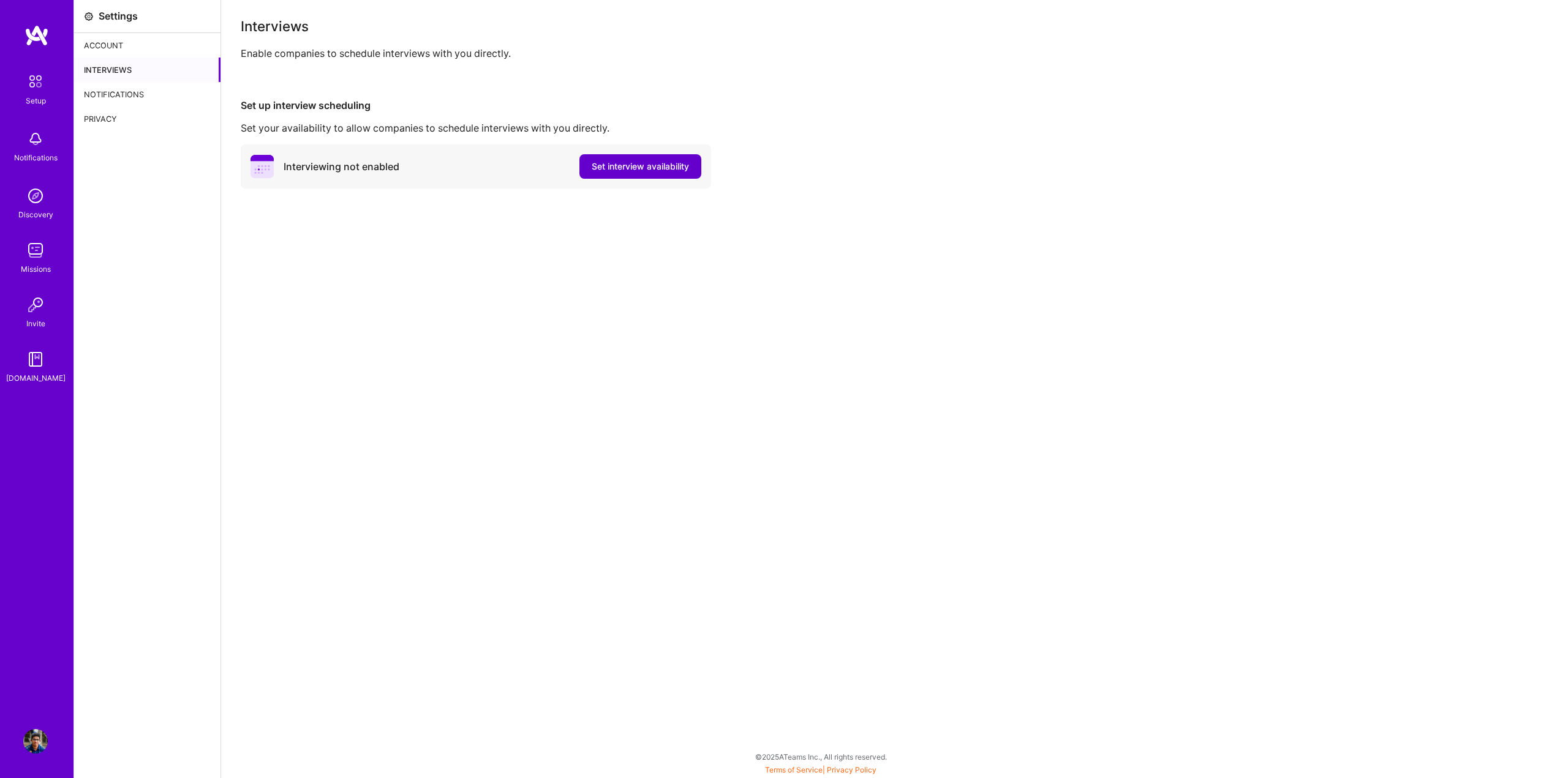
click at [628, 168] on span "Set interview availability" at bounding box center [640, 166] width 97 height 12
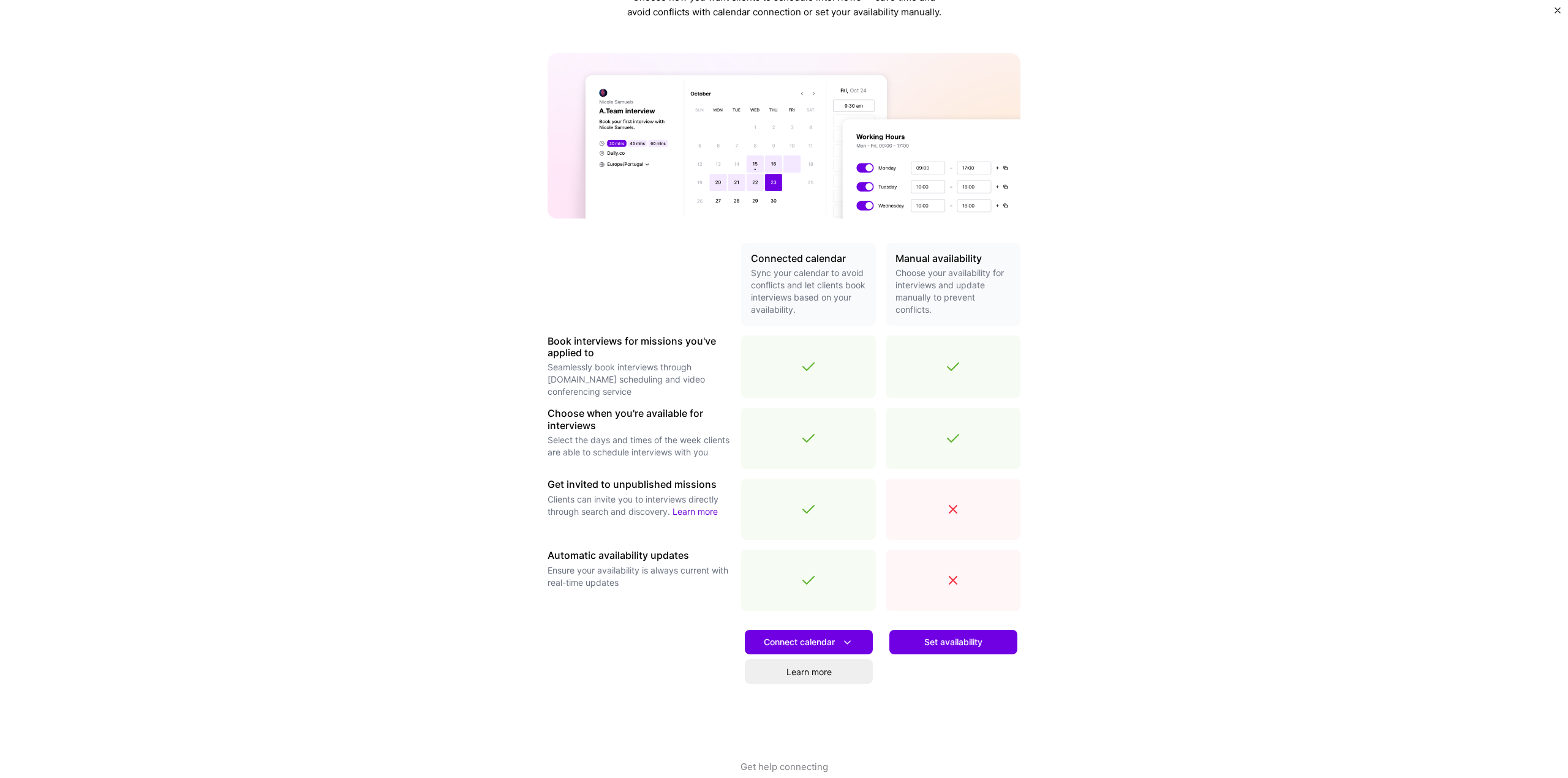
scroll to position [61, 0]
click at [832, 641] on span "Connect calendar" at bounding box center [809, 641] width 90 height 13
click at [804, 659] on button "Google calendar" at bounding box center [793, 675] width 160 height 32
click at [977, 643] on span "Set availability" at bounding box center [953, 641] width 58 height 12
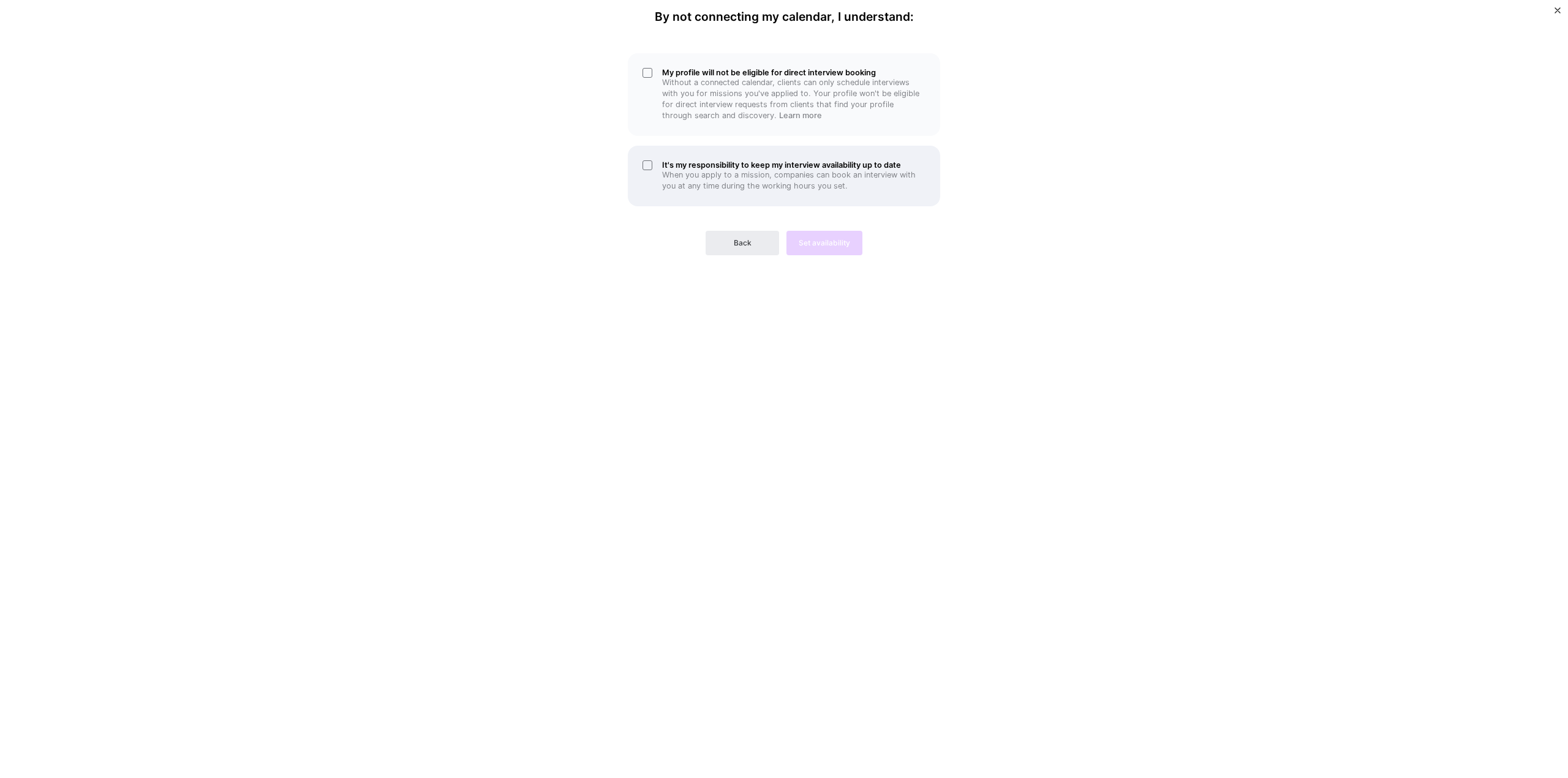
click at [645, 168] on div "It's my responsibility to keep my interview availability up to date When you ap…" at bounding box center [784, 176] width 312 height 61
click at [647, 78] on div "My profile will not be eligible for direct interview booking Without a connecte…" at bounding box center [784, 95] width 312 height 83
click at [817, 235] on button "Set availability" at bounding box center [824, 243] width 76 height 25
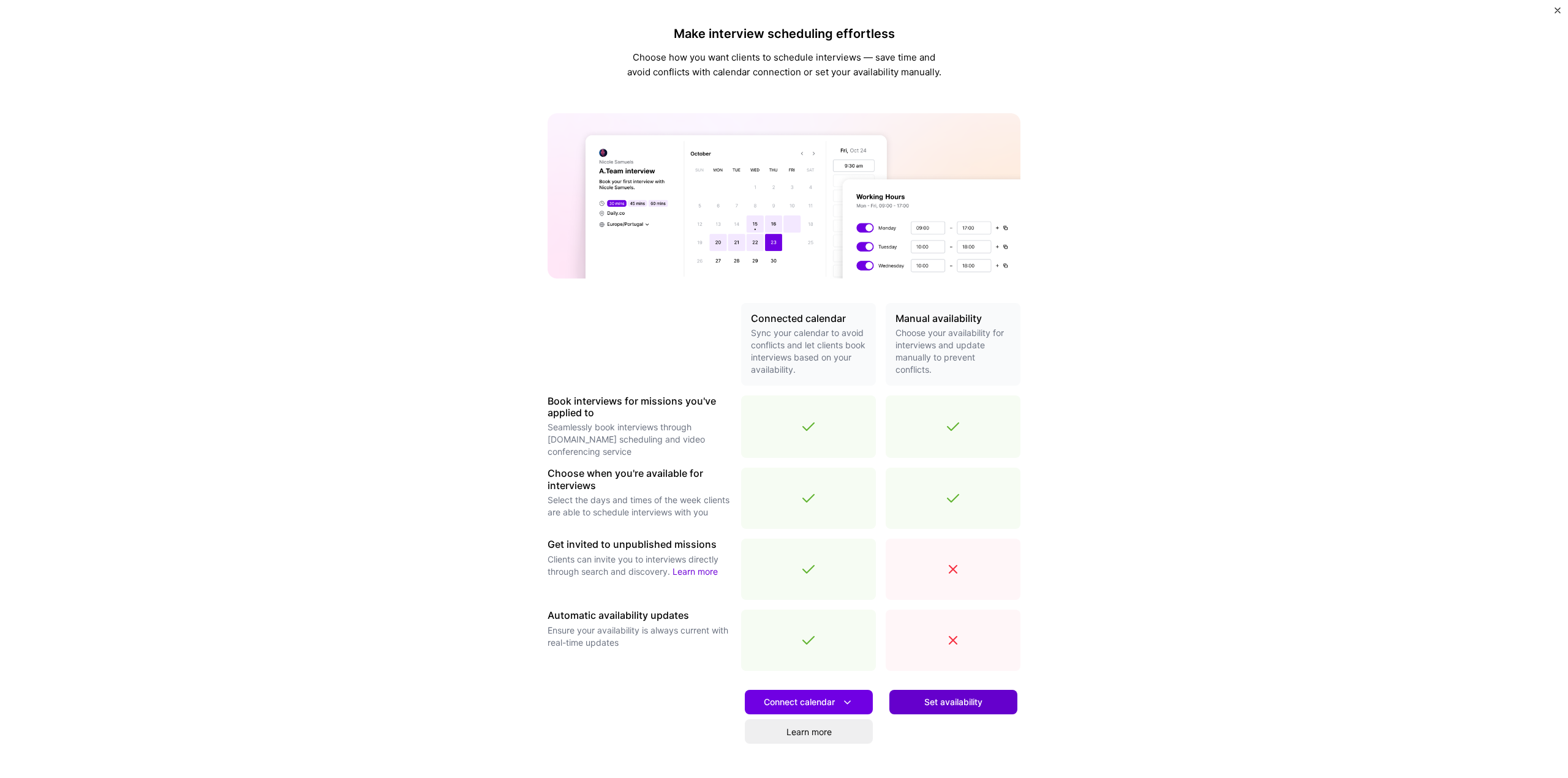
click at [985, 706] on button "Set availability" at bounding box center [954, 702] width 128 height 25
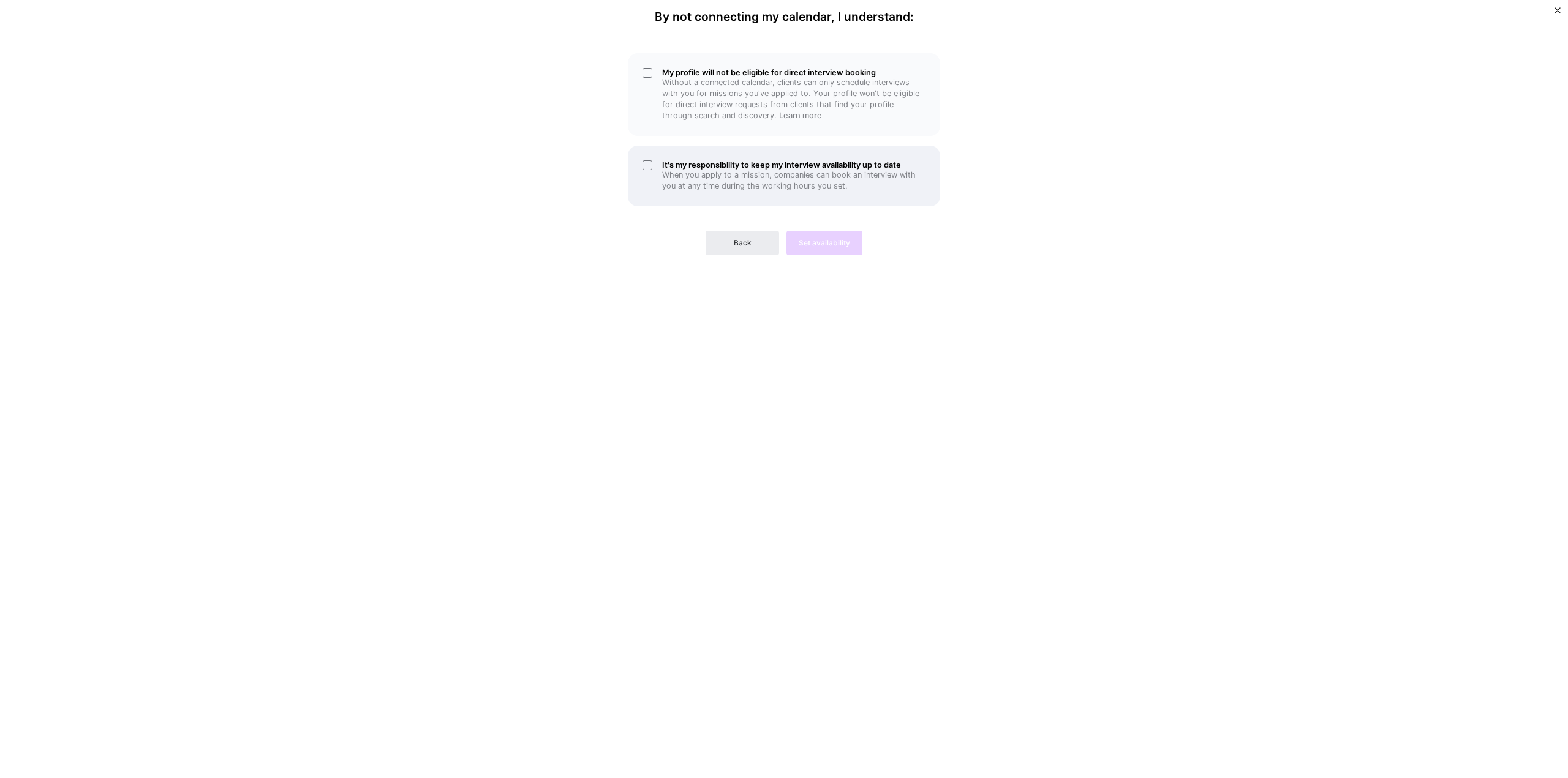
click at [650, 167] on div "It's my responsibility to keep my interview availability up to date When you ap…" at bounding box center [784, 176] width 312 height 61
click at [653, 74] on div "My profile will not be eligible for direct interview booking Without a connecte…" at bounding box center [784, 95] width 312 height 83
click at [827, 246] on span "Set availability" at bounding box center [824, 243] width 51 height 11
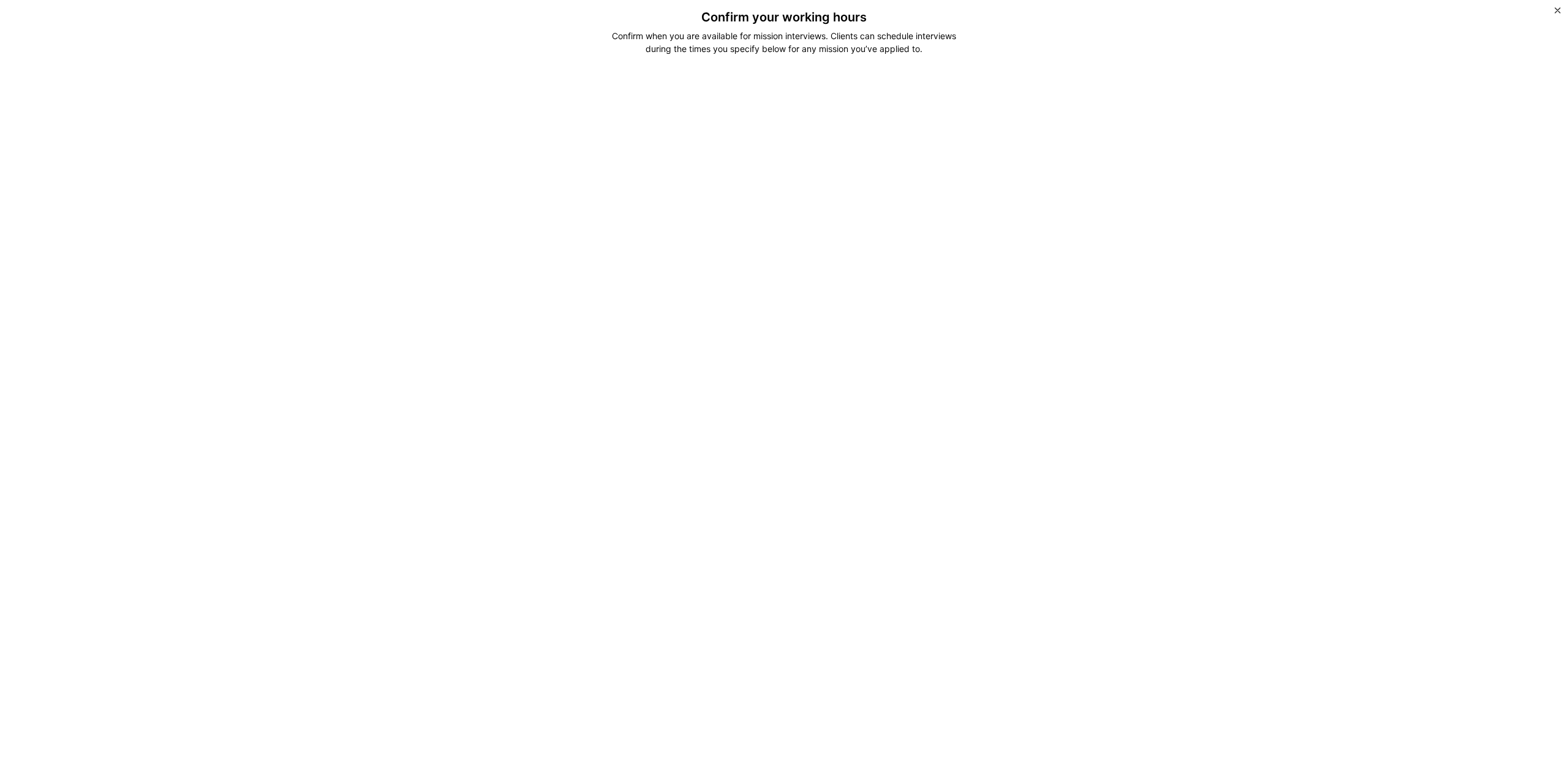
drag, startPoint x: 699, startPoint y: 748, endPoint x: 435, endPoint y: 592, distance: 306.6
click at [432, 657] on div "Confirm your working hours Confirm when you are available for mission interview…" at bounding box center [784, 389] width 1568 height 778
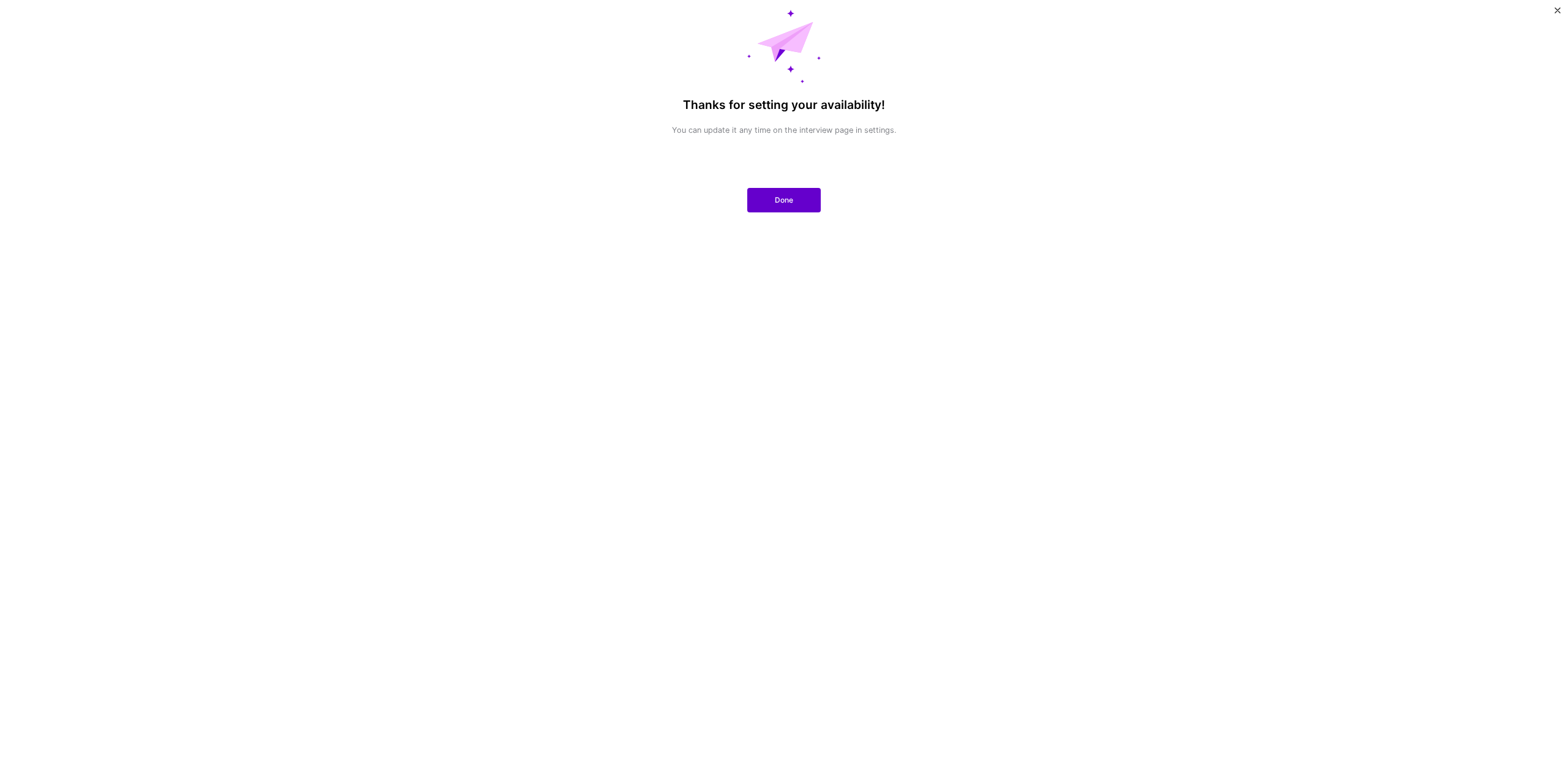
click at [790, 205] on button "Done" at bounding box center [784, 200] width 74 height 25
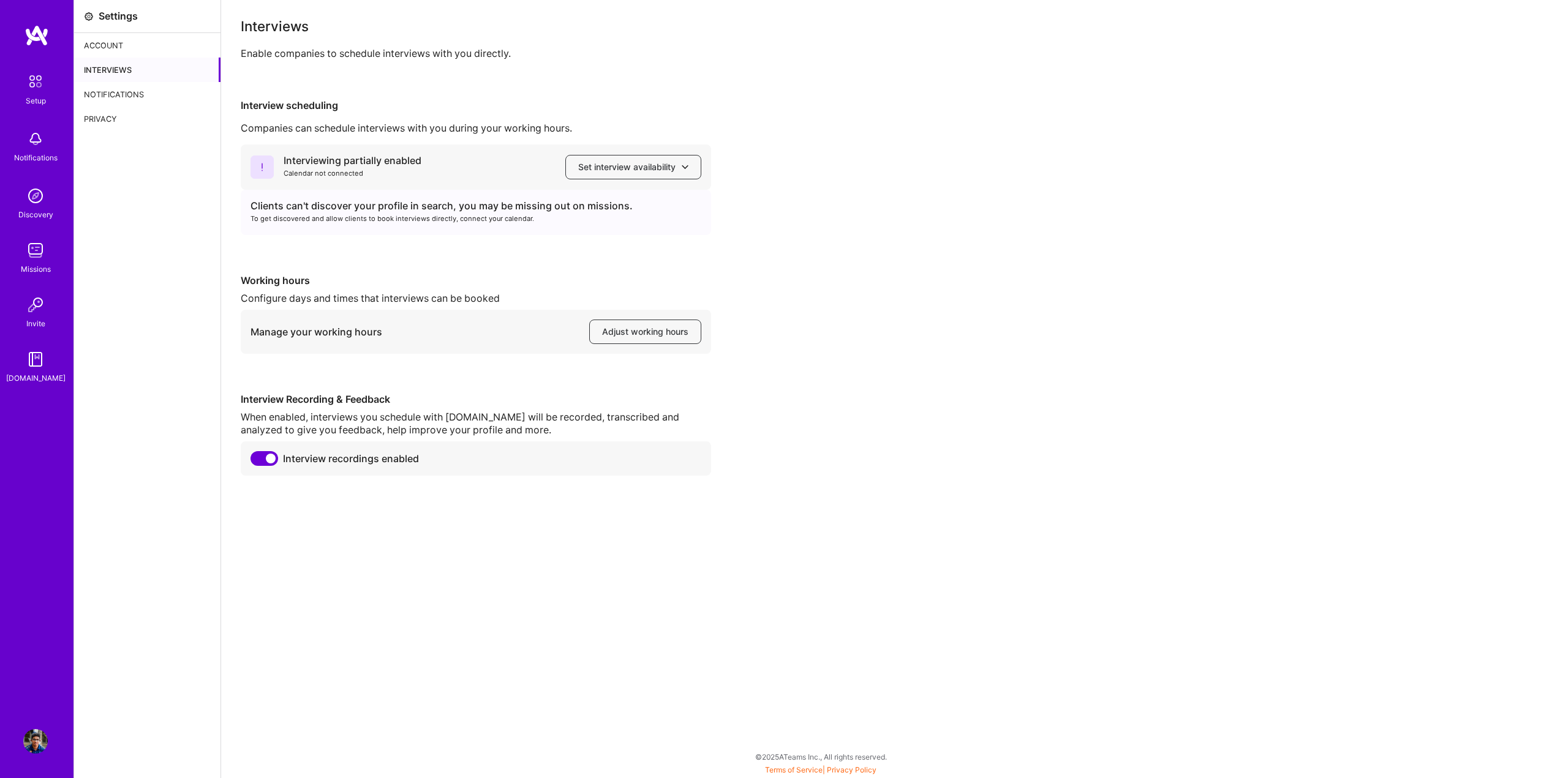
click at [160, 75] on div "Interviews" at bounding box center [147, 69] width 146 height 25
click at [162, 101] on div "Notifications" at bounding box center [147, 94] width 146 height 25
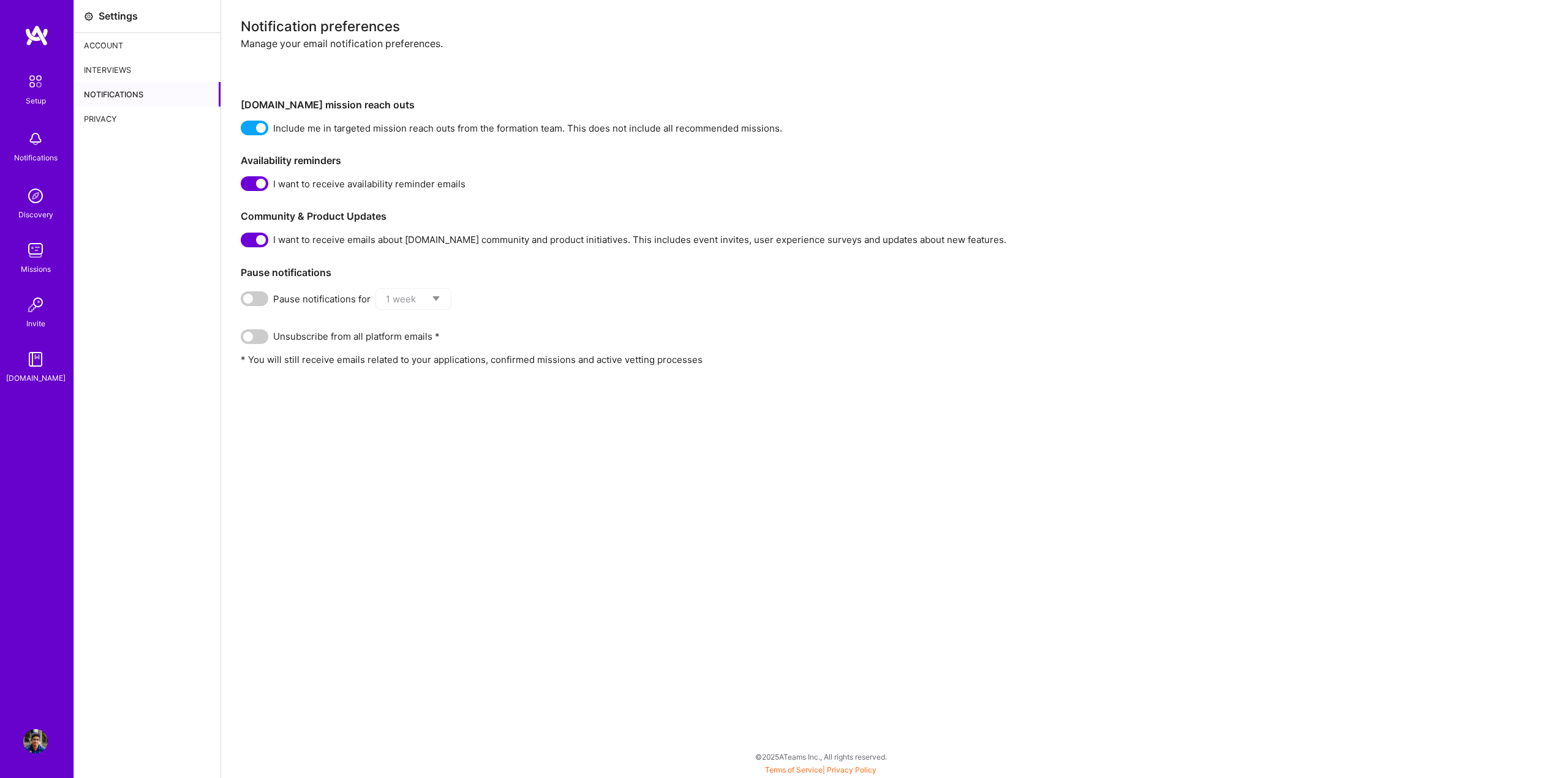
click at [129, 114] on div "Privacy" at bounding box center [147, 119] width 146 height 25
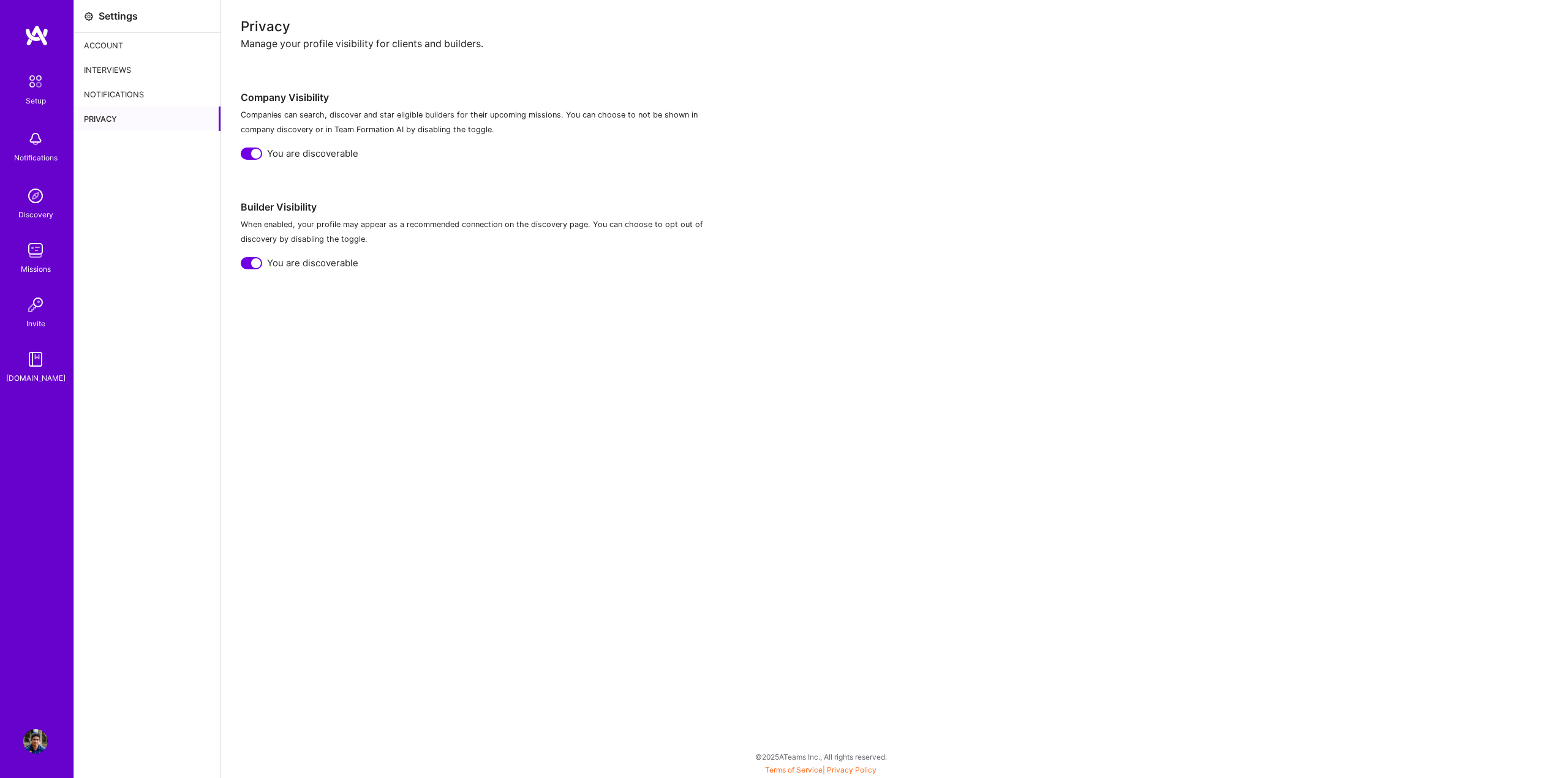
click at [121, 49] on div "Account" at bounding box center [147, 45] width 146 height 25
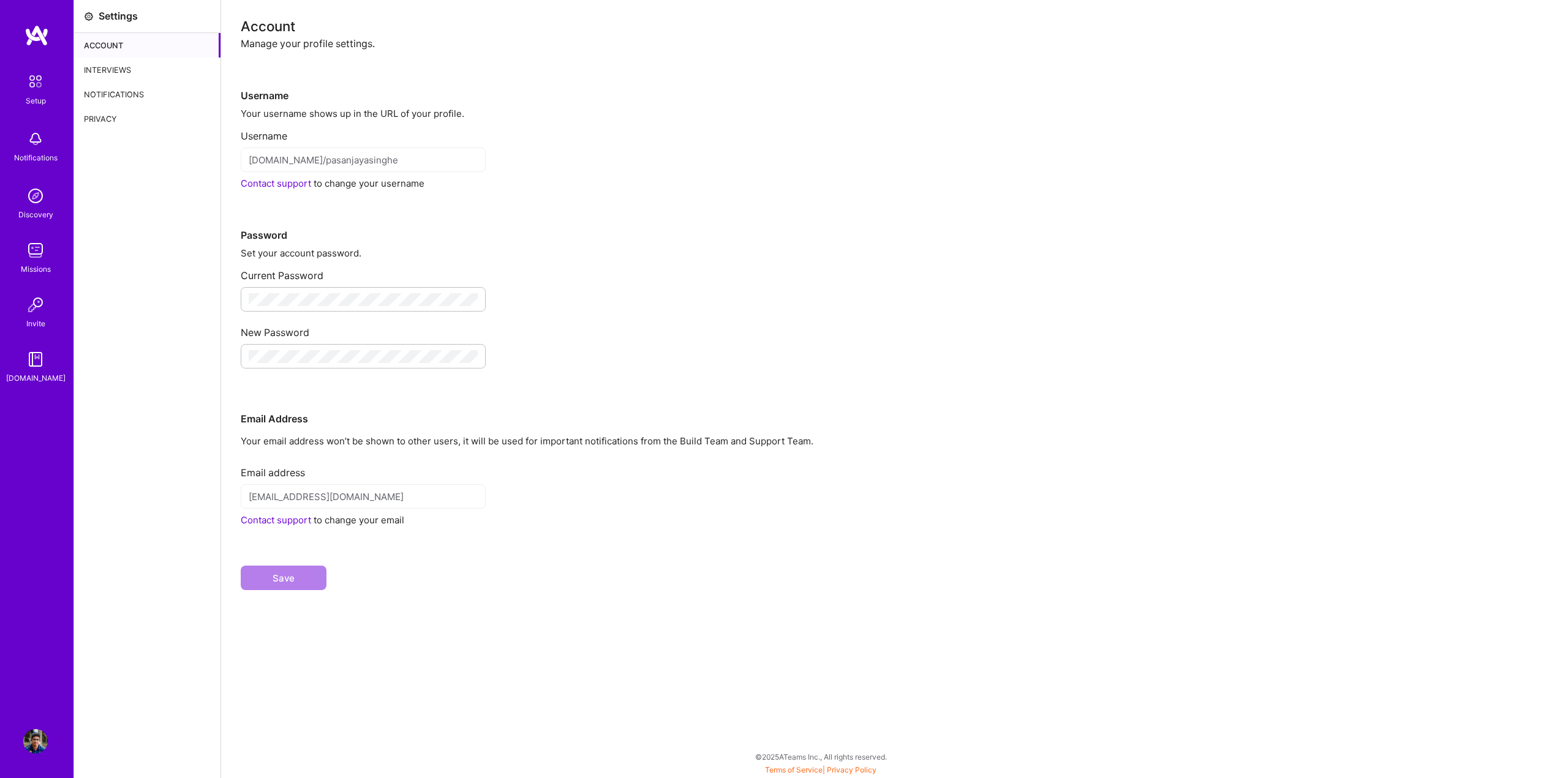
click at [35, 88] on img at bounding box center [35, 81] width 26 height 26
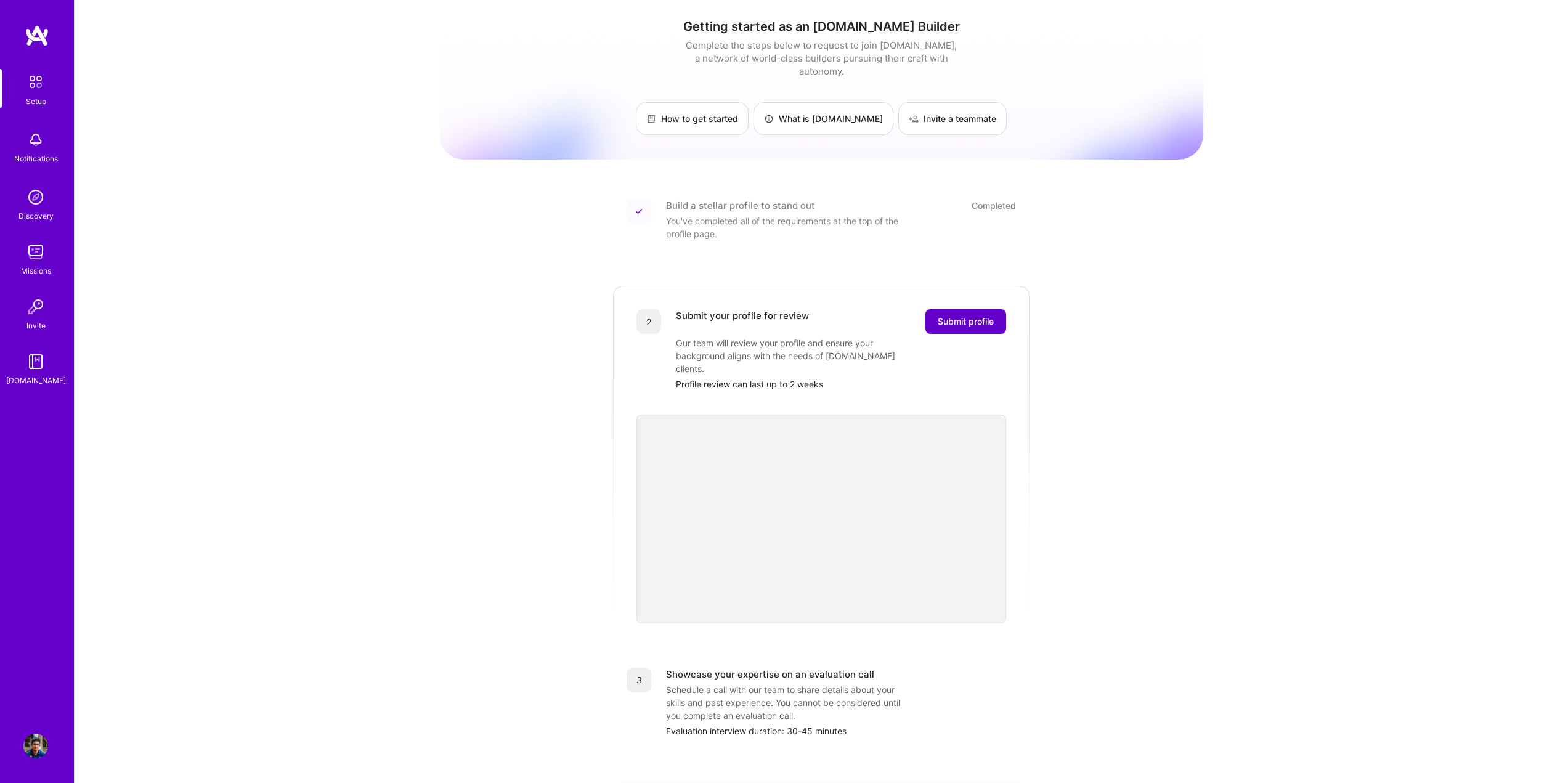
click at [974, 309] on button "Submit profile" at bounding box center [965, 321] width 81 height 25
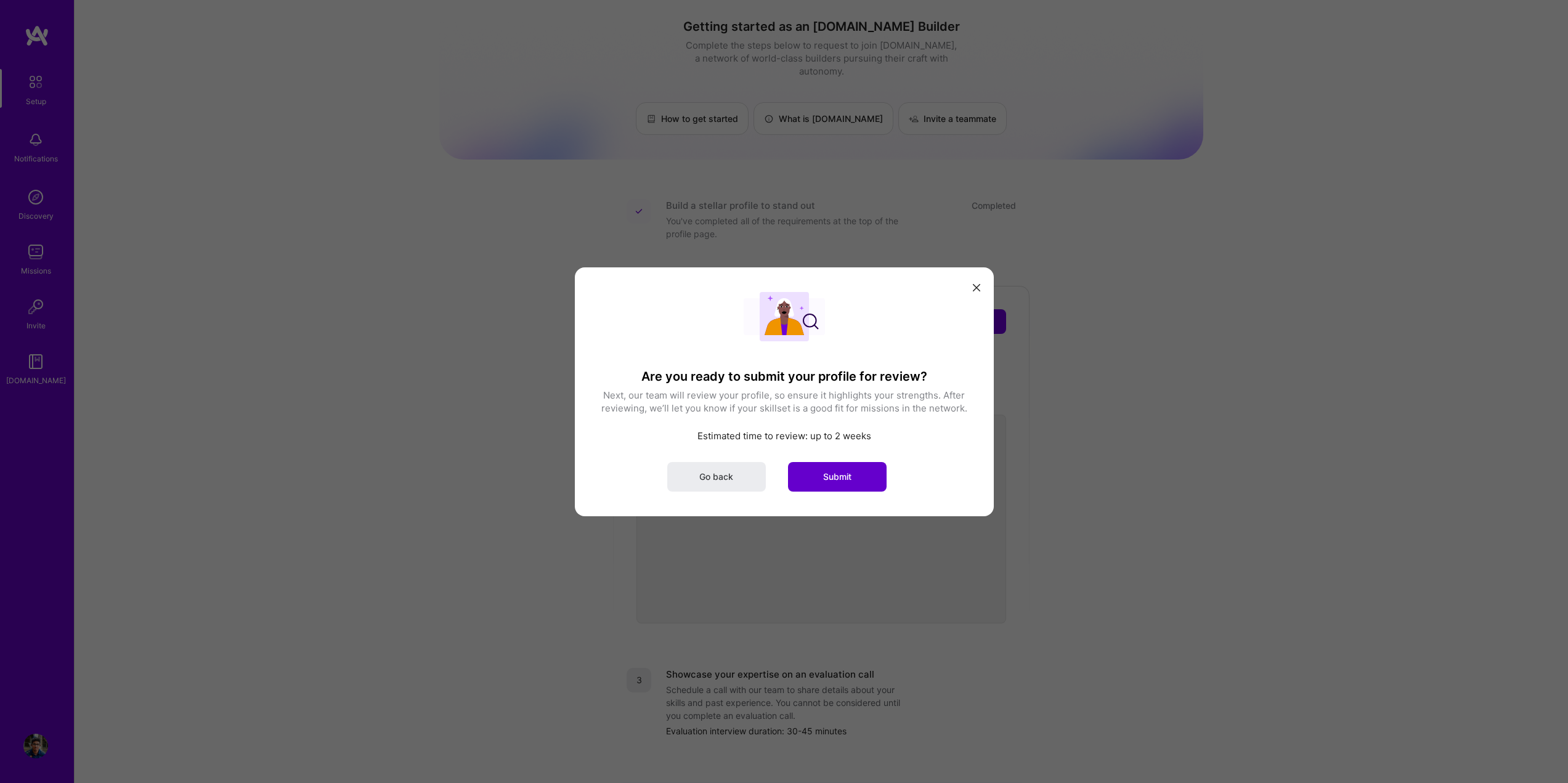
click at [855, 479] on button "Submit" at bounding box center [837, 476] width 98 height 30
